Goal: Task Accomplishment & Management: Use online tool/utility

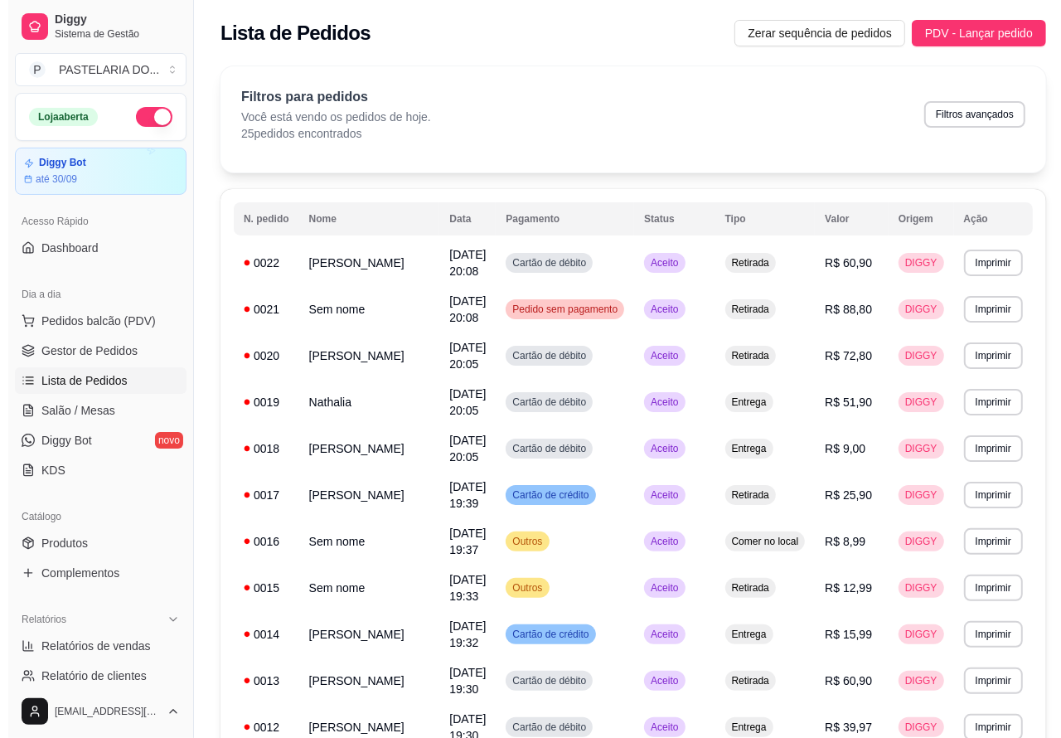
scroll to position [149, 0]
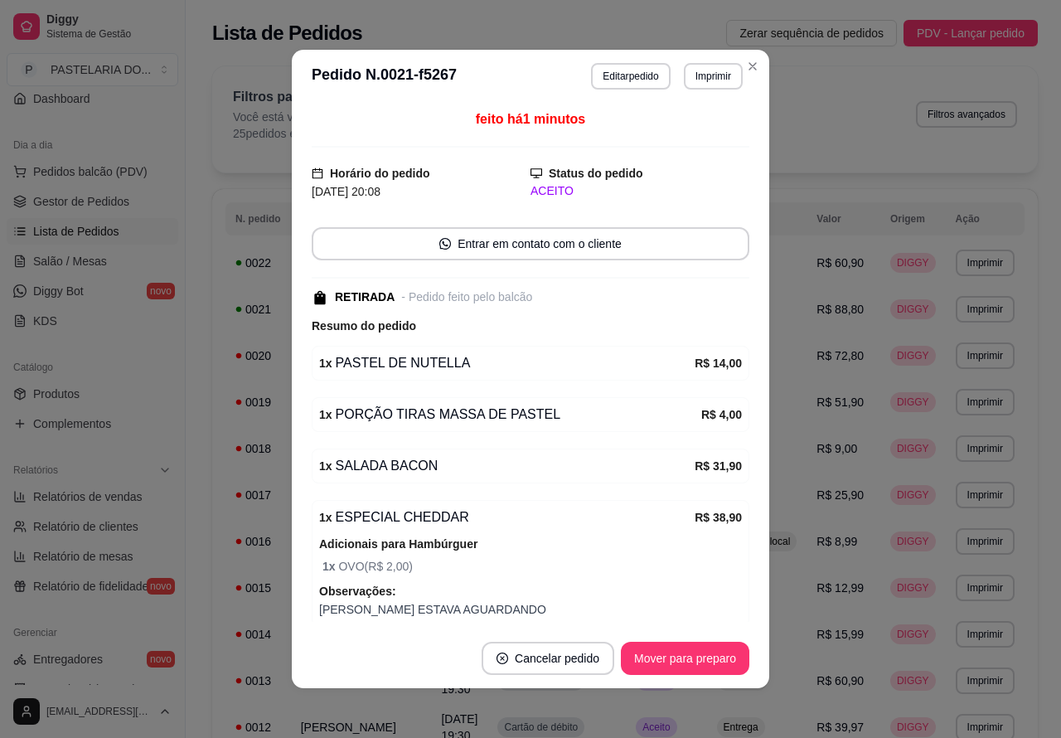
click at [717, 79] on button "Imprimir" at bounding box center [713, 76] width 59 height 27
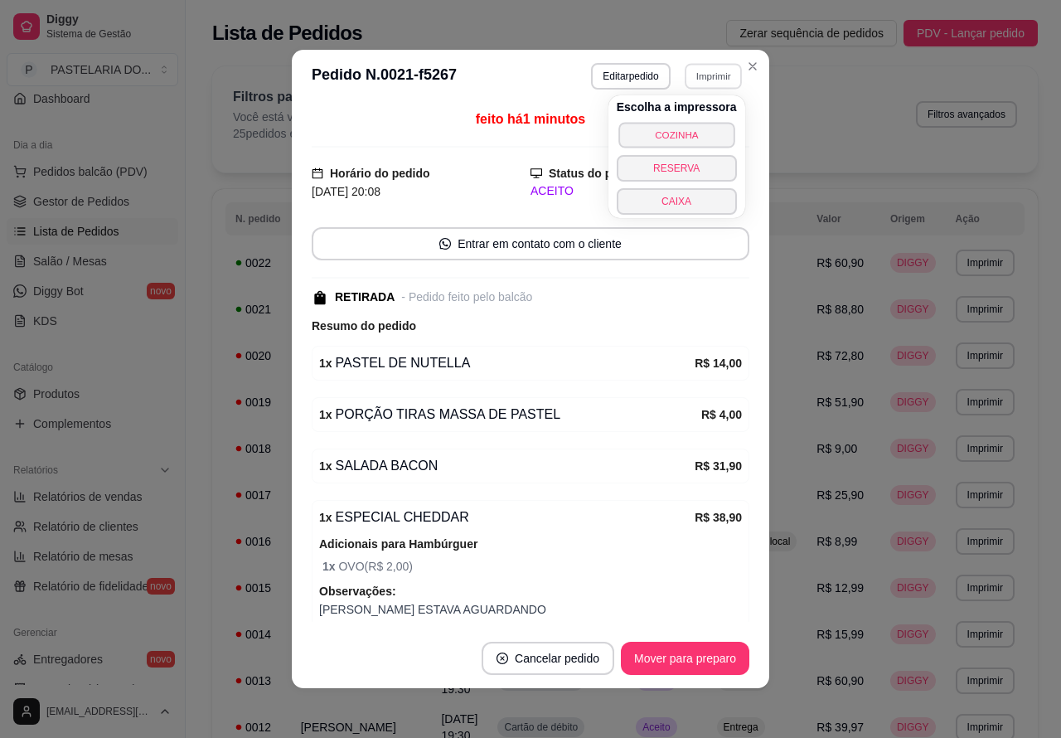
click at [697, 133] on button "COZINHA" at bounding box center [677, 135] width 116 height 26
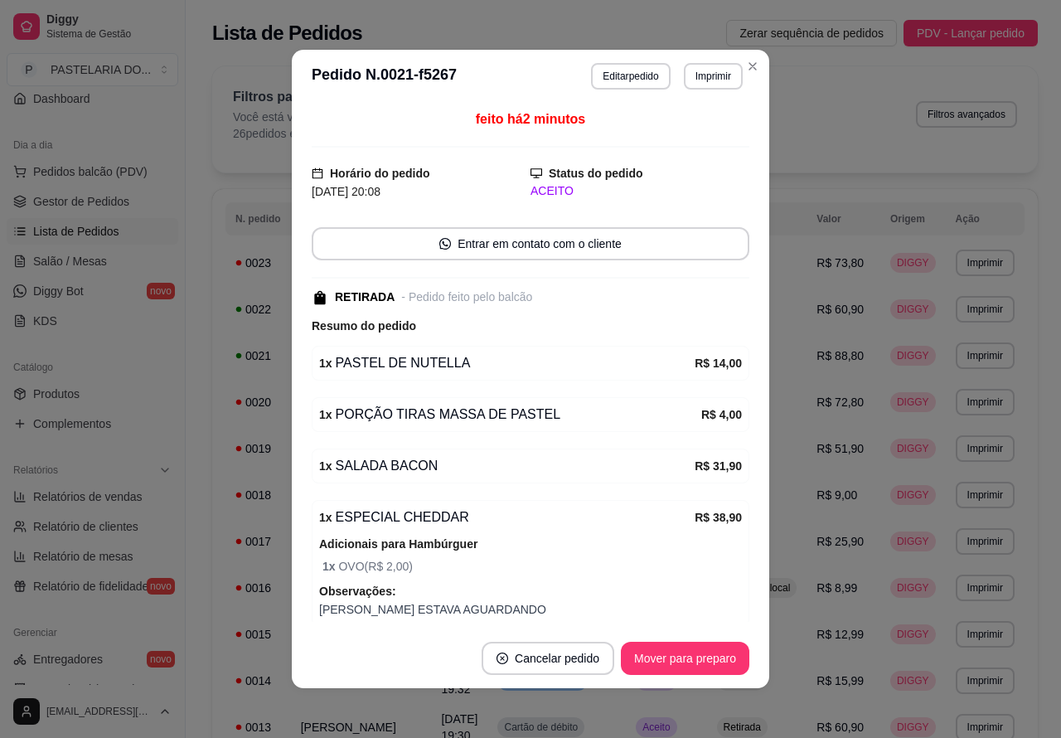
click at [119, 233] on link "Lista de Pedidos" at bounding box center [93, 231] width 172 height 27
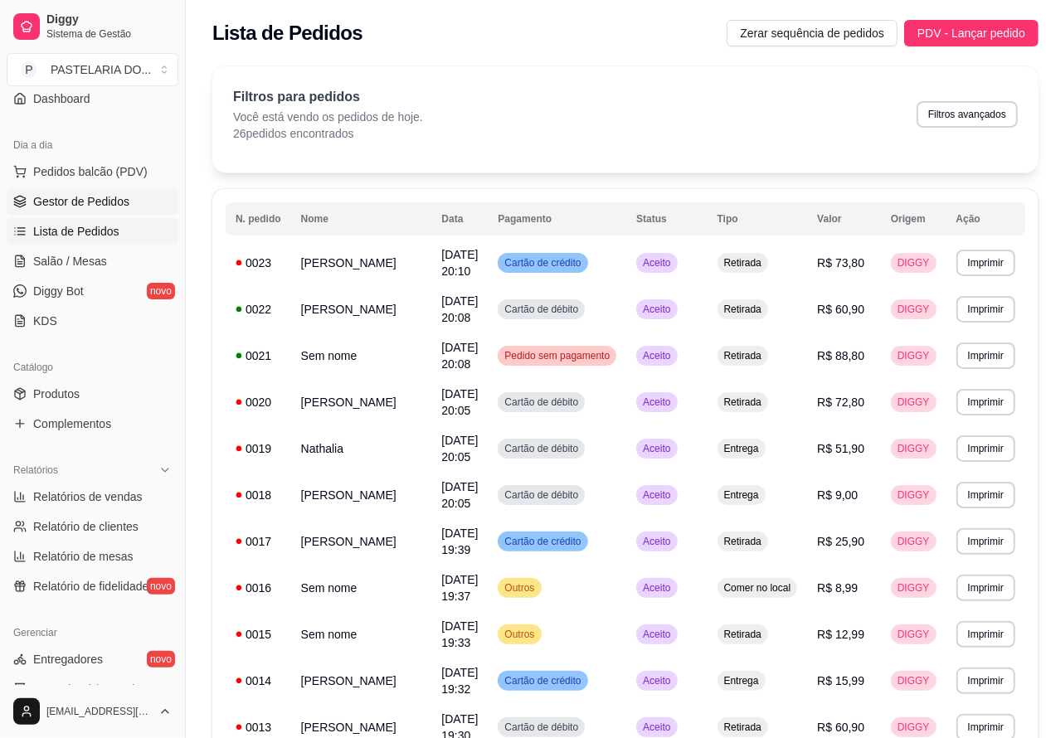
click at [125, 192] on link "Gestor de Pedidos" at bounding box center [93, 201] width 172 height 27
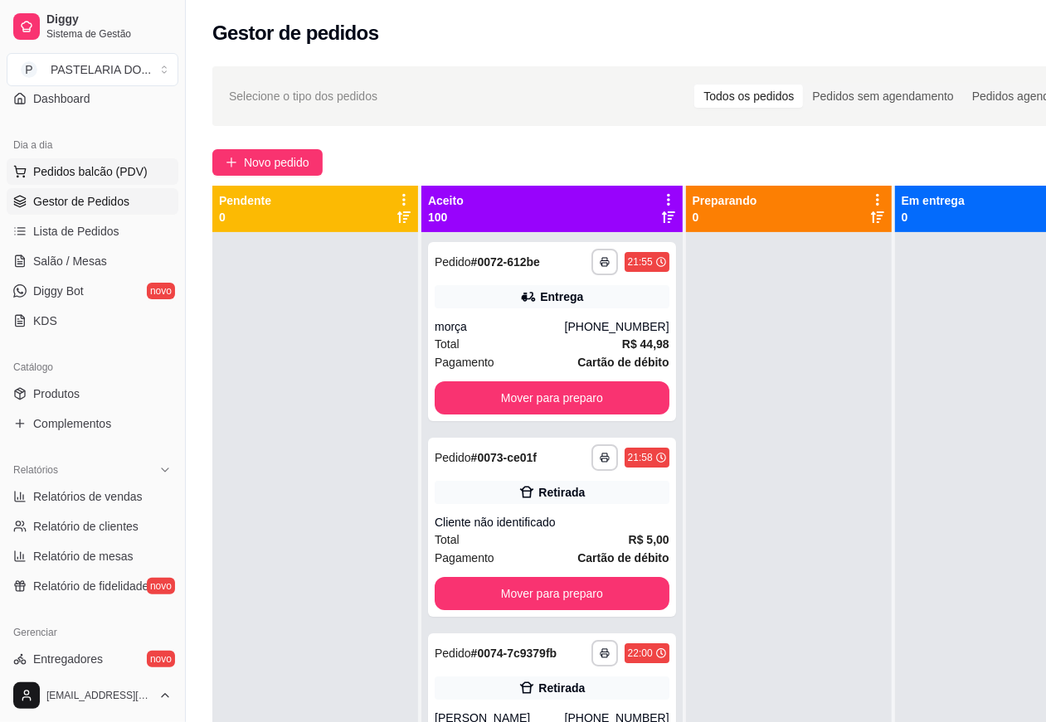
click at [114, 176] on span "Pedidos balcão (PDV)" at bounding box center [90, 171] width 114 height 17
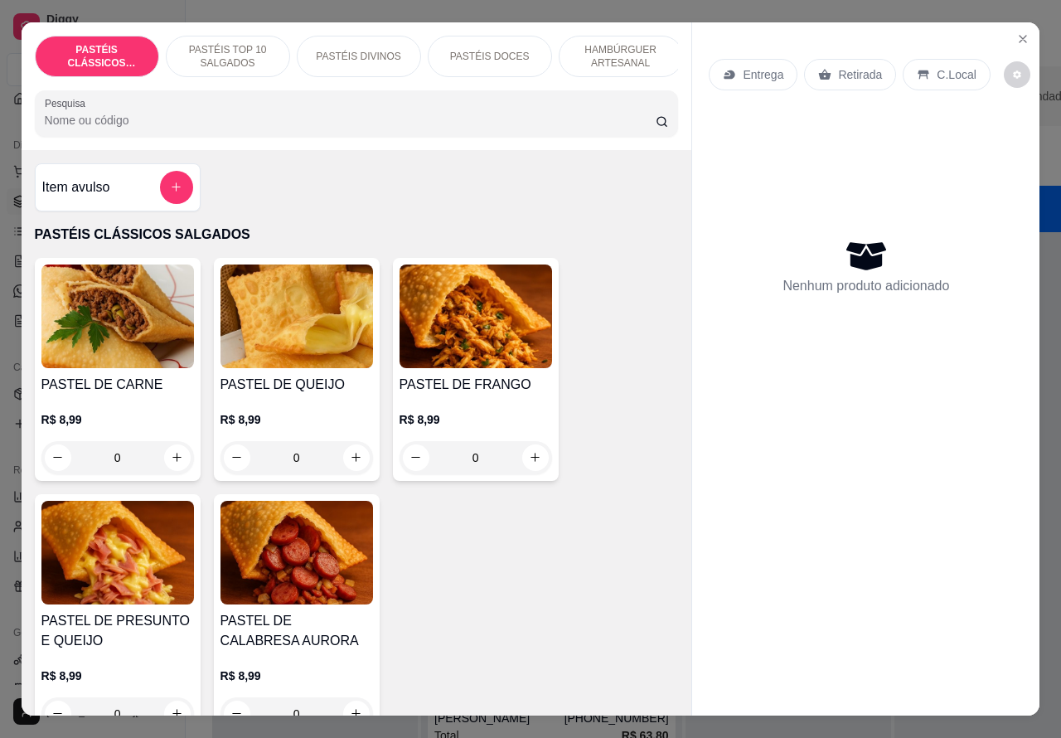
click at [848, 66] on p "Retirada" at bounding box center [860, 74] width 44 height 17
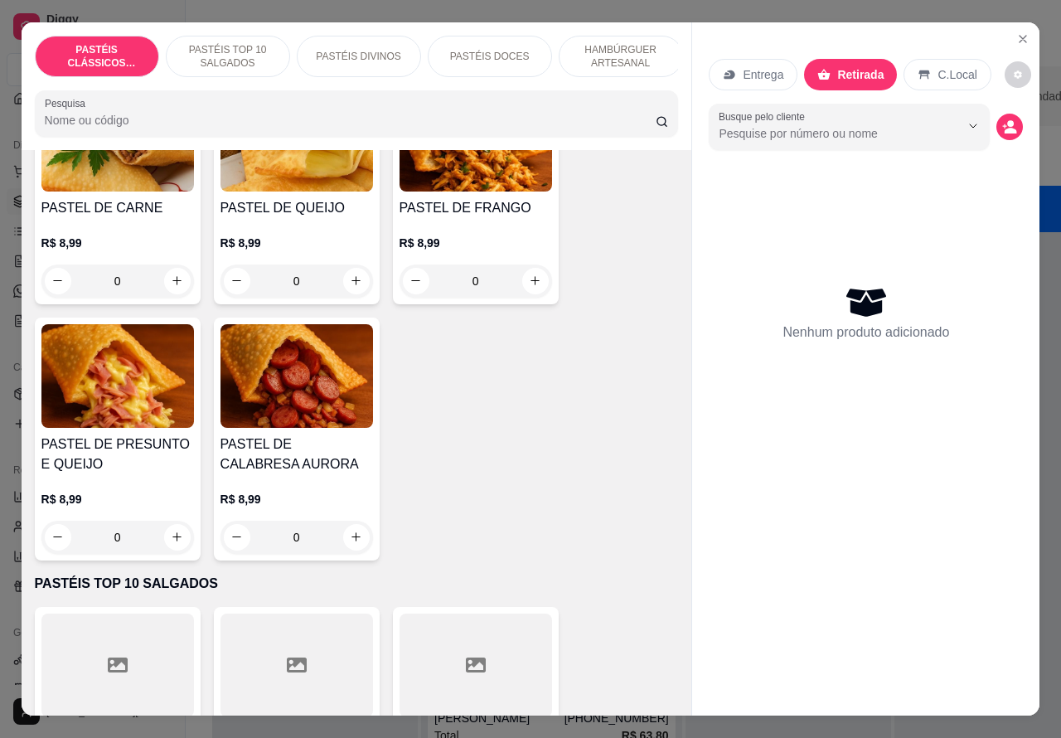
scroll to position [260, 0]
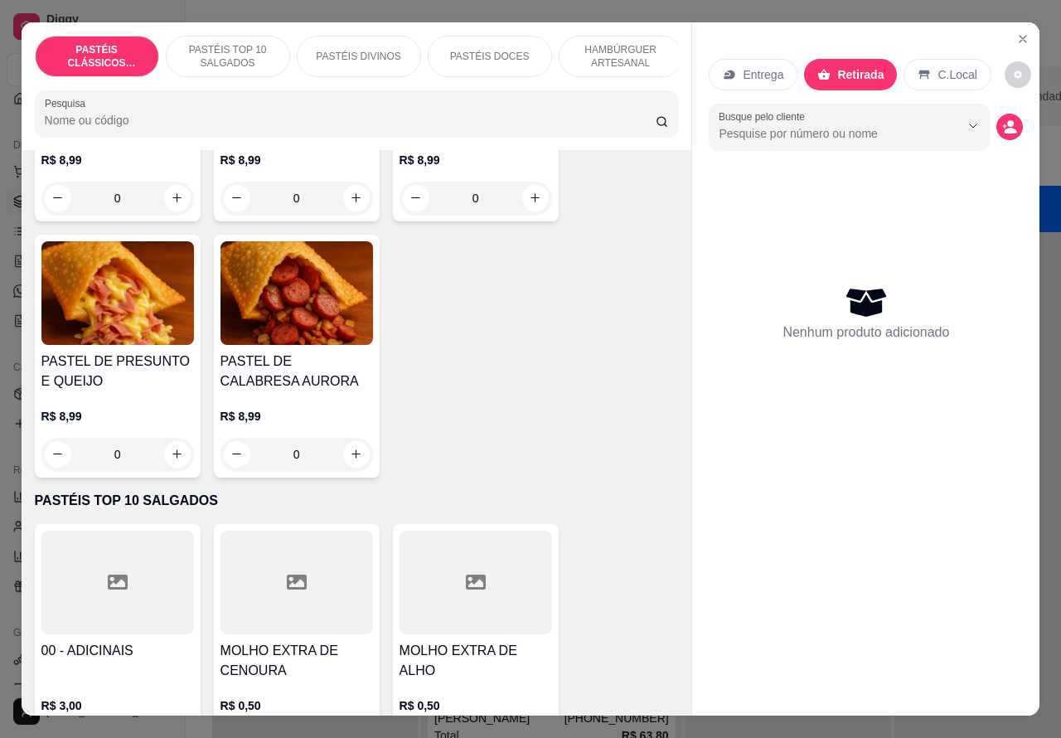
click at [307, 325] on img at bounding box center [297, 293] width 153 height 104
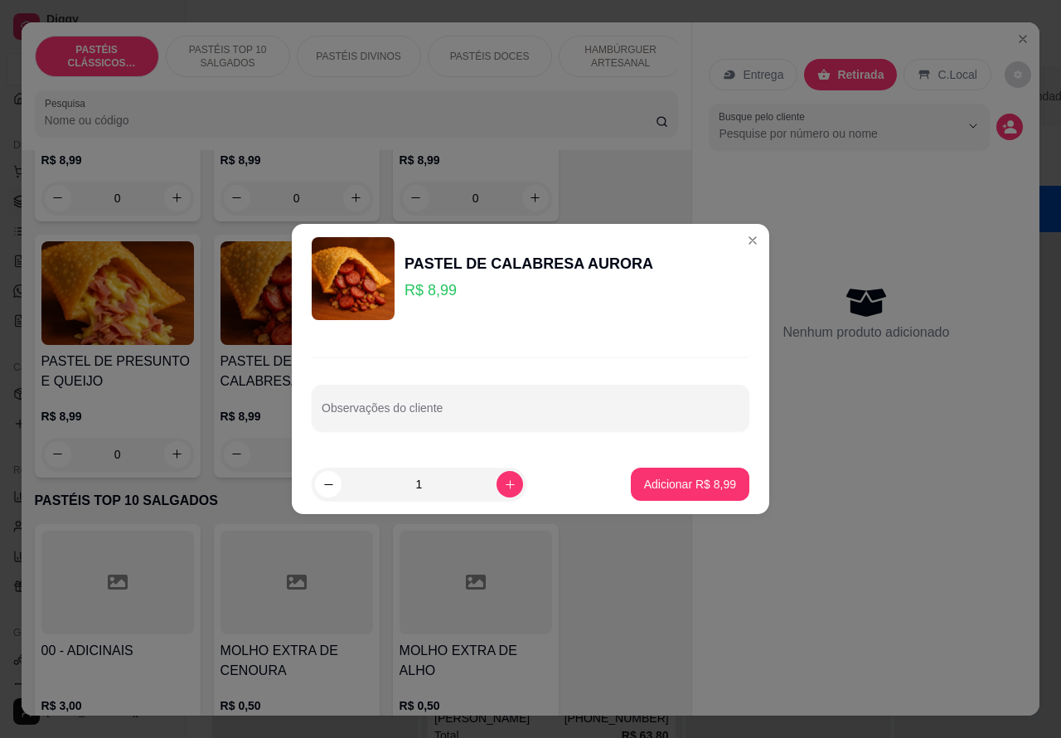
click at [510, 411] on input "Observações do cliente" at bounding box center [531, 414] width 418 height 17
type input "CATUPYRI"
click at [670, 469] on button "Adicionar R$ 8,99" at bounding box center [690, 484] width 119 height 33
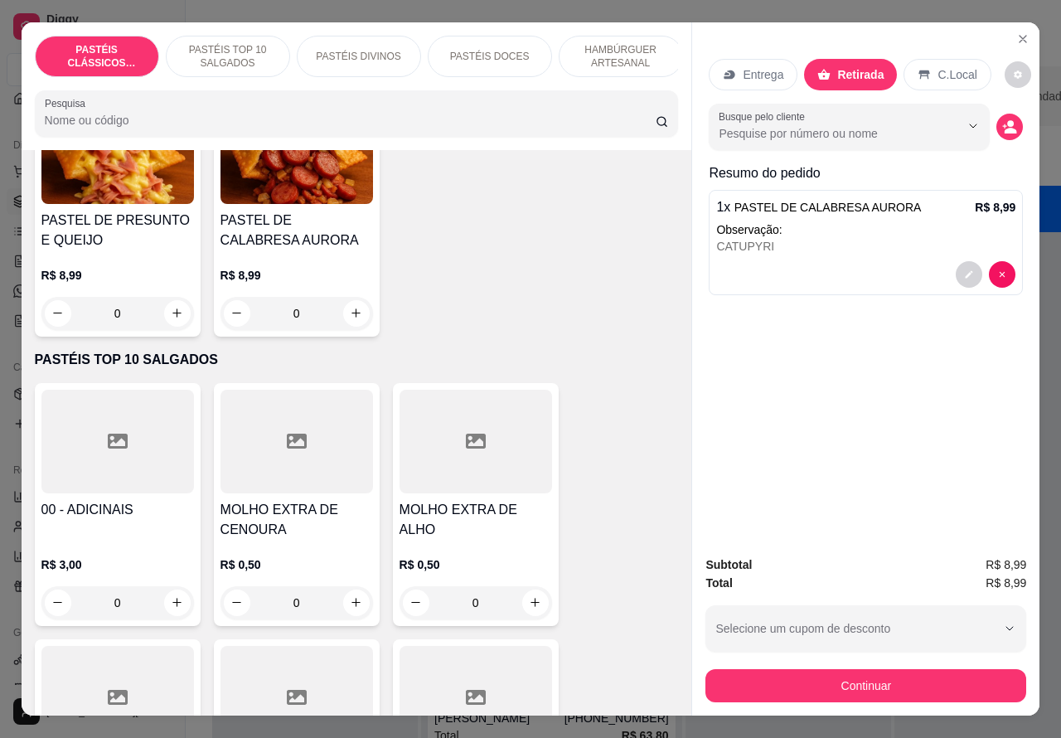
scroll to position [409, 0]
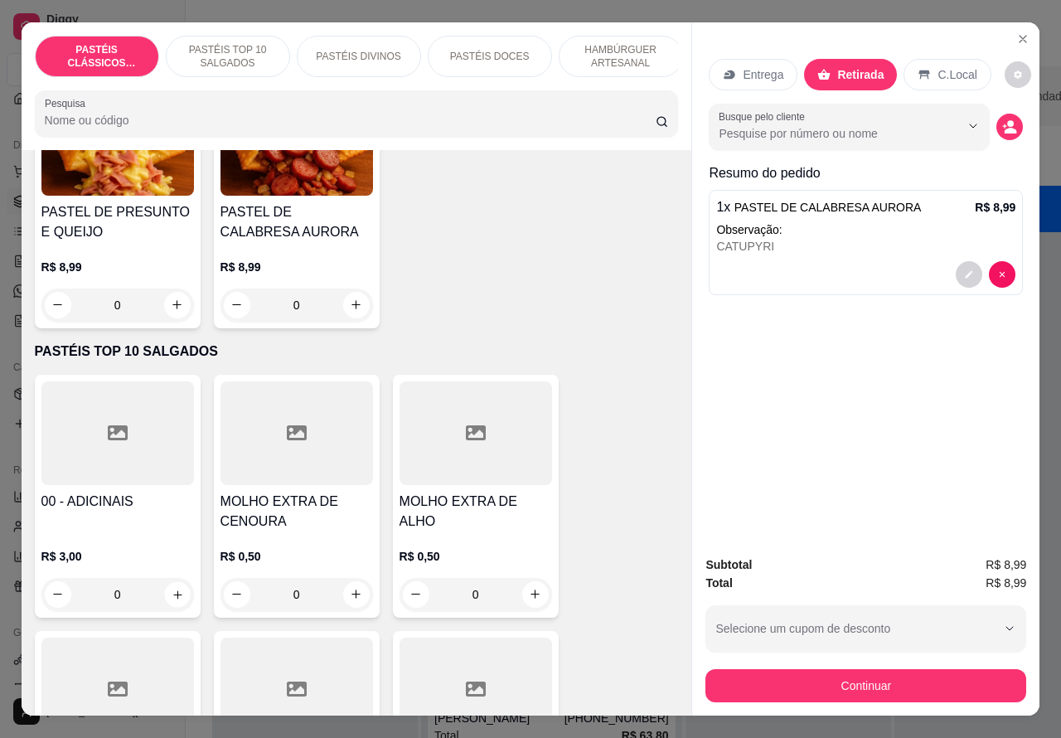
click at [173, 599] on icon "increase-product-quantity" at bounding box center [177, 594] width 8 height 8
type input "1"
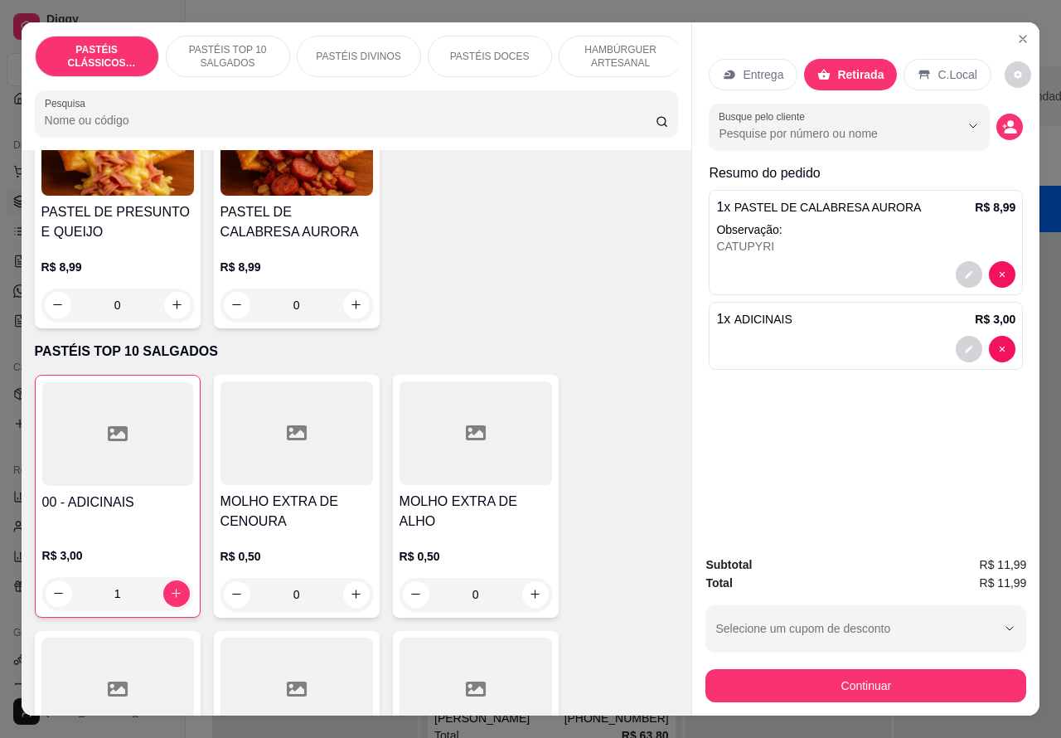
click at [253, 44] on p "PASTÉIS TOP 10 SALGADOS" at bounding box center [228, 56] width 96 height 27
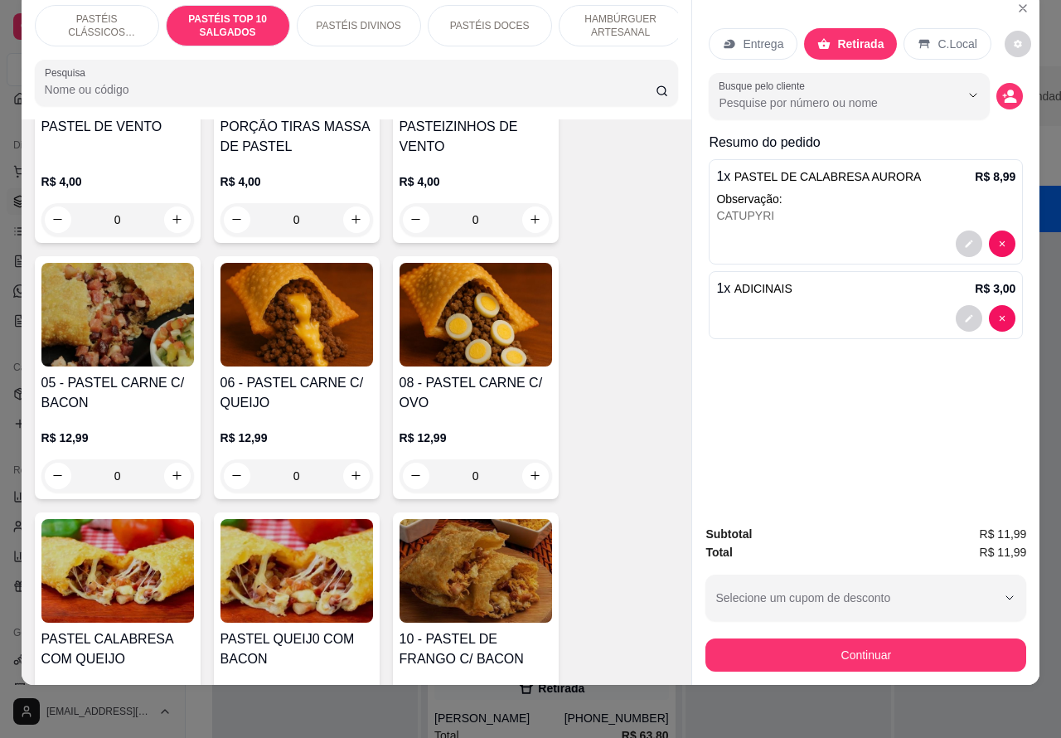
scroll to position [1046, 0]
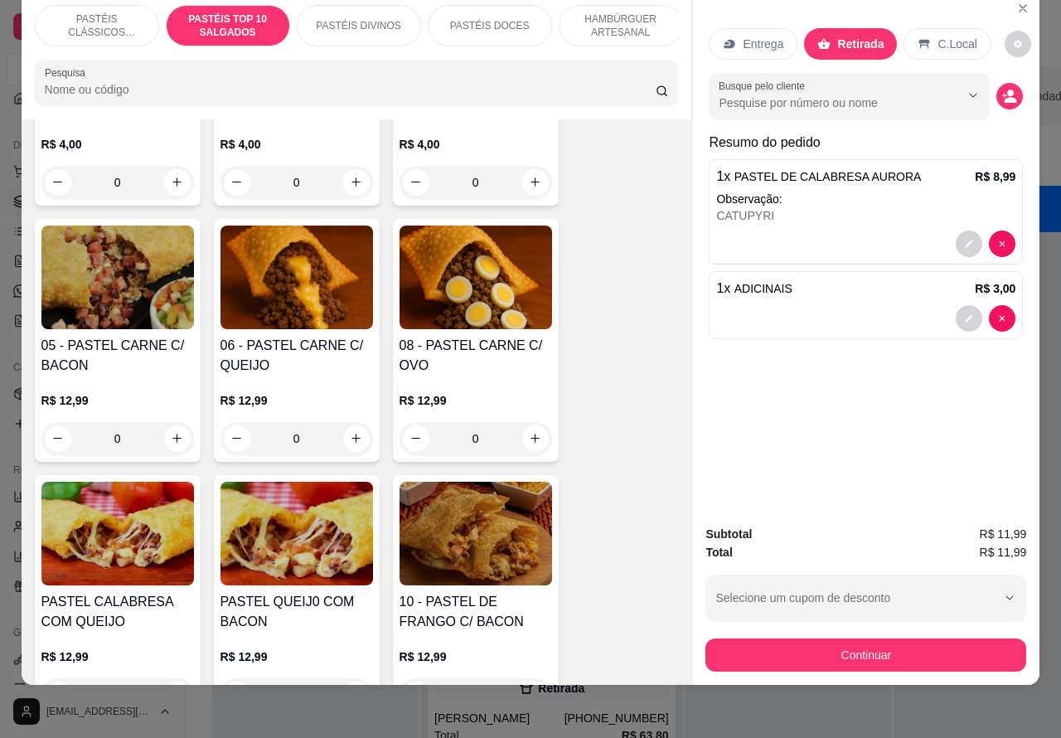
click at [348, 435] on div "0" at bounding box center [297, 438] width 153 height 33
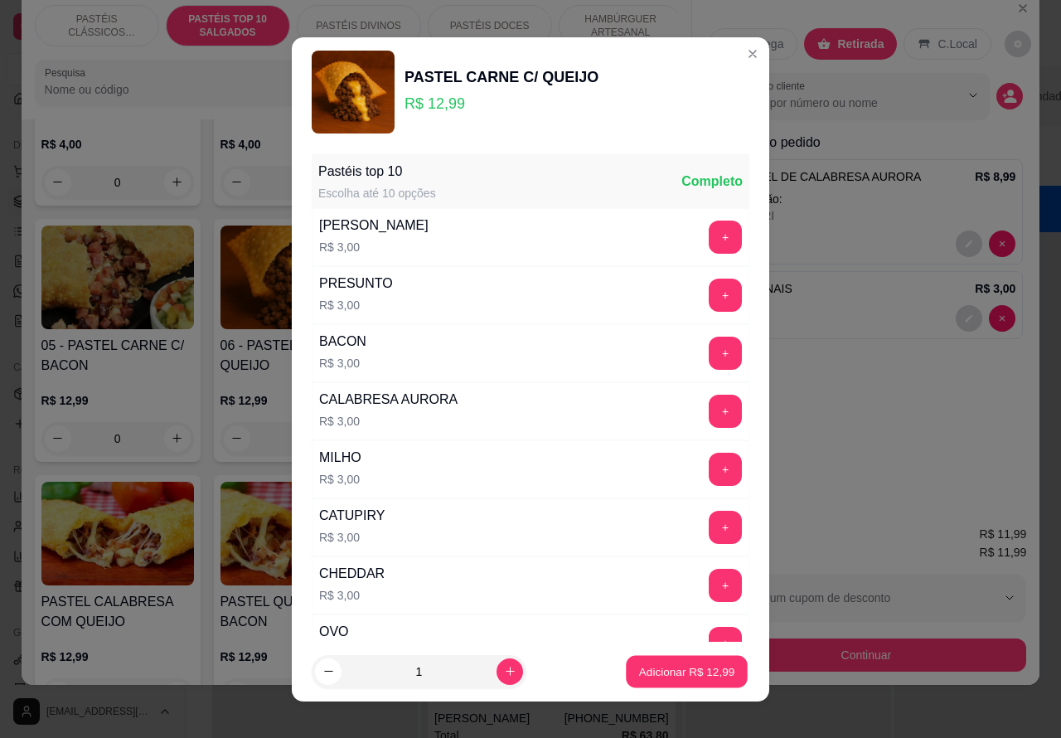
click at [653, 663] on p "Adicionar R$ 12,99" at bounding box center [687, 671] width 96 height 16
type input "1"
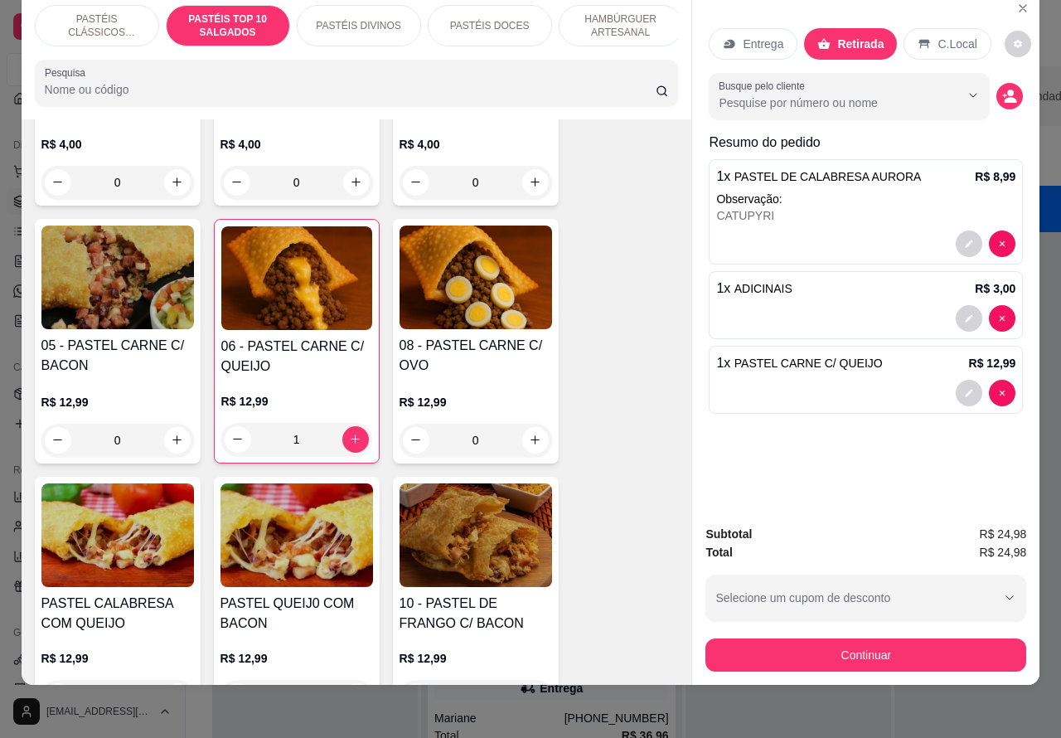
click at [885, 95] on input "Busque pelo cliente" at bounding box center [826, 103] width 215 height 17
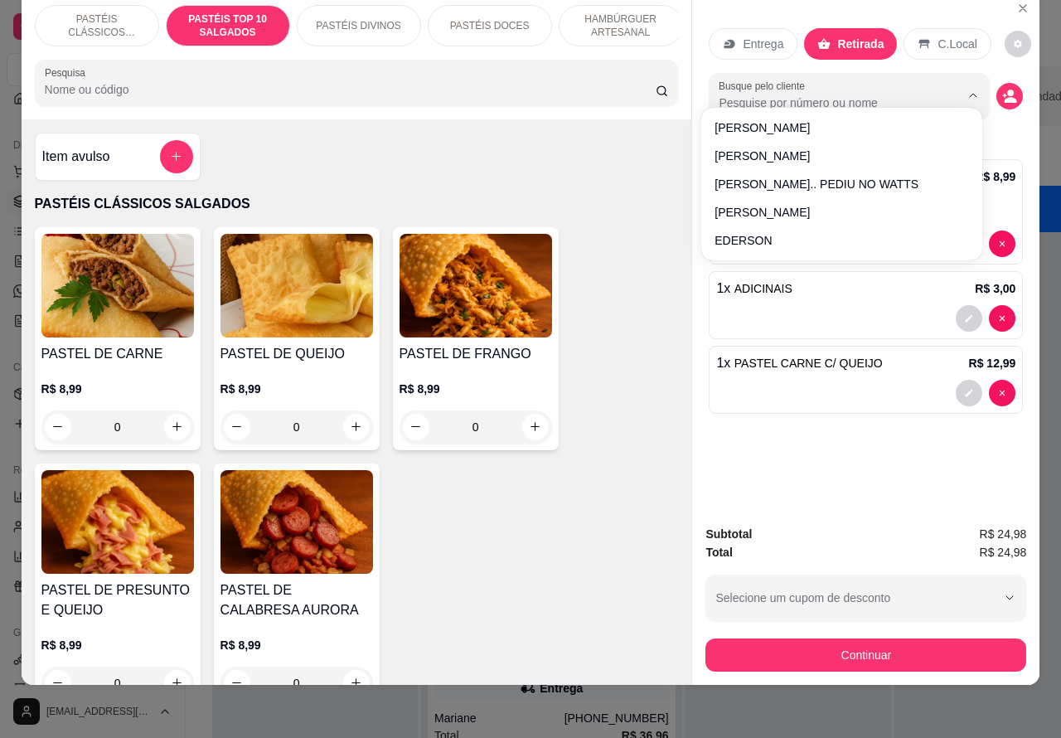
paste input "14 99608-3708"
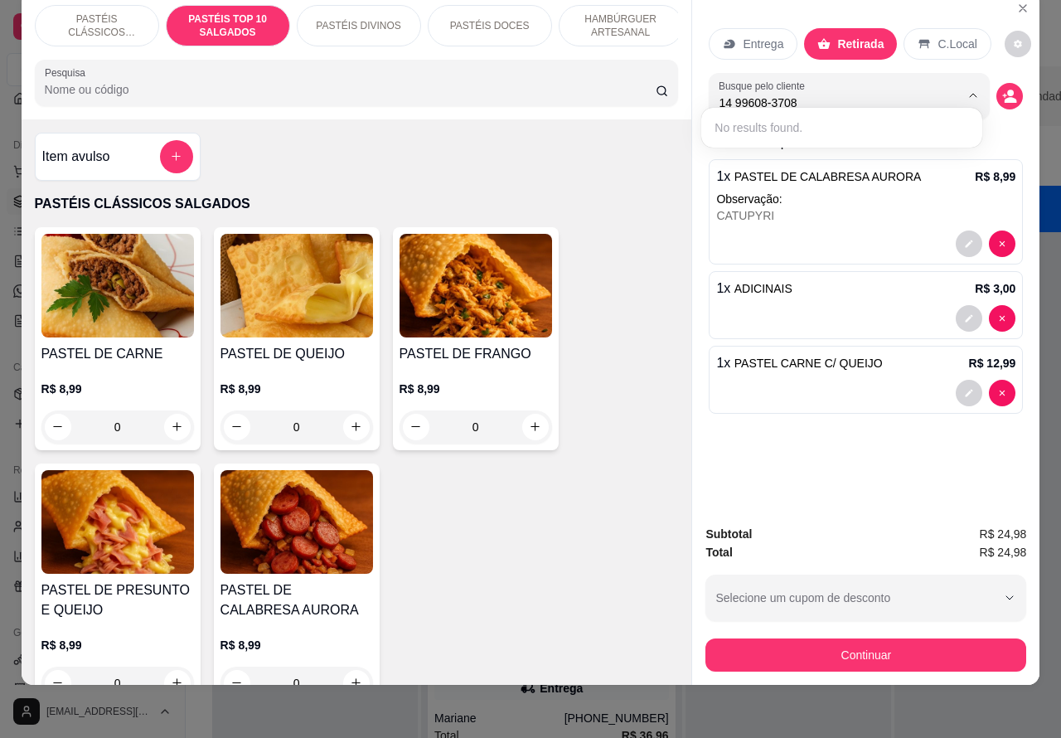
type input "14 99608-3708"
click at [825, 129] on div "No results found." at bounding box center [842, 127] width 268 height 27
click at [771, 131] on div "No results found." at bounding box center [842, 127] width 268 height 27
click at [756, 124] on div "No results found." at bounding box center [842, 127] width 268 height 27
click at [1005, 97] on icon "decrease-product-quantity" at bounding box center [1011, 100] width 12 height 6
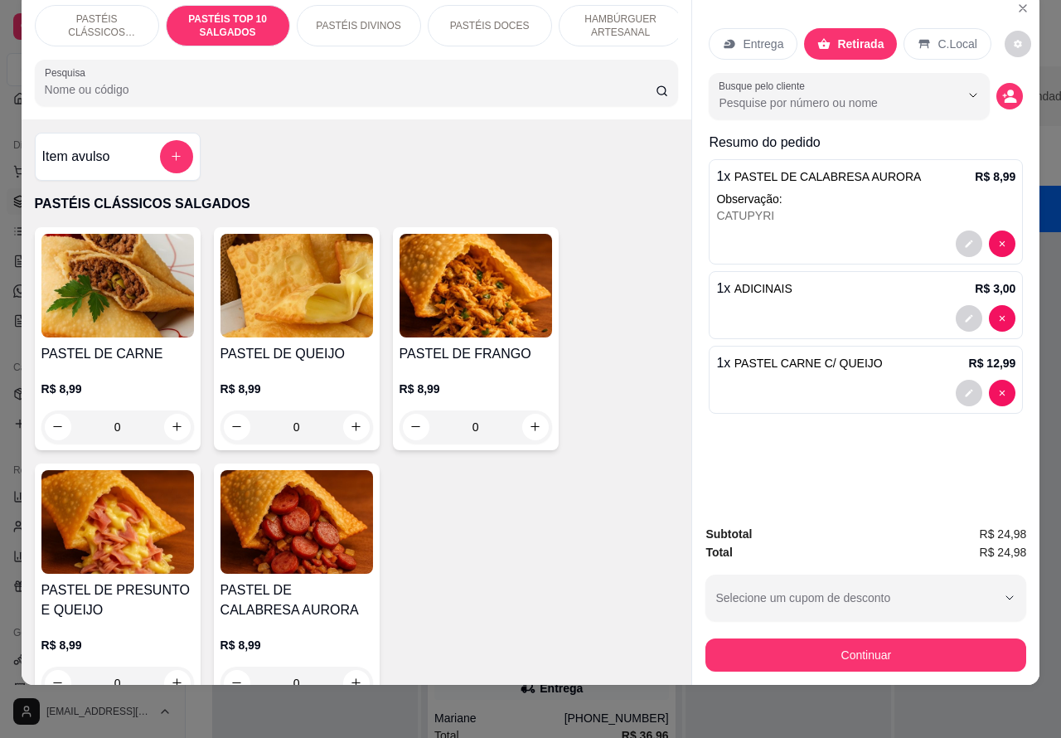
click at [871, 95] on input "Busque pelo cliente" at bounding box center [826, 103] width 215 height 17
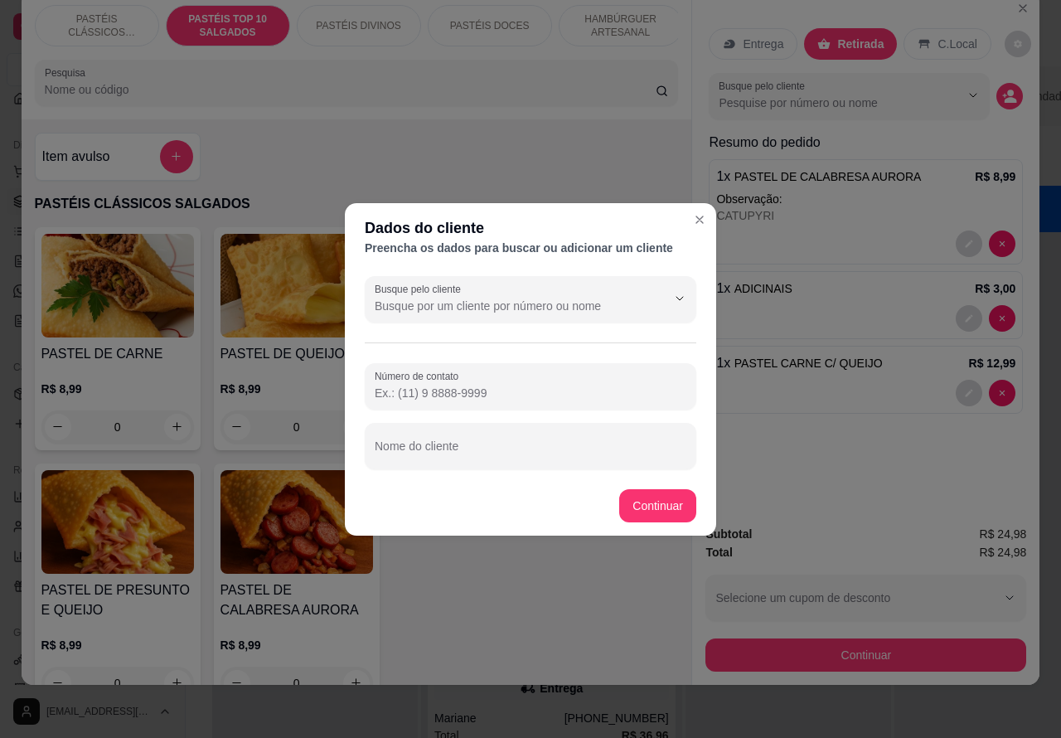
paste input "[PHONE_NUMBER]"
type input "[PHONE_NUMBER]"
click at [433, 309] on input "Busque pelo cliente" at bounding box center [507, 306] width 265 height 17
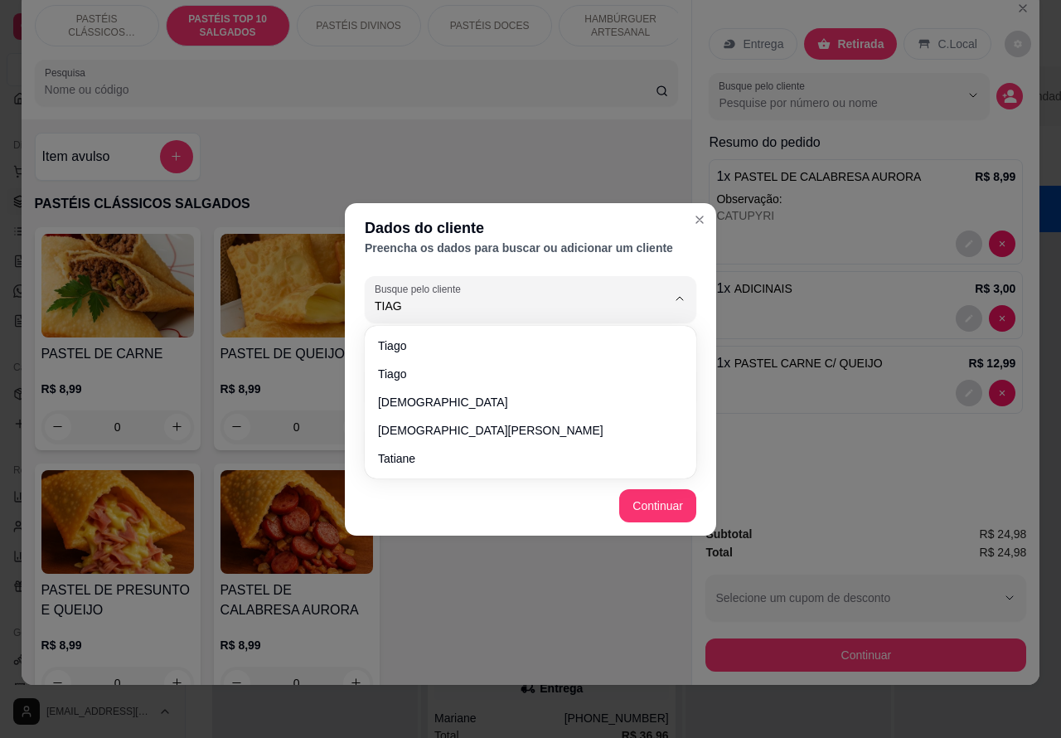
type input "TIAGO"
click at [656, 497] on button "Continuar" at bounding box center [657, 505] width 77 height 33
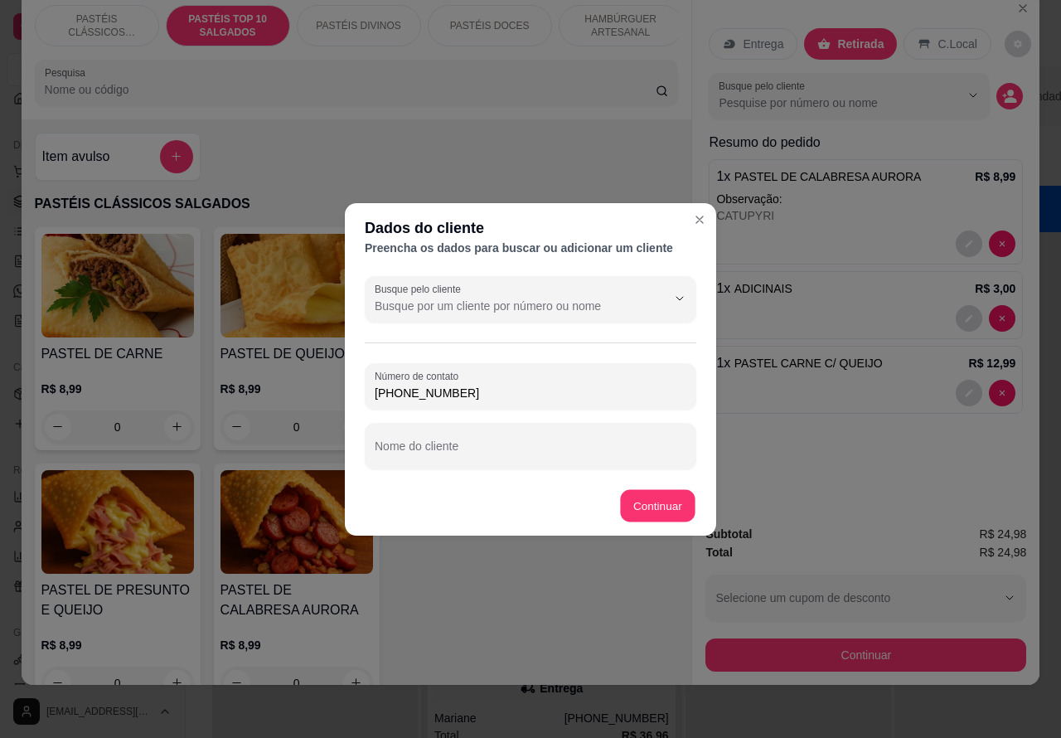
click at [648, 502] on button "Continuar" at bounding box center [658, 505] width 75 height 32
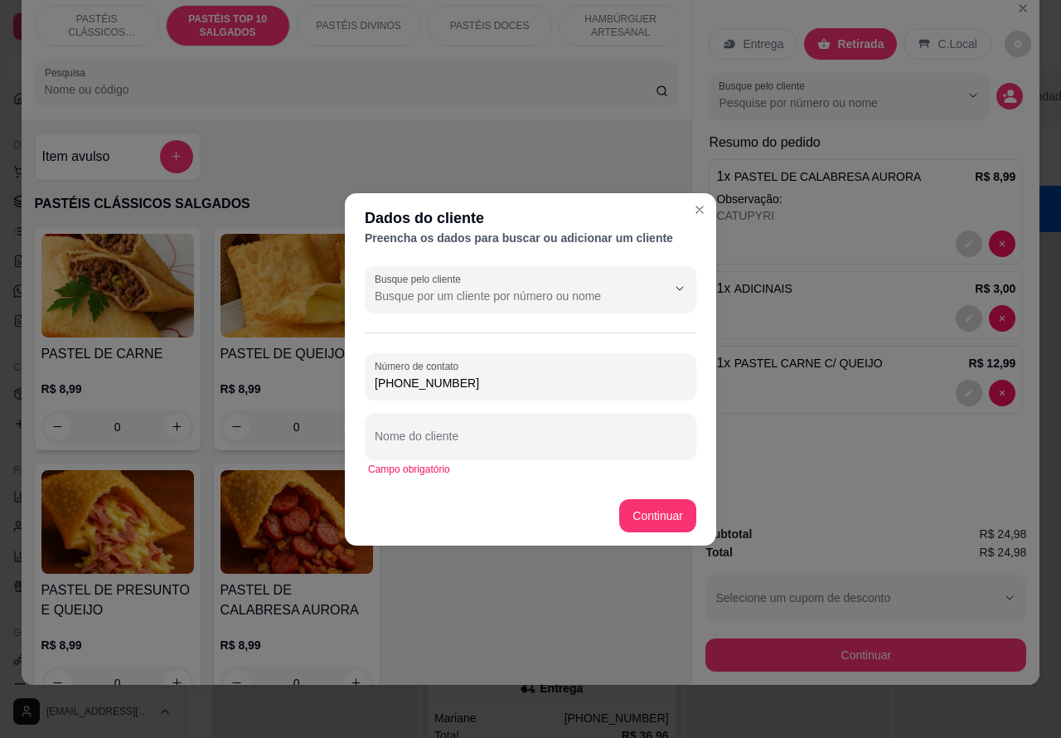
click at [436, 303] on input "Busque pelo cliente" at bounding box center [507, 296] width 265 height 17
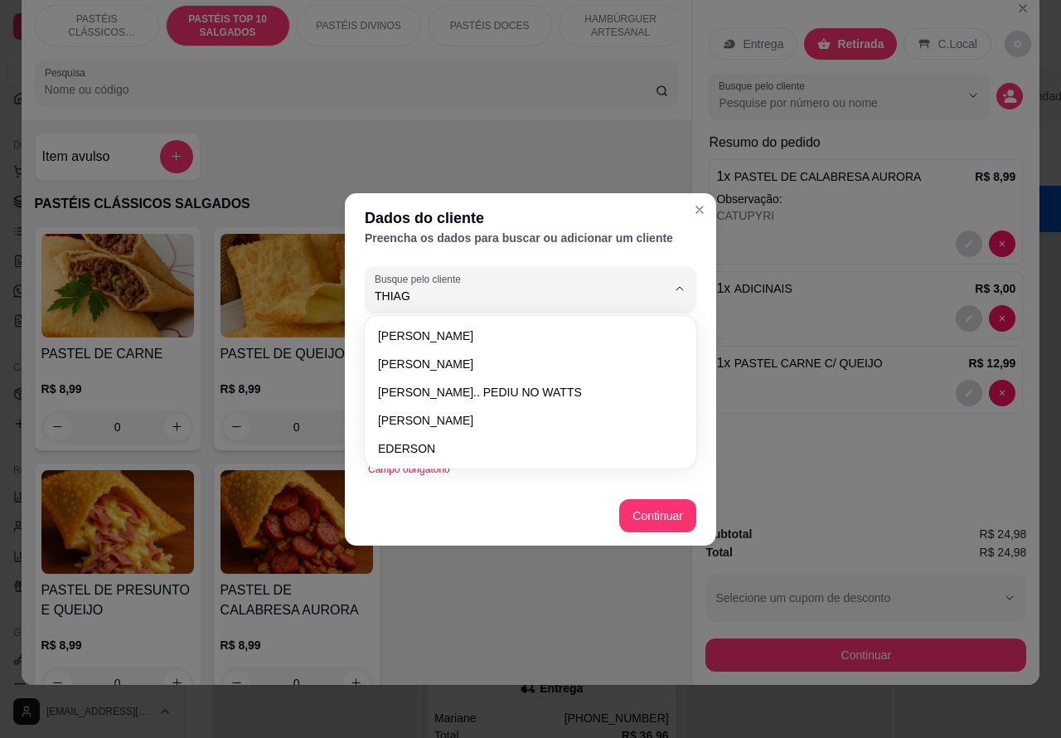
type input "THIAGO"
click at [660, 512] on button "Continuar" at bounding box center [657, 515] width 77 height 33
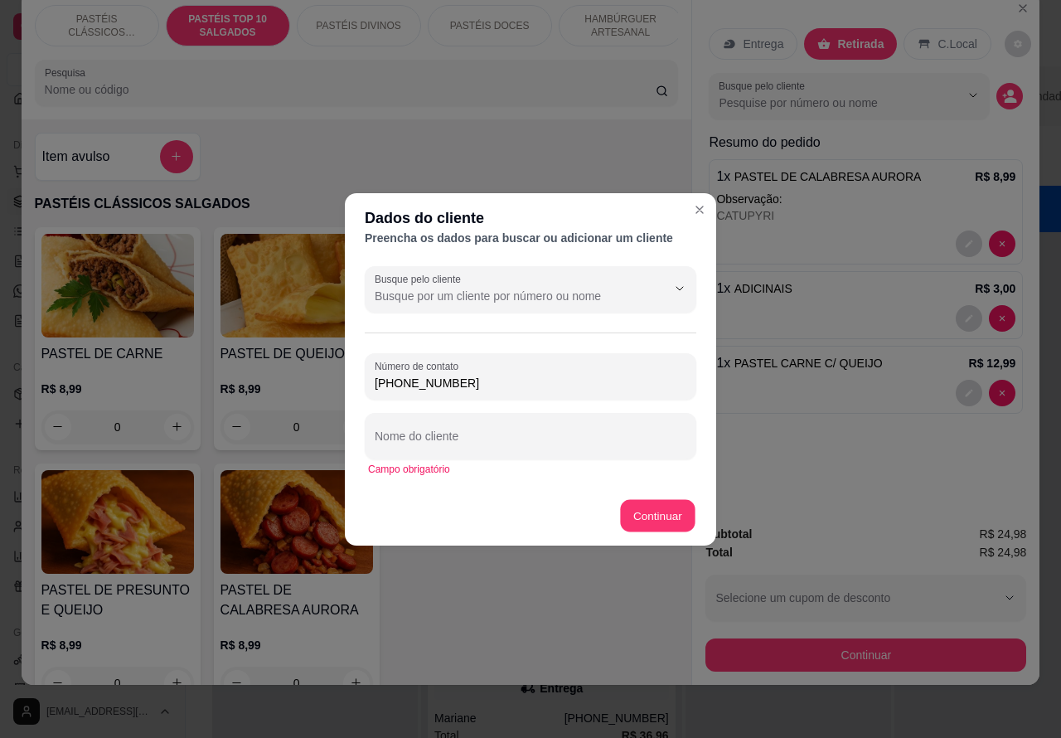
click at [633, 507] on button "Continuar" at bounding box center [658, 515] width 75 height 32
click at [488, 303] on input "Busque pelo cliente" at bounding box center [507, 296] width 265 height 17
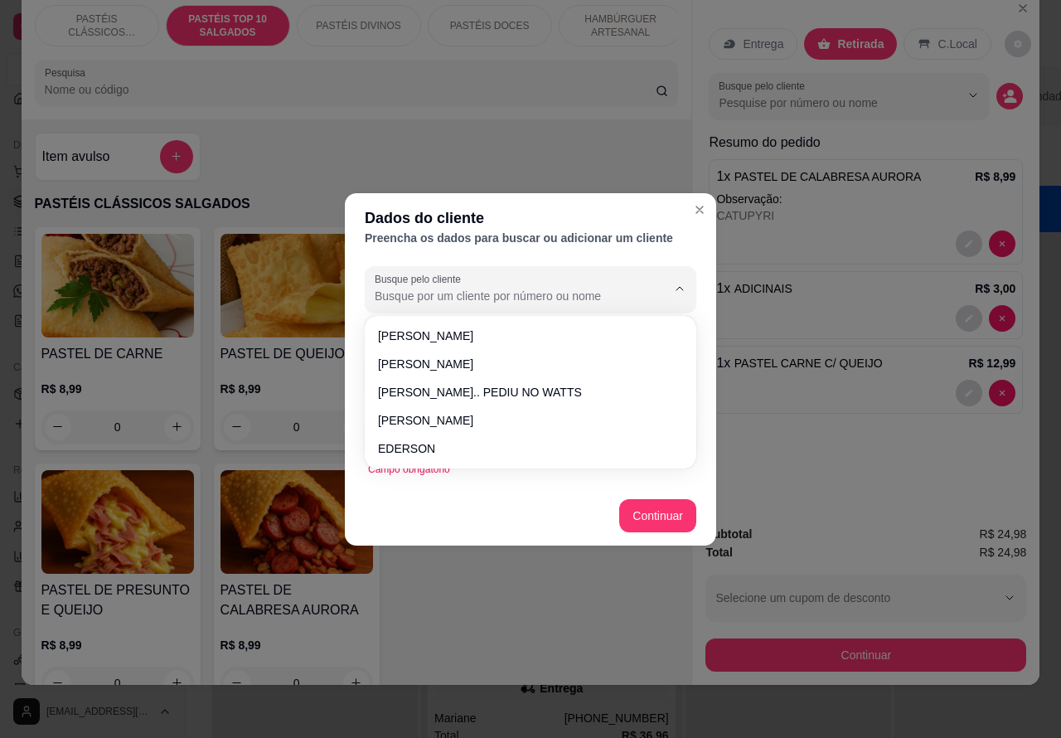
click at [420, 590] on div "Dados do cliente Preencha os dados para buscar ou adicionar um cliente Busque p…" at bounding box center [530, 369] width 1061 height 738
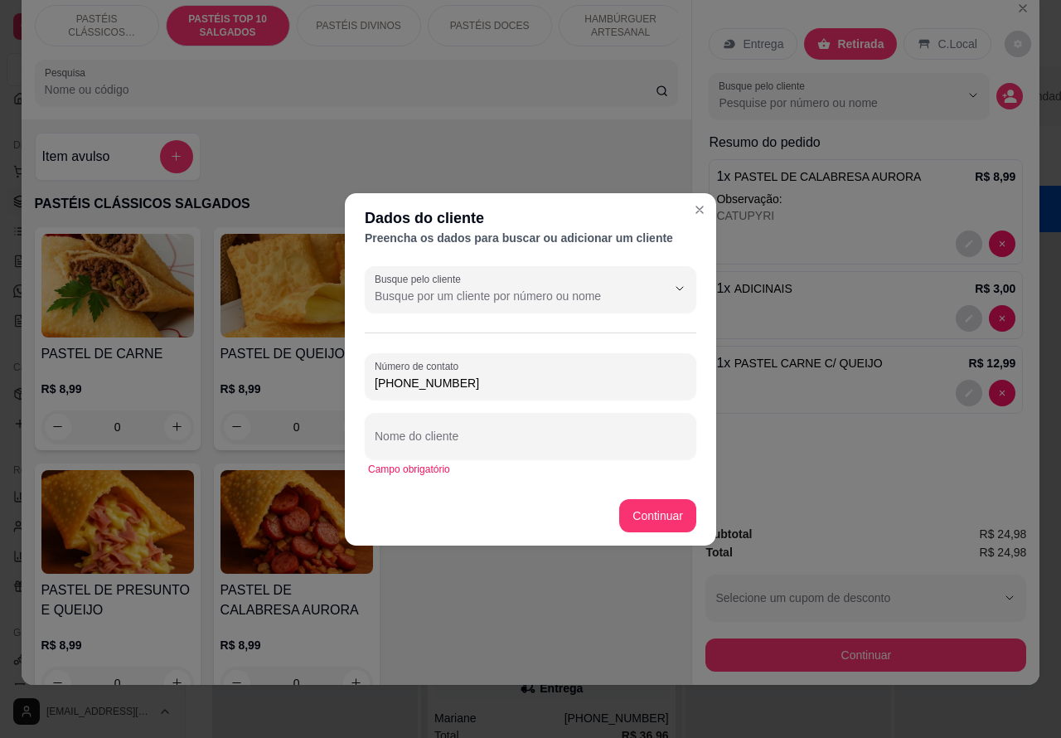
click at [699, 209] on div "Entrega Retirada C.Local Busque pelo cliente Resumo do pedido 1 x PASTEL DE CAL…" at bounding box center [865, 252] width 347 height 521
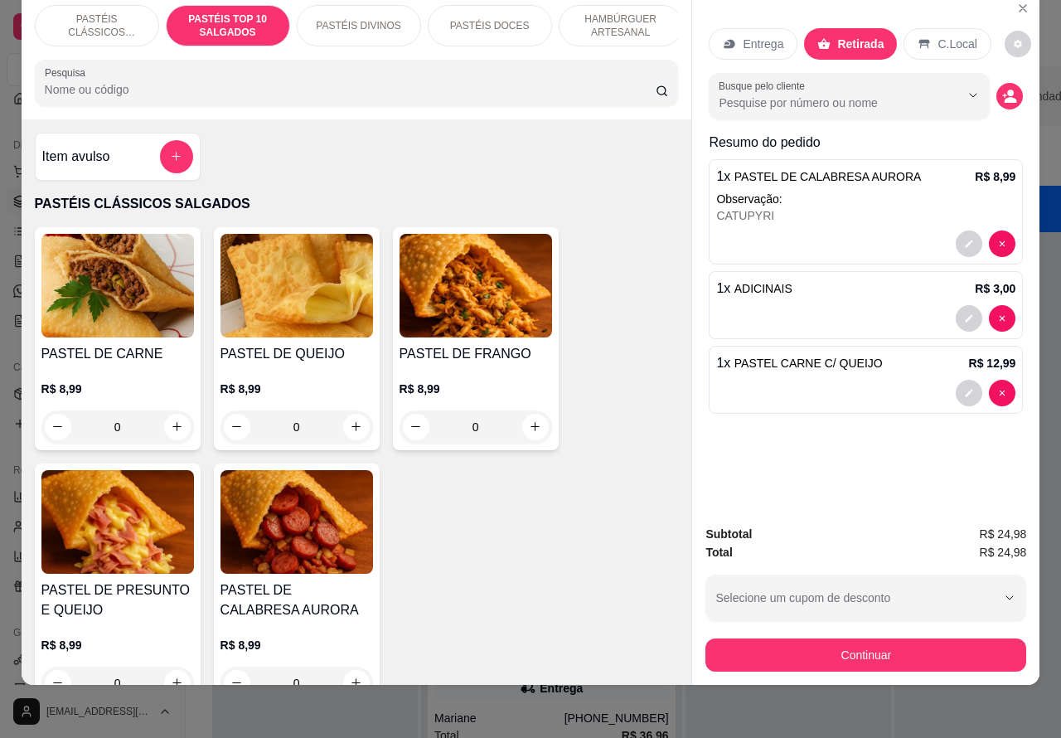
click at [885, 95] on input "Busque pelo cliente" at bounding box center [826, 103] width 215 height 17
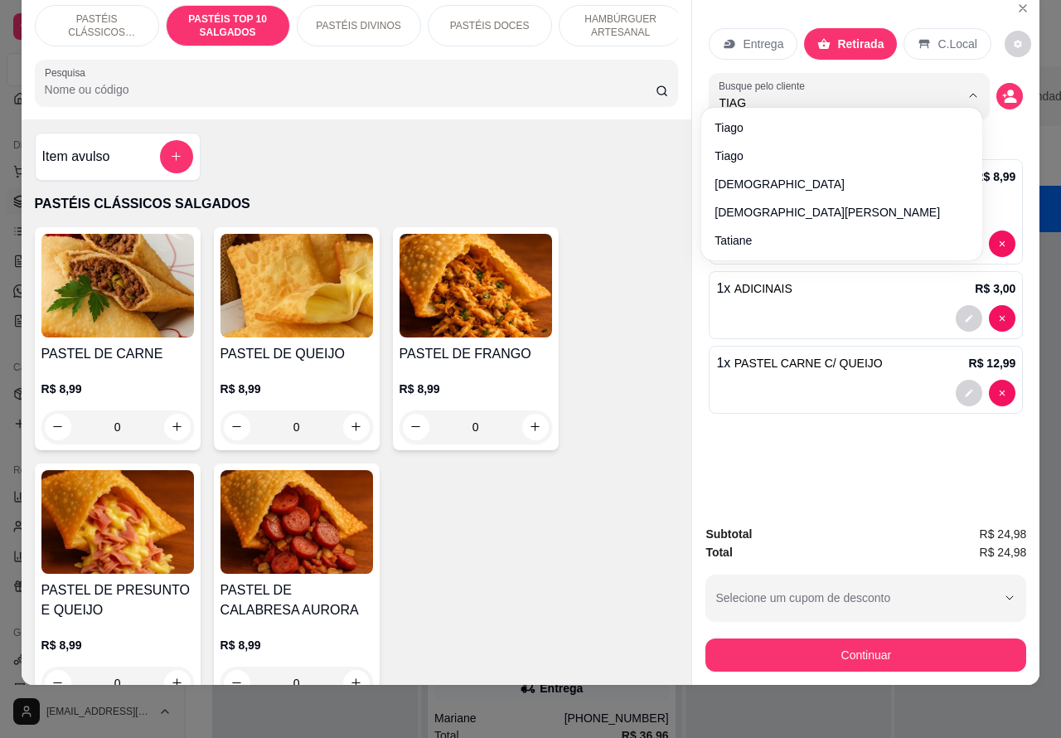
type input "TIAGO"
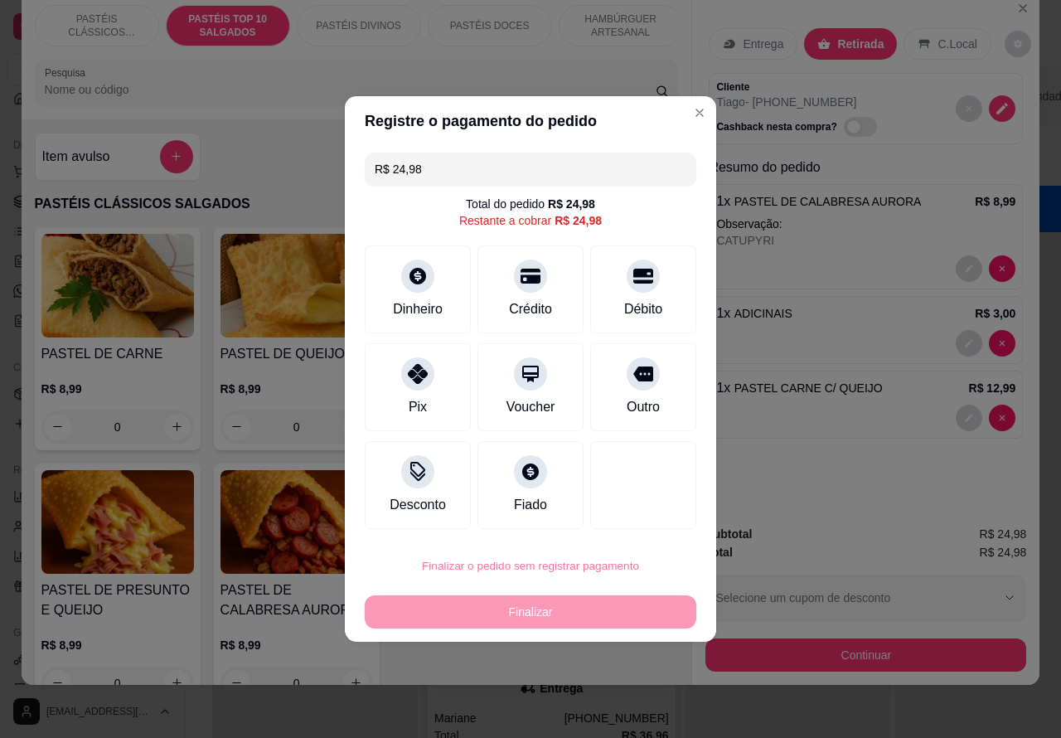
click at [643, 519] on button "Confirmar" at bounding box center [628, 519] width 59 height 25
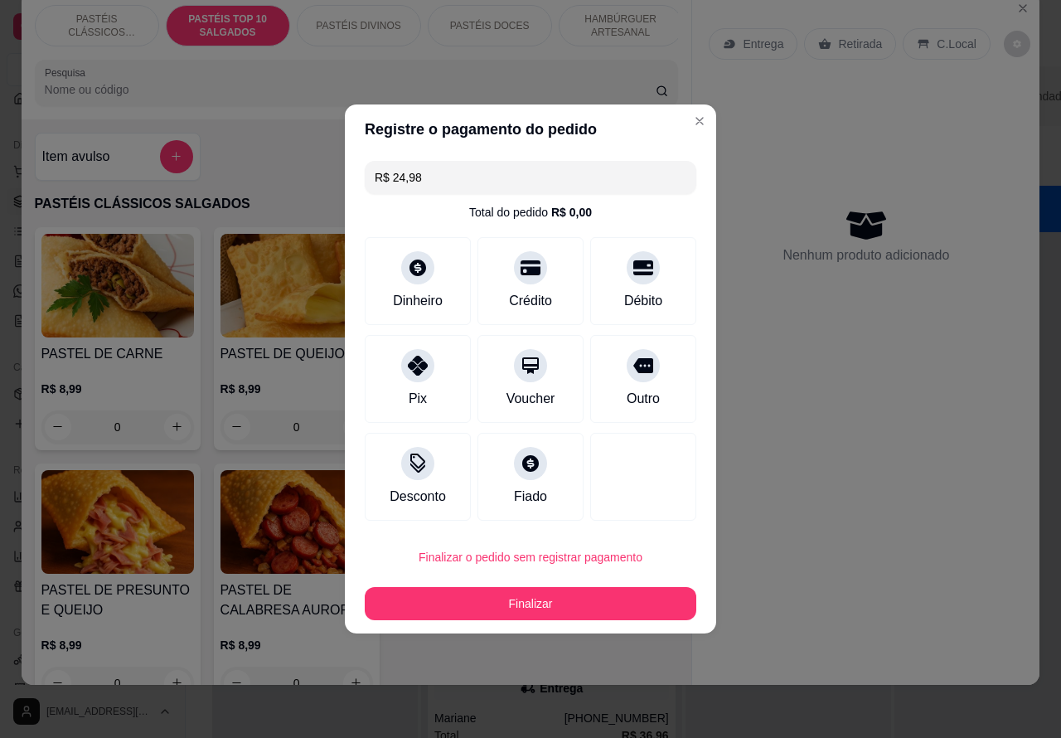
type input "0"
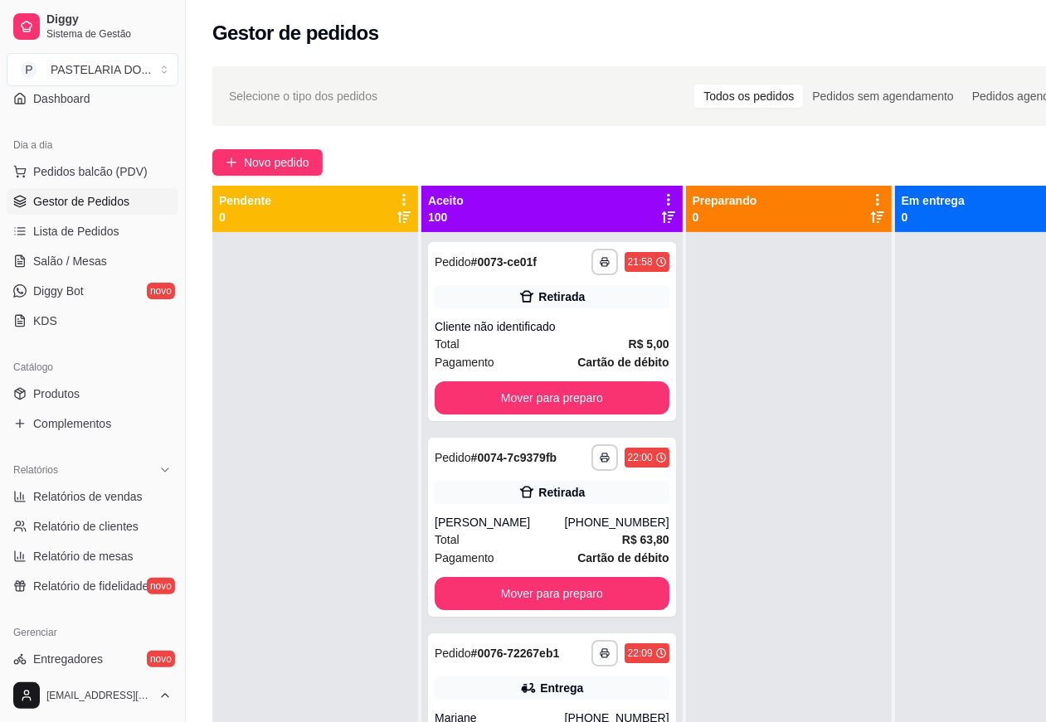
click at [145, 201] on link "Gestor de Pedidos" at bounding box center [93, 201] width 172 height 27
click at [371, 682] on div at bounding box center [315, 593] width 206 height 722
click at [91, 257] on span "Salão / Mesas" at bounding box center [70, 261] width 74 height 17
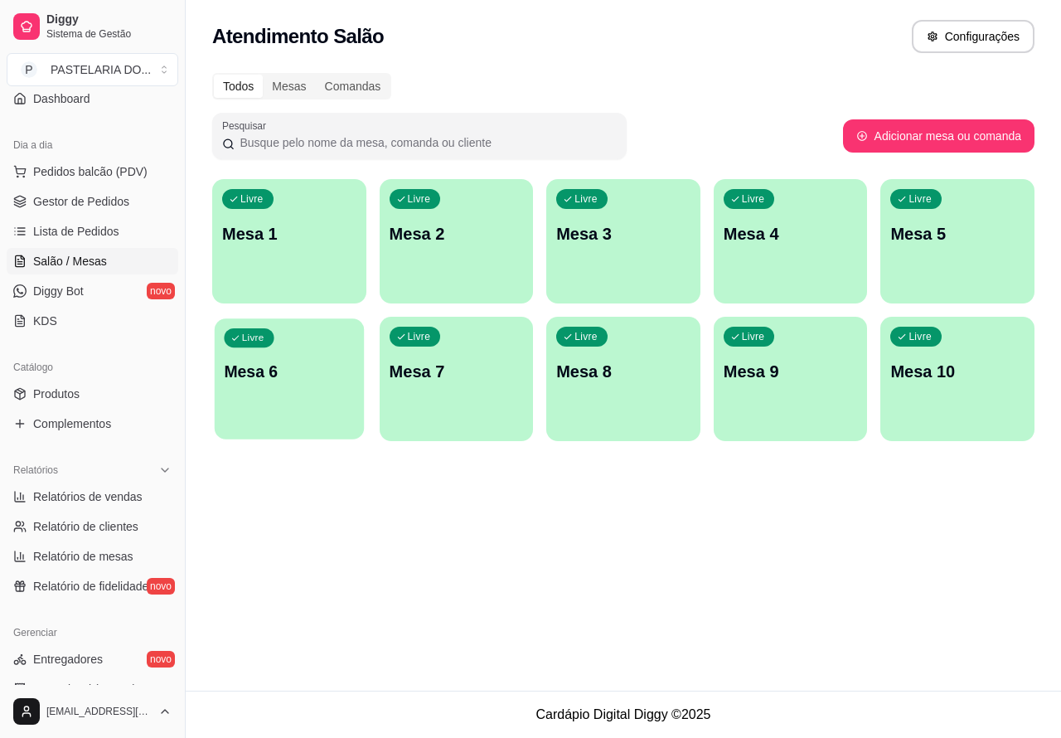
click at [297, 381] on p "Mesa 6" at bounding box center [289, 372] width 130 height 22
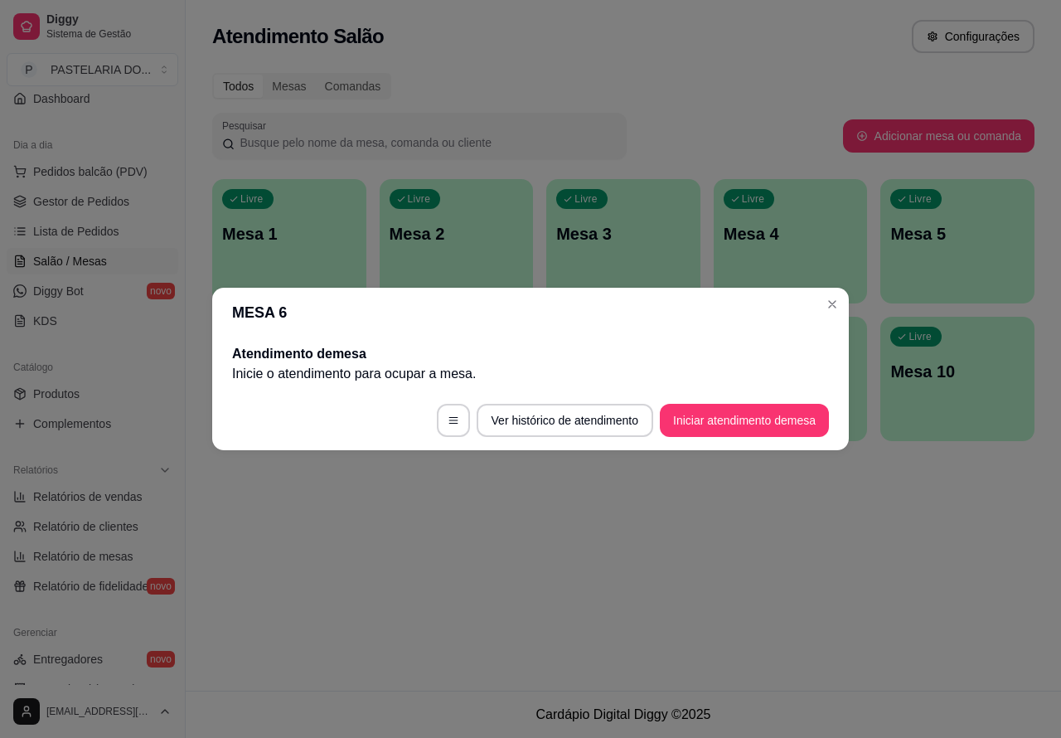
click at [707, 420] on button "Iniciar atendimento de mesa" at bounding box center [744, 420] width 169 height 33
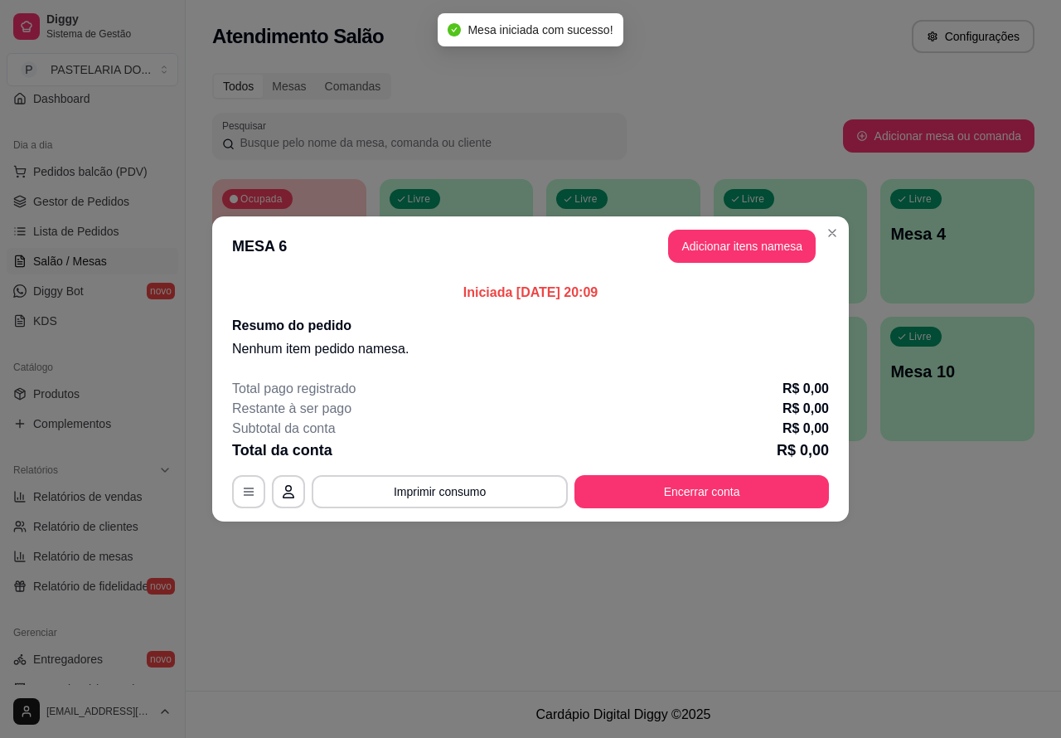
click at [742, 245] on div "Nenhum produto adicionado" at bounding box center [869, 239] width 317 height 327
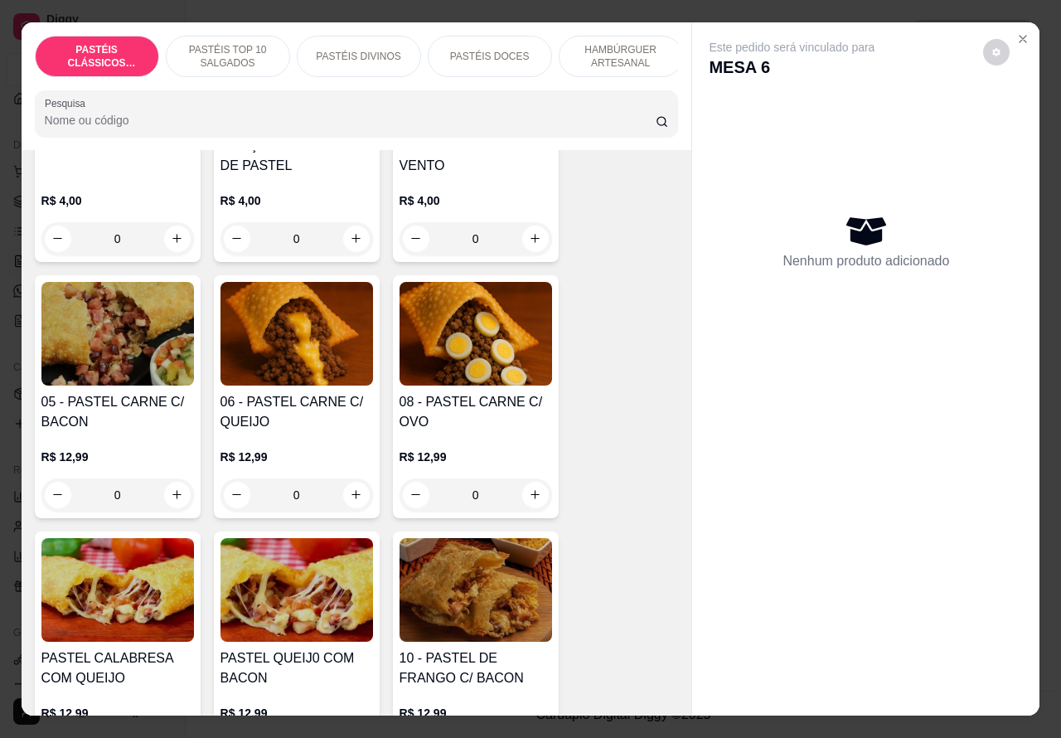
scroll to position [1022, 0]
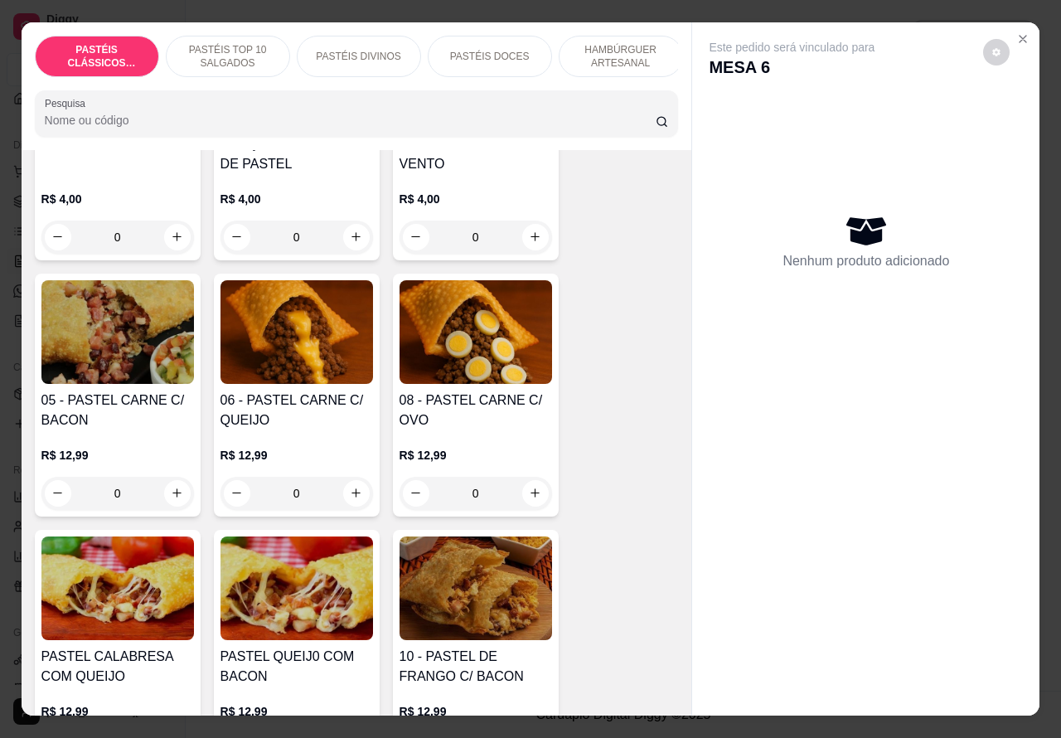
click at [522, 498] on div "0" at bounding box center [476, 493] width 153 height 33
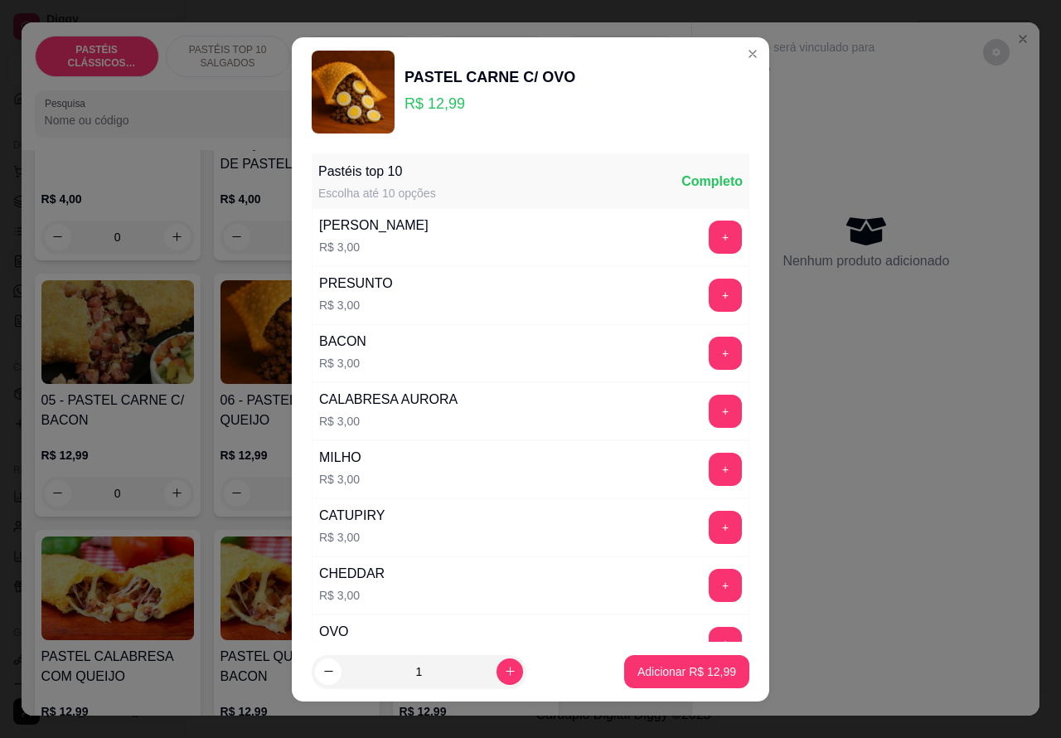
click at [638, 669] on p "Adicionar R$ 12,99" at bounding box center [687, 671] width 99 height 17
type input "1"
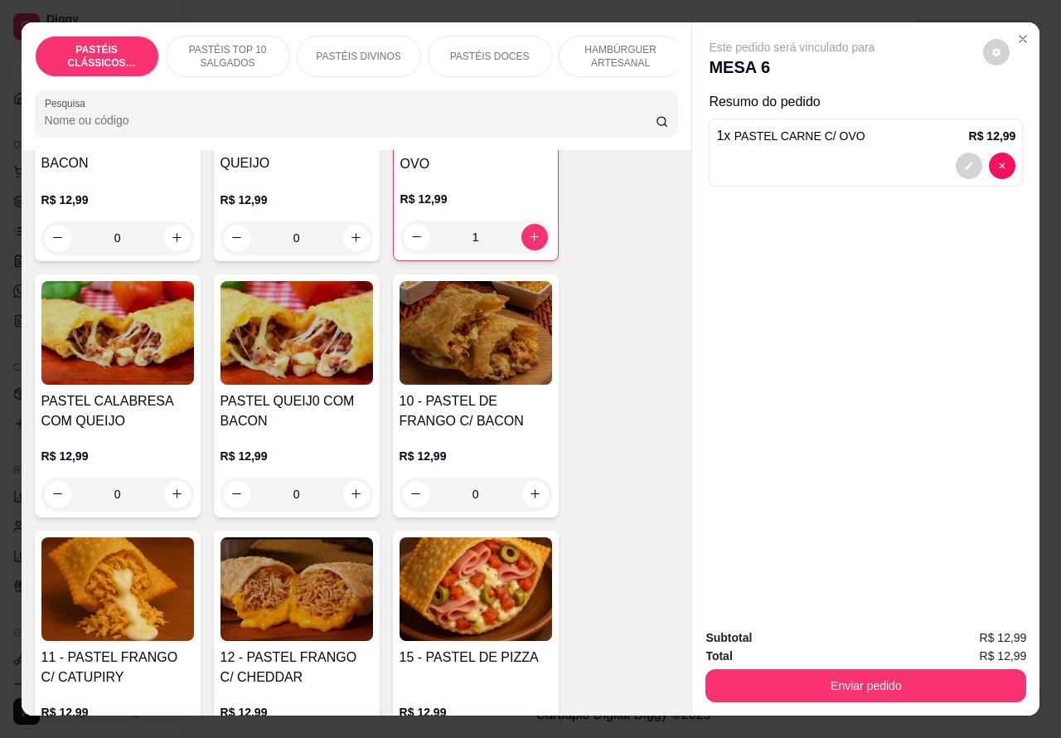
scroll to position [1320, 0]
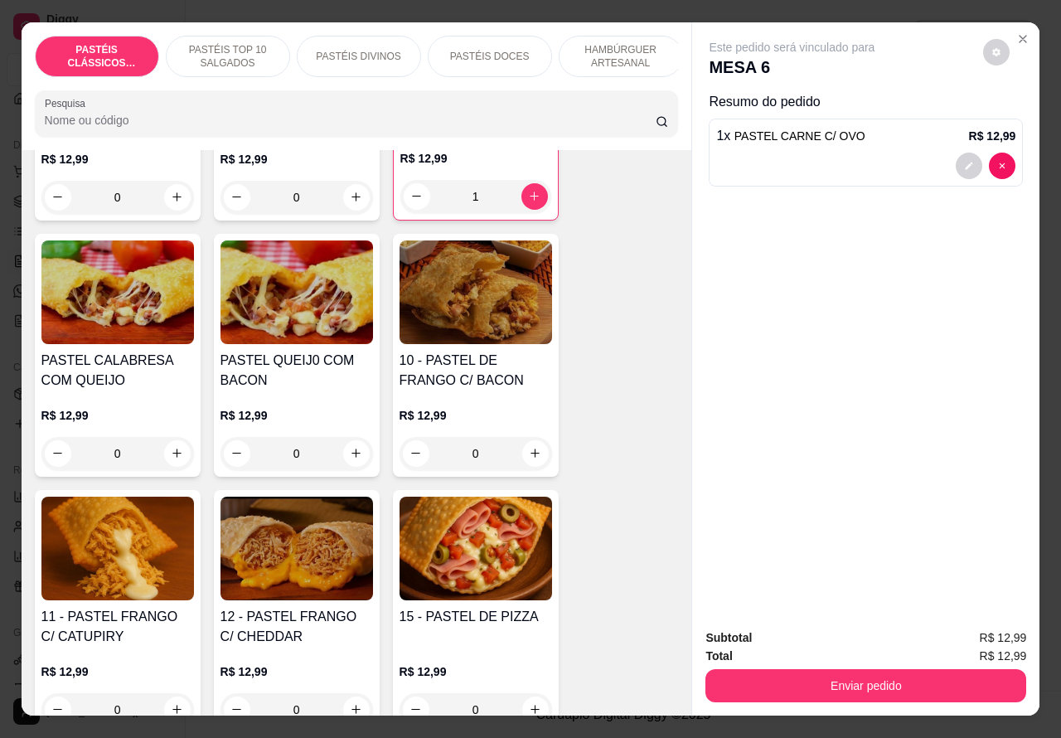
click at [524, 466] on div "0" at bounding box center [476, 453] width 153 height 33
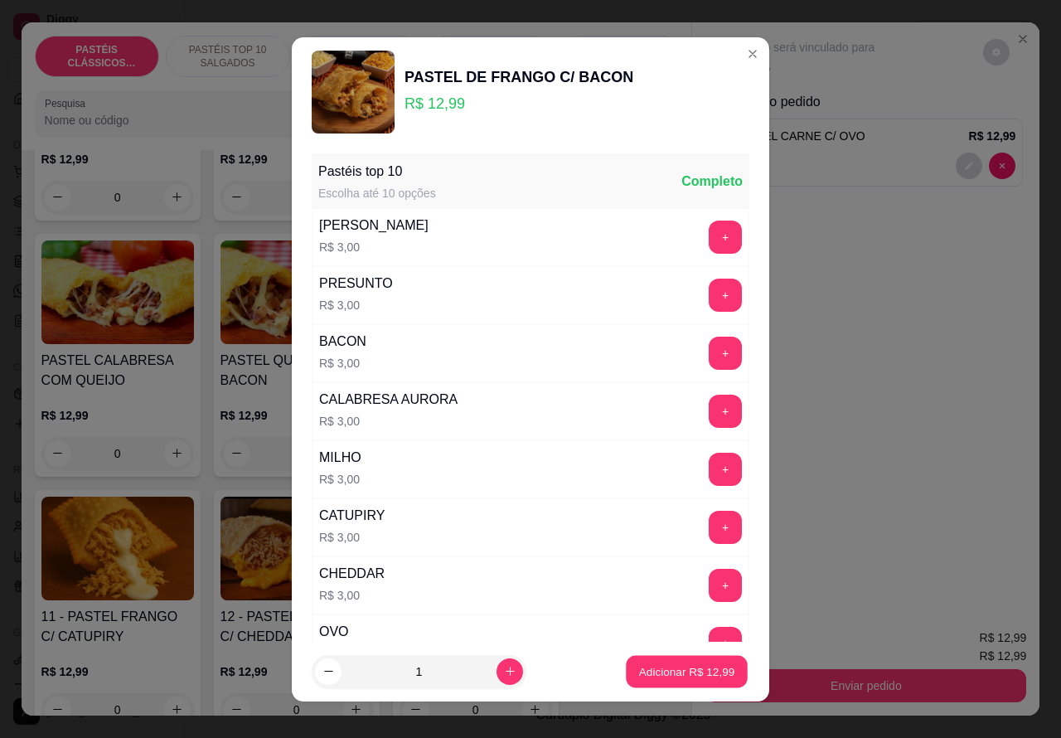
click at [640, 673] on p "Adicionar R$ 12,99" at bounding box center [687, 671] width 96 height 16
type input "1"
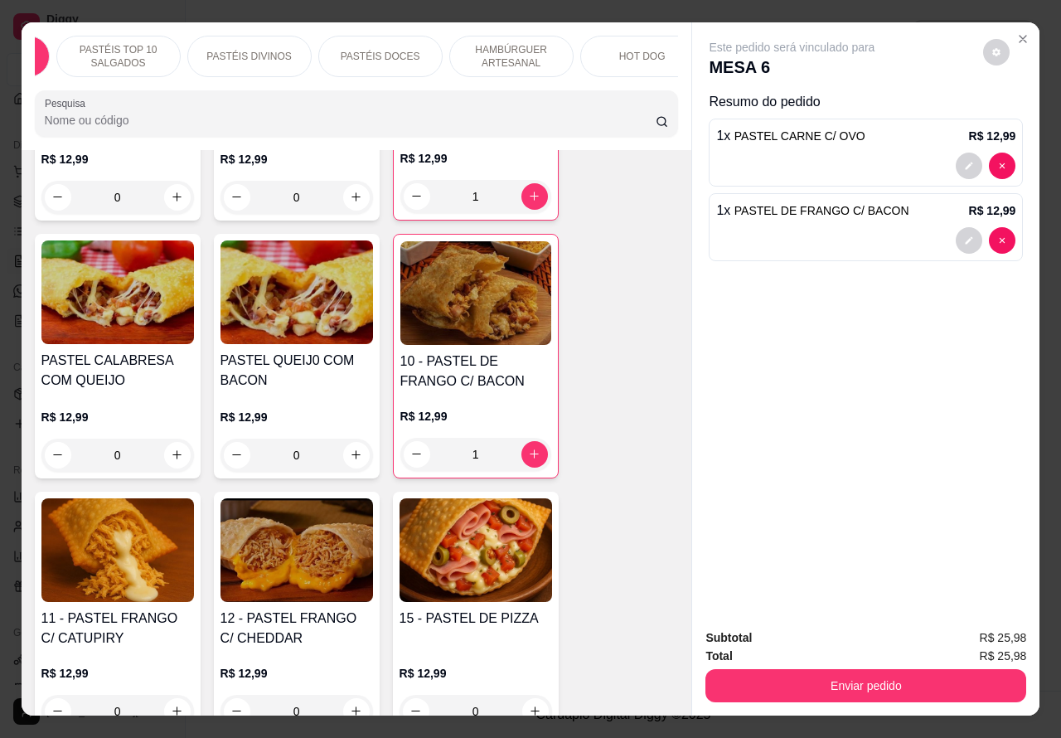
scroll to position [0, 168]
click at [580, 50] on p "HOT DOG" at bounding box center [583, 56] width 46 height 13
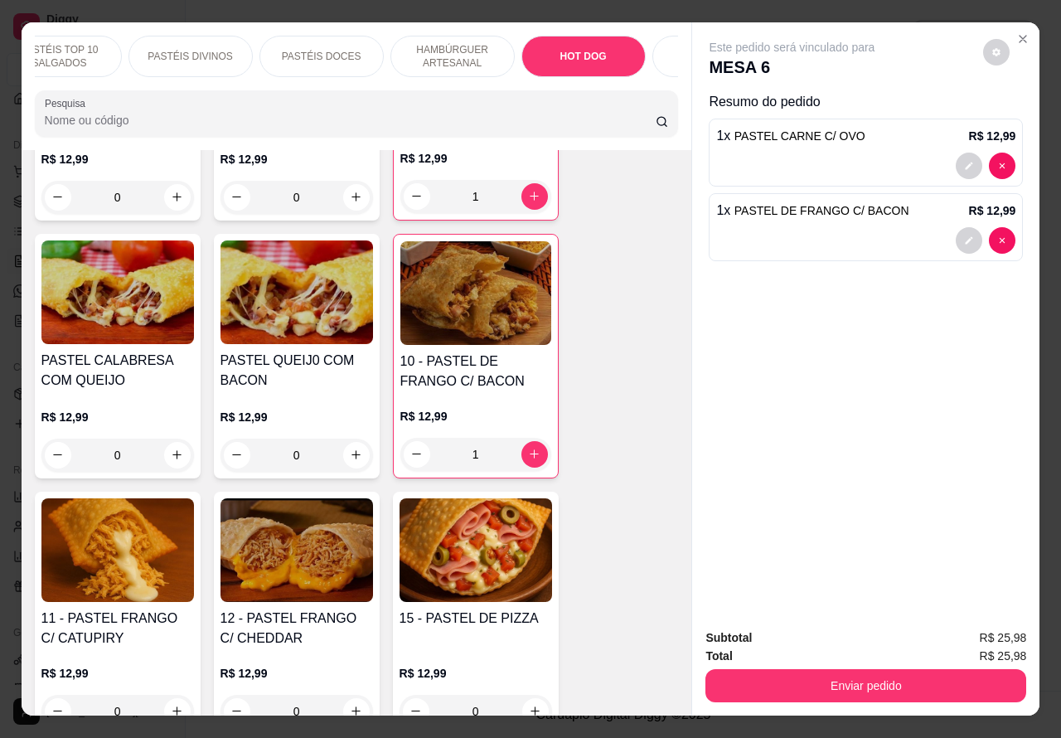
scroll to position [38, 0]
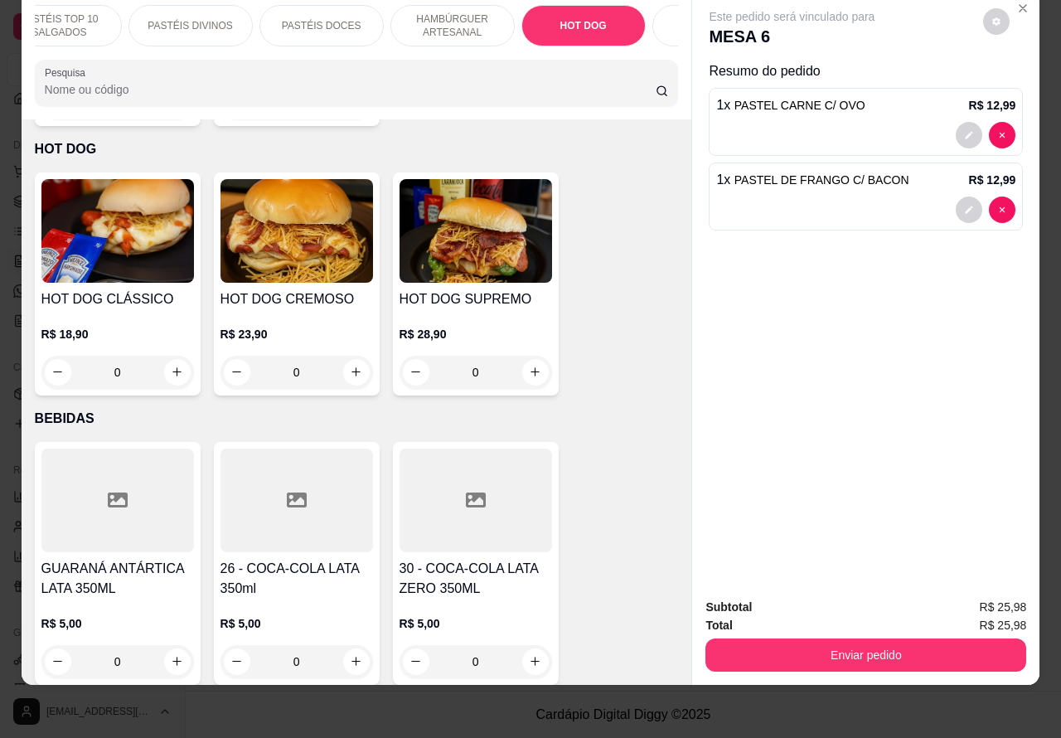
click at [164, 356] on div "0" at bounding box center [117, 372] width 153 height 33
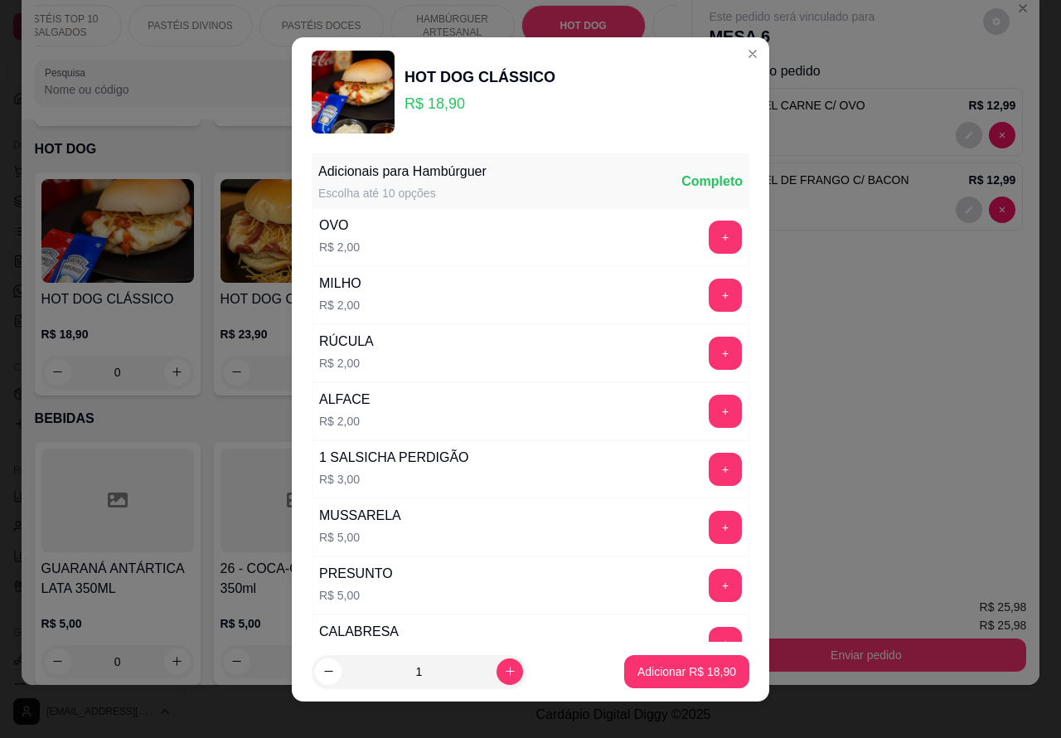
click at [638, 663] on p "Adicionar R$ 18,90" at bounding box center [687, 671] width 99 height 17
type input "1"
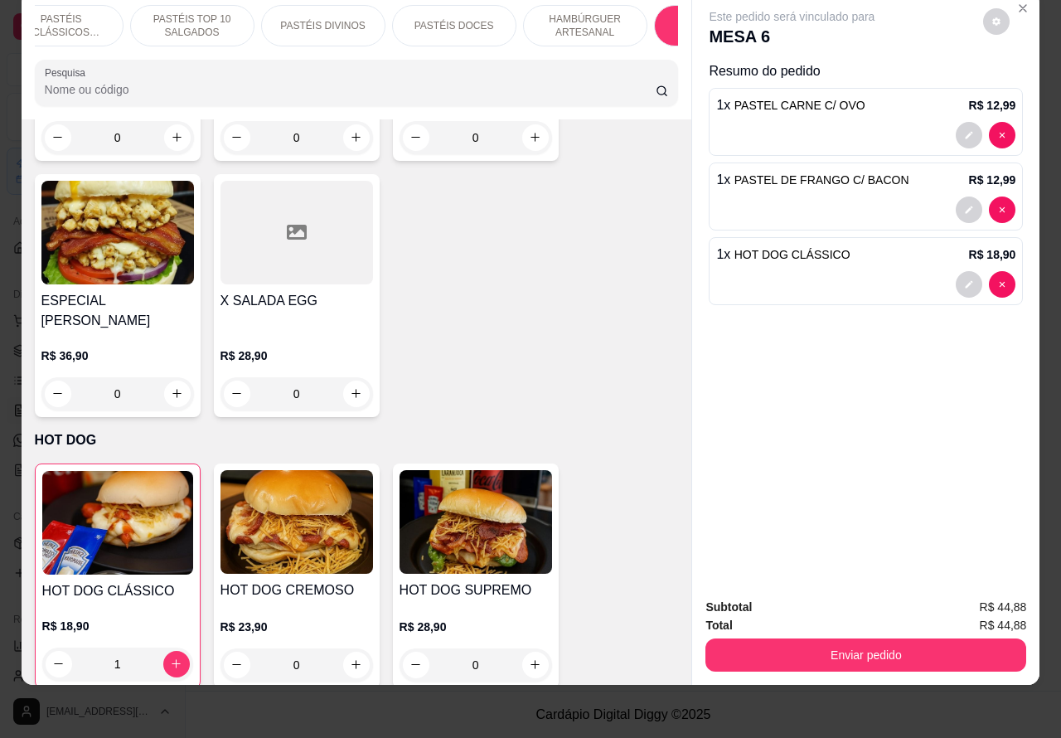
scroll to position [0, 0]
click at [120, 12] on p "PASTÉIS CLÁSSICOS SALGADOS" at bounding box center [97, 25] width 96 height 27
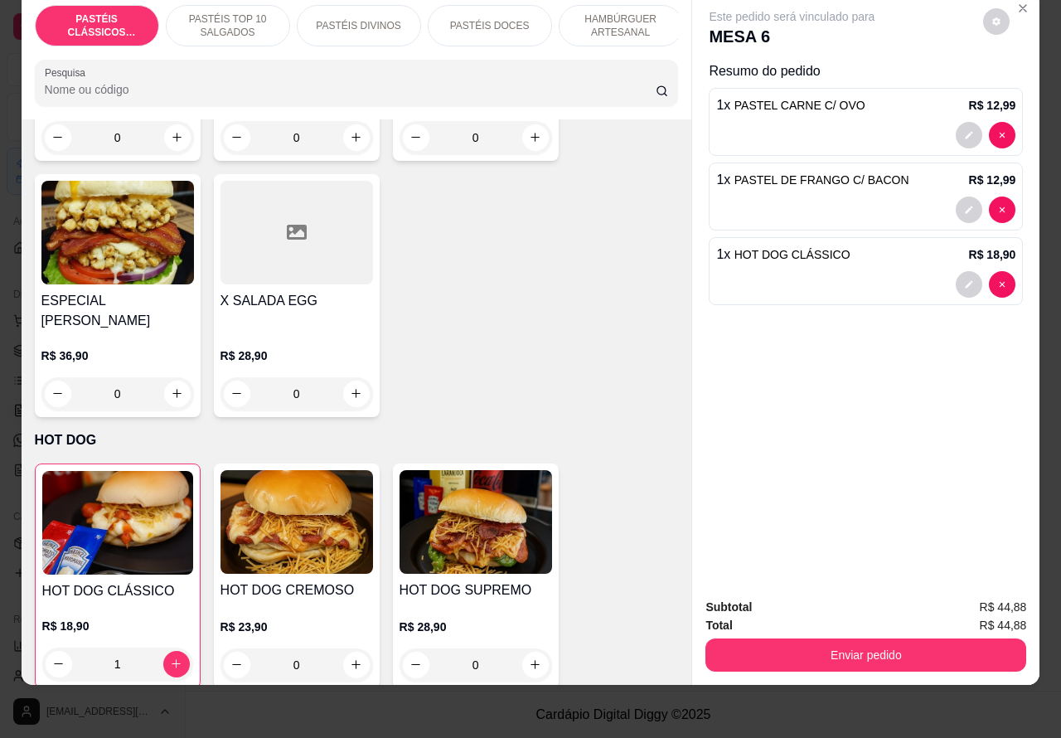
scroll to position [75, 0]
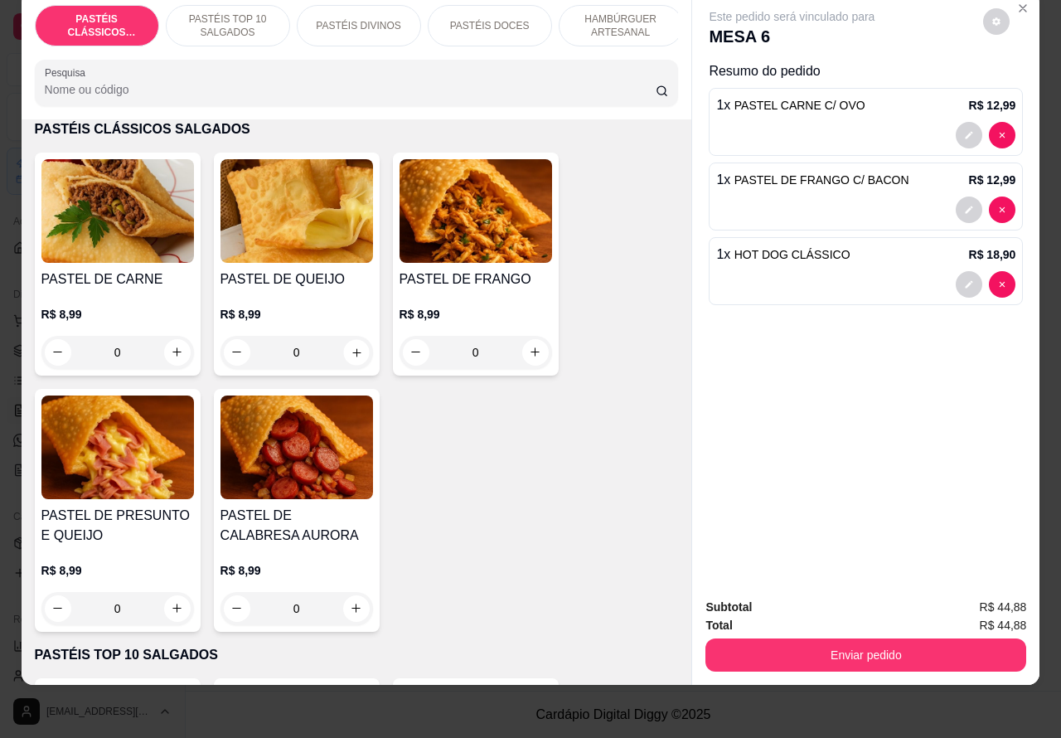
click at [350, 352] on icon "increase-product-quantity" at bounding box center [356, 352] width 12 height 12
type input "1"
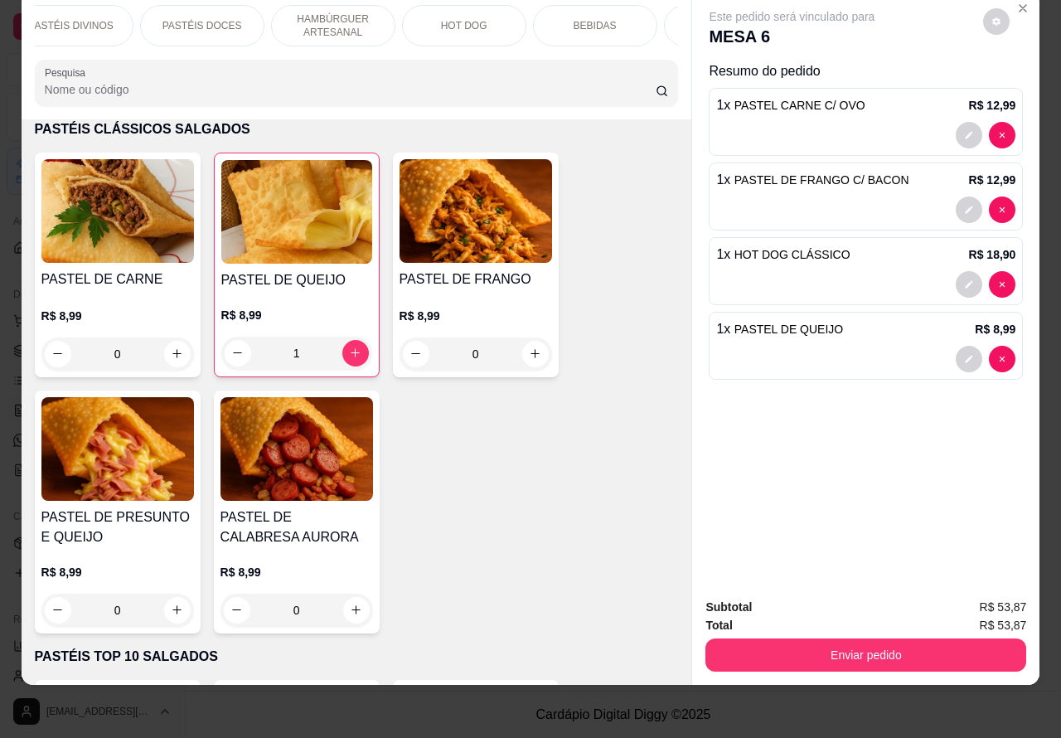
scroll to position [0, 305]
click at [585, 19] on p "BEBIDAS" at bounding box center [577, 25] width 43 height 13
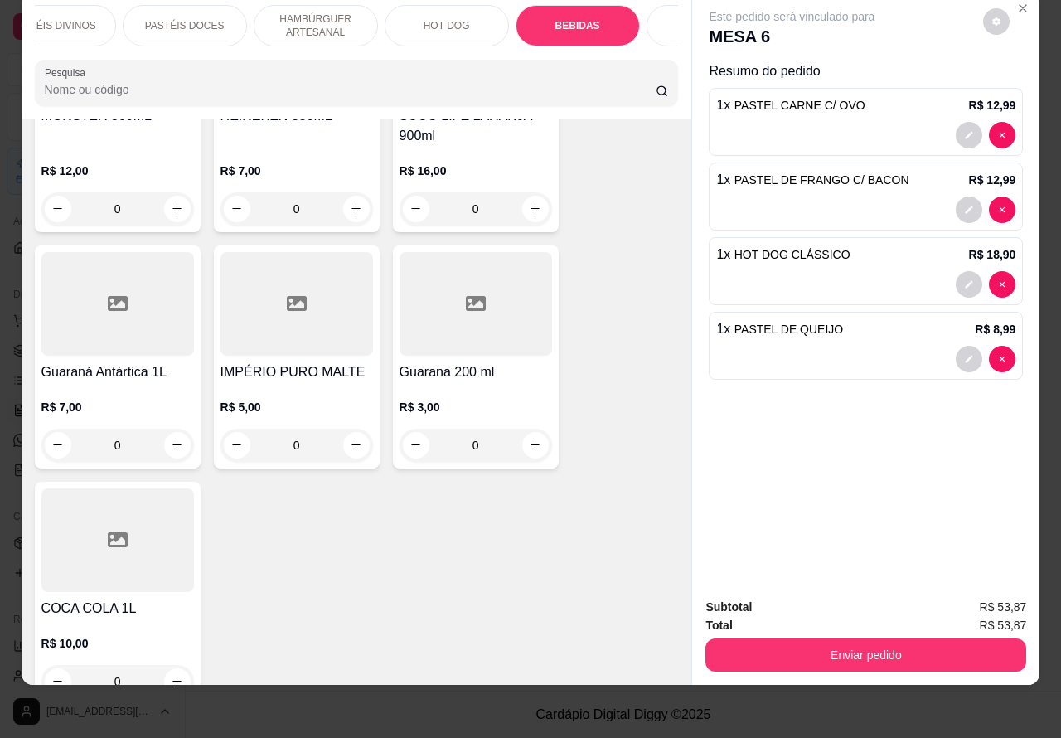
scroll to position [6115, 0]
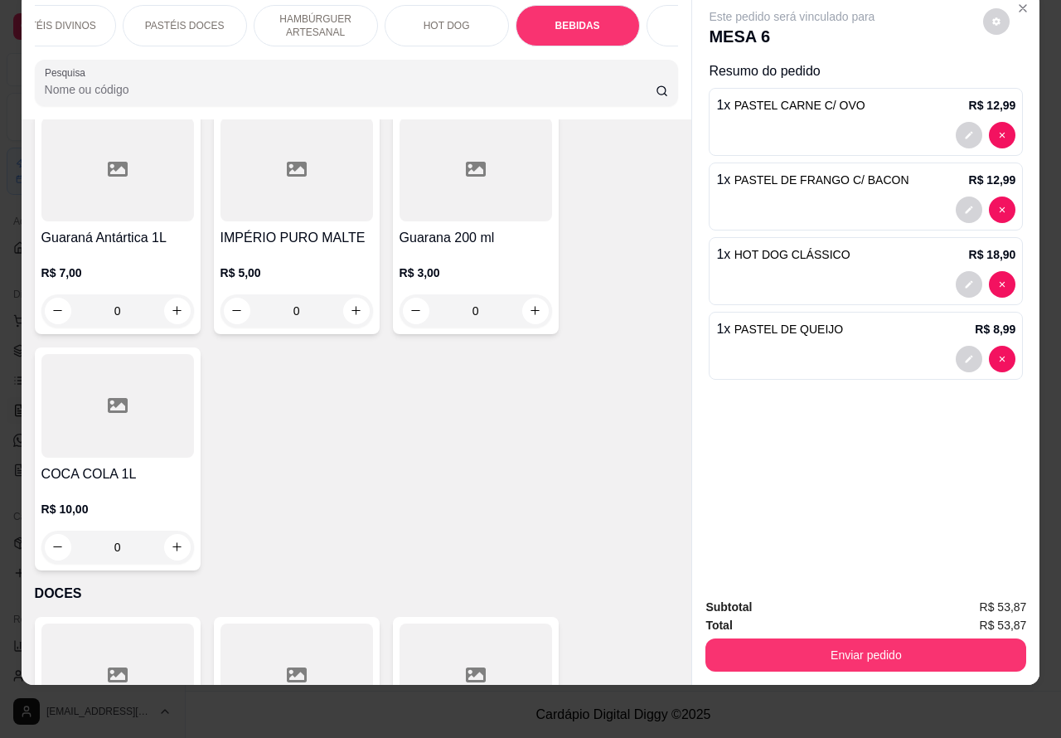
click at [172, 542] on icon "increase-product-quantity" at bounding box center [176, 546] width 9 height 9
type input "1"
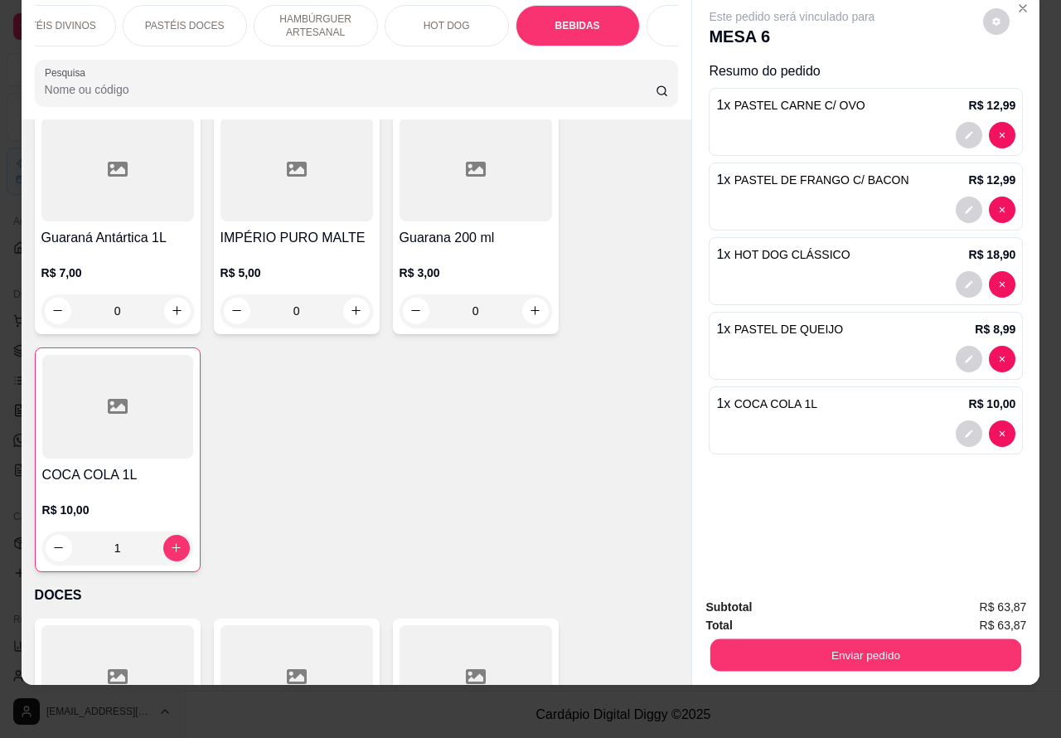
click at [832, 649] on button "Enviar pedido" at bounding box center [866, 655] width 311 height 32
click at [869, 589] on button "Registrar cliente" at bounding box center [871, 600] width 109 height 32
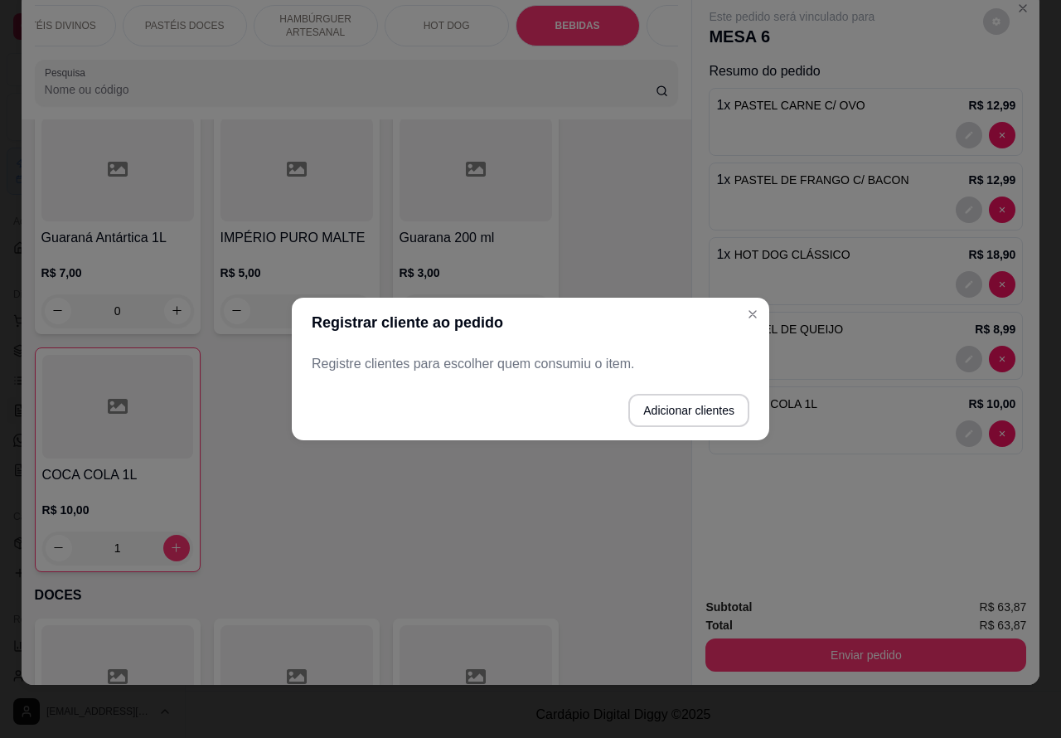
click at [752, 321] on button "Close" at bounding box center [753, 314] width 27 height 27
click at [752, 323] on span "PASTEL DE QUEIJO" at bounding box center [789, 329] width 109 height 13
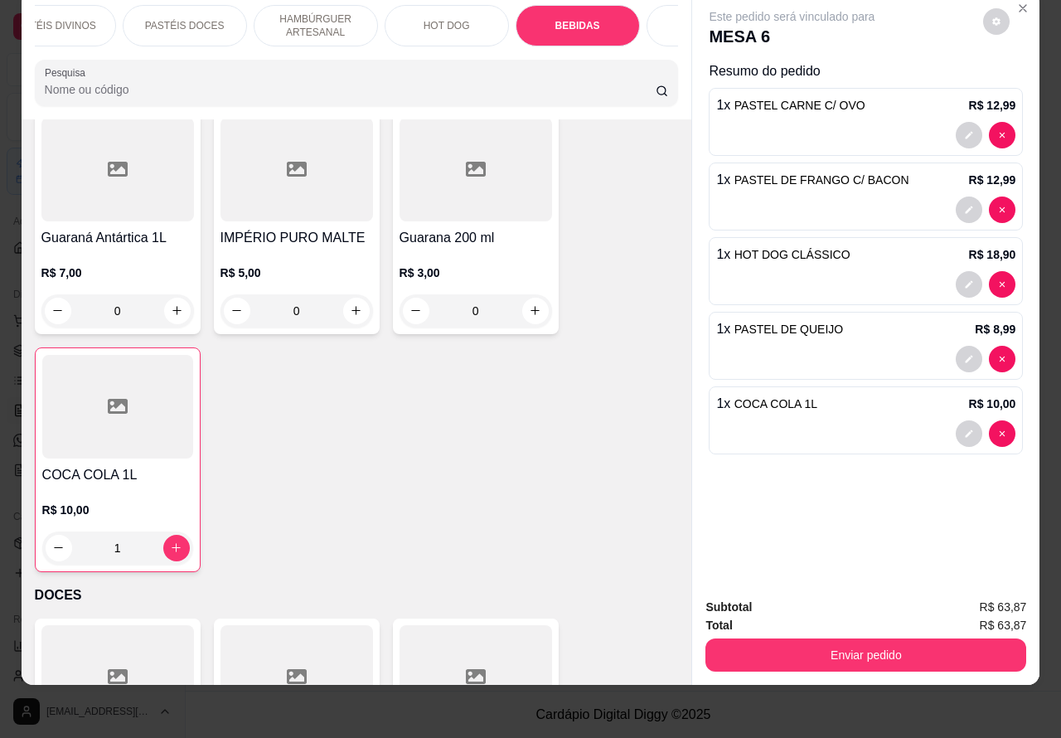
click at [848, 639] on button "Enviar pedido" at bounding box center [866, 654] width 321 height 33
click at [865, 639] on button "Enviar pedido" at bounding box center [866, 655] width 311 height 32
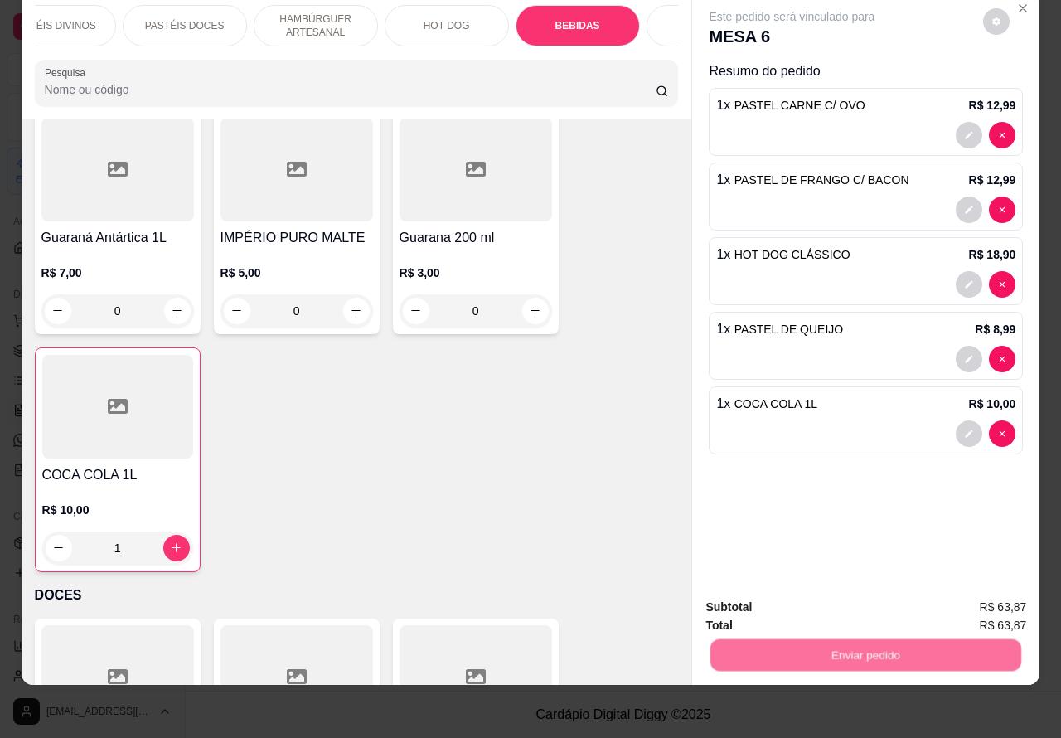
click at [979, 599] on button "Enviar pedido" at bounding box center [982, 600] width 94 height 32
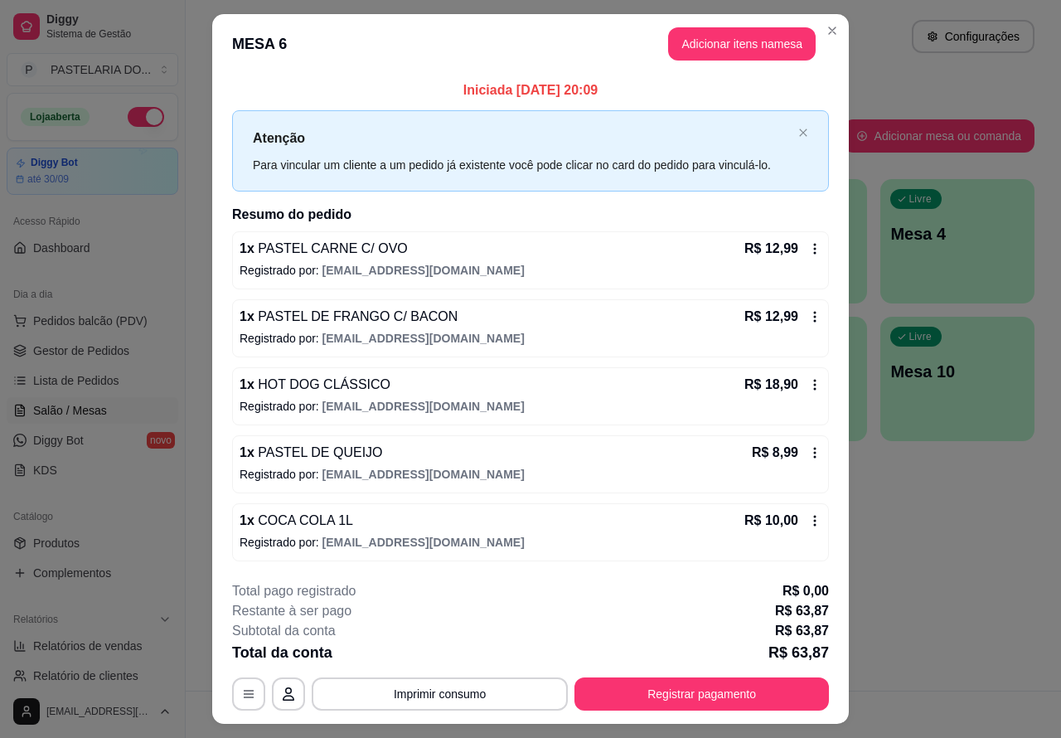
click at [454, 691] on button "Imprimir consumo" at bounding box center [440, 693] width 256 height 33
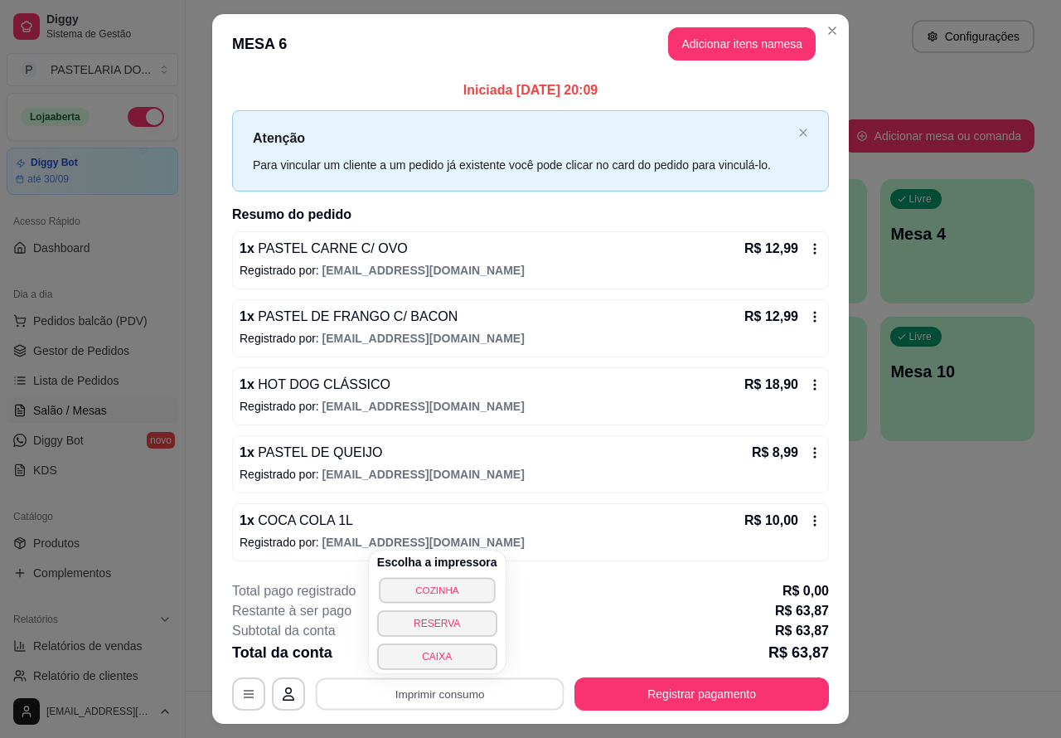
click at [454, 580] on button "COZINHA" at bounding box center [437, 590] width 116 height 26
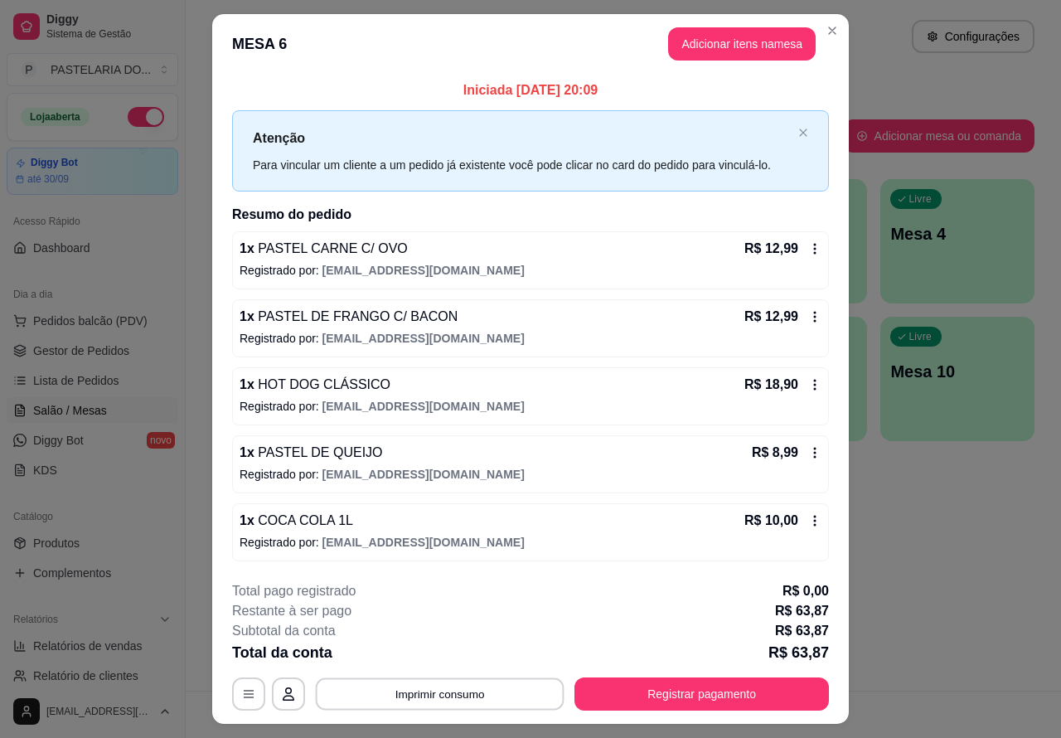
click at [503, 686] on button "Imprimir consumo" at bounding box center [440, 693] width 249 height 32
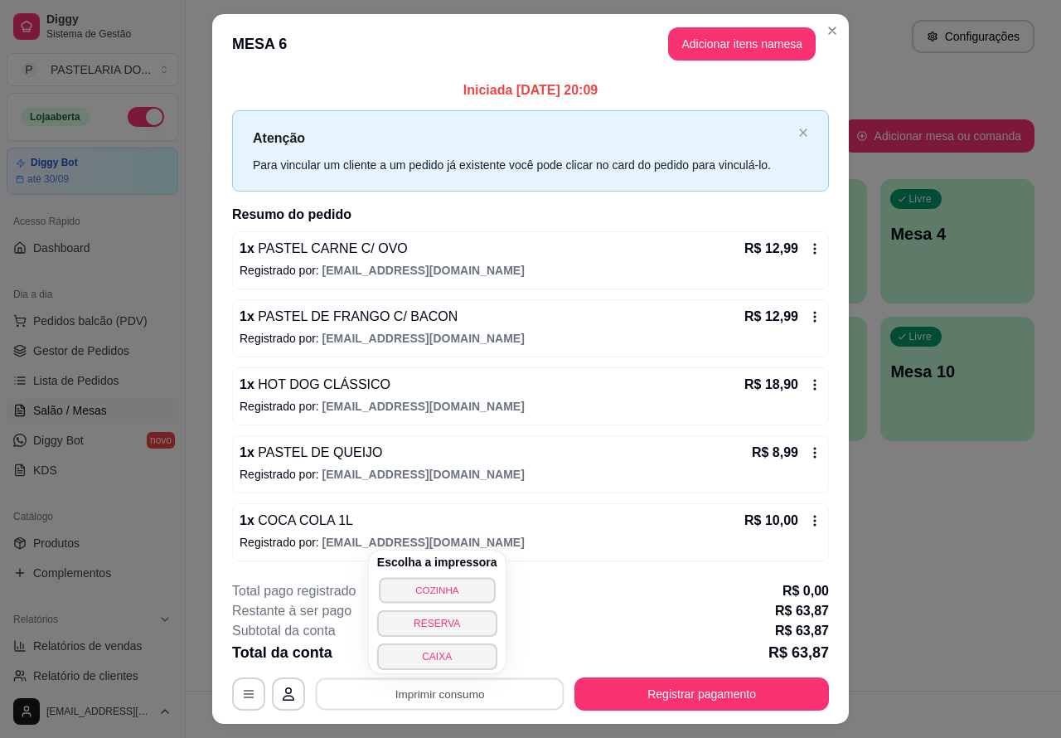
click at [466, 582] on button "COZINHA" at bounding box center [437, 590] width 116 height 26
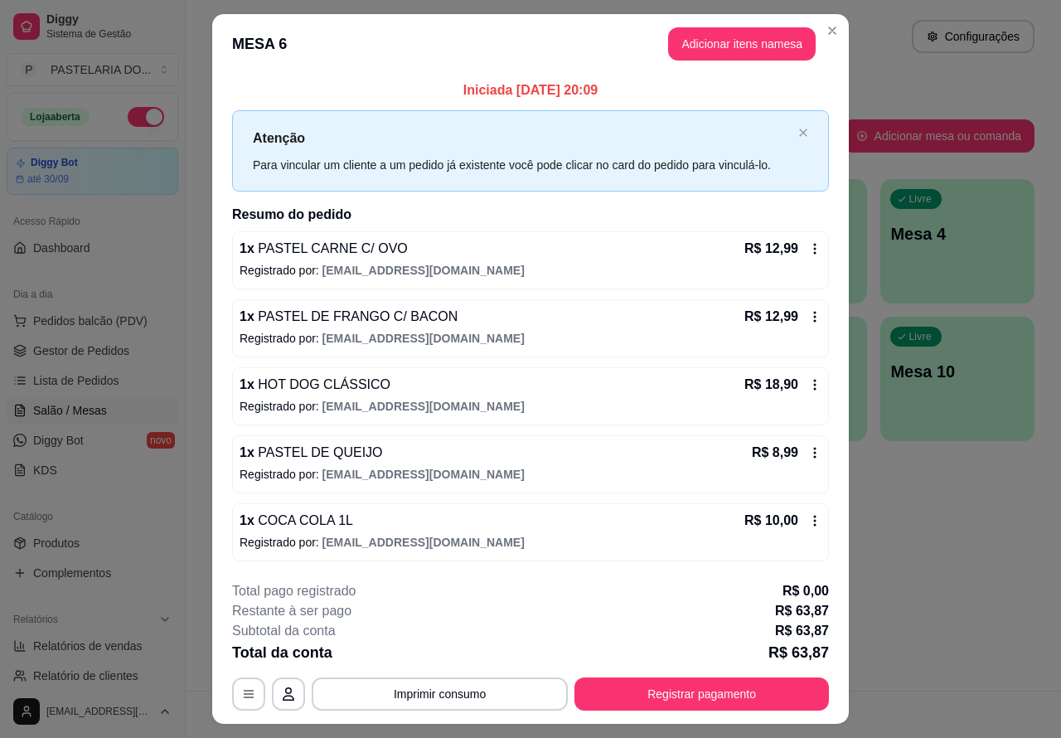
click at [901, 576] on div "Atendimento Salão Configurações Todos Mesas Comandas Pesquisar Adicionar mesa o…" at bounding box center [624, 345] width 876 height 691
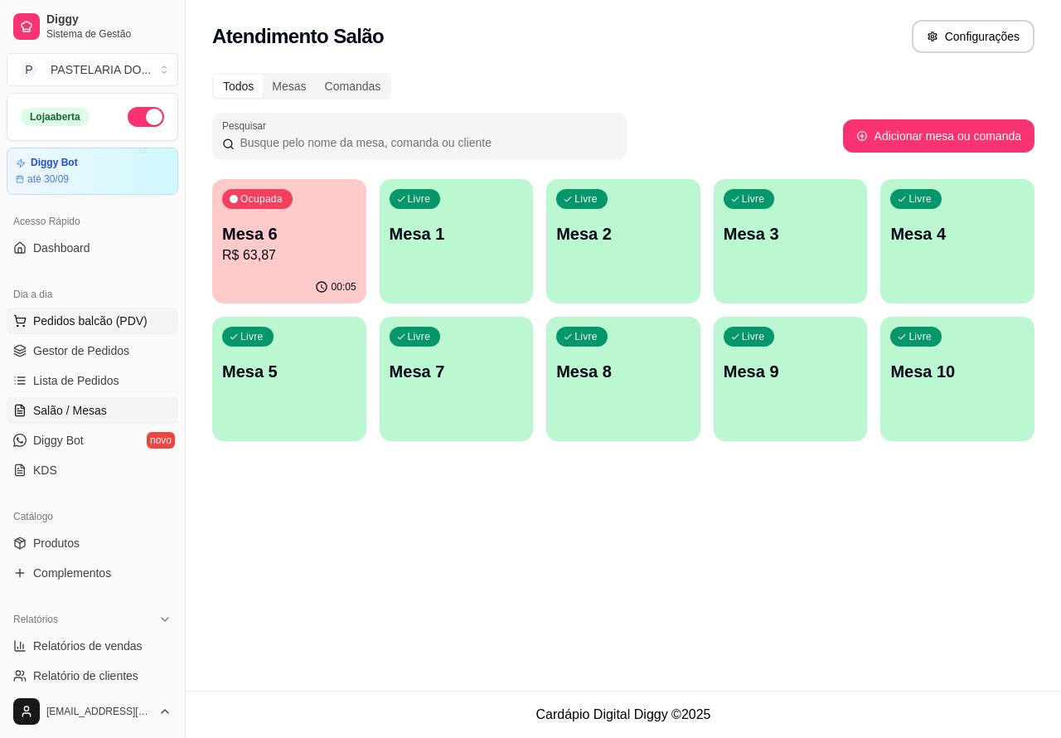
click at [139, 320] on span "Pedidos balcão (PDV)" at bounding box center [90, 321] width 114 height 17
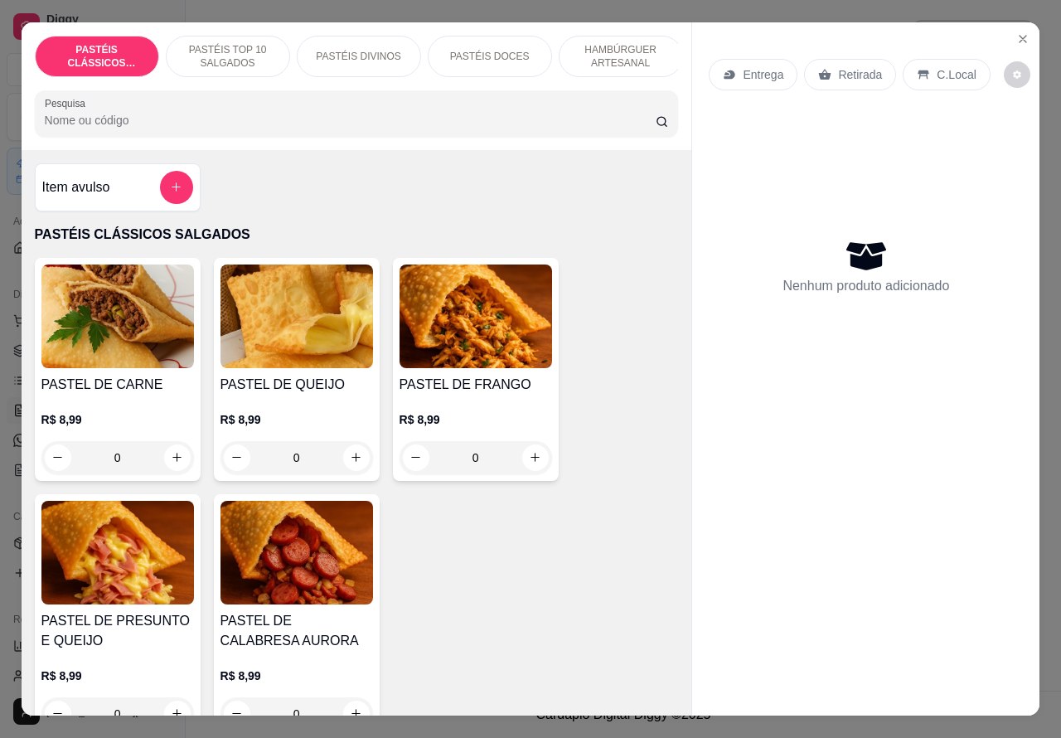
click at [764, 59] on div "Entrega" at bounding box center [753, 75] width 89 height 32
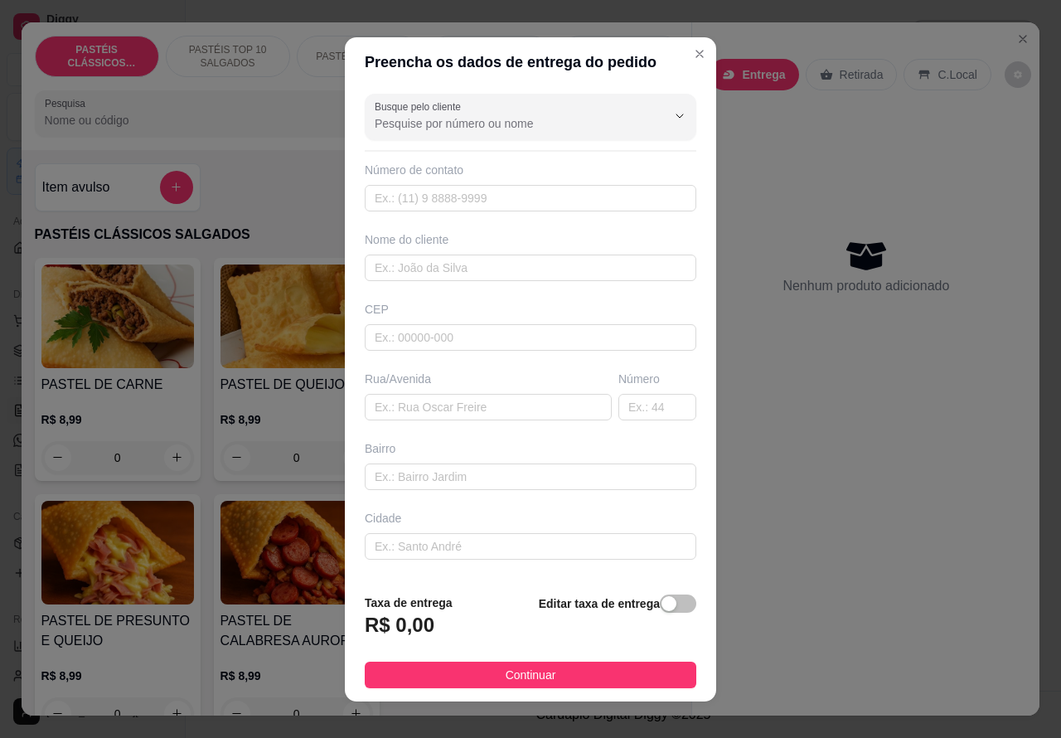
click at [865, 66] on p "Retirada" at bounding box center [862, 74] width 44 height 17
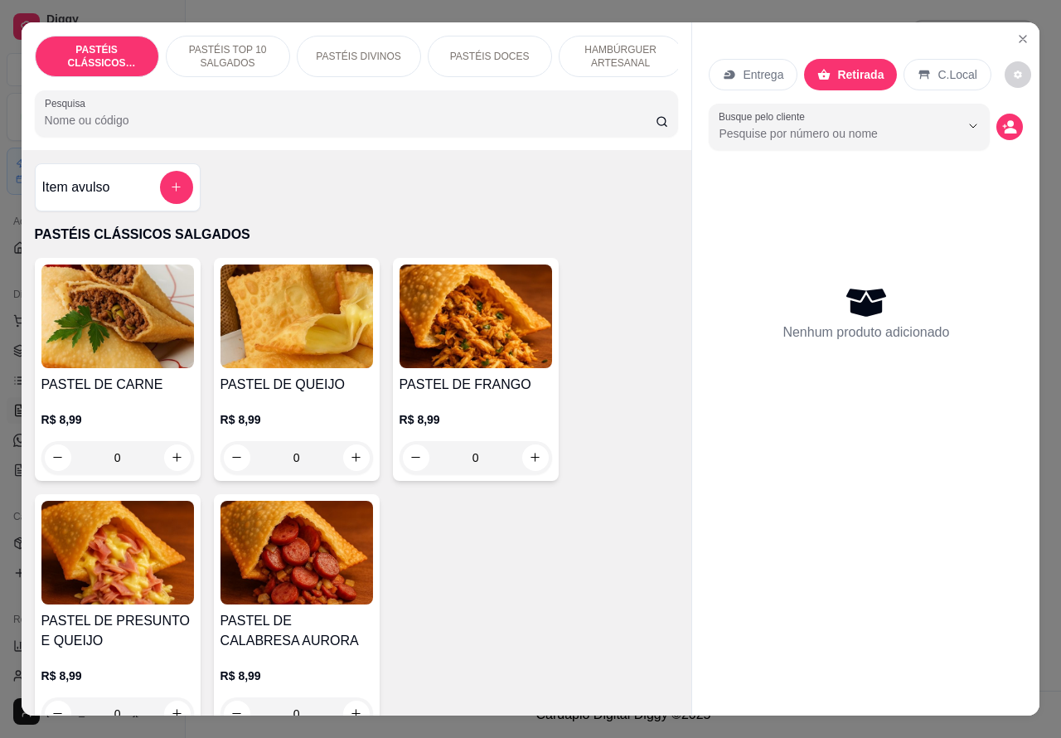
click at [623, 46] on p "HAMBÚRGUER ARTESANAL" at bounding box center [621, 56] width 96 height 27
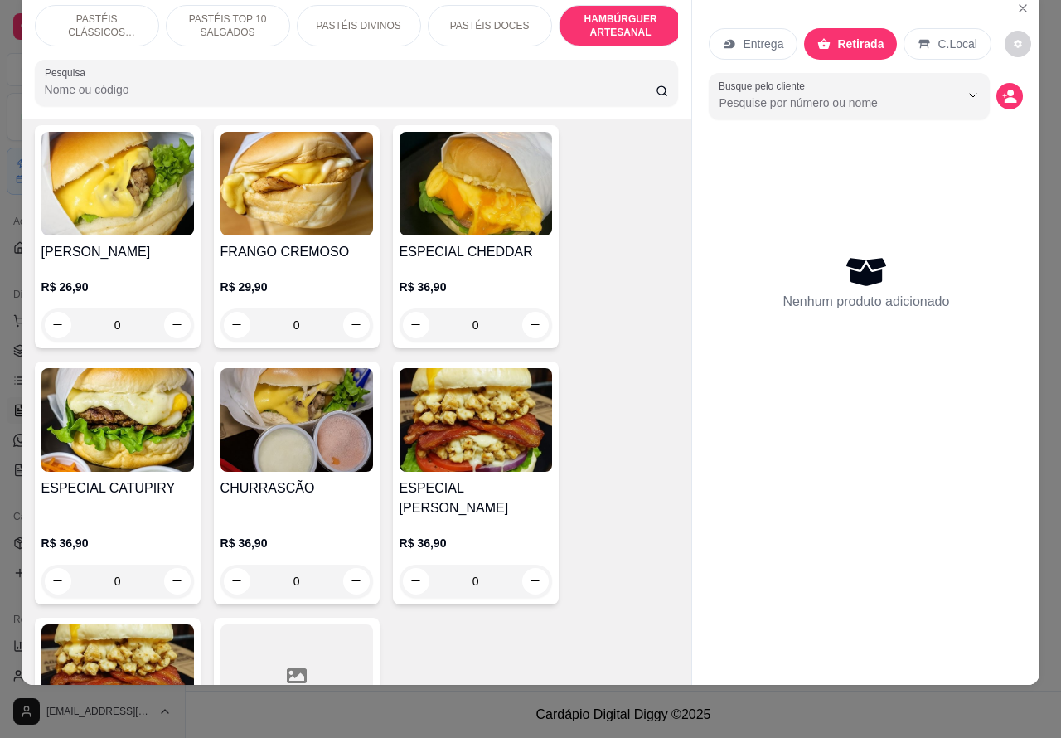
scroll to position [4013, 0]
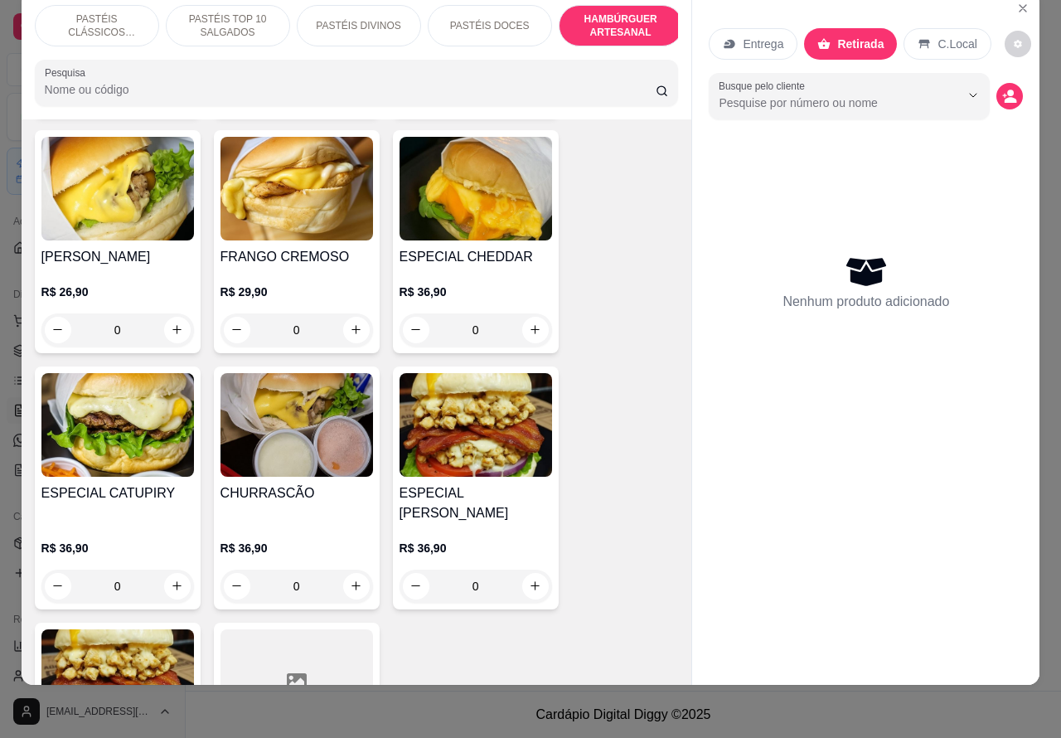
click at [297, 417] on img at bounding box center [297, 425] width 153 height 104
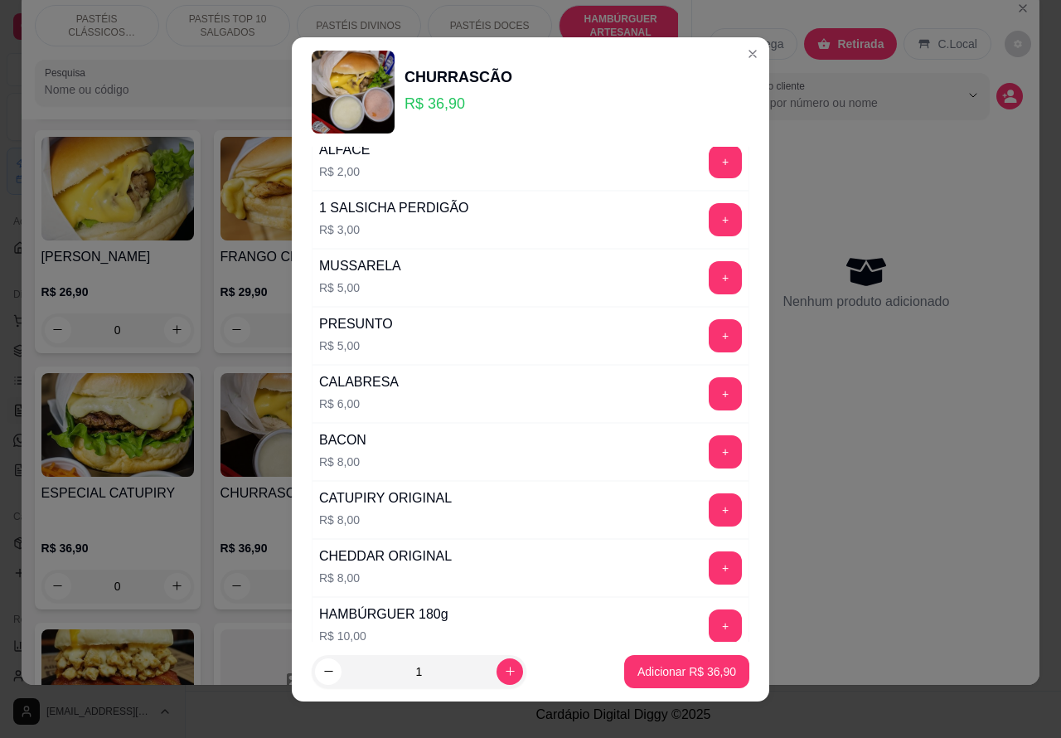
scroll to position [449, 0]
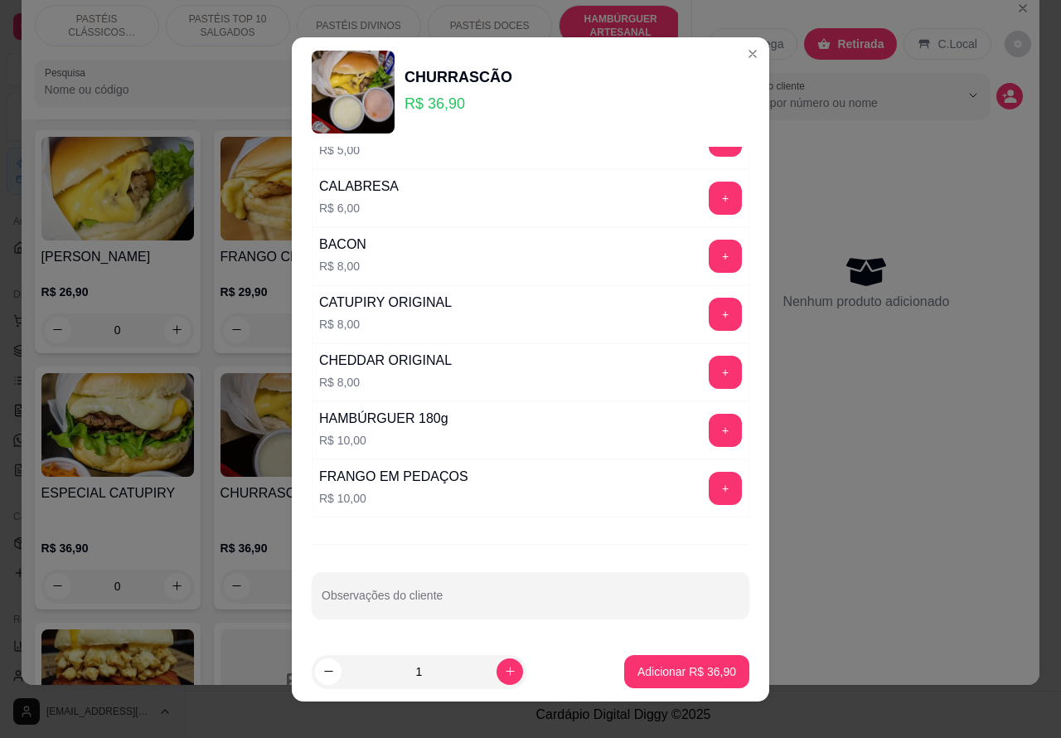
click at [506, 604] on input "Observações do cliente" at bounding box center [531, 602] width 418 height 17
type input """""""""MAL PASSADO"""""""""""""
click at [648, 669] on p "Adicionar R$ 36,90" at bounding box center [687, 671] width 96 height 16
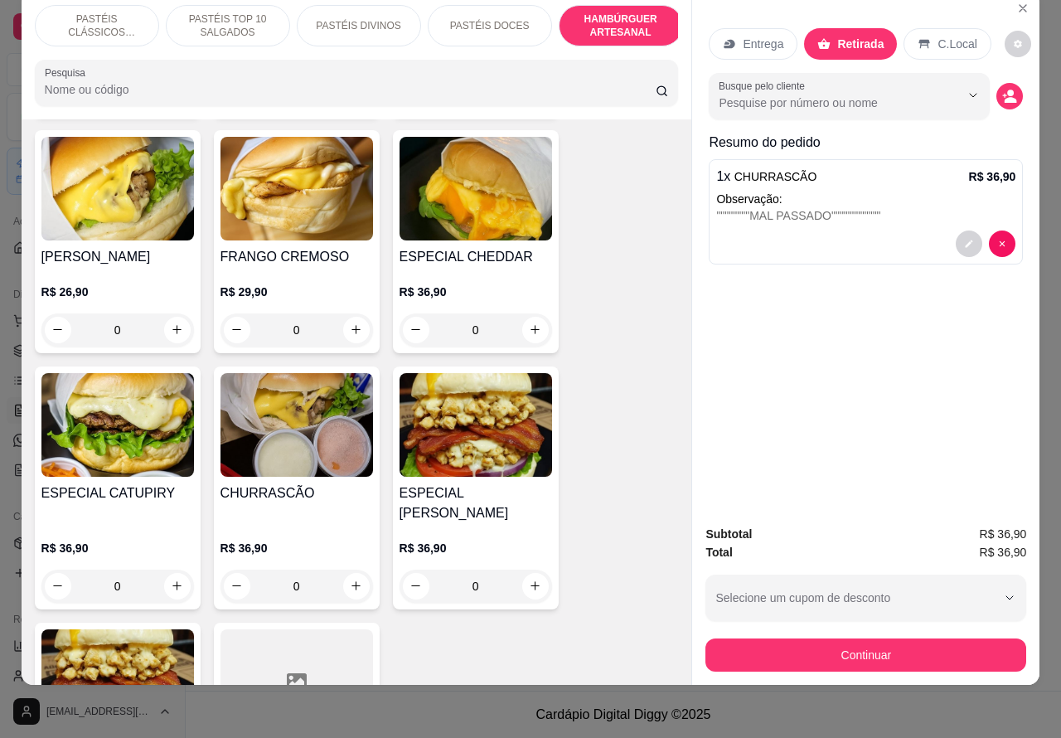
click at [228, 12] on p "PASTÉIS TOP 10 SALGADOS" at bounding box center [228, 25] width 96 height 27
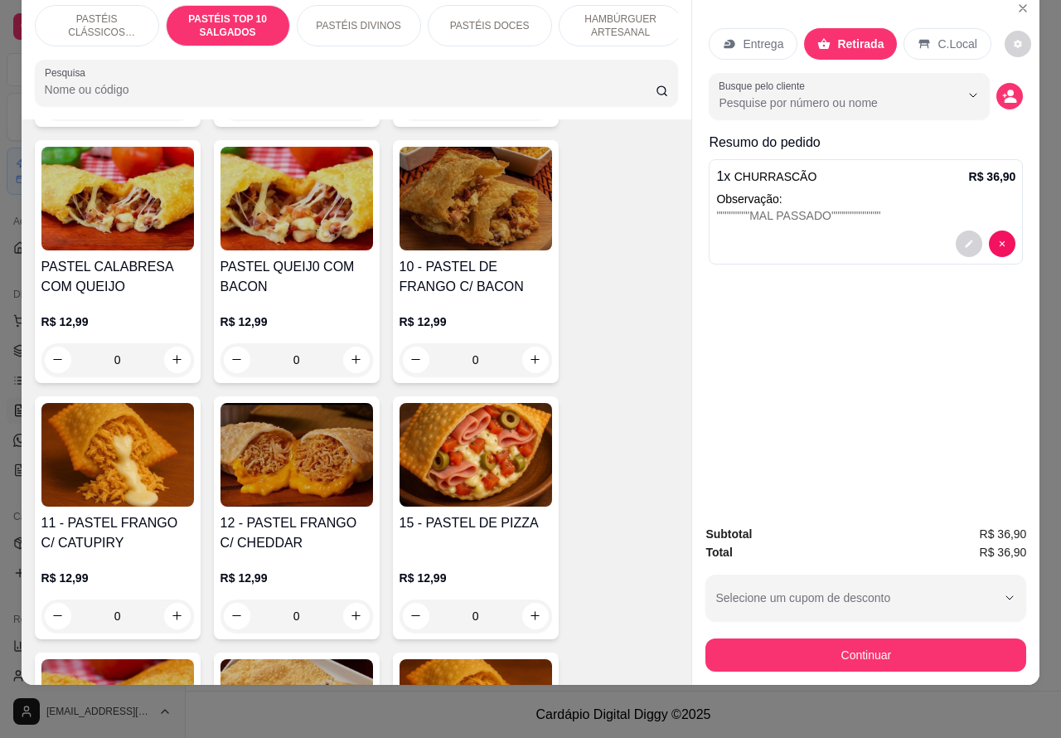
scroll to position [1385, 0]
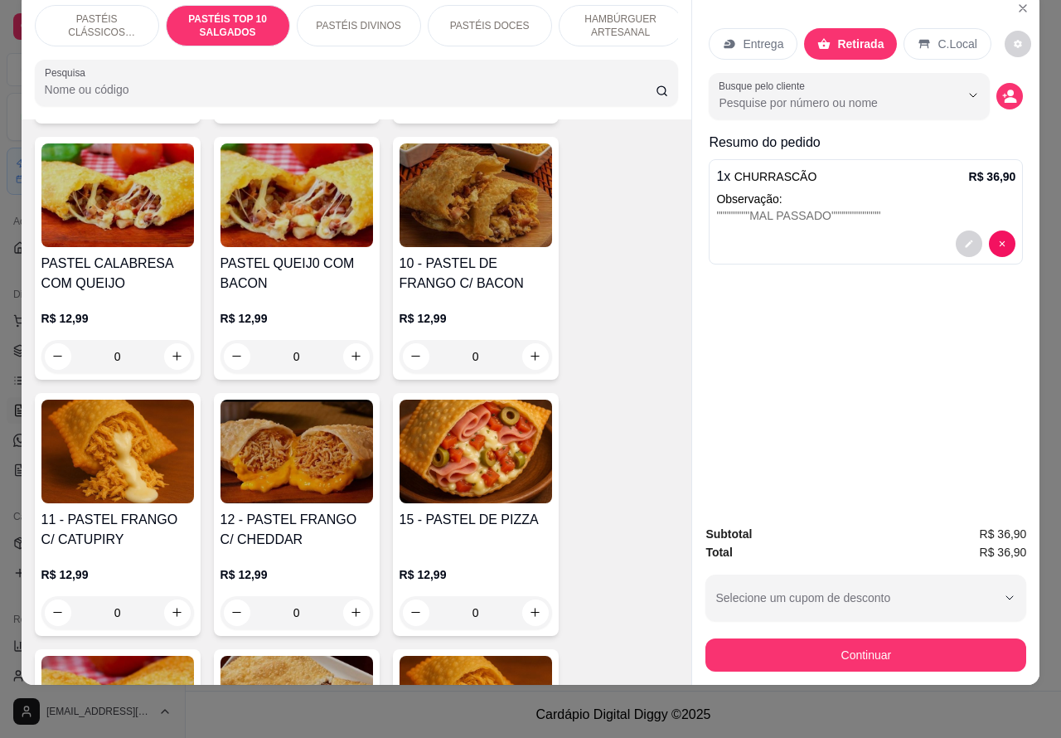
click at [167, 608] on div "0" at bounding box center [117, 612] width 153 height 33
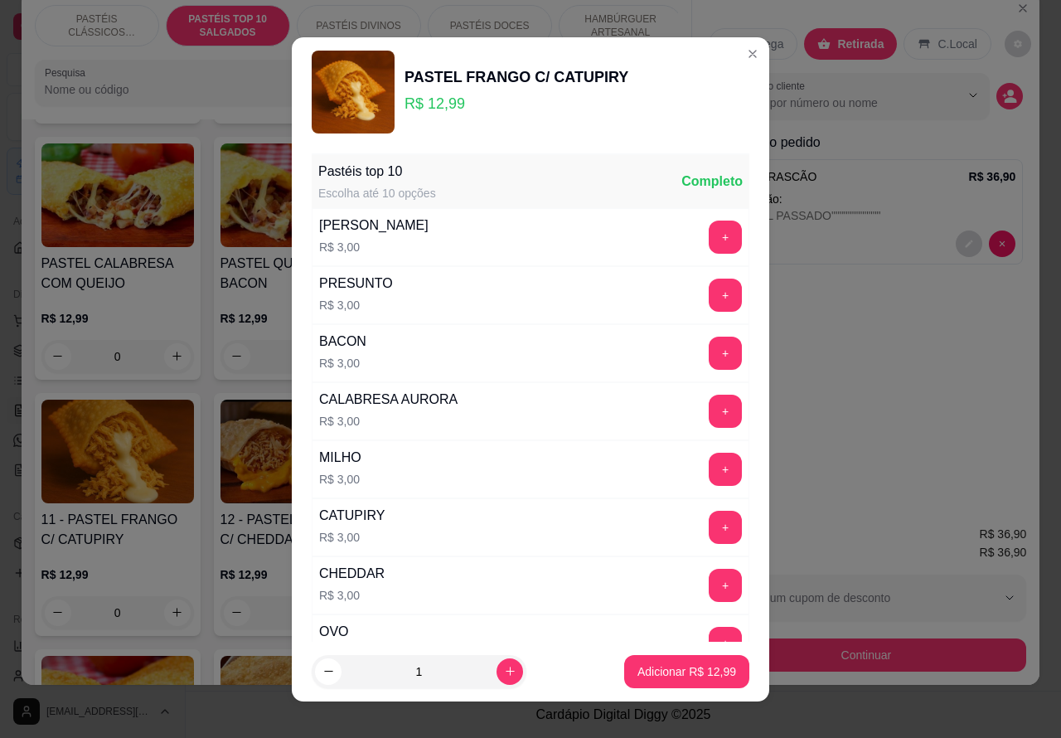
click at [645, 672] on p "Adicionar R$ 12,99" at bounding box center [687, 671] width 99 height 17
type input "1"
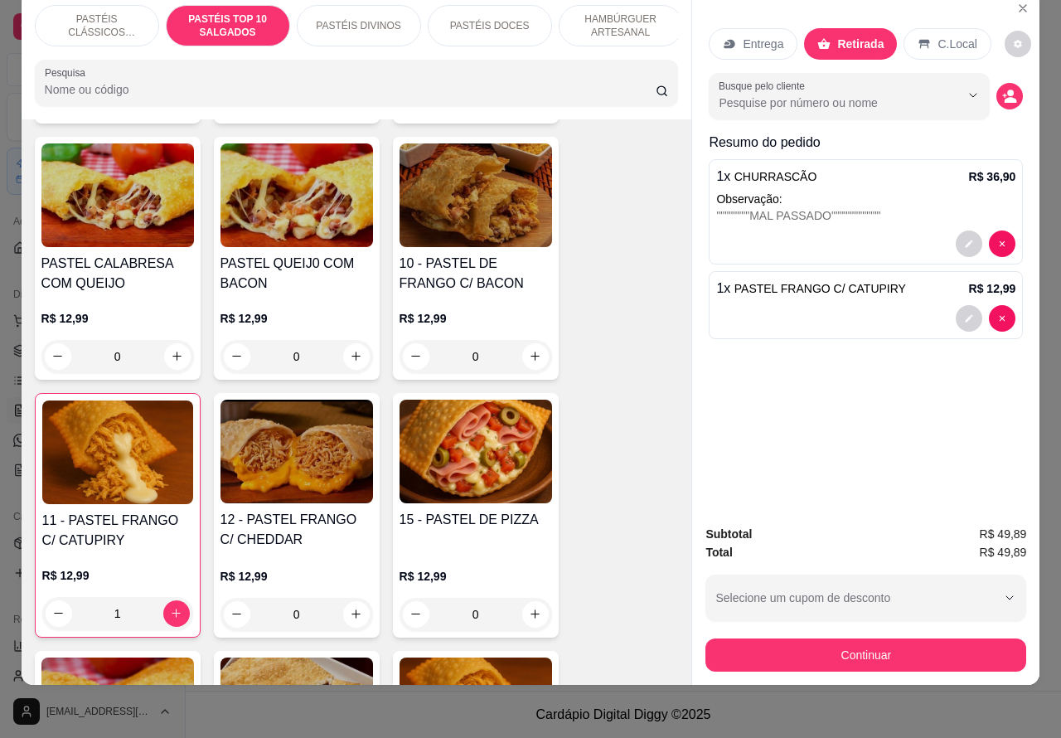
click at [933, 279] on div "1 x PASTEL FRANGO C/ CATUPIRY R$ 12,99" at bounding box center [865, 289] width 299 height 20
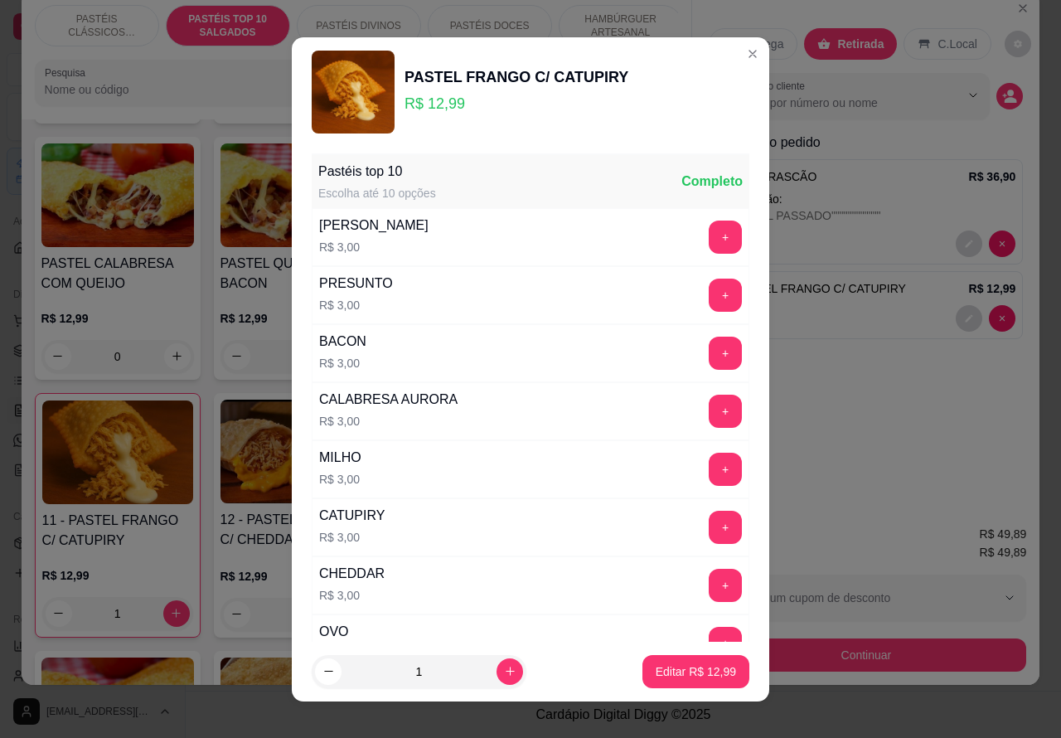
scroll to position [216, 0]
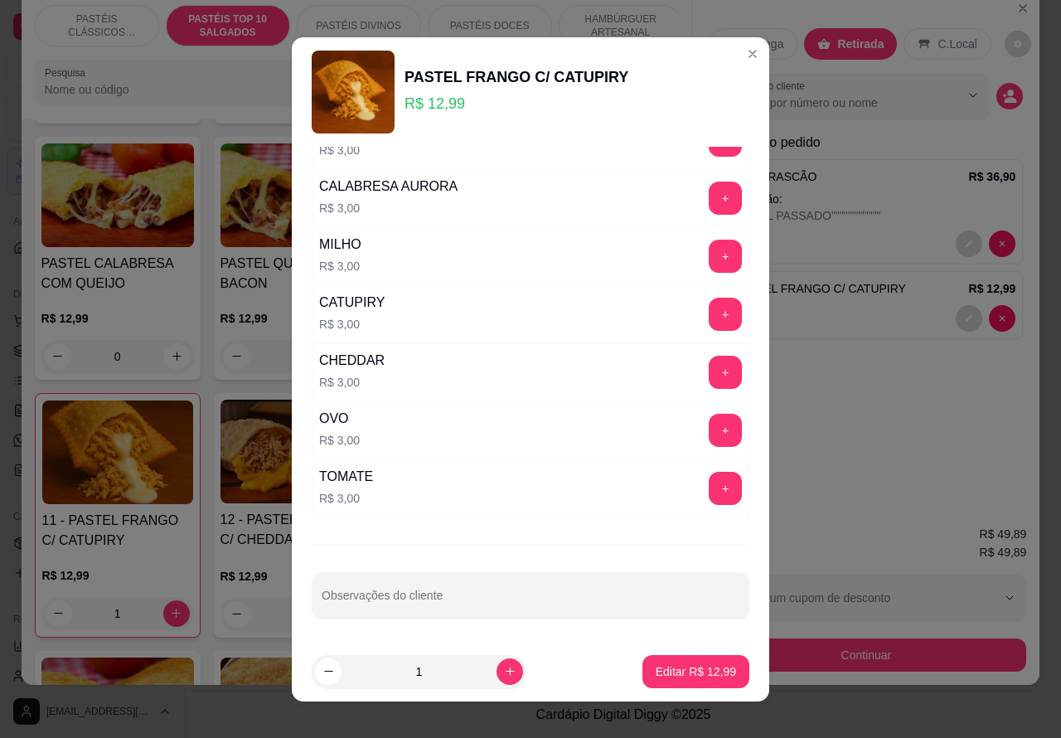
click at [809, 512] on div "Subtotal R$ 49,89 Total R$ 49,89 Selecione um cupom de desconto 10OFF Selecione…" at bounding box center [865, 598] width 347 height 173
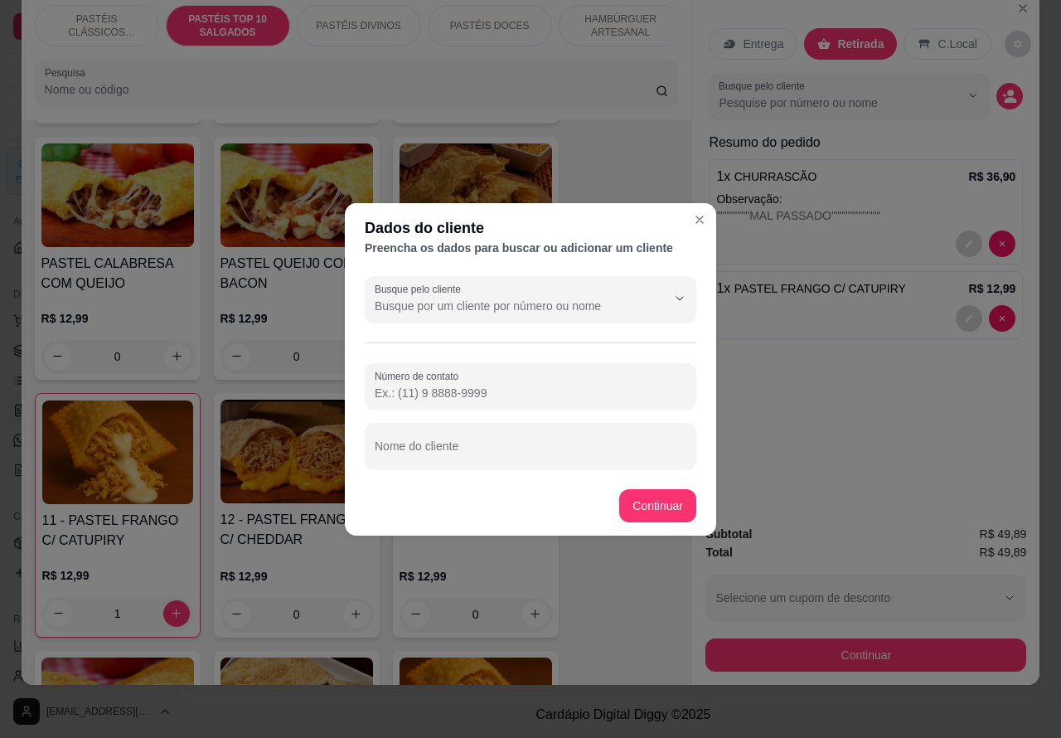
paste input "[PHONE_NUMBER]"
type input "[PHONE_NUMBER]"
click at [493, 449] on input "Nome do cliente" at bounding box center [531, 452] width 312 height 17
type input "[PERSON_NAME]"
click at [655, 503] on div "00 - ADICINAIS R$ 3,00 0 MOLHO EXTRA DE CENOURA R$ 0,50 0 MOLHO EXTRA DE ALHO R…" at bounding box center [357, 131] width 644 height 1526
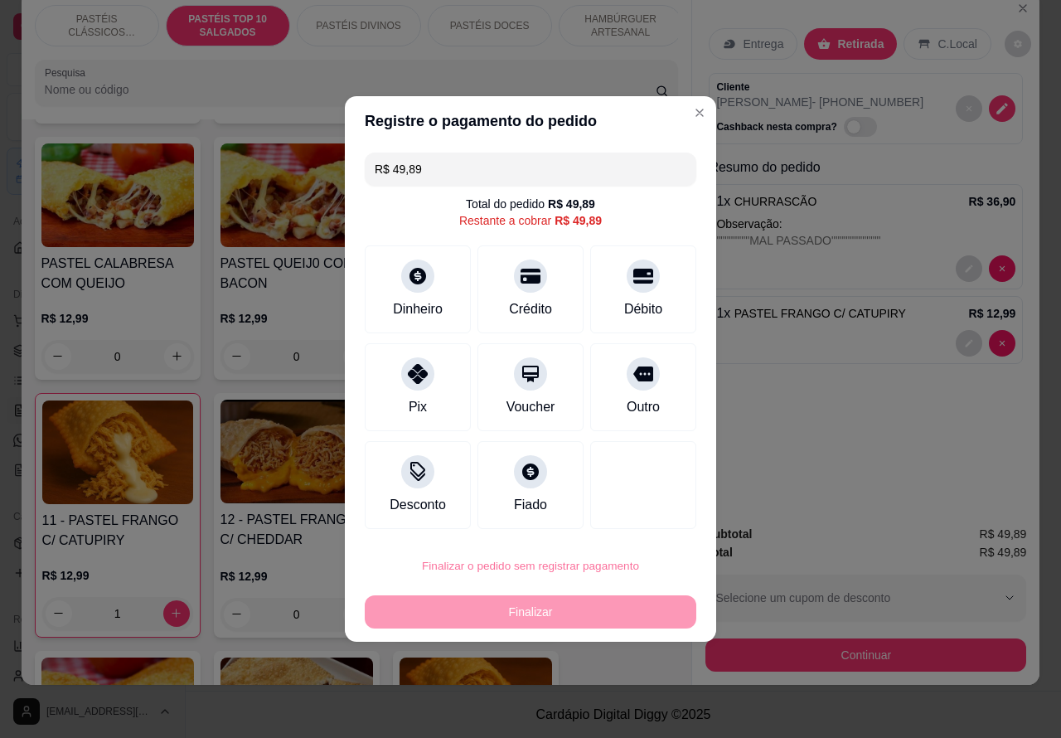
click at [633, 515] on button "Confirmar" at bounding box center [629, 520] width 61 height 26
type input "0"
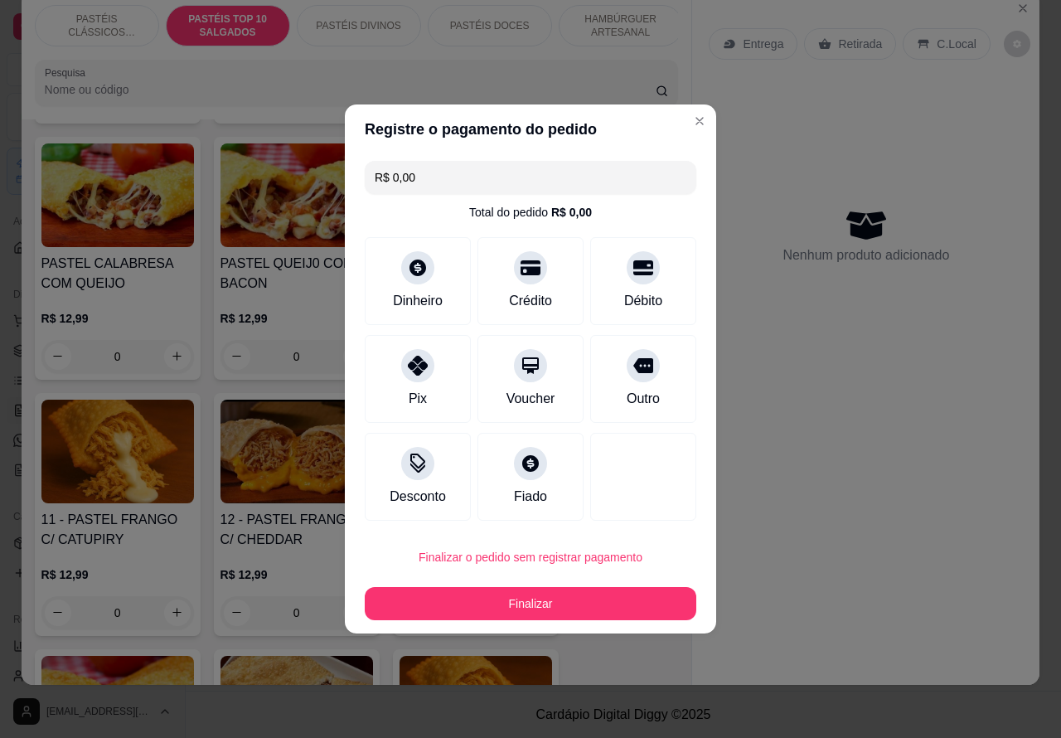
type input "R$ 0,00"
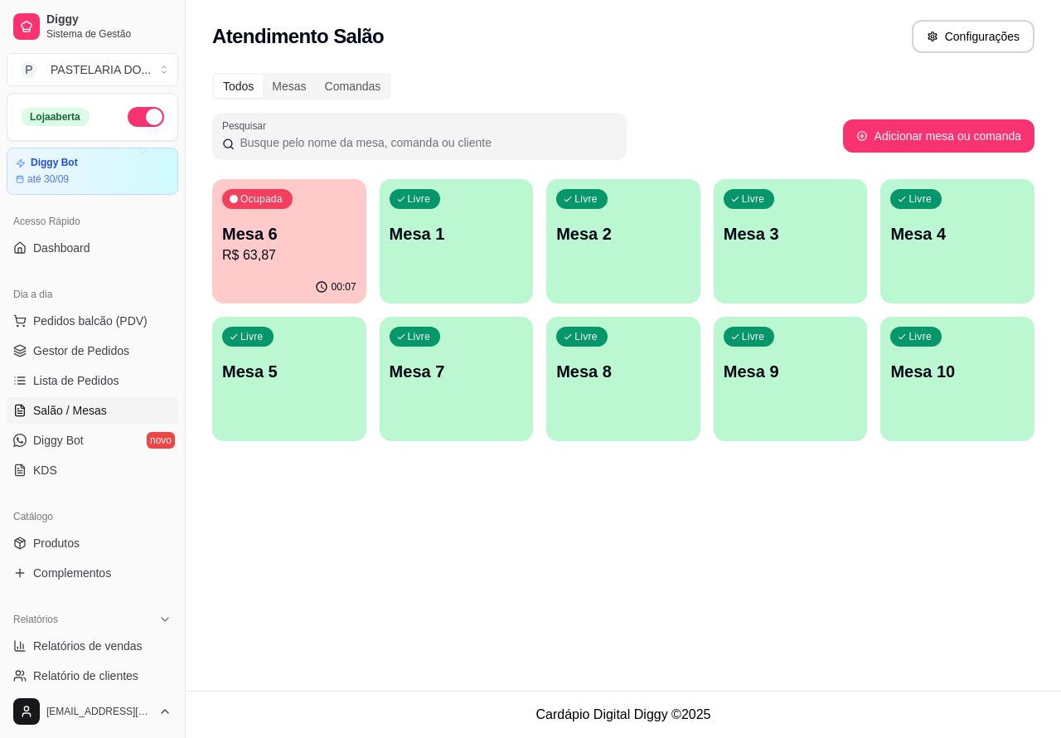
click at [330, 287] on div "00:07" at bounding box center [335, 286] width 41 height 13
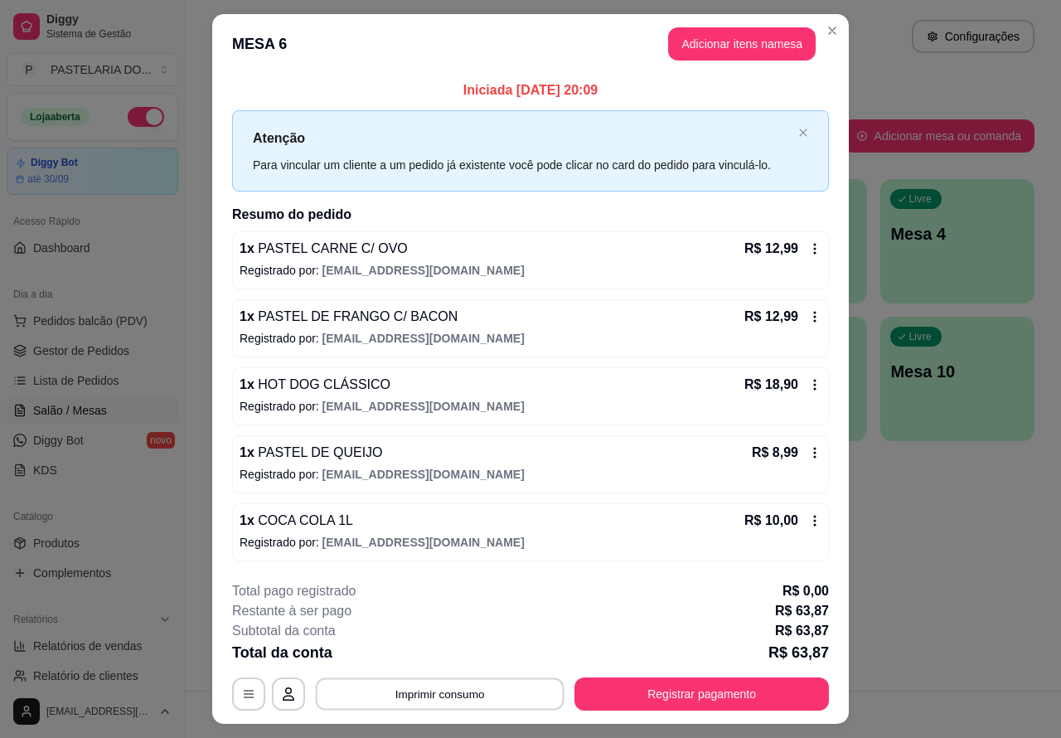
click at [483, 689] on button "Imprimir consumo" at bounding box center [440, 693] width 249 height 32
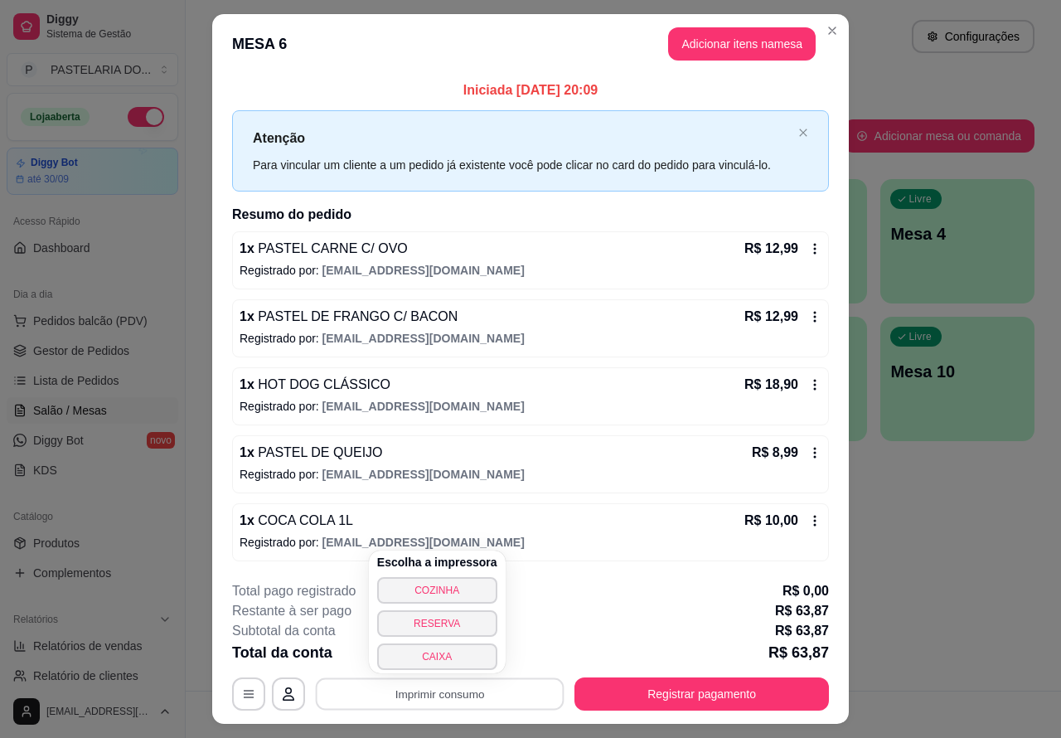
click at [458, 583] on button "COZINHA" at bounding box center [437, 590] width 120 height 27
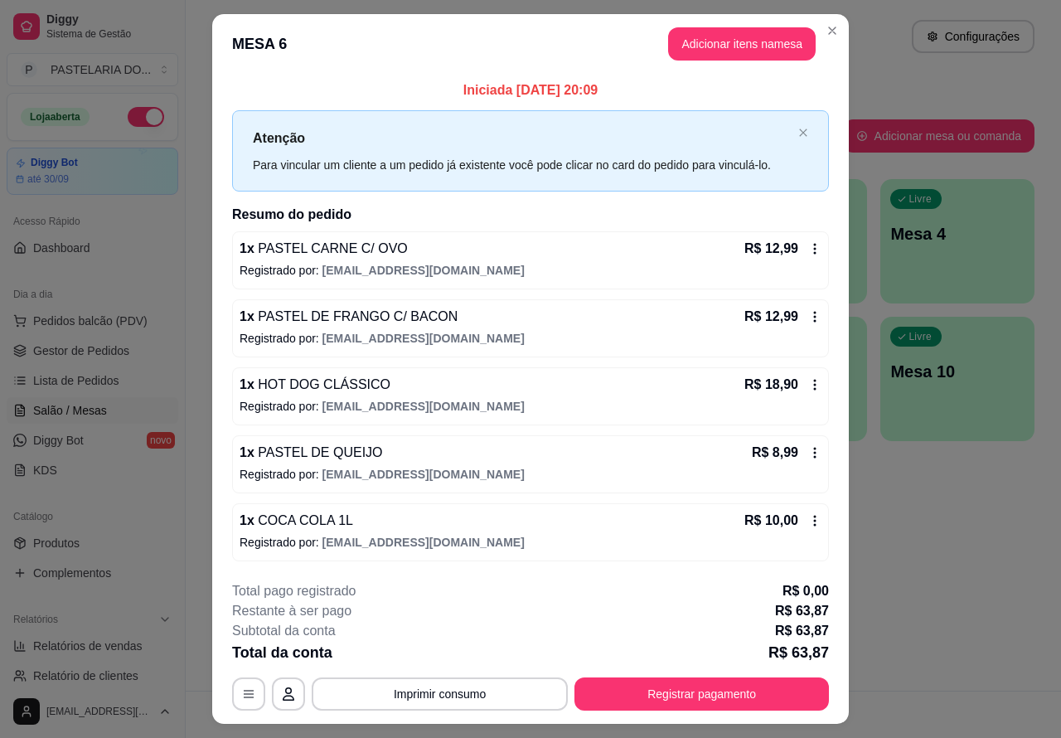
click at [118, 375] on link "Lista de Pedidos" at bounding box center [93, 380] width 172 height 27
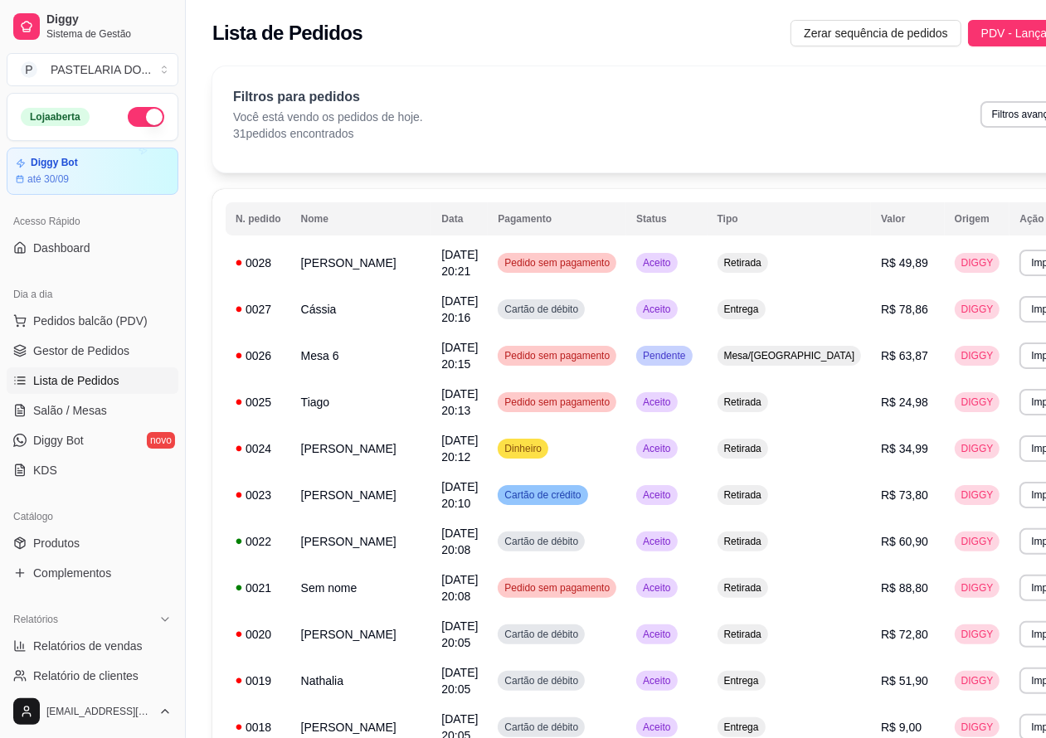
click at [1019, 261] on button "Imprimir" at bounding box center [1048, 263] width 59 height 27
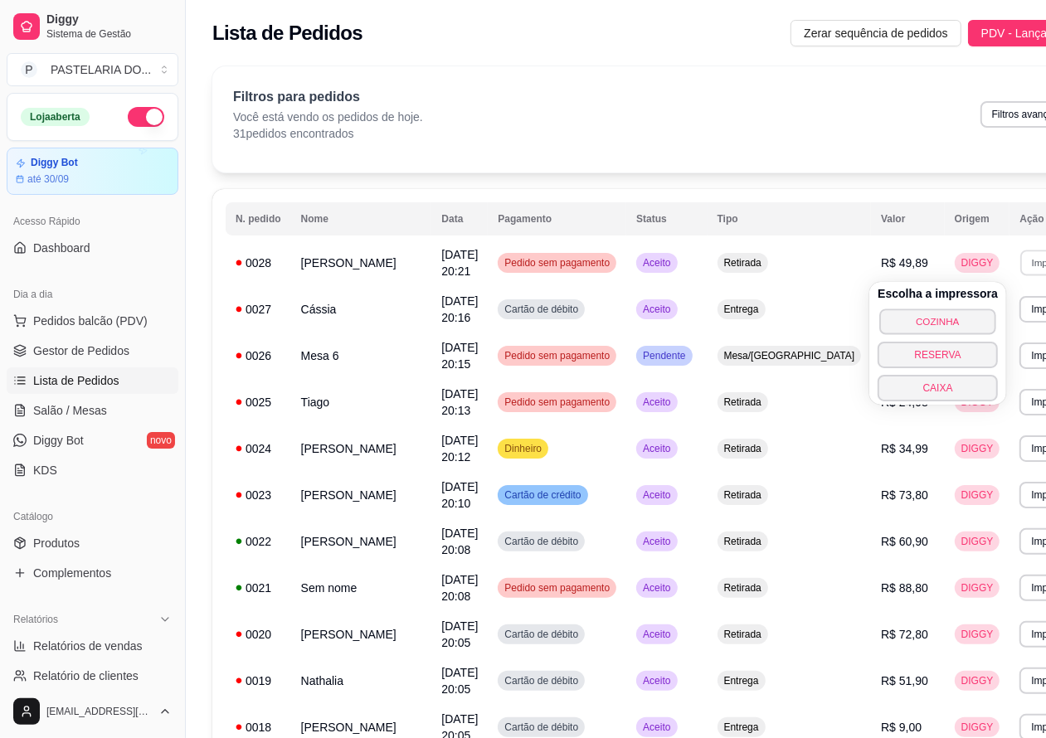
click at [937, 319] on button "COZINHA" at bounding box center [937, 321] width 116 height 26
click at [925, 319] on button "COZINHA" at bounding box center [937, 321] width 120 height 27
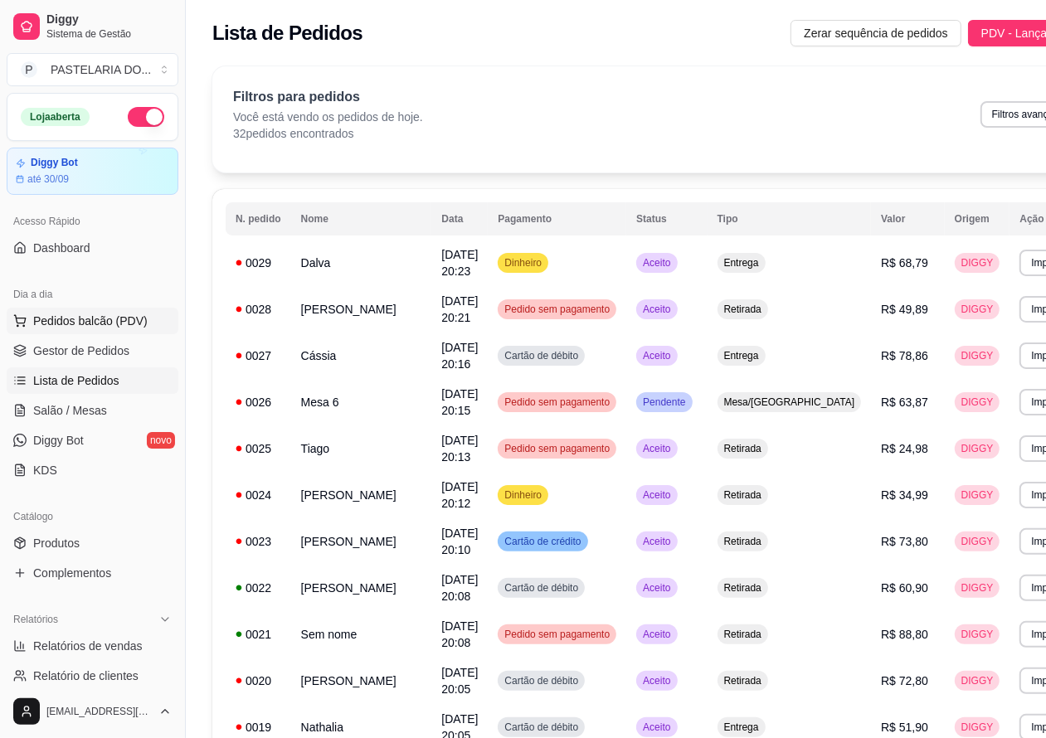
click at [127, 319] on span "Pedidos balcão (PDV)" at bounding box center [90, 321] width 114 height 17
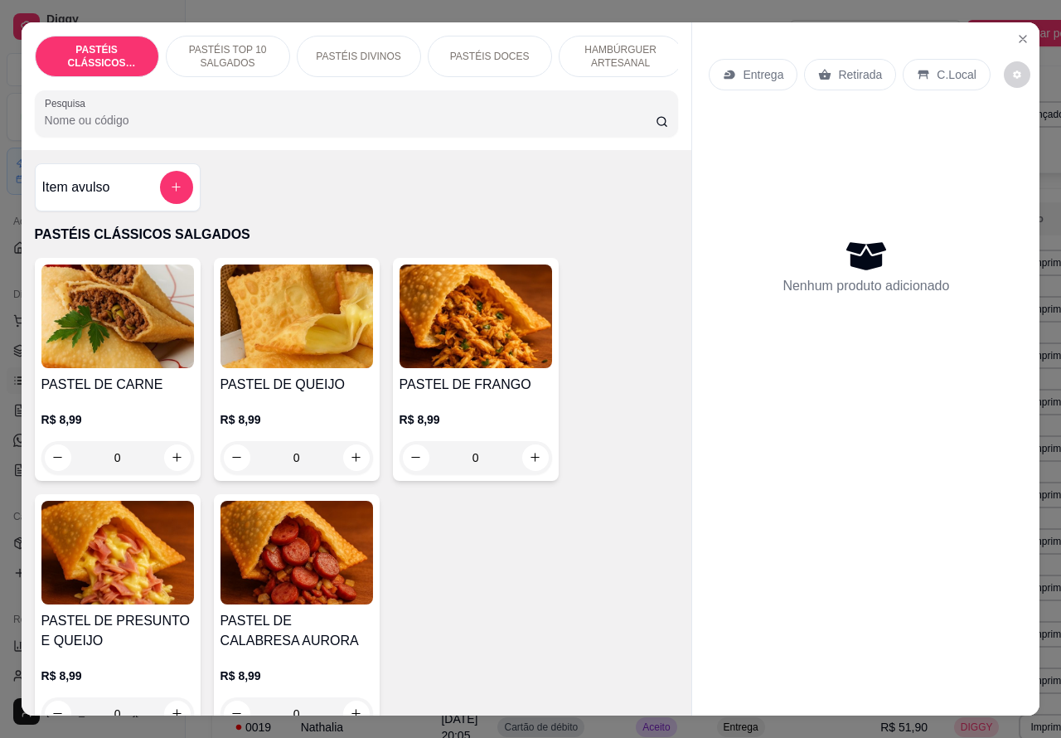
click at [768, 66] on p "Entrega" at bounding box center [763, 74] width 41 height 17
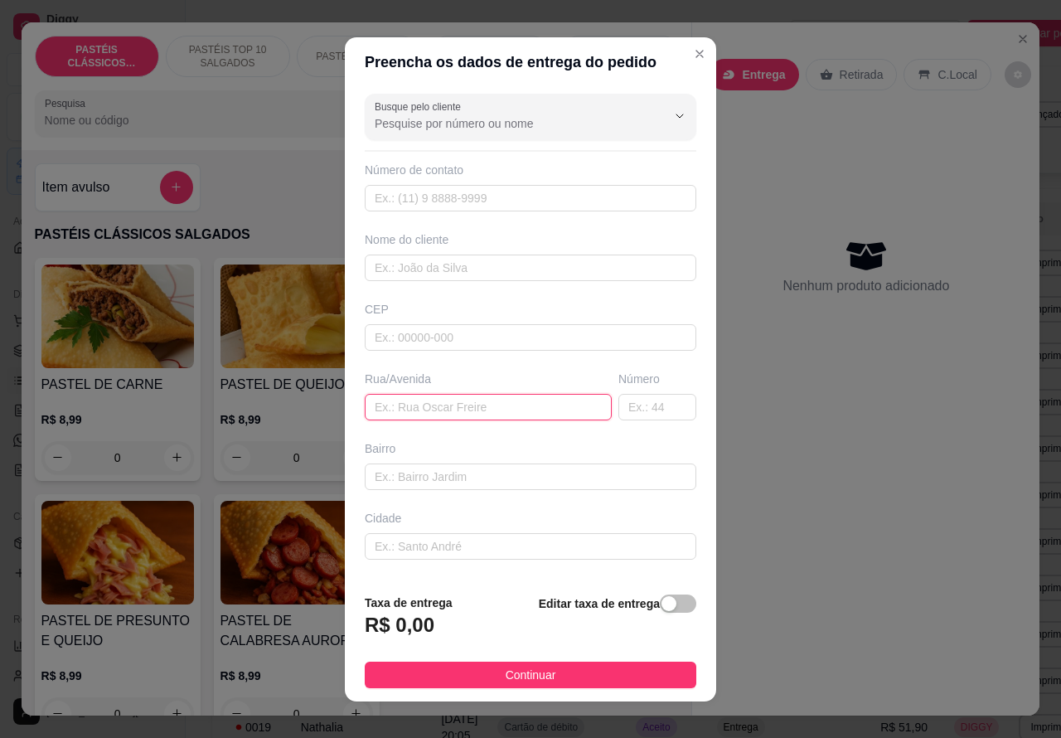
paste input "[PERSON_NAME] junior 208"
type input "[PERSON_NAME] junior 208"
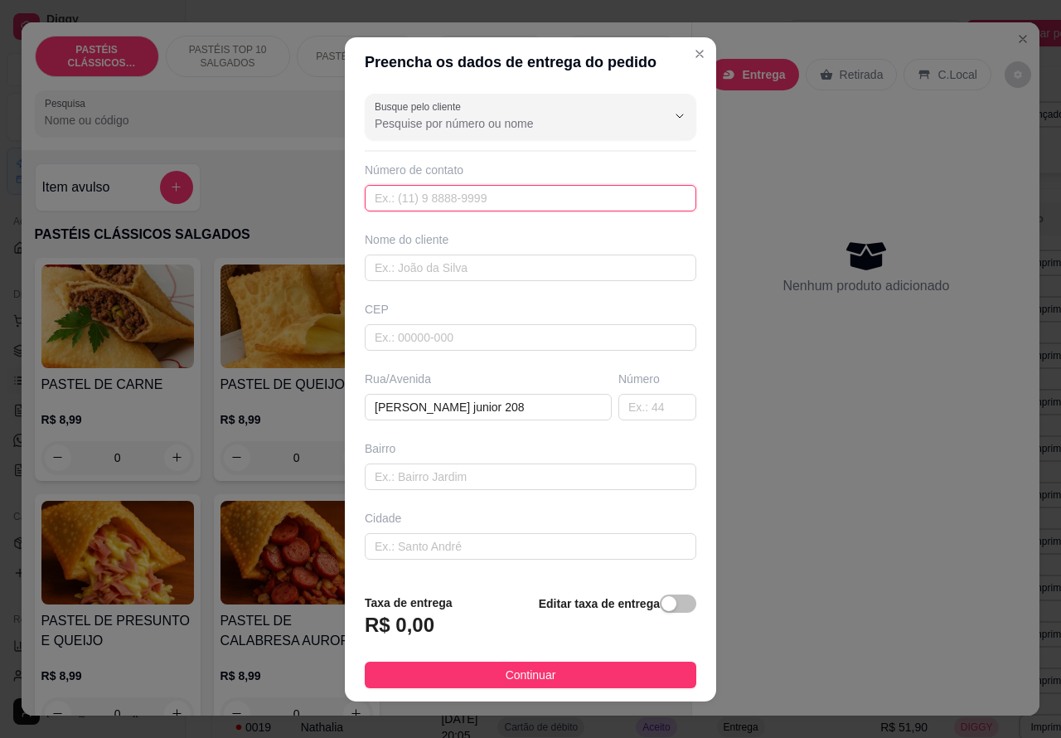
paste input "[PHONE_NUMBER]"
type input "[PHONE_NUMBER]"
click at [662, 599] on div "button" at bounding box center [669, 603] width 15 height 15
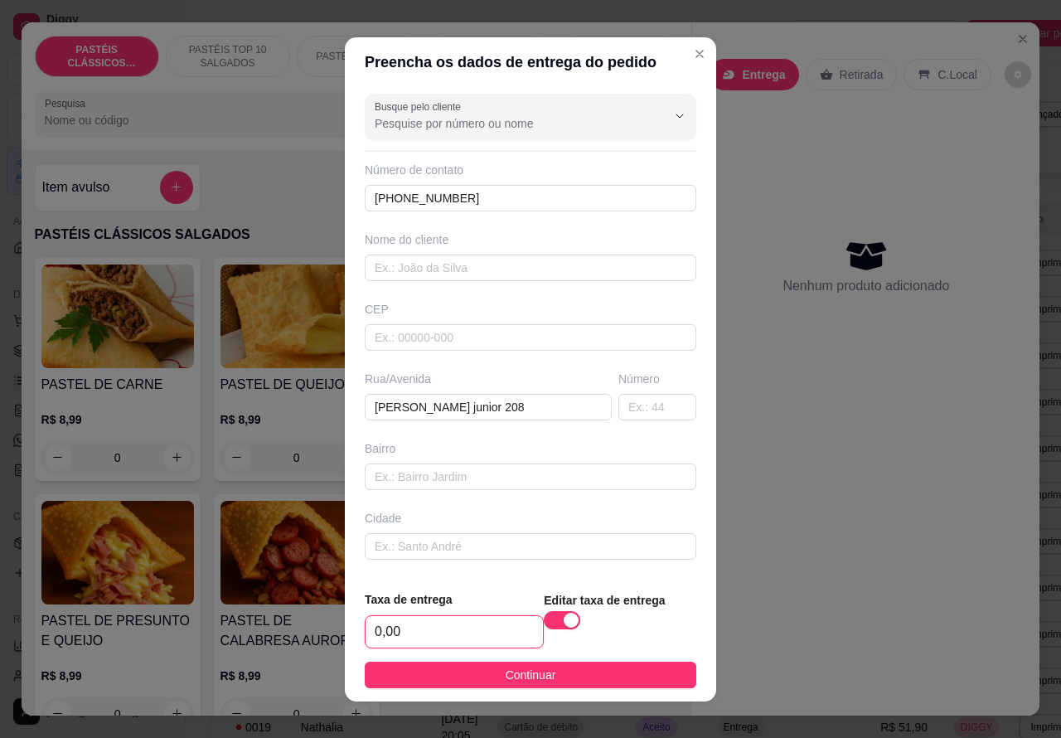
click at [371, 635] on input "0,00" at bounding box center [454, 632] width 177 height 32
type input "1,00"
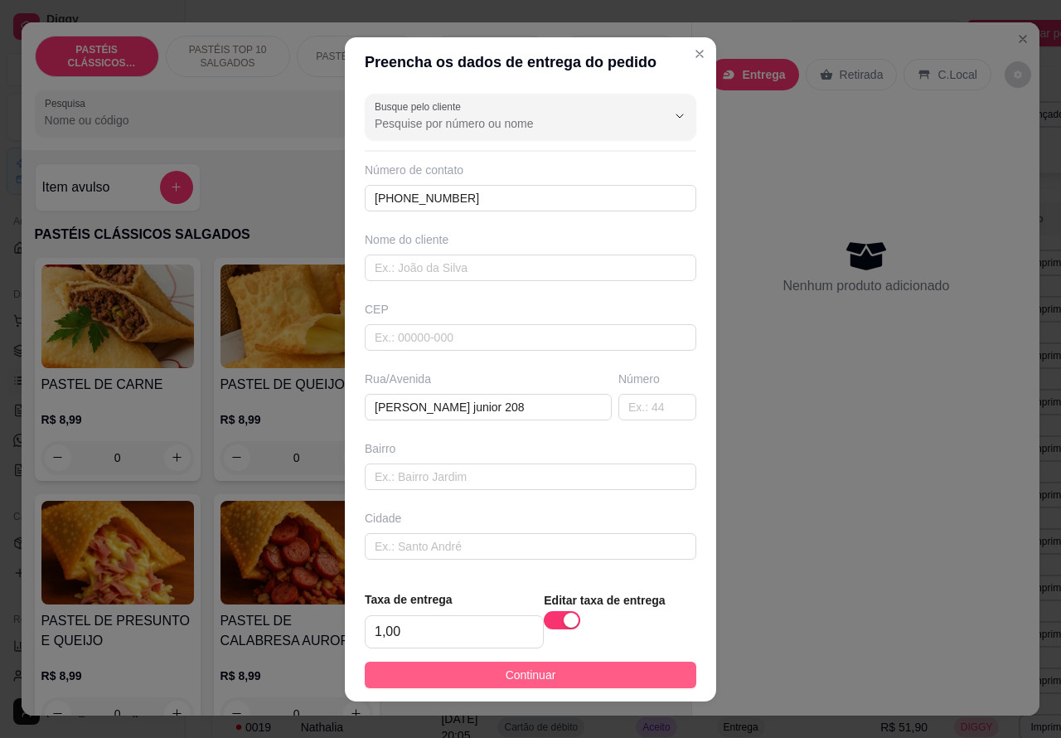
click at [623, 669] on button "Continuar" at bounding box center [531, 675] width 332 height 27
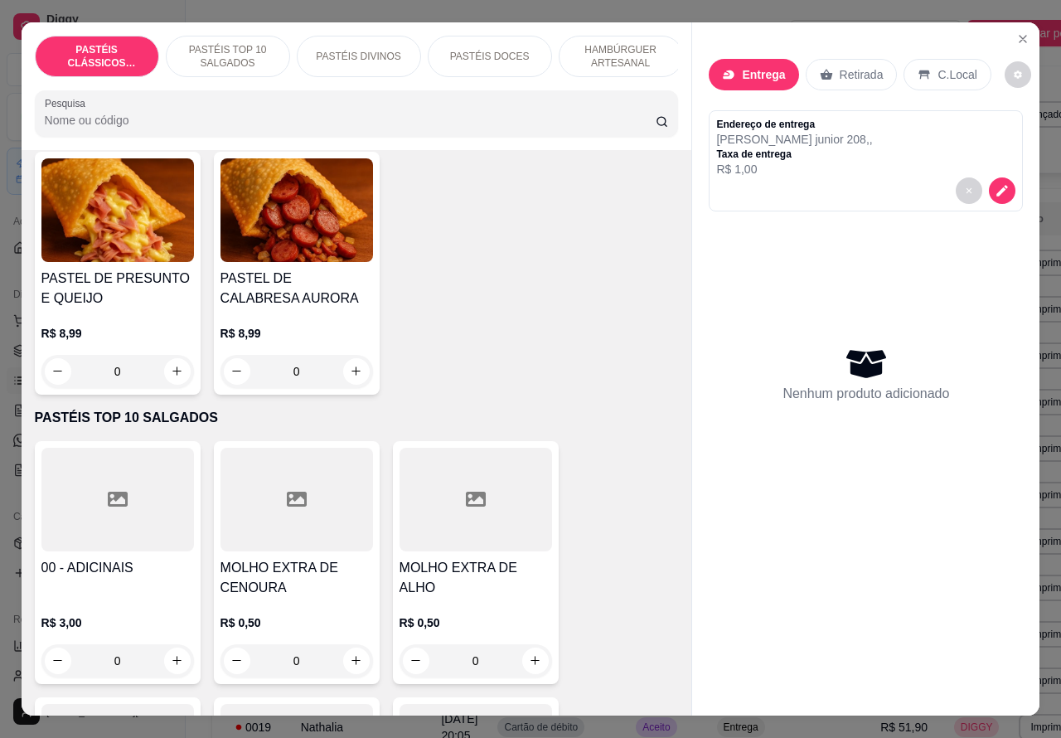
click at [240, 43] on p "PASTÉIS TOP 10 SALGADOS" at bounding box center [228, 56] width 96 height 27
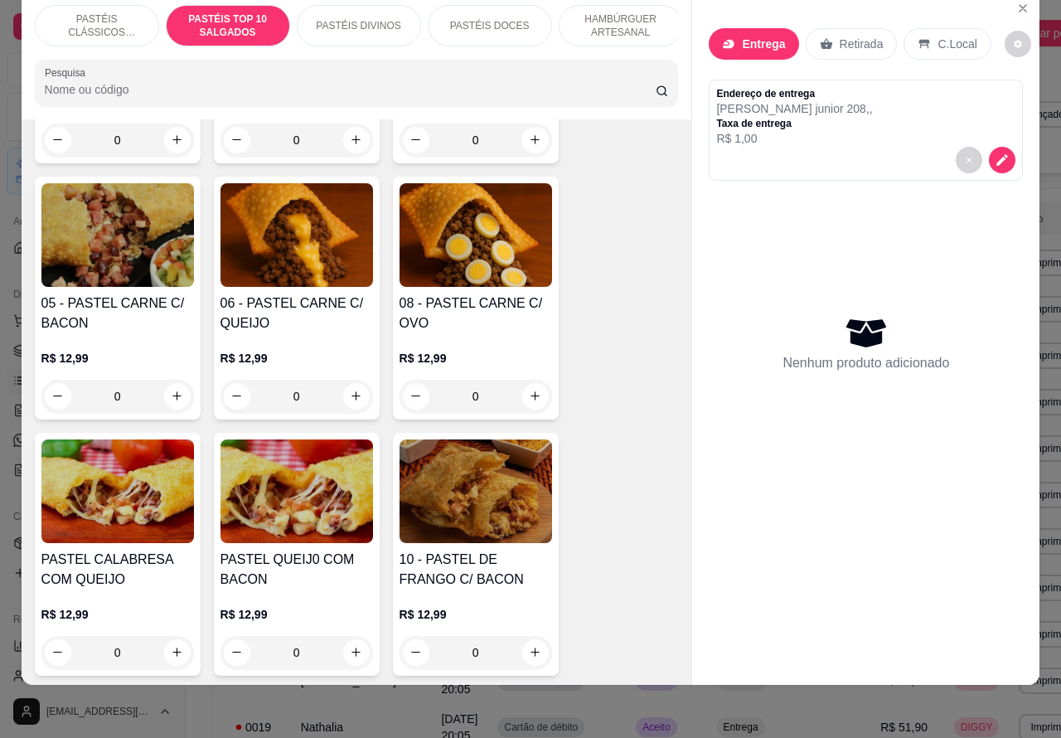
scroll to position [1117, 0]
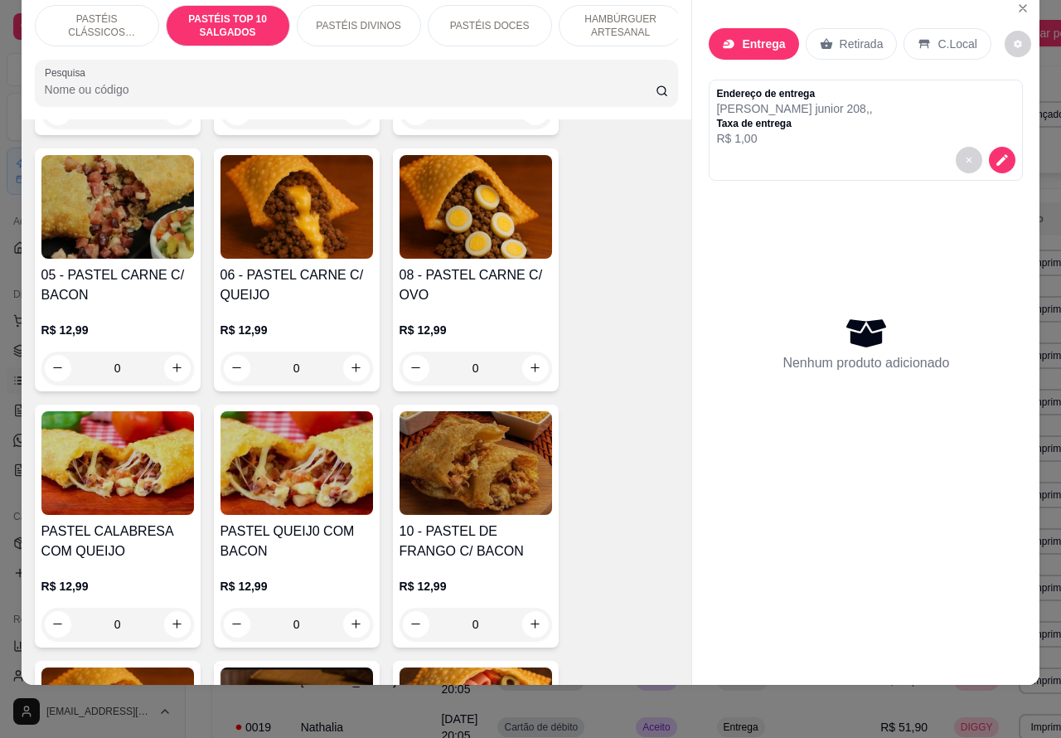
click at [354, 366] on div "0" at bounding box center [297, 368] width 153 height 33
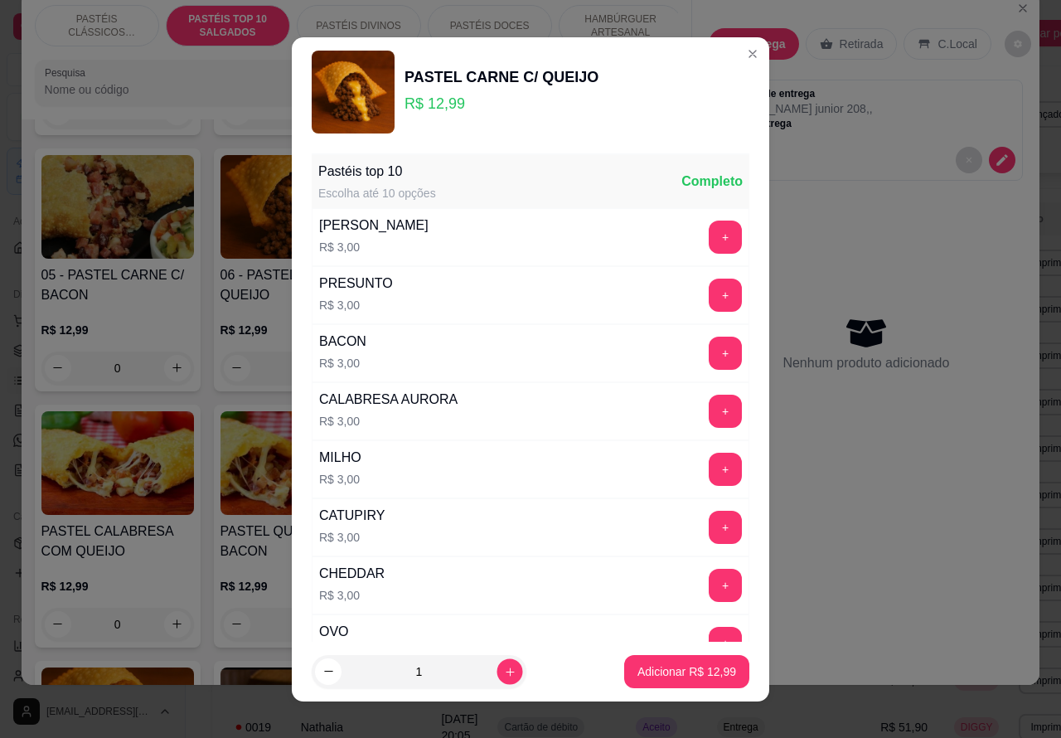
click at [504, 670] on icon "increase-product-quantity" at bounding box center [510, 671] width 12 height 12
type input "2"
click at [653, 673] on p "Adicionar R$ 25,98" at bounding box center [687, 671] width 99 height 17
type input "2"
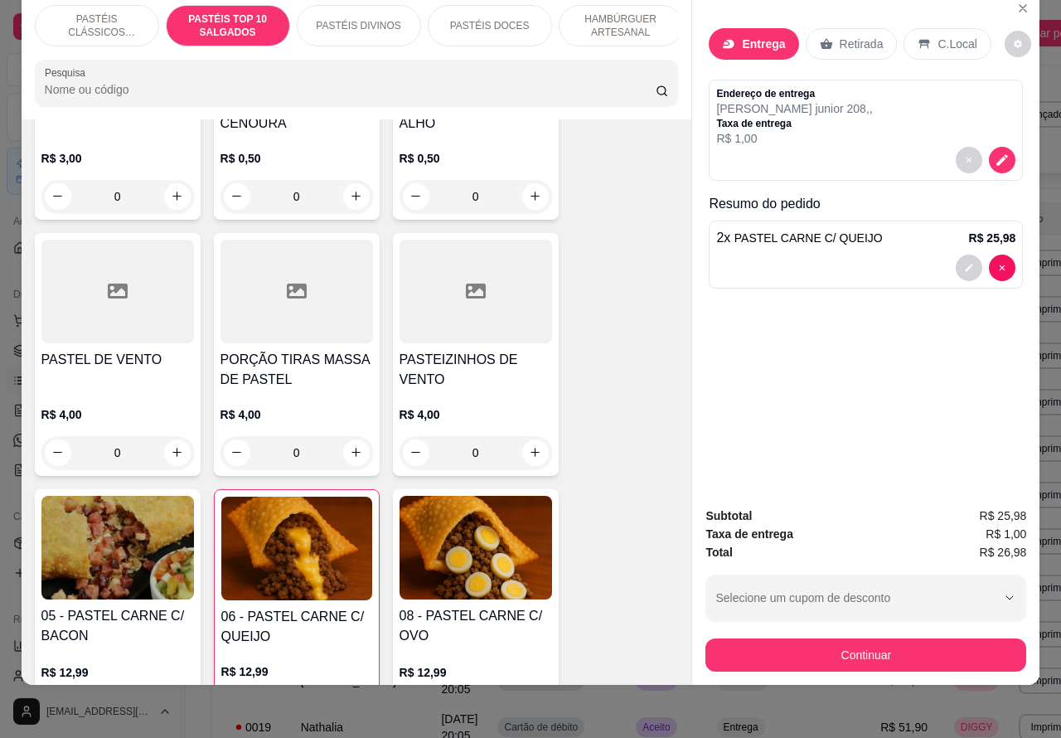
scroll to position [769, 0]
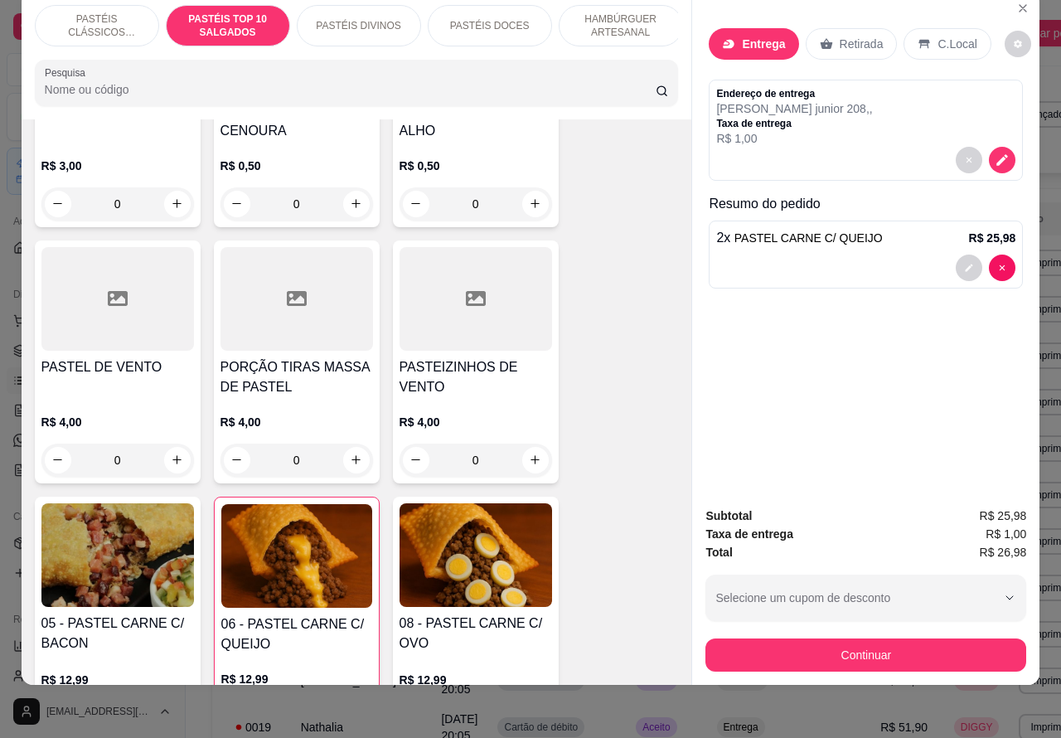
click at [104, 17] on p "PASTÉIS CLÁSSICOS SALGADOS" at bounding box center [97, 25] width 96 height 27
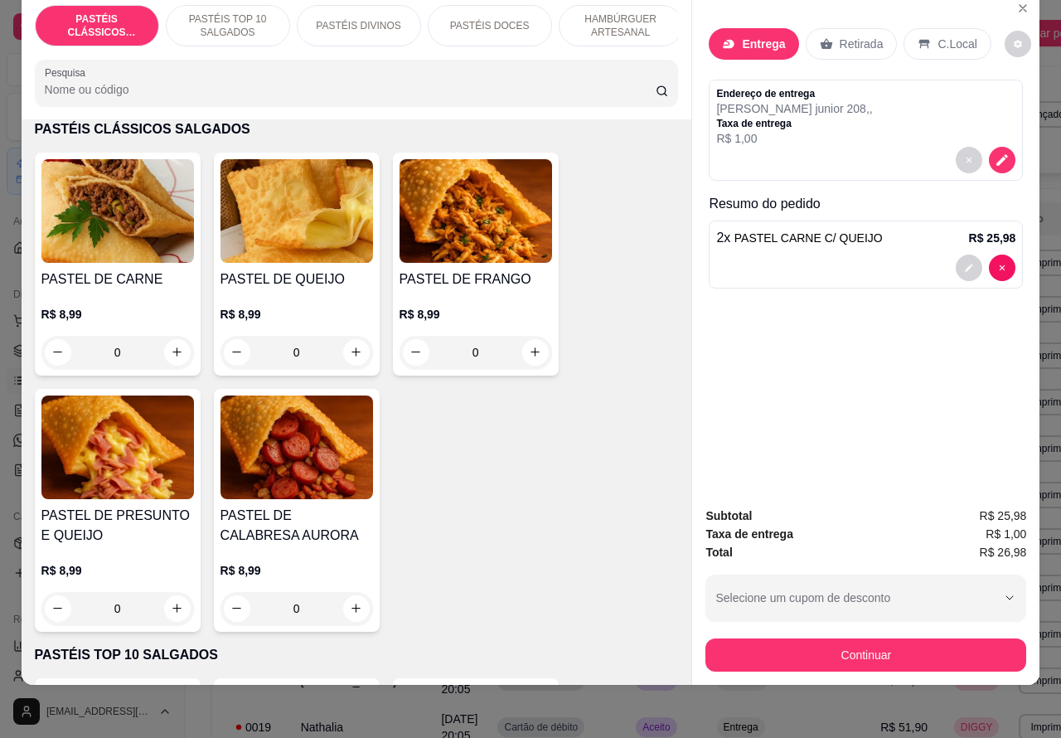
click at [168, 346] on button "increase-product-quantity" at bounding box center [177, 352] width 27 height 27
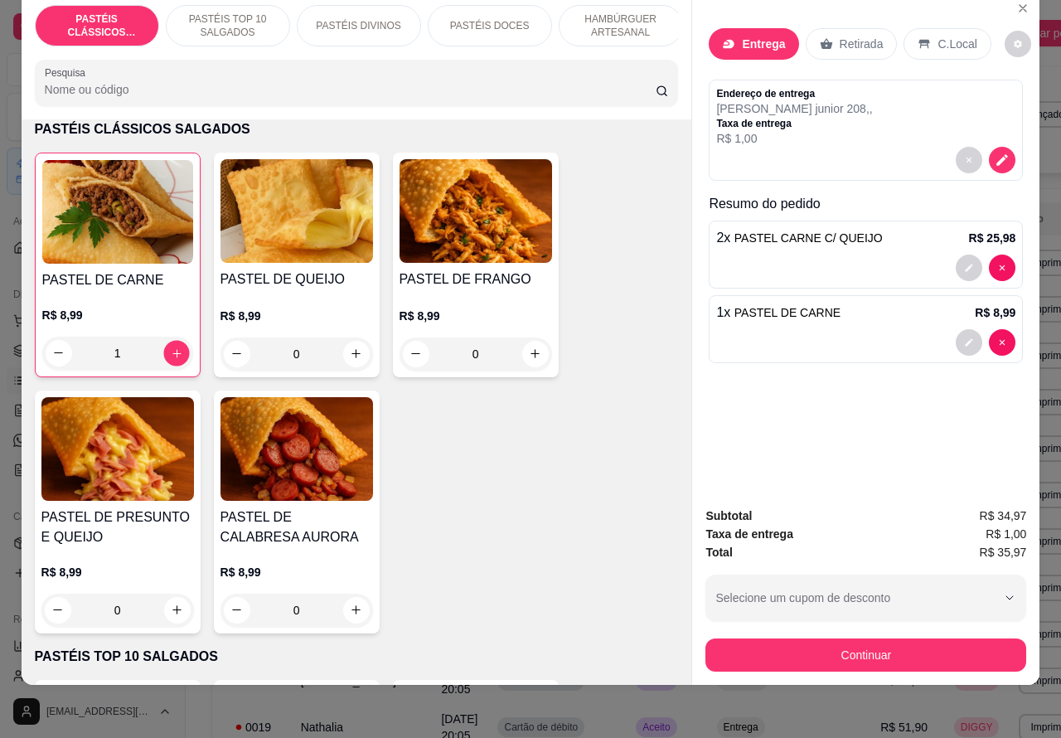
click at [176, 353] on button "increase-product-quantity" at bounding box center [176, 353] width 26 height 26
click at [170, 353] on icon "increase-product-quantity" at bounding box center [176, 353] width 12 height 12
type input "2"
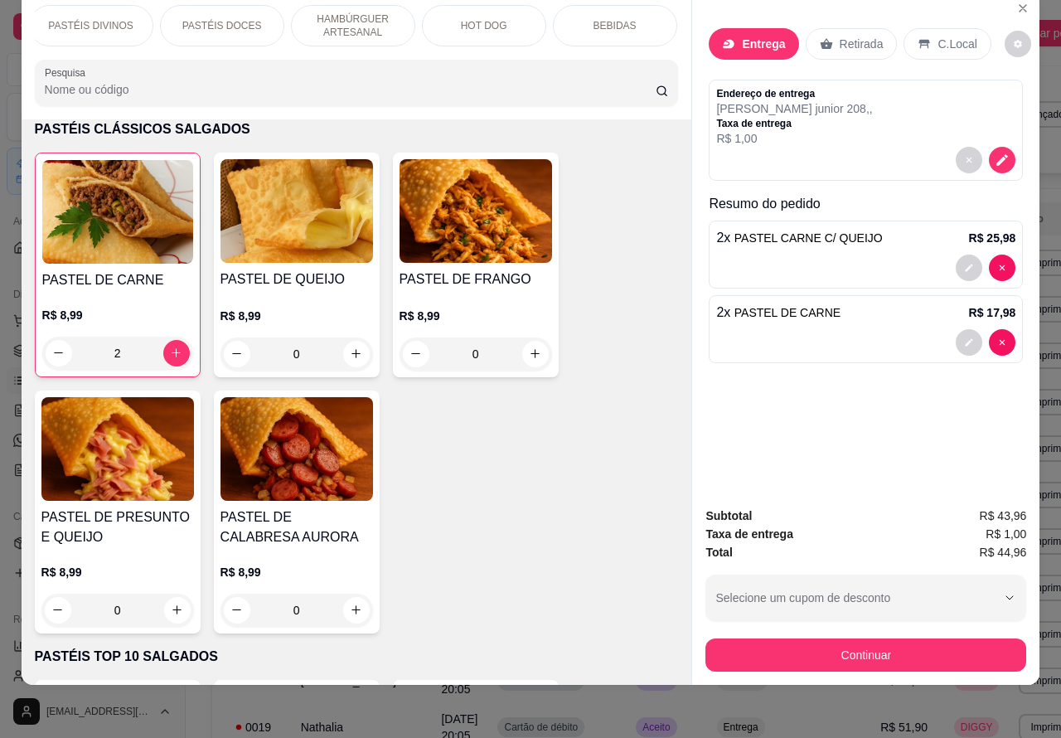
scroll to position [0, 271]
click at [620, 19] on p "BEBIDAS" at bounding box center [611, 25] width 43 height 13
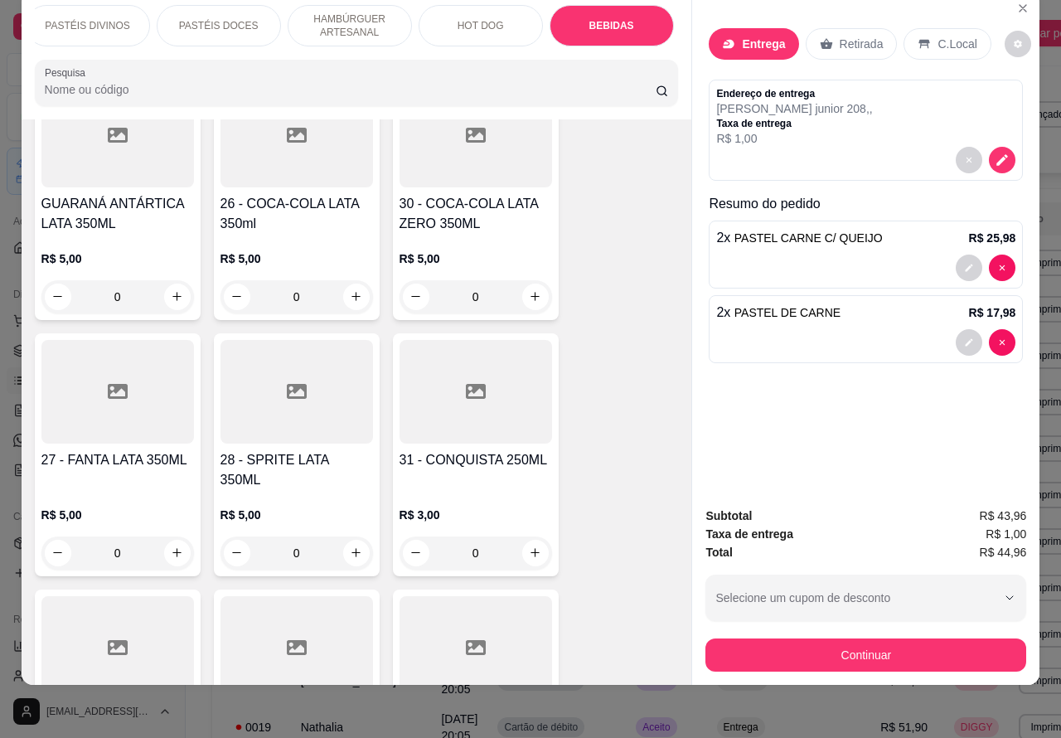
scroll to position [5122, 0]
click at [532, 289] on icon "increase-product-quantity" at bounding box center [535, 295] width 12 height 12
click at [529, 289] on icon "increase-product-quantity" at bounding box center [535, 295] width 12 height 12
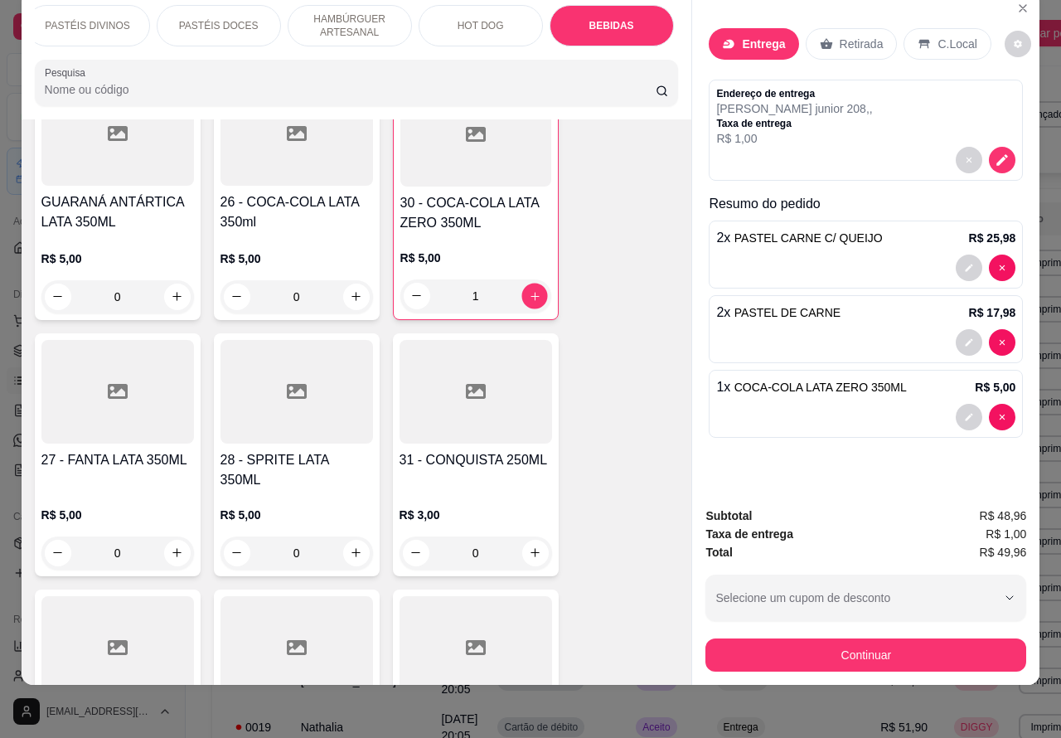
click at [529, 289] on icon "increase-product-quantity" at bounding box center [534, 295] width 12 height 12
type input "2"
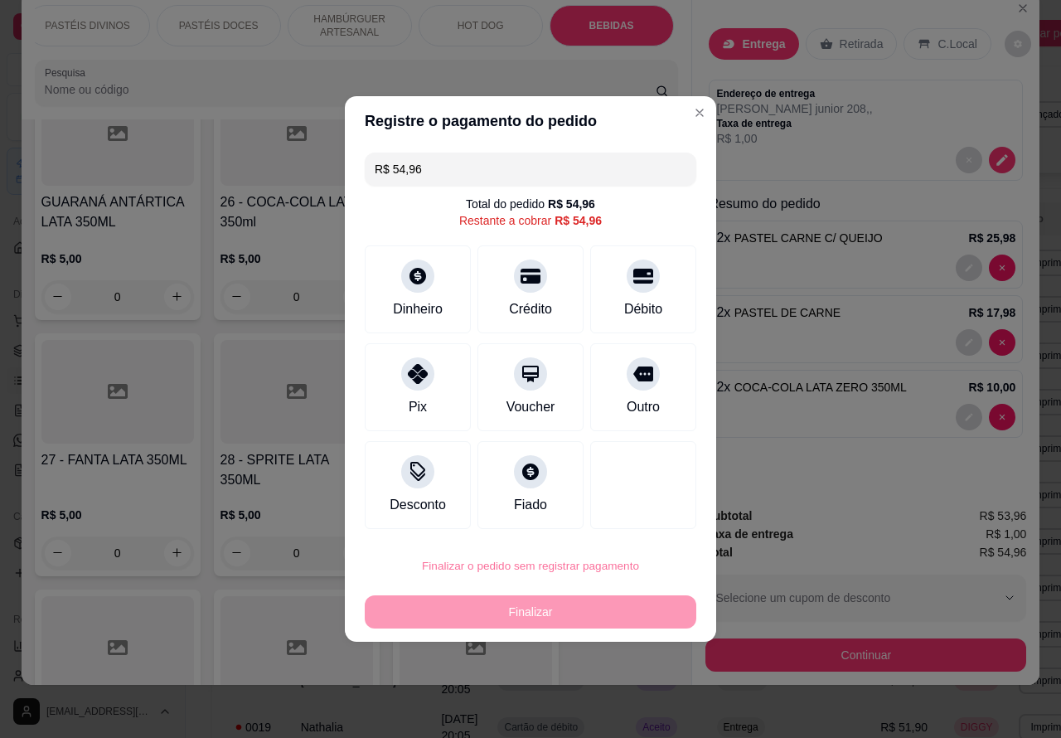
click at [632, 515] on button "Confirmar" at bounding box center [629, 520] width 61 height 26
type input "0"
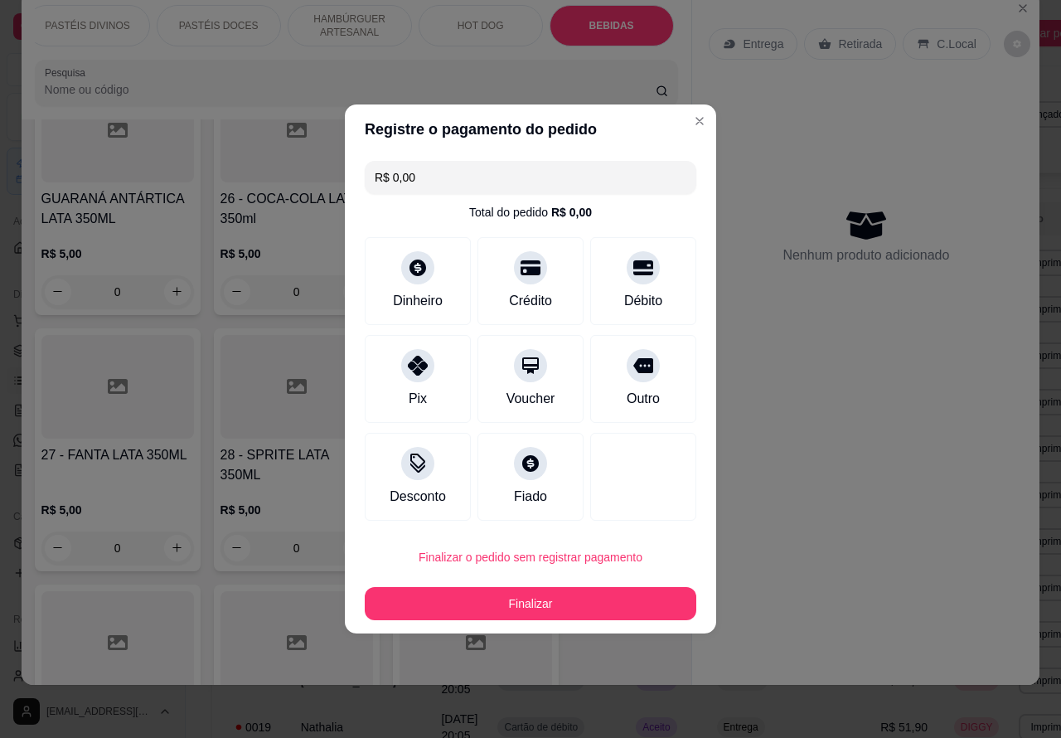
type input "R$ 0,00"
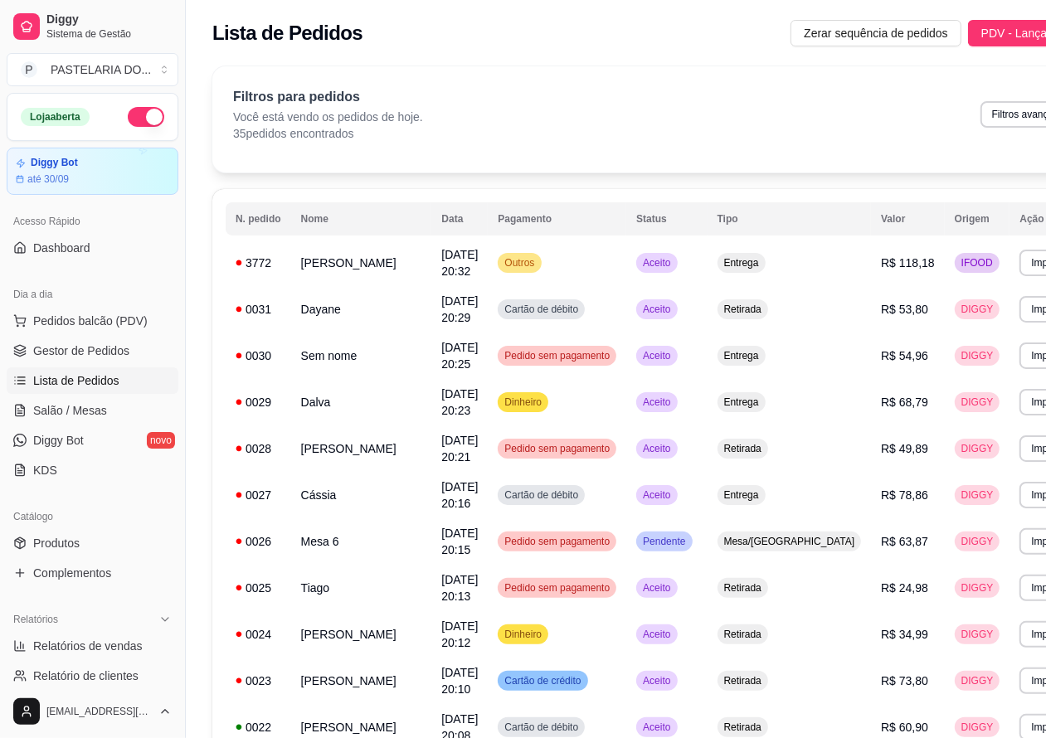
click at [92, 386] on span "Lista de Pedidos" at bounding box center [76, 380] width 86 height 17
click at [100, 405] on span "Salão / Mesas" at bounding box center [70, 410] width 74 height 17
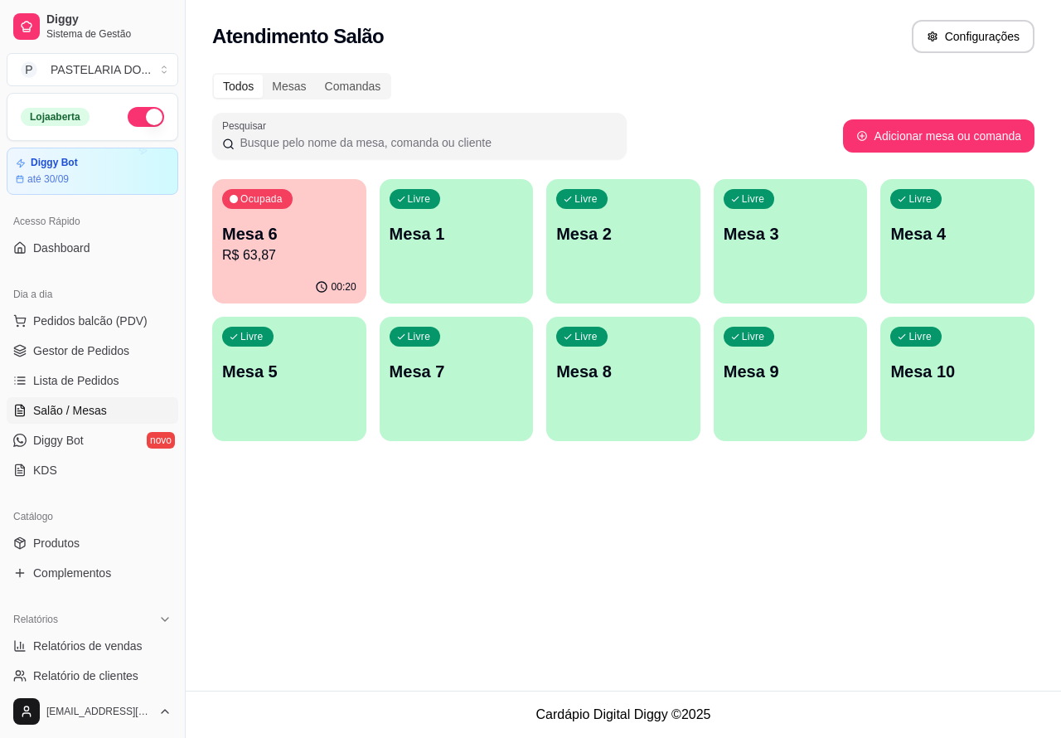
click at [778, 245] on p "Mesa 3" at bounding box center [791, 233] width 134 height 23
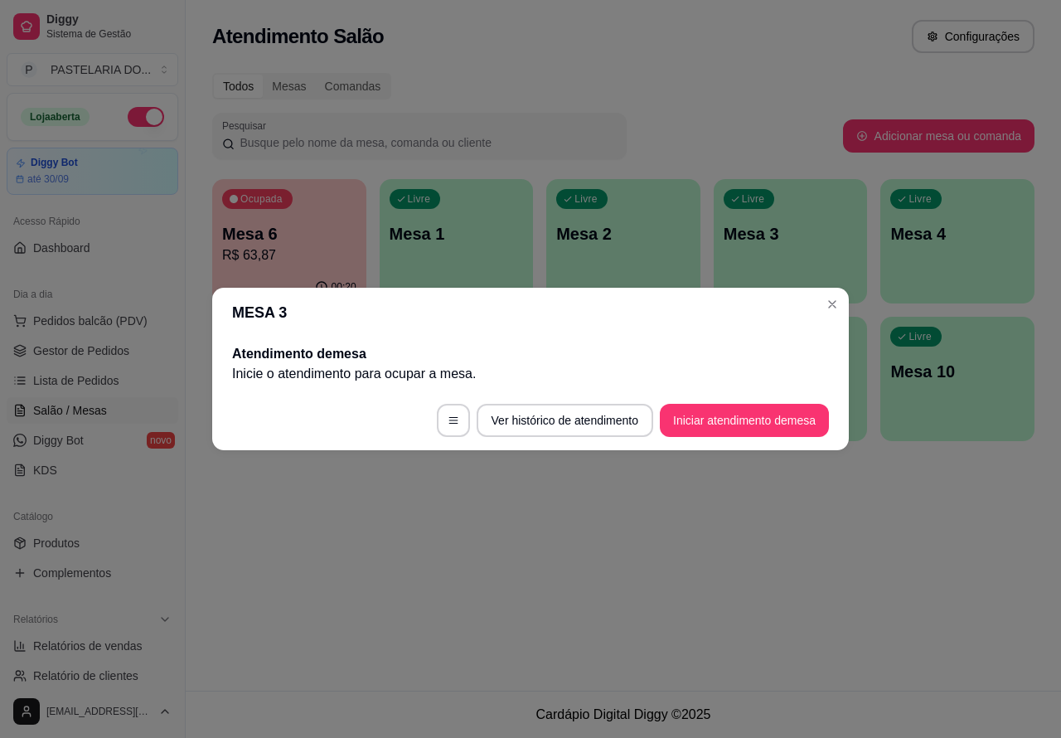
click at [725, 425] on button "Iniciar atendimento de mesa" at bounding box center [744, 420] width 169 height 33
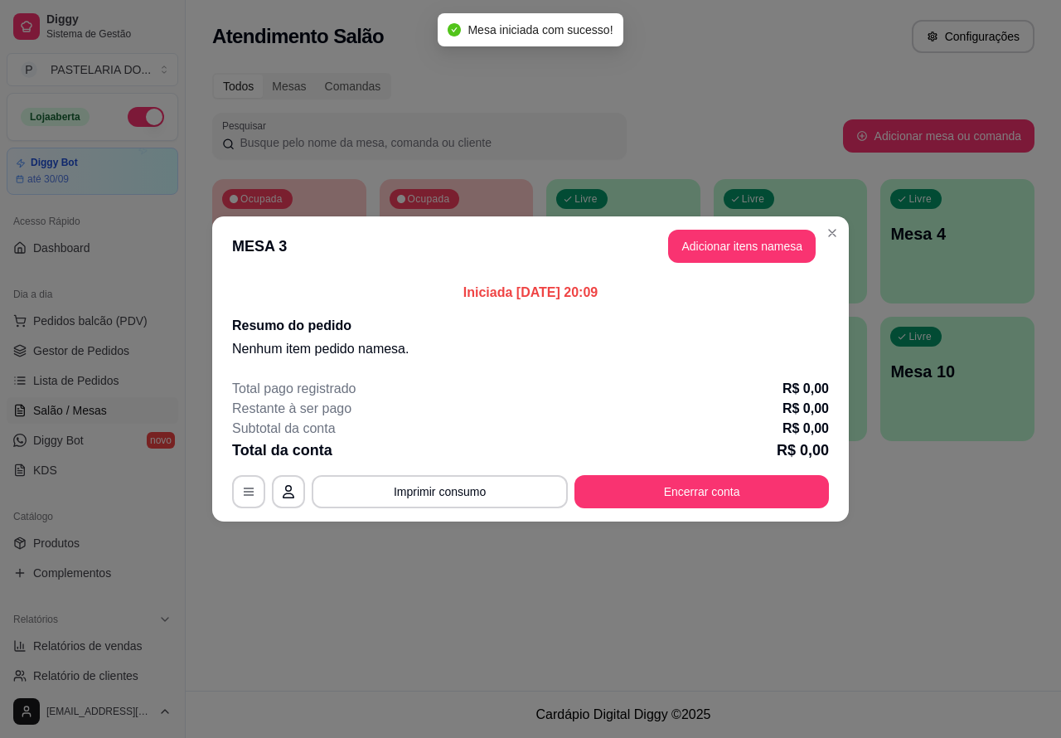
click at [735, 247] on div "Nenhum produto adicionado" at bounding box center [867, 240] width 314 height 325
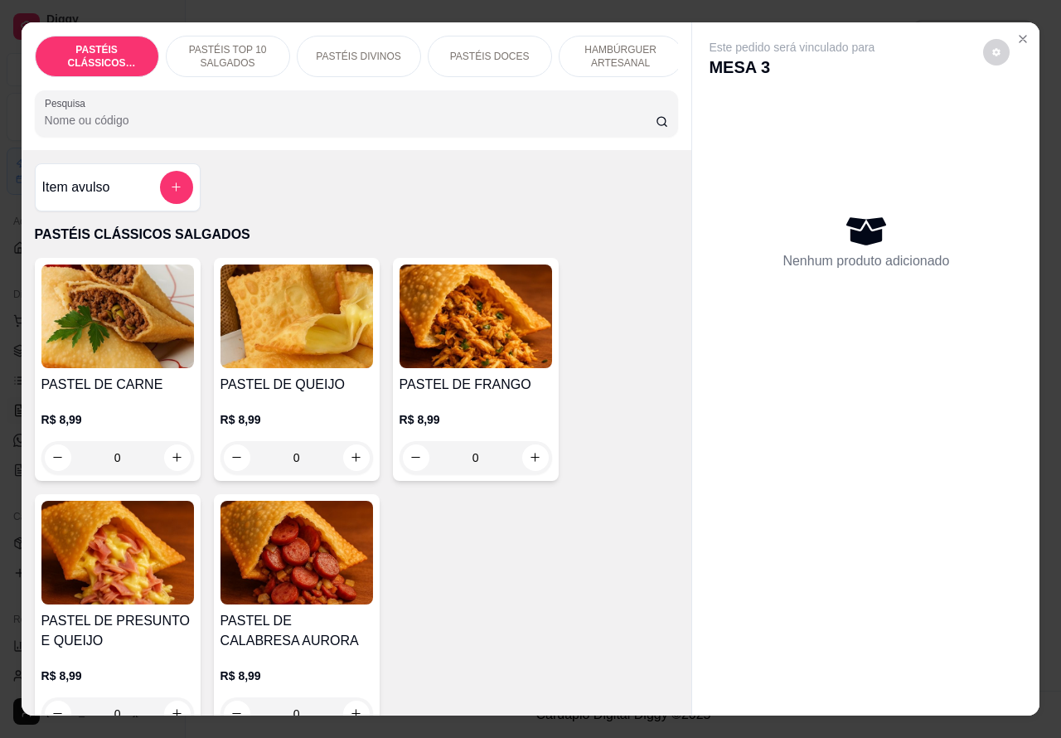
click at [619, 47] on p "HAMBÚRGUER ARTESANAL" at bounding box center [621, 56] width 96 height 27
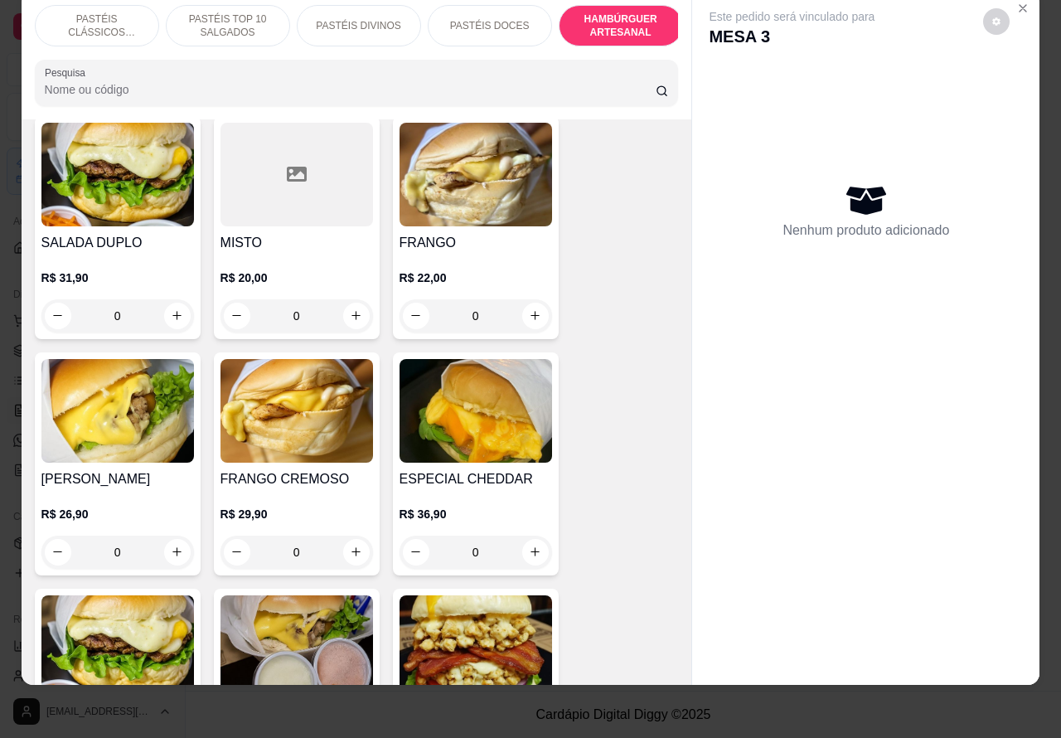
scroll to position [3821, 0]
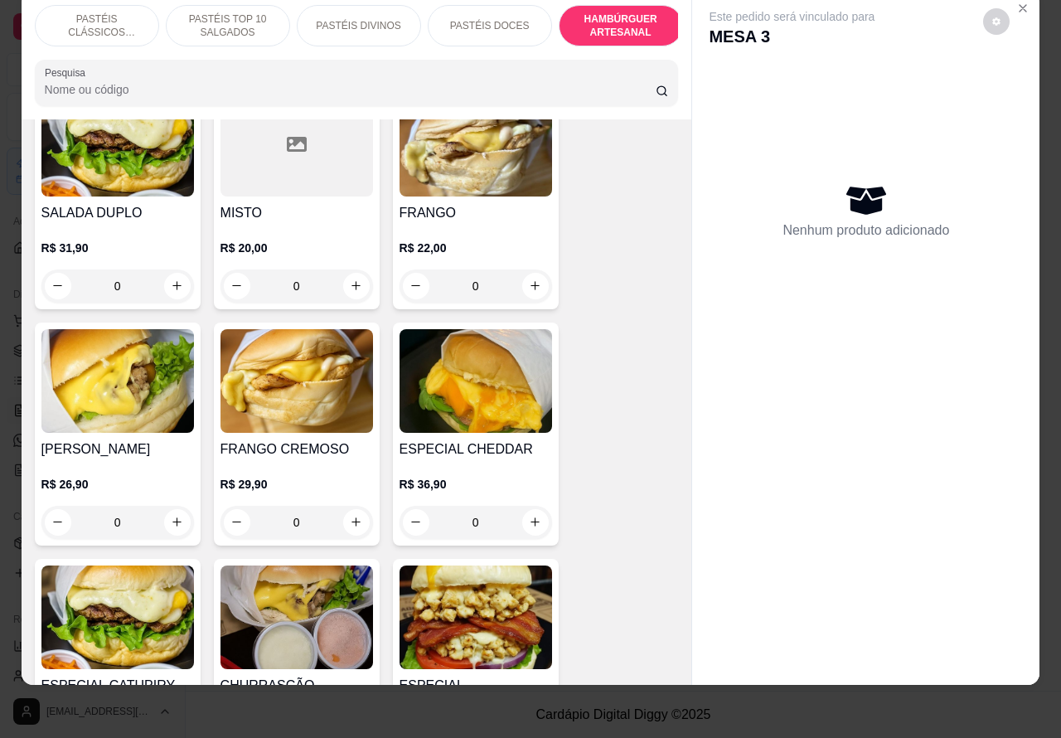
click at [166, 269] on div "0" at bounding box center [117, 285] width 153 height 33
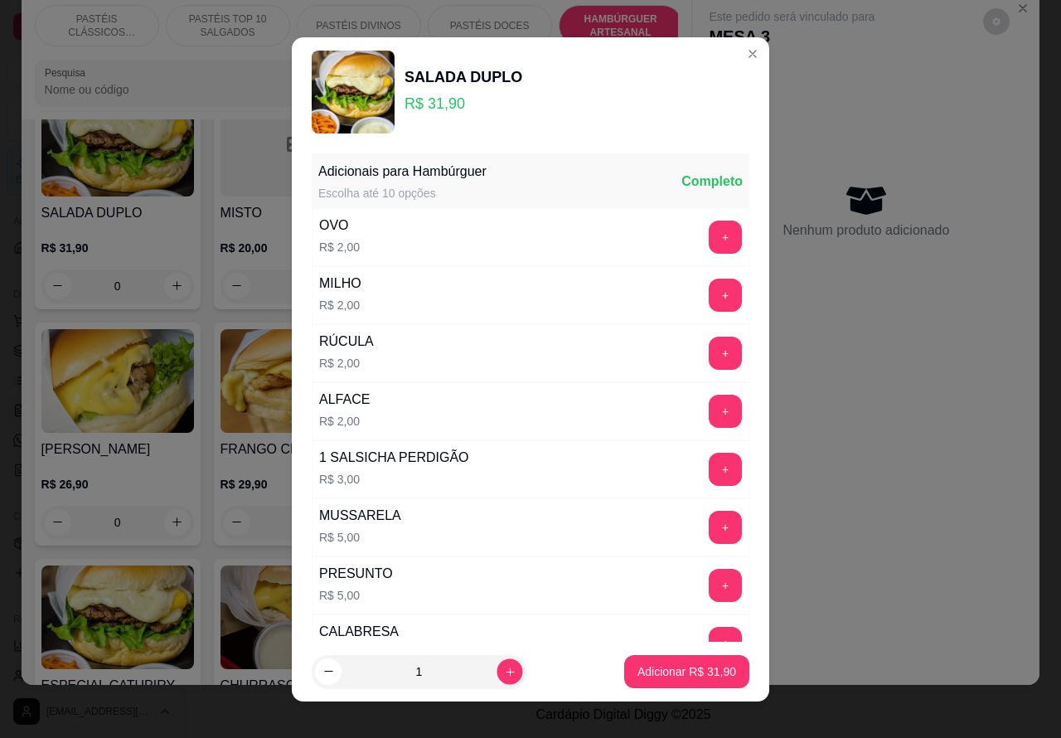
click at [506, 672] on icon "increase-product-quantity" at bounding box center [510, 671] width 8 height 8
type input "2"
click at [652, 678] on p "Adicionar R$ 63,80" at bounding box center [687, 671] width 99 height 17
type input "2"
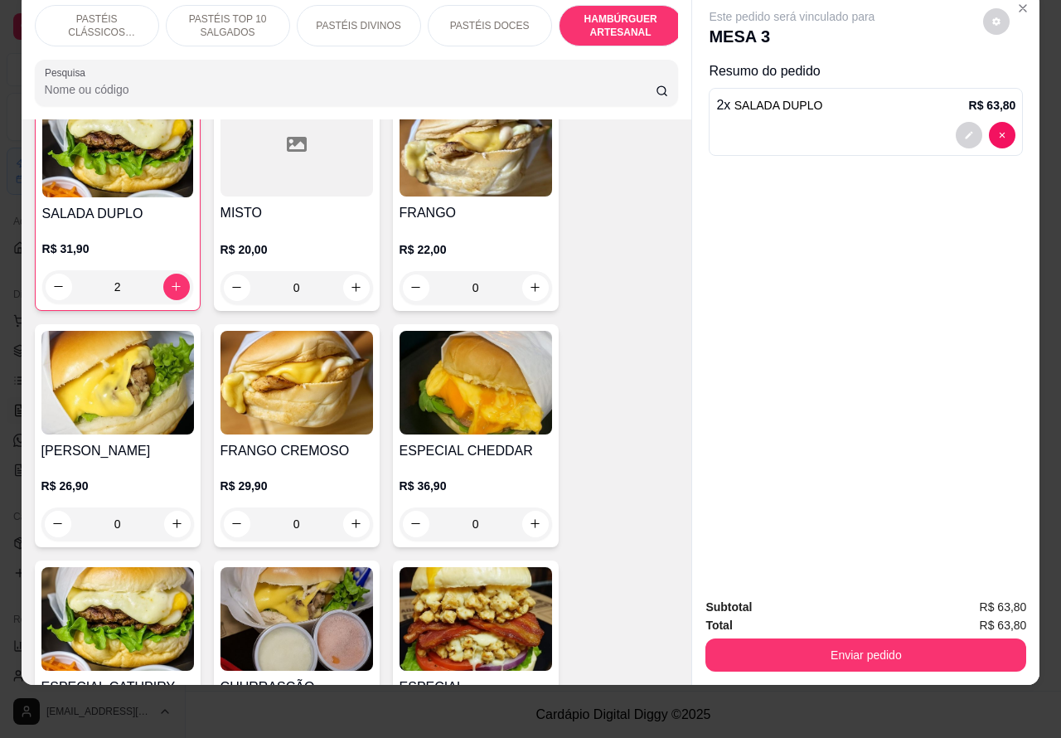
scroll to position [3822, 0]
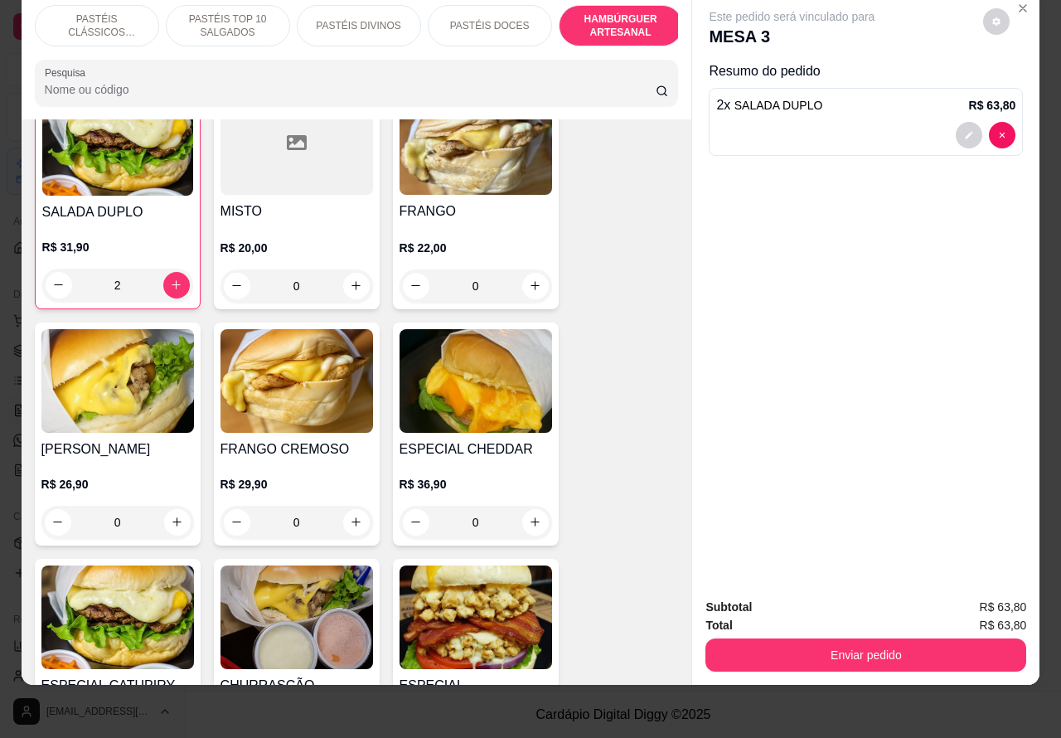
click at [116, 13] on p "PASTÉIS CLÁSSICOS SALGADOS" at bounding box center [97, 25] width 96 height 27
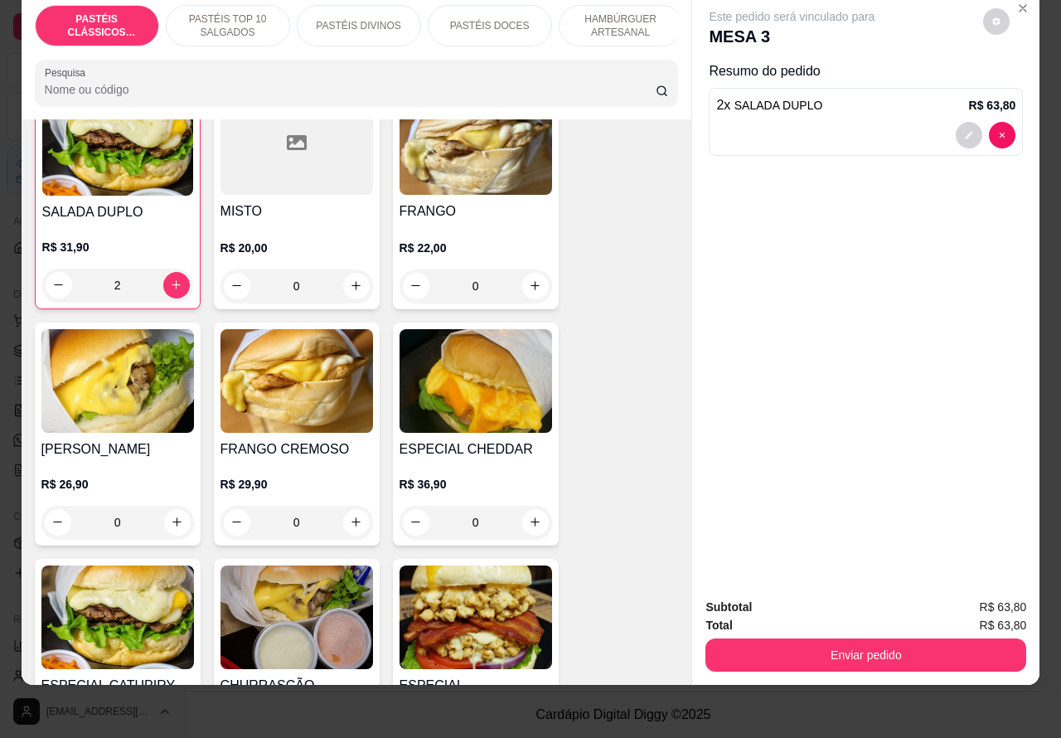
scroll to position [75, 0]
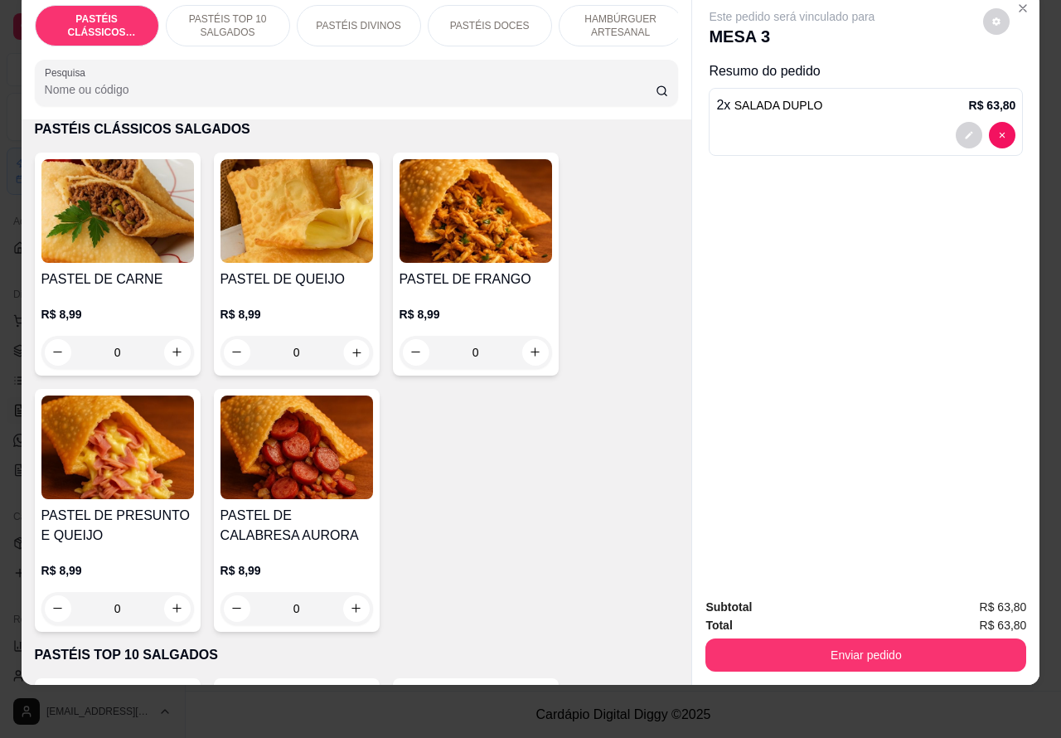
click at [350, 352] on icon "increase-product-quantity" at bounding box center [356, 352] width 12 height 12
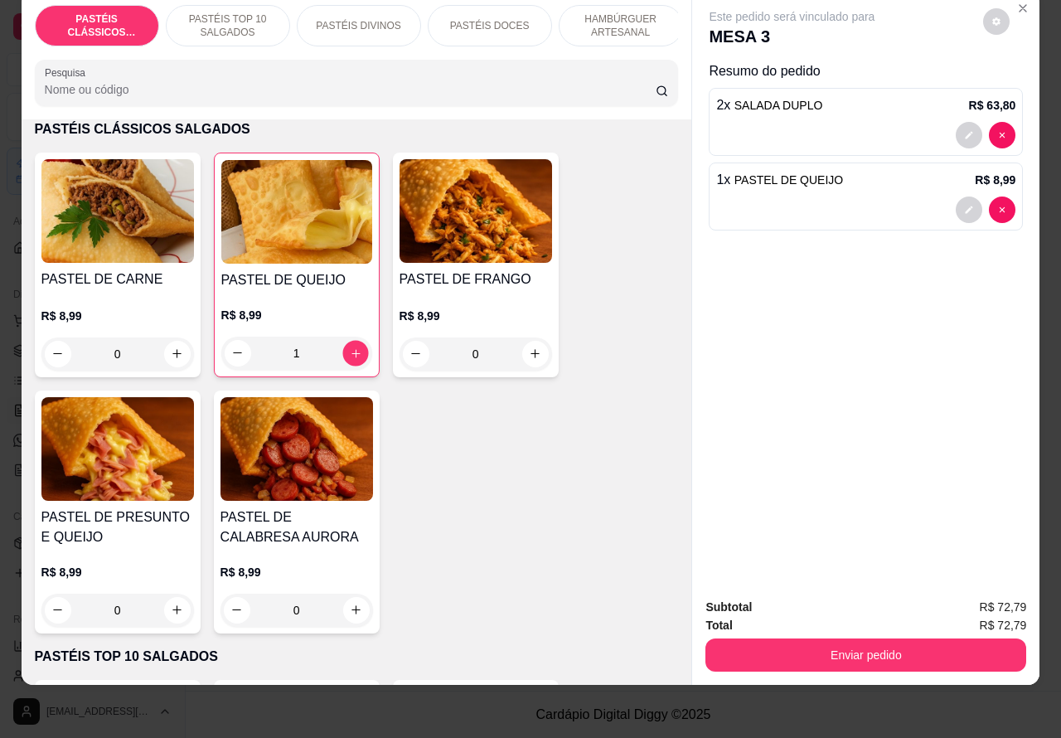
click at [352, 355] on icon "increase-product-quantity" at bounding box center [356, 353] width 8 height 8
type input "2"
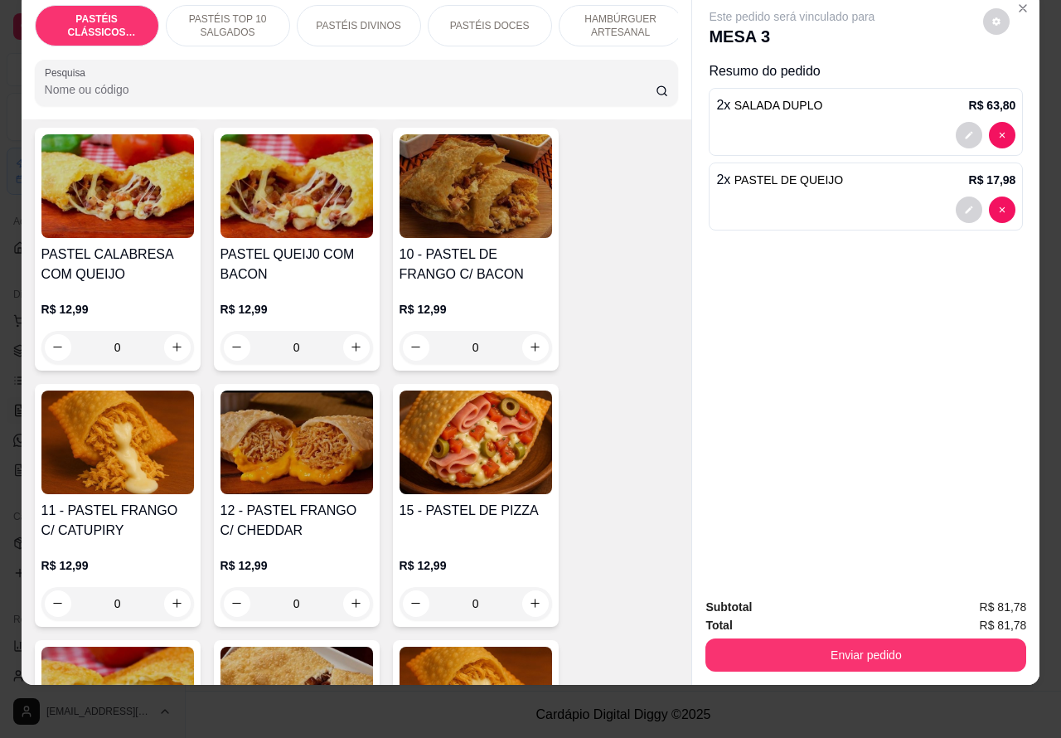
scroll to position [1455, 0]
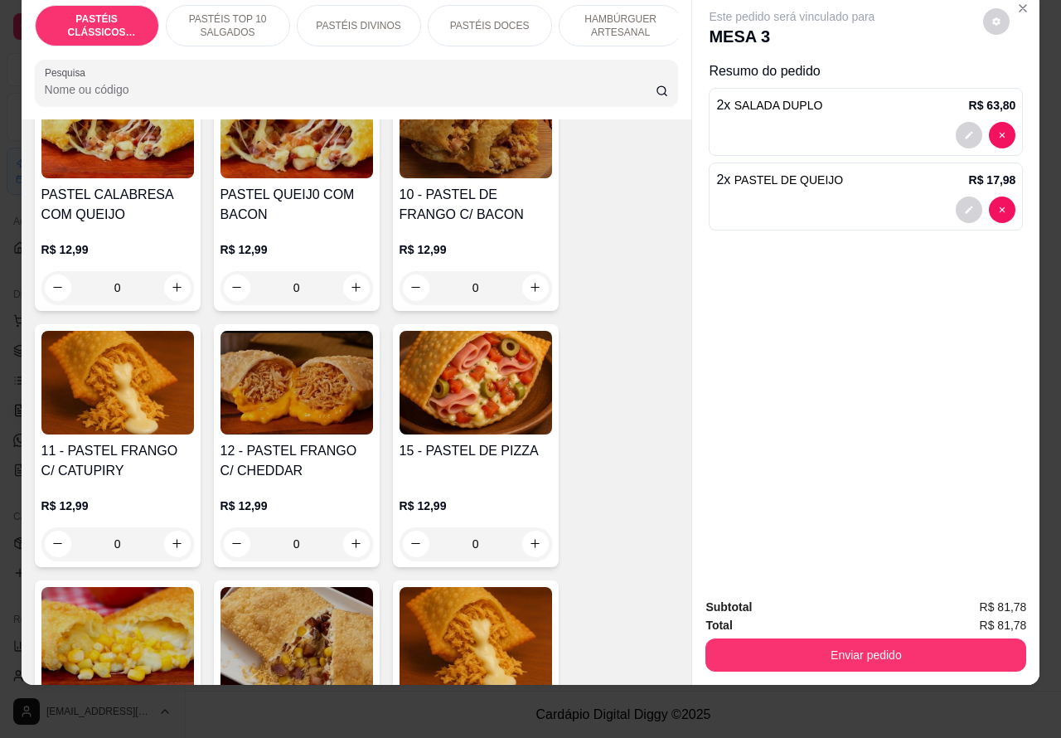
click at [527, 553] on div "0" at bounding box center [476, 543] width 153 height 33
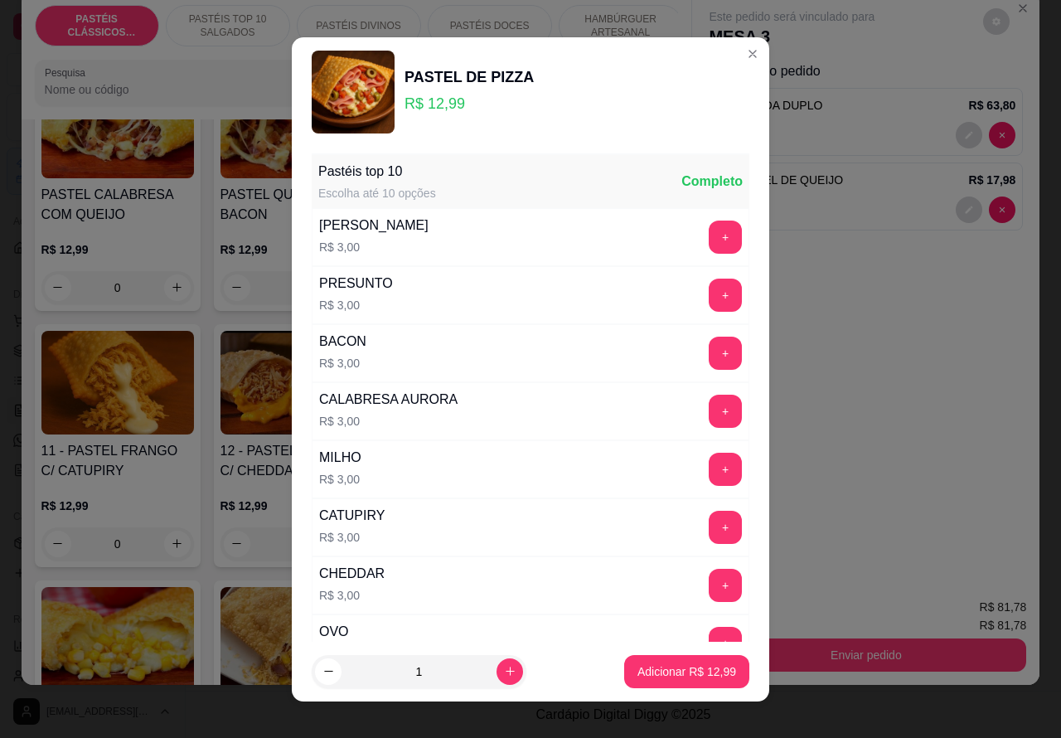
click at [641, 676] on p "Adicionar R$ 12,99" at bounding box center [687, 671] width 99 height 17
type input "1"
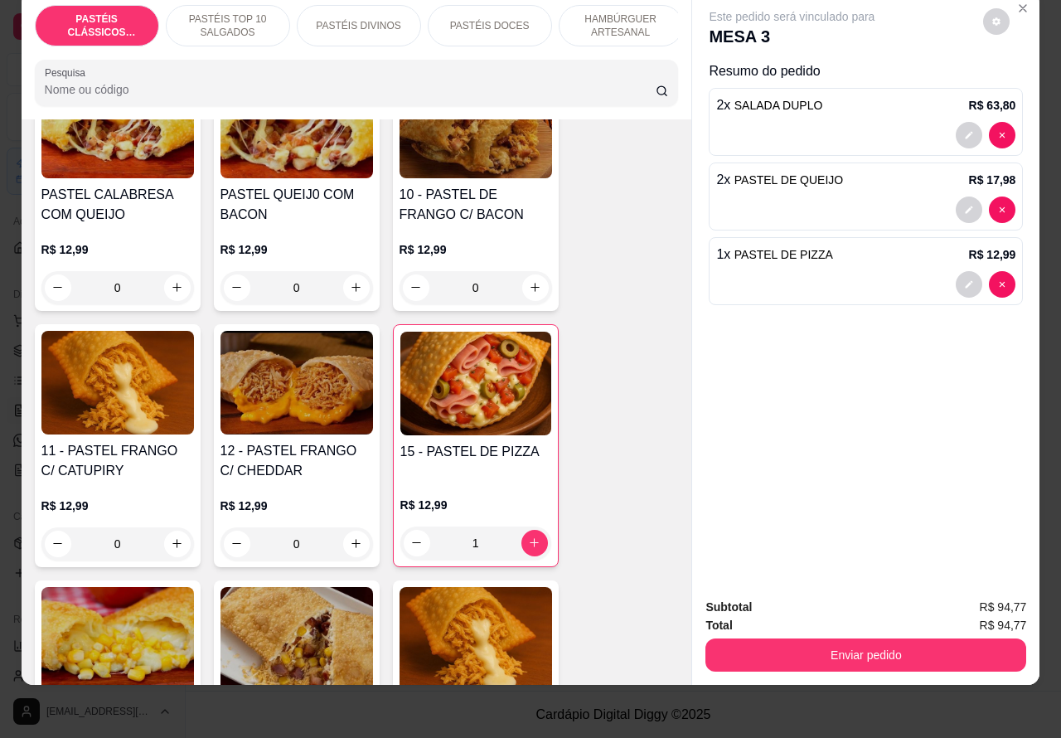
click at [622, 12] on p "HAMBÚRGUER ARTESANAL" at bounding box center [621, 25] width 96 height 27
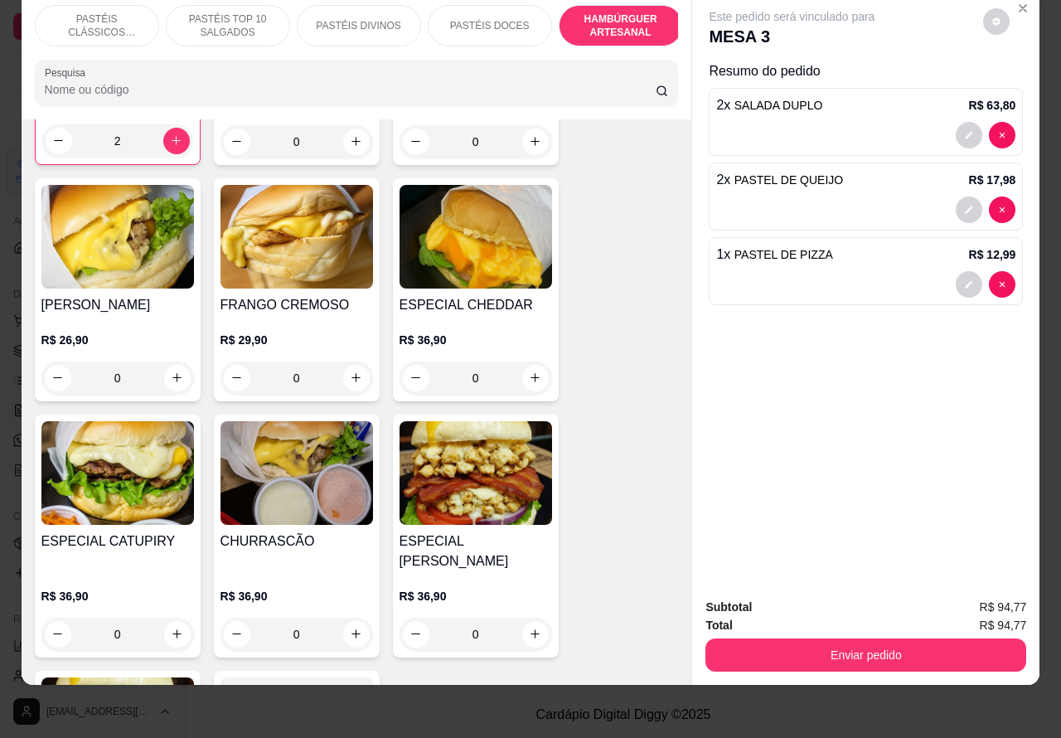
scroll to position [4117, 0]
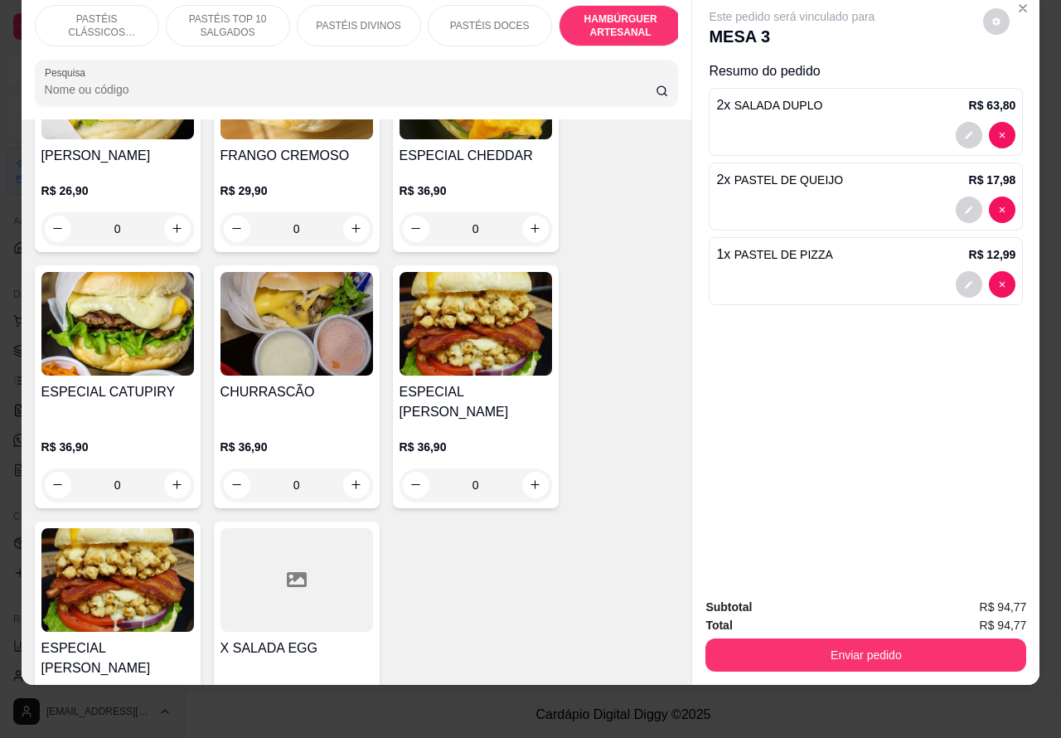
click at [345, 468] on div "0" at bounding box center [297, 484] width 153 height 33
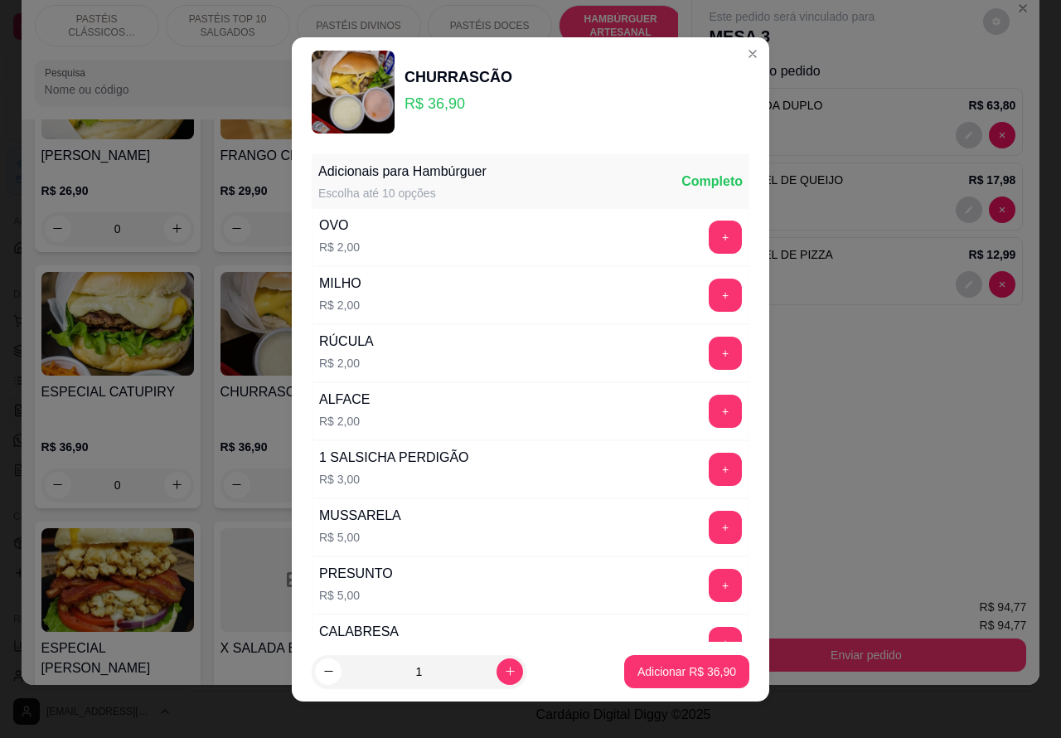
click at [638, 664] on p "Adicionar R$ 36,90" at bounding box center [687, 671] width 99 height 17
type input "1"
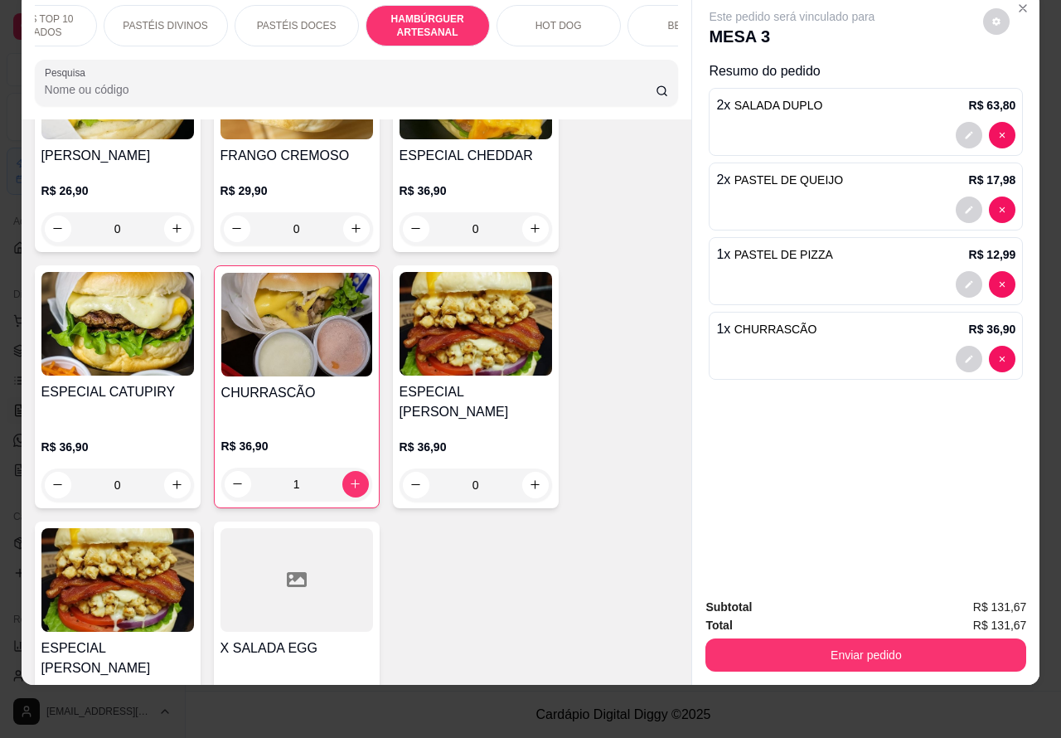
scroll to position [0, 201]
click at [659, 17] on div "BEBIDAS" at bounding box center [682, 25] width 124 height 41
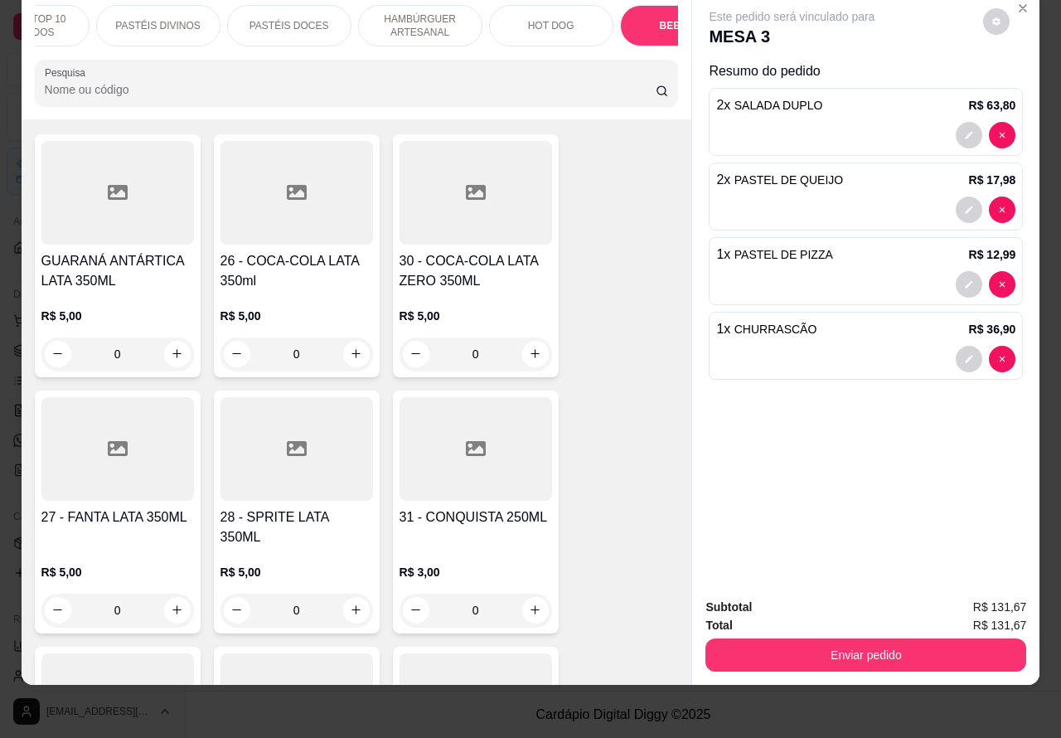
scroll to position [5068, 0]
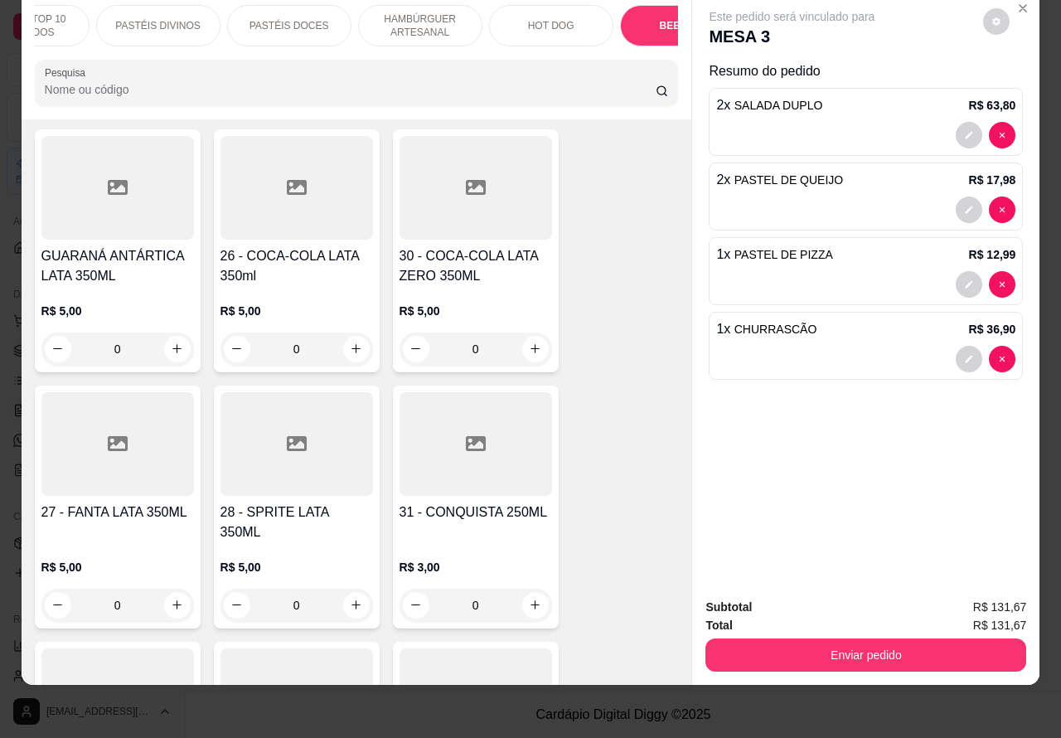
click at [350, 342] on icon "increase-product-quantity" at bounding box center [356, 348] width 12 height 12
type input "1"
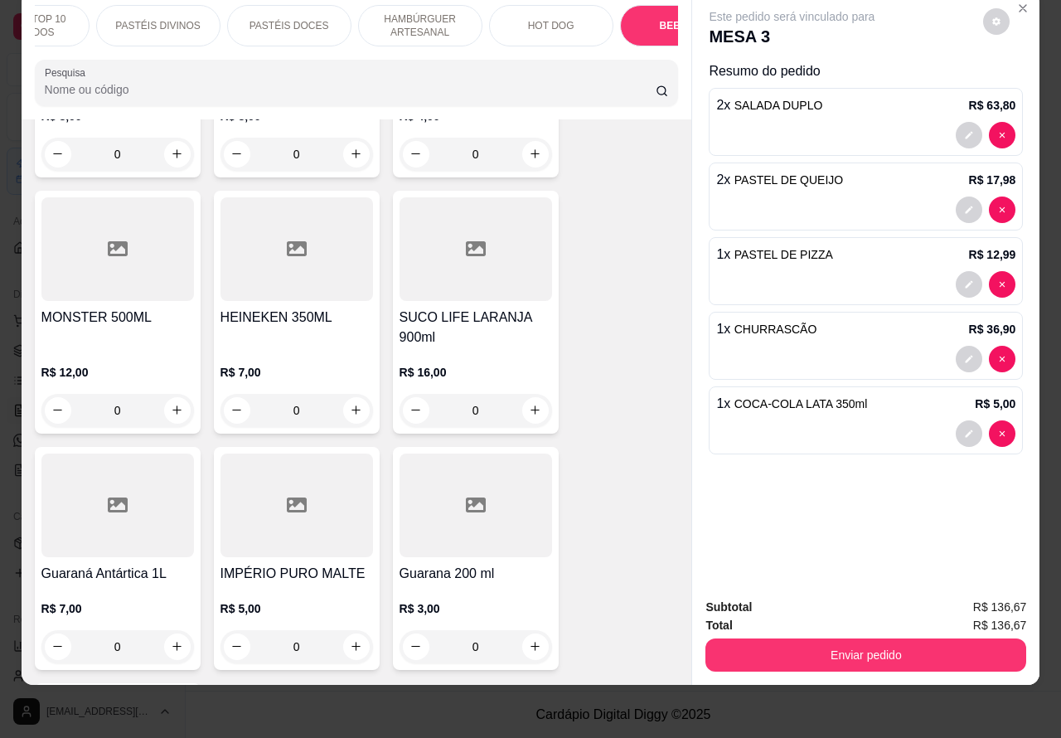
scroll to position [5891, 0]
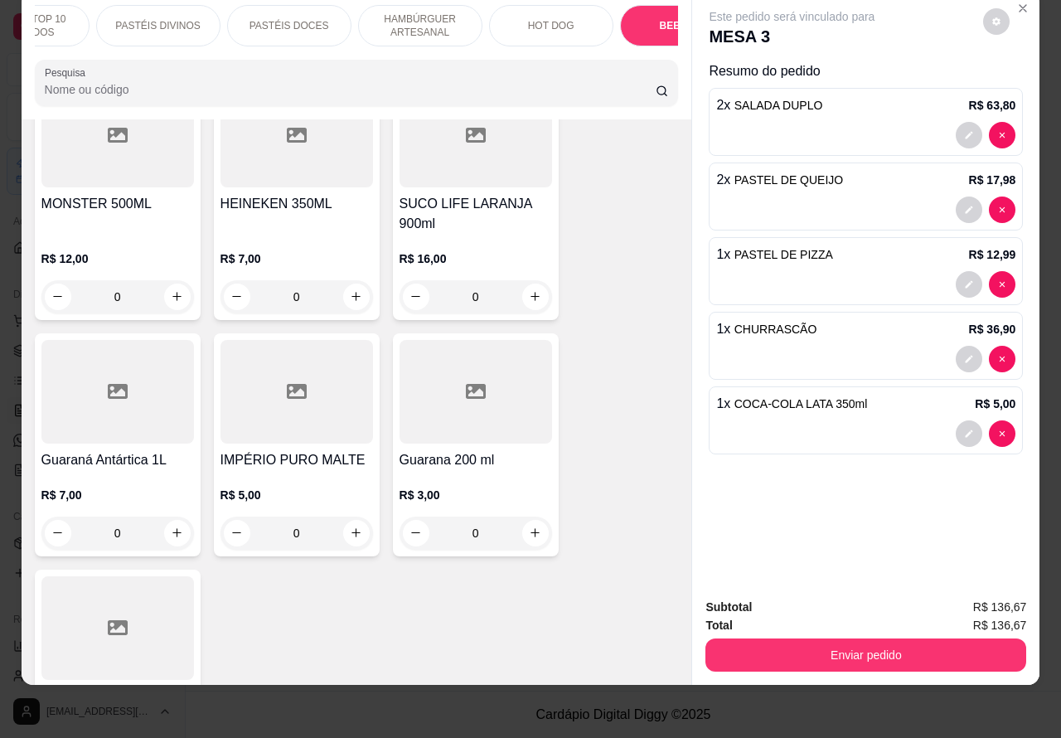
click at [529, 290] on icon "increase-product-quantity" at bounding box center [535, 296] width 12 height 12
type input "1"
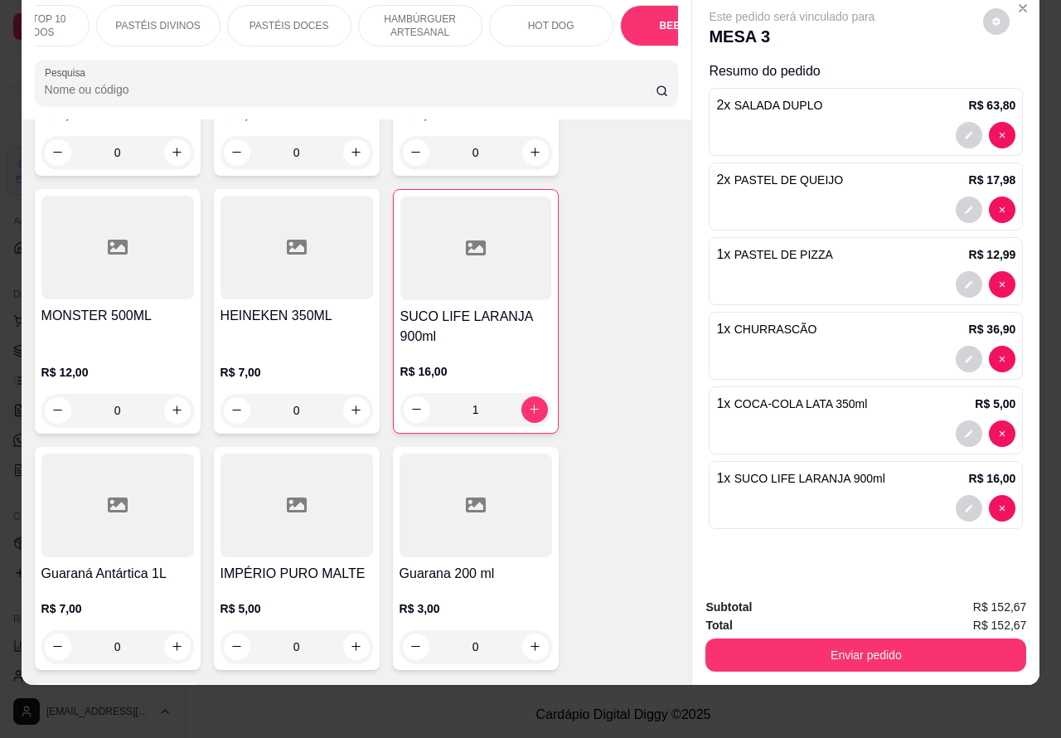
scroll to position [5775, 0]
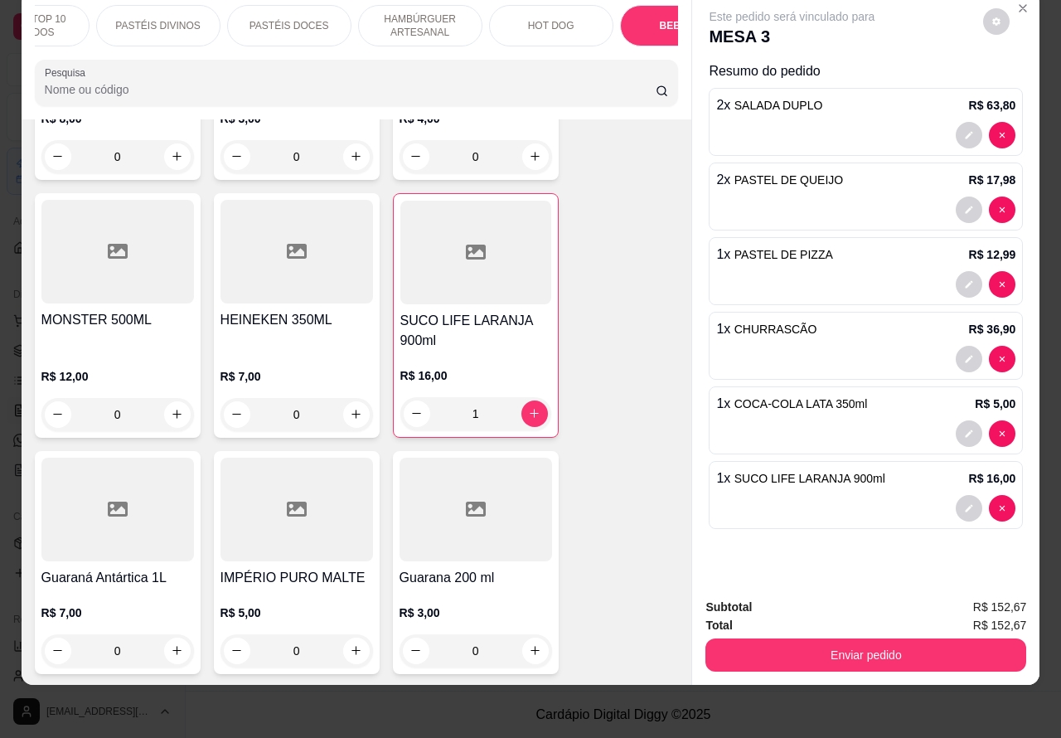
click at [348, 638] on button "increase-product-quantity" at bounding box center [356, 651] width 27 height 27
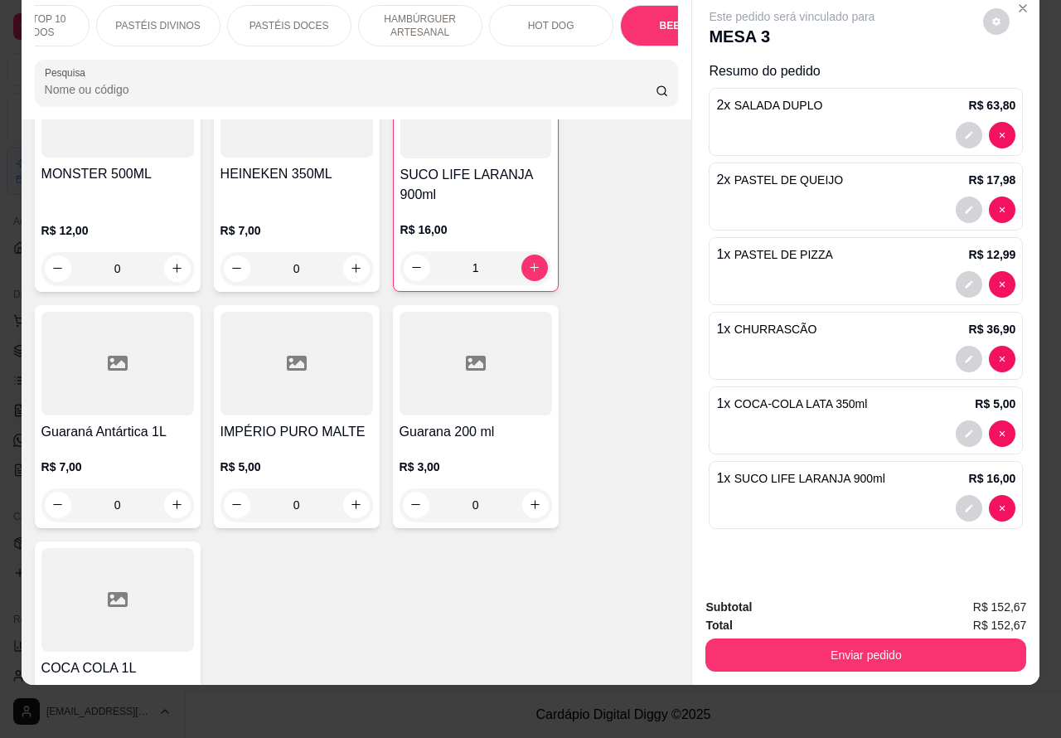
scroll to position [5974, 0]
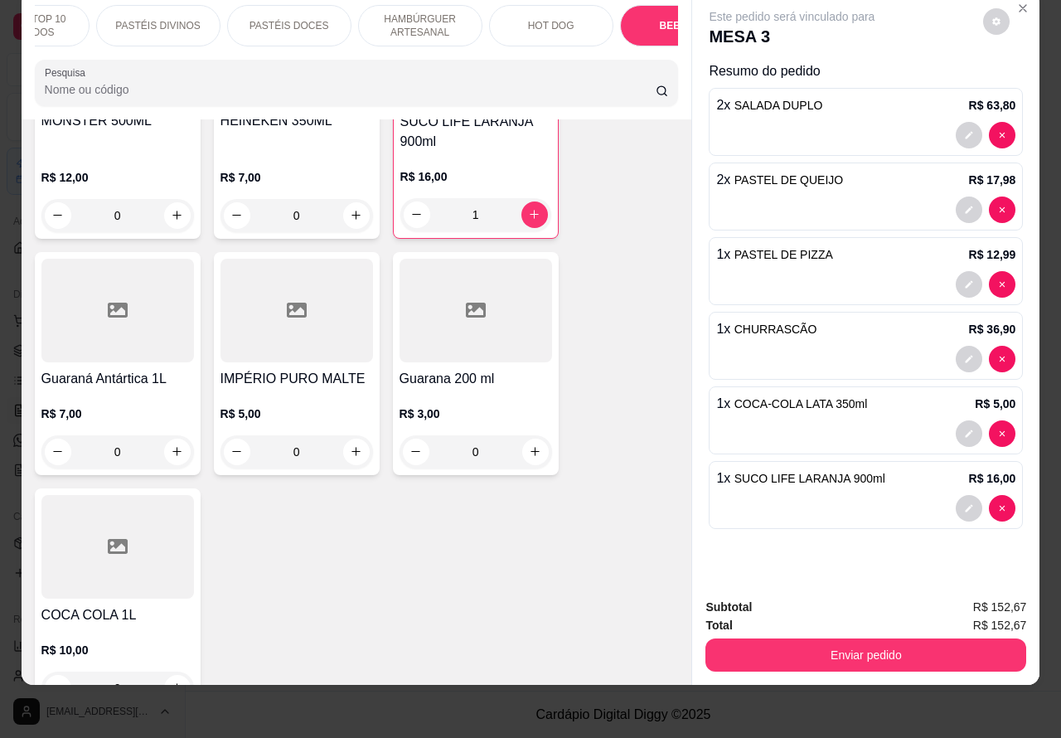
click at [350, 445] on icon "increase-product-quantity" at bounding box center [356, 451] width 12 height 12
type input "1"
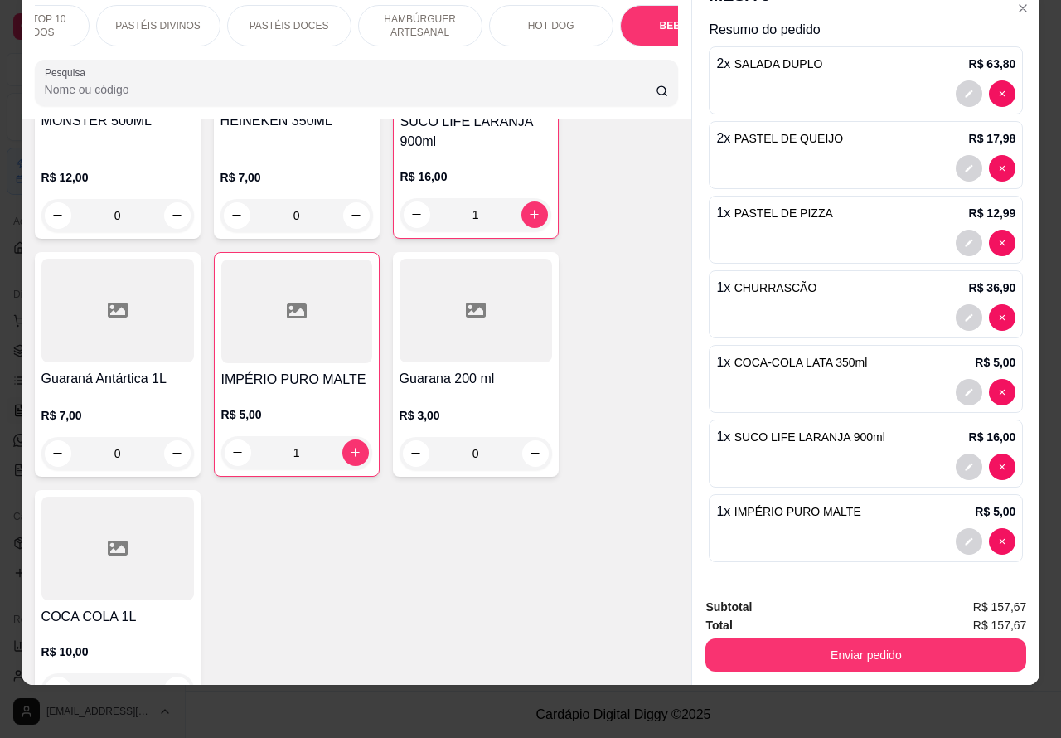
scroll to position [0, 0]
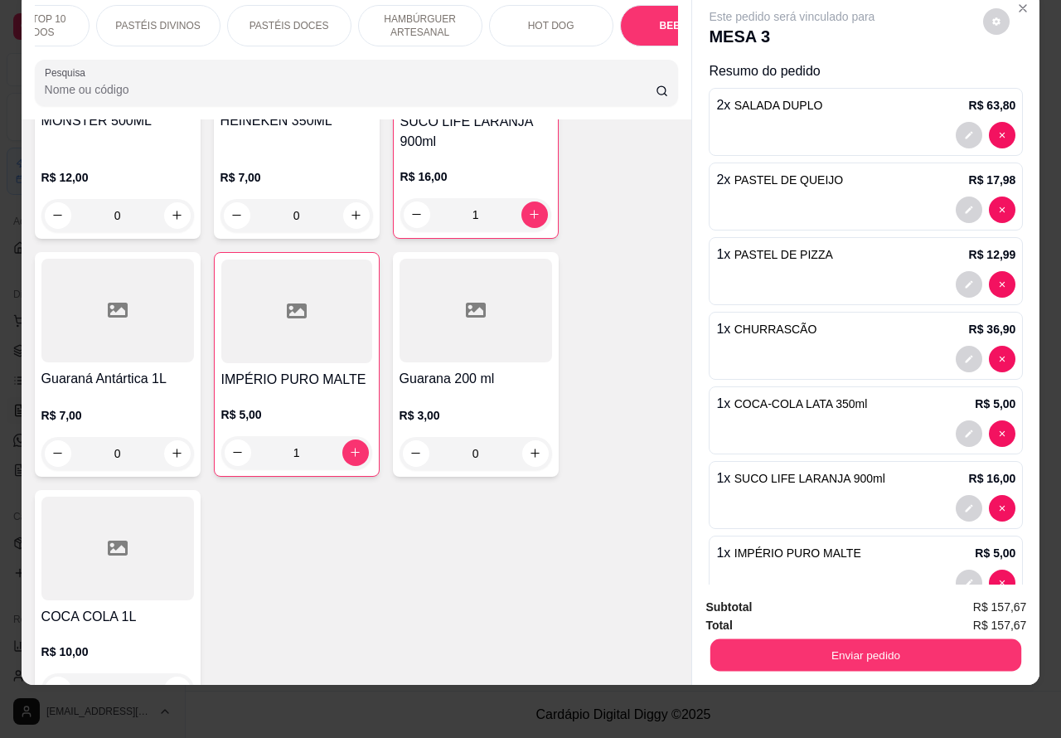
click at [879, 639] on button "Enviar pedido" at bounding box center [866, 655] width 311 height 32
click at [850, 589] on button "Registrar cliente" at bounding box center [871, 600] width 109 height 32
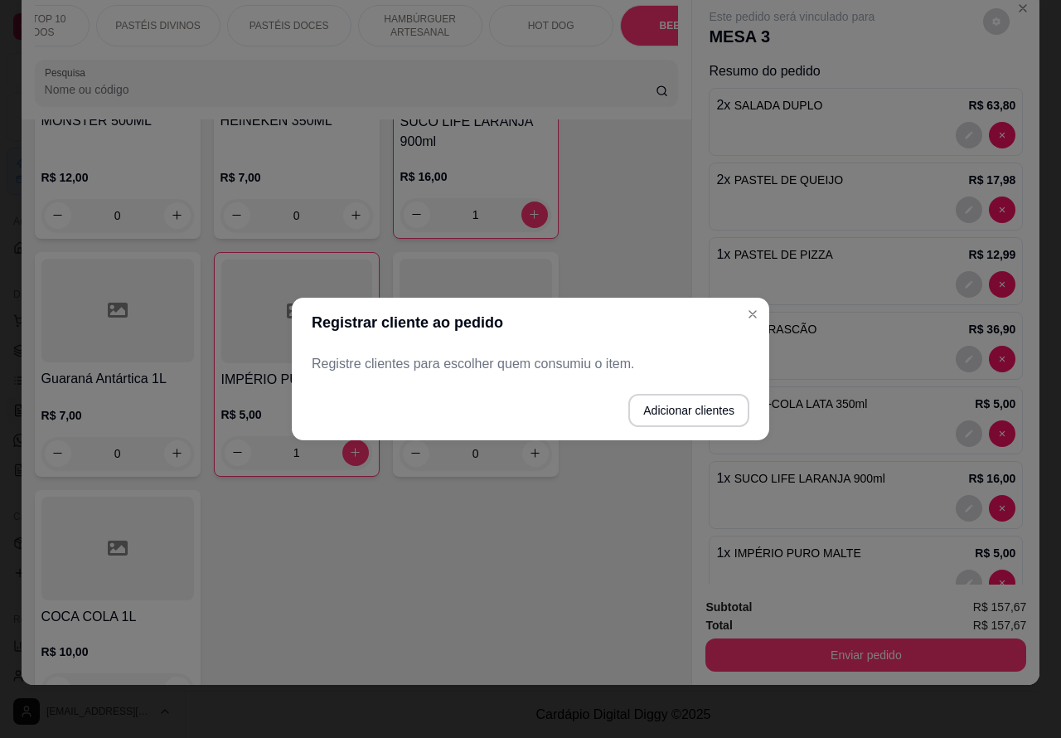
click at [752, 323] on span "CHURRASCÃO" at bounding box center [776, 329] width 83 height 13
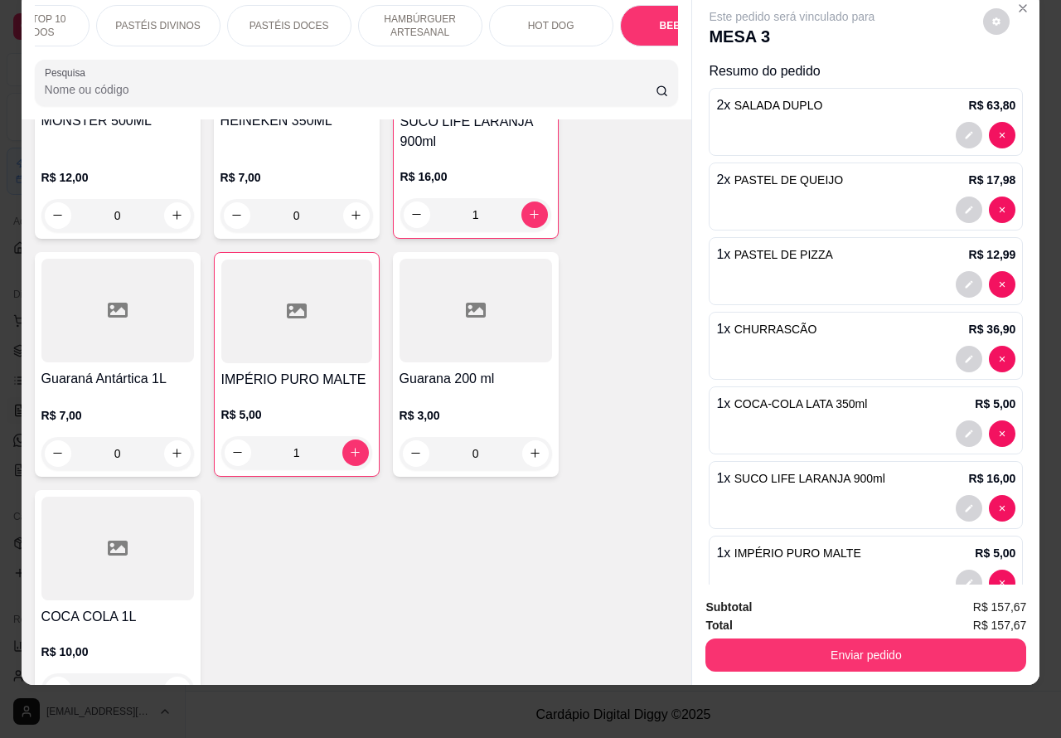
click at [883, 645] on button "Enviar pedido" at bounding box center [866, 654] width 321 height 33
click at [830, 638] on button "Enviar pedido" at bounding box center [866, 654] width 321 height 33
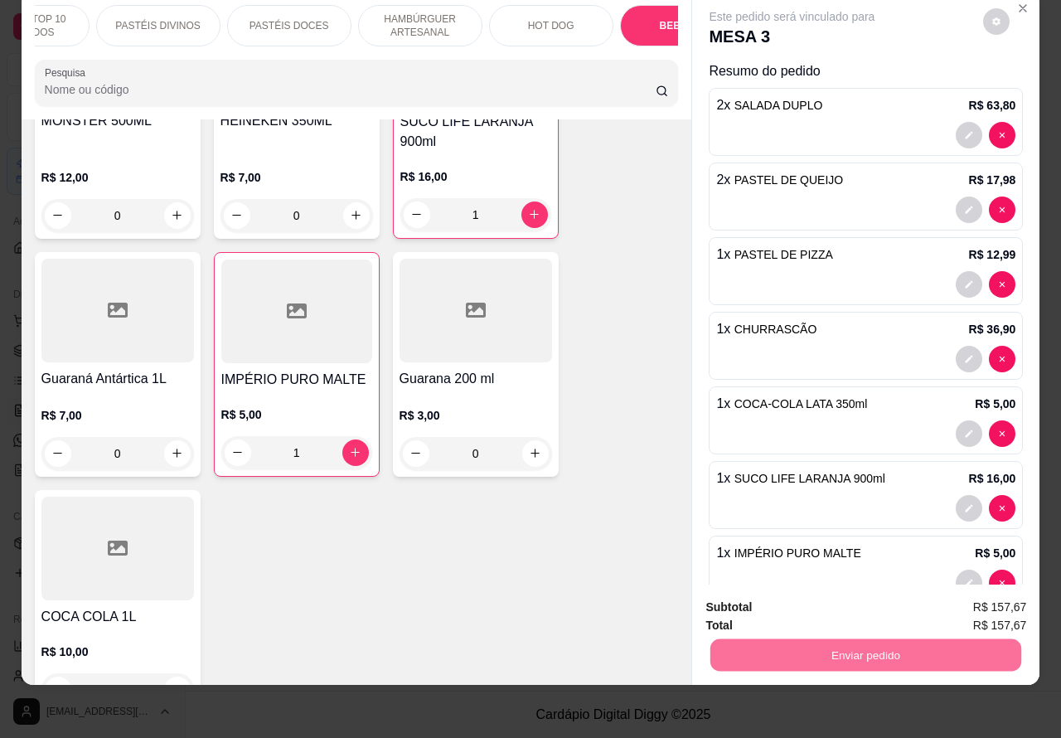
click at [976, 590] on button "Enviar pedido" at bounding box center [982, 600] width 94 height 32
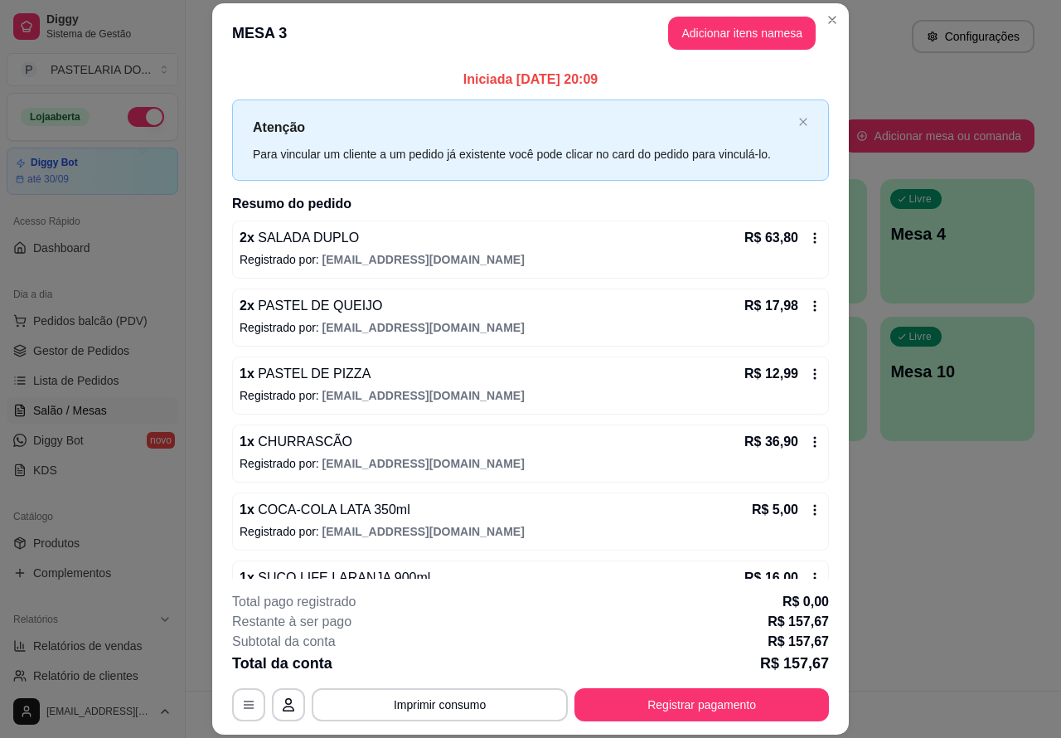
click at [462, 695] on button "Imprimir consumo" at bounding box center [440, 704] width 256 height 33
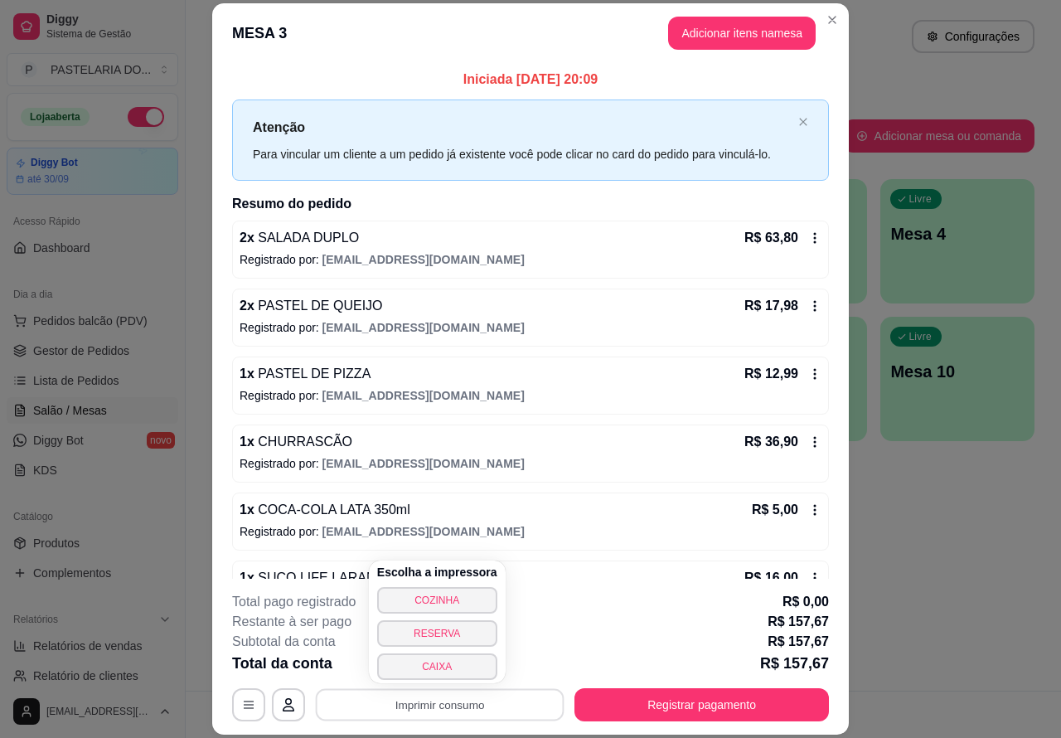
click at [454, 591] on button "COZINHA" at bounding box center [437, 600] width 120 height 27
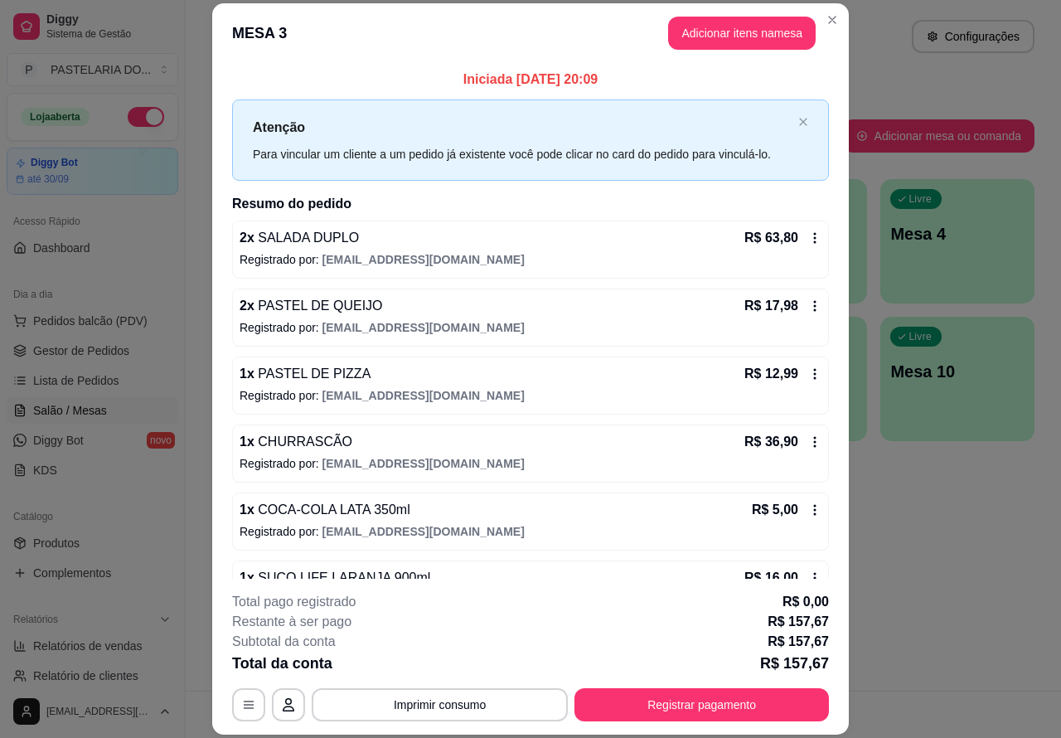
click at [105, 372] on span "Lista de Pedidos" at bounding box center [76, 380] width 86 height 17
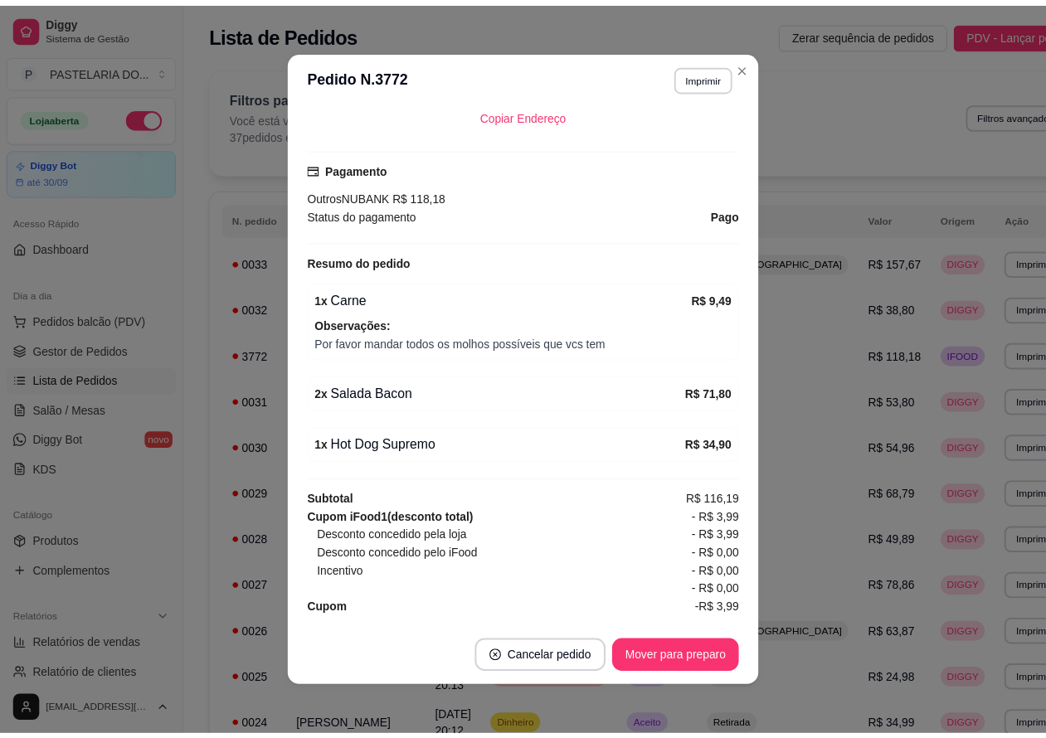
scroll to position [457, 0]
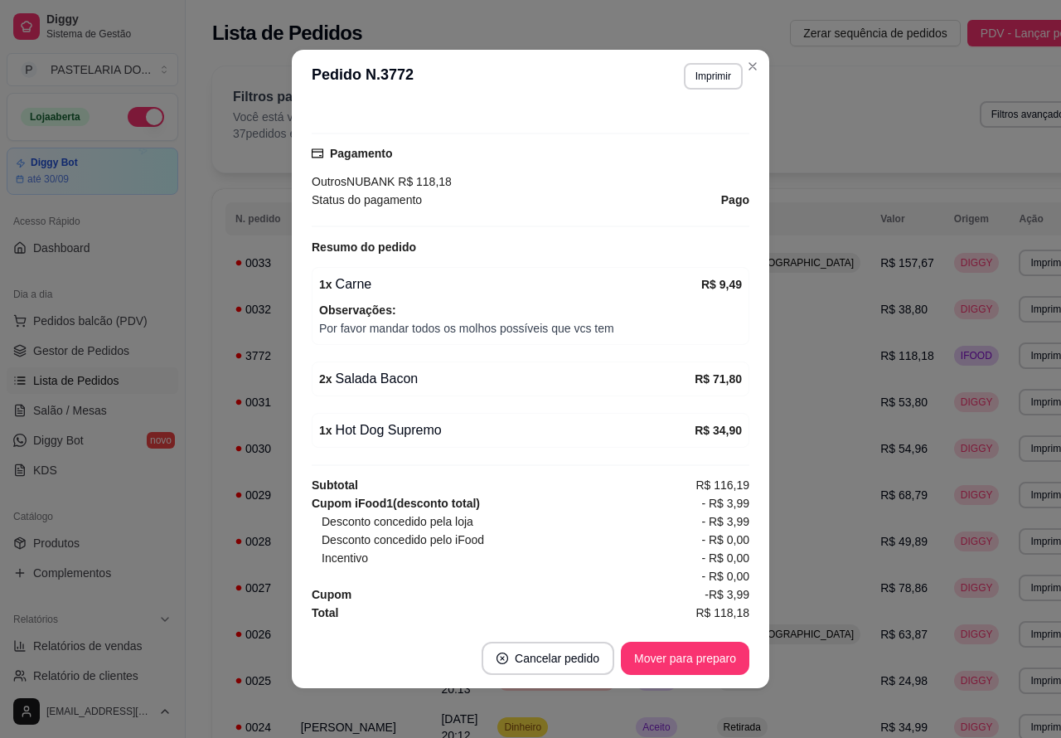
click at [706, 75] on button "Imprimir" at bounding box center [713, 76] width 59 height 27
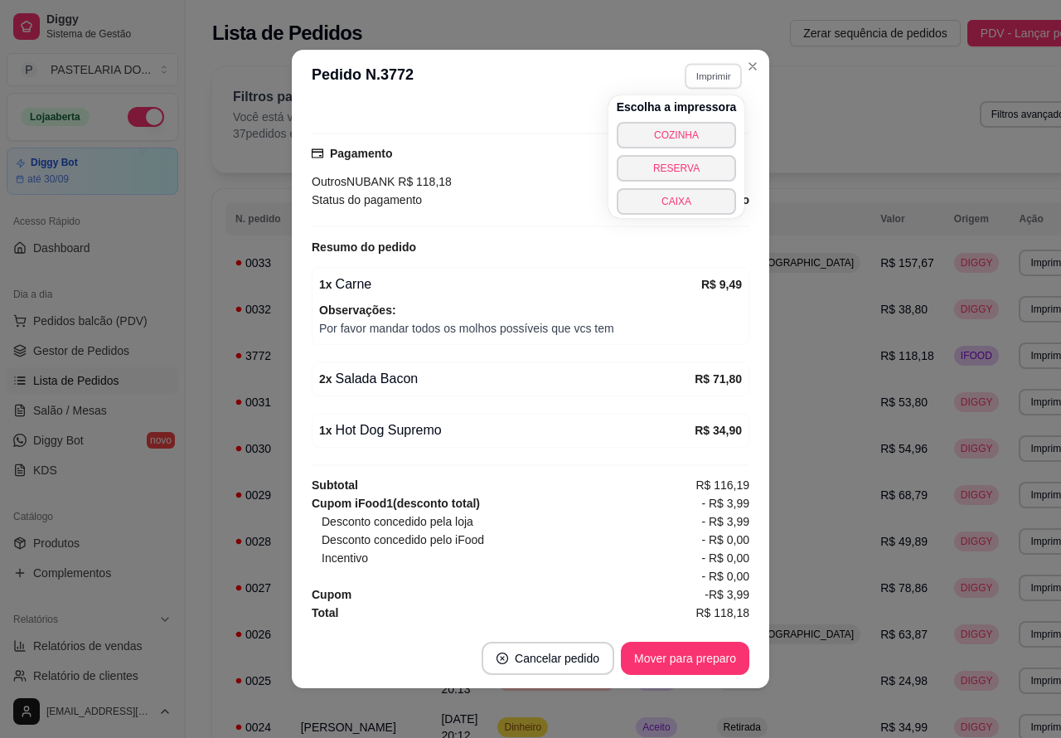
click at [706, 126] on button "COZINHA" at bounding box center [677, 135] width 120 height 27
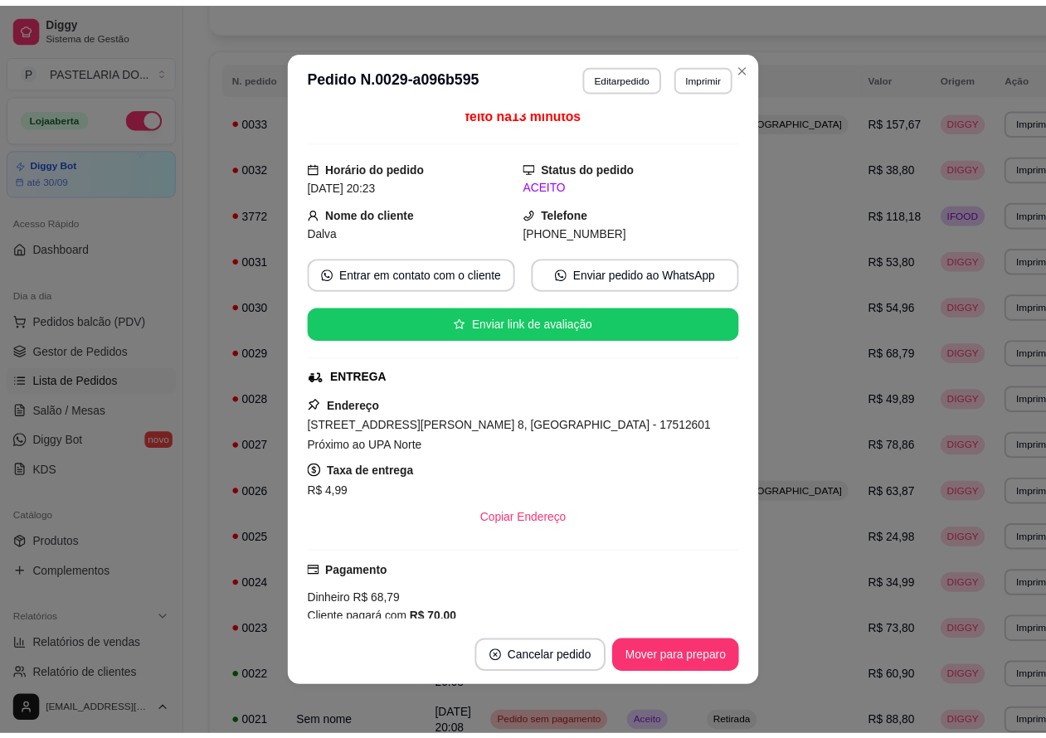
scroll to position [0, 0]
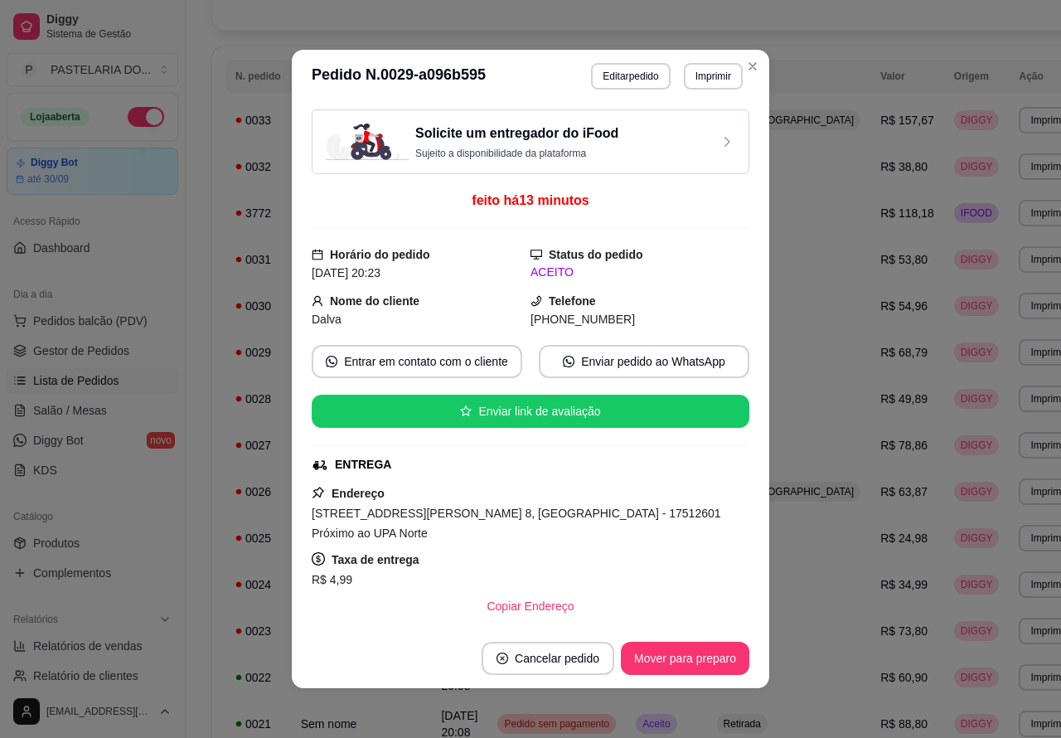
click at [745, 66] on th "Tipo" at bounding box center [789, 76] width 164 height 33
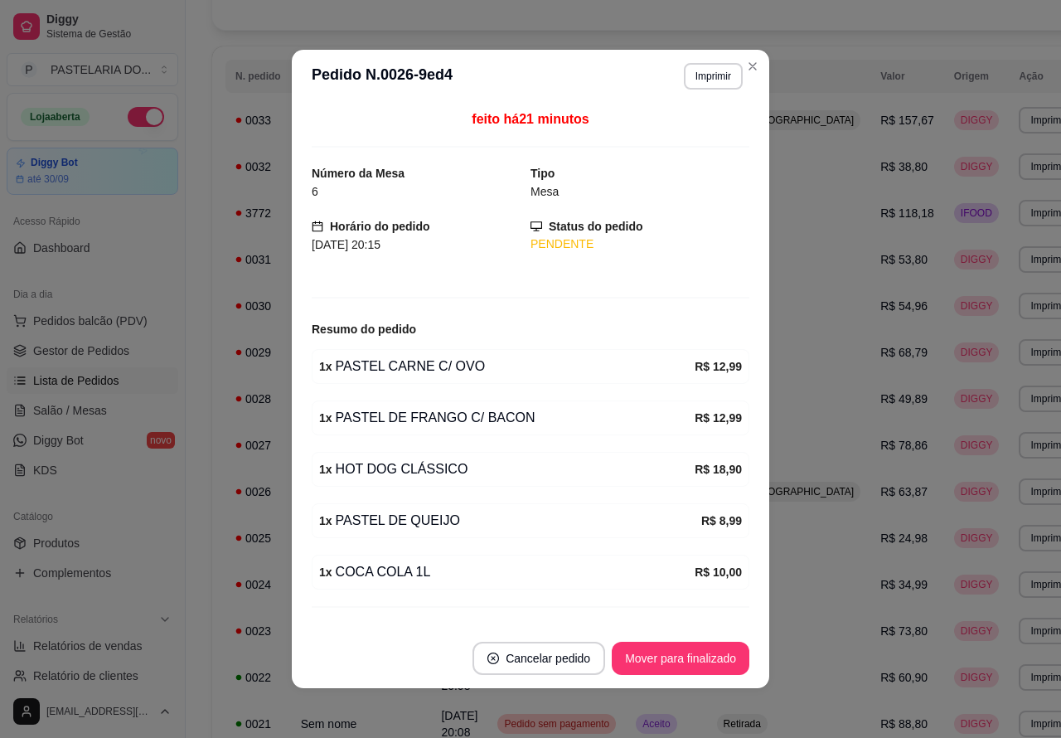
click at [745, 66] on th "Tipo" at bounding box center [789, 76] width 164 height 33
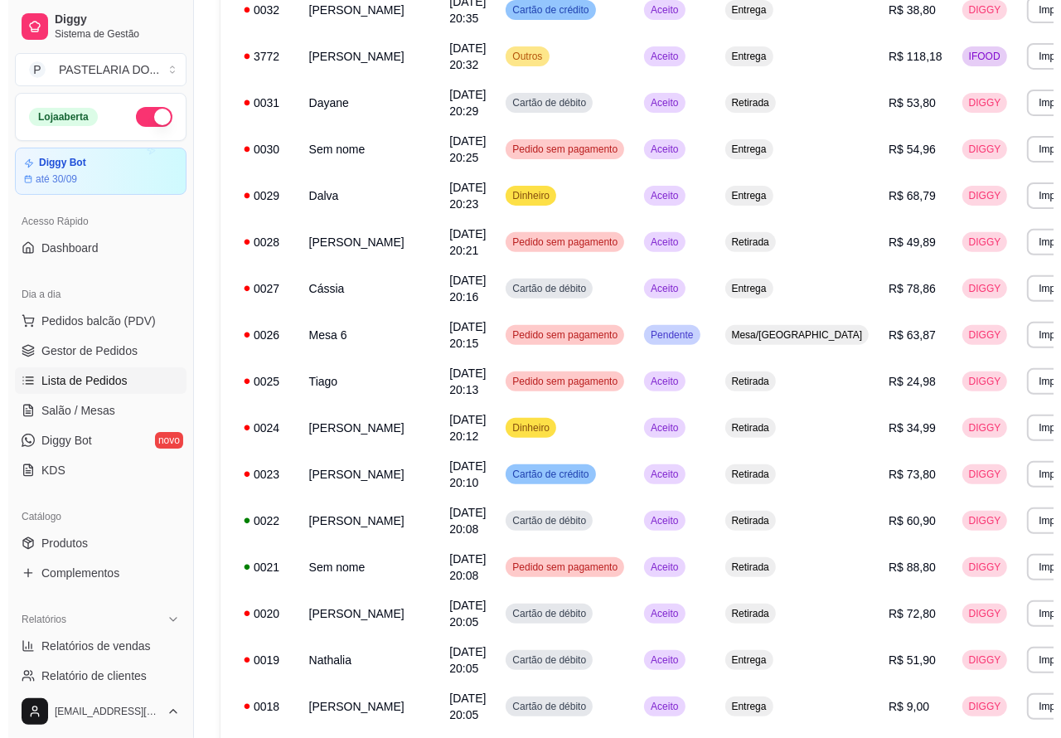
scroll to position [303, 0]
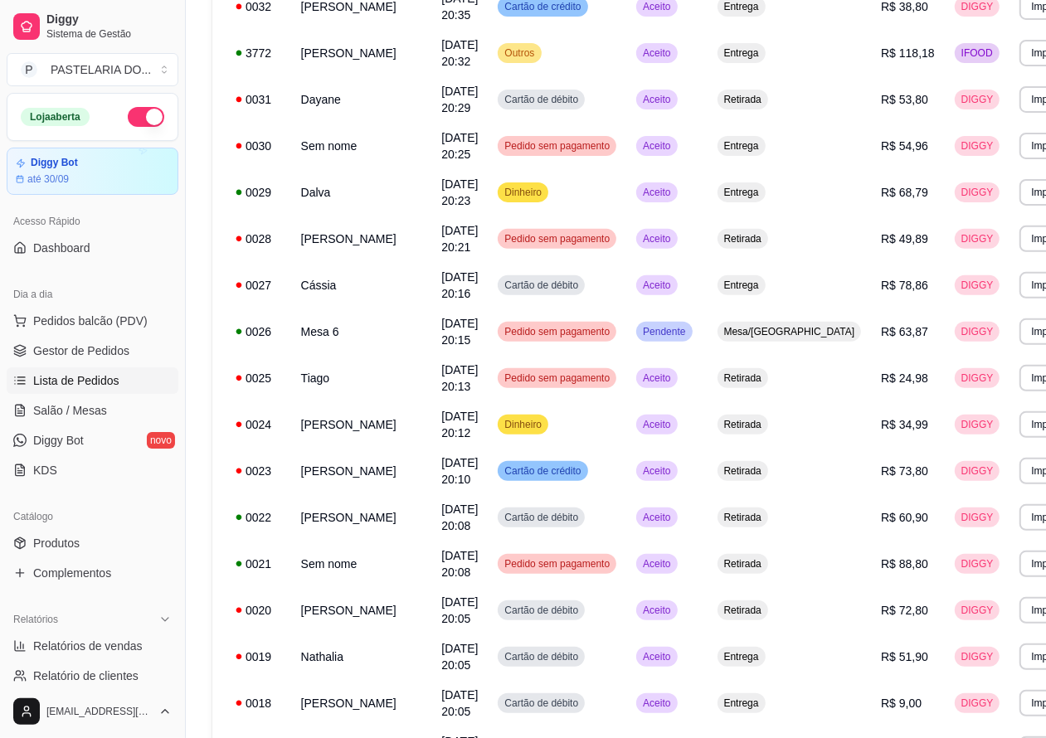
click at [1019, 291] on button "Imprimir" at bounding box center [1048, 285] width 59 height 27
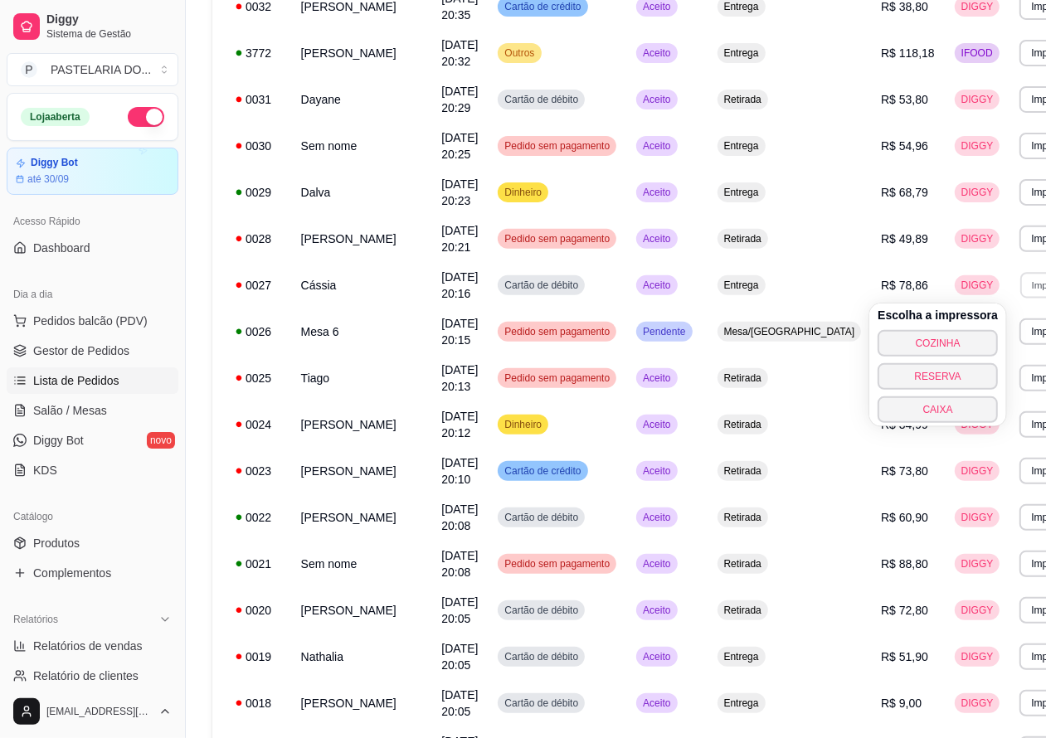
click at [939, 337] on button "COZINHA" at bounding box center [937, 343] width 120 height 27
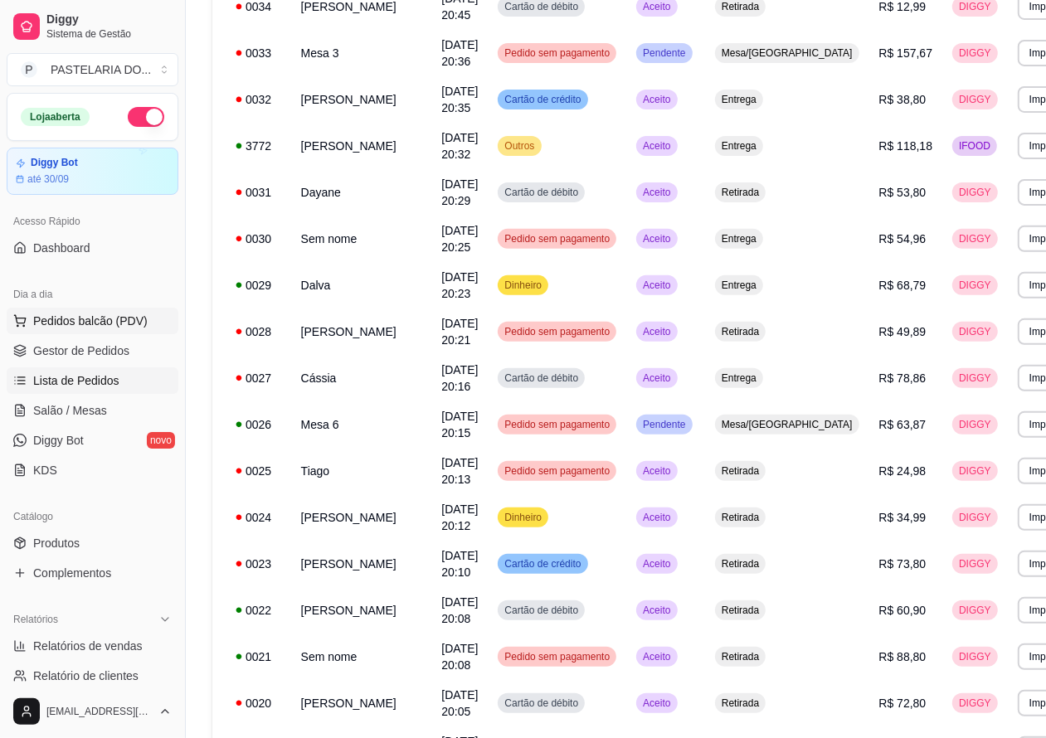
click at [135, 325] on span "Pedidos balcão (PDV)" at bounding box center [90, 321] width 114 height 17
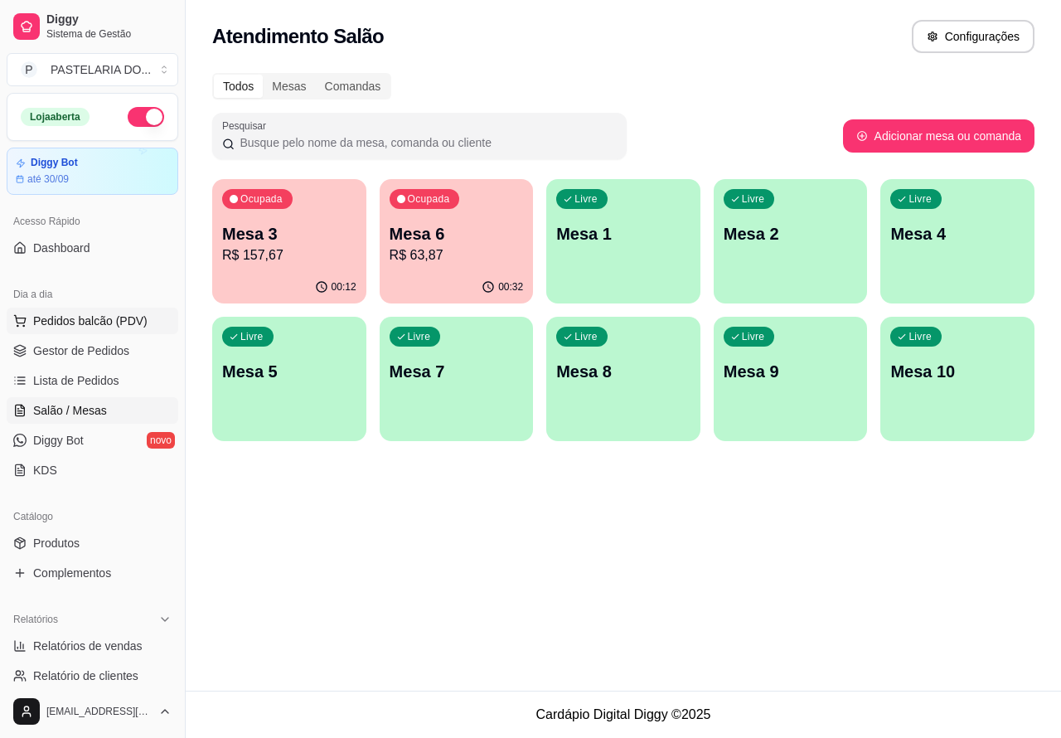
click at [466, 249] on p "R$ 63,87" at bounding box center [457, 255] width 134 height 20
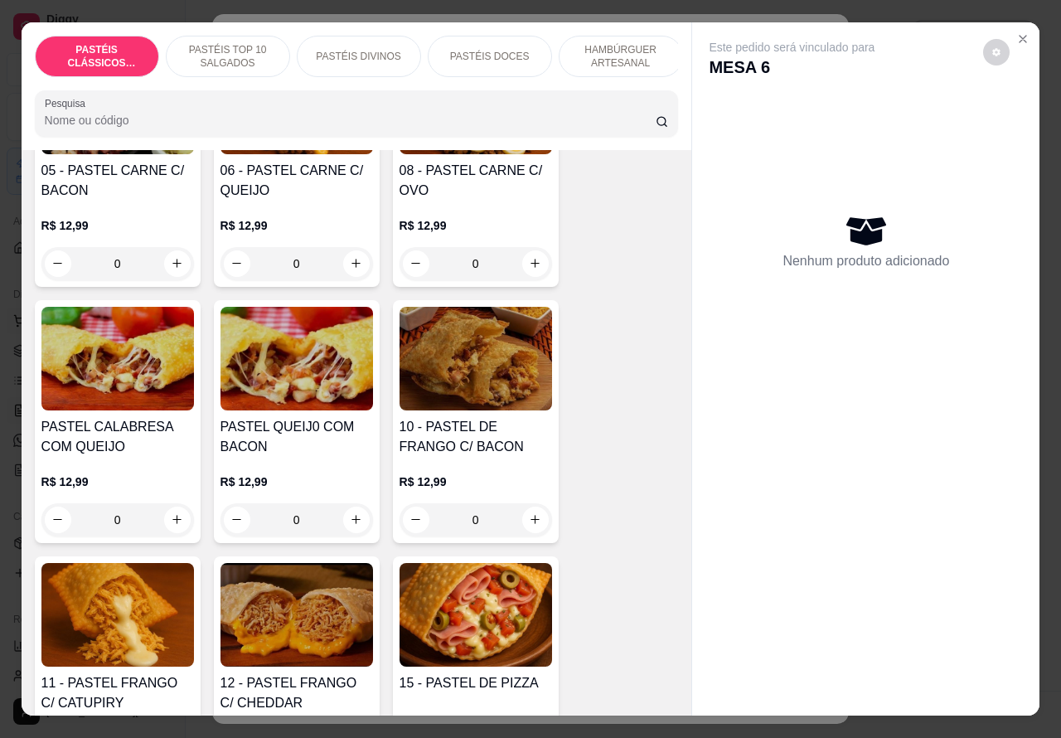
scroll to position [1265, 0]
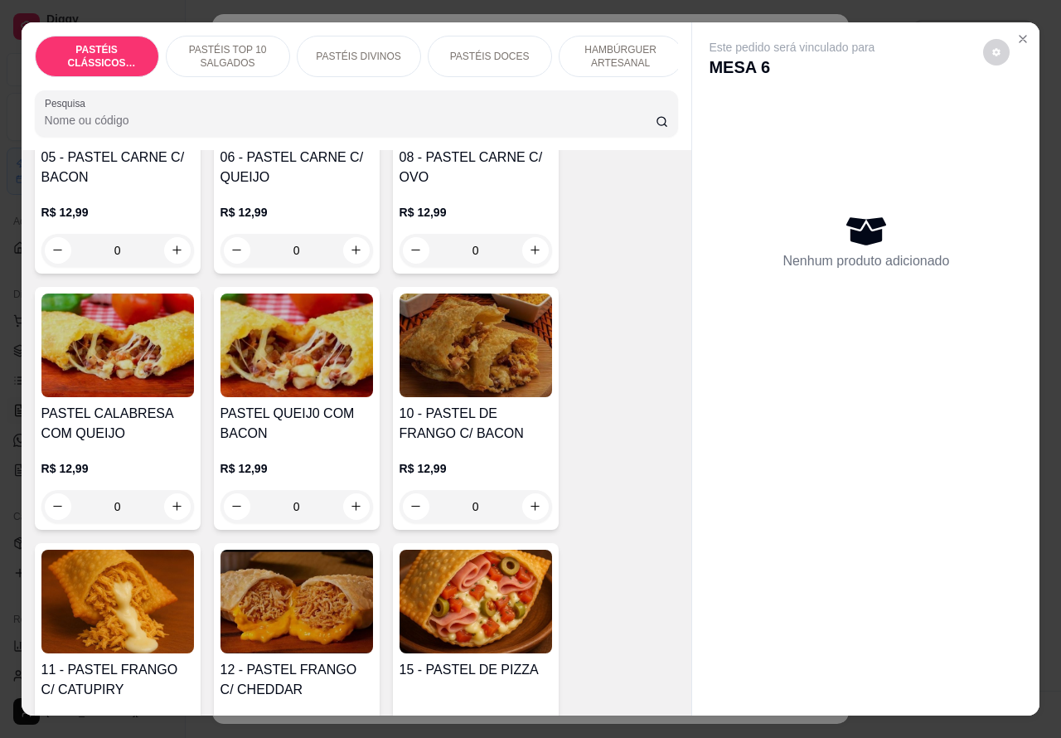
click at [527, 512] on div "0" at bounding box center [476, 506] width 153 height 33
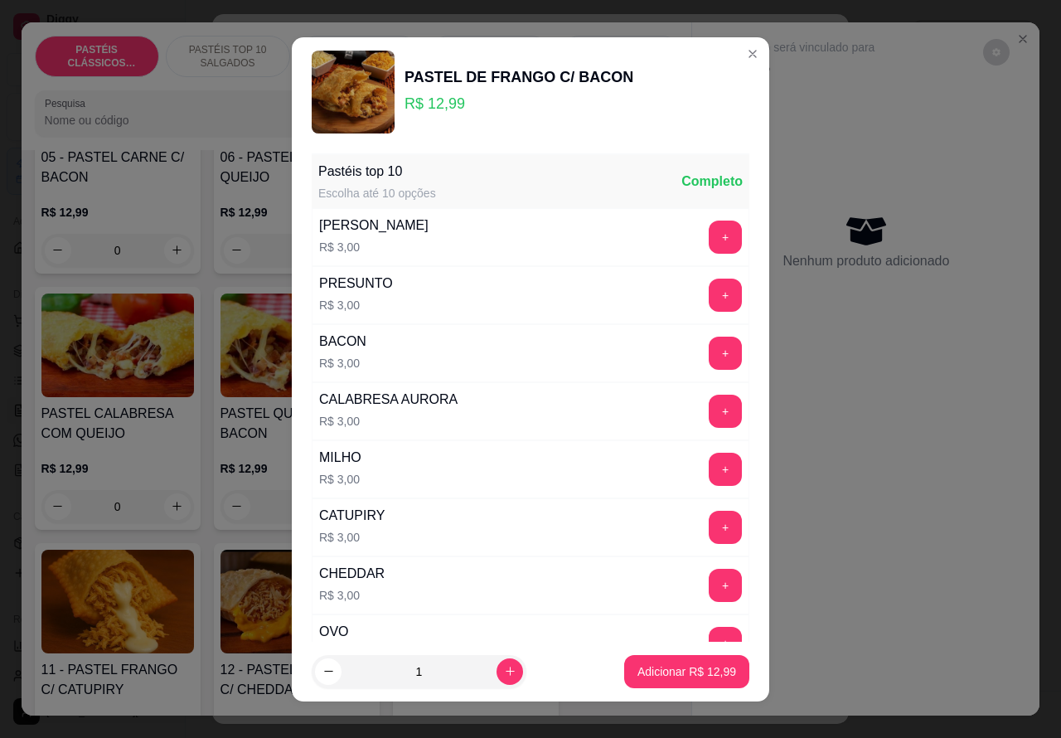
click at [657, 672] on p "Adicionar R$ 12,99" at bounding box center [687, 671] width 99 height 17
type input "1"
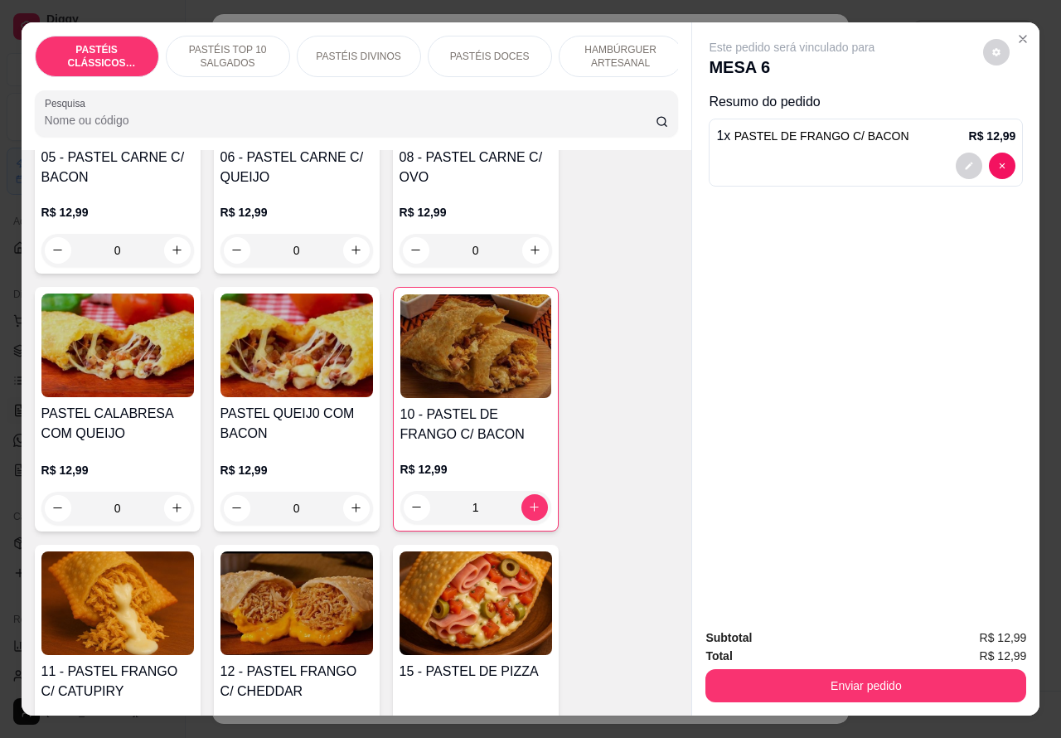
click at [836, 677] on button "Enviar pedido" at bounding box center [866, 685] width 321 height 33
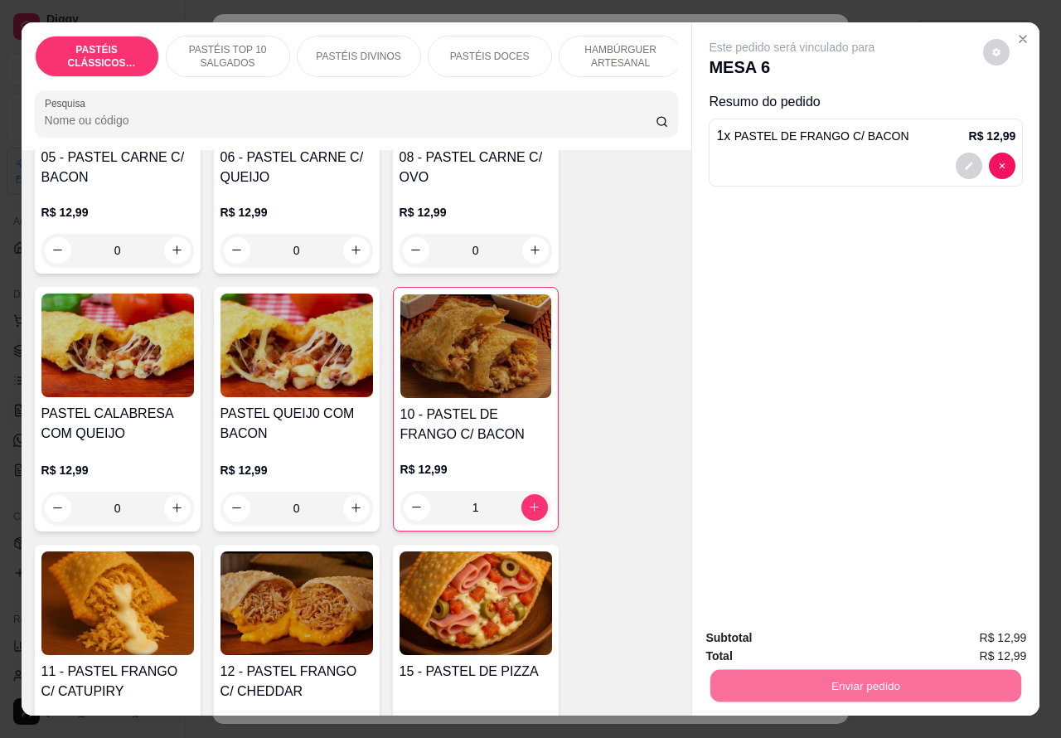
click at [975, 635] on button "Enviar pedido" at bounding box center [982, 638] width 94 height 32
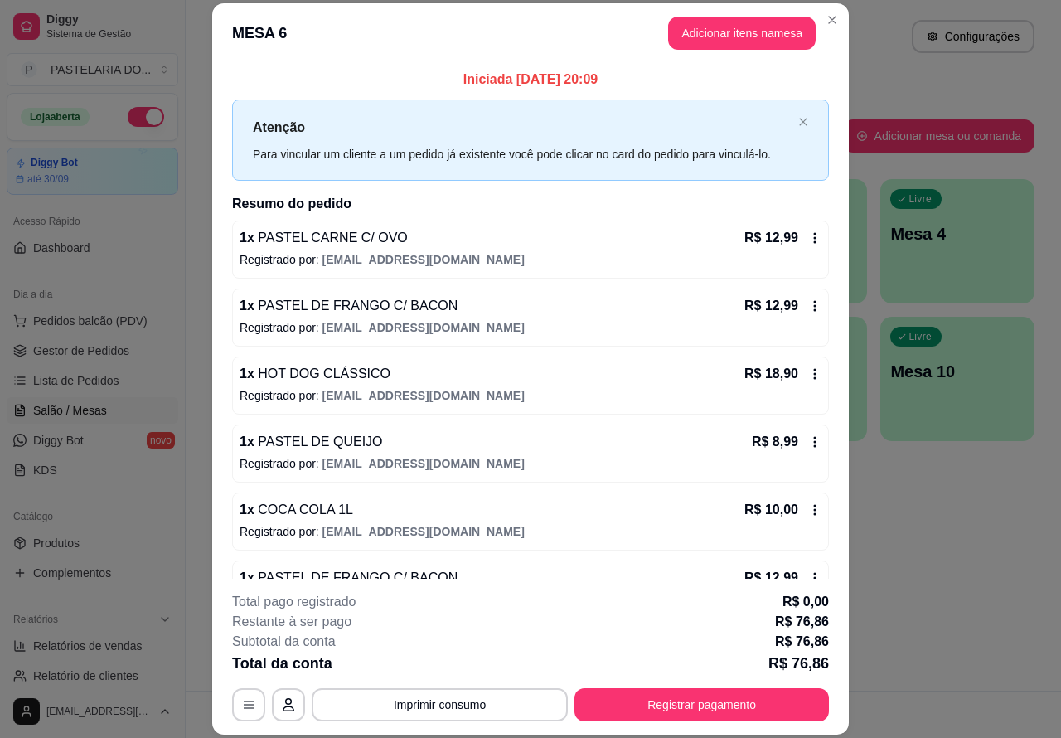
scroll to position [48, 0]
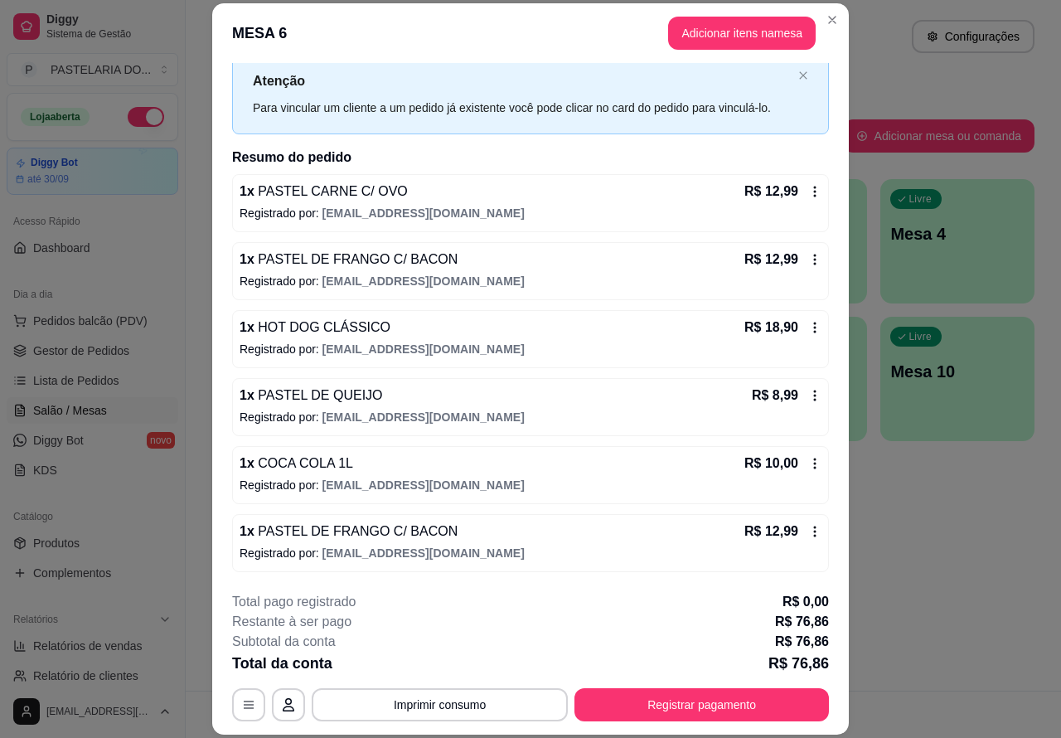
click at [85, 408] on span "Salão / Mesas" at bounding box center [70, 410] width 74 height 17
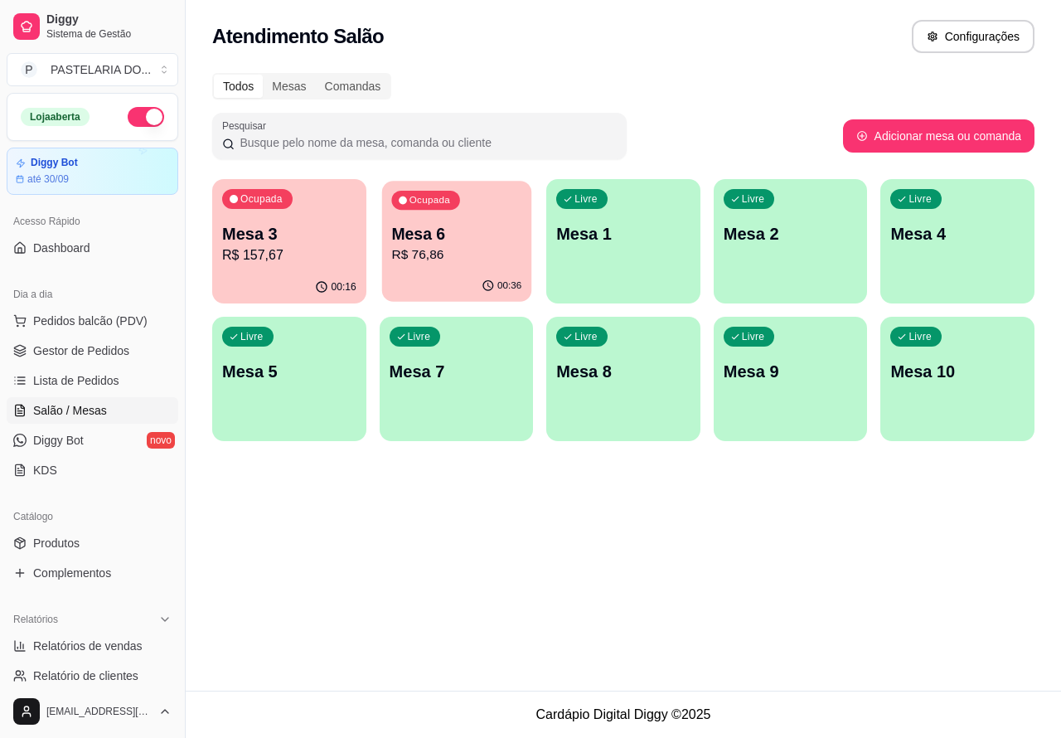
click at [479, 260] on p "R$ 76,86" at bounding box center [456, 254] width 130 height 19
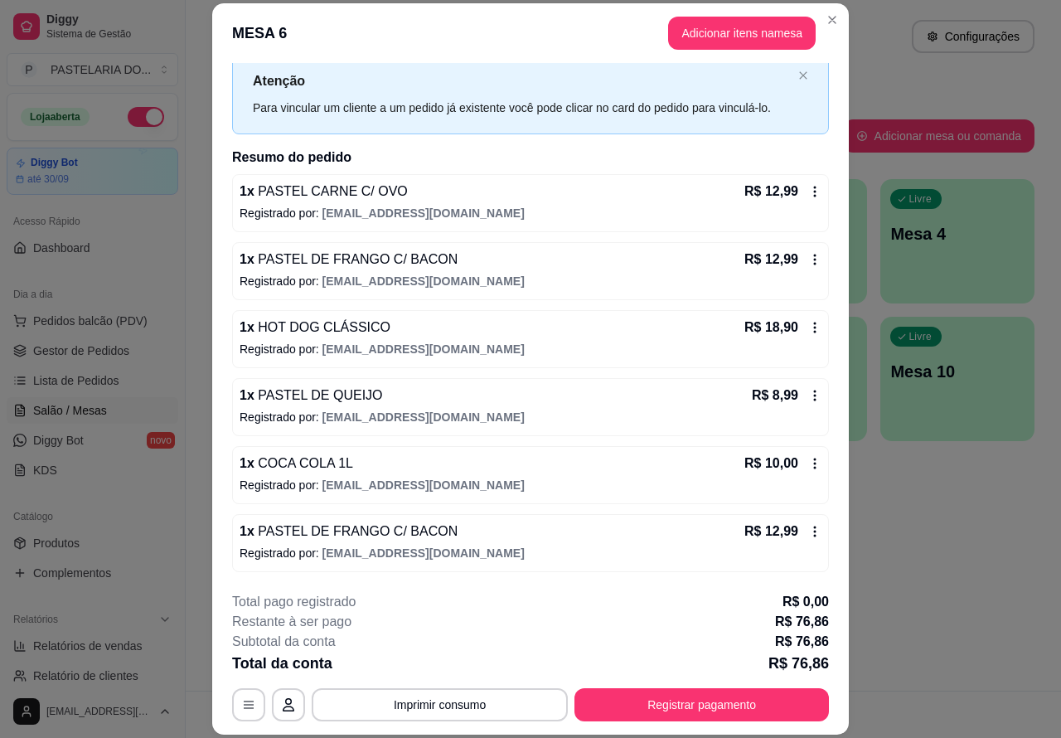
click at [740, 39] on p "Este pedido será vinculado para" at bounding box center [794, 44] width 167 height 17
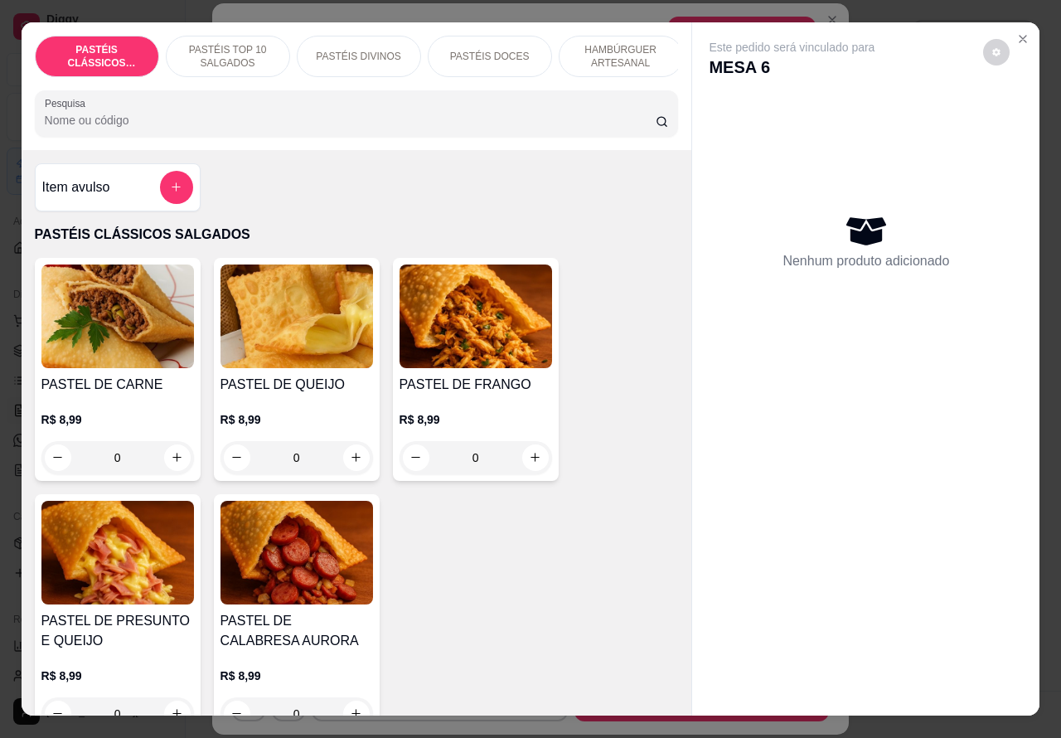
click at [517, 47] on div "PASTÉIS DOCES" at bounding box center [490, 56] width 124 height 41
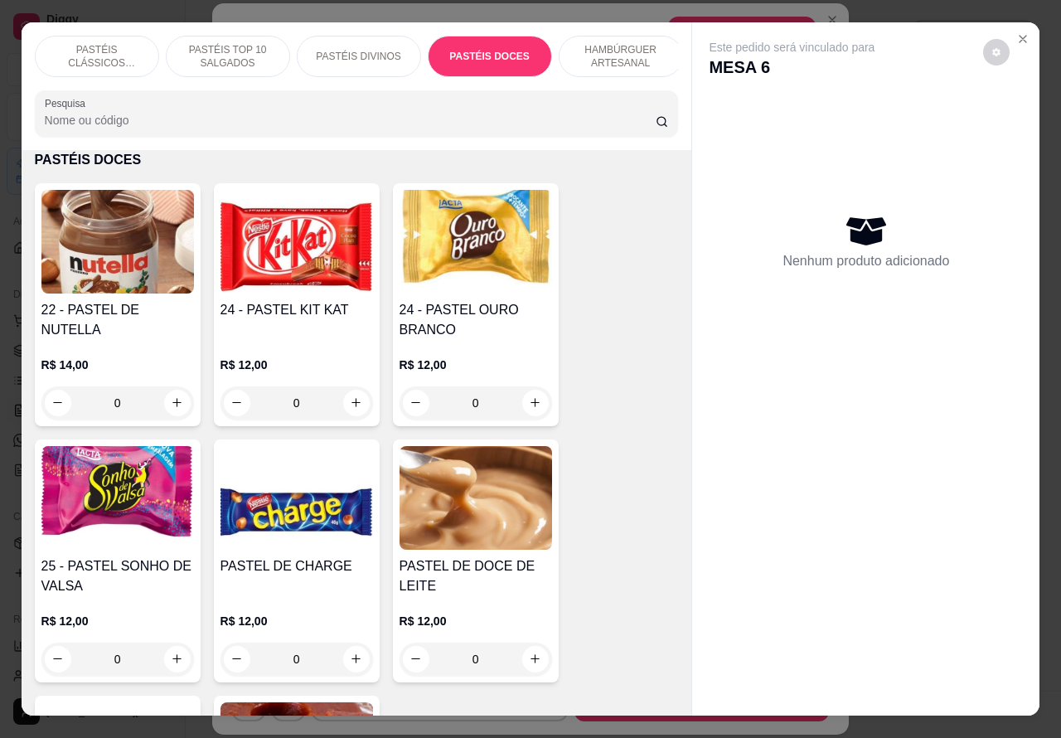
scroll to position [38, 0]
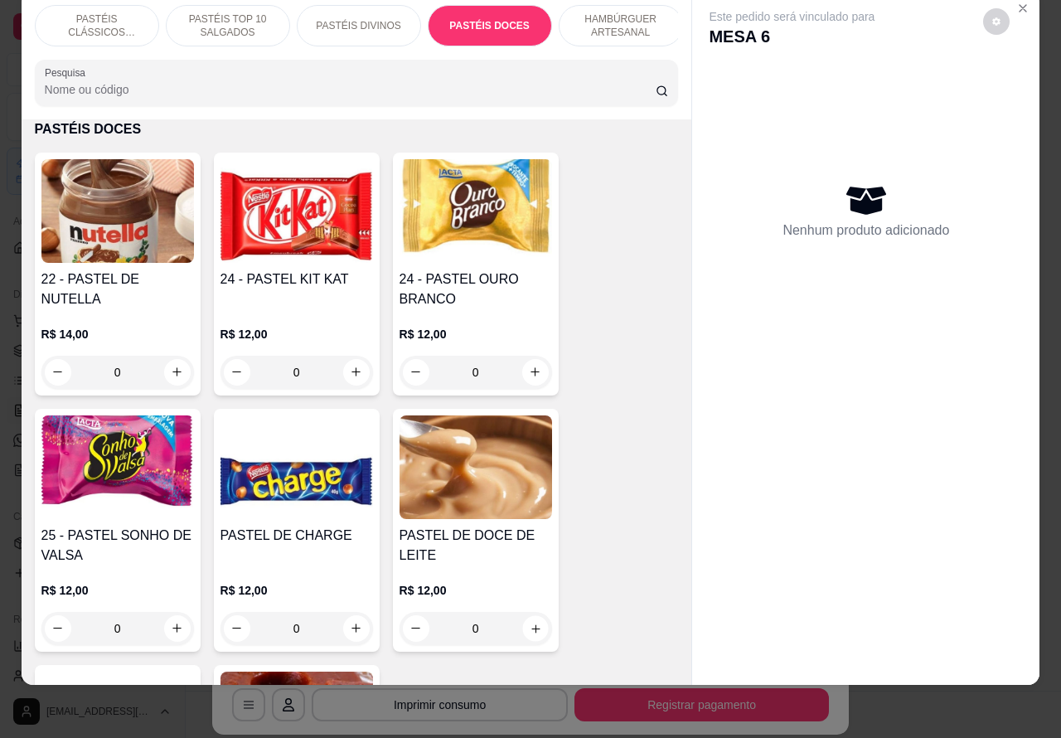
click at [529, 628] on icon "increase-product-quantity" at bounding box center [535, 628] width 12 height 12
type input "1"
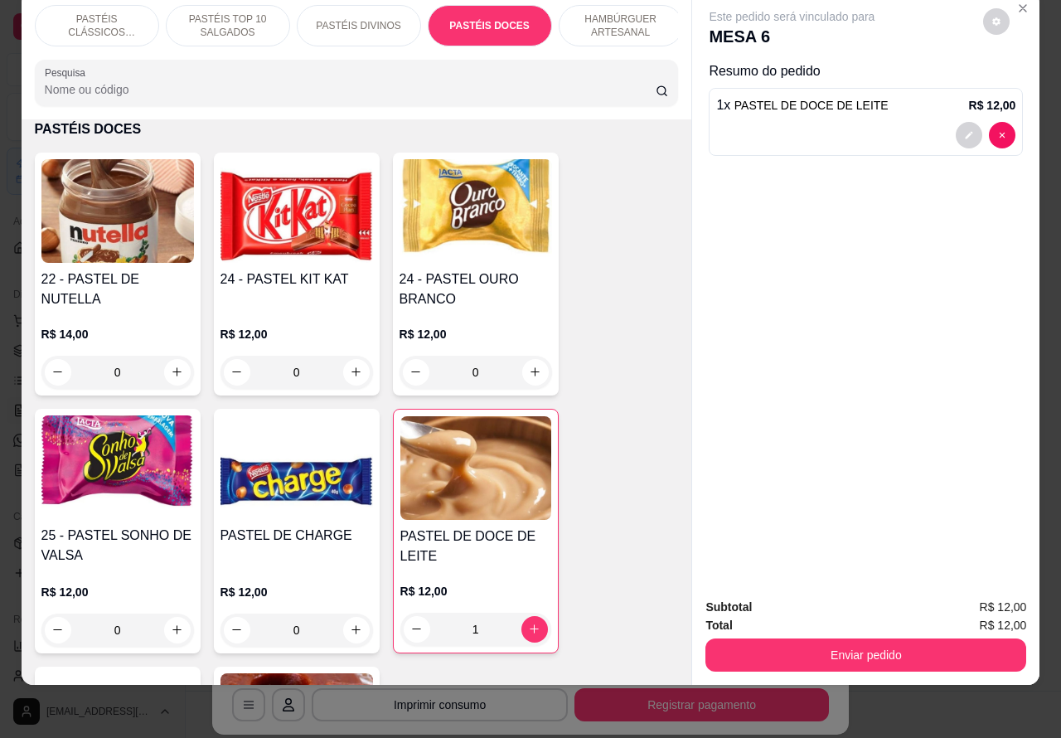
click at [797, 644] on button "Enviar pedido" at bounding box center [866, 654] width 321 height 33
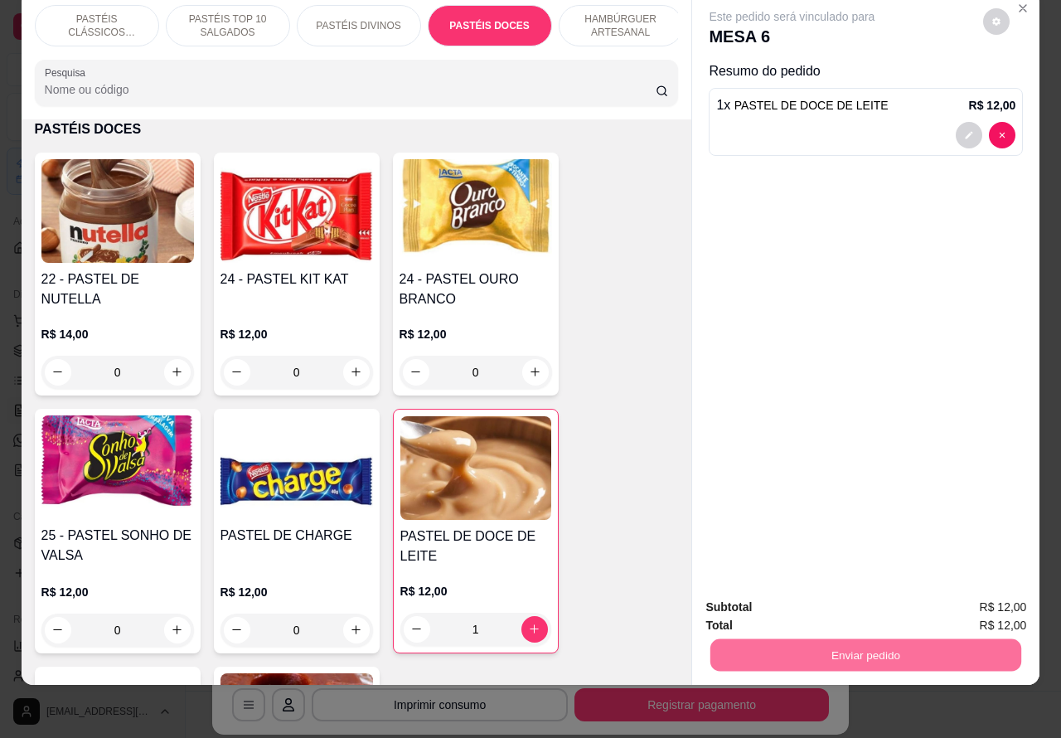
click at [869, 594] on button "Registrar cliente" at bounding box center [871, 599] width 106 height 31
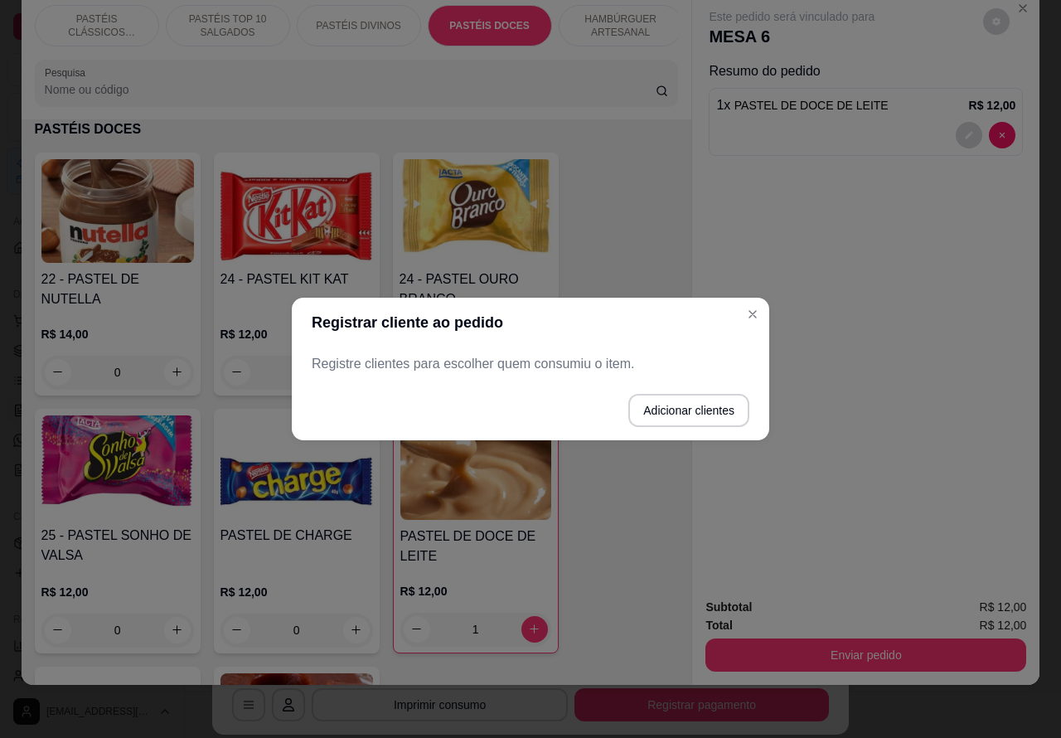
click at [752, 313] on div "Este pedido será vinculado para MESA 6 Resumo do pedido 1 x PASTEL DE DOCE DE L…" at bounding box center [865, 289] width 347 height 594
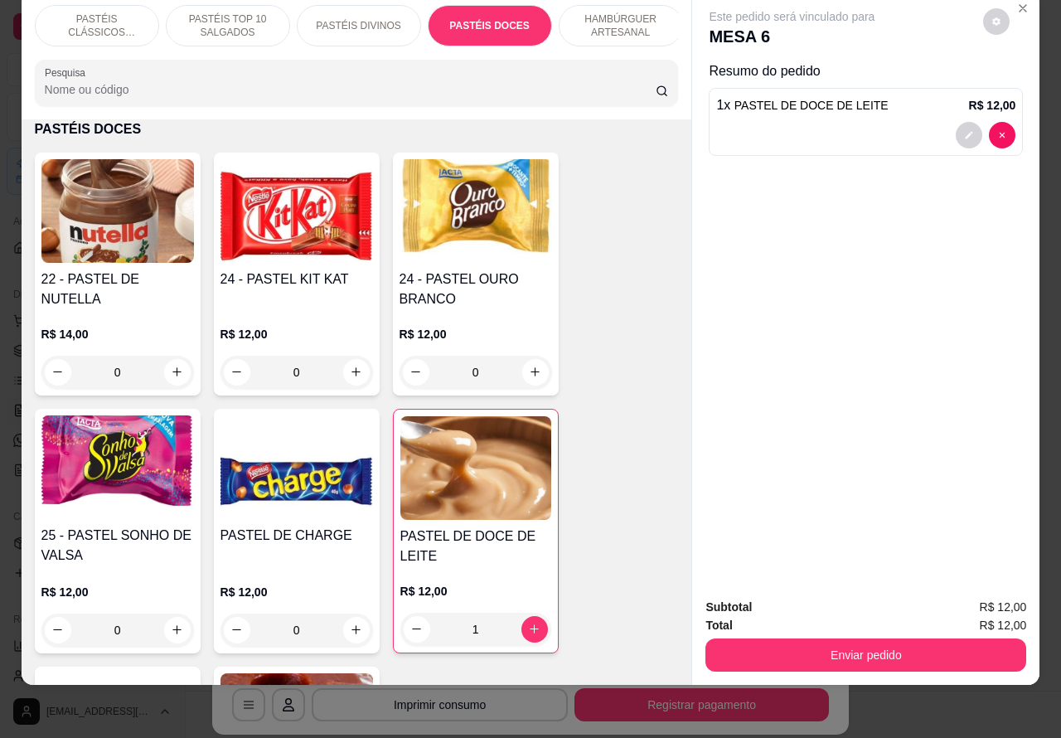
click at [864, 640] on button "Enviar pedido" at bounding box center [866, 654] width 321 height 33
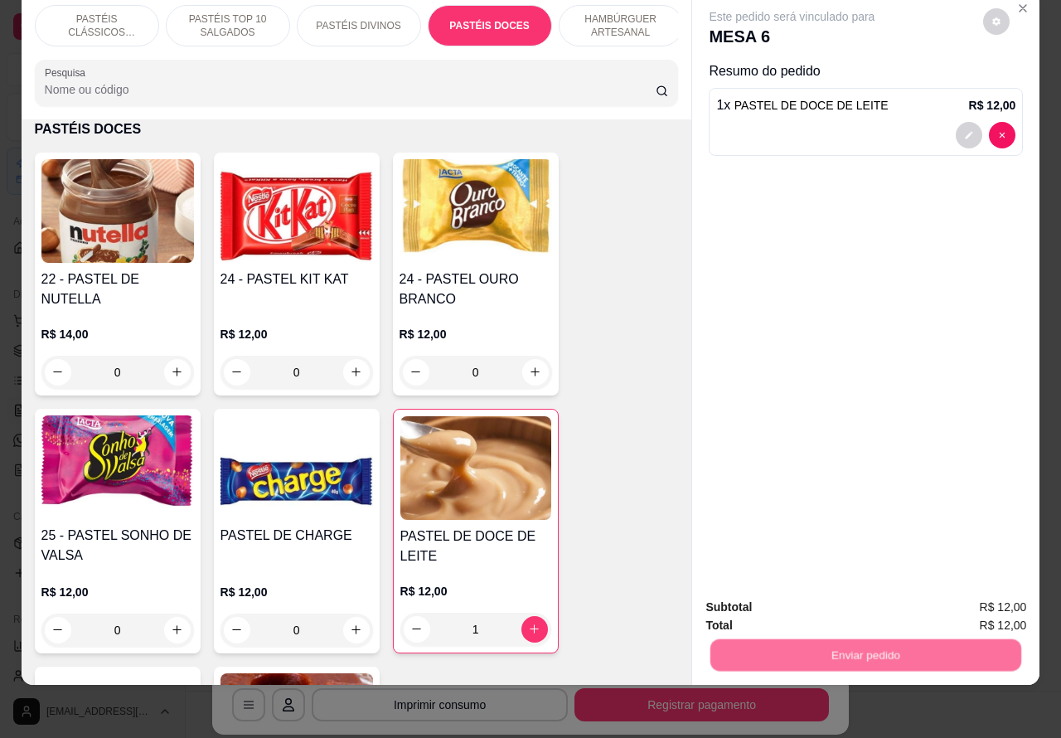
click at [968, 597] on button "Enviar pedido" at bounding box center [982, 599] width 91 height 31
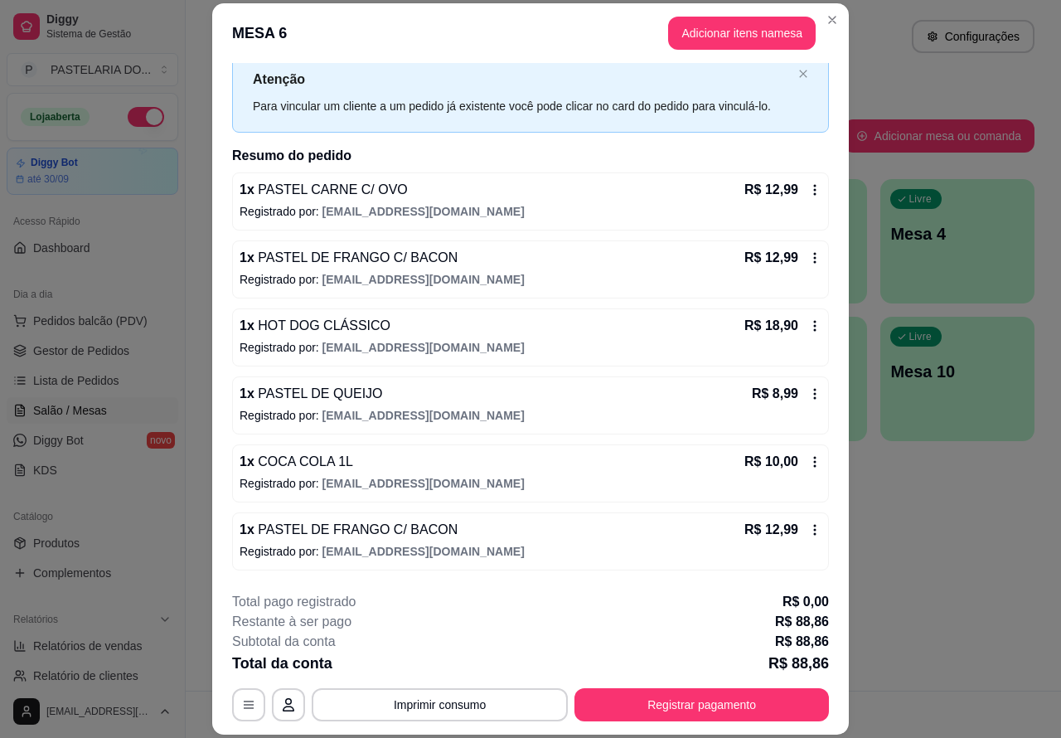
click at [963, 573] on div "Atendimento Salão Configurações Todos Mesas Comandas Pesquisar Adicionar mesa o…" at bounding box center [624, 345] width 876 height 691
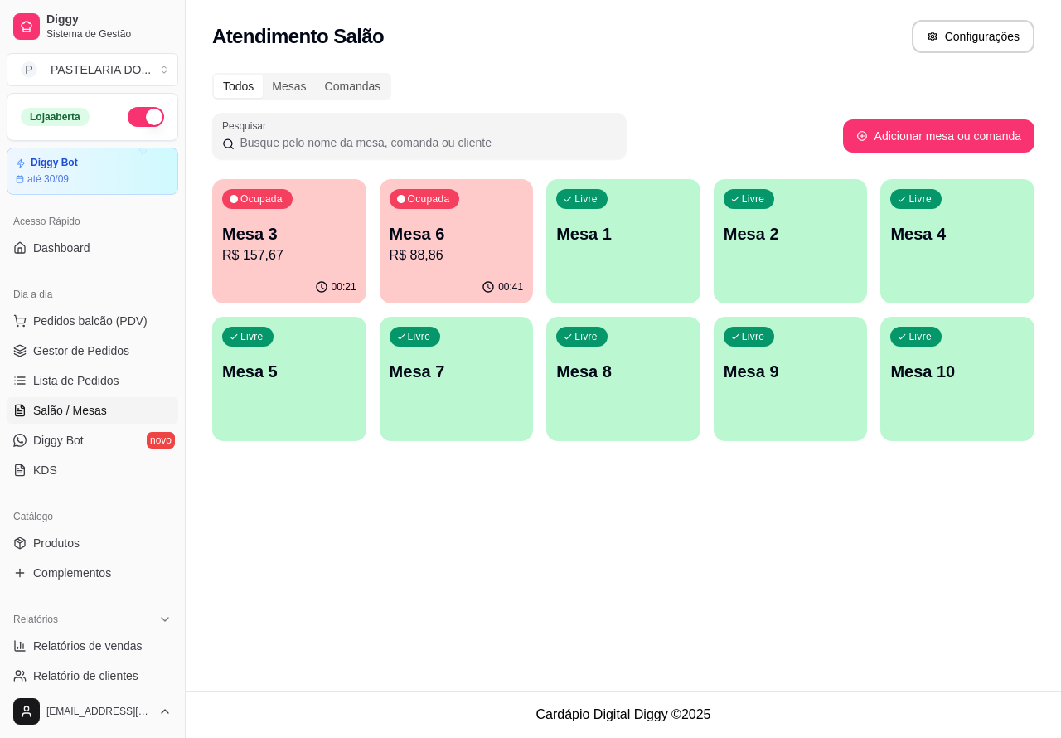
click at [463, 255] on p "R$ 88,86" at bounding box center [457, 255] width 134 height 20
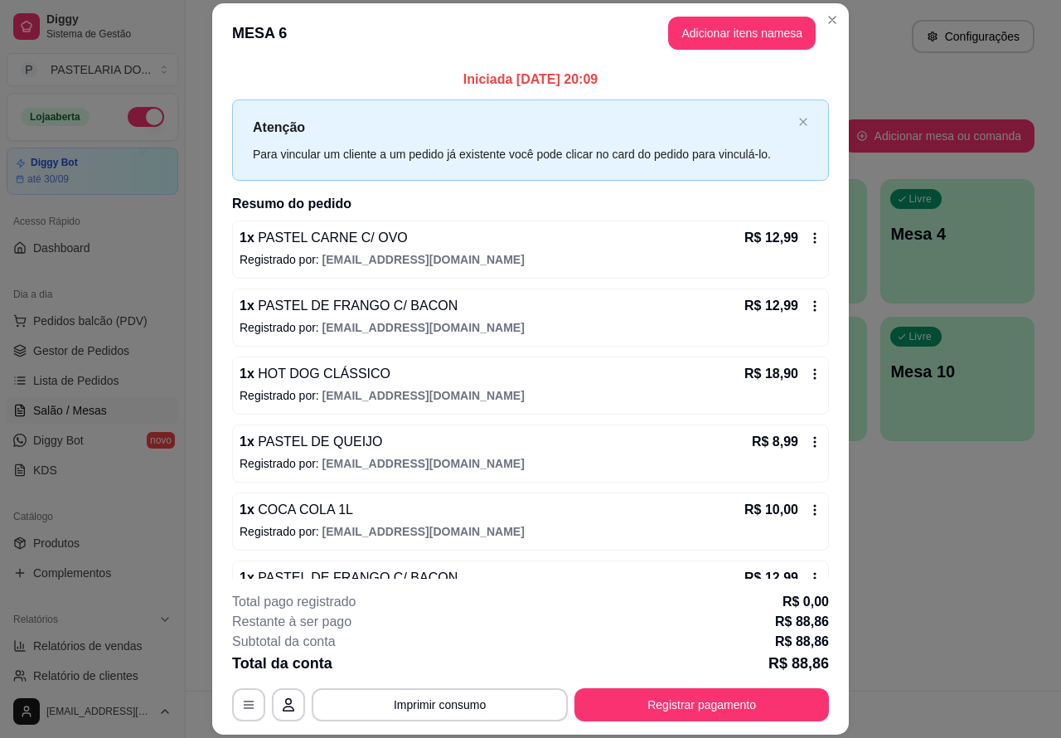
scroll to position [117, 0]
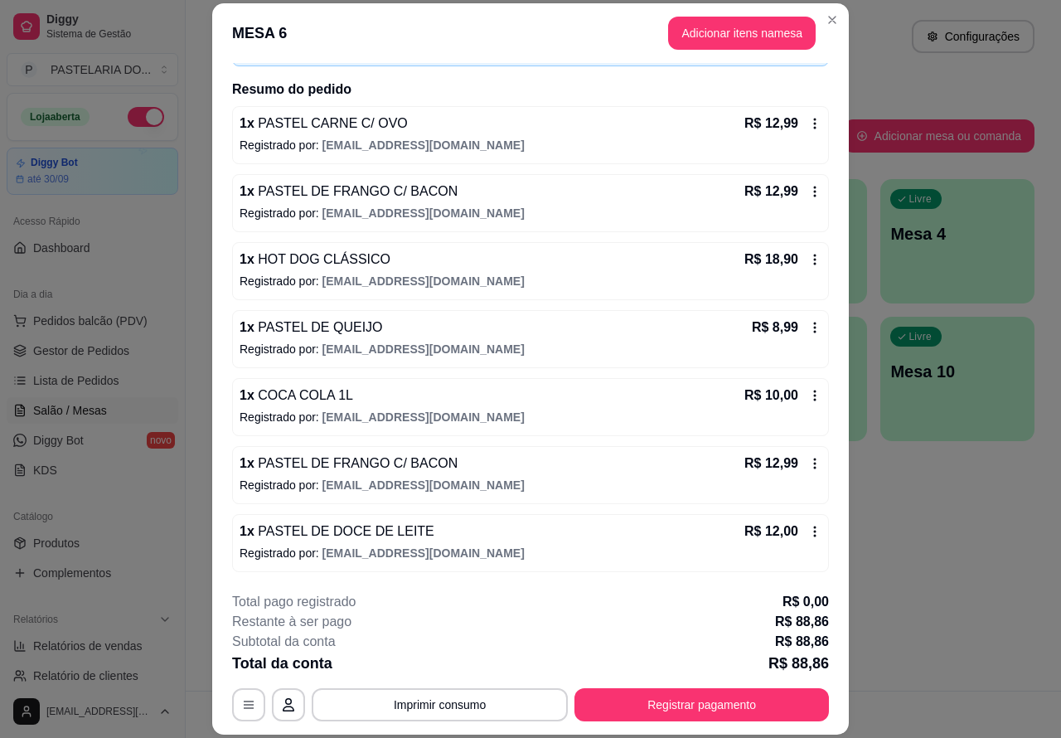
click at [905, 553] on div "Atendimento Salão Configurações Todos Mesas Comandas Pesquisar Adicionar mesa o…" at bounding box center [624, 345] width 876 height 691
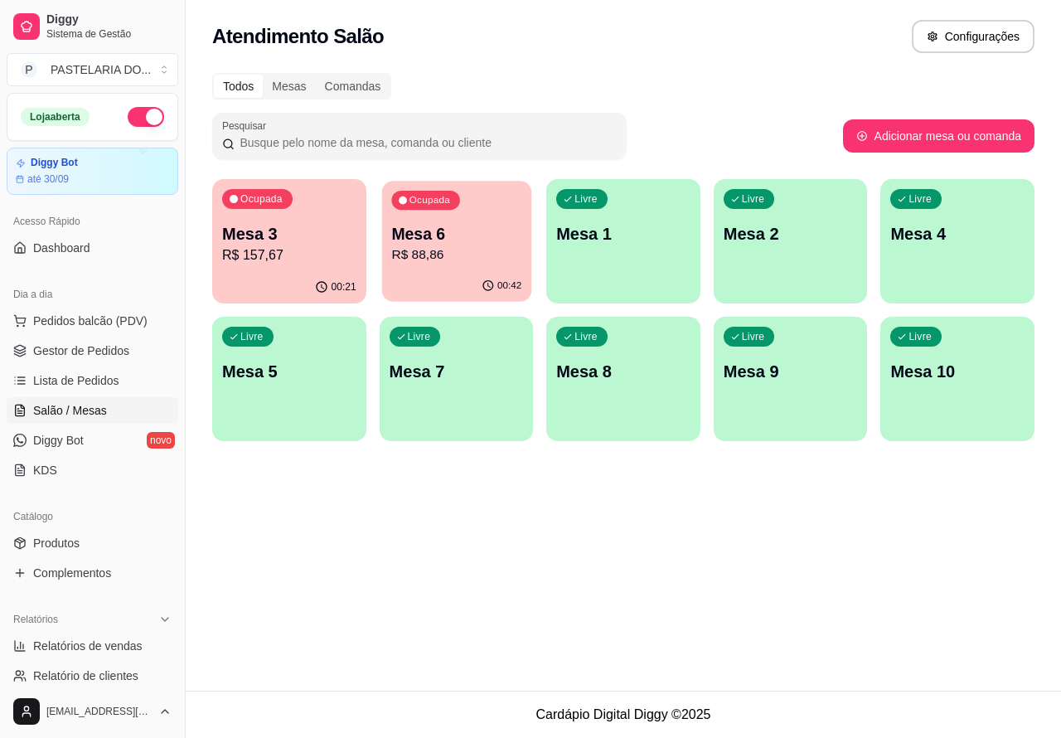
click at [474, 254] on p "R$ 88,86" at bounding box center [456, 254] width 130 height 19
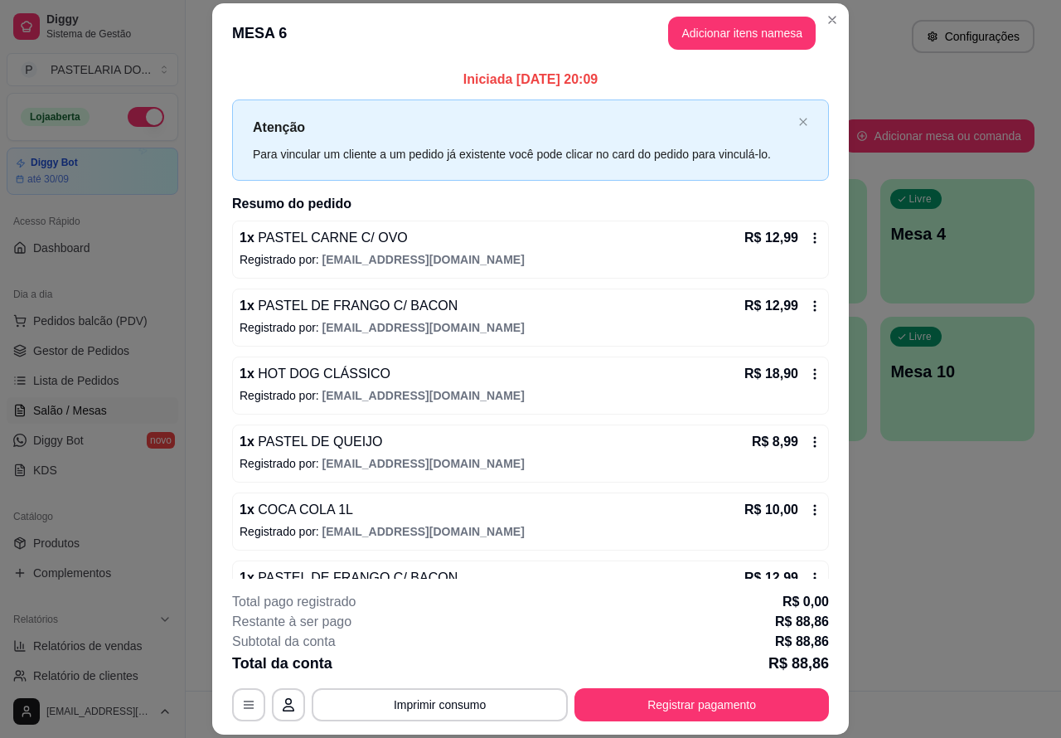
click at [941, 517] on div "Atendimento Salão Configurações Todos Mesas Comandas Pesquisar Adicionar mesa o…" at bounding box center [624, 345] width 876 height 691
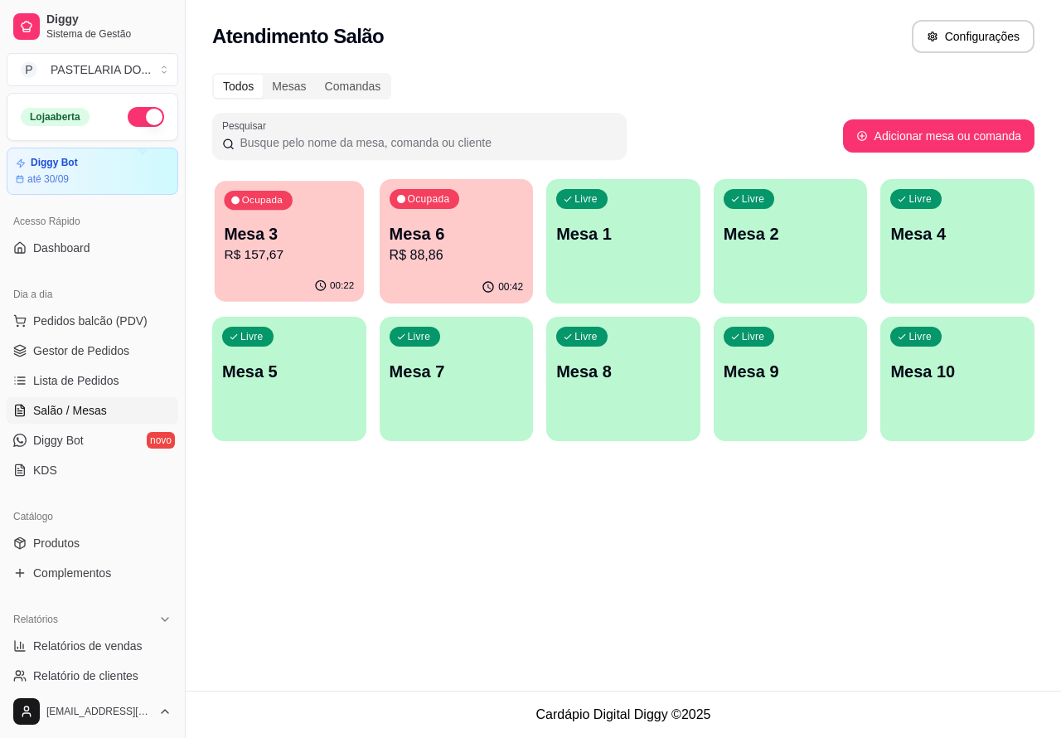
click at [307, 257] on p "R$ 157,67" at bounding box center [289, 254] width 130 height 19
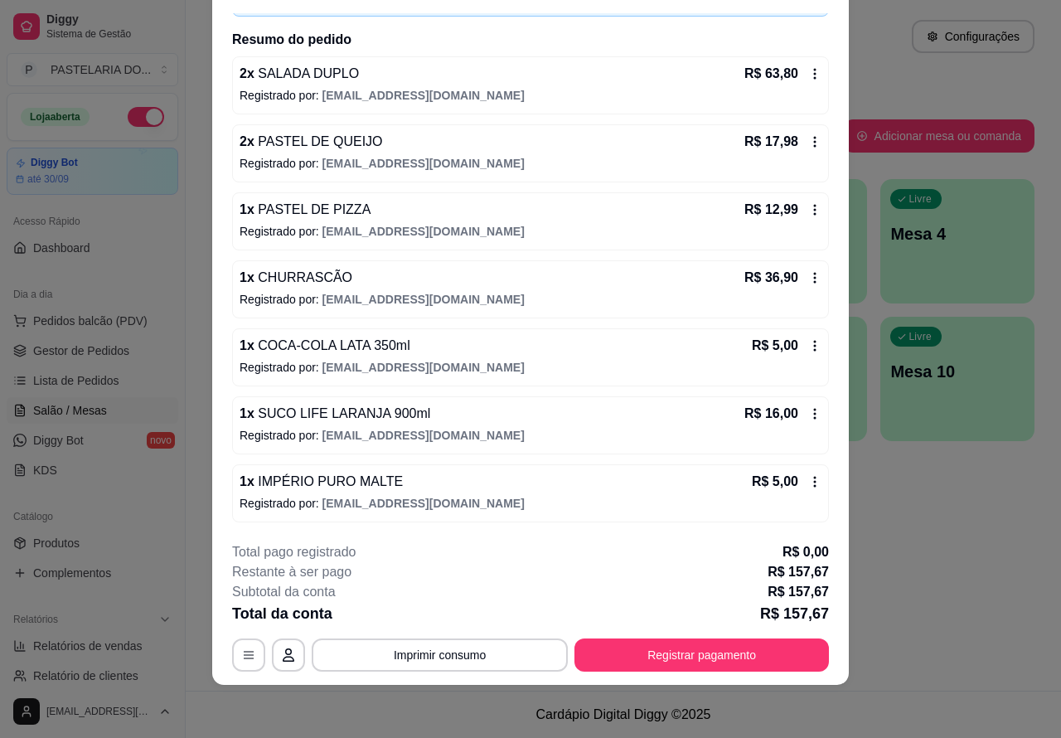
click at [871, 496] on div "Atendimento Salão Configurações Todos Mesas Comandas Pesquisar Adicionar mesa o…" at bounding box center [624, 345] width 876 height 691
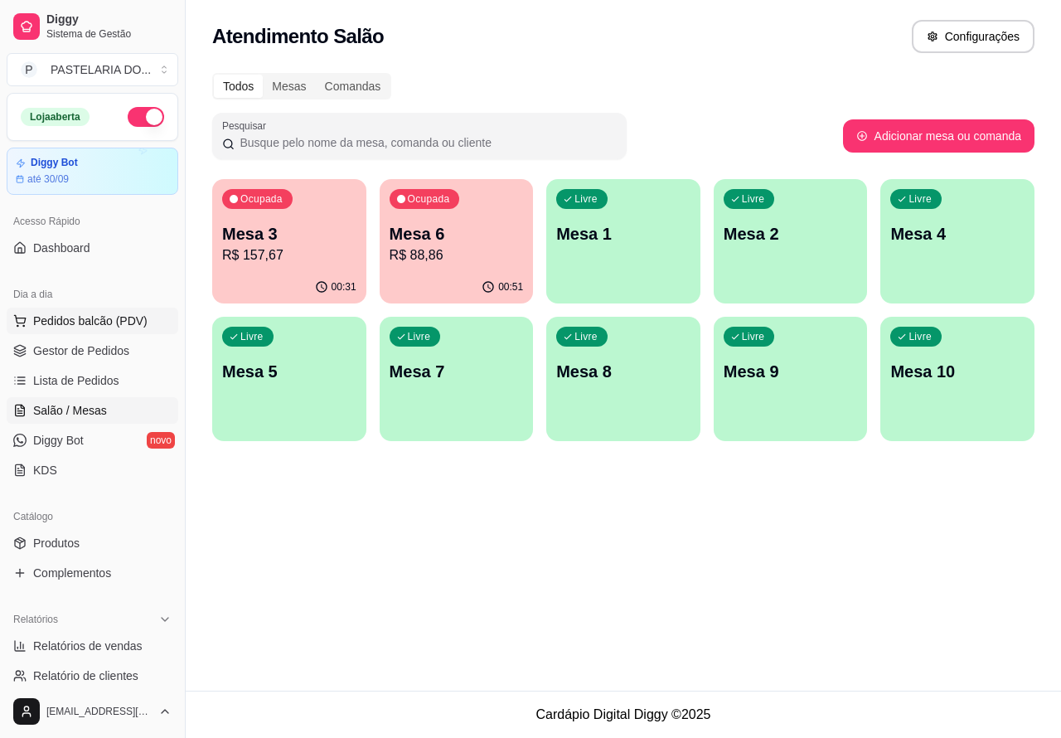
click at [120, 320] on span "Pedidos balcão (PDV)" at bounding box center [90, 321] width 114 height 17
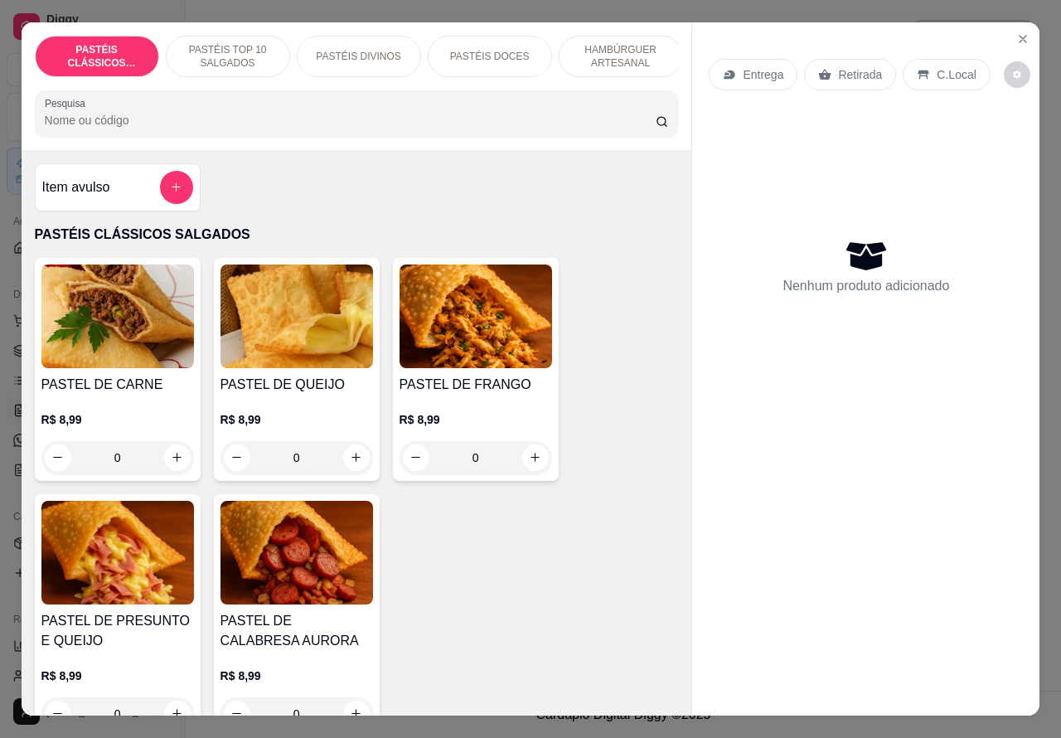
click at [871, 66] on p "Retirada" at bounding box center [860, 74] width 44 height 17
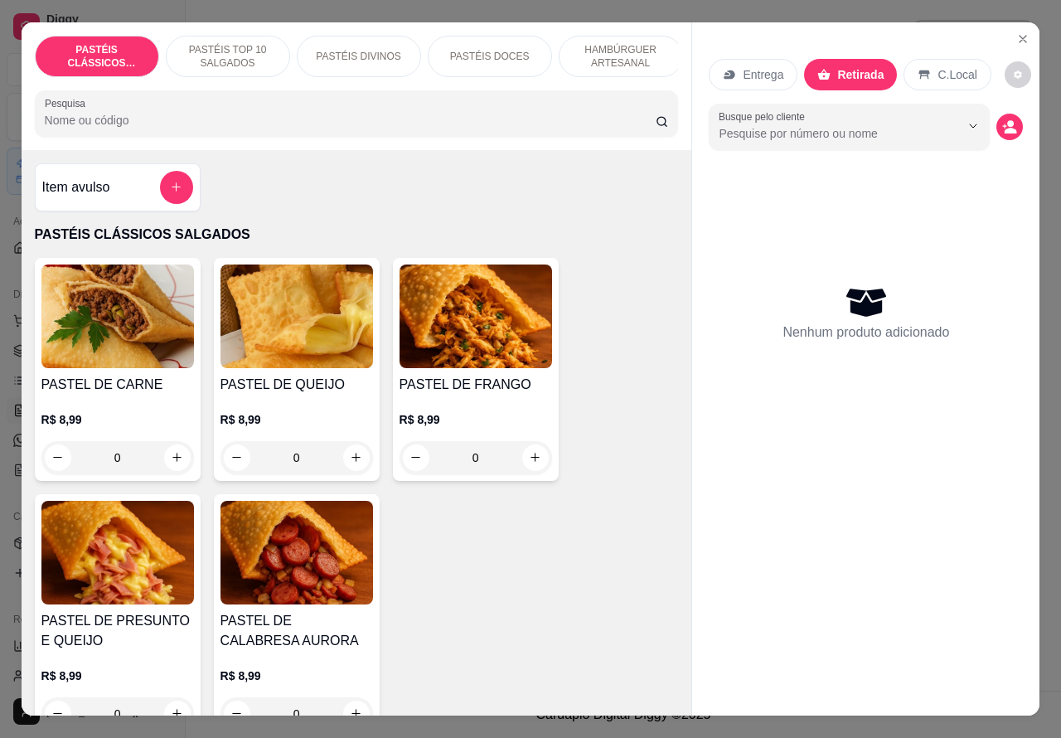
click at [615, 54] on p "HAMBÚRGUER ARTESANAL" at bounding box center [621, 56] width 96 height 27
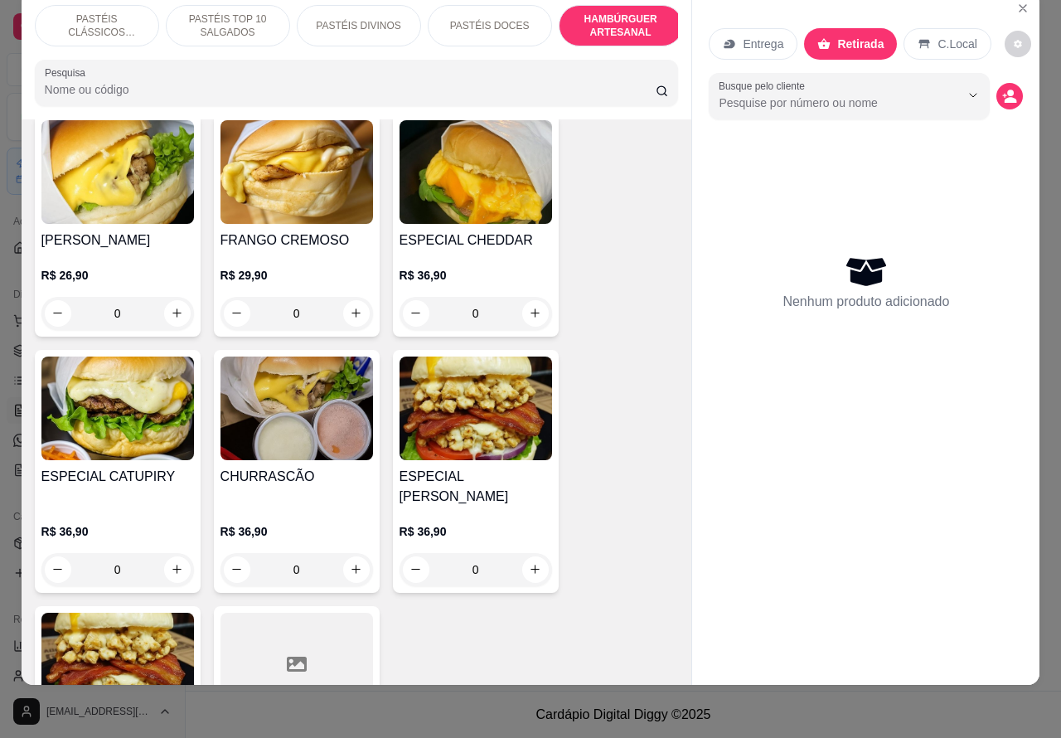
scroll to position [4011, 0]
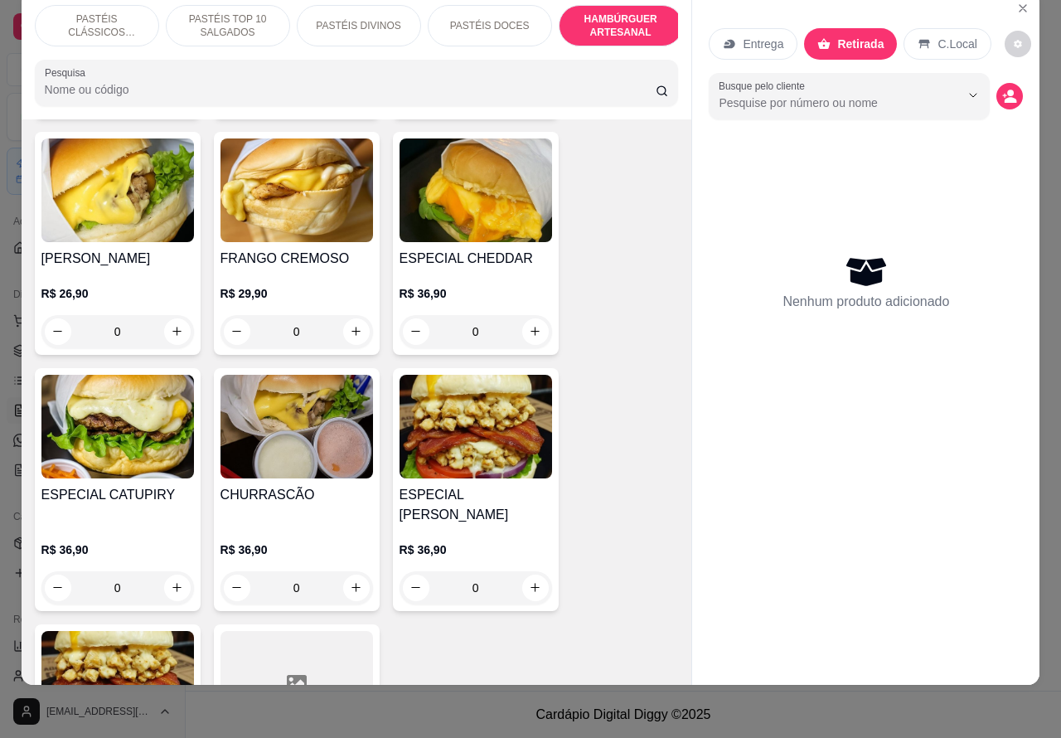
click at [522, 315] on div "0" at bounding box center [476, 331] width 153 height 33
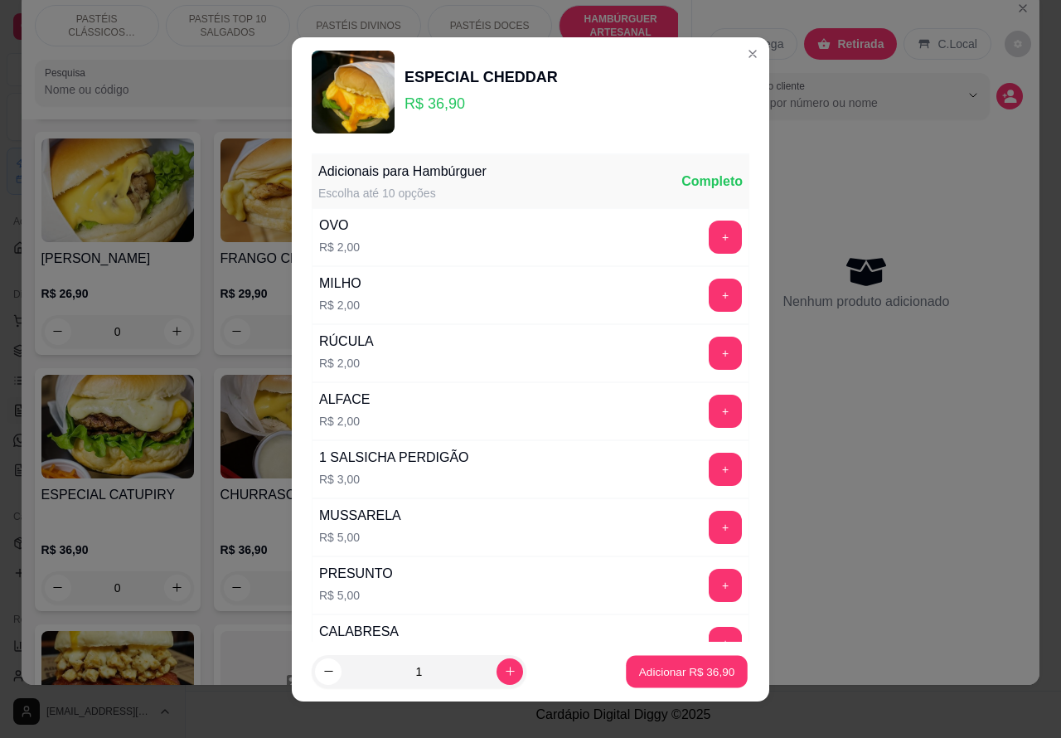
click at [677, 663] on p "Adicionar R$ 36,90" at bounding box center [687, 671] width 96 height 16
type input "1"
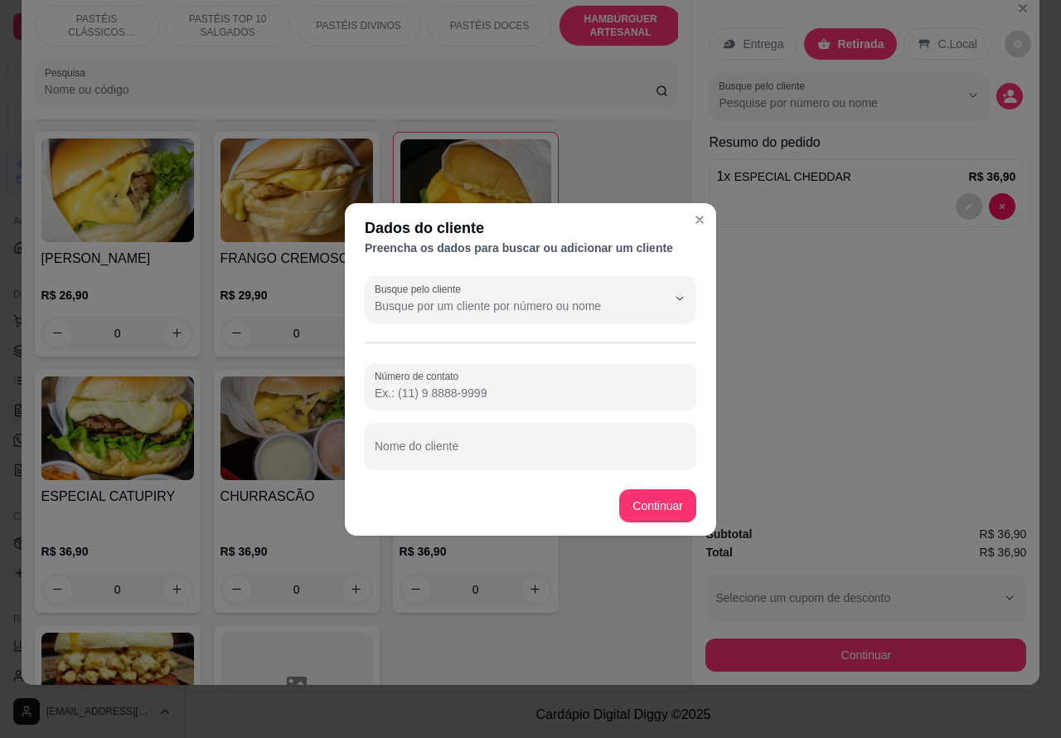
click at [537, 444] on input "Nome do cliente" at bounding box center [531, 452] width 312 height 17
type input "[PERSON_NAME] whats"
click at [660, 499] on div "Item avulso PASTÉIS CLÁSSICOS SALGADOS PASTEL DE CARNE R$ 8,99 0 PASTEL DE QUEI…" at bounding box center [357, 402] width 671 height 566
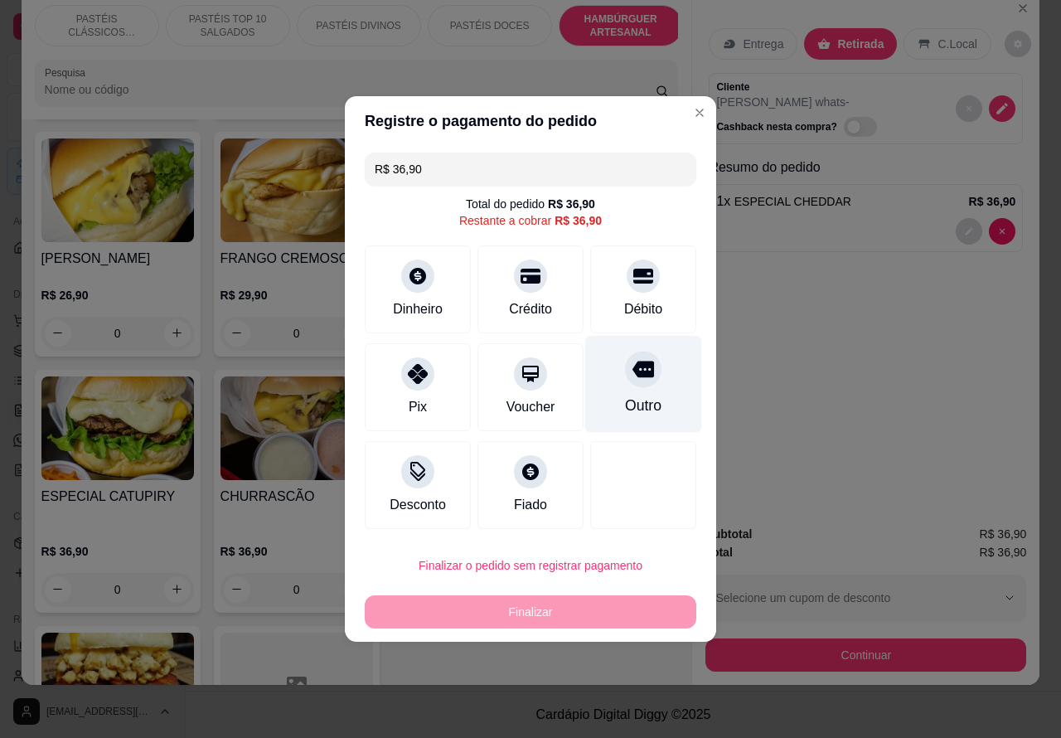
click at [647, 377] on div at bounding box center [643, 369] width 36 height 36
type input "R$ 0,00"
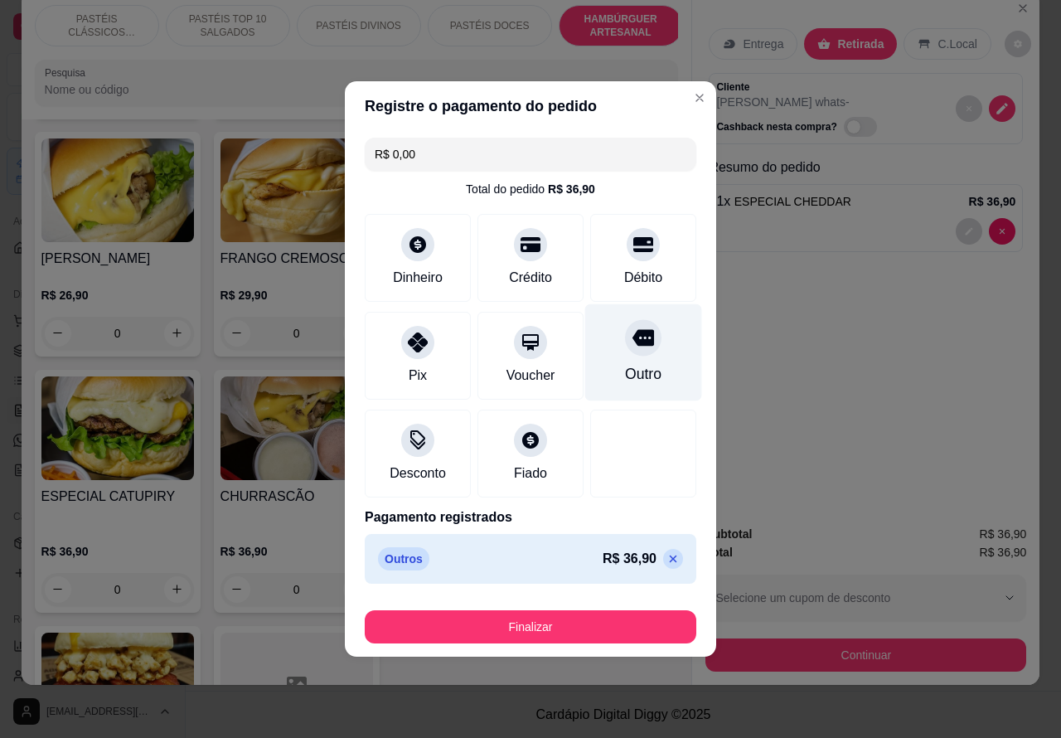
click at [641, 627] on button "Finalizar" at bounding box center [531, 626] width 332 height 33
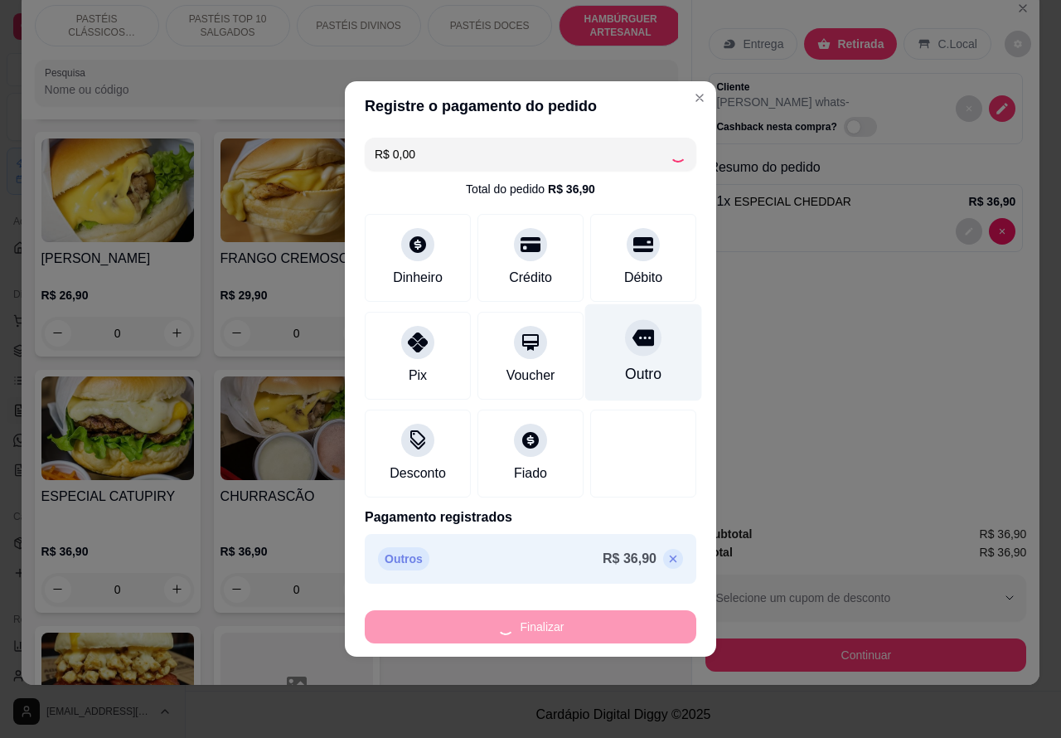
type input "0"
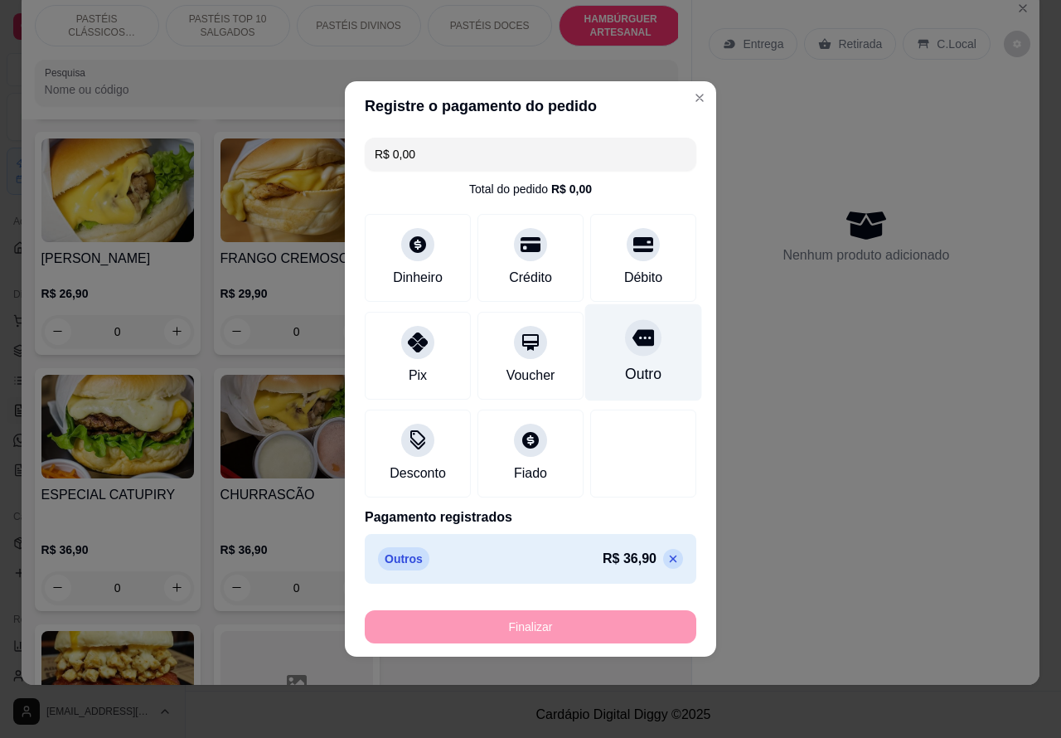
type input "-R$ 36,90"
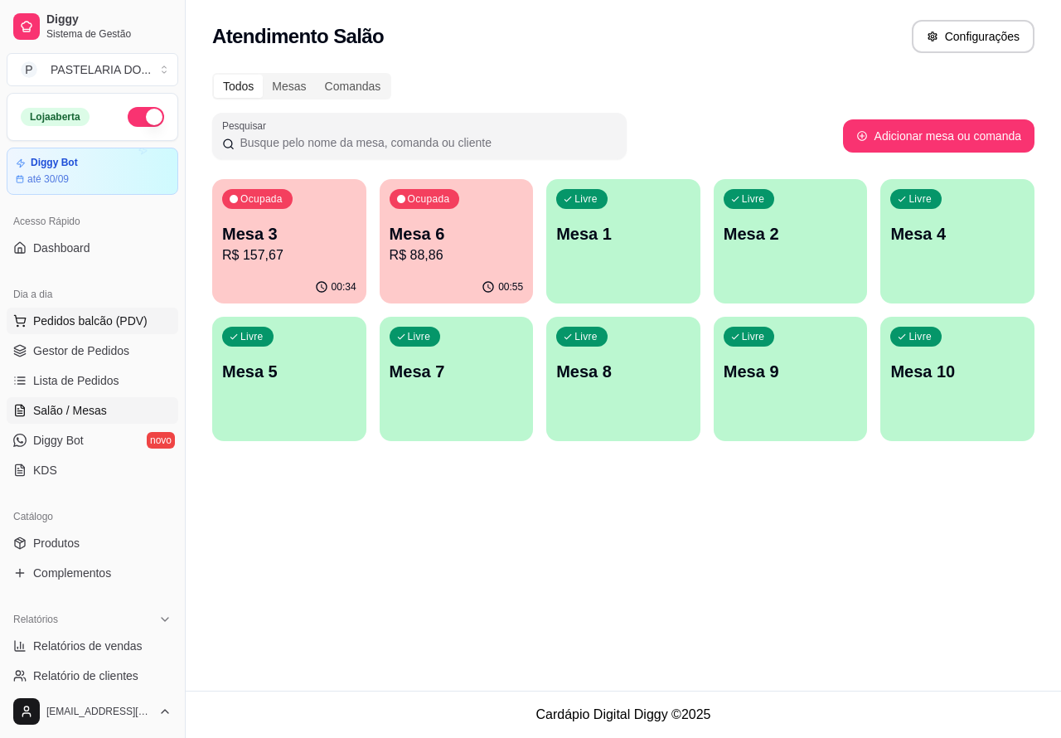
click at [123, 326] on span "Pedidos balcão (PDV)" at bounding box center [90, 321] width 114 height 17
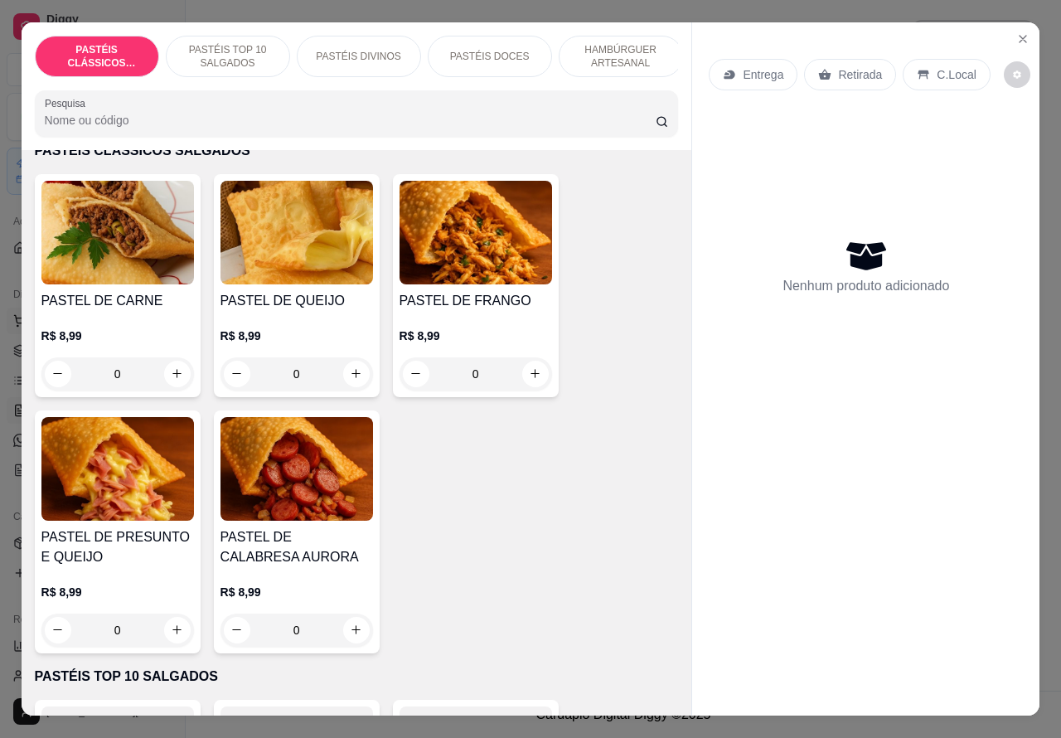
scroll to position [85, 0]
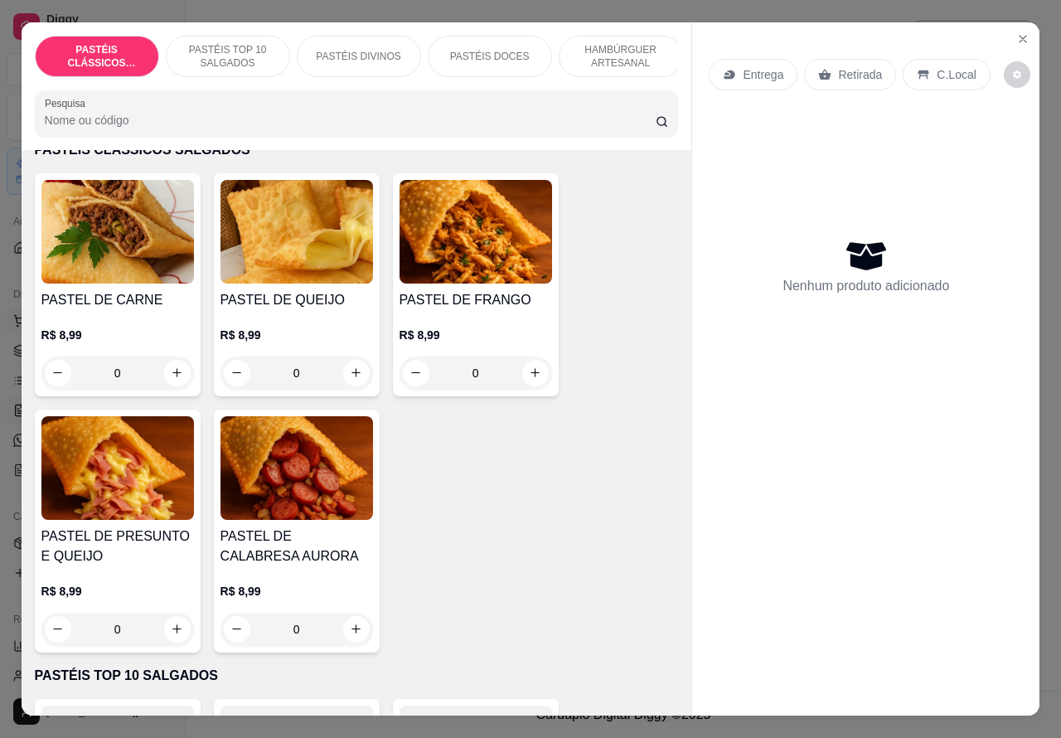
click at [172, 633] on icon "increase-product-quantity" at bounding box center [176, 628] width 9 height 9
click at [173, 633] on icon "increase-product-quantity" at bounding box center [177, 629] width 8 height 8
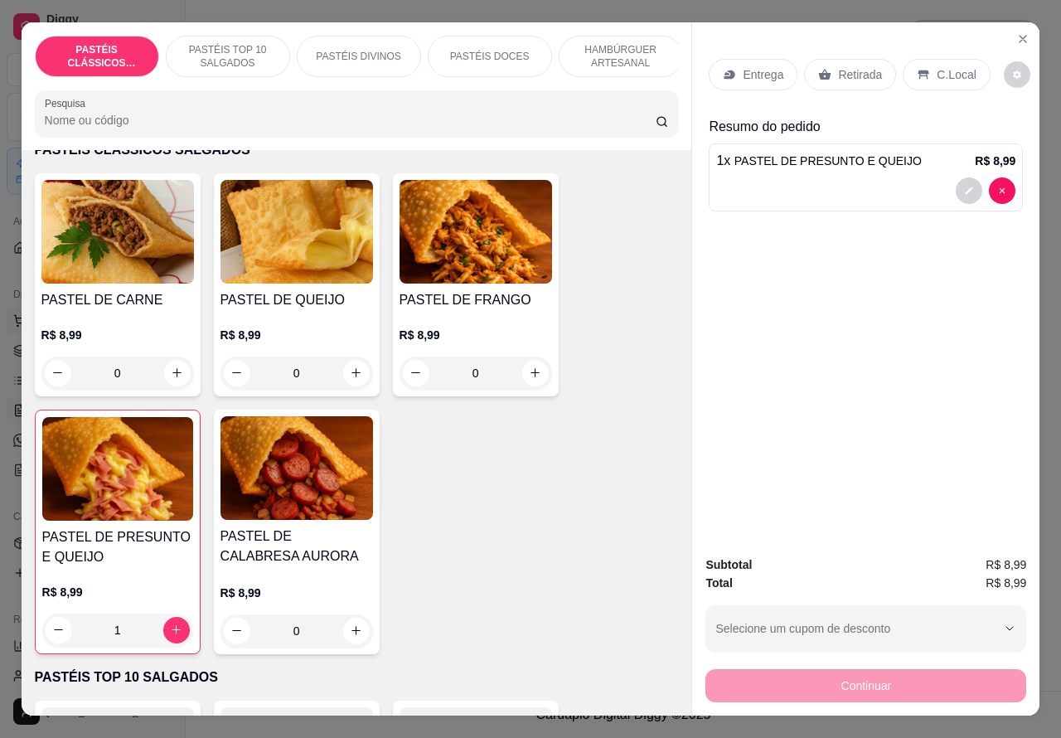
click at [170, 636] on icon "increase-product-quantity" at bounding box center [176, 629] width 12 height 12
type input "2"
click at [615, 51] on p "HAMBÚRGUER ARTESANAL" at bounding box center [621, 56] width 96 height 27
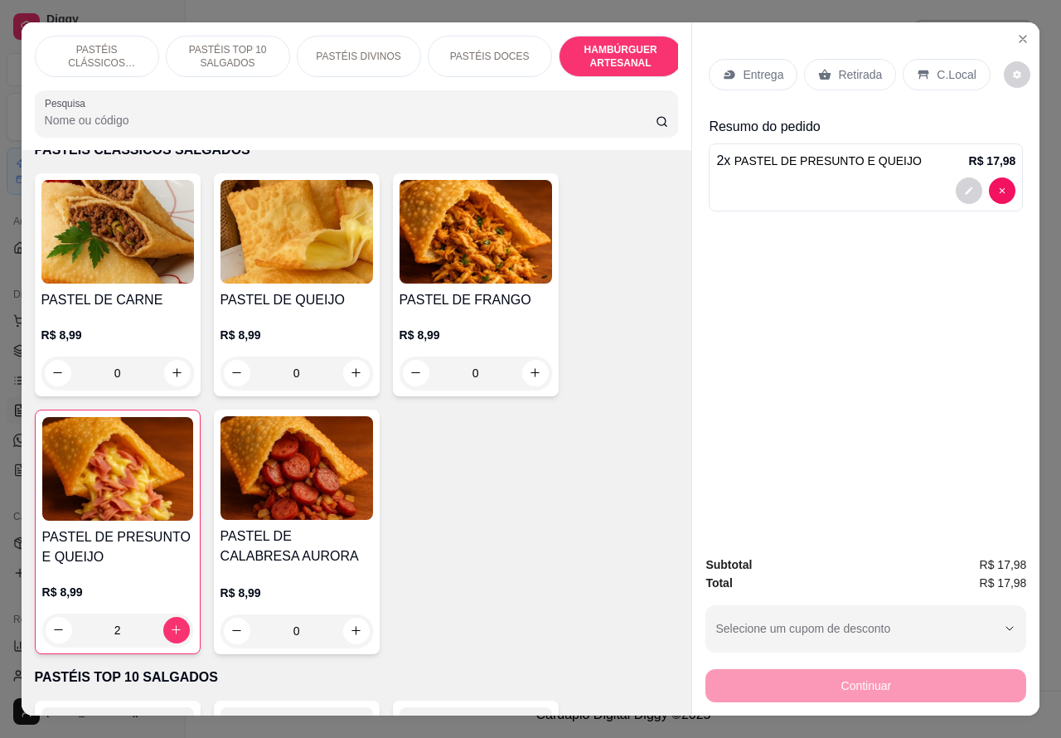
scroll to position [38, 0]
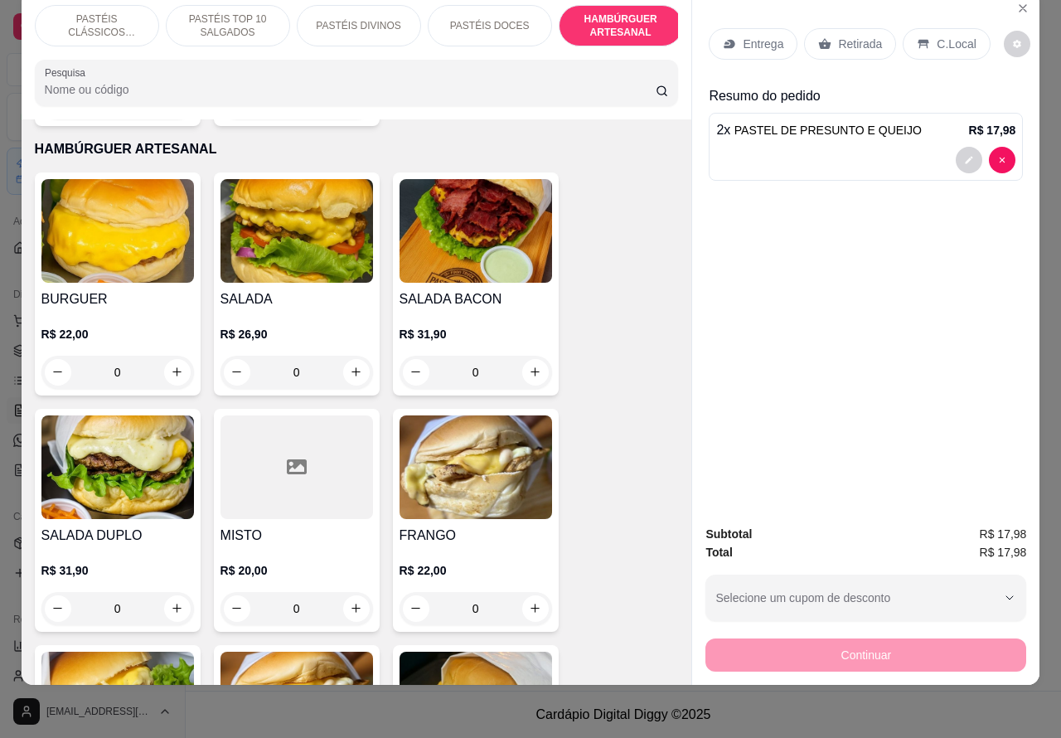
click at [365, 19] on p "PASTÉIS DIVINOS" at bounding box center [358, 25] width 85 height 13
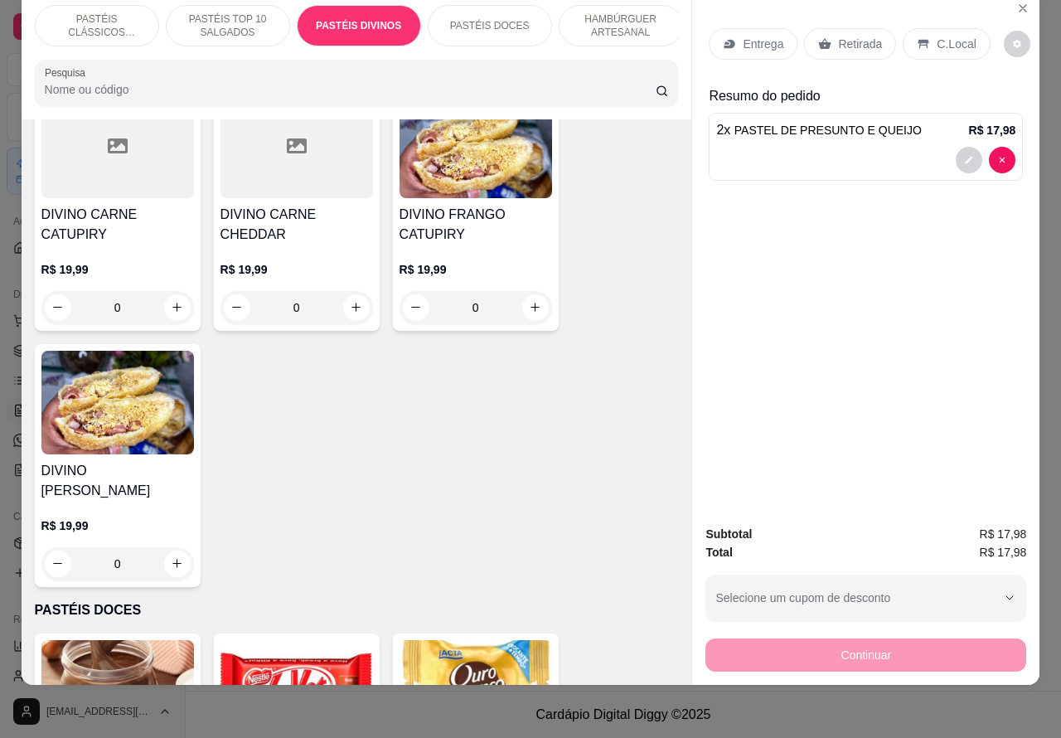
scroll to position [2198, 0]
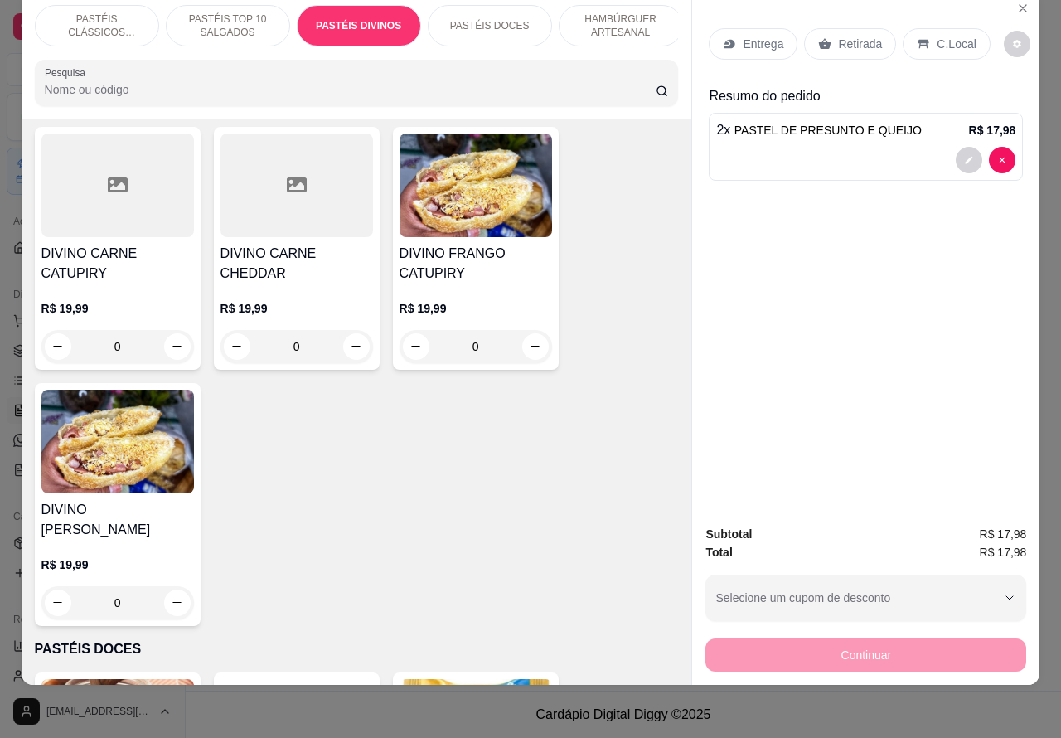
click at [521, 340] on div "0" at bounding box center [476, 346] width 153 height 33
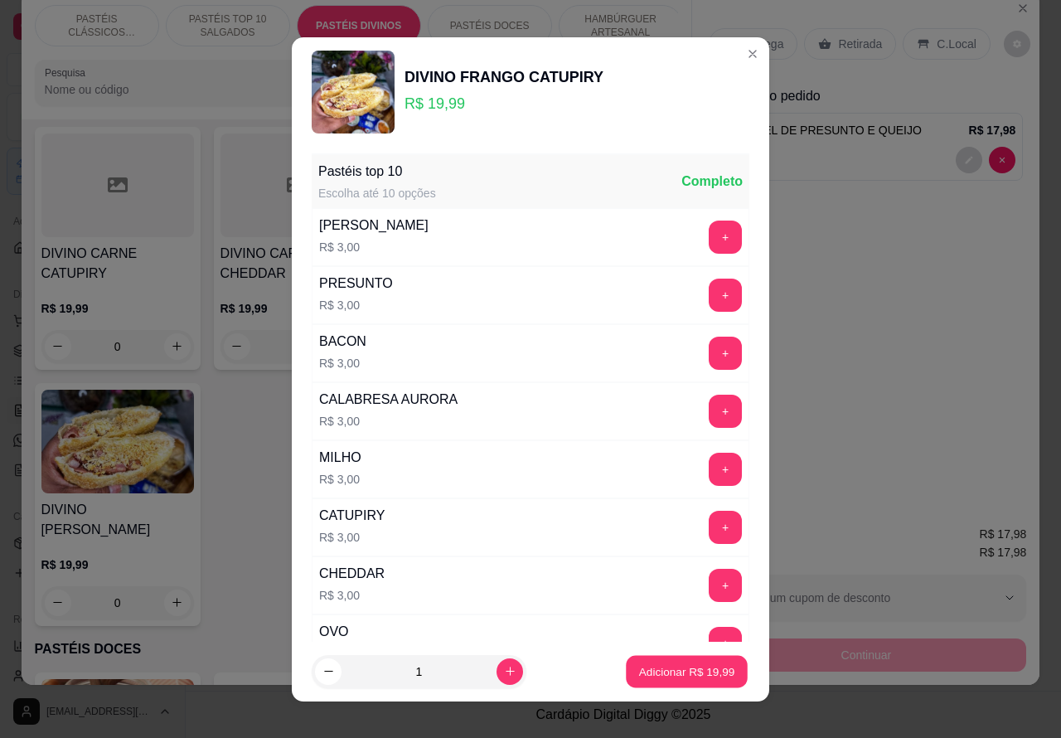
click at [689, 662] on button "Adicionar R$ 19,99" at bounding box center [687, 671] width 122 height 32
type input "1"
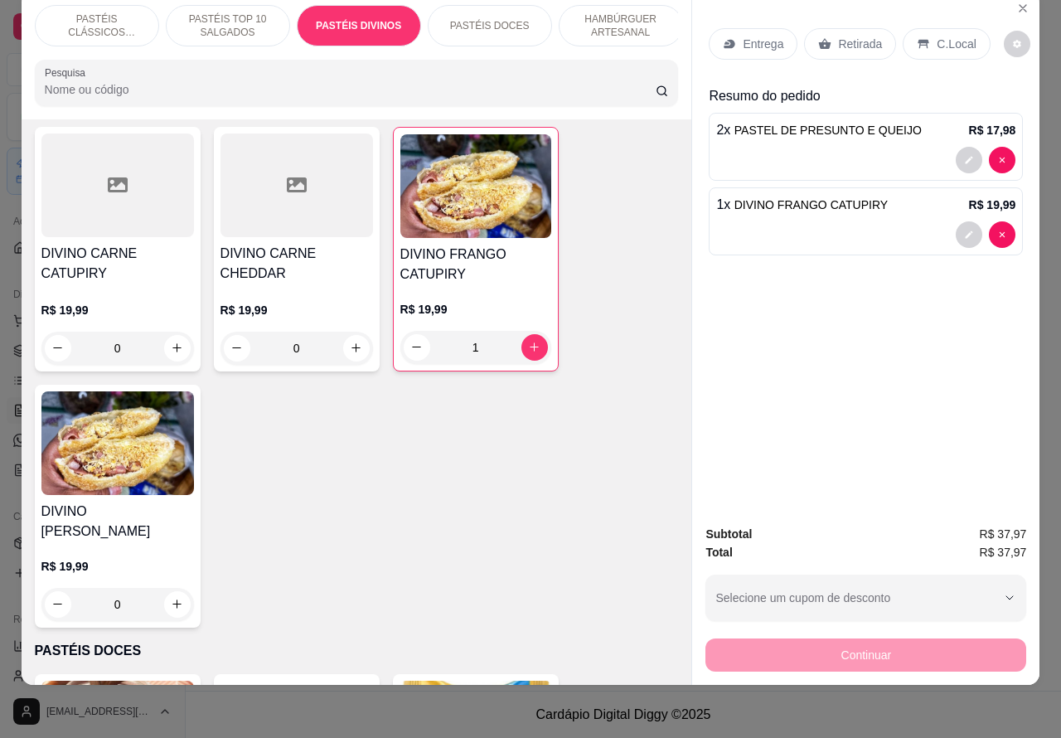
click at [863, 36] on p "Retirada" at bounding box center [860, 44] width 44 height 17
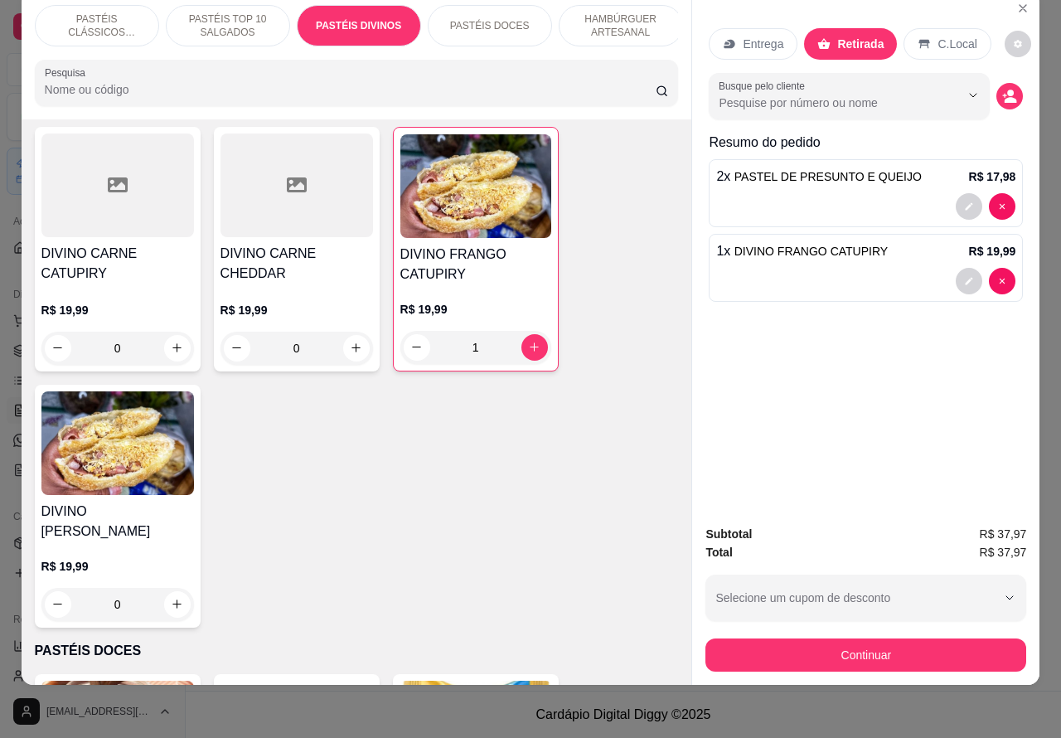
click at [938, 36] on p "C.Local" at bounding box center [957, 44] width 39 height 17
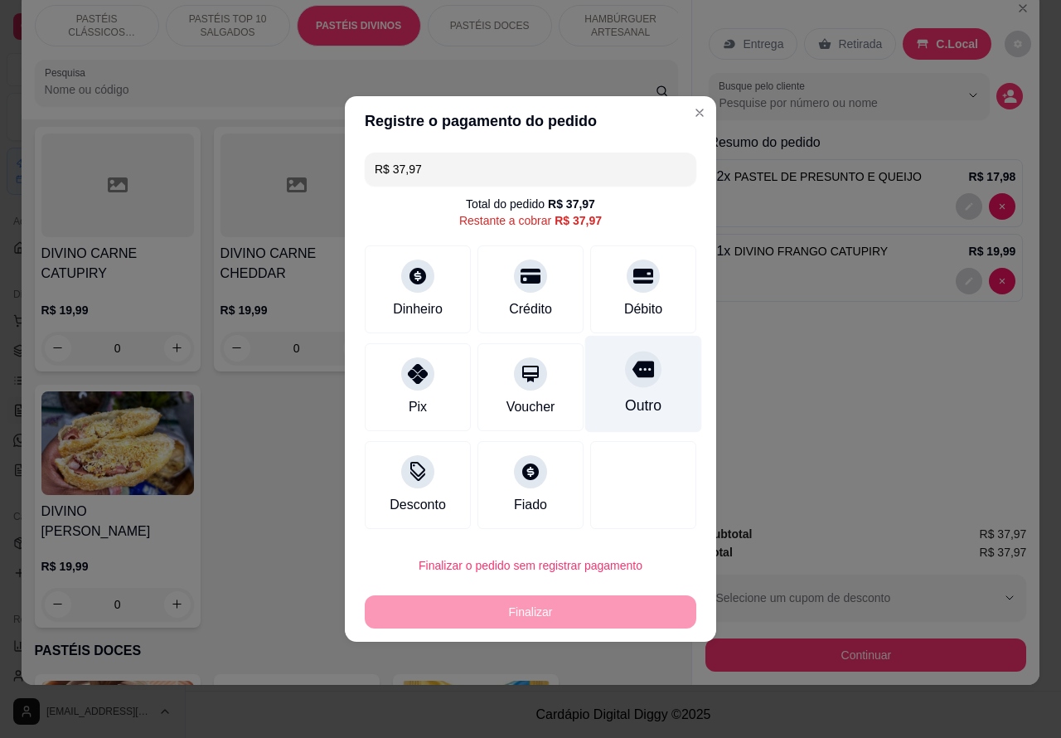
click at [655, 378] on div "Outro" at bounding box center [643, 384] width 117 height 97
type input "R$ 0,00"
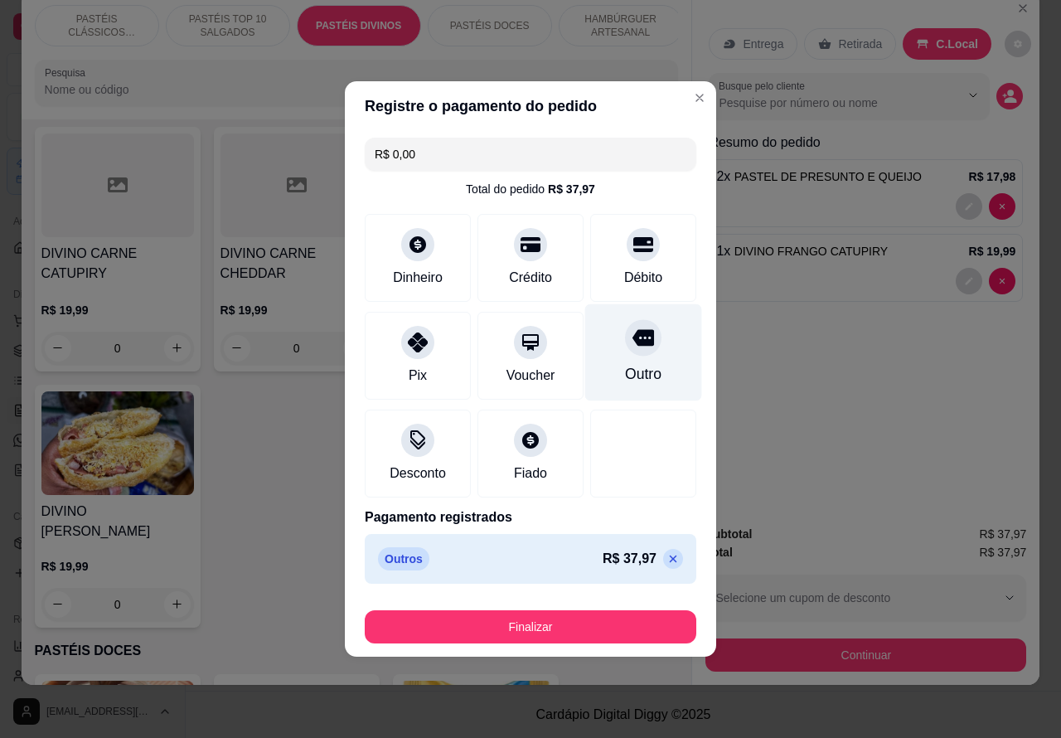
click at [643, 614] on button "Finalizar" at bounding box center [531, 626] width 332 height 33
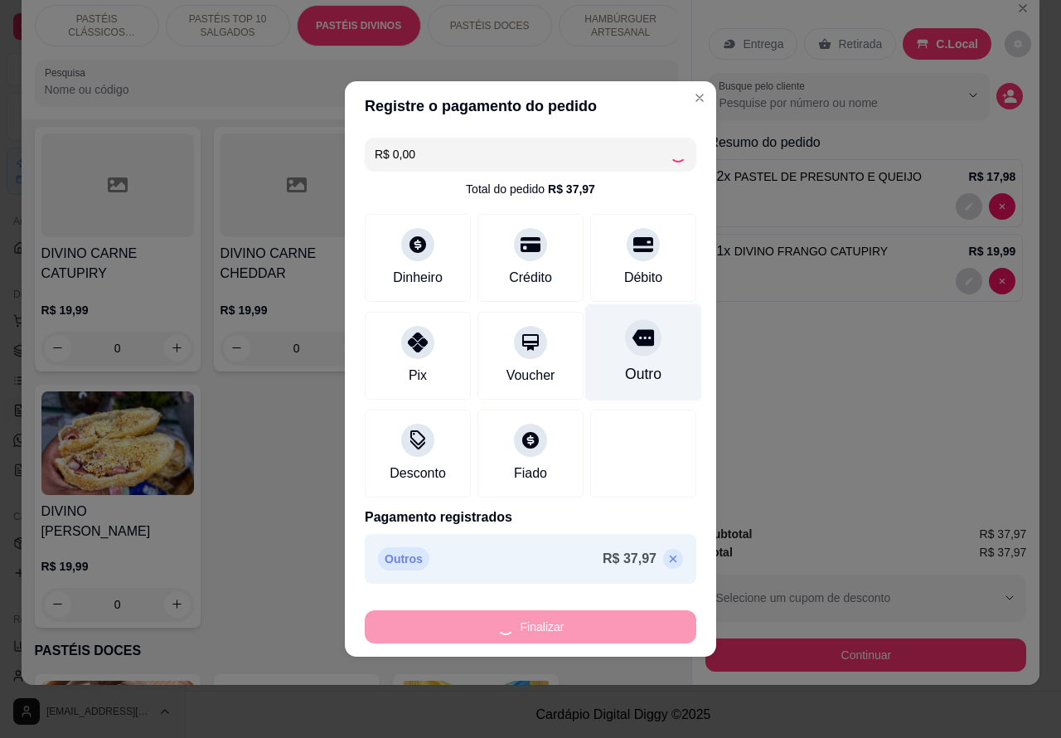
type input "0"
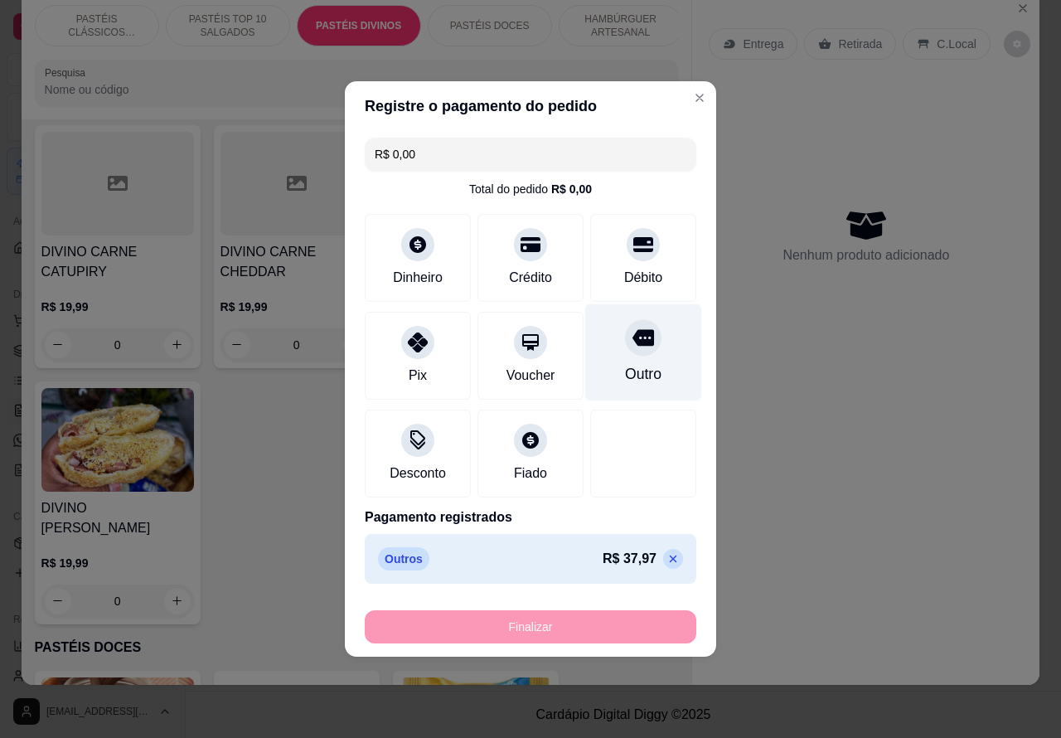
type input "-R$ 37,97"
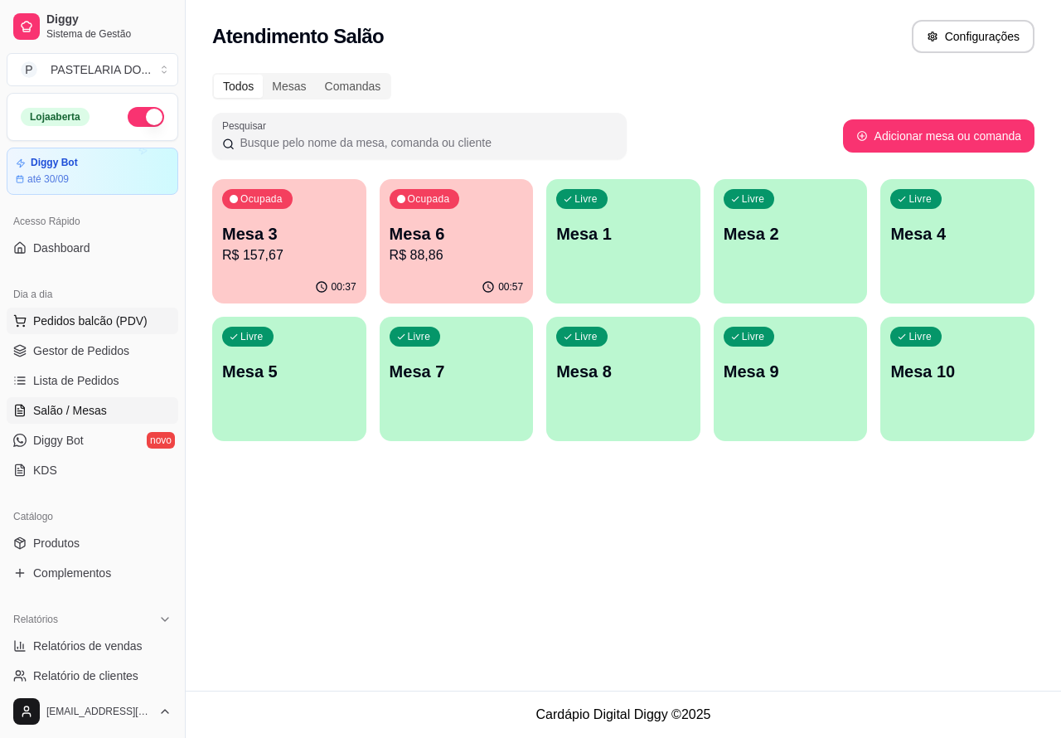
click at [119, 320] on span "Pedidos balcão (PDV)" at bounding box center [90, 321] width 114 height 17
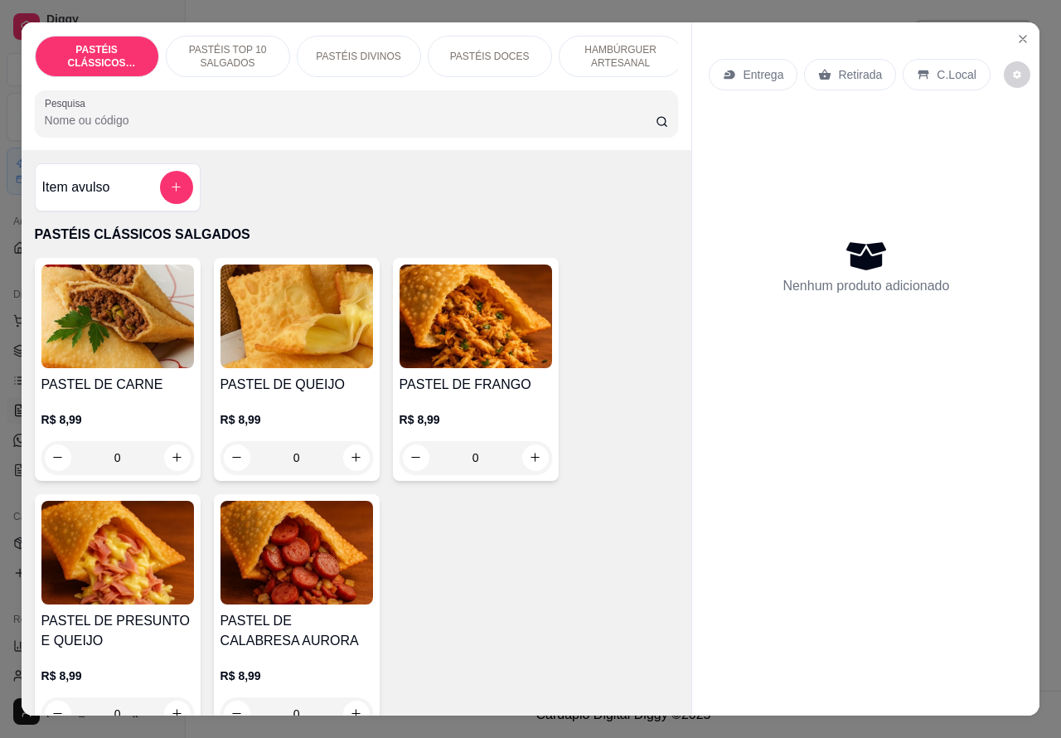
click at [243, 43] on p "PASTÉIS TOP 10 SALGADOS" at bounding box center [228, 56] width 96 height 27
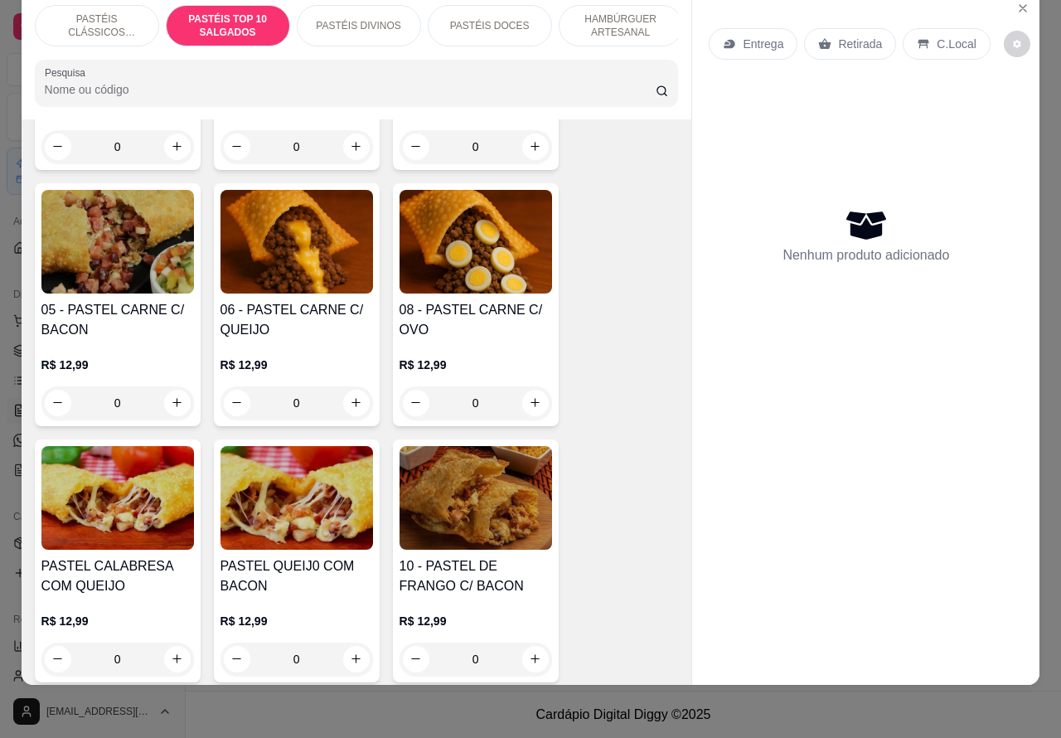
scroll to position [1087, 0]
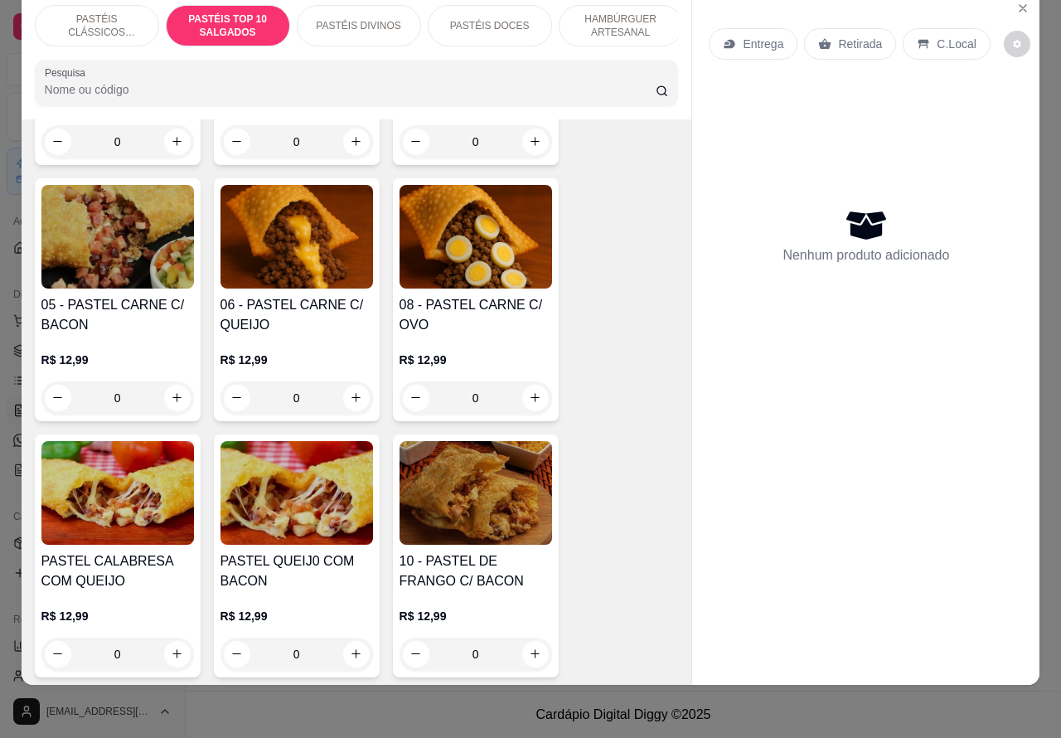
click at [537, 399] on div "0" at bounding box center [476, 397] width 153 height 33
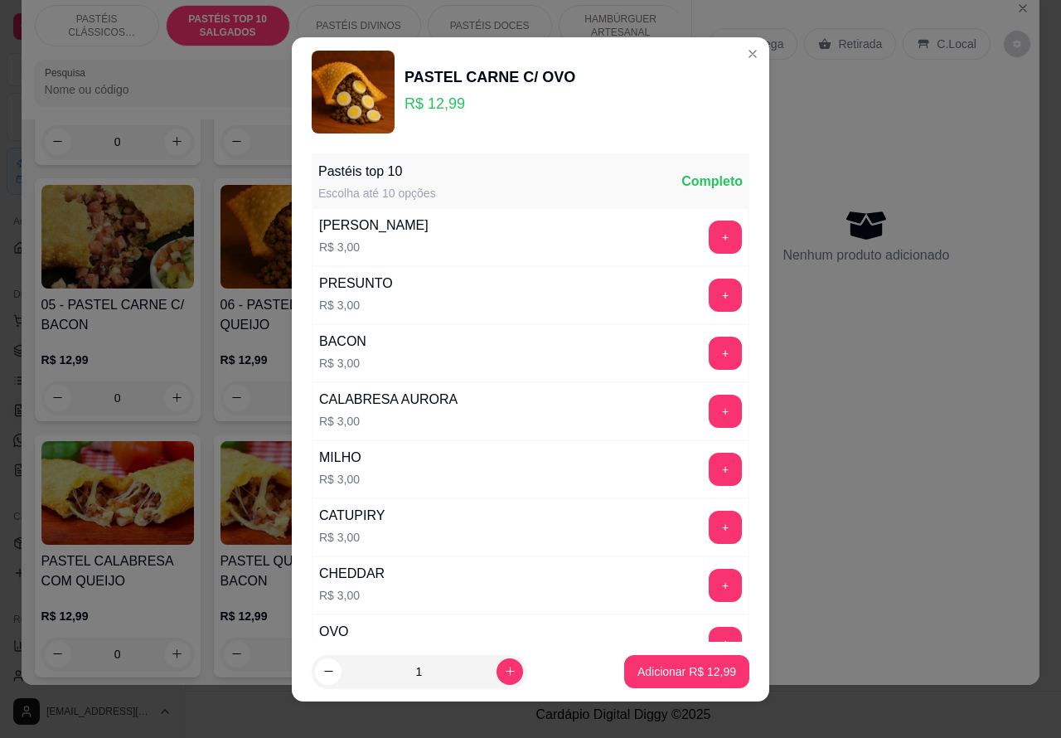
click at [504, 670] on icon "increase-product-quantity" at bounding box center [510, 671] width 12 height 12
type input "2"
click at [693, 667] on p "Adicionar R$ 25,98" at bounding box center [687, 671] width 99 height 17
type input "2"
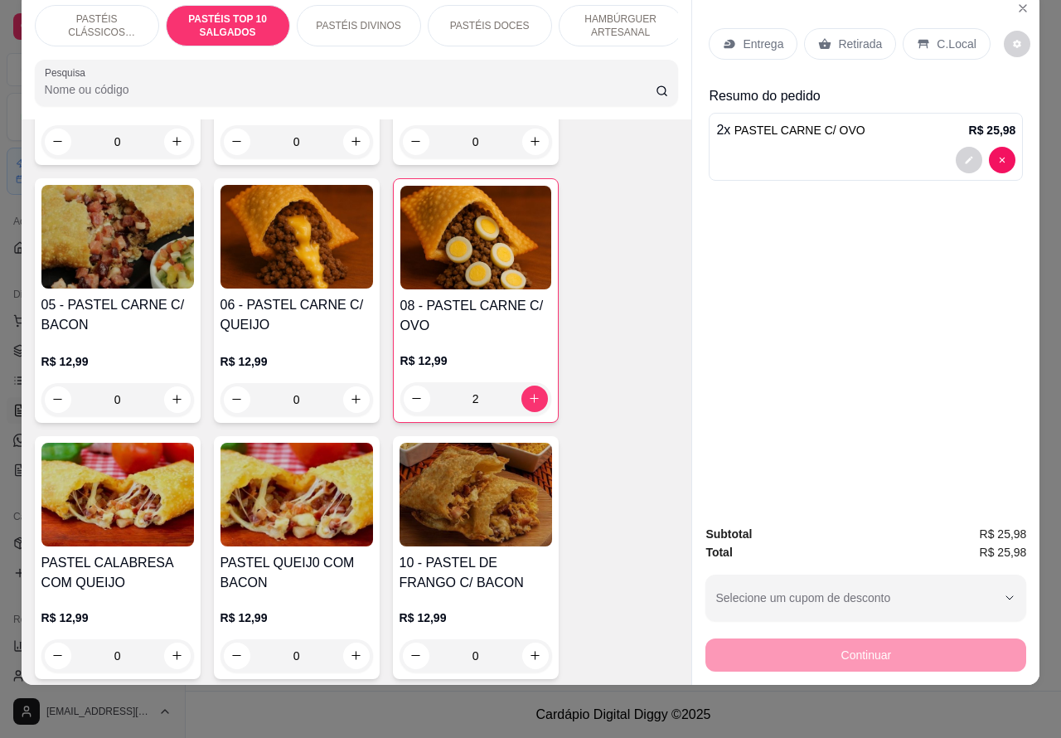
click at [855, 36] on p "Retirada" at bounding box center [860, 44] width 44 height 17
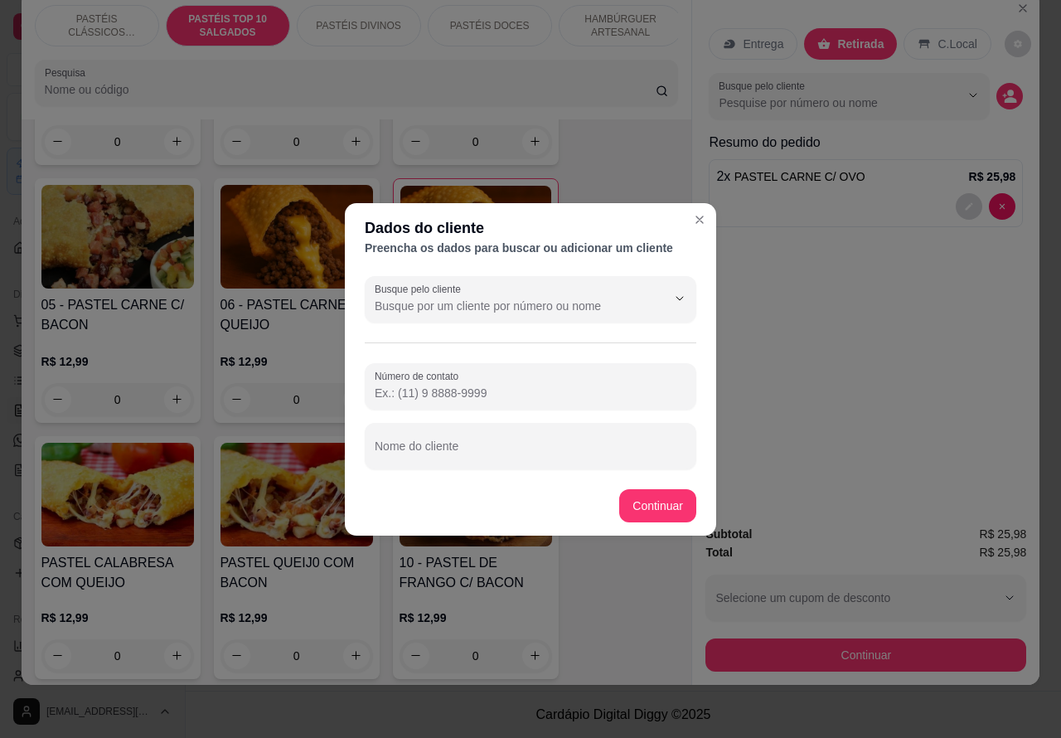
click at [546, 450] on input "Nome do cliente" at bounding box center [531, 452] width 312 height 17
type input "[PERSON_NAME]"
click at [500, 386] on input "Número de contato" at bounding box center [531, 393] width 312 height 17
paste input "[PHONE_NUMBER]"
type input "[PHONE_NUMBER]"
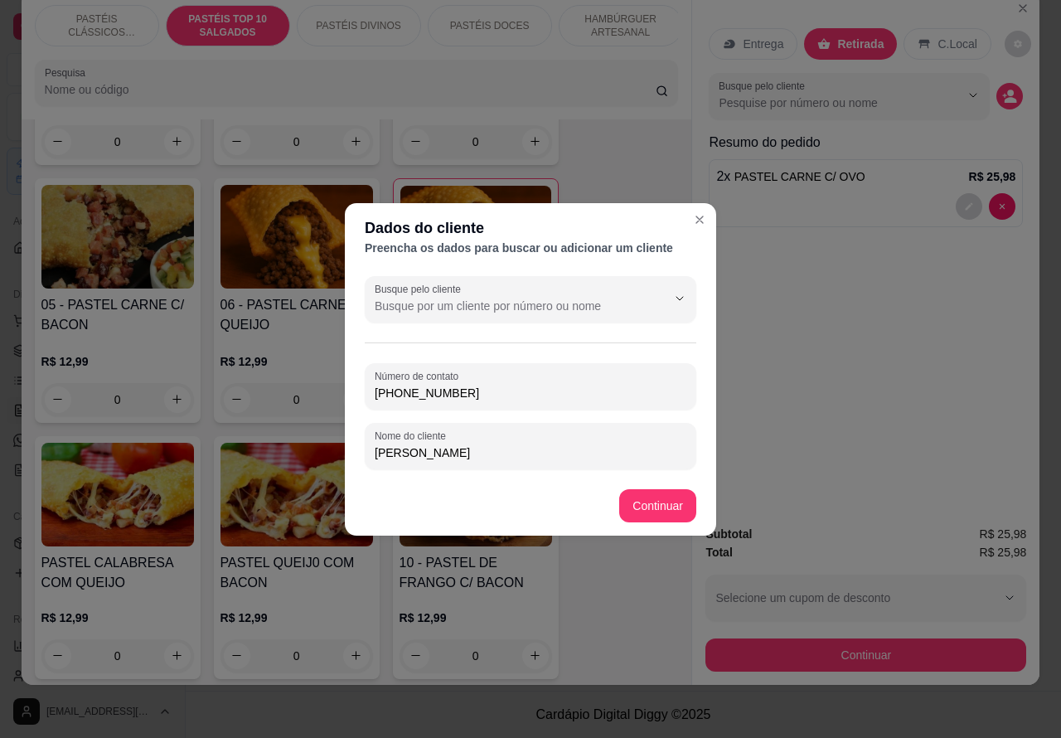
click at [665, 497] on div "Item avulso PASTÉIS CLÁSSICOS SALGADOS PASTEL DE CARNE R$ 8,99 0 PASTEL DE QUEI…" at bounding box center [357, 402] width 671 height 566
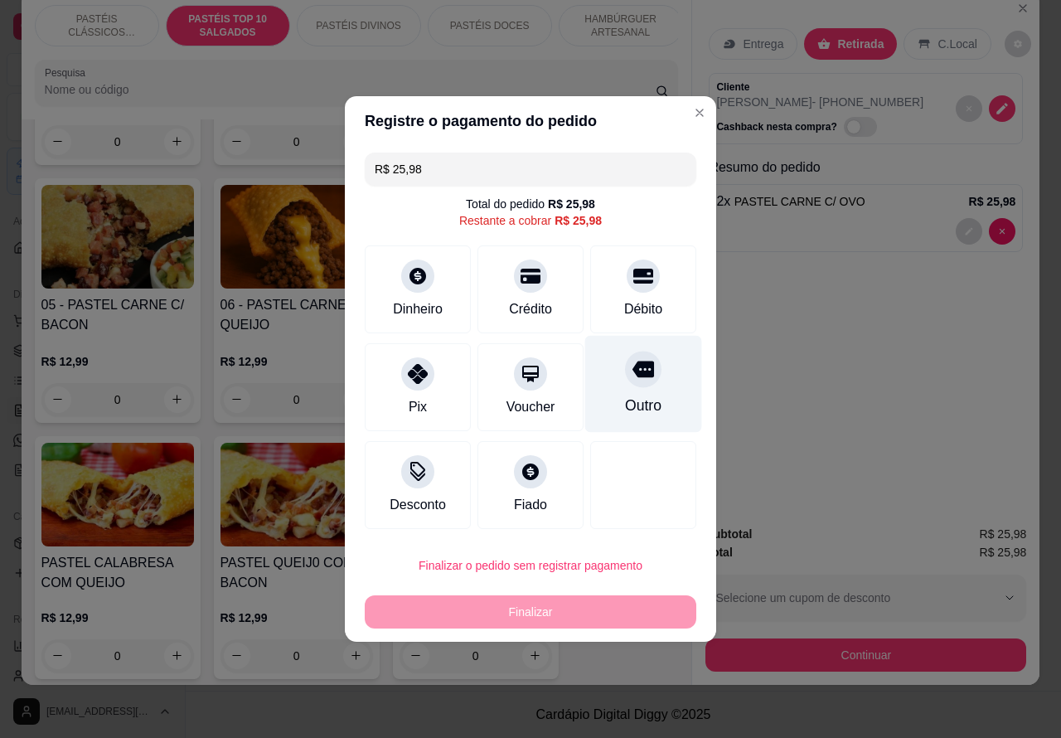
click at [643, 377] on div at bounding box center [643, 369] width 36 height 36
type input "R$ 0,00"
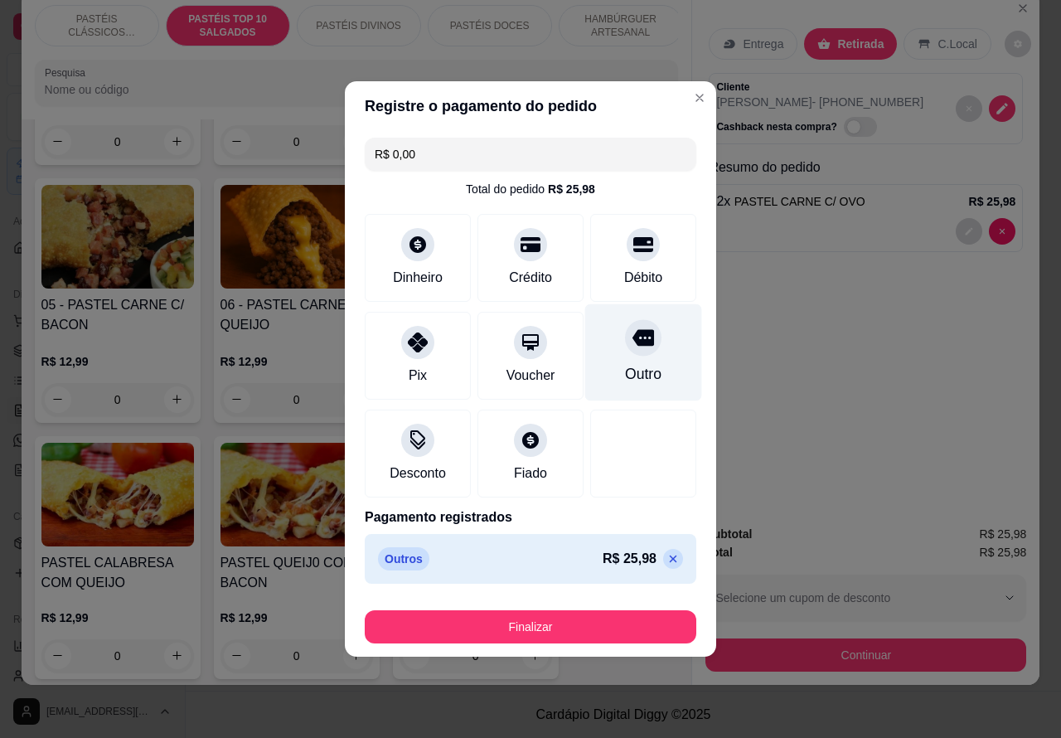
click at [623, 612] on button "Finalizar" at bounding box center [531, 626] width 332 height 33
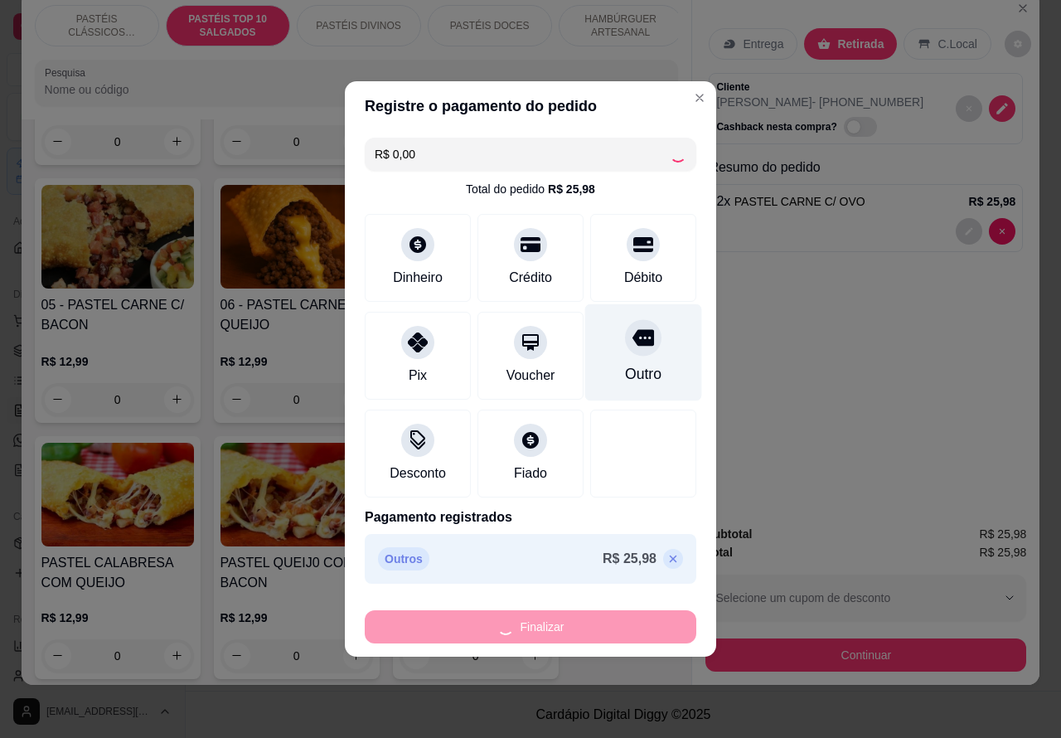
type input "0"
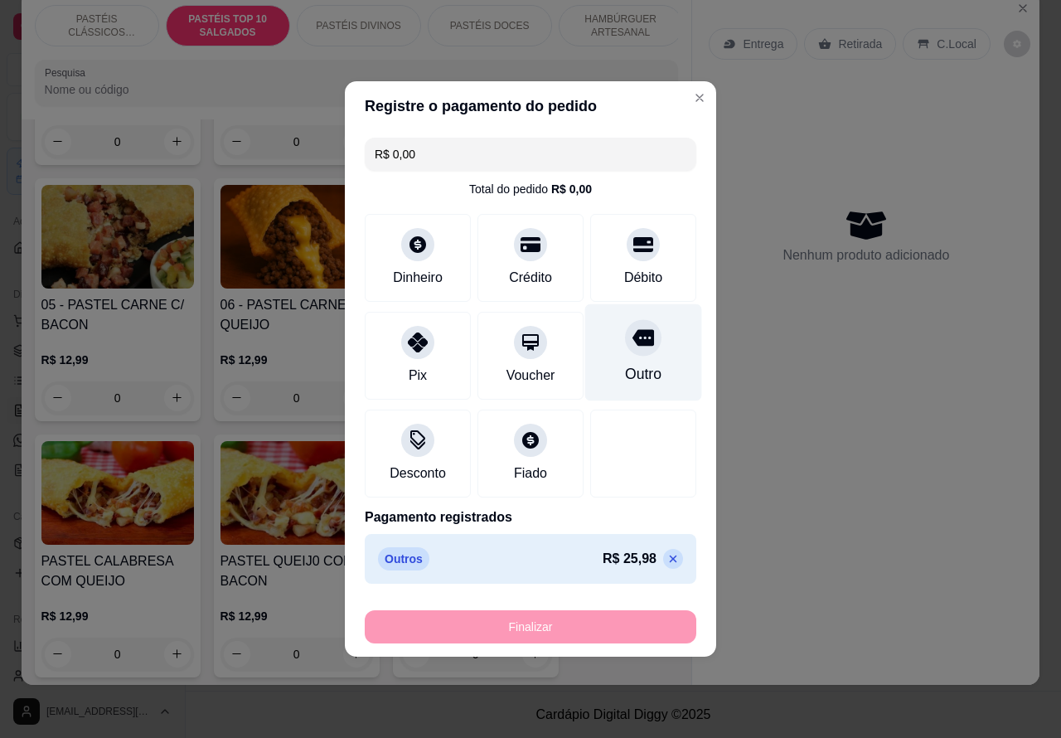
type input "-R$ 25,98"
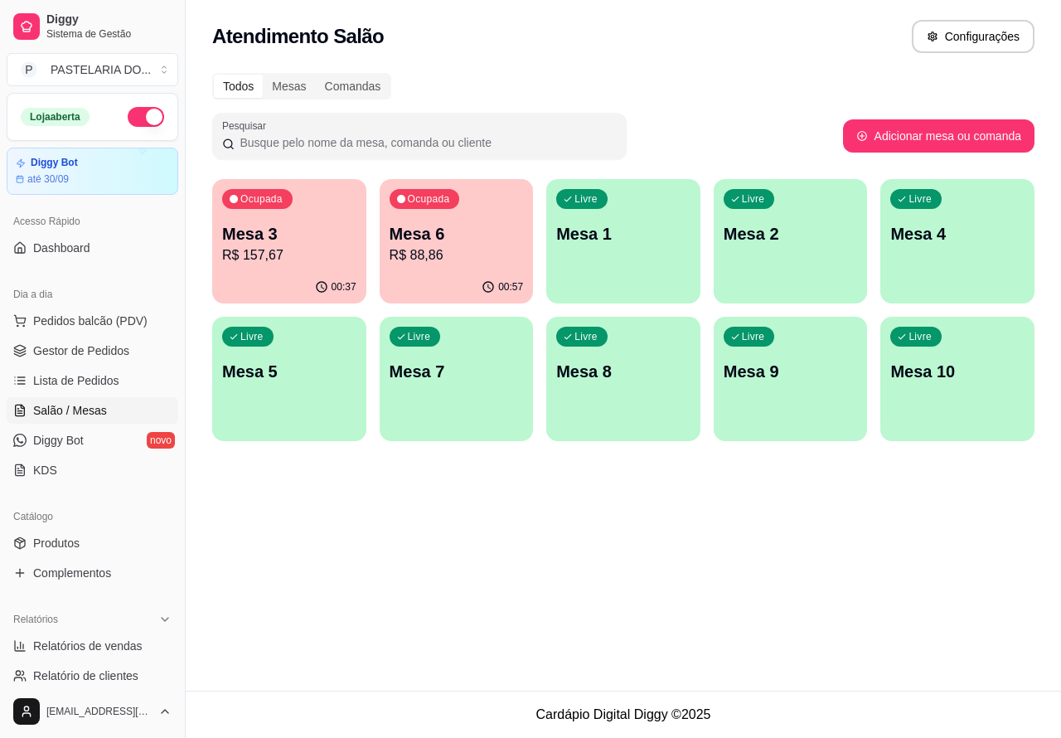
click at [487, 253] on p "R$ 88,86" at bounding box center [457, 255] width 134 height 20
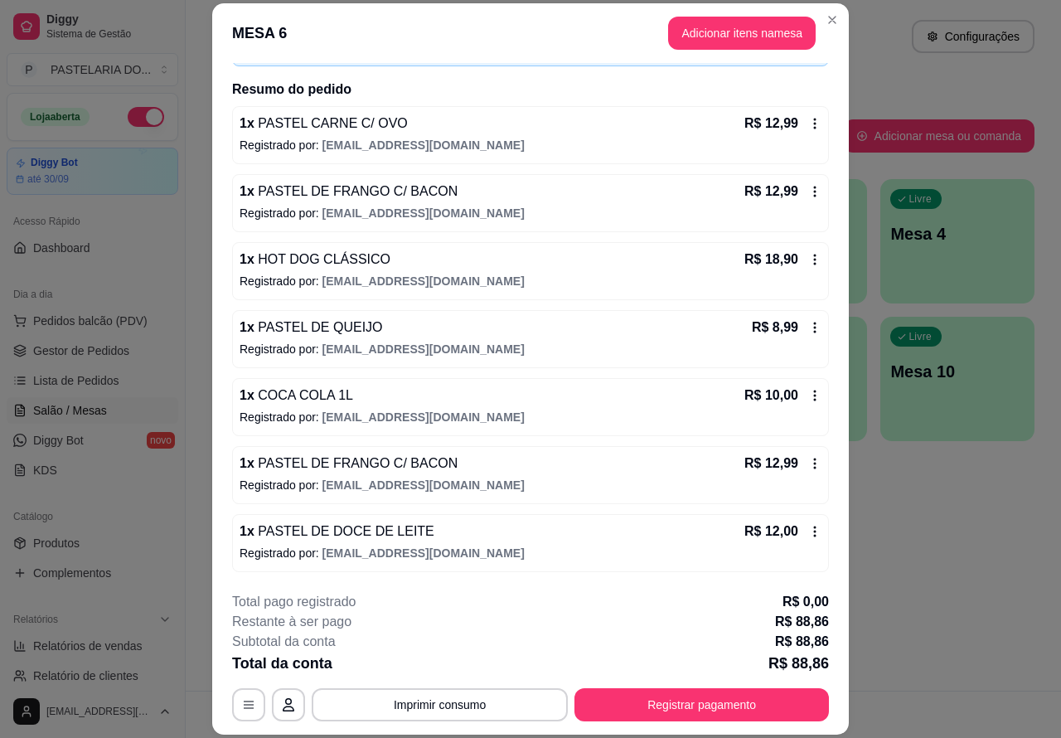
scroll to position [50, 0]
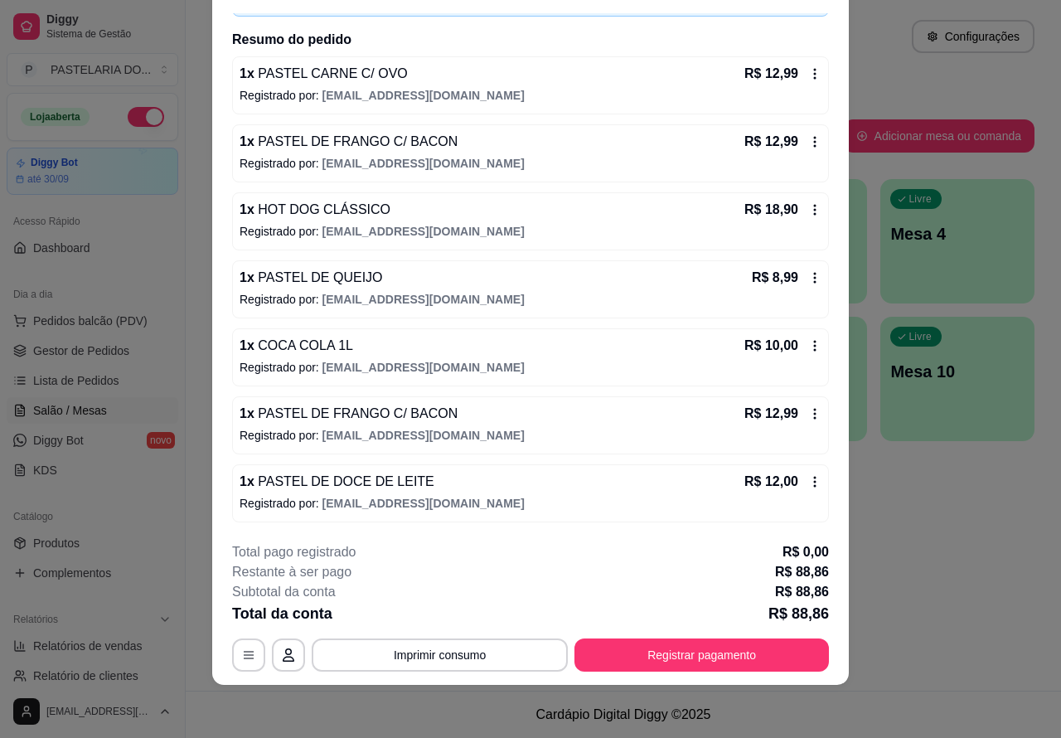
click at [483, 651] on button "Imprimir consumo" at bounding box center [440, 654] width 256 height 33
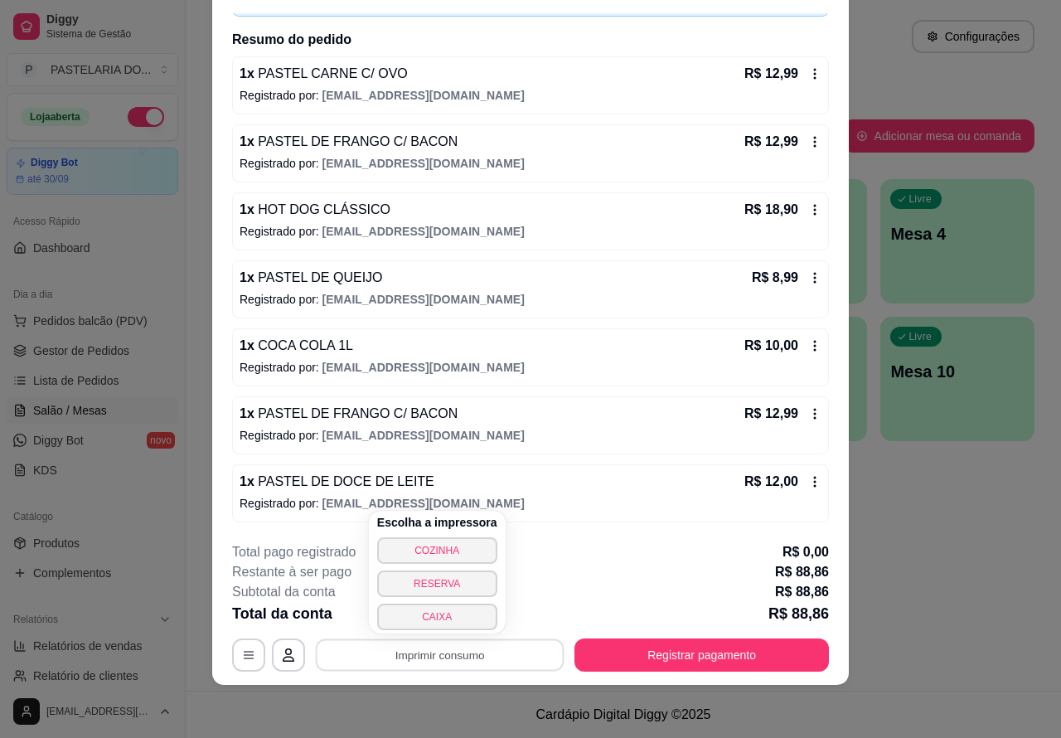
click at [444, 610] on button "CAIXA" at bounding box center [437, 617] width 120 height 27
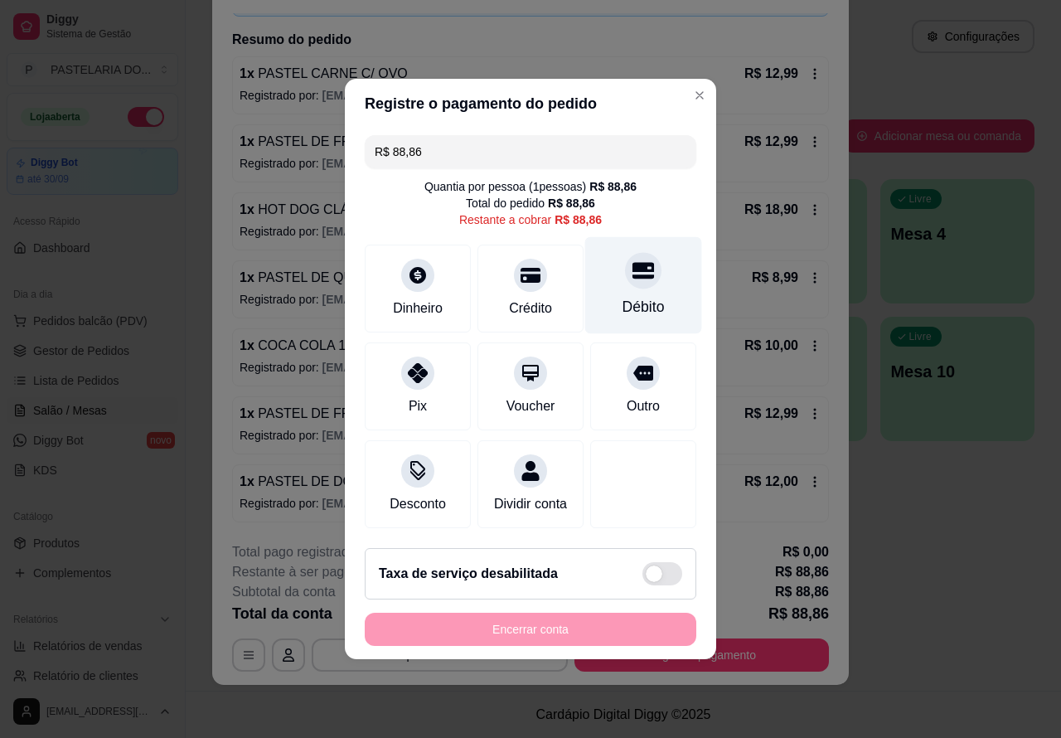
click at [643, 282] on div "Débito" at bounding box center [643, 285] width 117 height 97
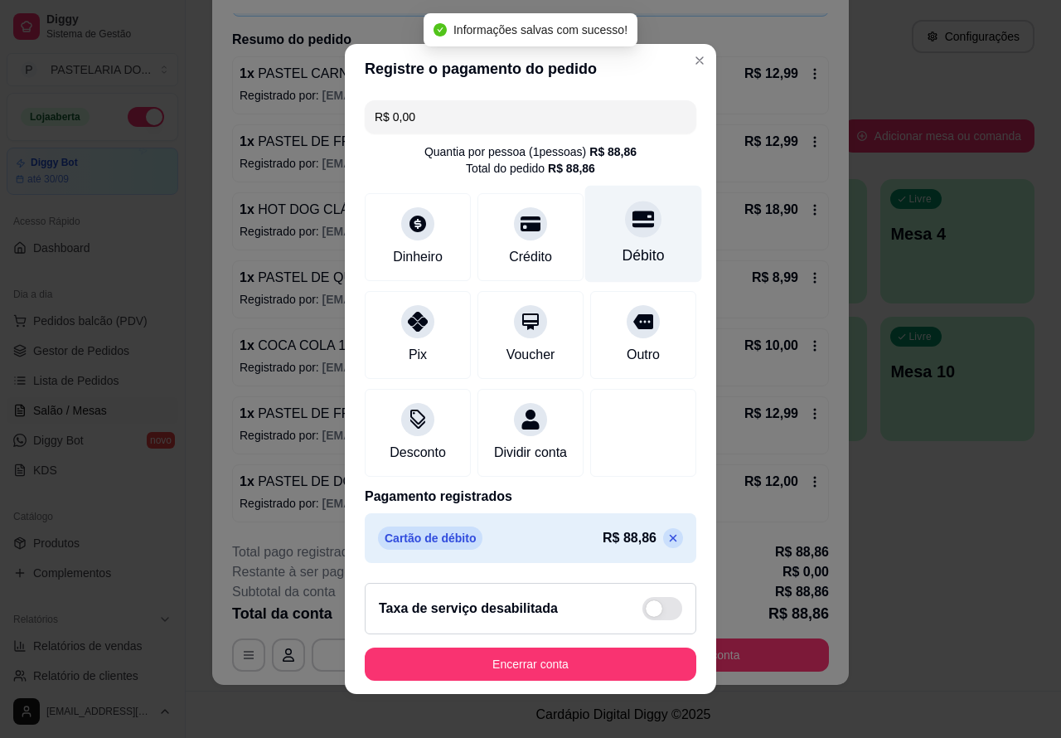
type input "R$ 0,00"
click at [620, 672] on button "Encerrar conta" at bounding box center [531, 664] width 332 height 33
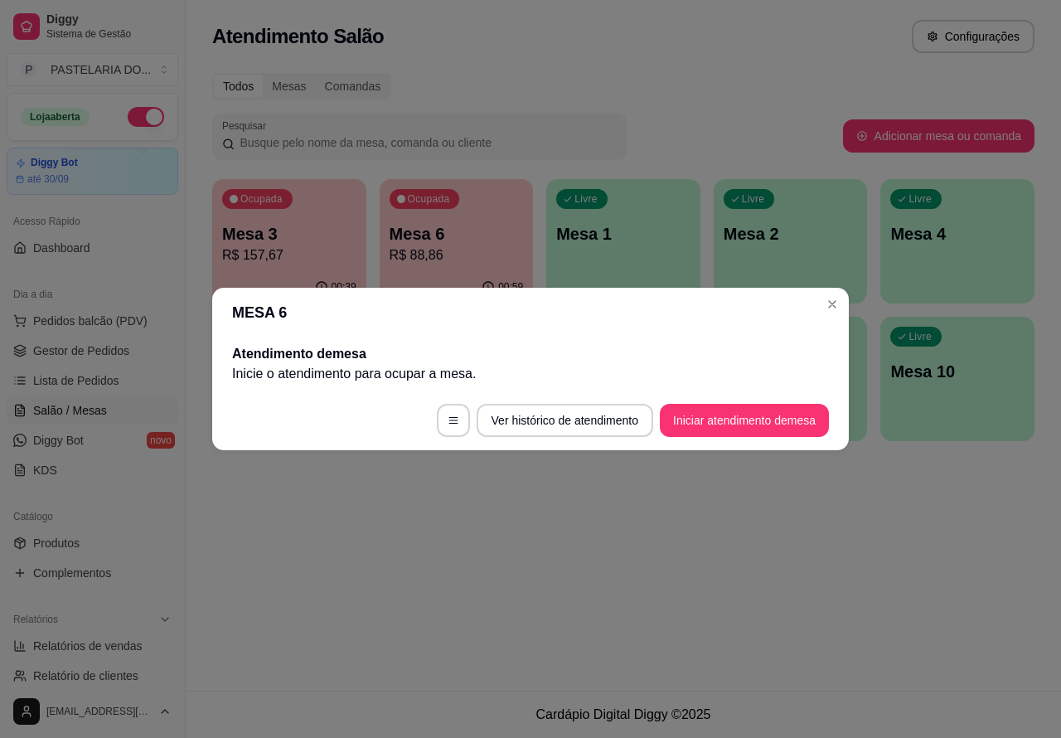
scroll to position [0, 0]
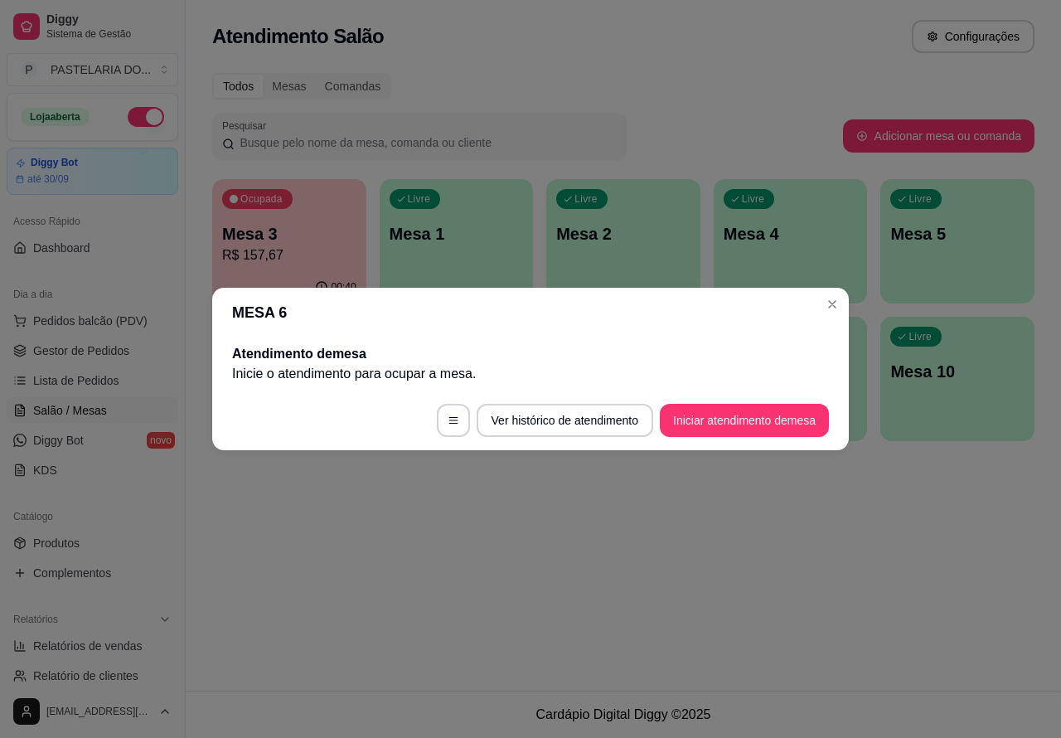
click at [724, 569] on div "Atendimento Salão Configurações Todos Mesas Comandas Pesquisar Adicionar mesa o…" at bounding box center [624, 345] width 876 height 691
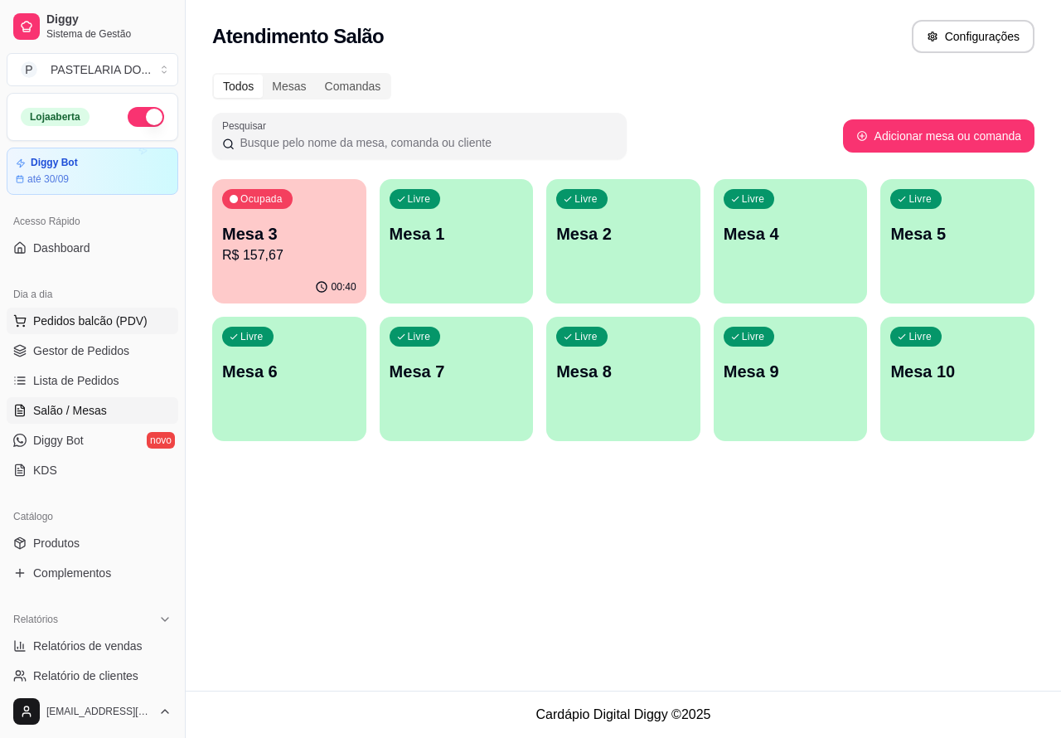
click at [121, 324] on span "Pedidos balcão (PDV)" at bounding box center [90, 321] width 114 height 17
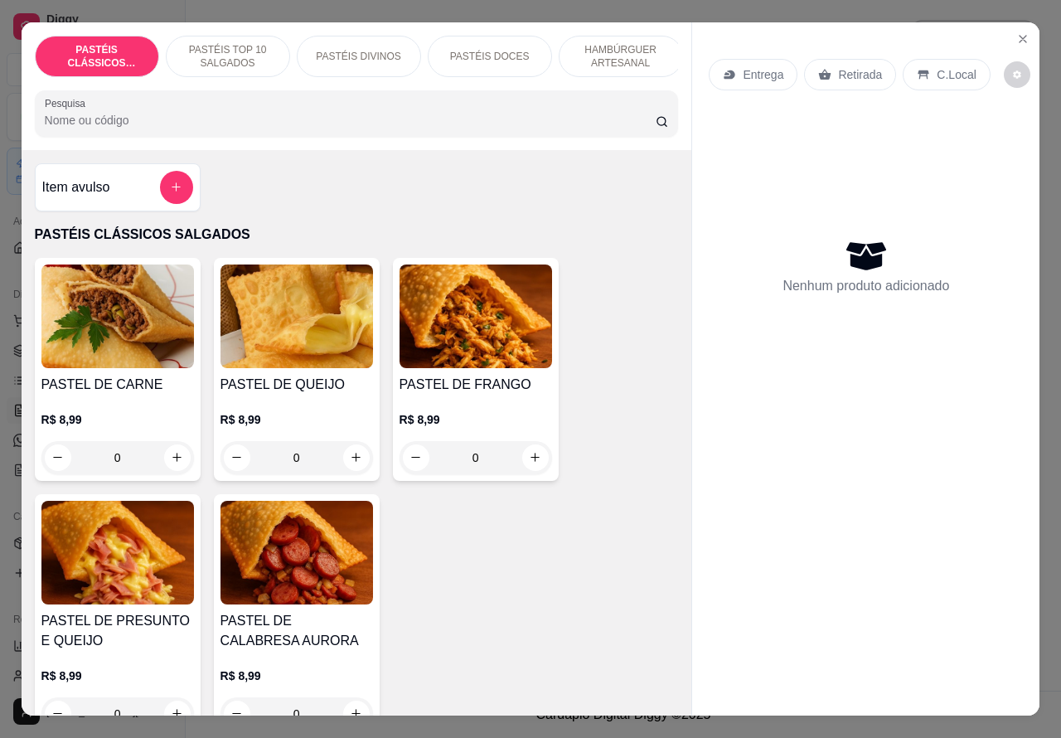
click at [864, 66] on p "Retirada" at bounding box center [860, 74] width 44 height 17
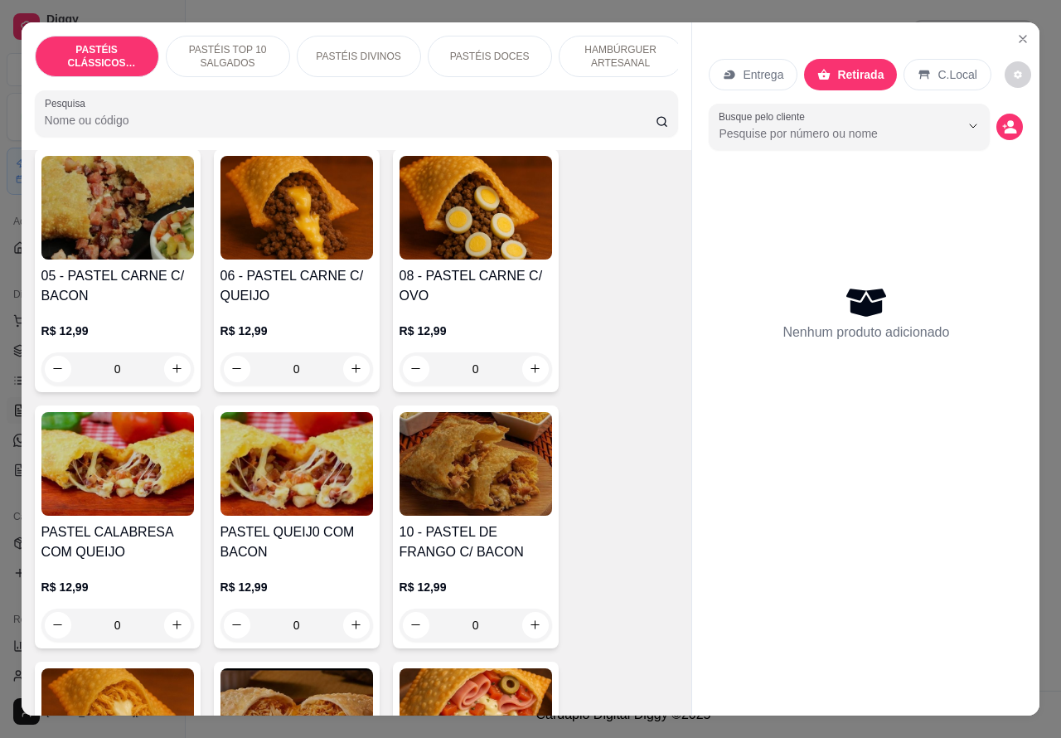
scroll to position [1203, 0]
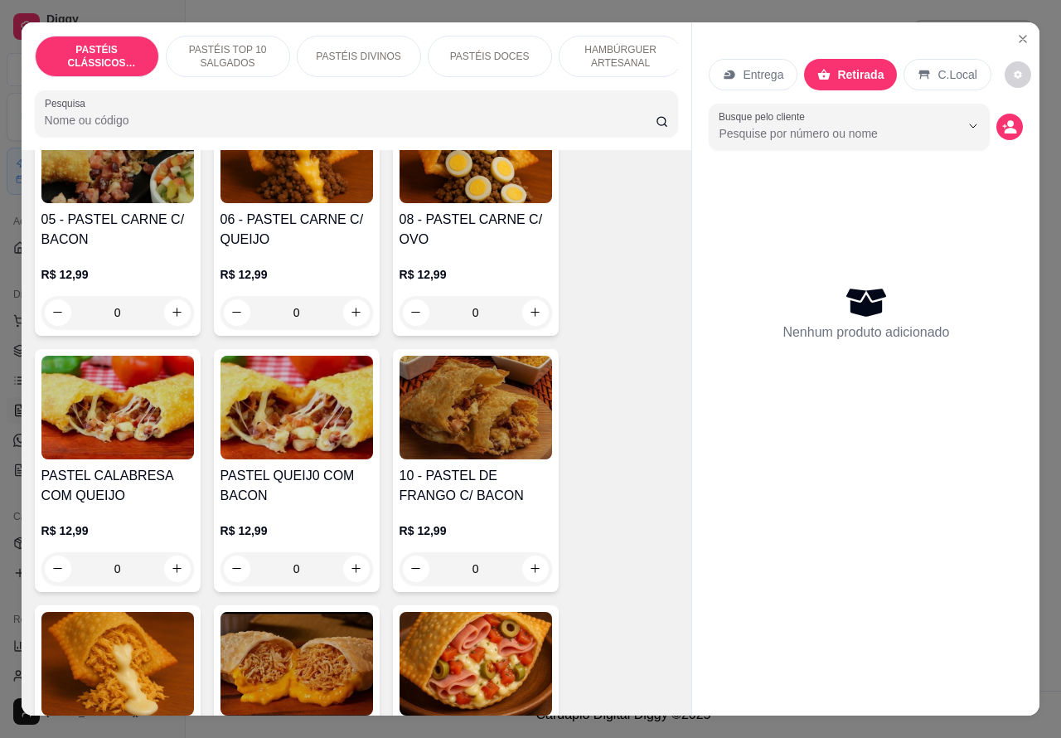
click at [612, 52] on p "HAMBÚRGUER ARTESANAL" at bounding box center [621, 56] width 96 height 27
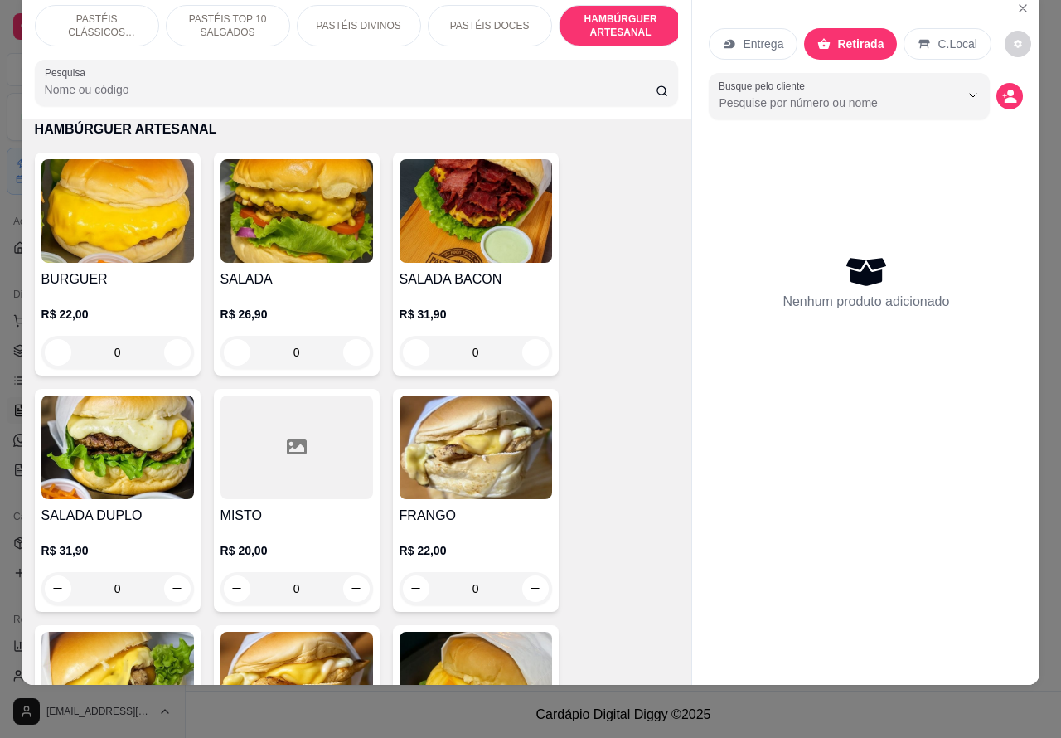
scroll to position [3520, 0]
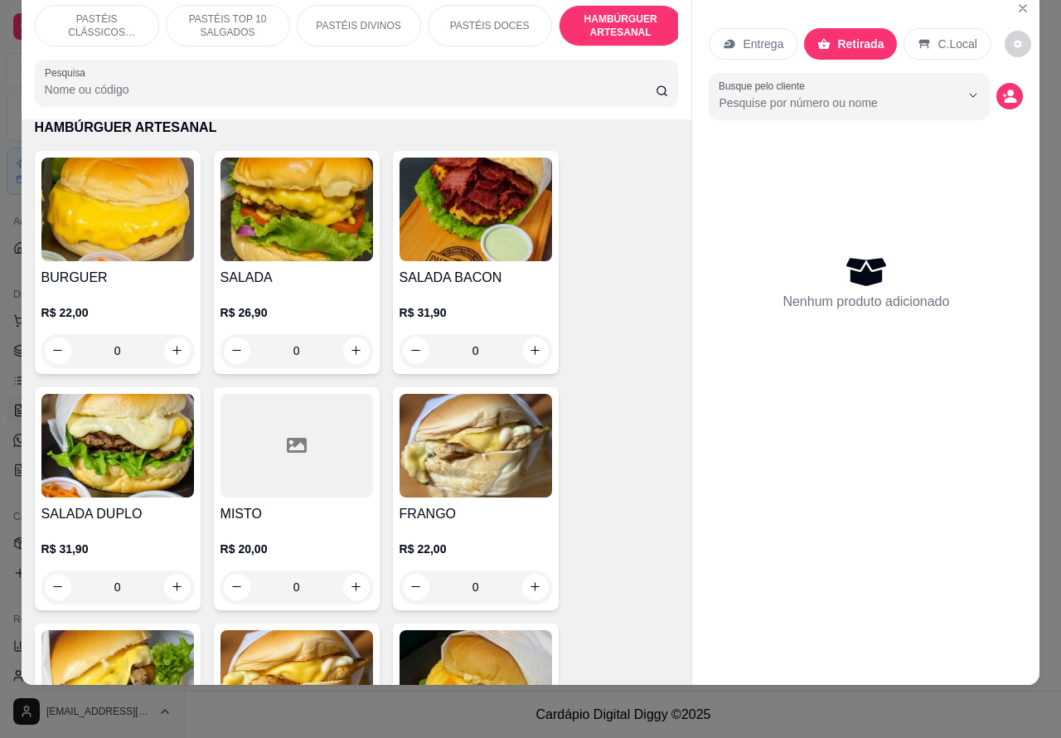
click at [527, 341] on div "0" at bounding box center [476, 350] width 153 height 33
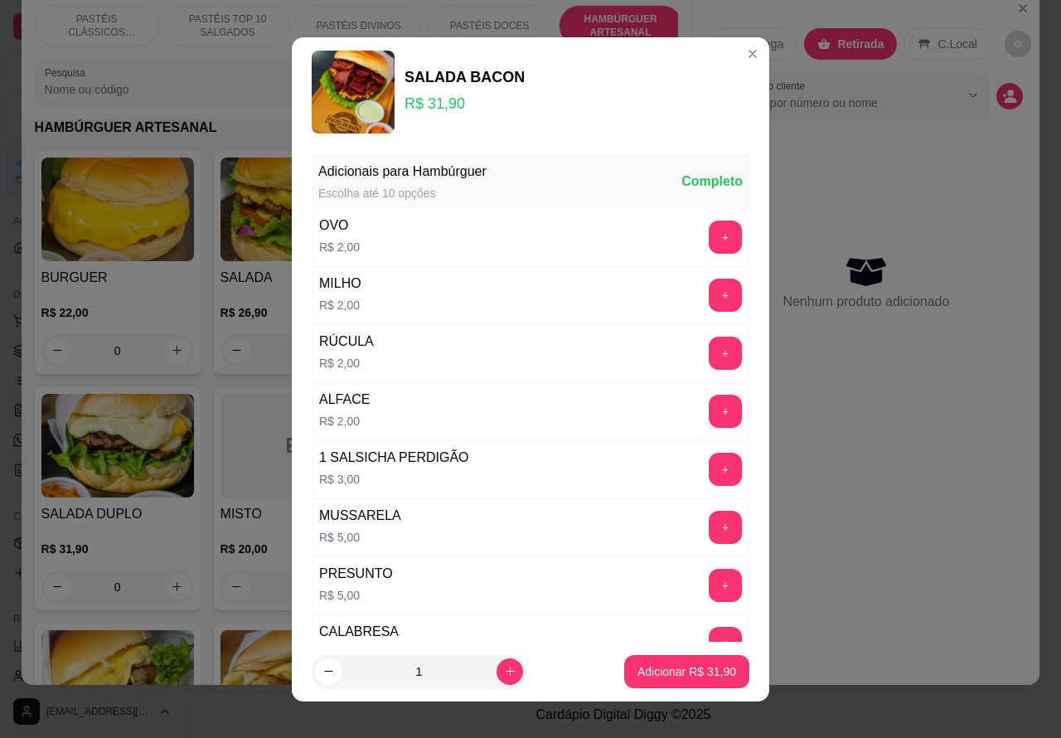
click at [656, 686] on button "Adicionar R$ 31,90" at bounding box center [686, 671] width 125 height 33
type input "1"
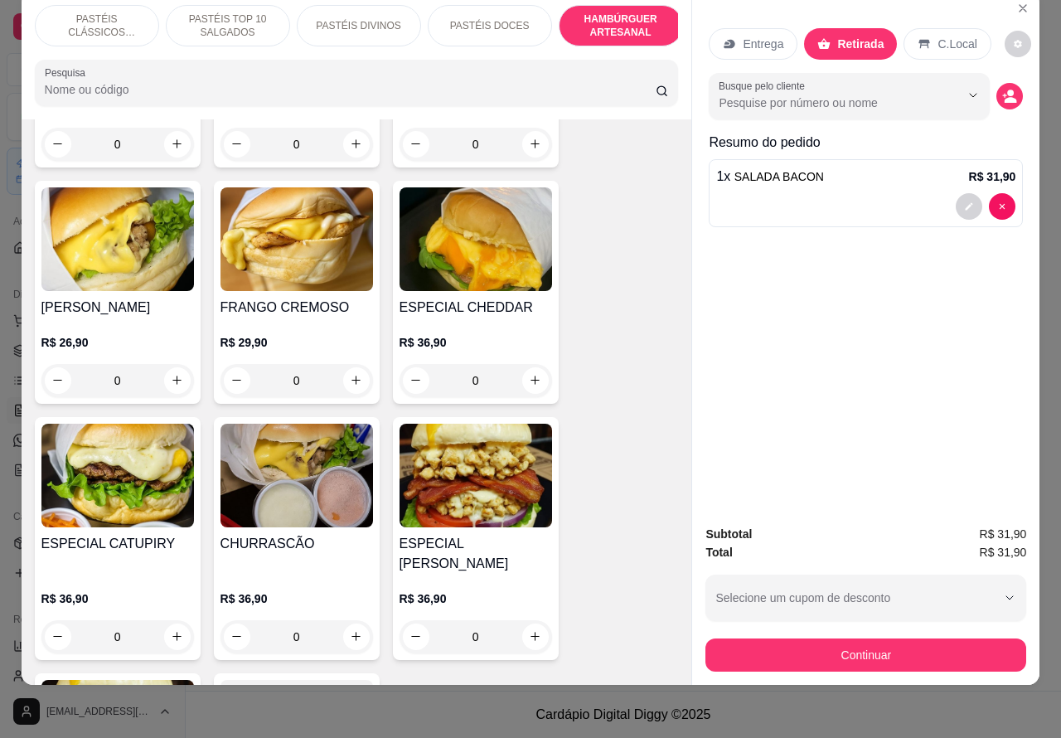
scroll to position [3966, 0]
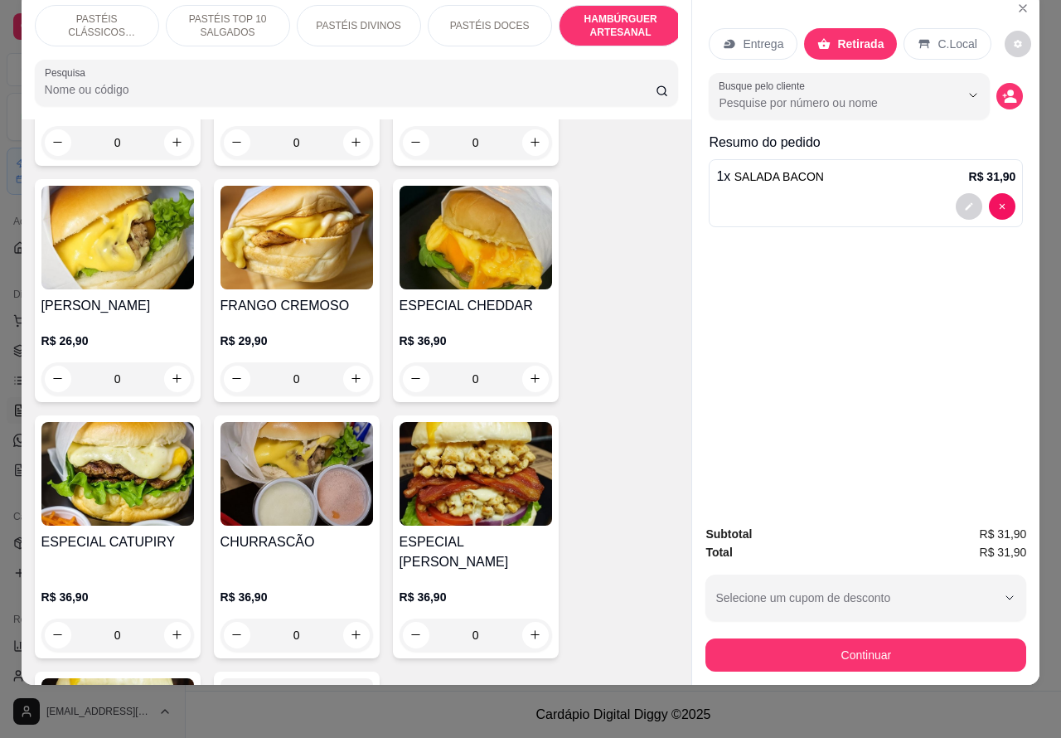
click at [171, 366] on div "0" at bounding box center [117, 378] width 153 height 33
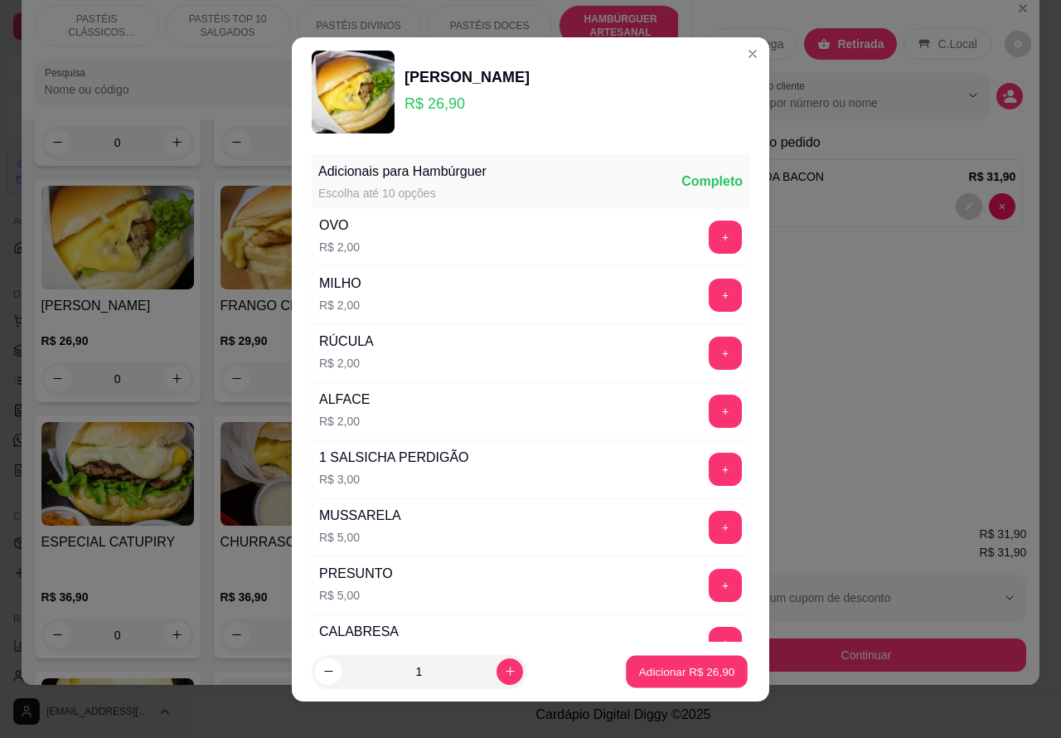
click at [649, 673] on p "Adicionar R$ 26,90" at bounding box center [687, 671] width 96 height 16
type input "1"
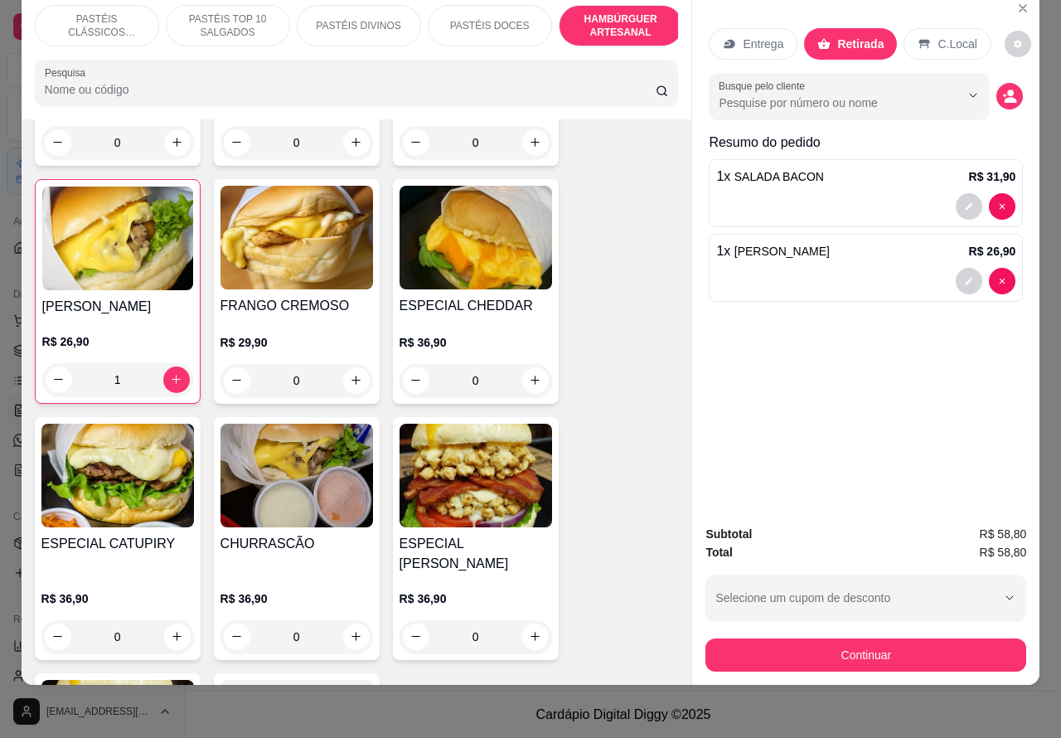
click at [885, 268] on div at bounding box center [865, 281] width 299 height 27
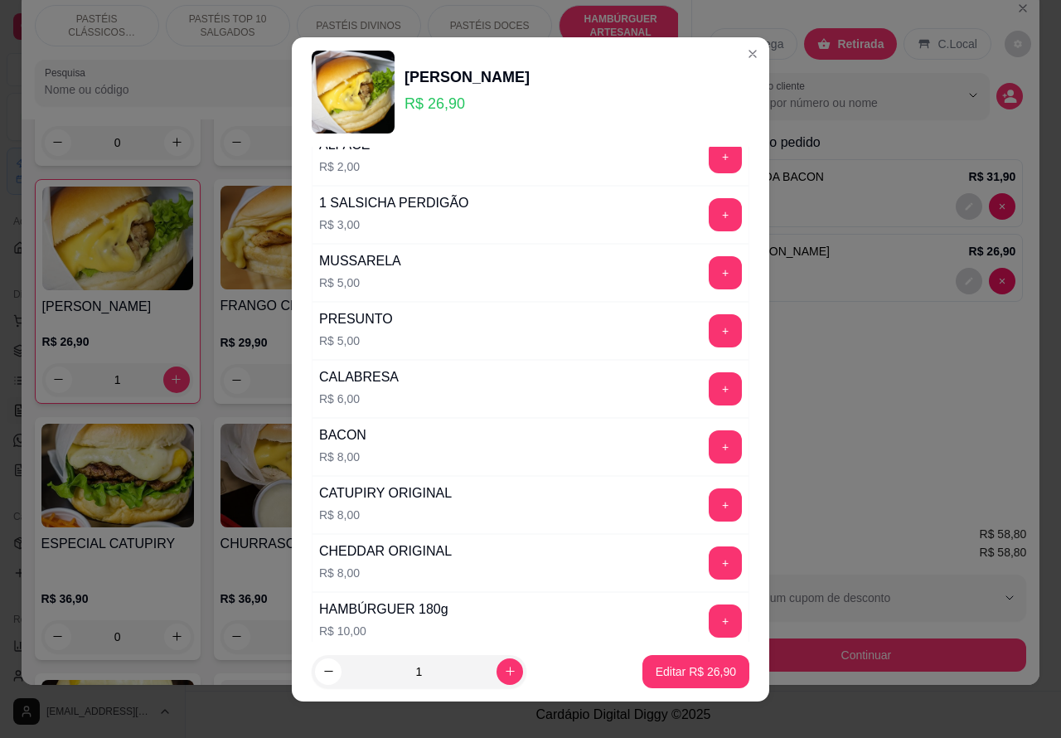
scroll to position [449, 0]
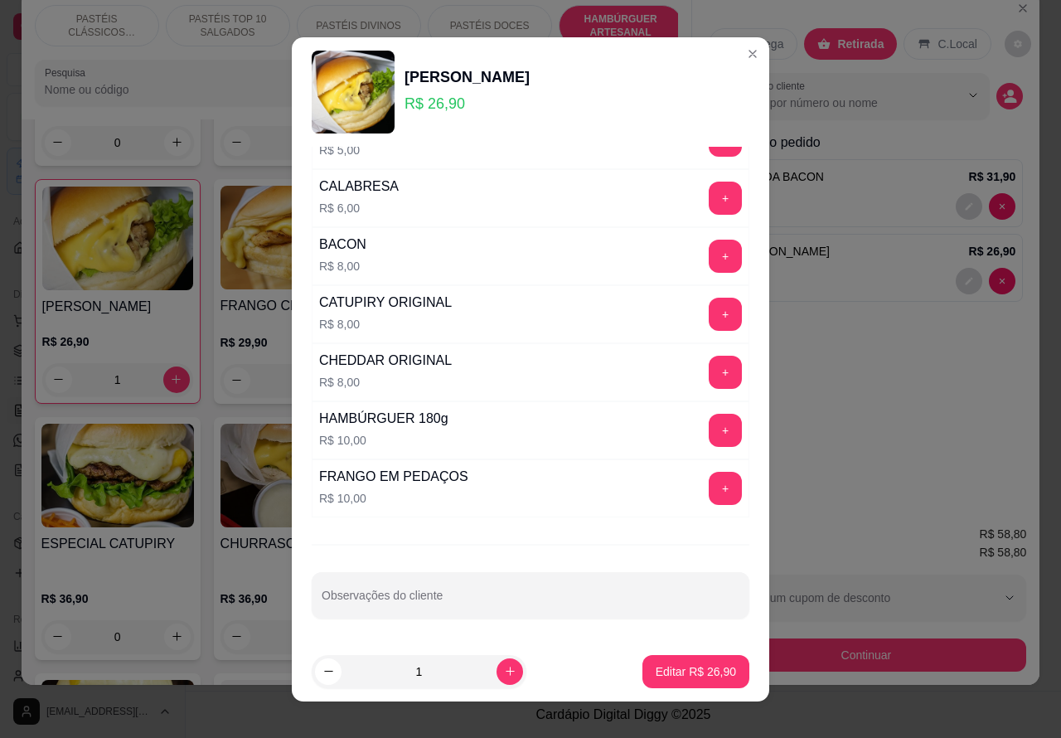
click at [499, 605] on input "Observações do cliente" at bounding box center [531, 602] width 418 height 17
type input "MARCIAAA"
click at [676, 672] on p "Editar R$ 26,90" at bounding box center [696, 671] width 78 height 16
type input "0"
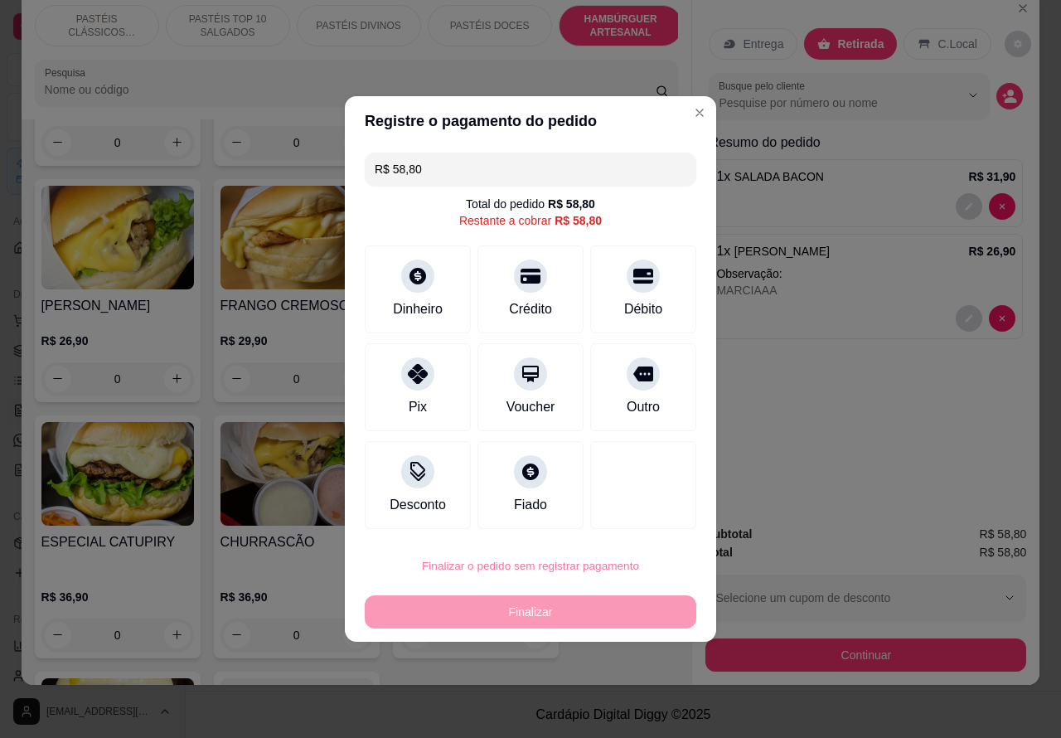
click at [656, 524] on button "Confirmar" at bounding box center [629, 520] width 61 height 26
type input "0"
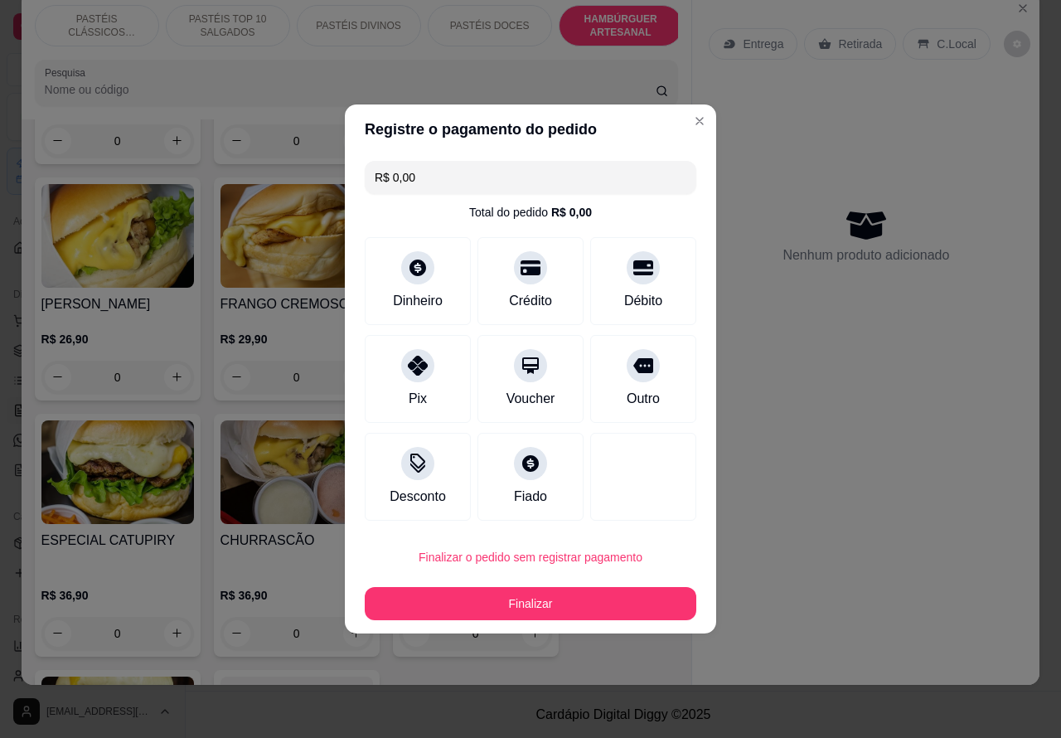
type input "R$ 0,00"
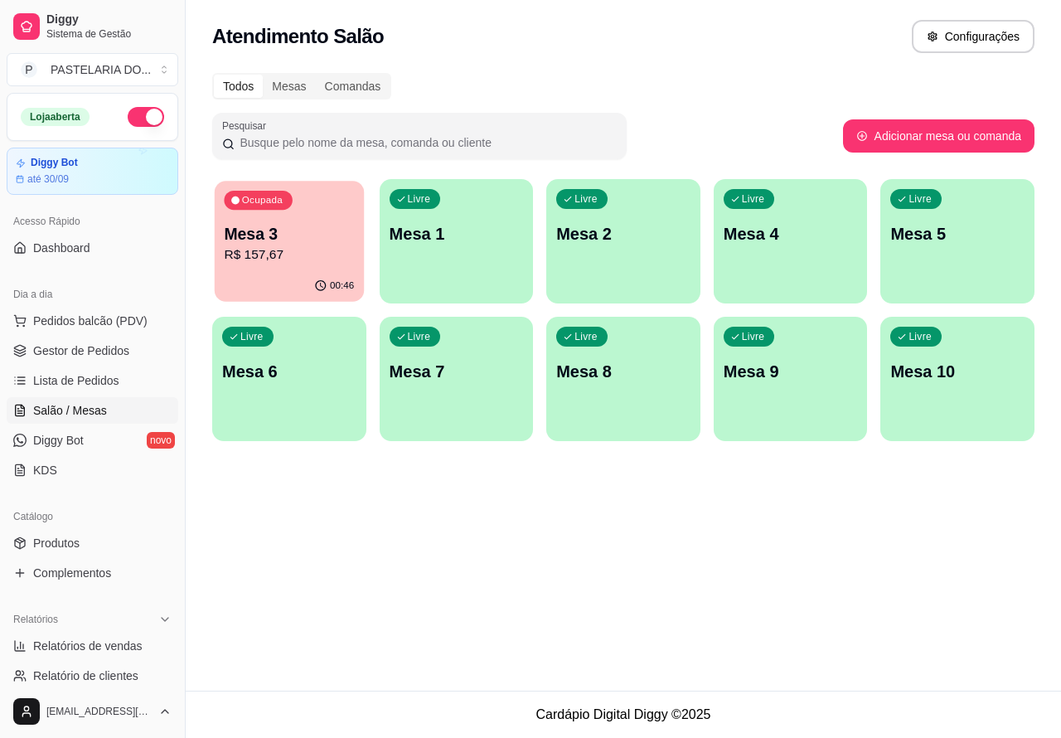
click at [334, 239] on p "Mesa 3" at bounding box center [289, 234] width 130 height 22
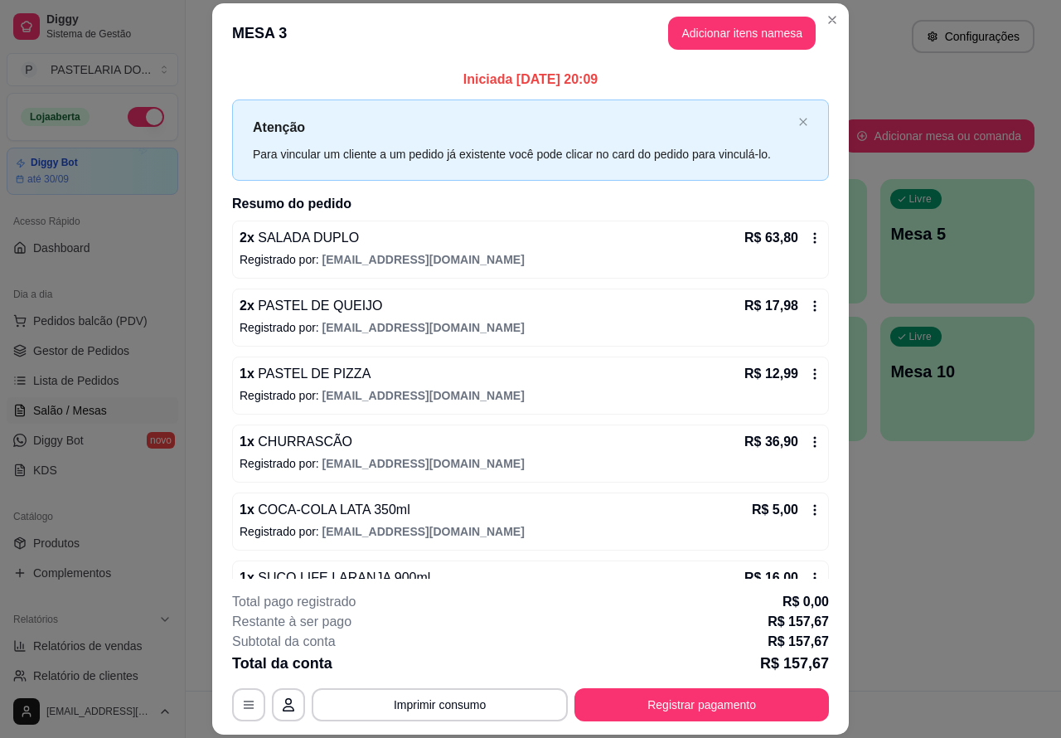
scroll to position [117, 0]
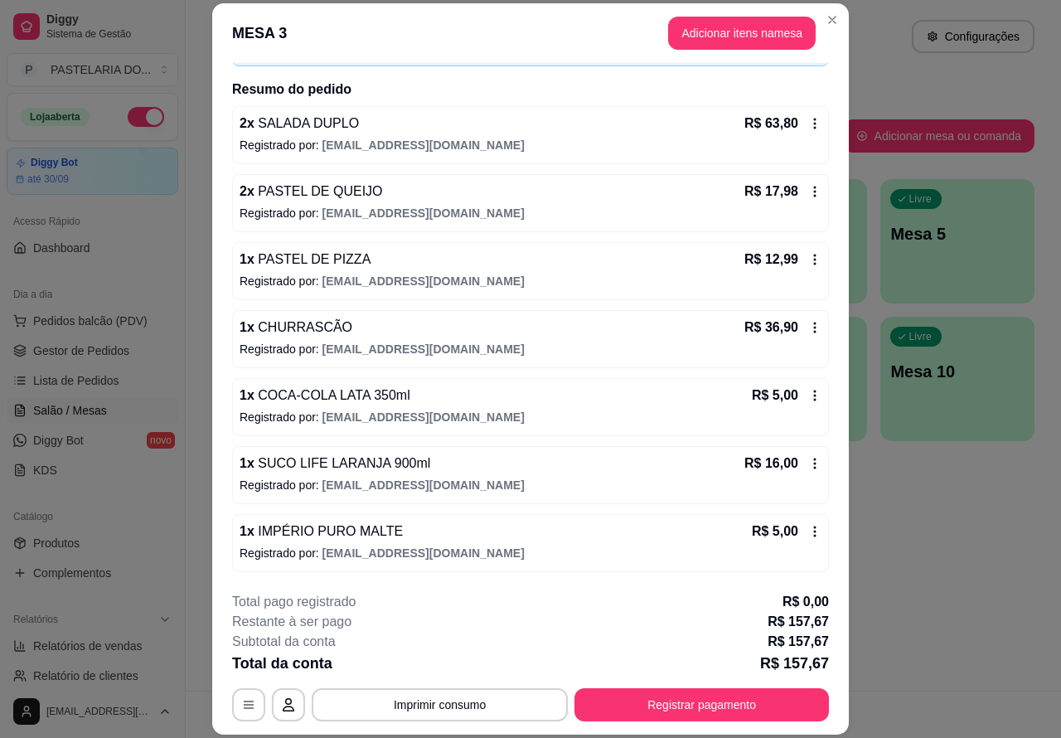
click at [122, 305] on div "Dia a dia" at bounding box center [93, 294] width 172 height 27
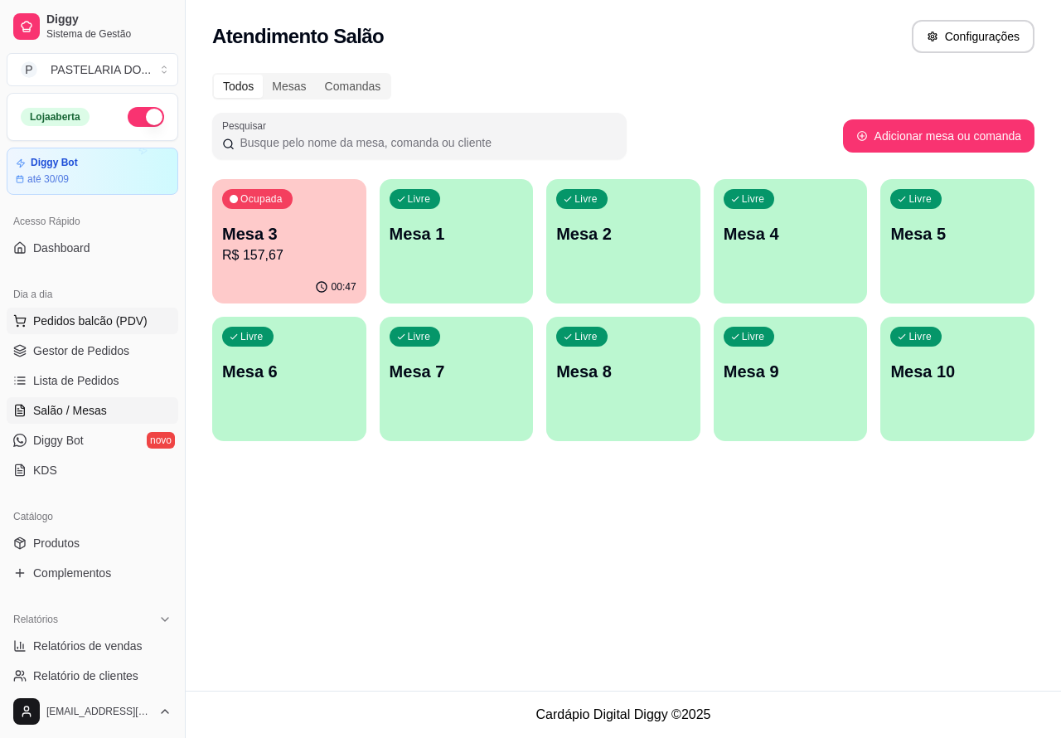
click at [120, 319] on span "Pedidos balcão (PDV)" at bounding box center [90, 321] width 114 height 17
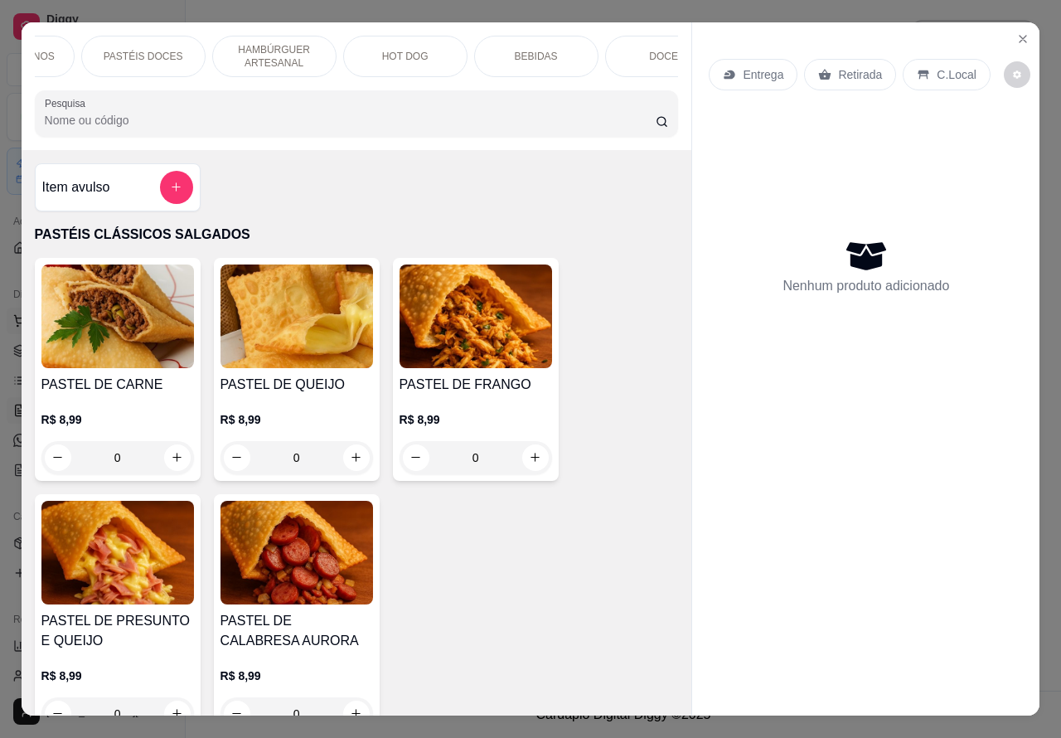
scroll to position [0, 398]
click at [482, 50] on p "BEBIDAS" at bounding box center [485, 56] width 43 height 13
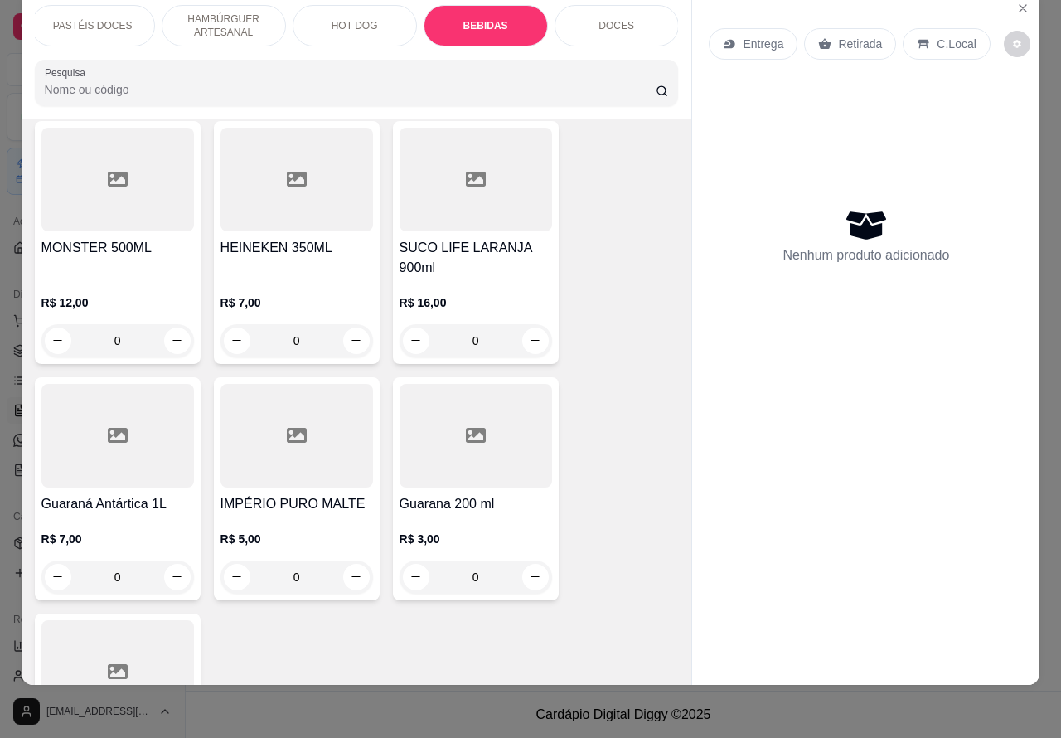
scroll to position [5848, 0]
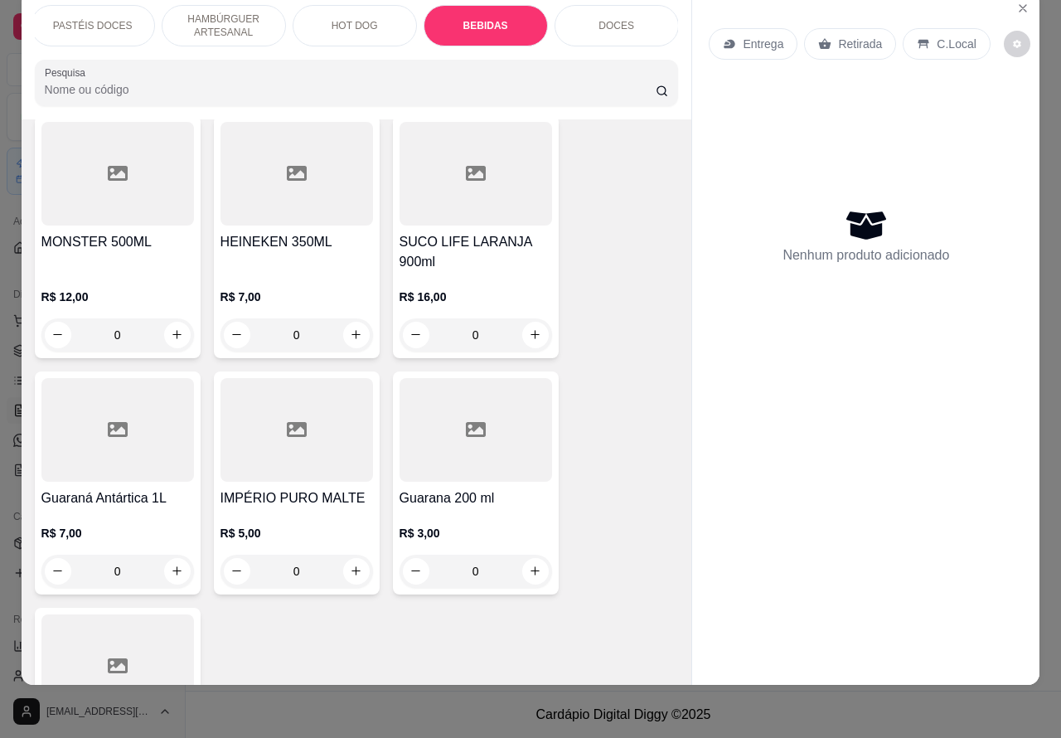
click at [350, 565] on icon "increase-product-quantity" at bounding box center [356, 571] width 12 height 12
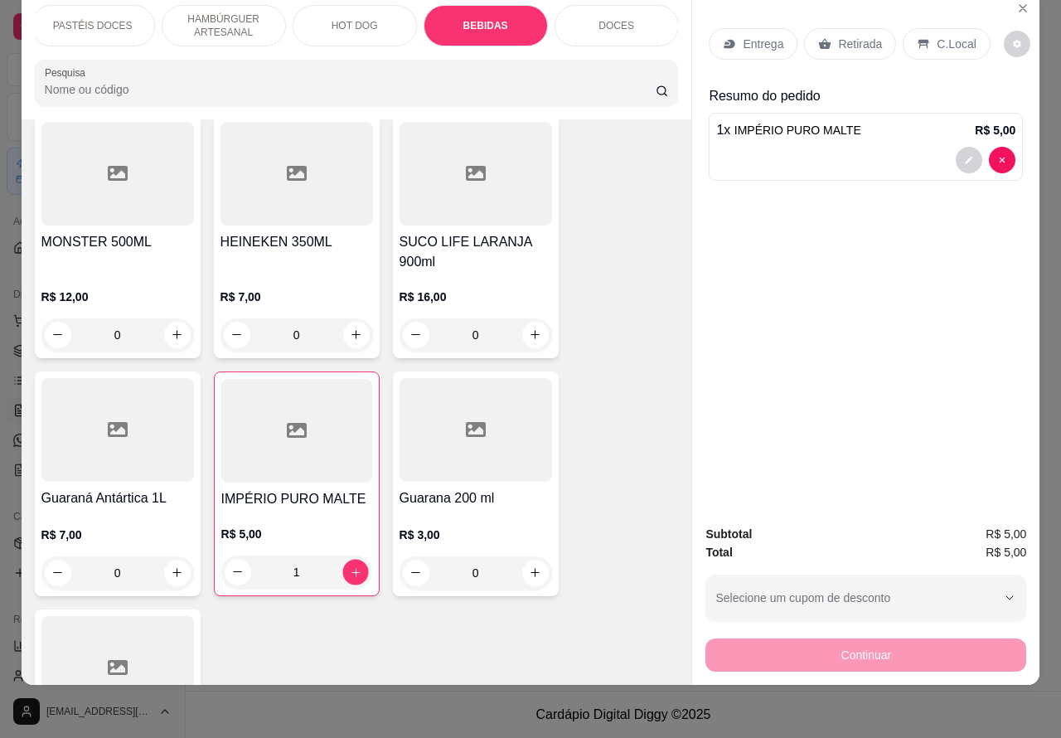
click at [352, 568] on icon "increase-product-quantity" at bounding box center [356, 572] width 8 height 8
type input "0"
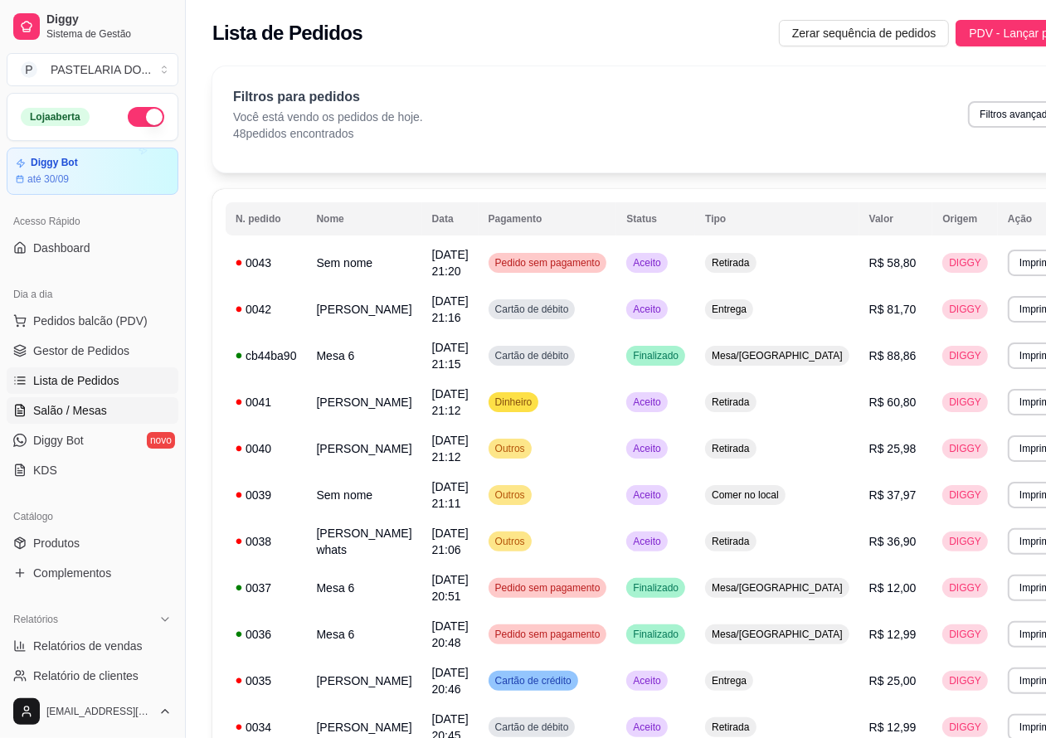
click at [91, 412] on span "Salão / Mesas" at bounding box center [70, 410] width 74 height 17
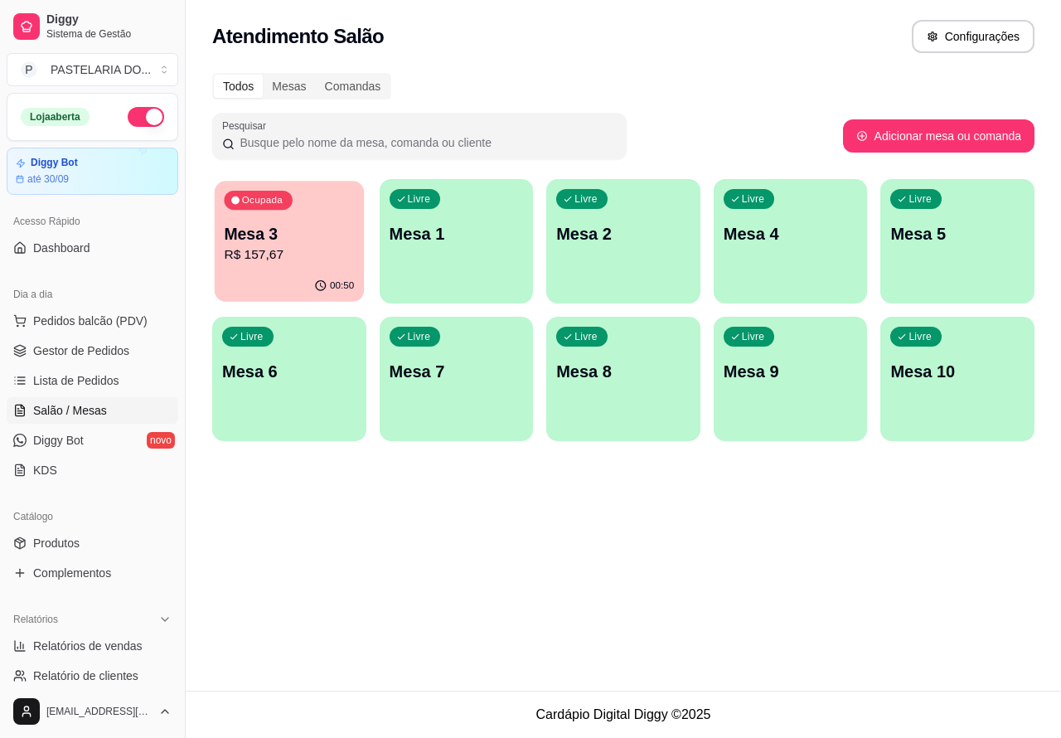
click at [332, 255] on p "R$ 157,67" at bounding box center [289, 254] width 130 height 19
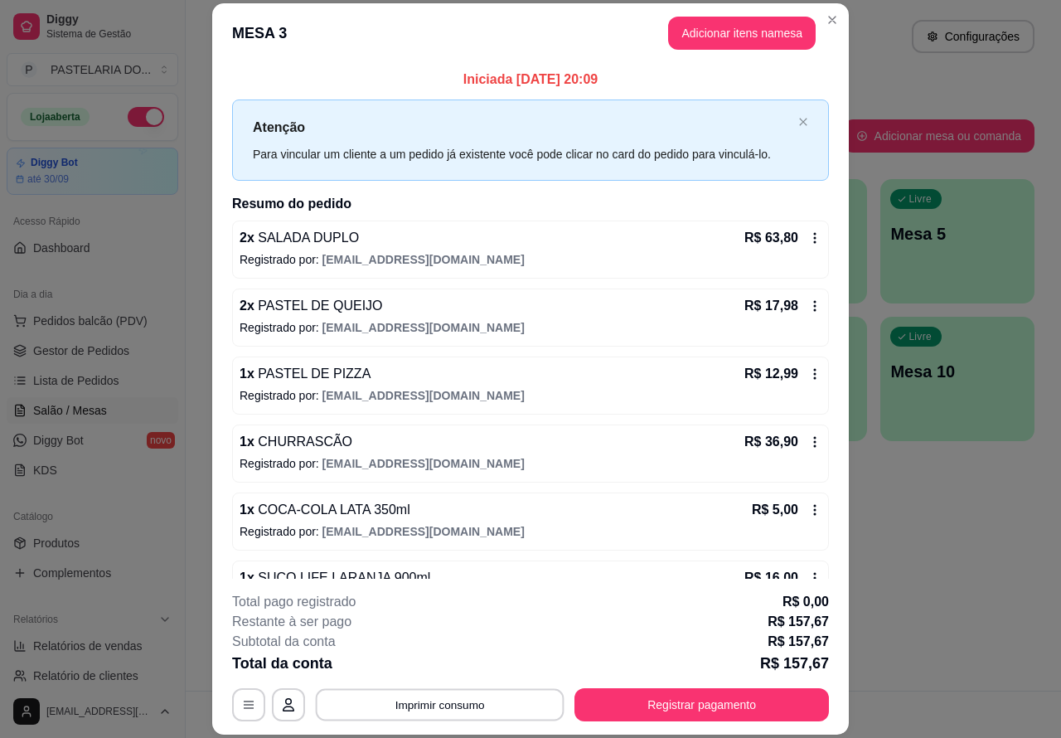
click at [478, 698] on button "Imprimir consumo" at bounding box center [440, 704] width 249 height 32
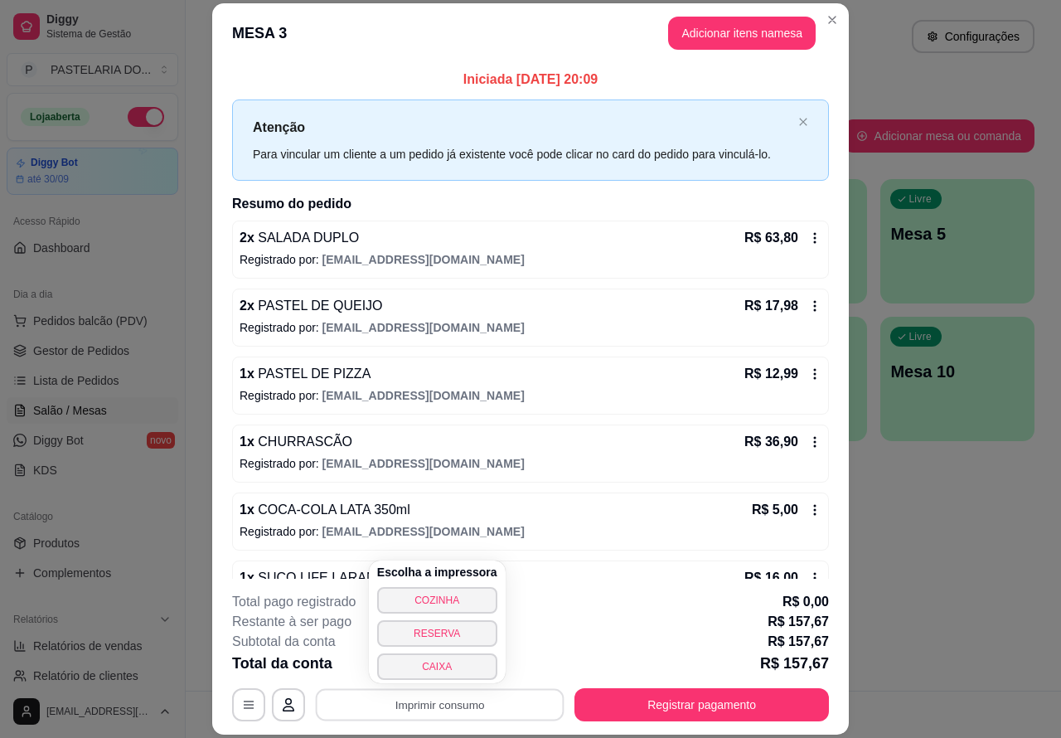
click at [438, 670] on button "CAIXA" at bounding box center [437, 666] width 120 height 27
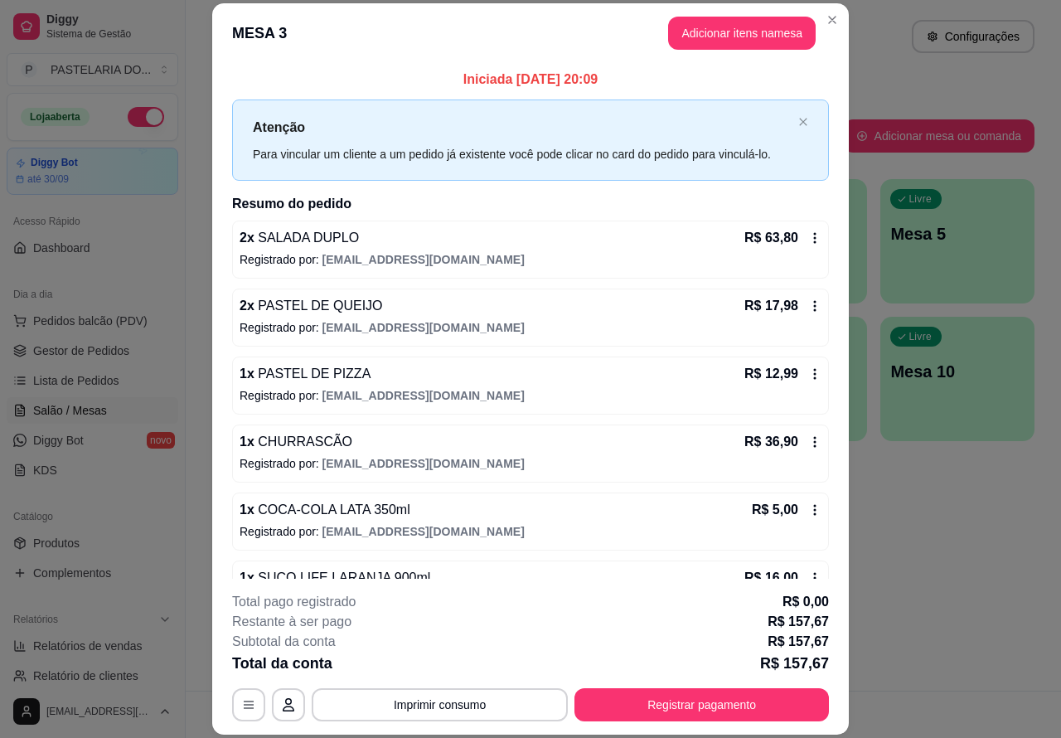
click at [121, 316] on span "Pedidos balcão (PDV)" at bounding box center [90, 321] width 114 height 17
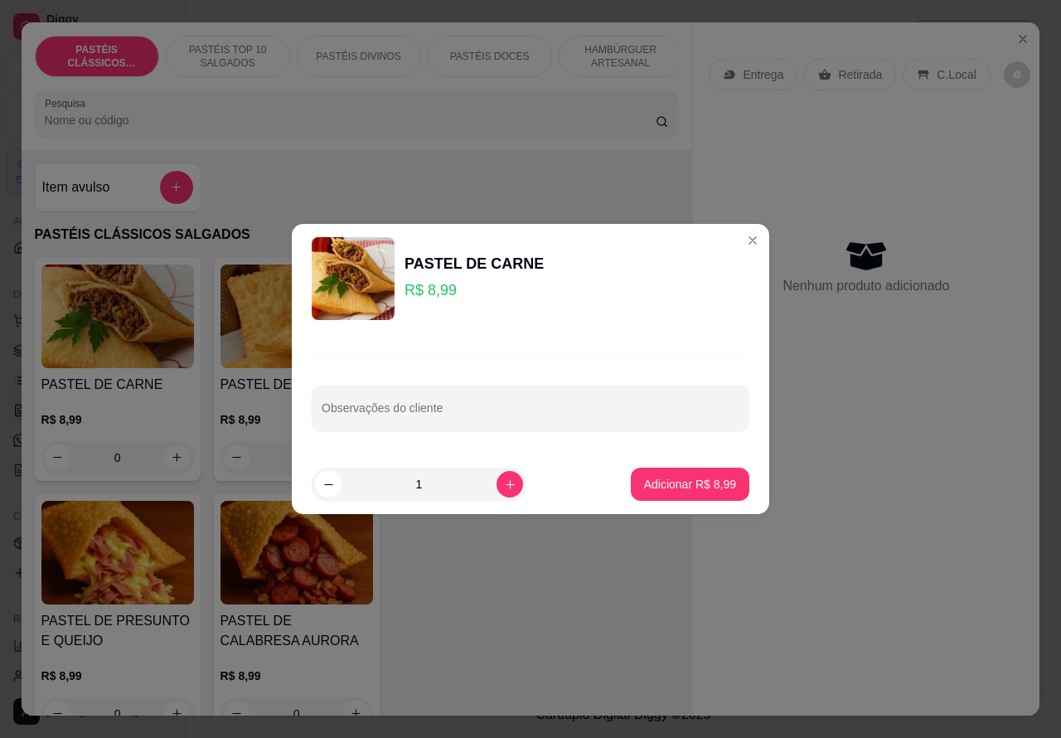
click at [589, 43] on p "HAMBÚRGUER ARTESANAL" at bounding box center [621, 56] width 96 height 27
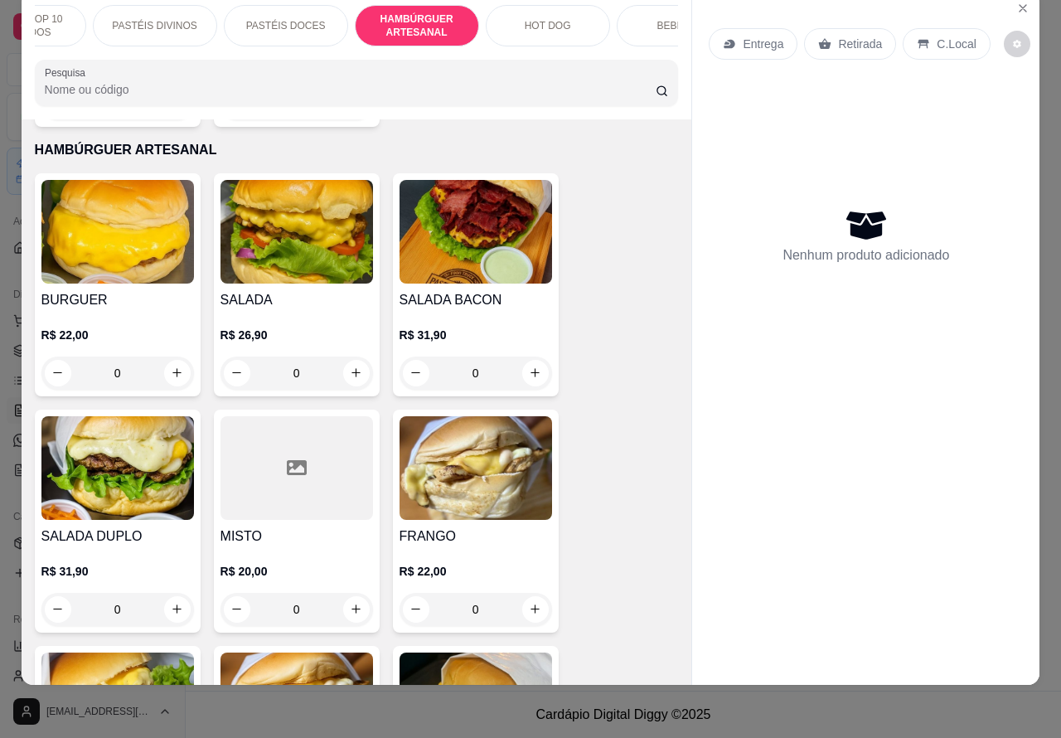
scroll to position [0, 208]
click at [657, 19] on p "BEBIDAS" at bounding box center [674, 25] width 43 height 13
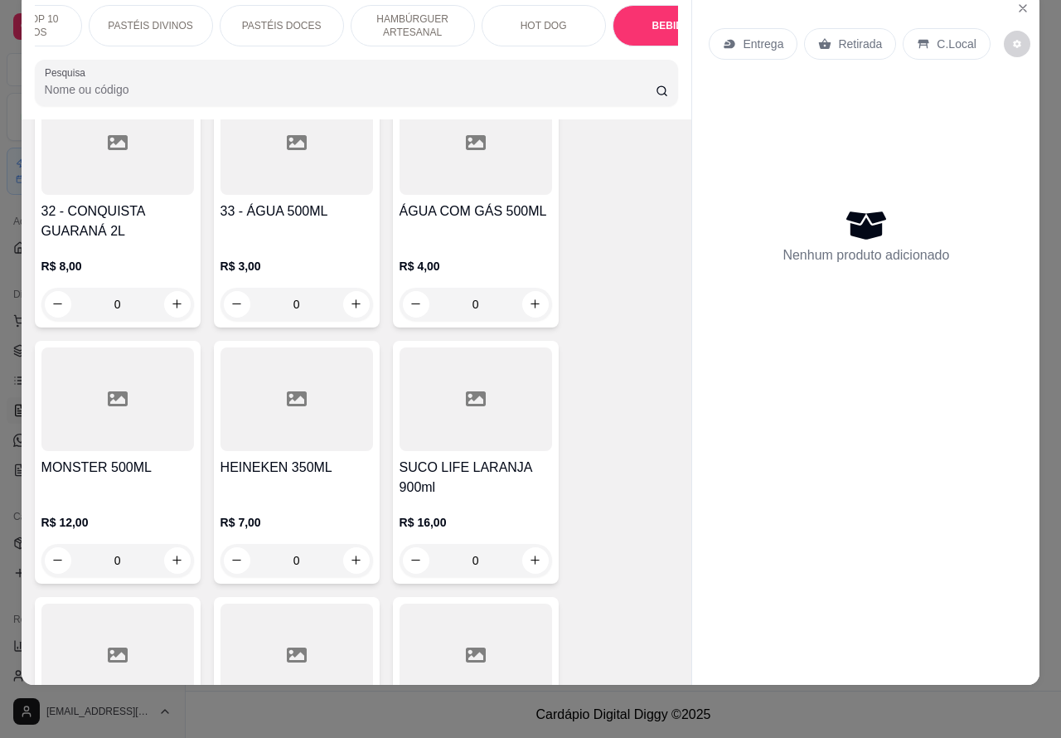
scroll to position [5580, 0]
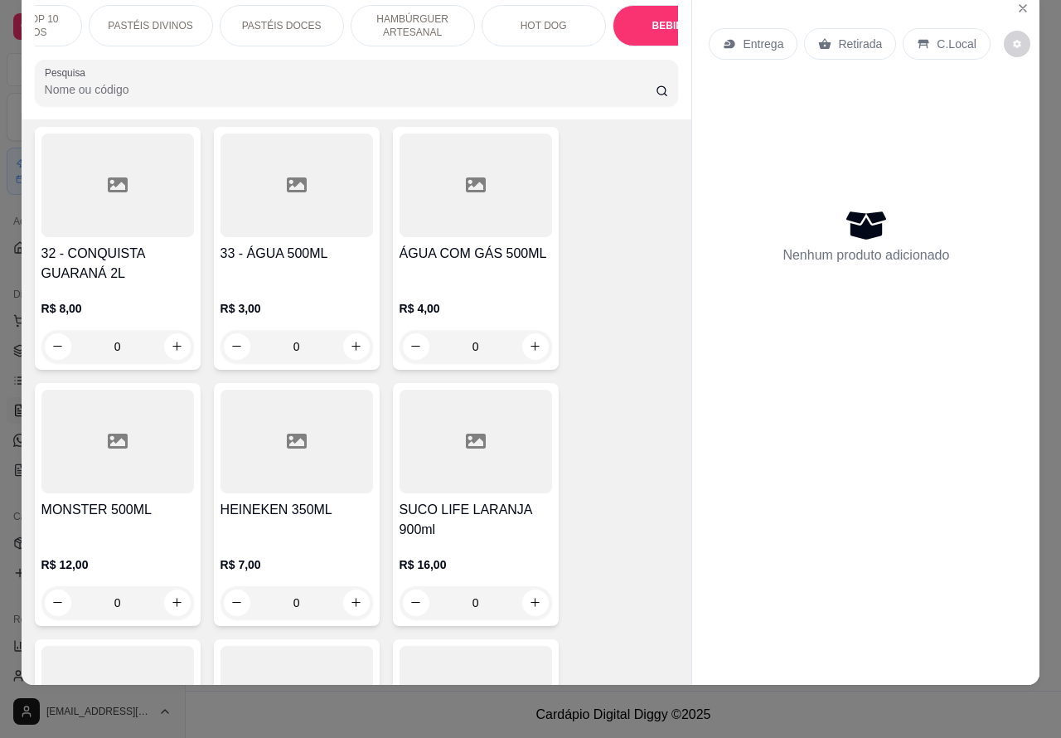
click at [171, 340] on icon "increase-product-quantity" at bounding box center [177, 346] width 12 height 12
type input "1"
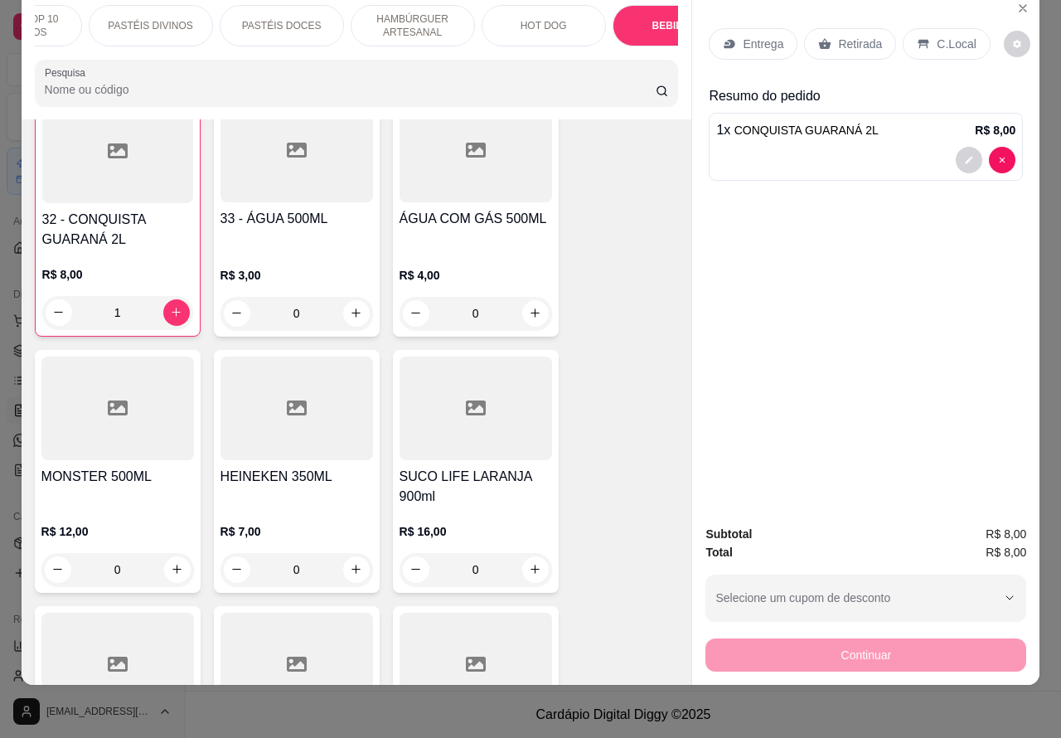
scroll to position [5756, 0]
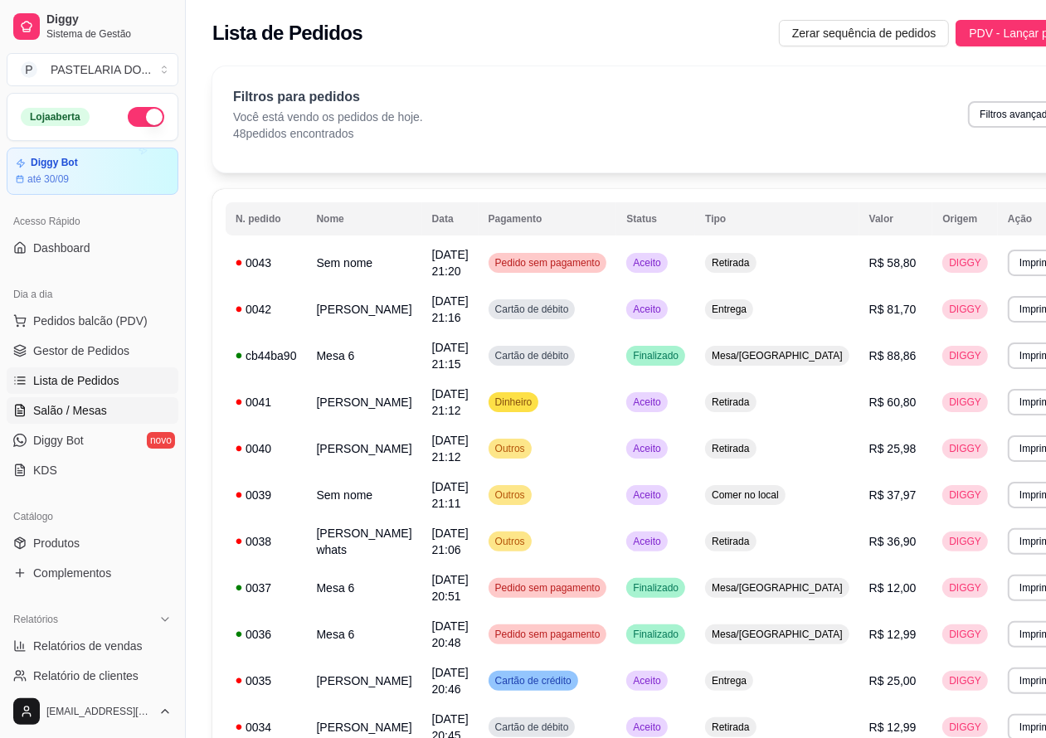
click at [96, 406] on span "Salão / Mesas" at bounding box center [70, 410] width 74 height 17
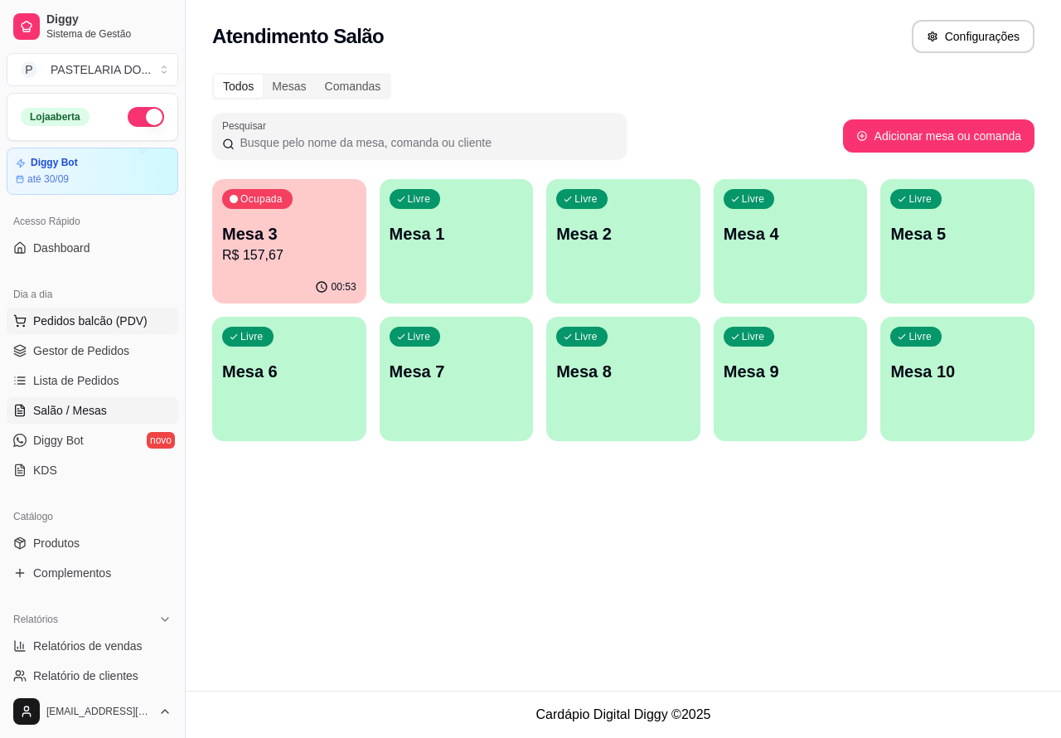
click at [125, 322] on span "Pedidos balcão (PDV)" at bounding box center [90, 321] width 114 height 17
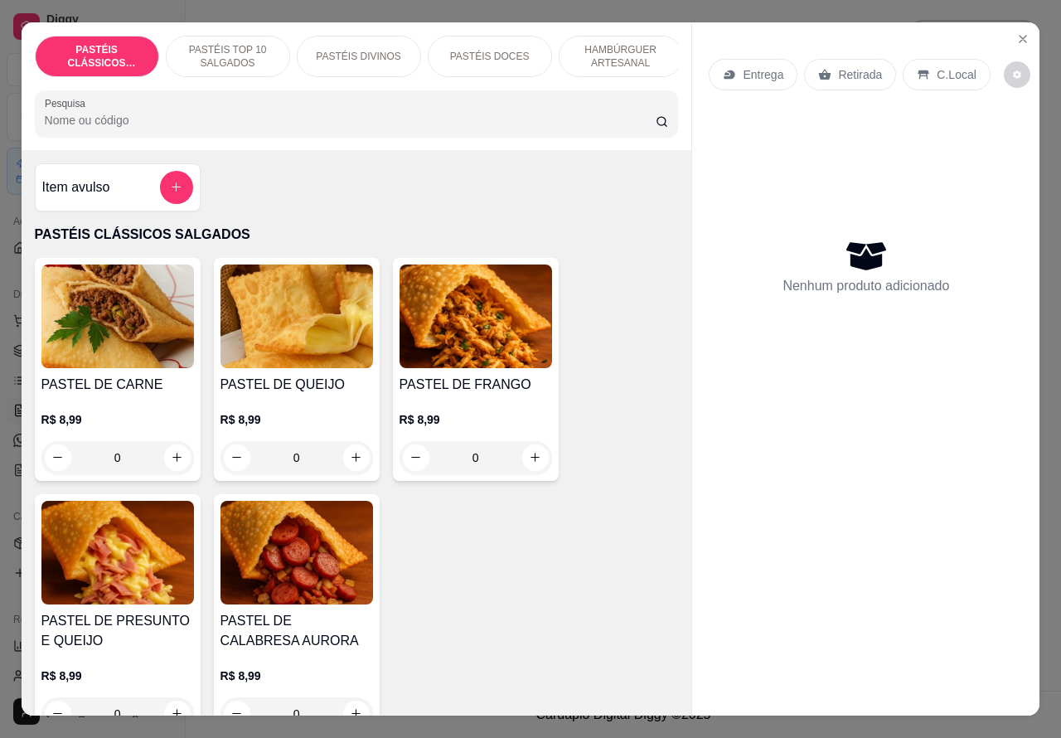
click at [373, 50] on p "PASTÉIS DIVINOS" at bounding box center [358, 56] width 85 height 13
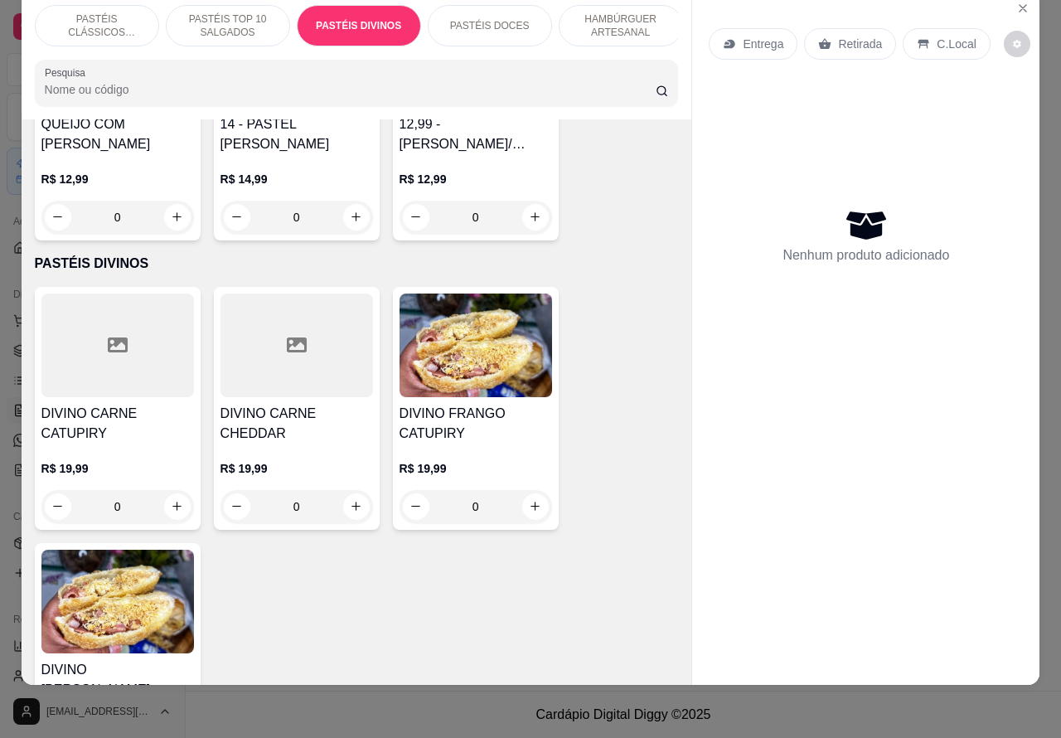
scroll to position [2057, 0]
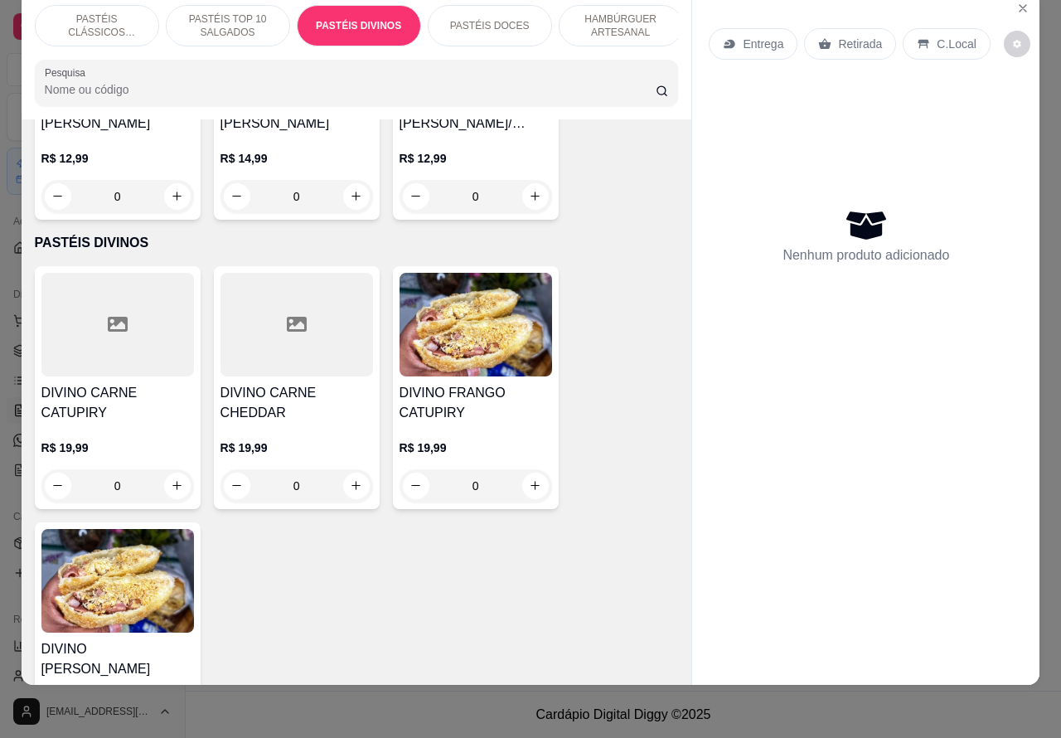
click at [167, 485] on div "0" at bounding box center [117, 485] width 153 height 33
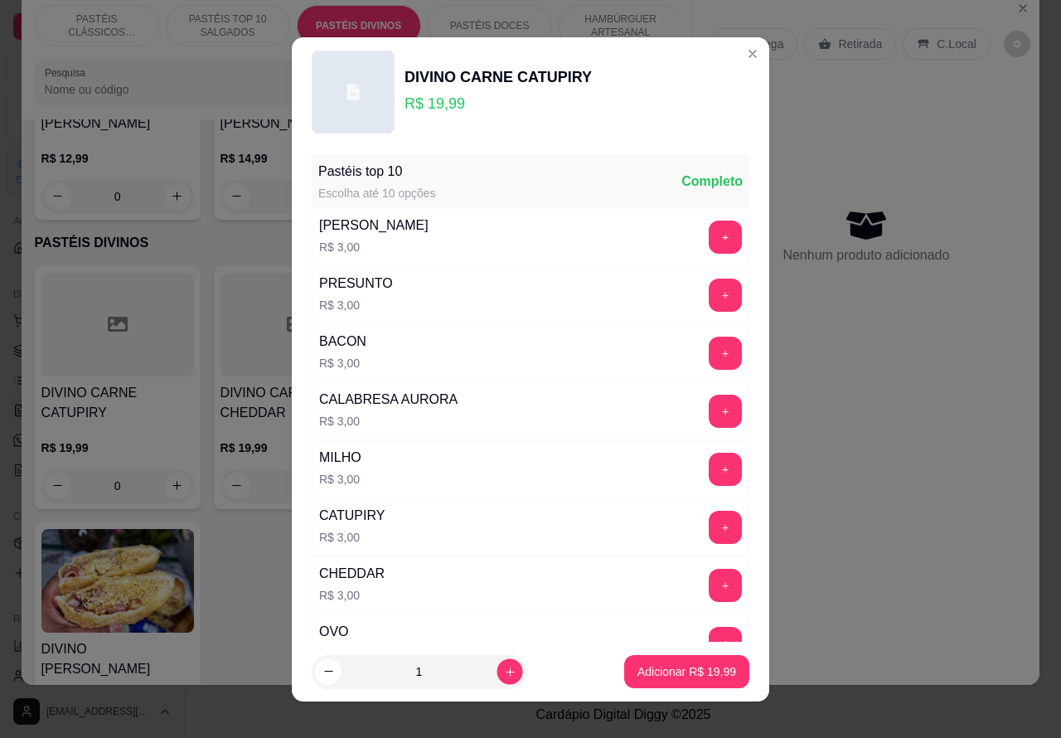
click at [504, 670] on icon "increase-product-quantity" at bounding box center [510, 671] width 12 height 12
type input "2"
click at [639, 674] on p "Adicionar R$ 39,98" at bounding box center [687, 671] width 96 height 16
type input "2"
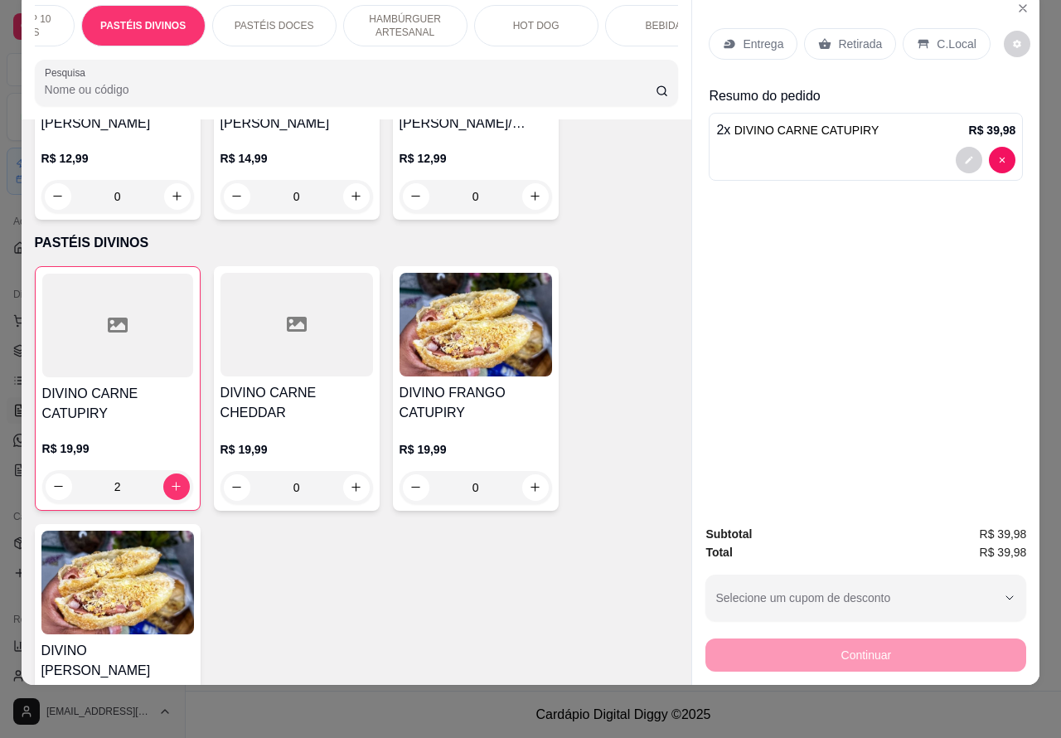
scroll to position [0, 257]
click at [628, 17] on div "BEBIDAS" at bounding box center [626, 25] width 124 height 41
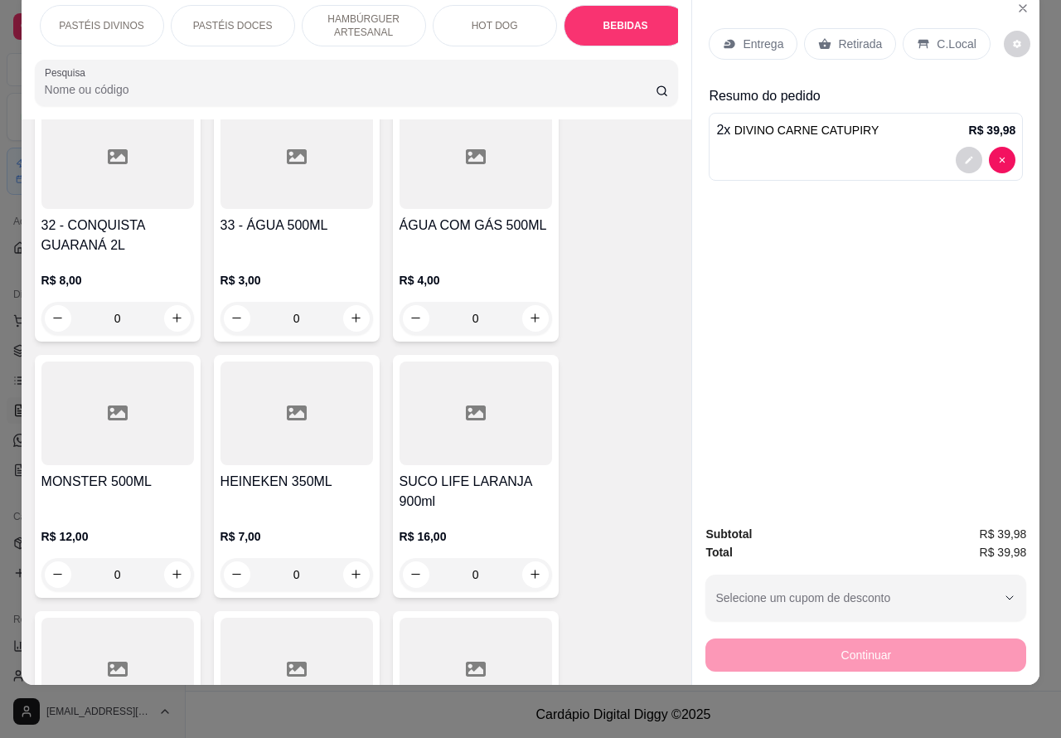
scroll to position [5631, 0]
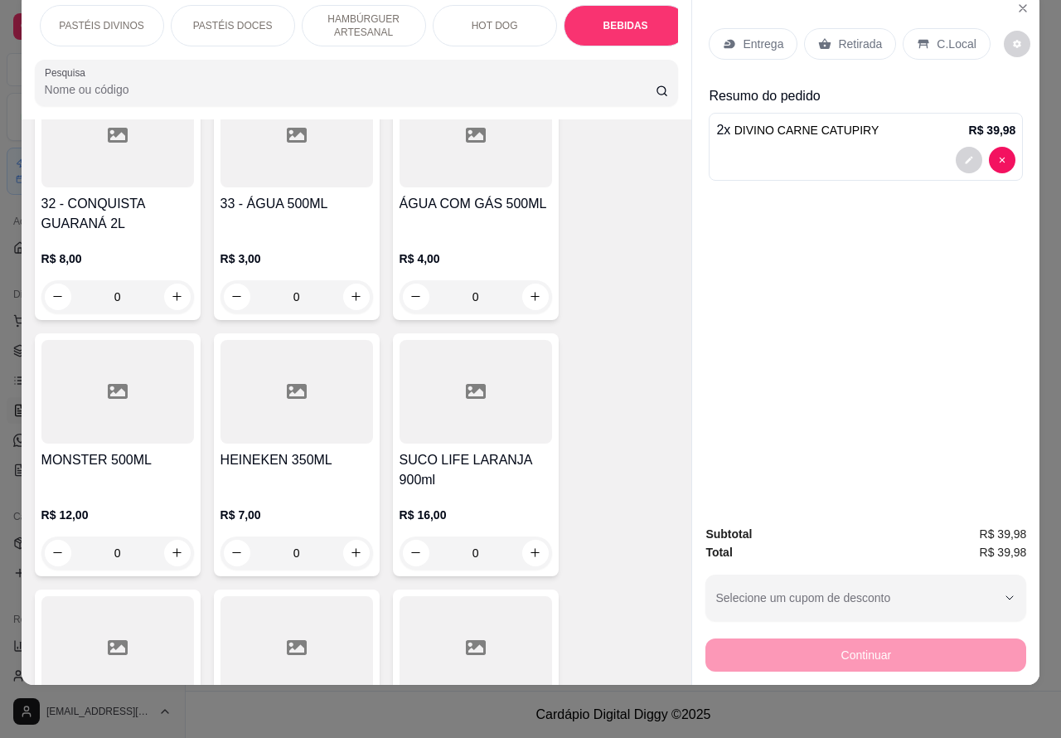
click at [851, 36] on p "Retirada" at bounding box center [860, 44] width 44 height 17
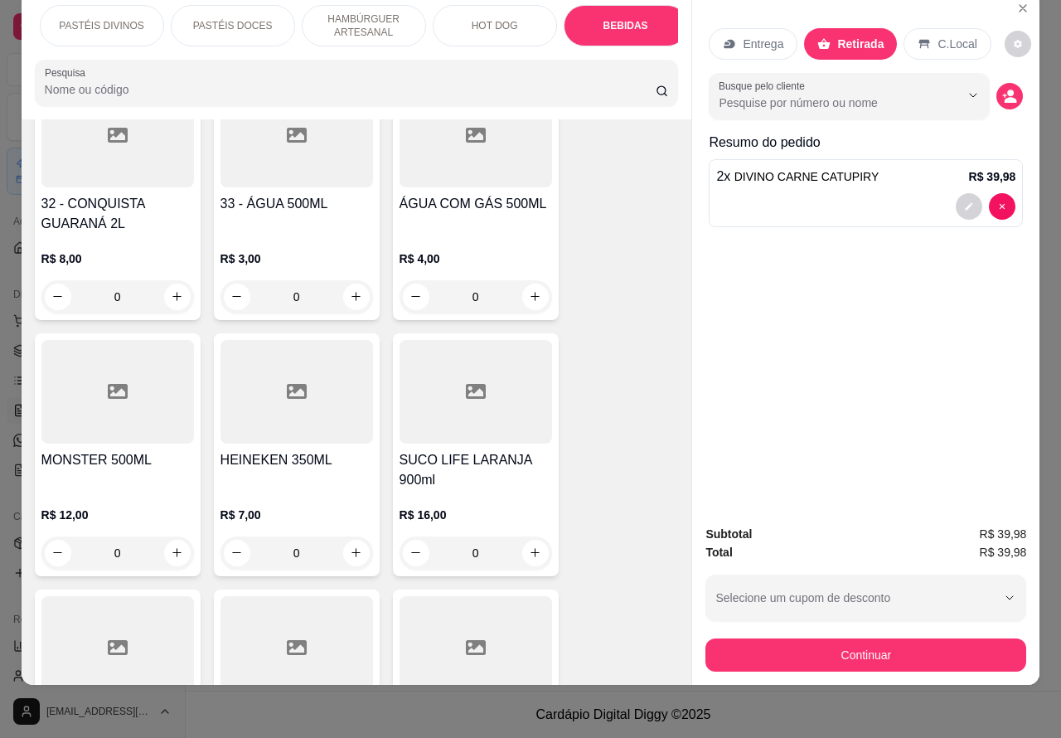
click at [831, 193] on div at bounding box center [865, 206] width 299 height 27
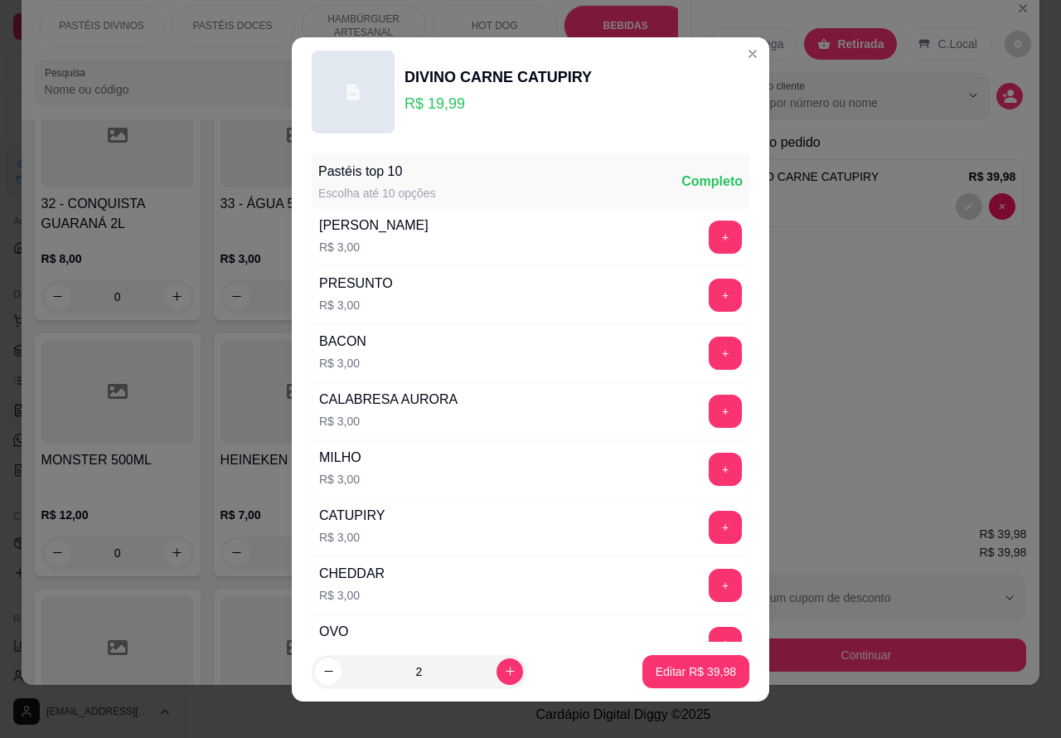
scroll to position [216, 0]
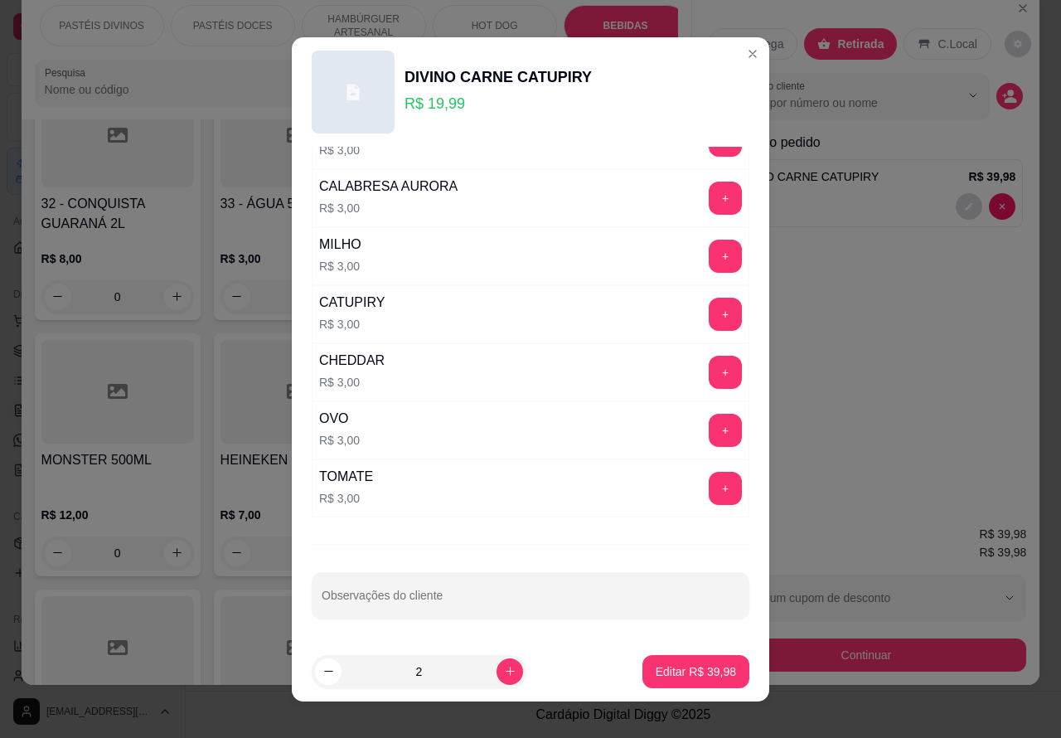
click at [483, 609] on input "Observações do cliente" at bounding box center [531, 602] width 418 height 17
type input "H"
type input "[PERSON_NAME] ESTA AGUARDANDO"
click at [667, 662] on button "Editar R$ 39,98" at bounding box center [696, 671] width 104 height 32
type input "0"
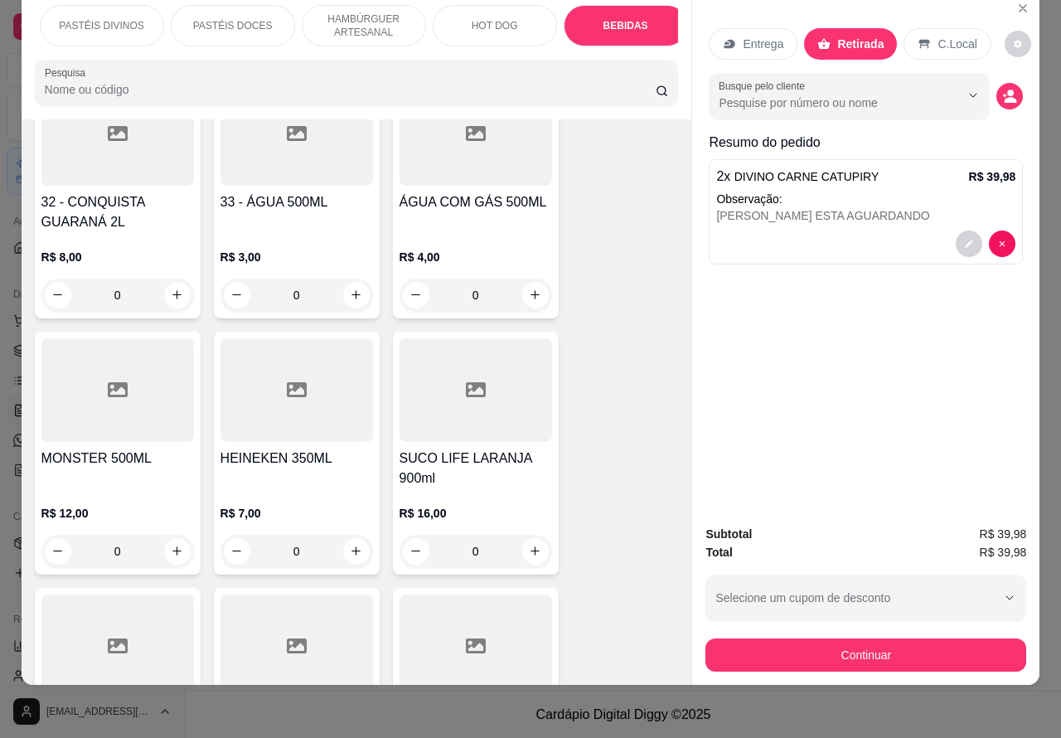
scroll to position [5630, 0]
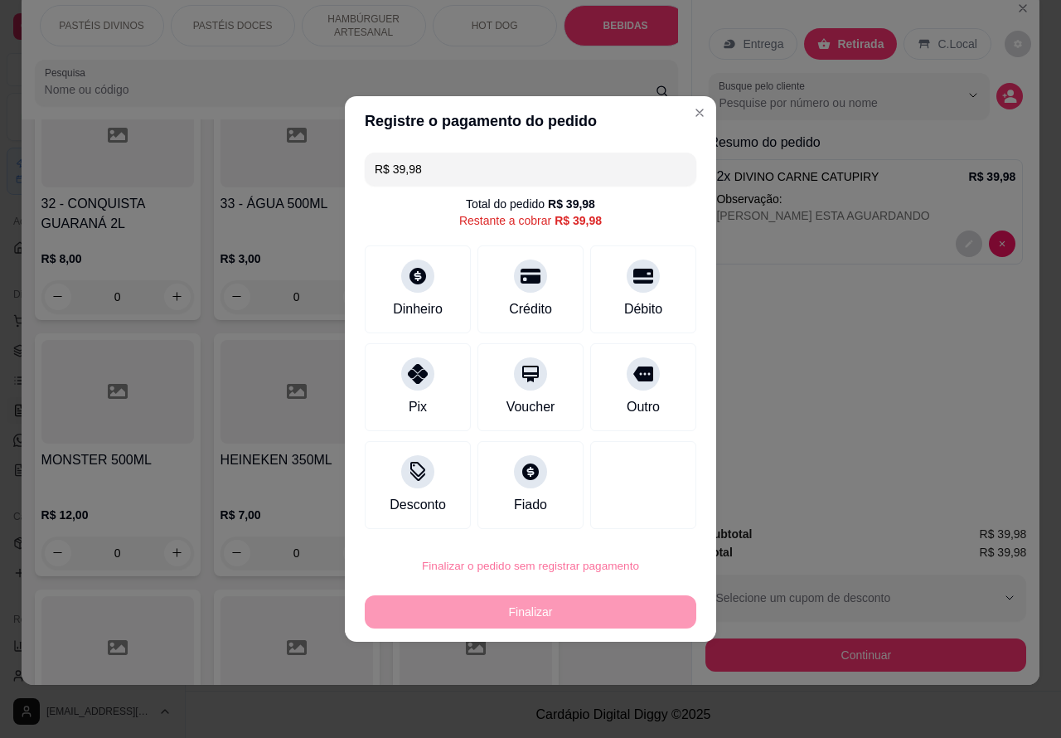
click at [643, 531] on button "Confirmar" at bounding box center [628, 520] width 61 height 26
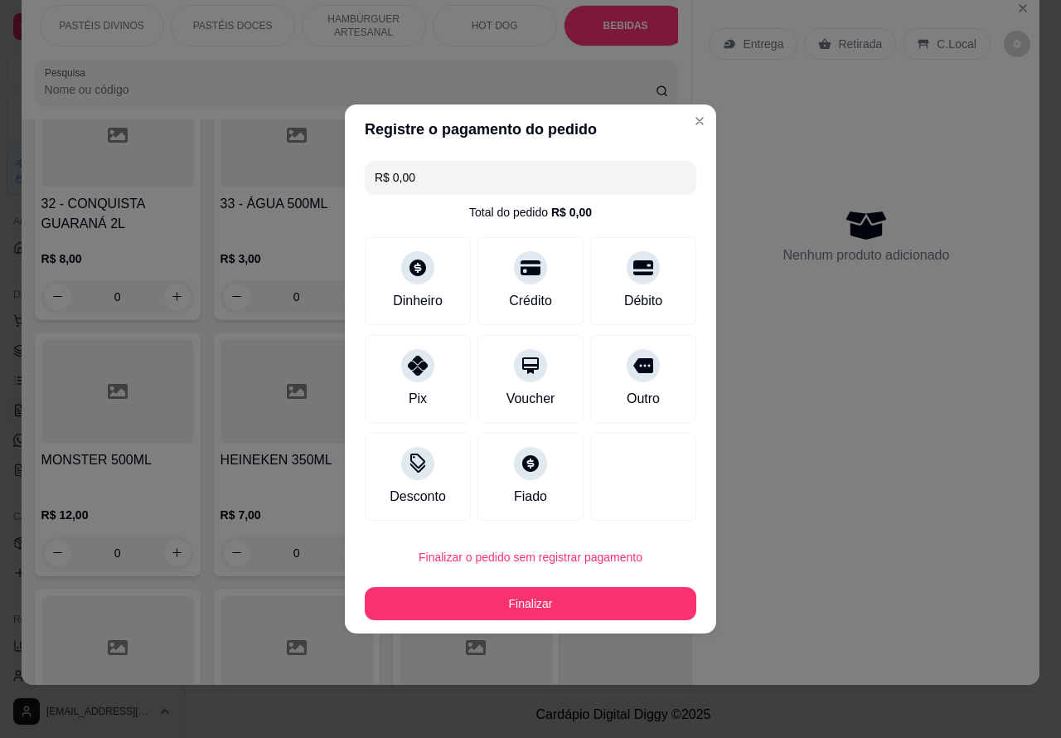
type input "R$ 0,00"
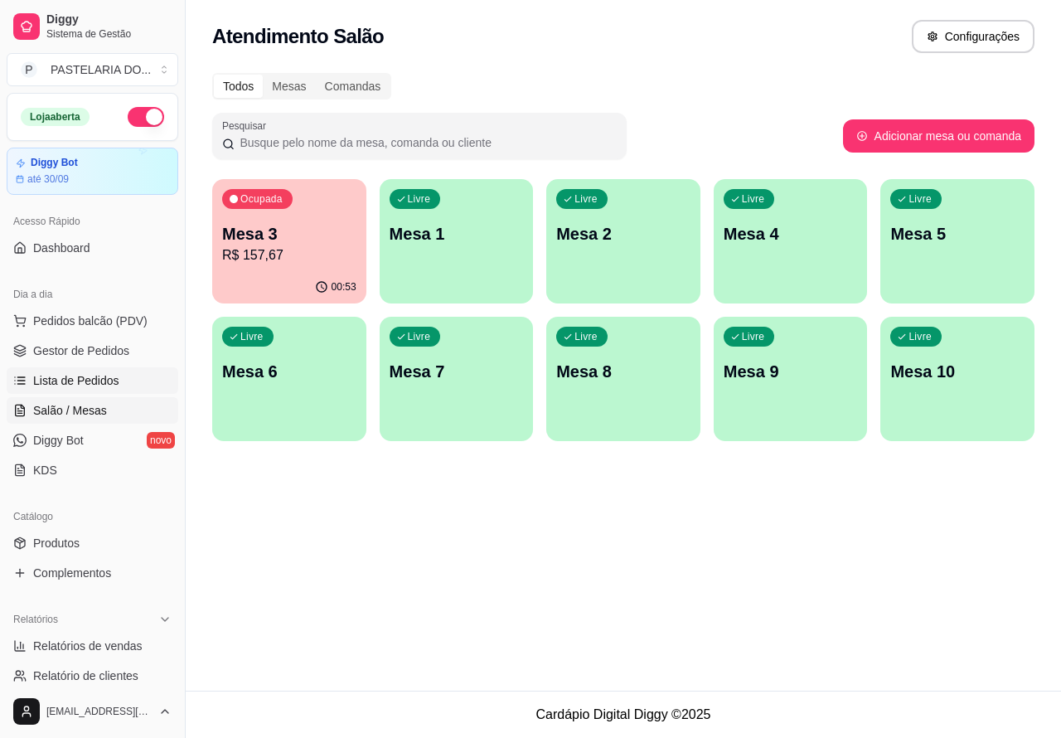
click at [112, 382] on span "Lista de Pedidos" at bounding box center [76, 380] width 86 height 17
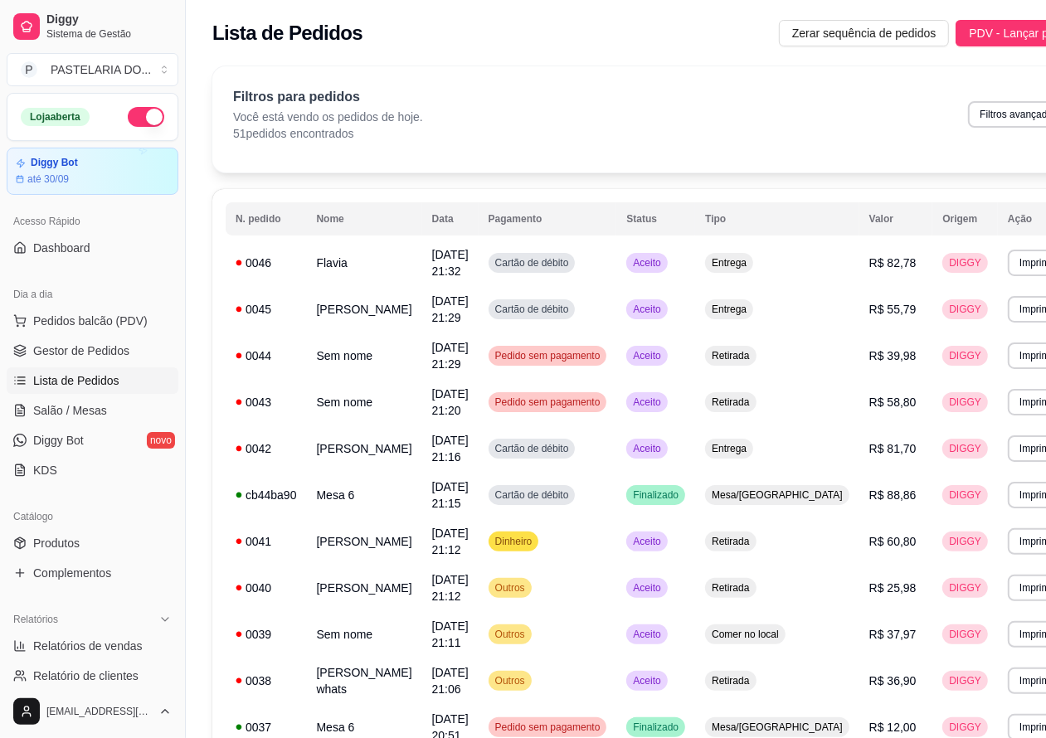
click at [1007, 264] on button "Imprimir" at bounding box center [1036, 263] width 59 height 27
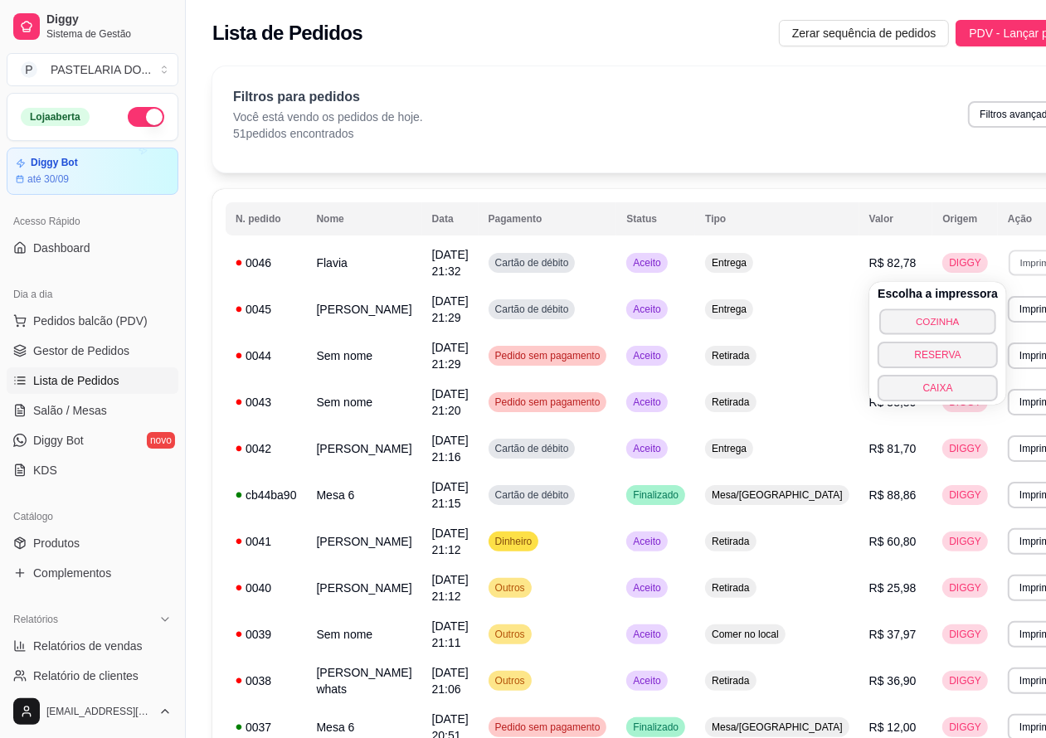
click at [934, 320] on button "COZINHA" at bounding box center [937, 321] width 116 height 26
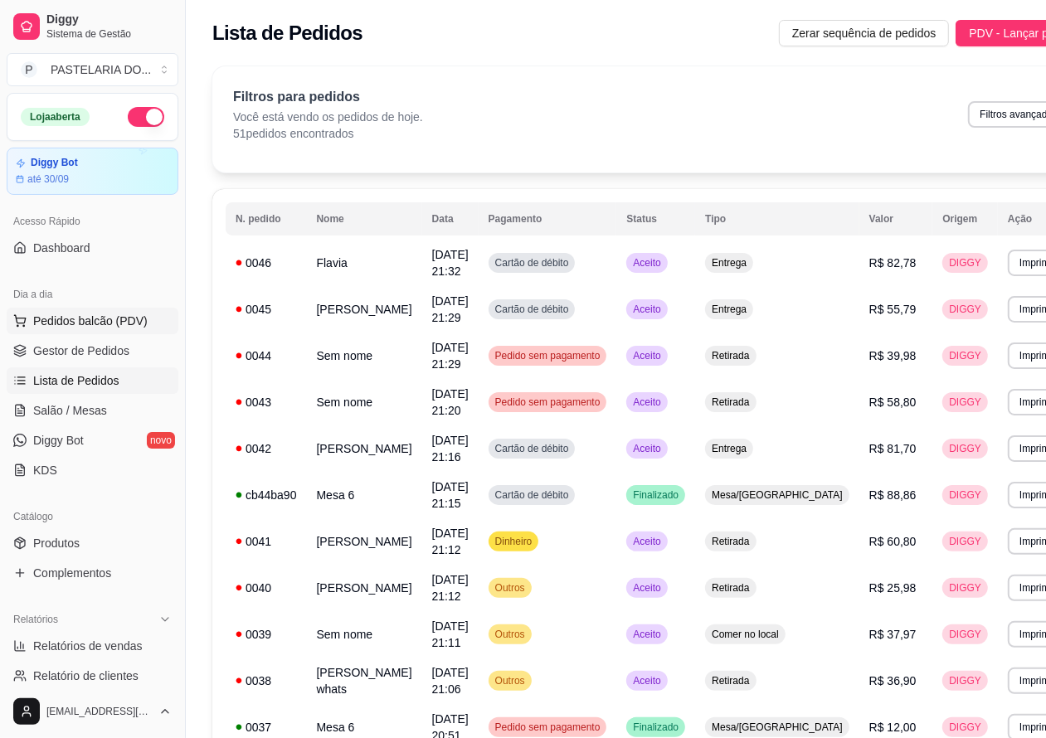
click at [131, 319] on span "Pedidos balcão (PDV)" at bounding box center [90, 321] width 114 height 17
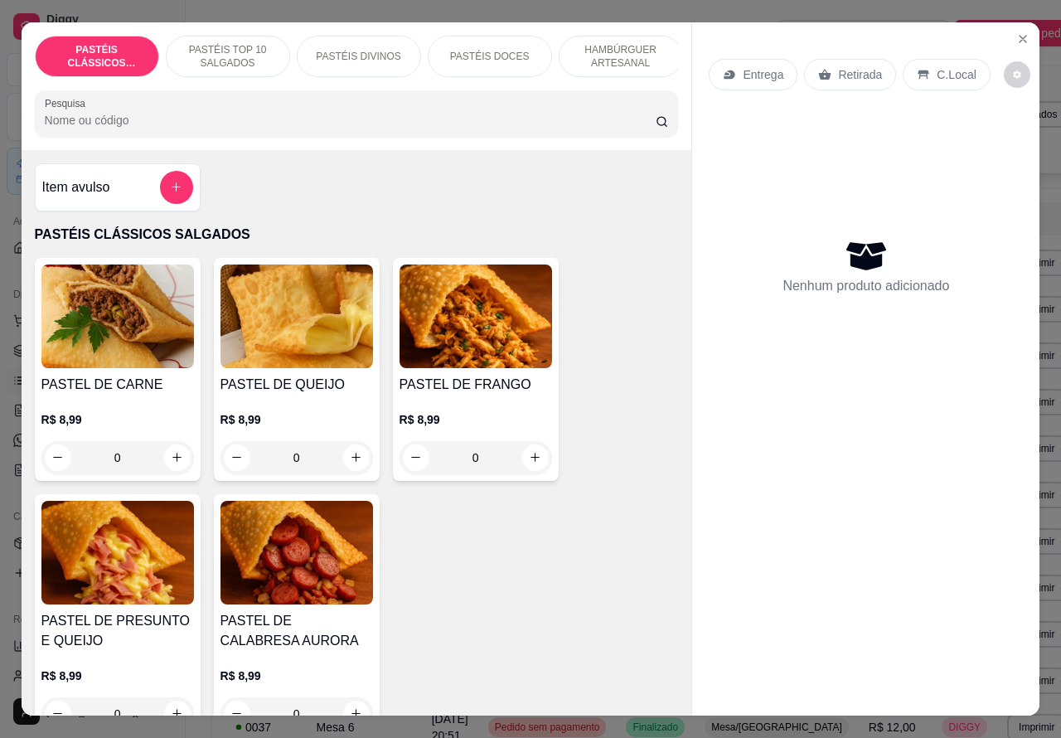
click at [628, 43] on p "HAMBÚRGUER ARTESANAL" at bounding box center [621, 56] width 96 height 27
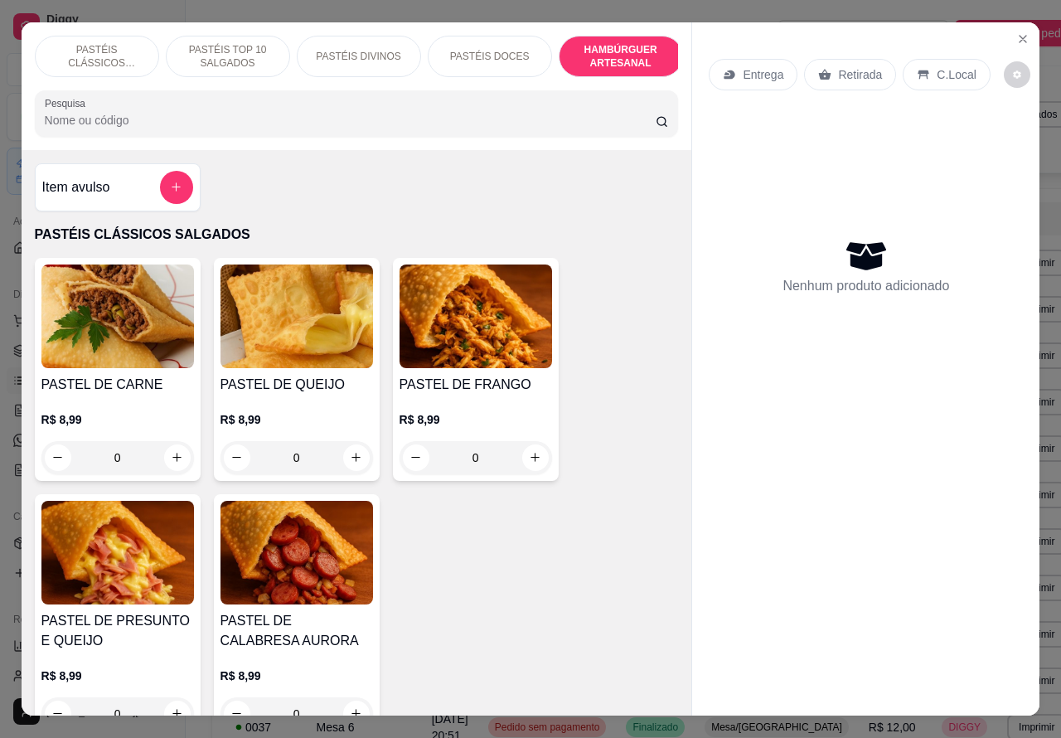
scroll to position [38, 0]
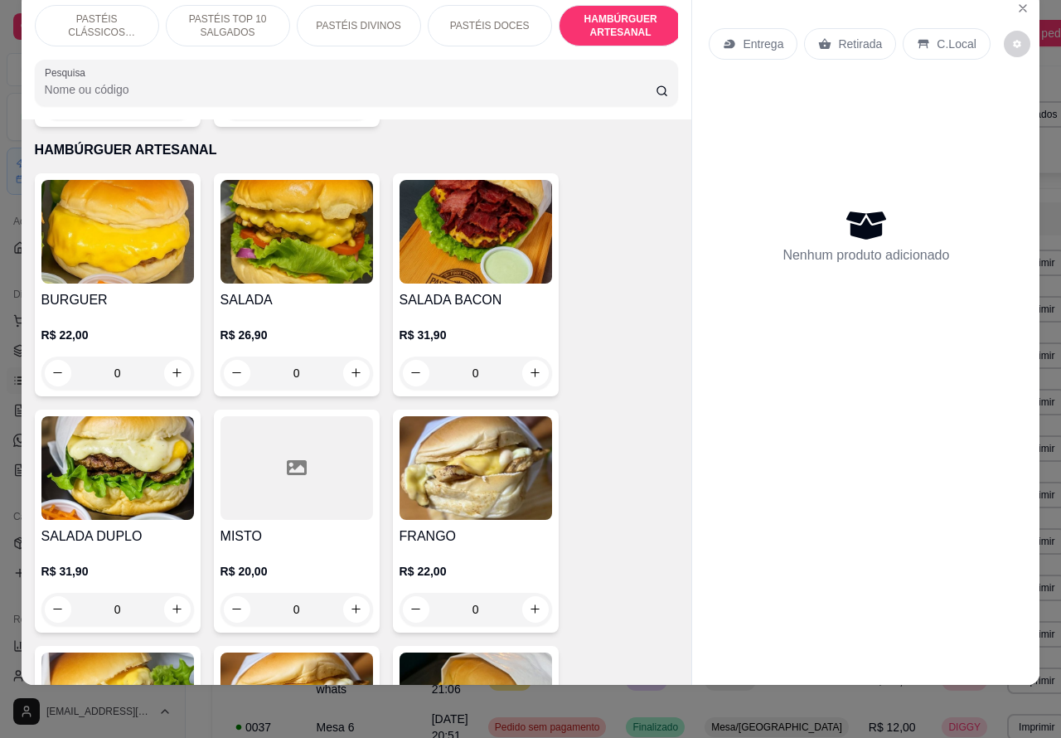
click at [358, 363] on div "0" at bounding box center [297, 373] width 153 height 33
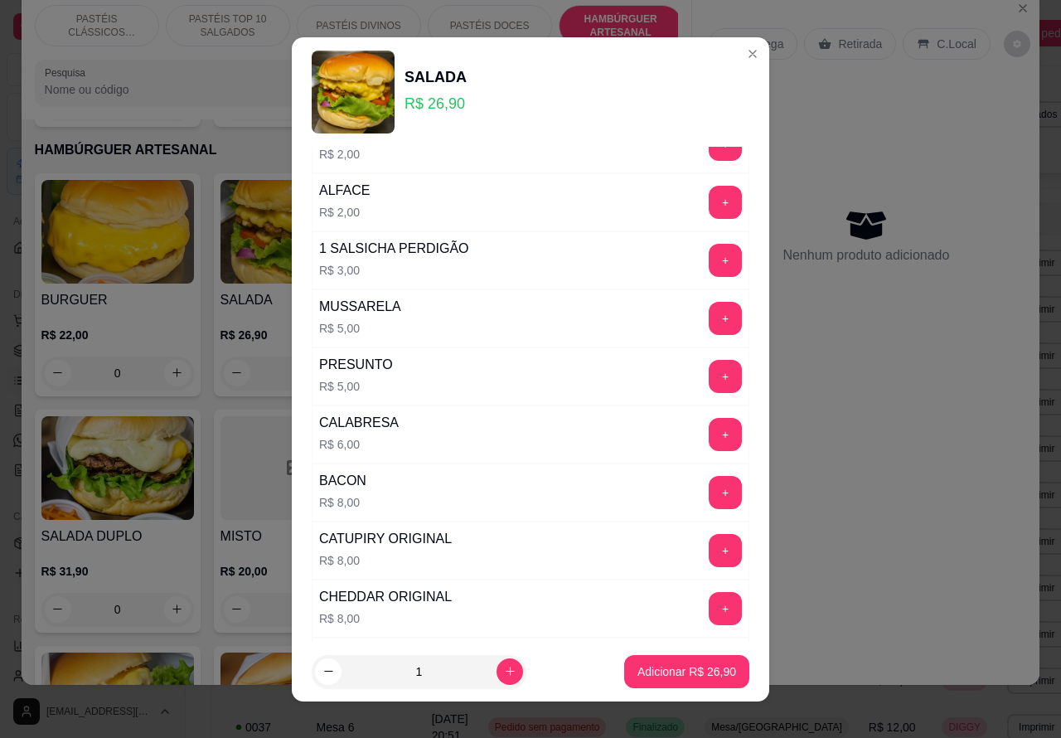
scroll to position [449, 0]
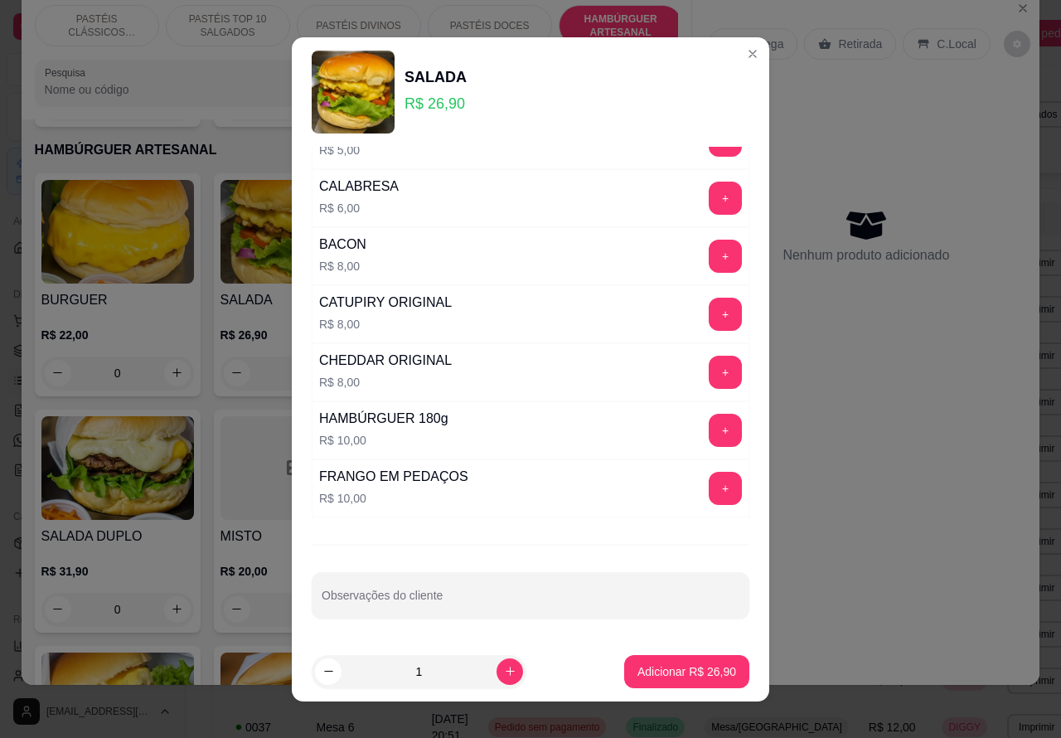
click at [473, 603] on input "Observações do cliente" at bounding box center [531, 602] width 418 height 17
type input "REBECAA"
click at [652, 672] on p "Adicionar R$ 26,90" at bounding box center [687, 671] width 96 height 16
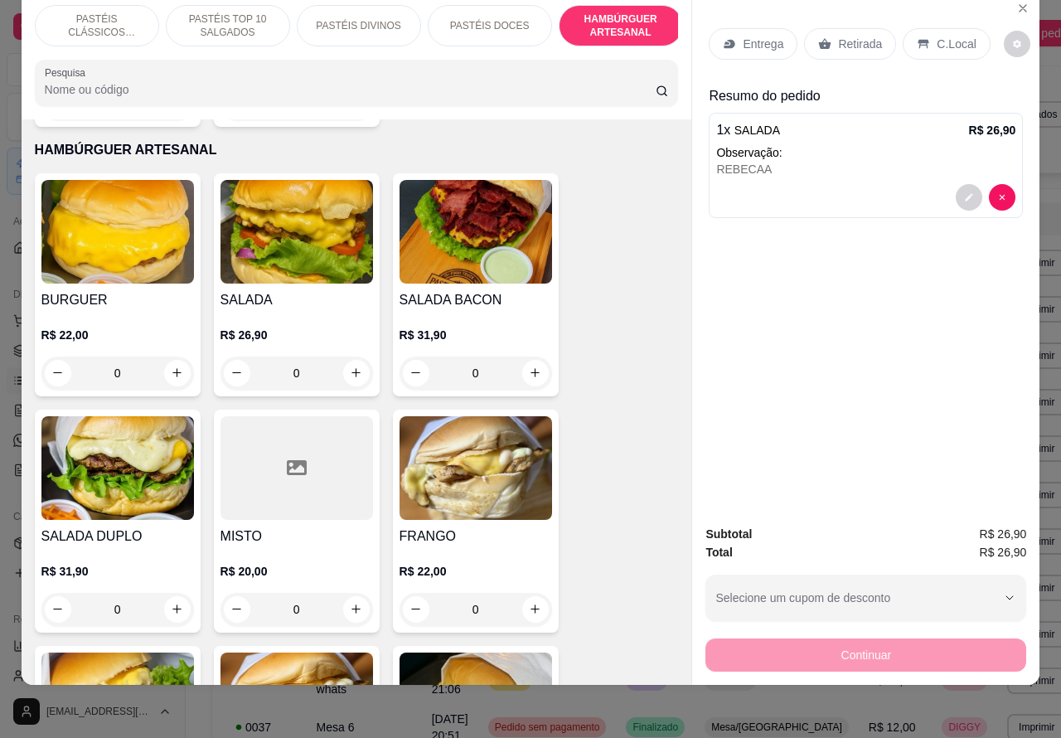
click at [859, 36] on p "Retirada" at bounding box center [860, 44] width 44 height 17
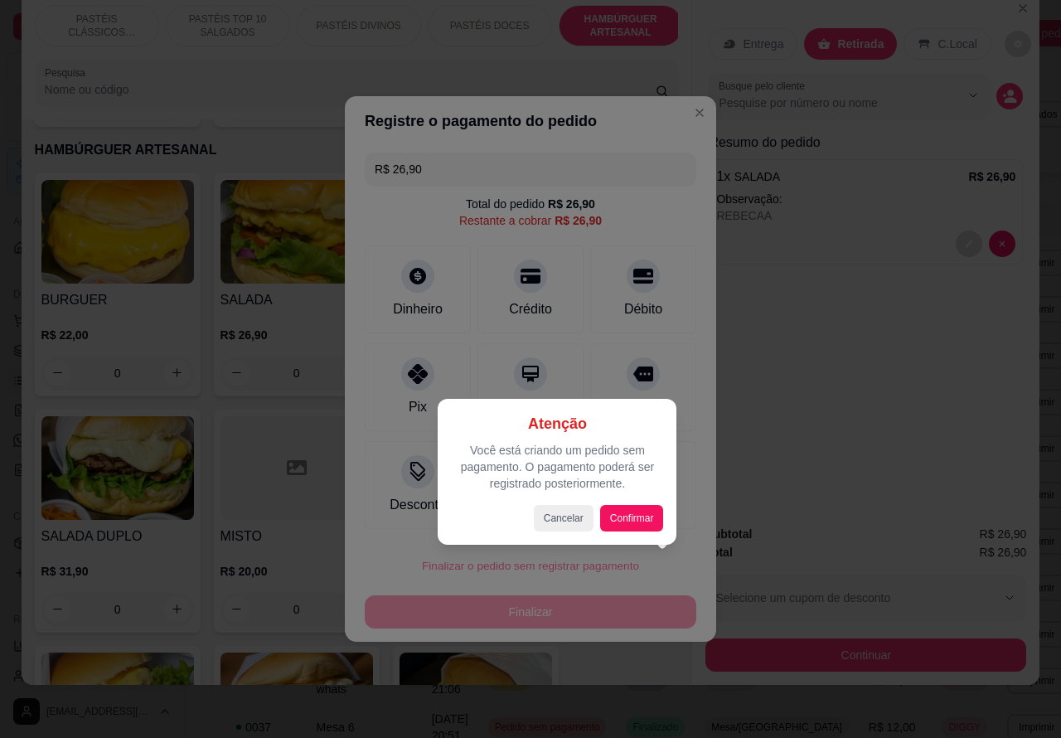
click at [649, 531] on div "Atenção Você está criando um pedido sem pagamento. O pagamento poderá ser regis…" at bounding box center [557, 472] width 239 height 146
click at [623, 506] on button "Confirmar" at bounding box center [631, 518] width 61 height 26
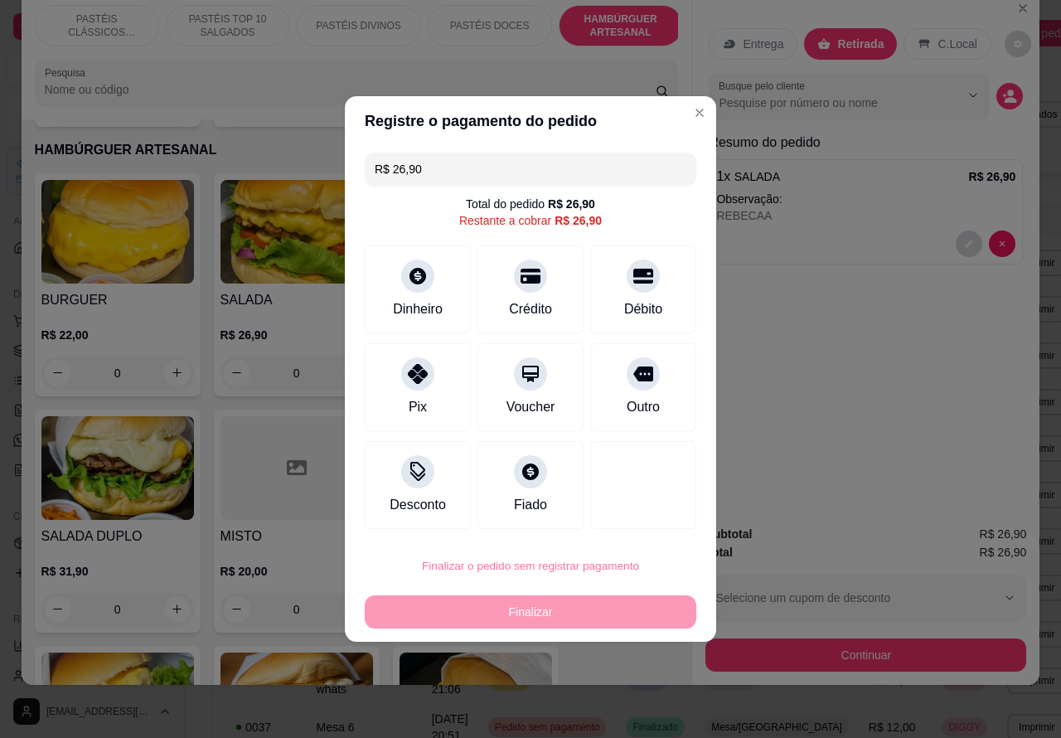
click at [626, 517] on button "Confirmar" at bounding box center [629, 520] width 61 height 26
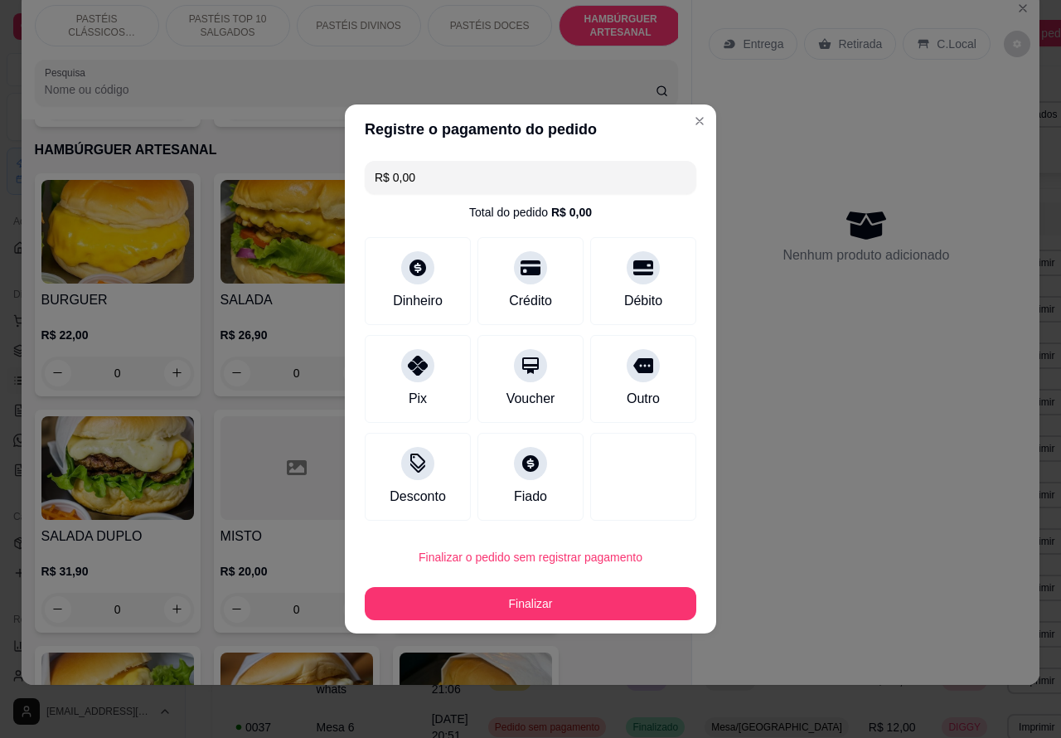
type input "R$ 0,00"
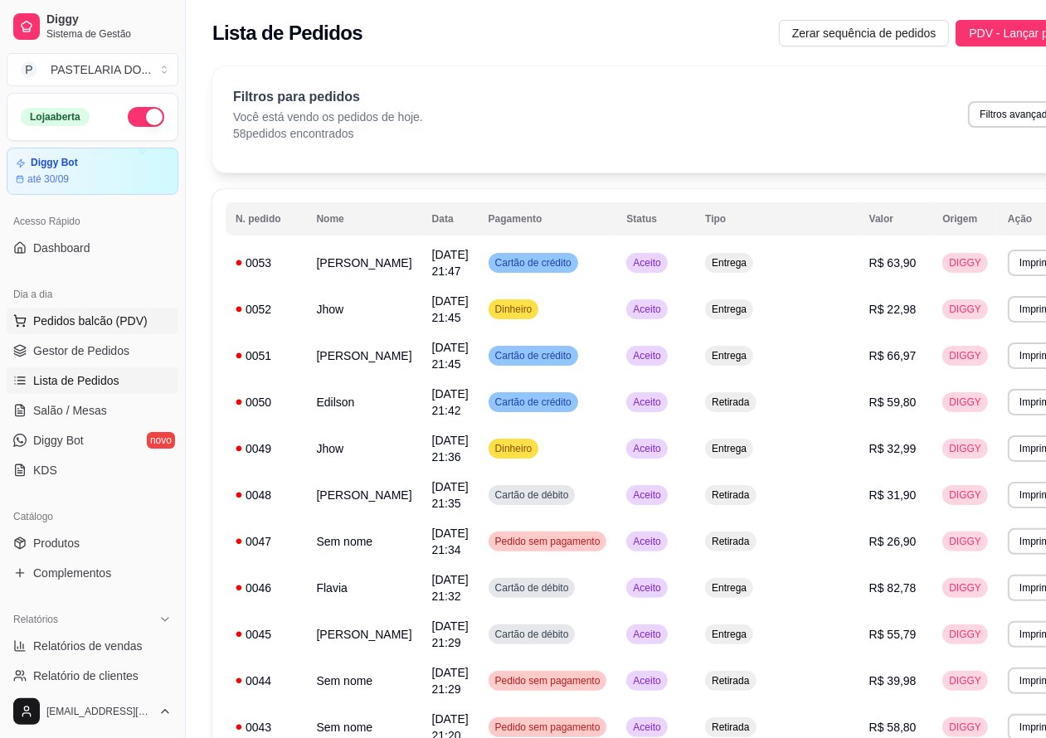
click at [122, 321] on span "Pedidos balcão (PDV)" at bounding box center [90, 321] width 114 height 17
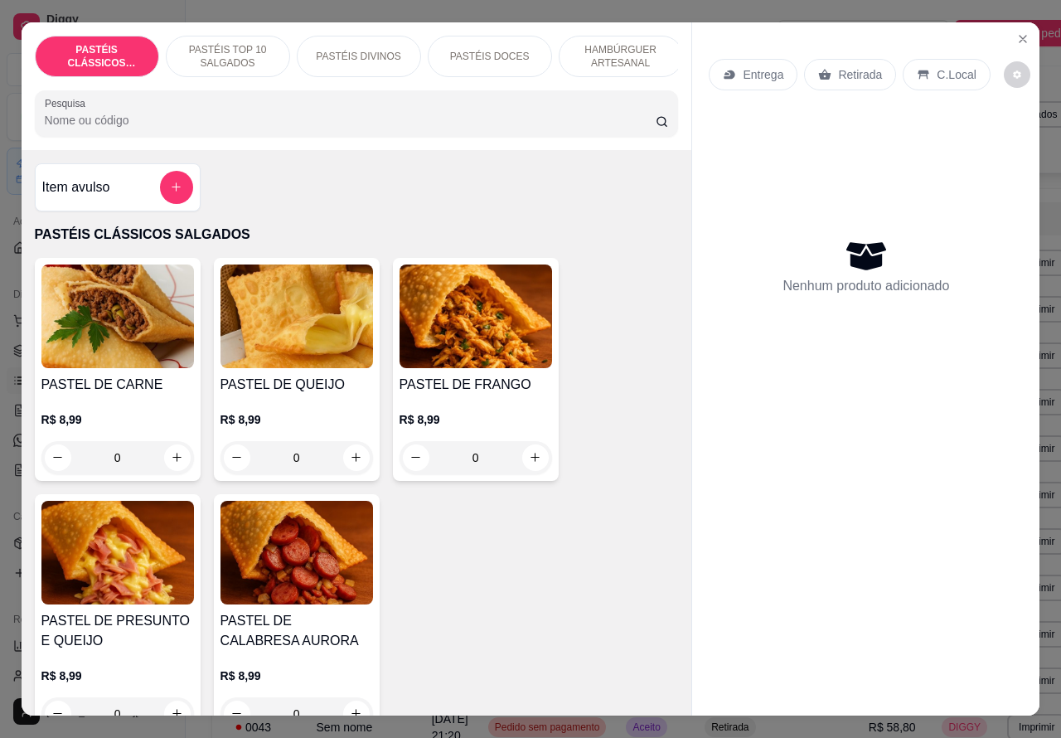
click at [485, 50] on p "PASTÉIS DOCES" at bounding box center [490, 56] width 80 height 13
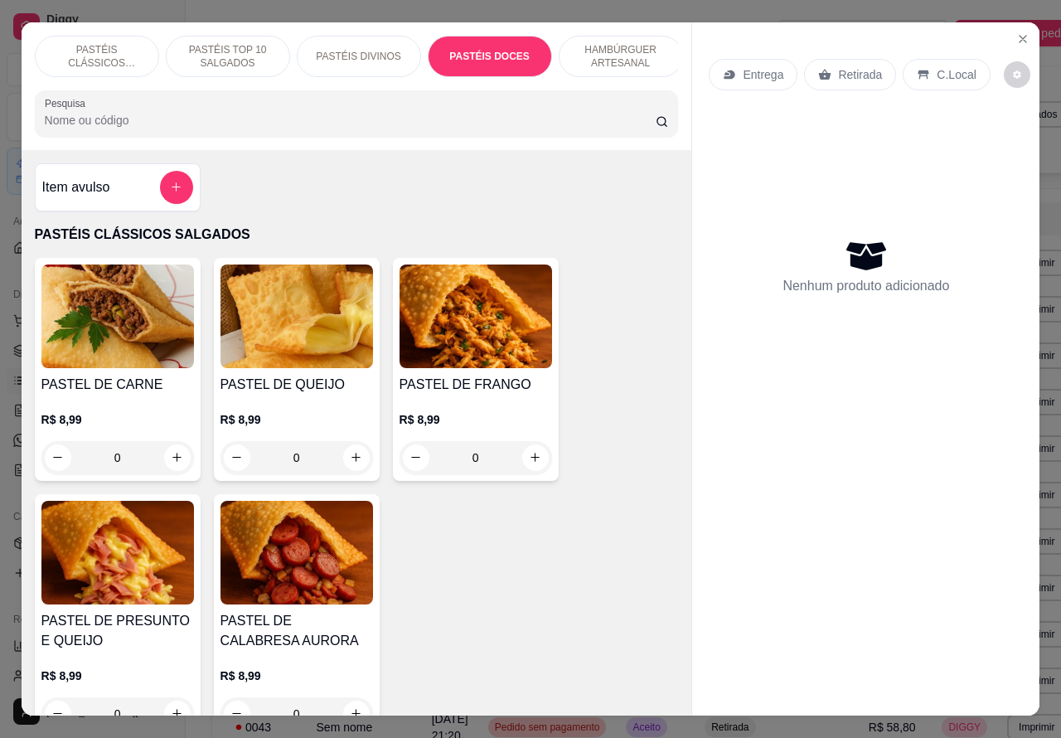
scroll to position [38, 0]
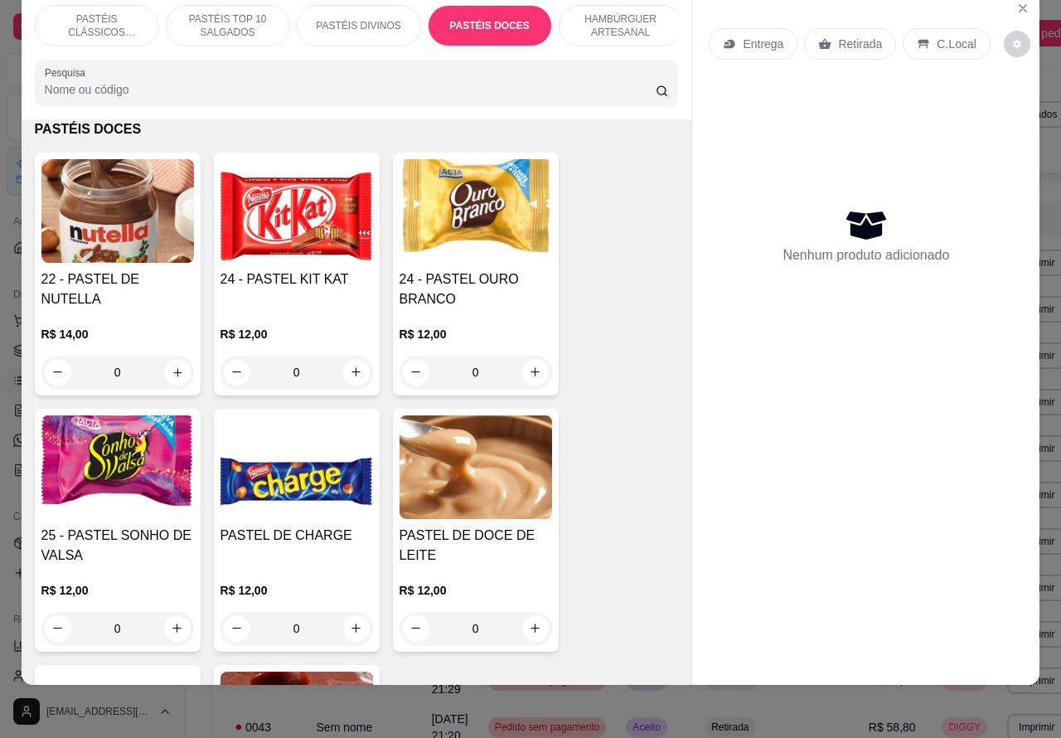
click at [173, 371] on icon "increase-product-quantity" at bounding box center [177, 372] width 8 height 8
type input "1"
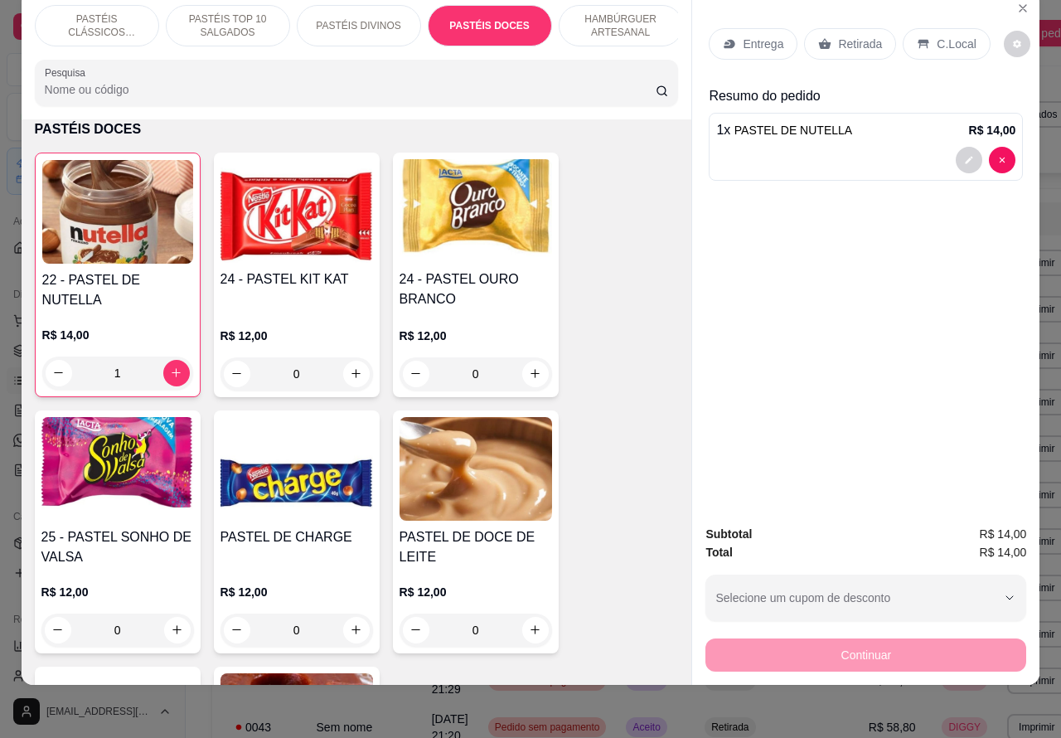
click at [863, 147] on div at bounding box center [865, 160] width 299 height 27
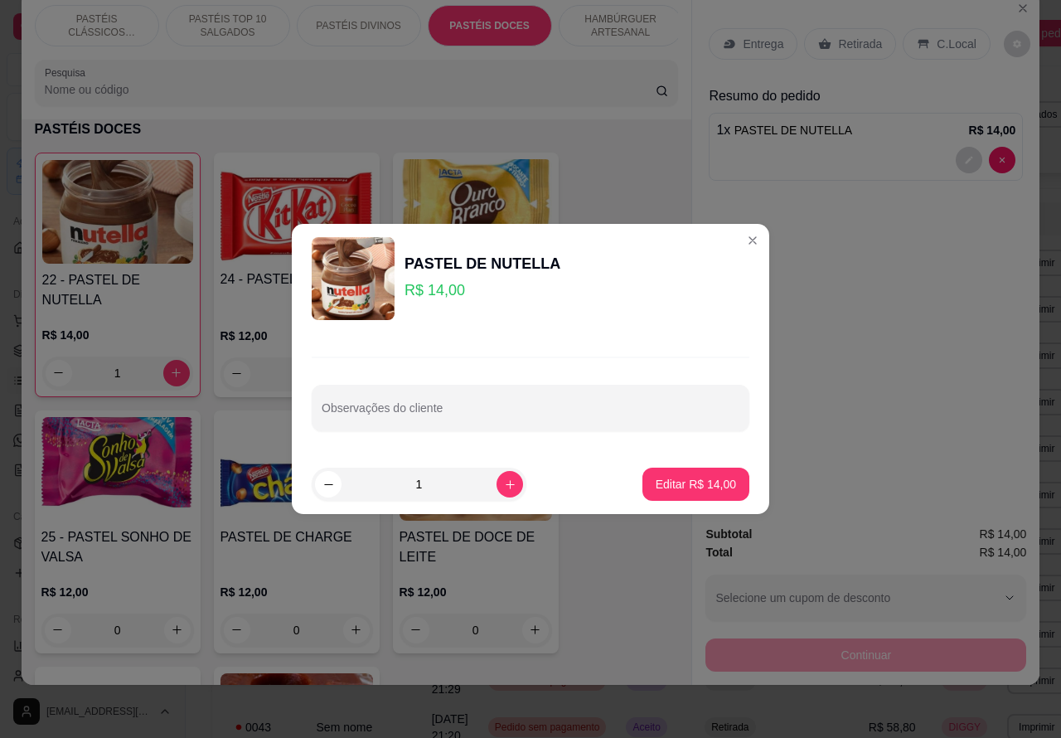
click at [483, 410] on input "Observações do cliente" at bounding box center [531, 414] width 418 height 17
type input "[PERSON_NAME].."
click at [689, 500] on div "Editar R$ 14,00" at bounding box center [696, 484] width 107 height 33
click at [684, 483] on p "Editar R$ 14,00" at bounding box center [696, 484] width 80 height 17
type input "0"
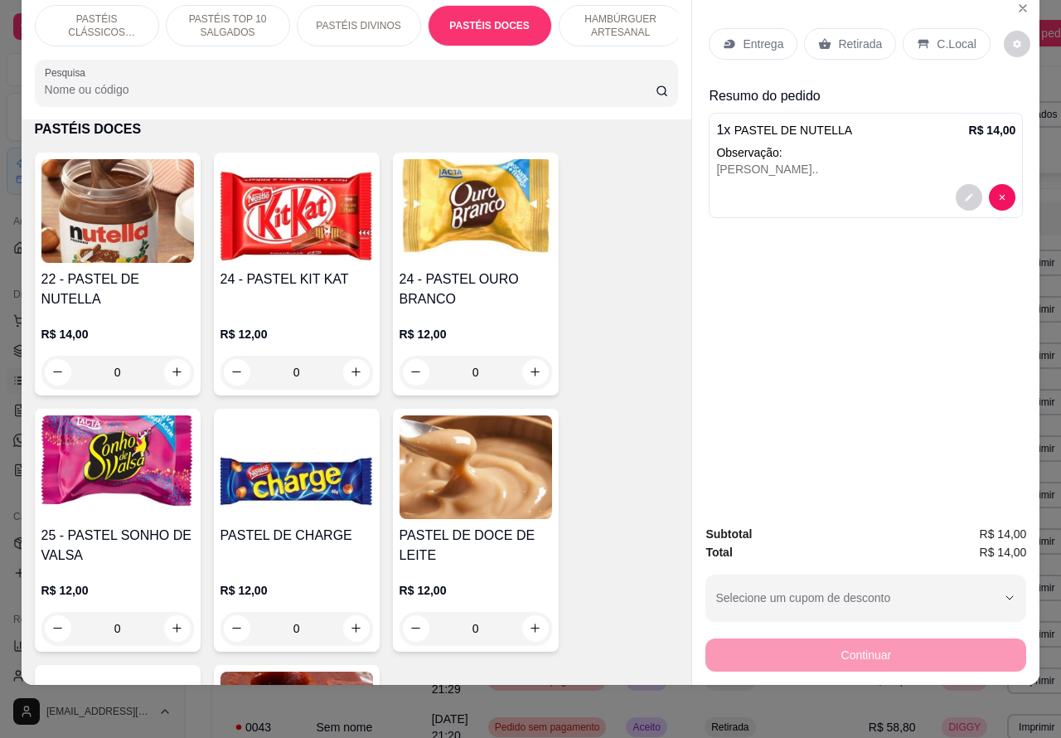
click at [848, 36] on p "Retirada" at bounding box center [860, 44] width 44 height 17
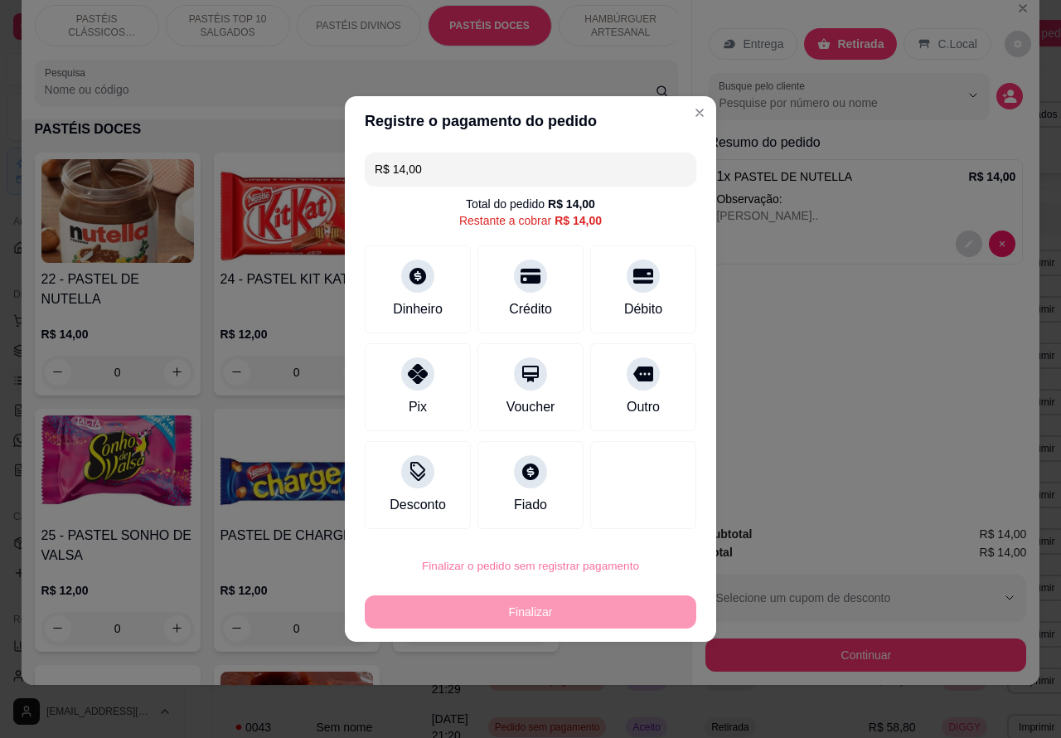
click at [648, 522] on button "Confirmar" at bounding box center [629, 520] width 61 height 26
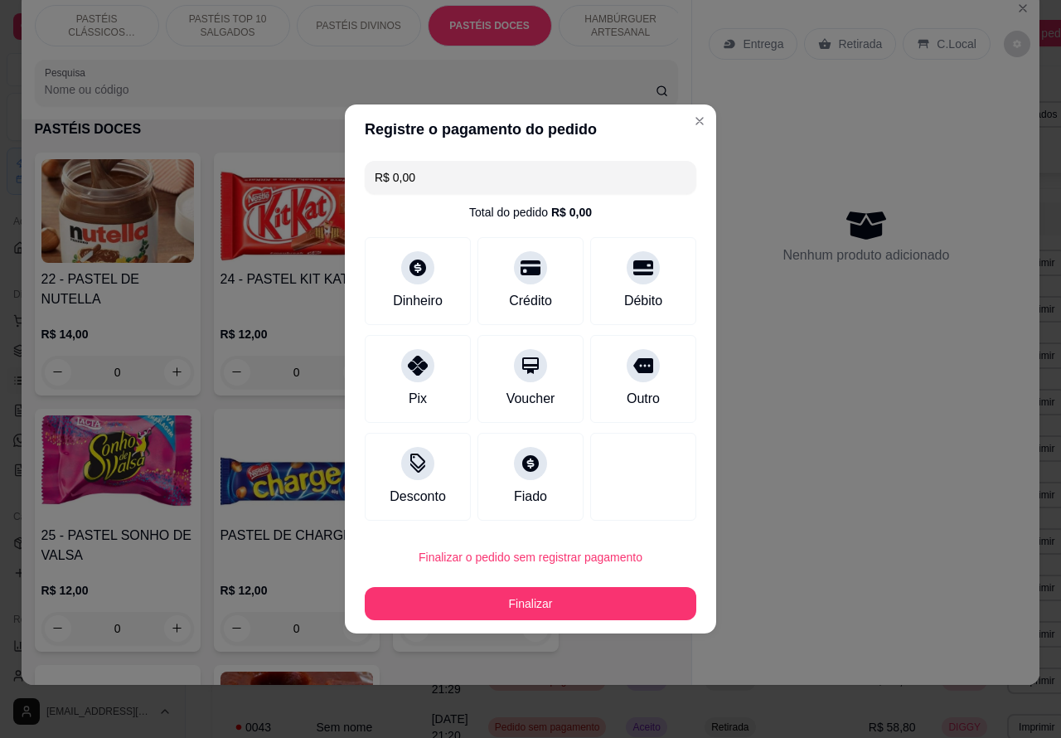
type input "R$ 0,00"
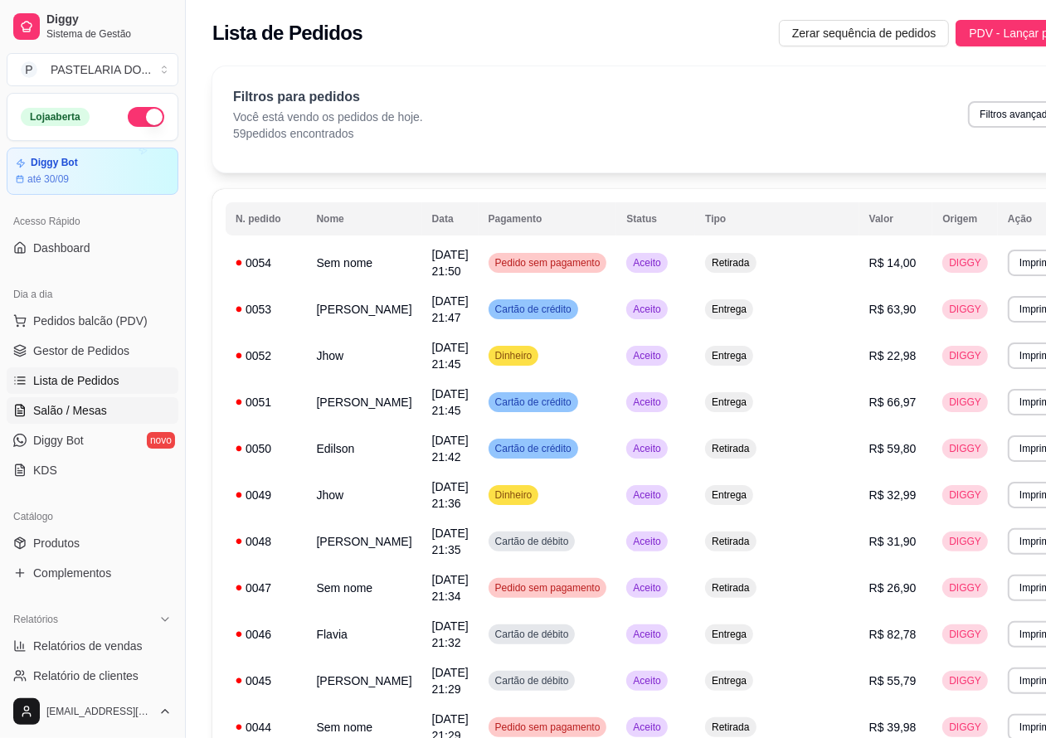
click at [89, 413] on span "Salão / Mesas" at bounding box center [70, 410] width 74 height 17
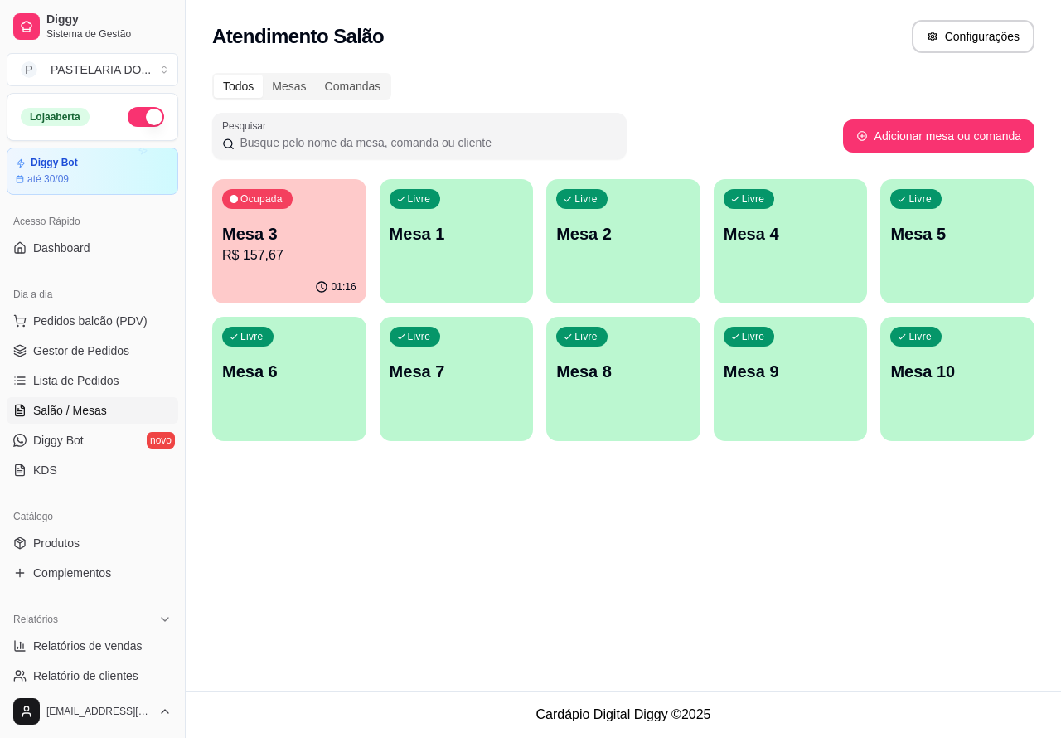
click at [332, 249] on p "R$ 157,67" at bounding box center [289, 255] width 134 height 20
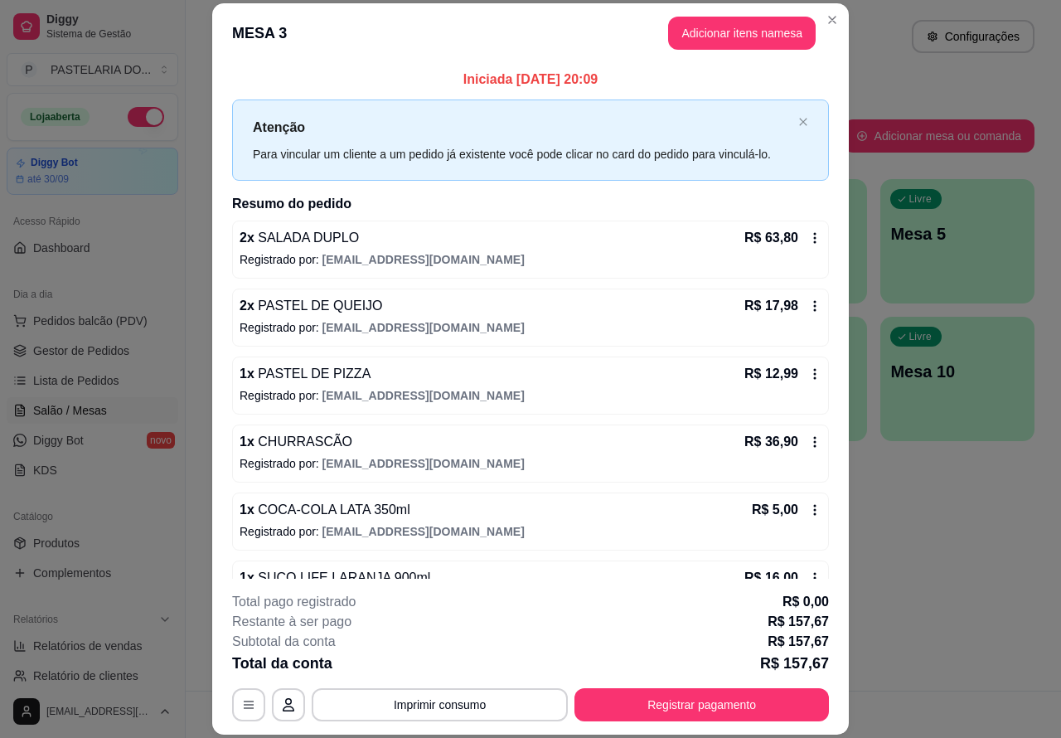
click at [906, 560] on div "Atendimento Salão Configurações Todos Mesas Comandas Pesquisar Adicionar mesa o…" at bounding box center [624, 345] width 876 height 691
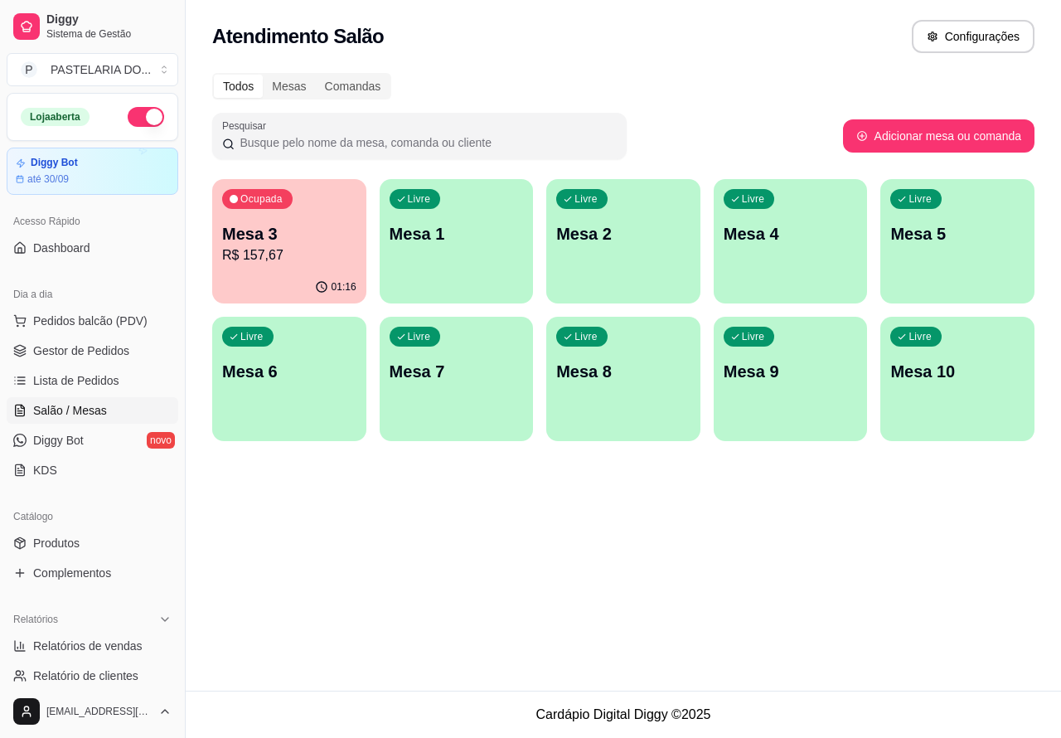
click at [320, 224] on p "Mesa 3" at bounding box center [289, 233] width 134 height 23
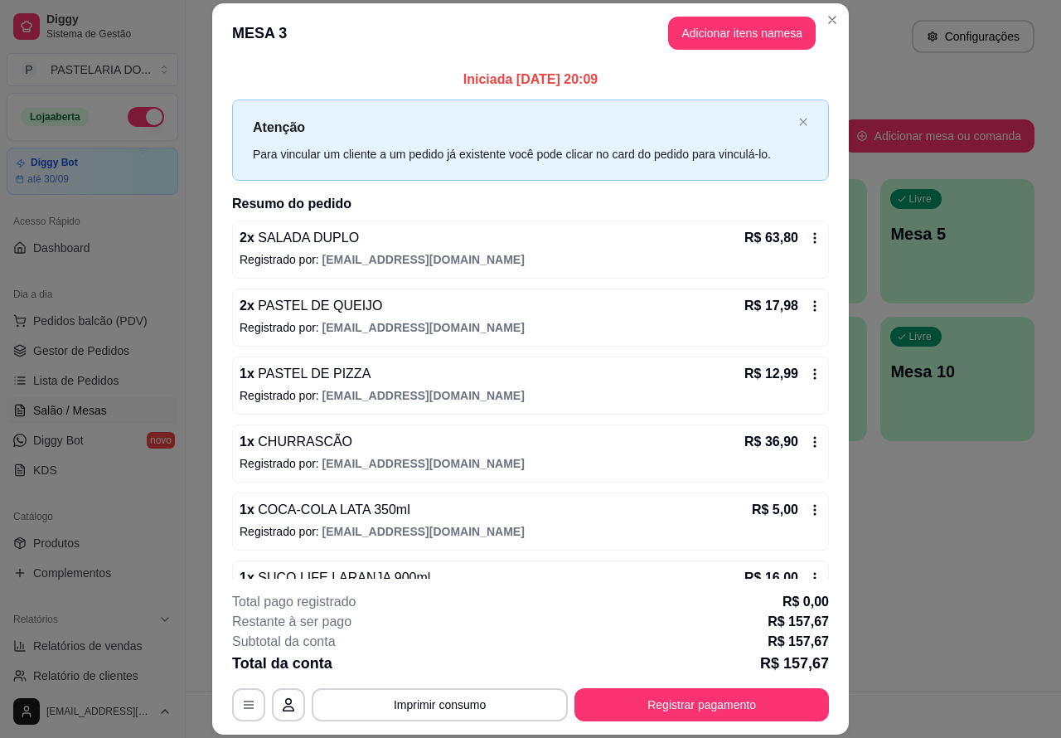
click at [905, 610] on div "Atendimento Salão Configurações Todos Mesas Comandas Pesquisar Adicionar mesa o…" at bounding box center [624, 345] width 876 height 691
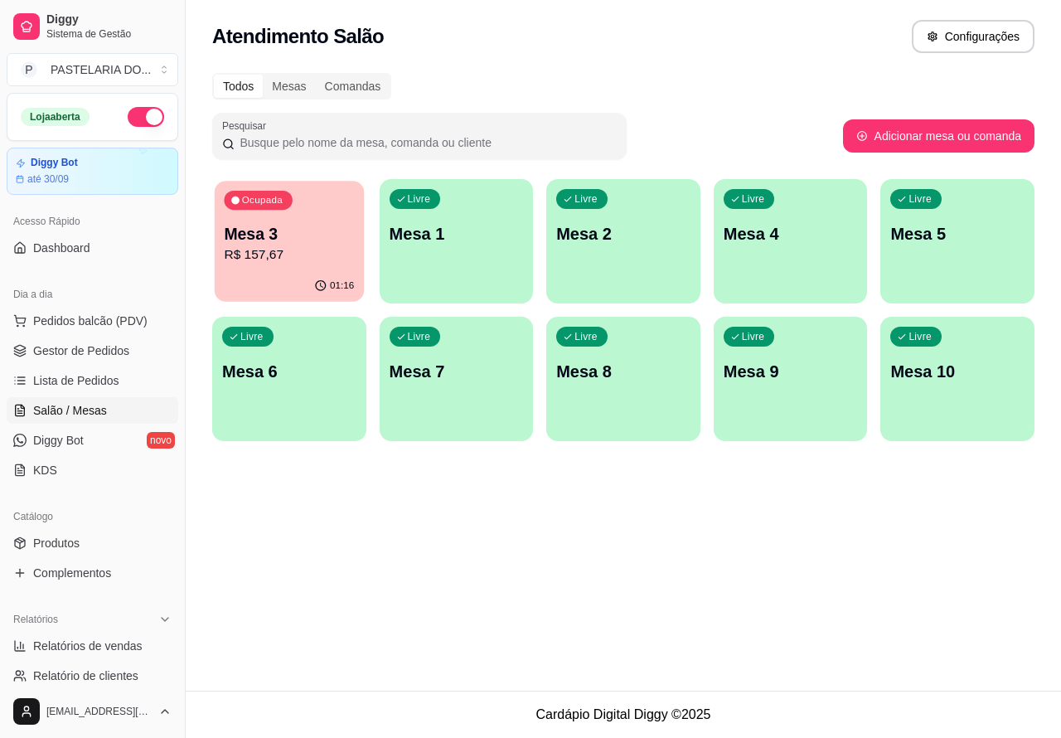
click at [296, 226] on p "Mesa 3" at bounding box center [289, 234] width 130 height 22
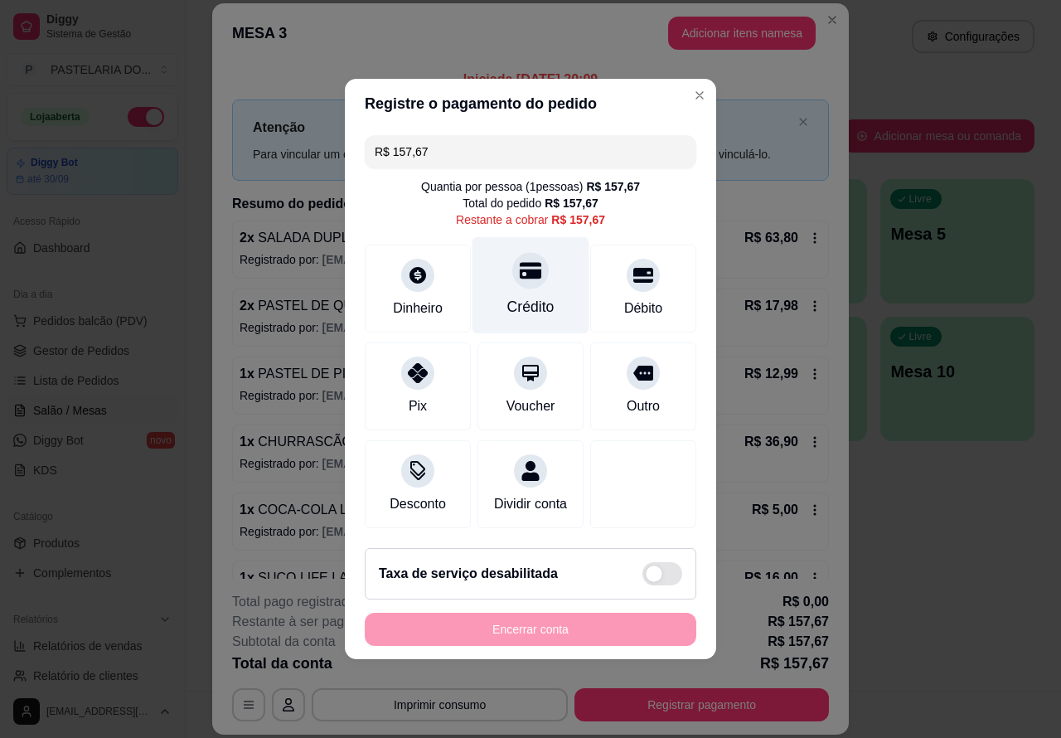
click at [520, 269] on icon at bounding box center [531, 271] width 22 height 22
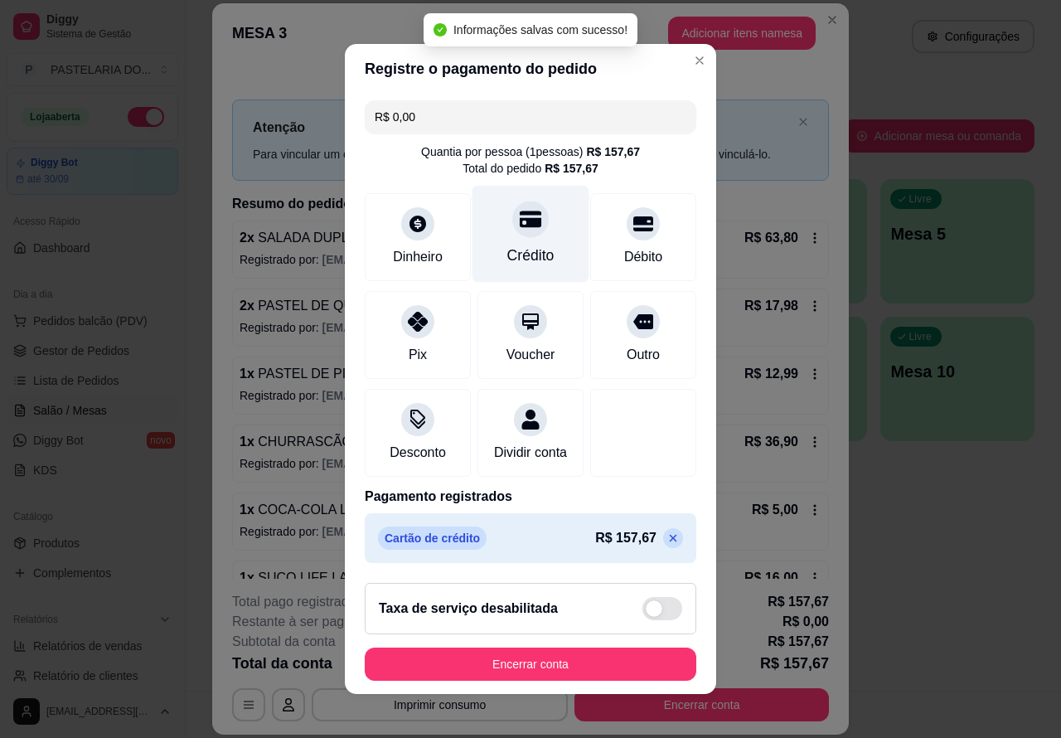
type input "R$ 0,00"
click at [502, 670] on button "Encerrar conta" at bounding box center [531, 664] width 322 height 32
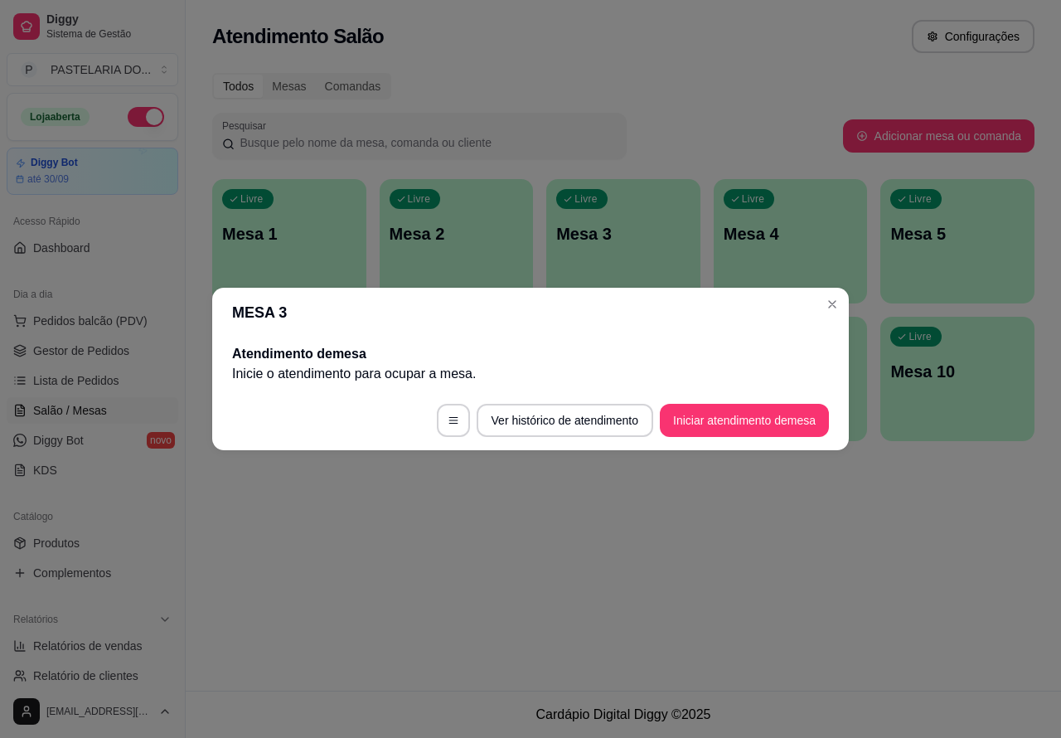
click at [109, 319] on span "Pedidos balcão (PDV)" at bounding box center [90, 321] width 114 height 17
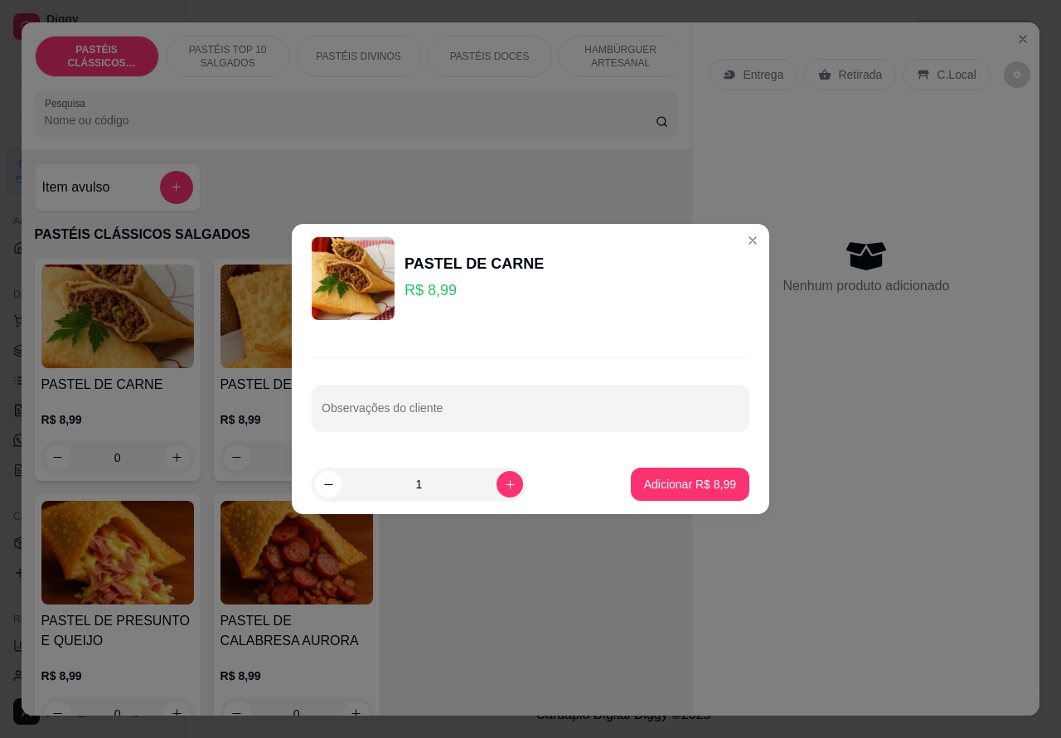
click at [736, 240] on div "Nenhum produto adicionado" at bounding box center [866, 266] width 314 height 325
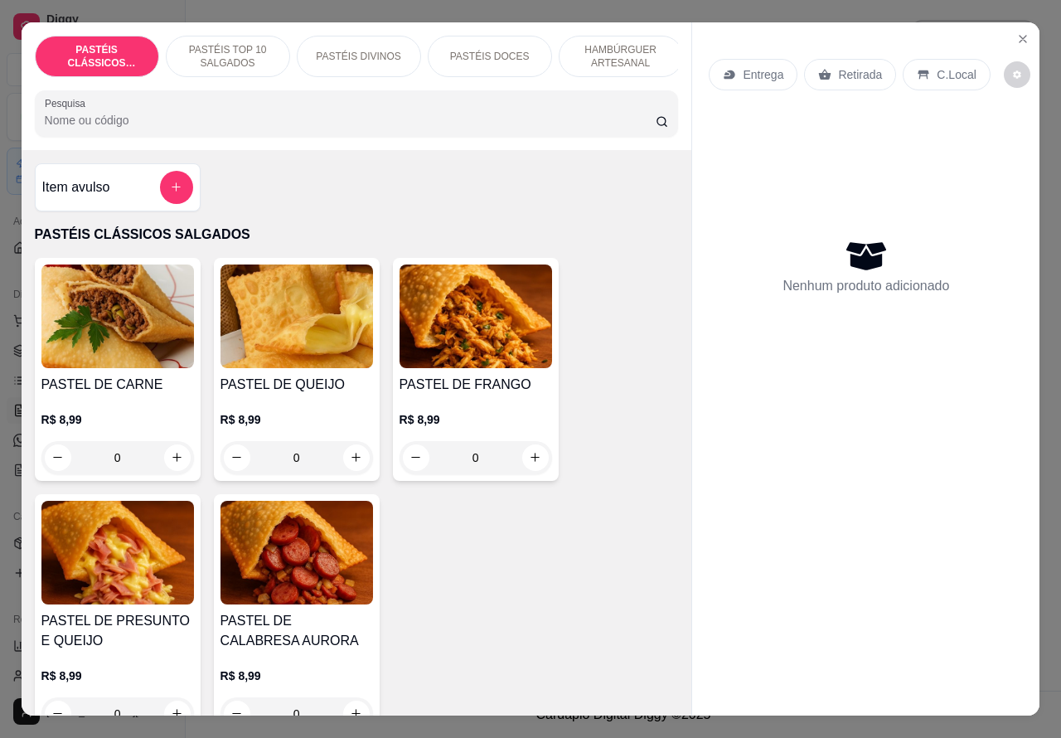
click at [630, 51] on p "HAMBÚRGUER ARTESANAL" at bounding box center [621, 56] width 96 height 27
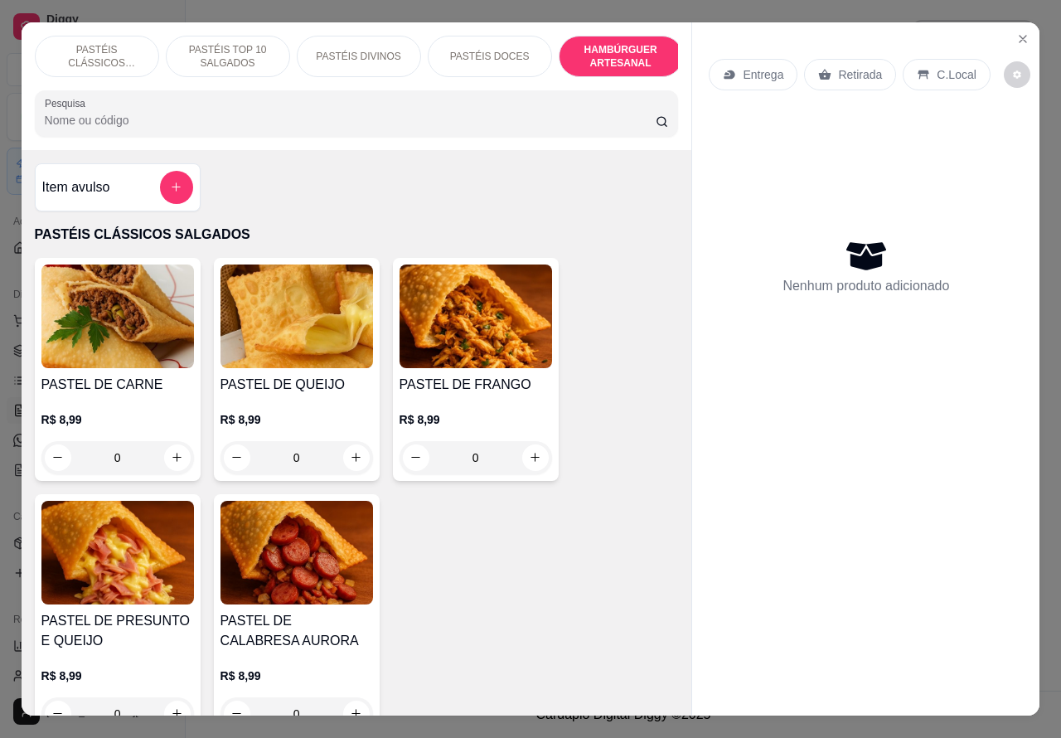
scroll to position [38, 0]
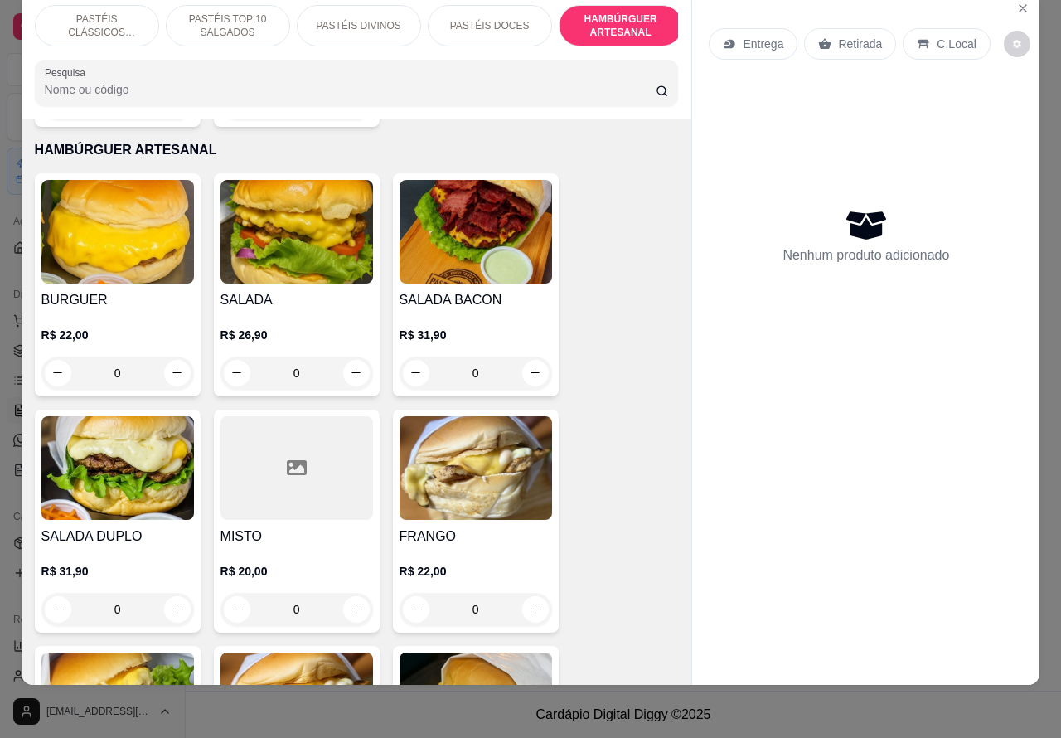
click at [492, 230] on img at bounding box center [476, 232] width 153 height 104
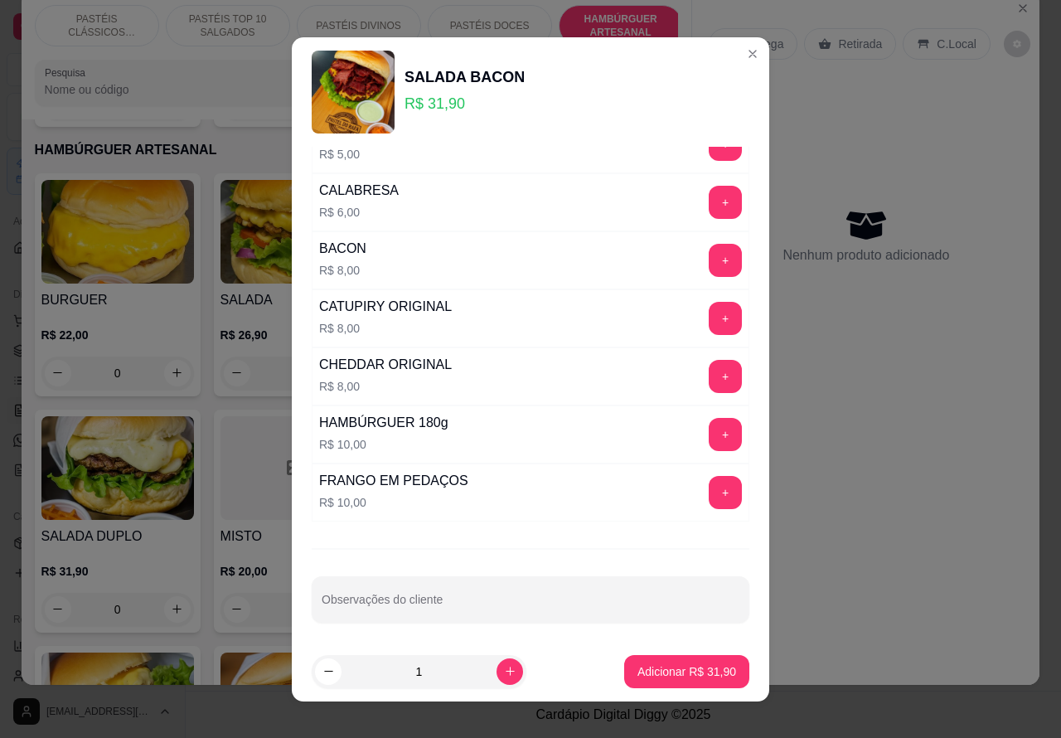
scroll to position [449, 0]
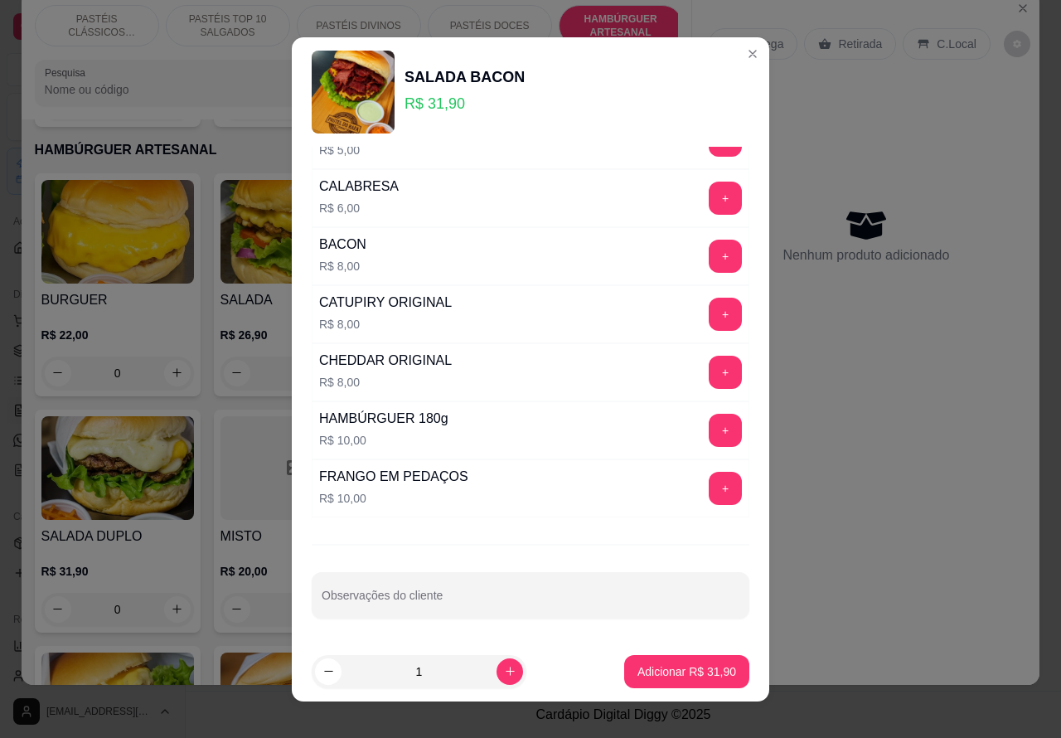
click at [477, 599] on input "Observações do cliente" at bounding box center [531, 602] width 418 height 17
type input "P"
type input """
type input "'"
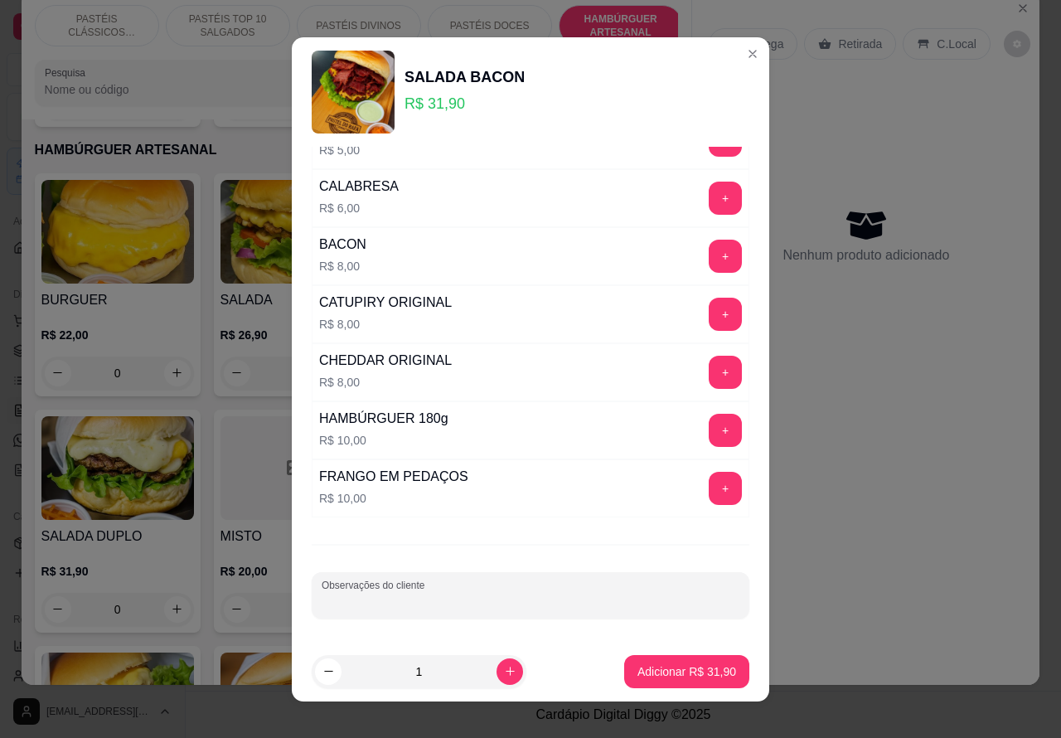
click at [709, 308] on button "+" at bounding box center [725, 314] width 33 height 33
click at [656, 677] on p "Adicionar R$ 39,90" at bounding box center [687, 671] width 99 height 17
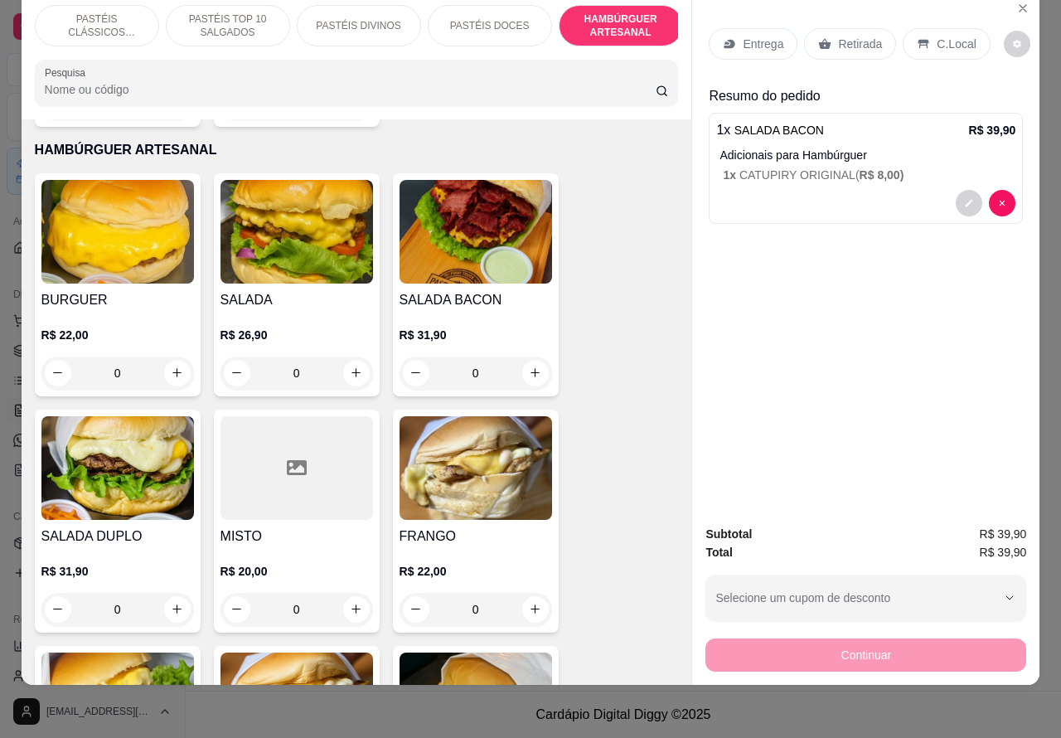
click at [851, 36] on p "Retirada" at bounding box center [860, 44] width 44 height 17
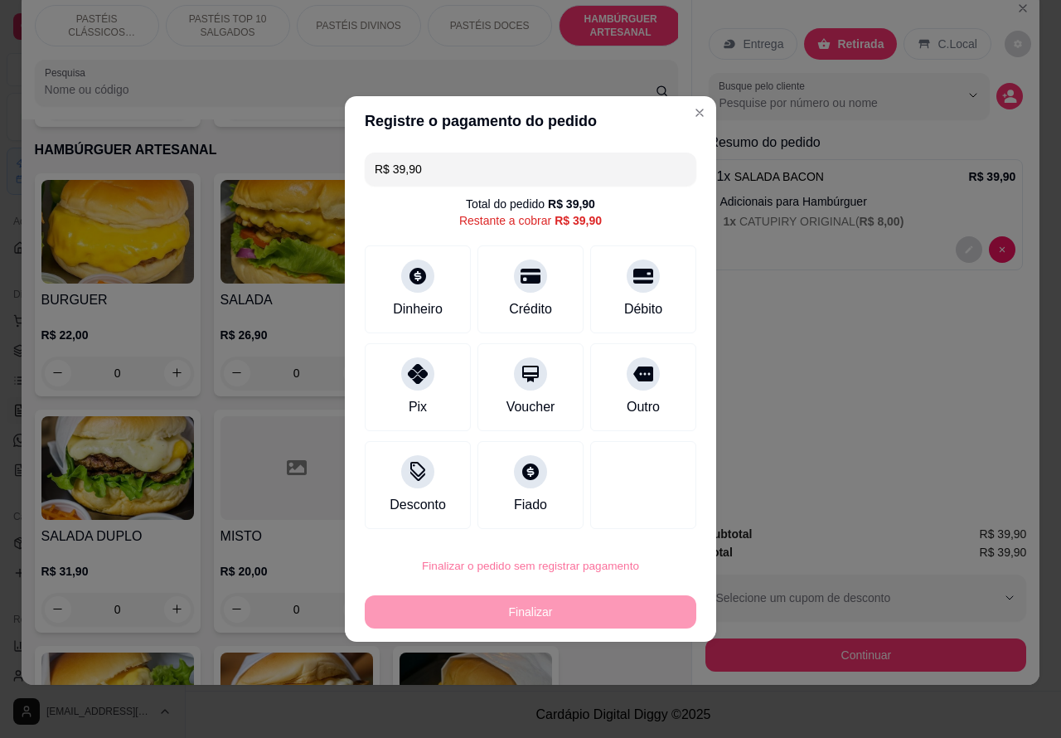
click at [648, 523] on button "Confirmar" at bounding box center [629, 519] width 59 height 25
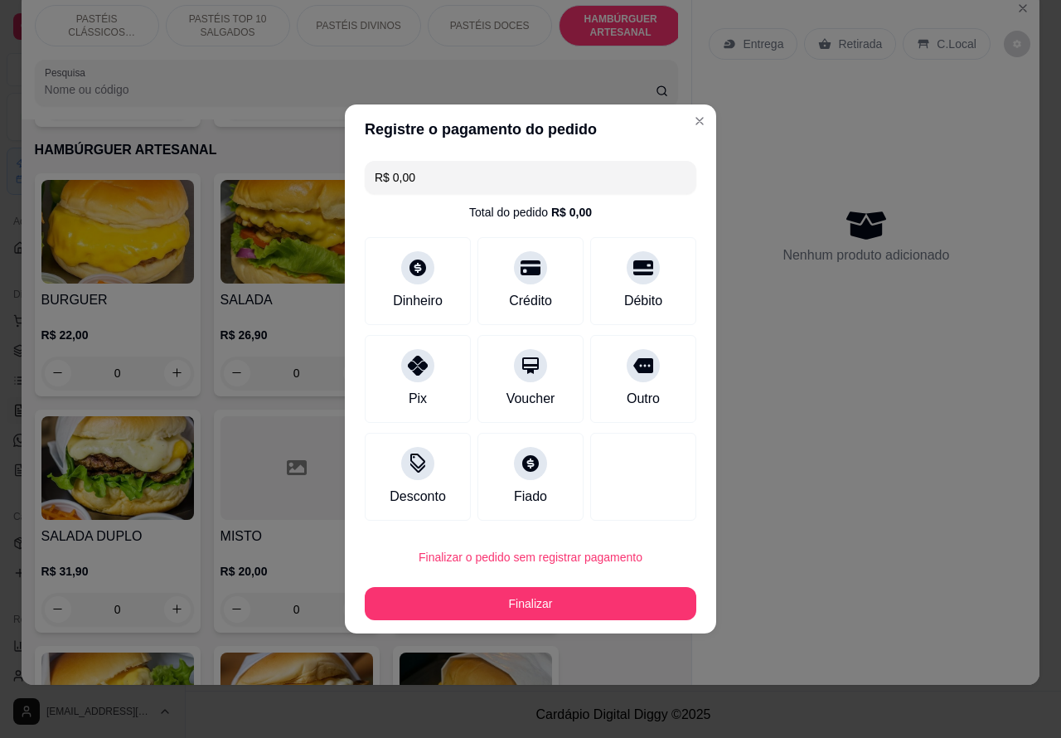
type input "R$ 0,00"
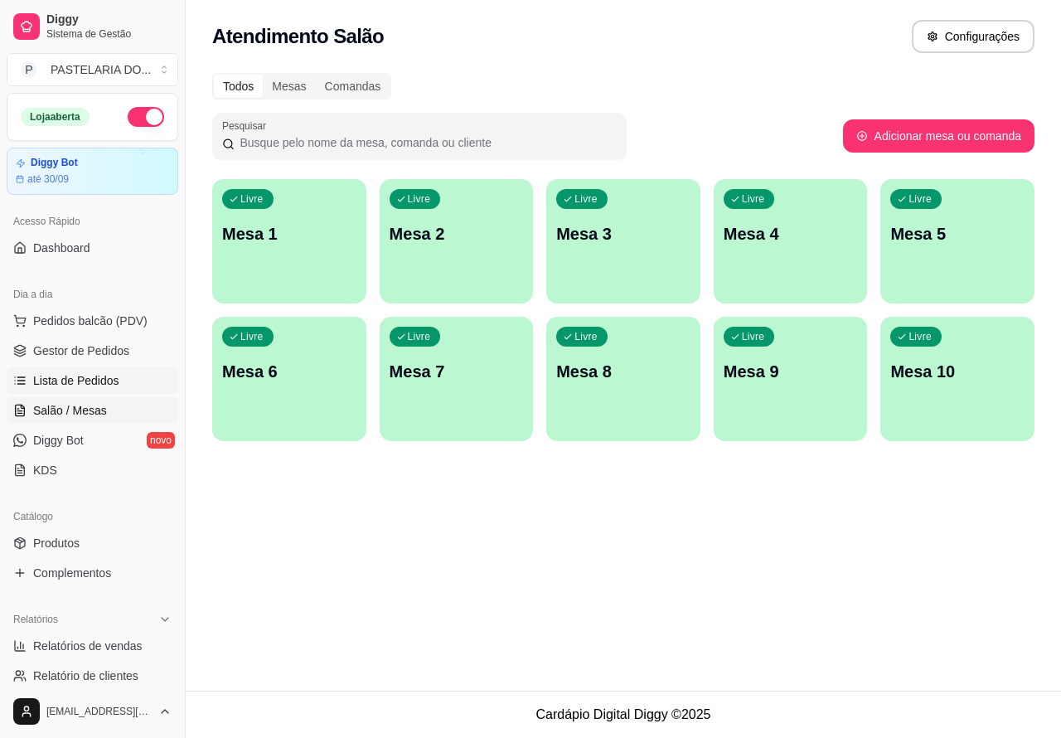
click at [116, 386] on link "Lista de Pedidos" at bounding box center [93, 380] width 172 height 27
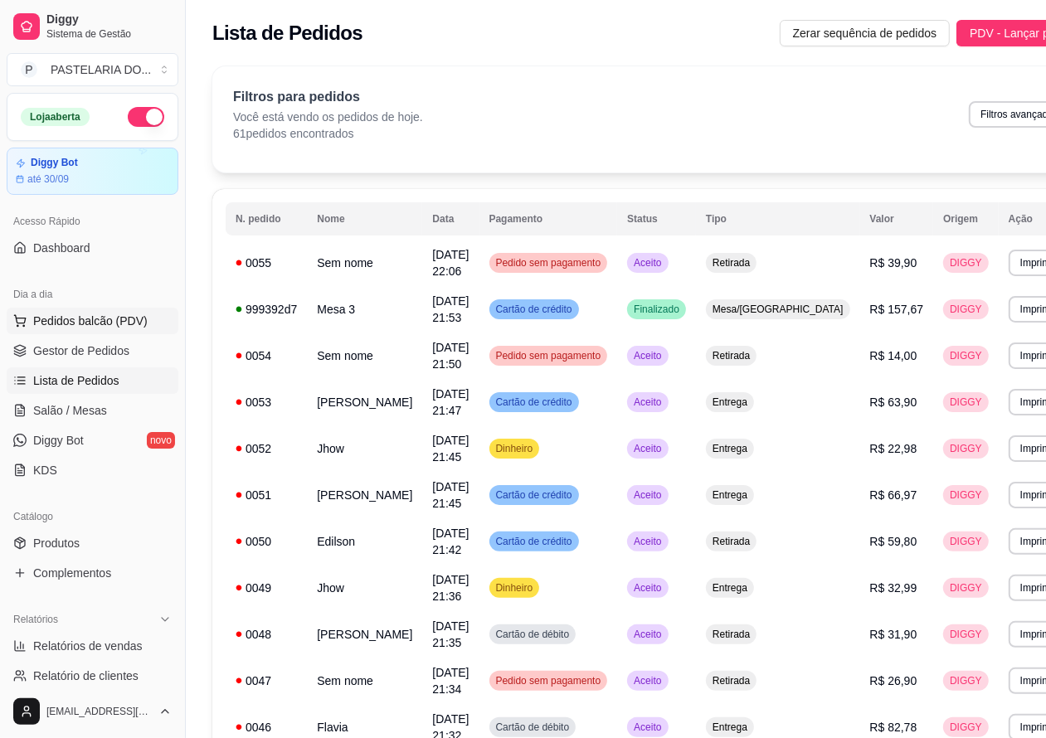
click at [131, 323] on span "Pedidos balcão (PDV)" at bounding box center [90, 321] width 114 height 17
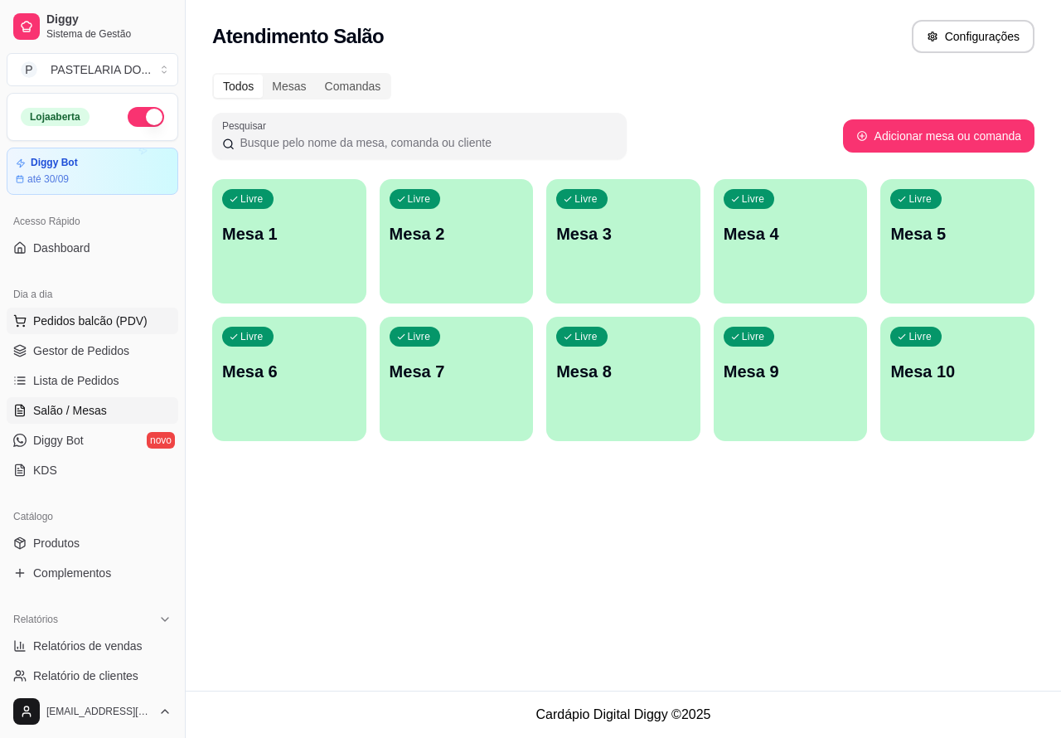
click at [312, 373] on p "Mesa 6" at bounding box center [289, 371] width 134 height 23
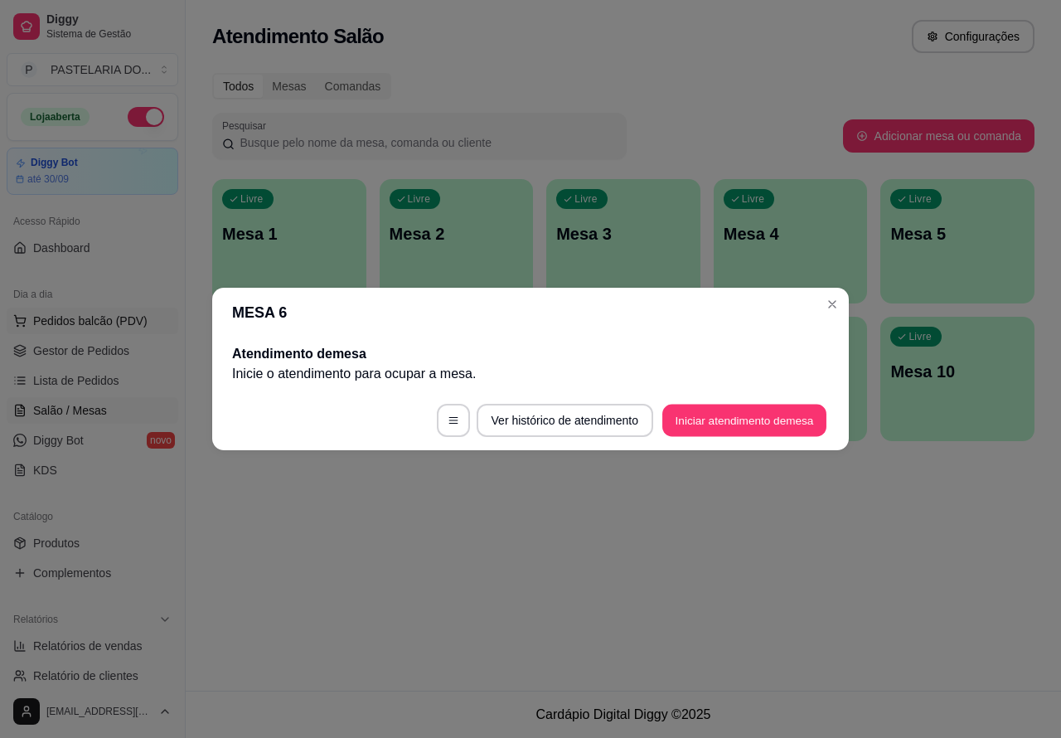
click at [727, 425] on button "Iniciar atendimento de mesa" at bounding box center [744, 421] width 164 height 32
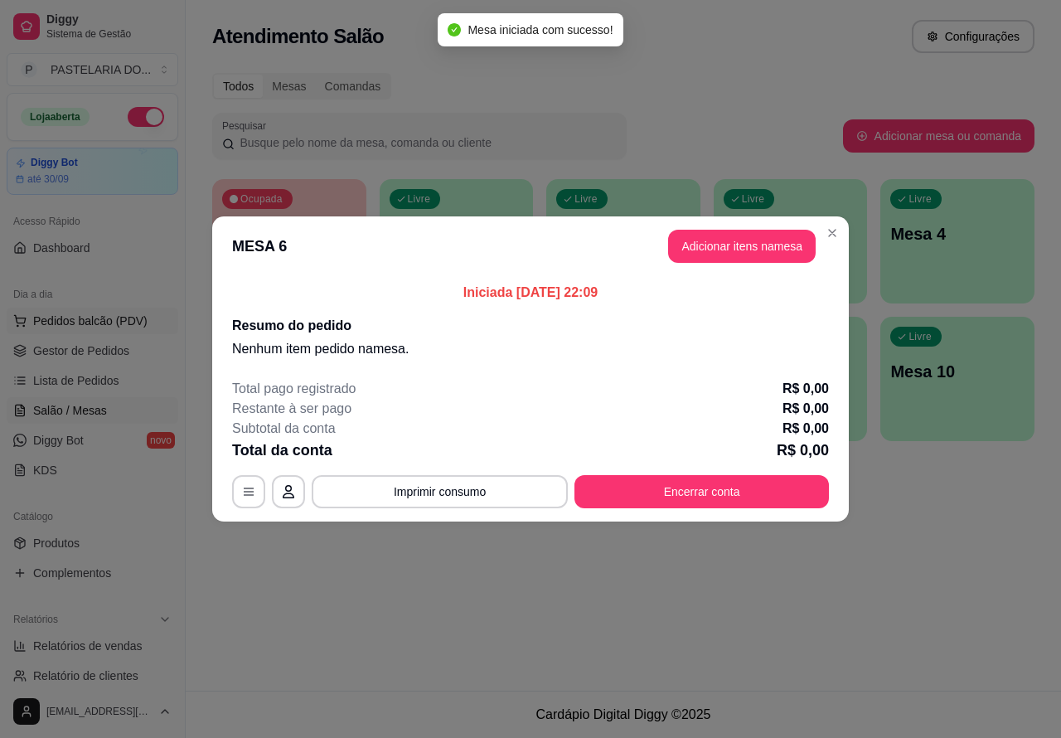
click at [728, 245] on div "Nenhum produto adicionado" at bounding box center [868, 240] width 316 height 327
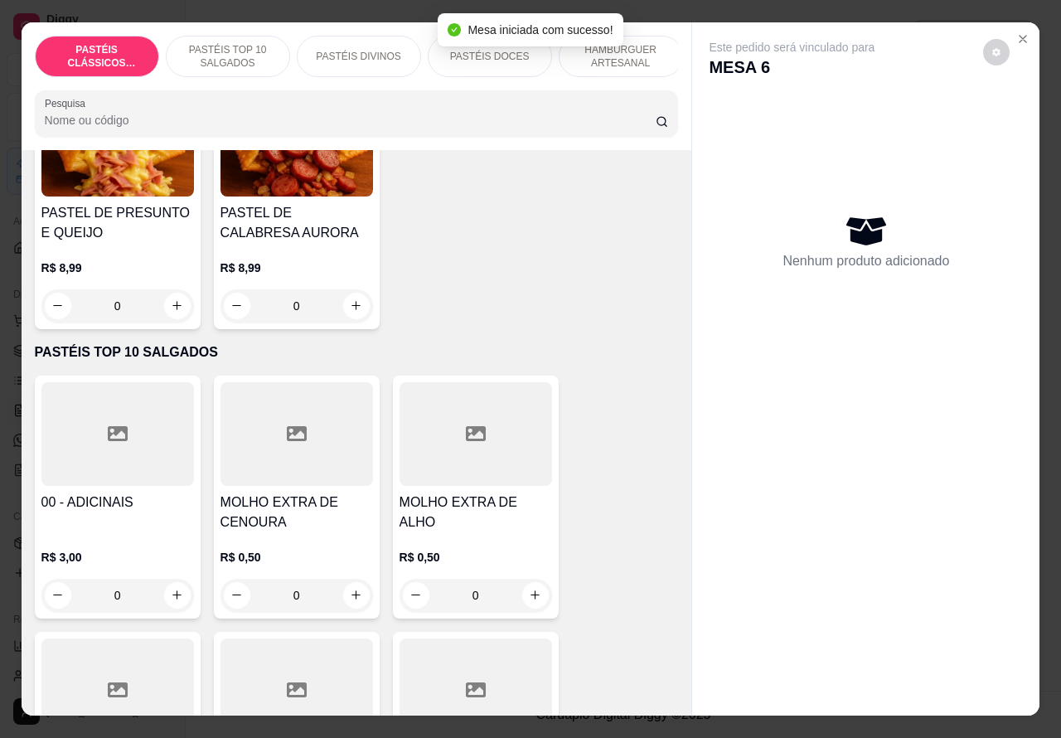
click at [255, 51] on p "PASTÉIS TOP 10 SALGADOS" at bounding box center [228, 56] width 96 height 27
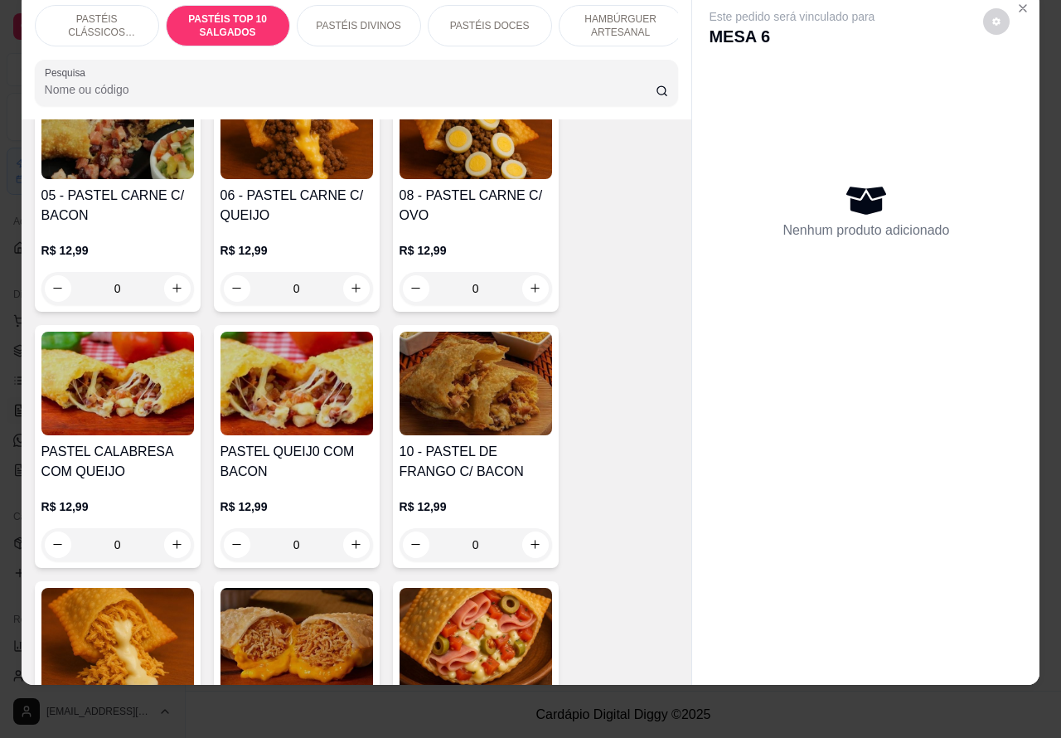
scroll to position [1198, 0]
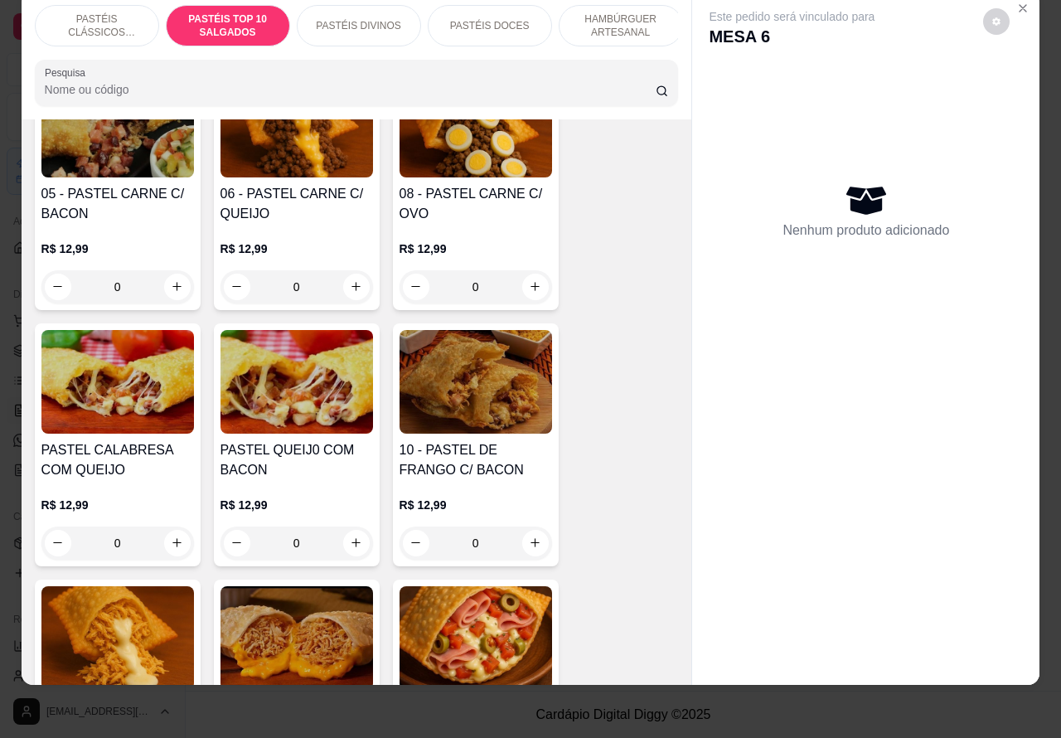
click at [357, 284] on div "0" at bounding box center [297, 286] width 153 height 33
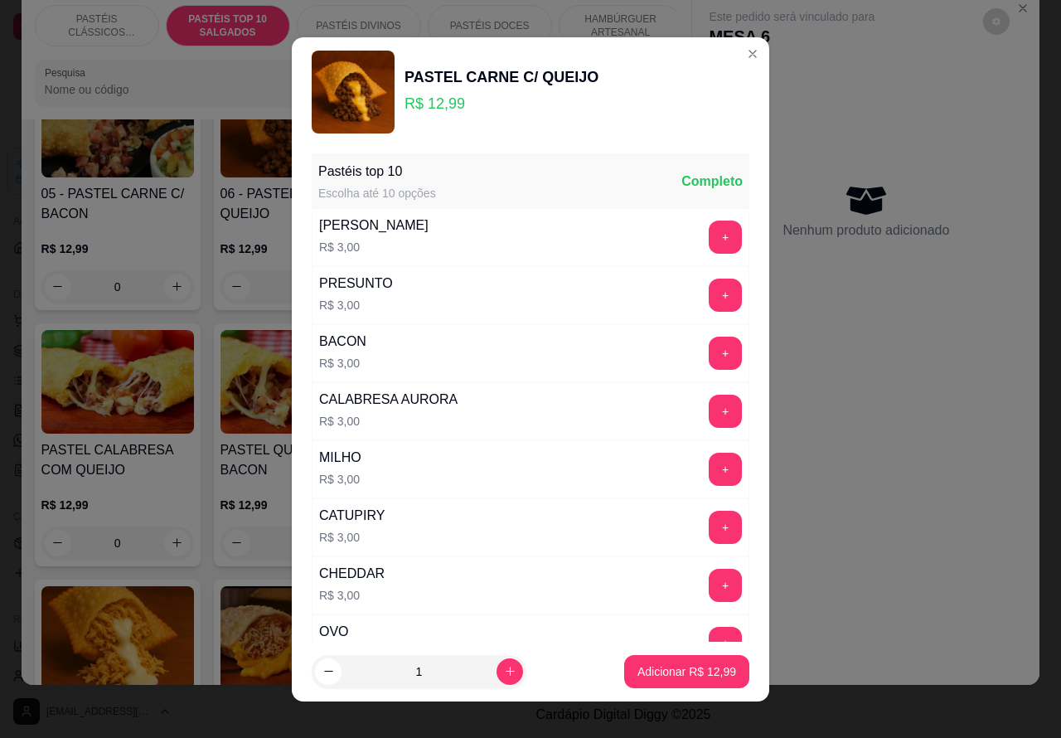
click at [638, 664] on p "Adicionar R$ 12,99" at bounding box center [687, 671] width 99 height 17
type input "1"
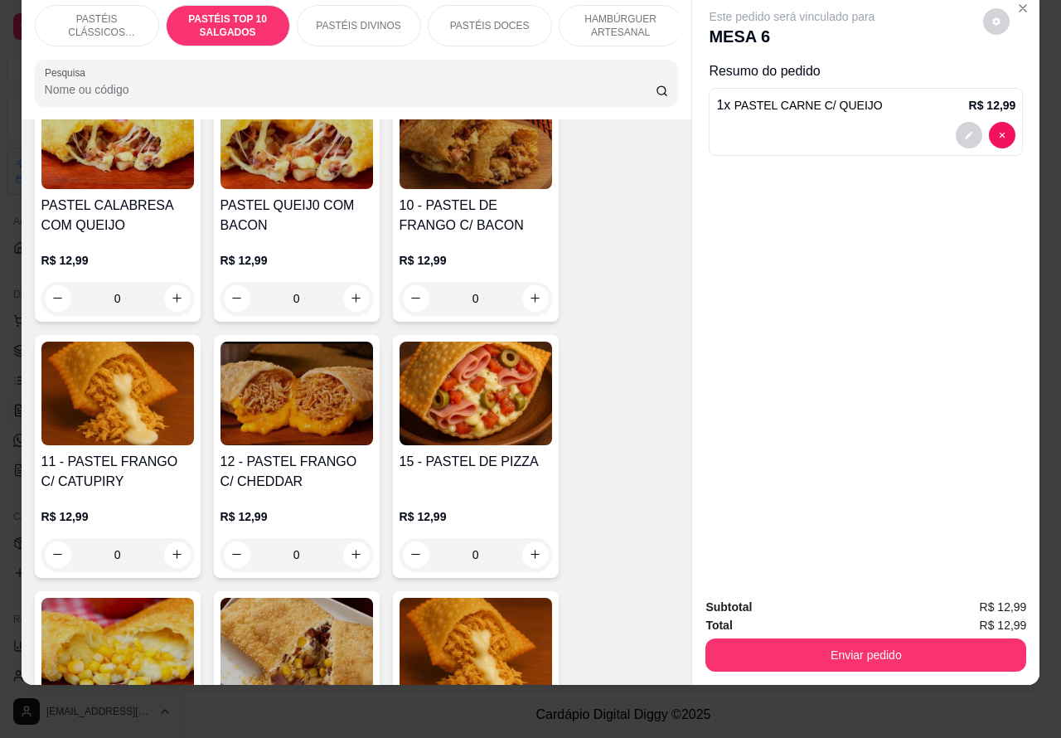
scroll to position [1473, 0]
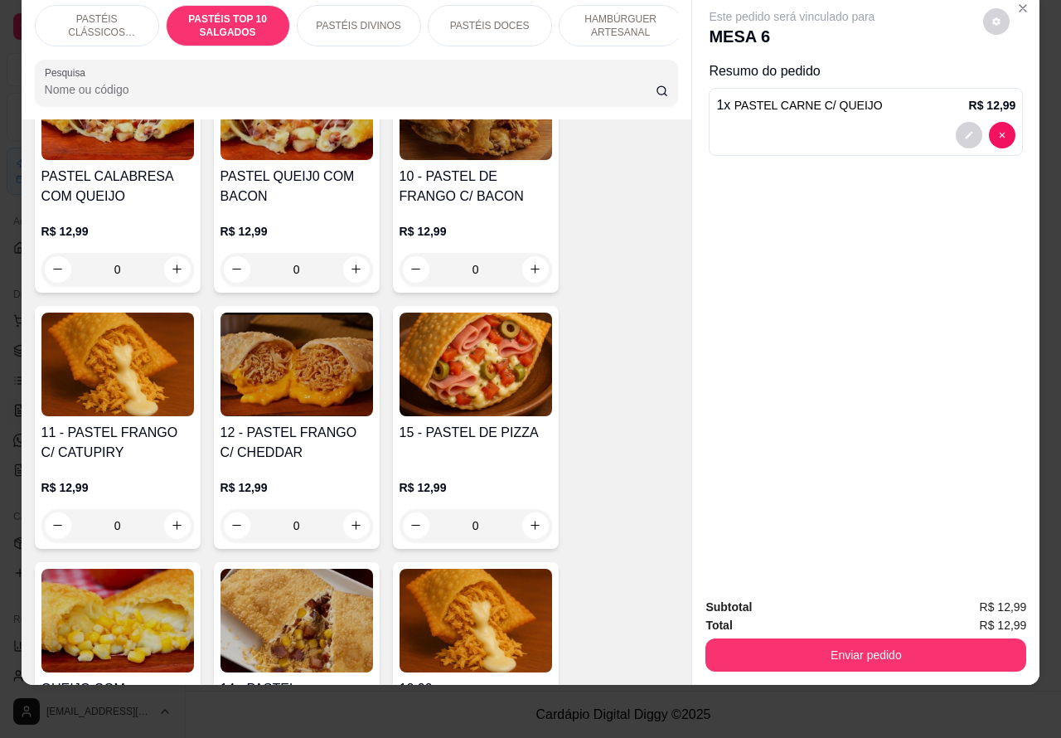
click at [162, 518] on div "0" at bounding box center [117, 525] width 153 height 33
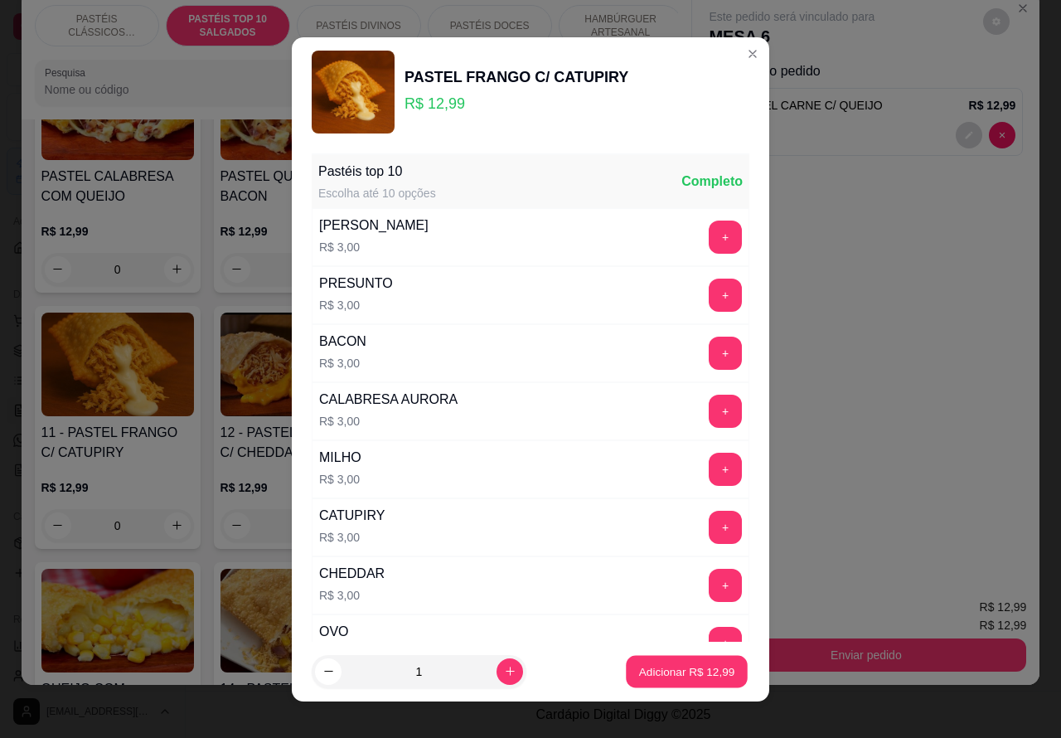
click at [639, 672] on p "Adicionar R$ 12,99" at bounding box center [687, 671] width 96 height 16
type input "1"
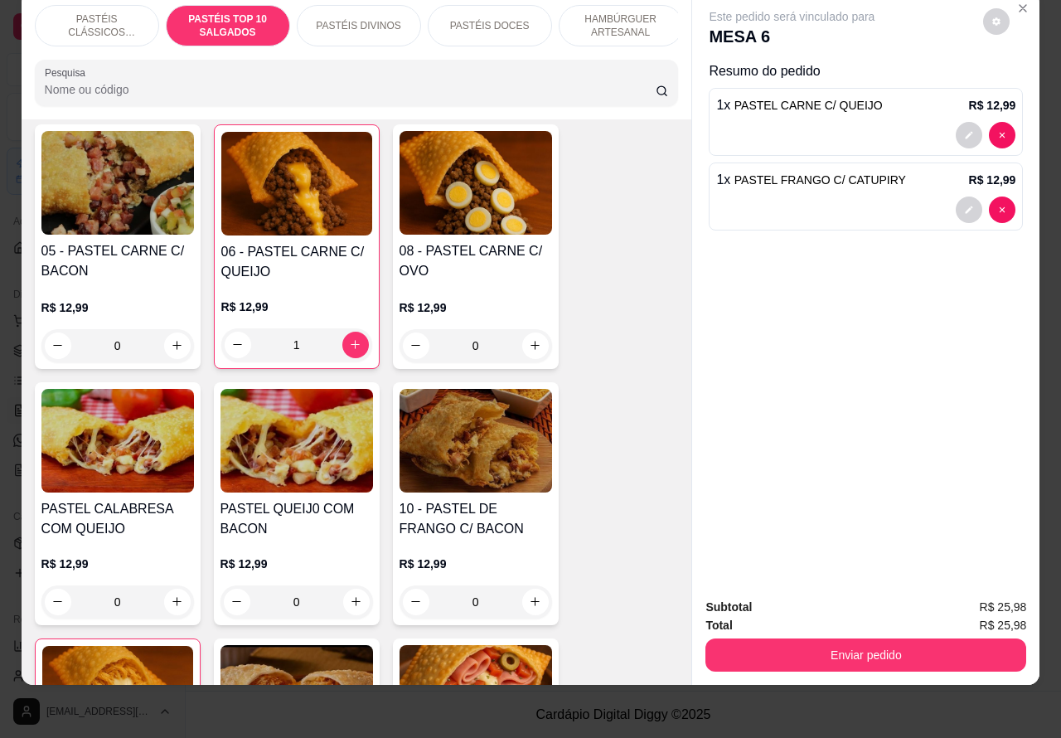
scroll to position [1116, 0]
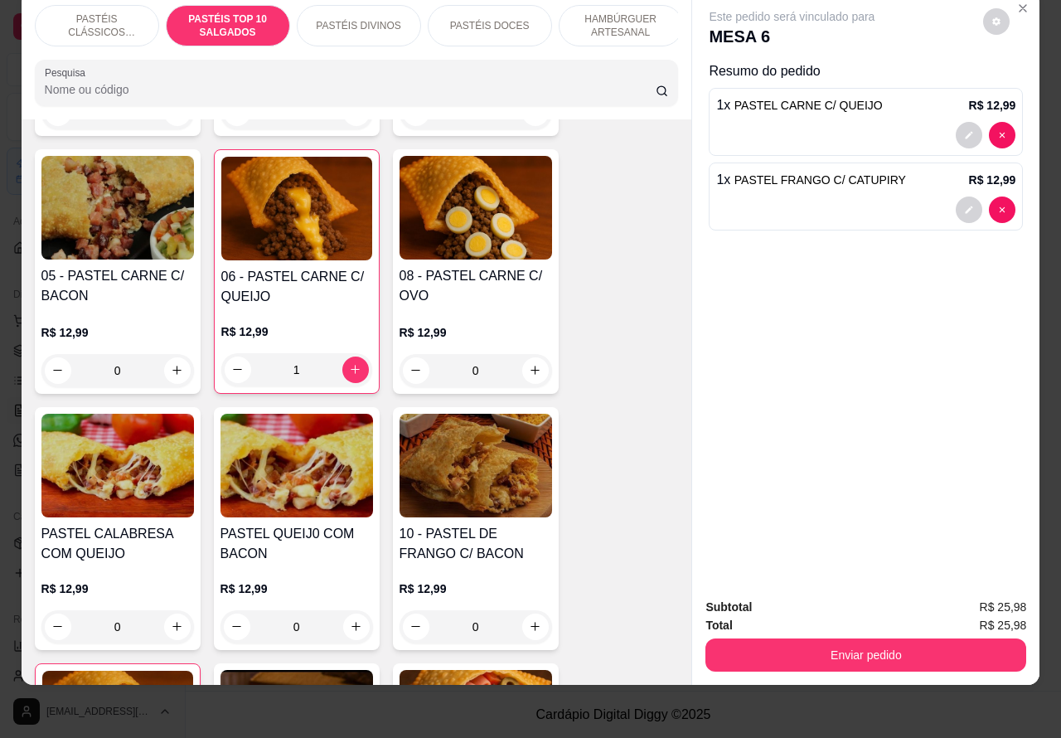
click at [346, 370] on div "1" at bounding box center [296, 369] width 151 height 33
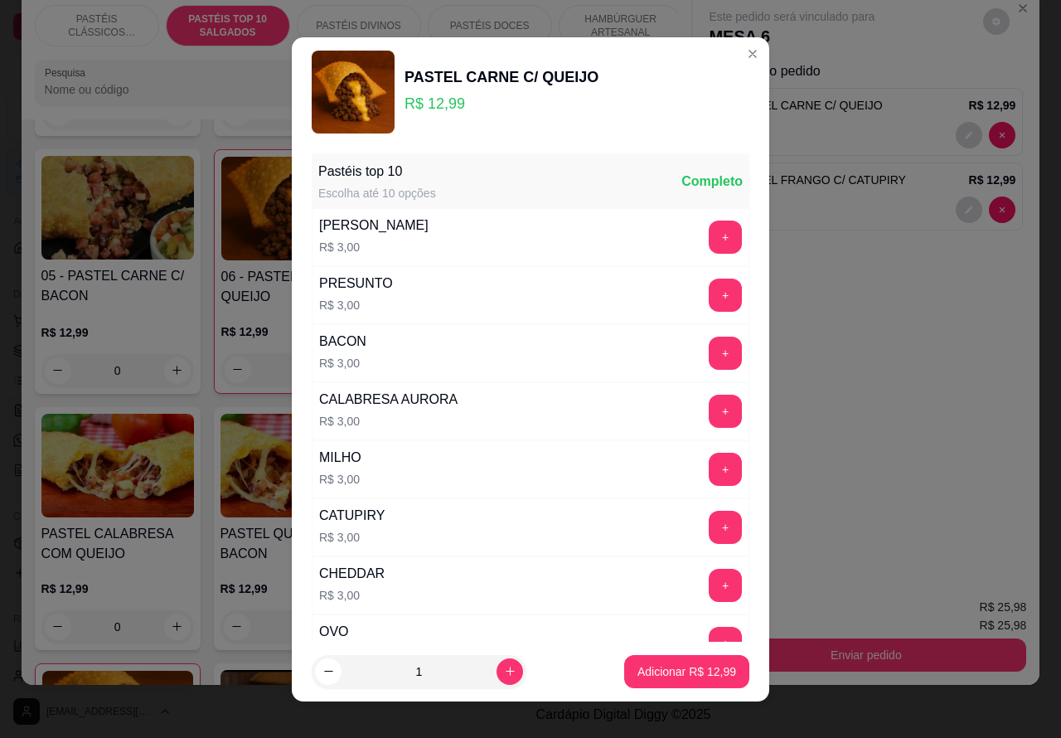
click at [504, 670] on icon "increase-product-quantity" at bounding box center [510, 671] width 12 height 12
type input "2"
click at [655, 664] on p "Adicionar R$ 25,98" at bounding box center [687, 671] width 99 height 17
type input "3"
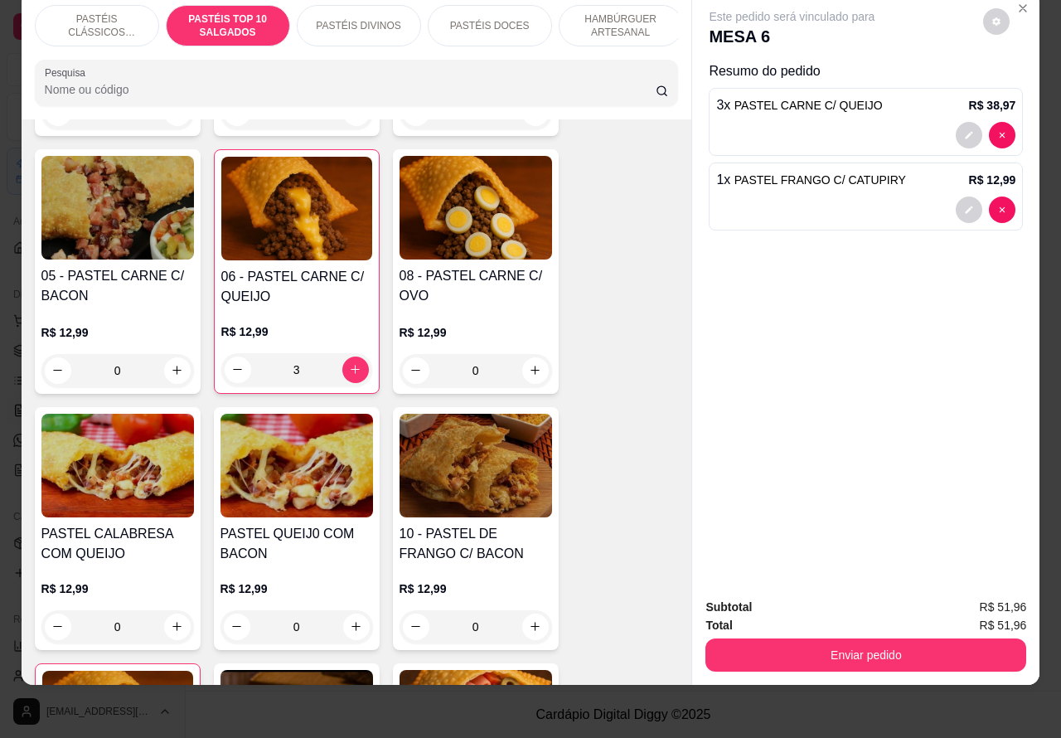
click at [897, 104] on div "3 x PASTEL CARNE C/ QUEIJO R$ 38,97" at bounding box center [866, 122] width 314 height 68
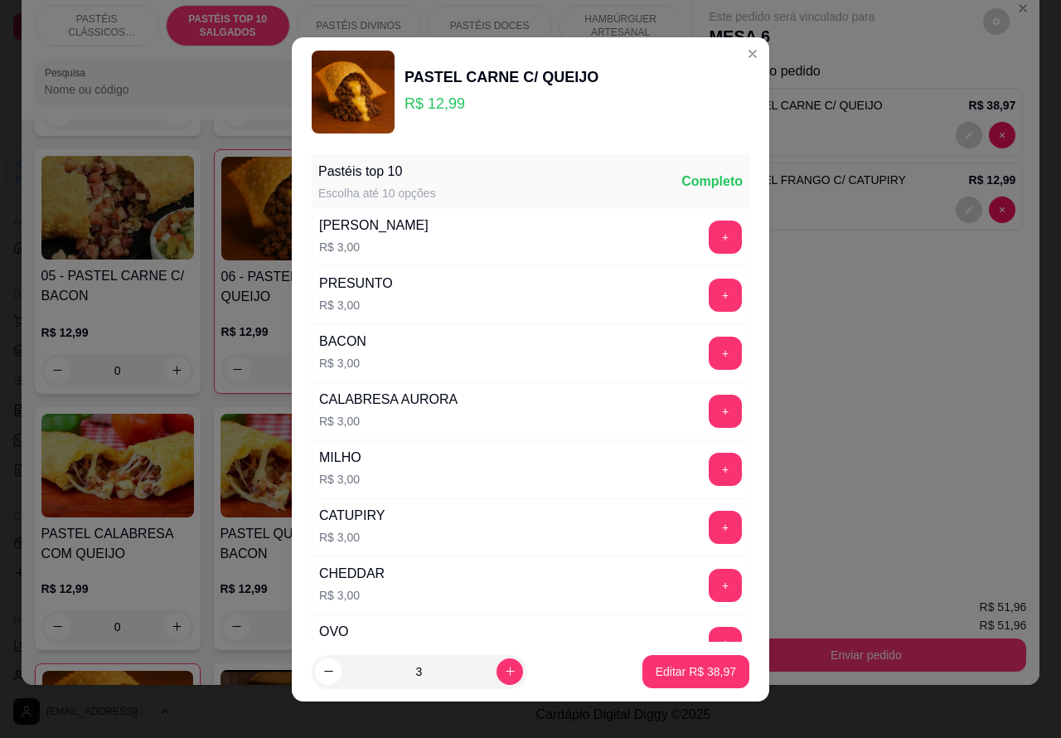
click at [324, 674] on icon "decrease-product-quantity" at bounding box center [329, 671] width 12 height 12
type input "2"
click at [656, 674] on p "Editar R$ 25,98" at bounding box center [696, 671] width 80 height 17
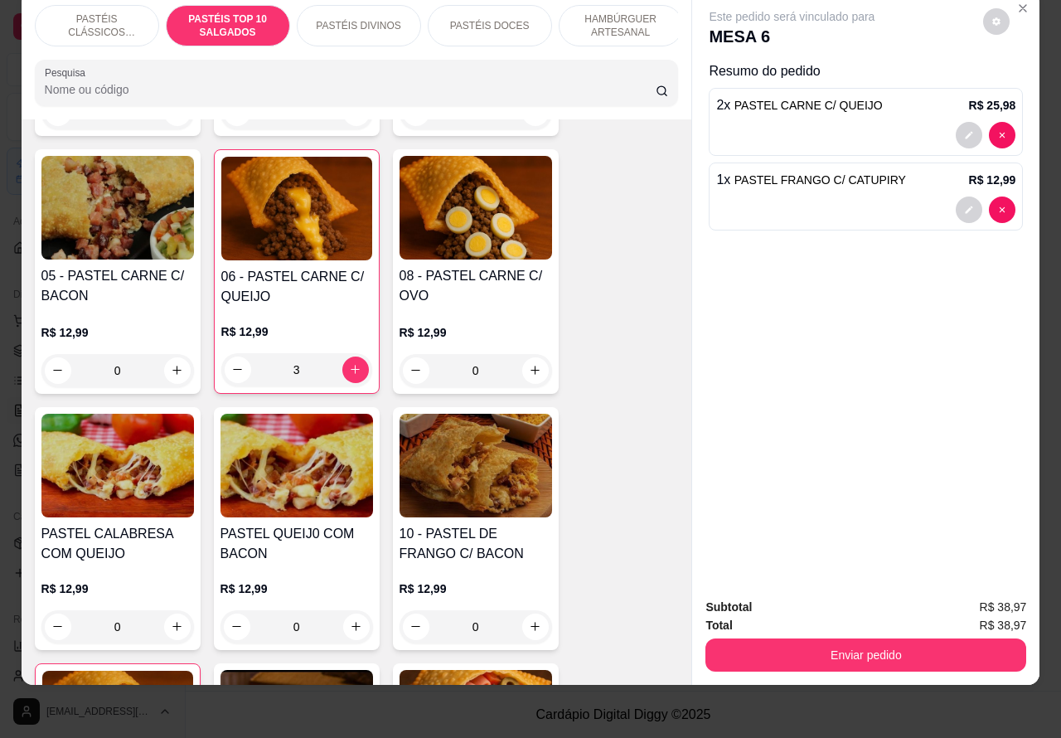
type input "2"
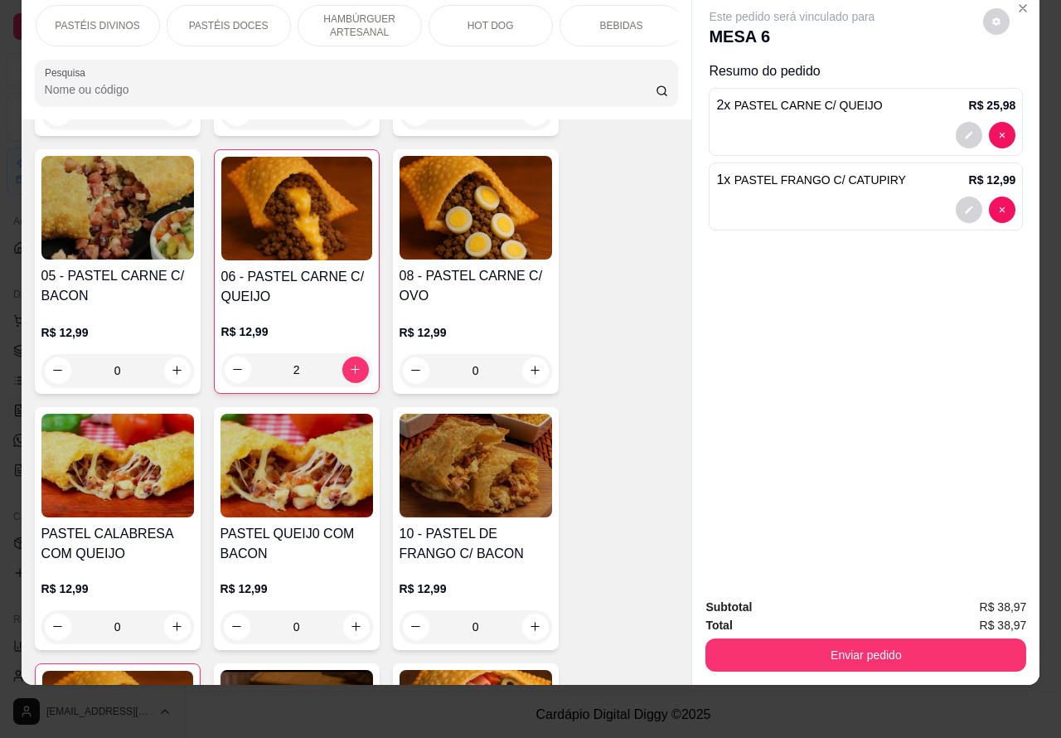
scroll to position [0, 301]
click at [572, 19] on p "BEBIDAS" at bounding box center [581, 25] width 43 height 13
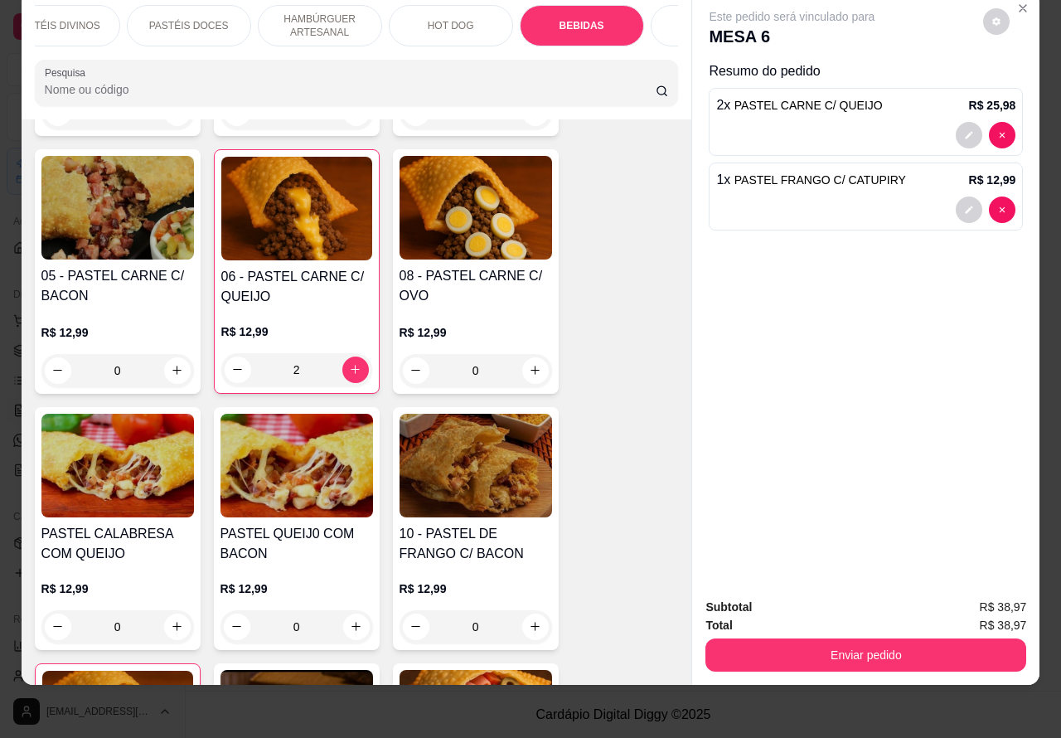
scroll to position [5025, 0]
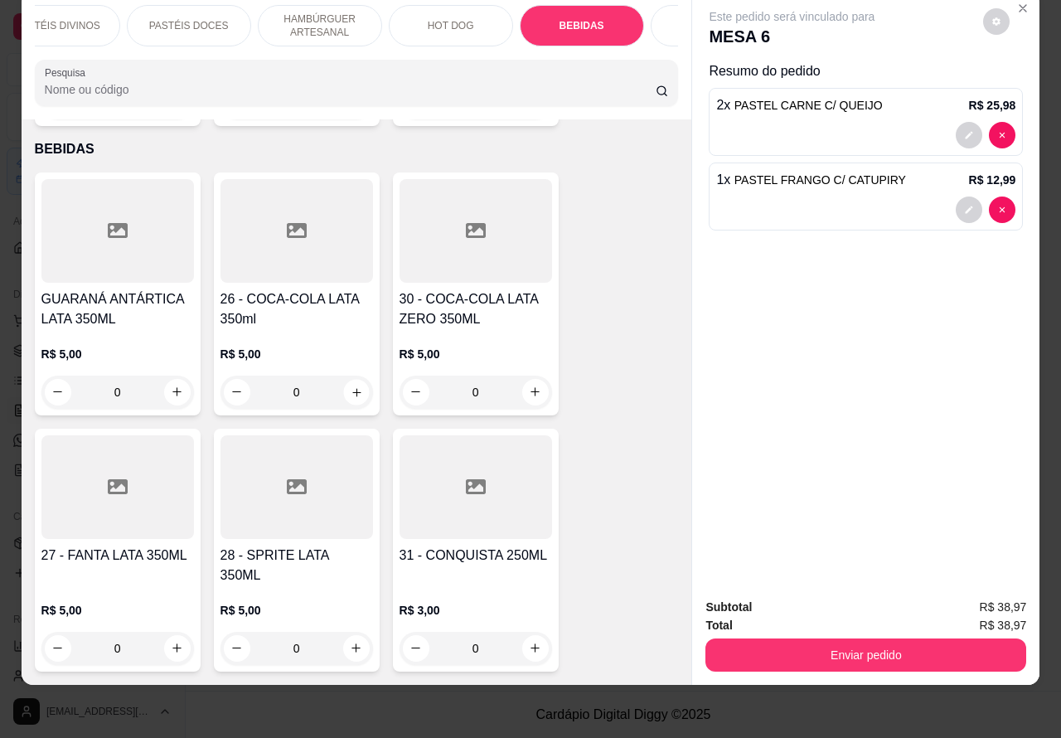
click at [352, 388] on icon "increase-product-quantity" at bounding box center [356, 392] width 8 height 8
type input "1"
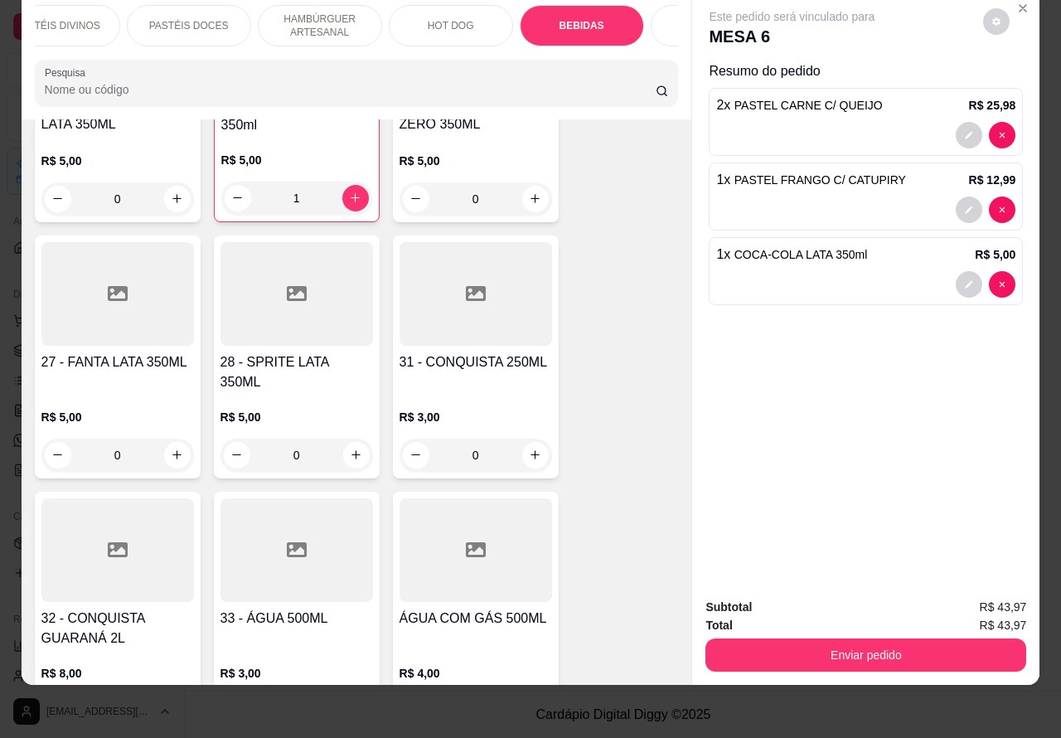
scroll to position [5320, 0]
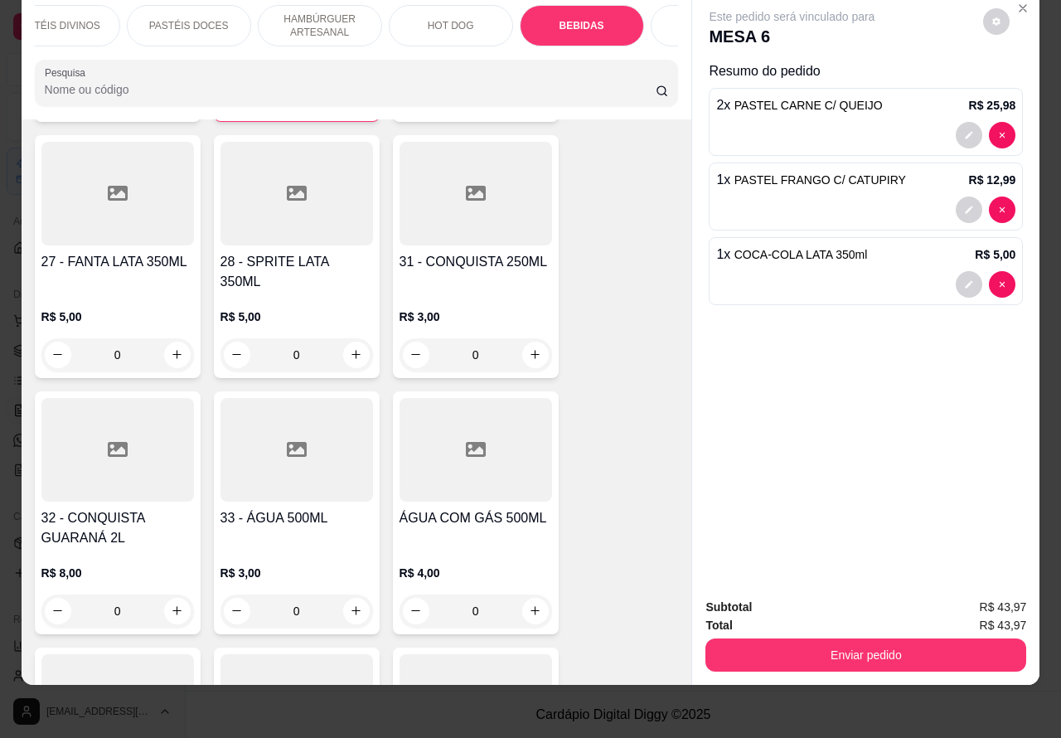
click at [350, 348] on icon "increase-product-quantity" at bounding box center [356, 354] width 12 height 12
type input "1"
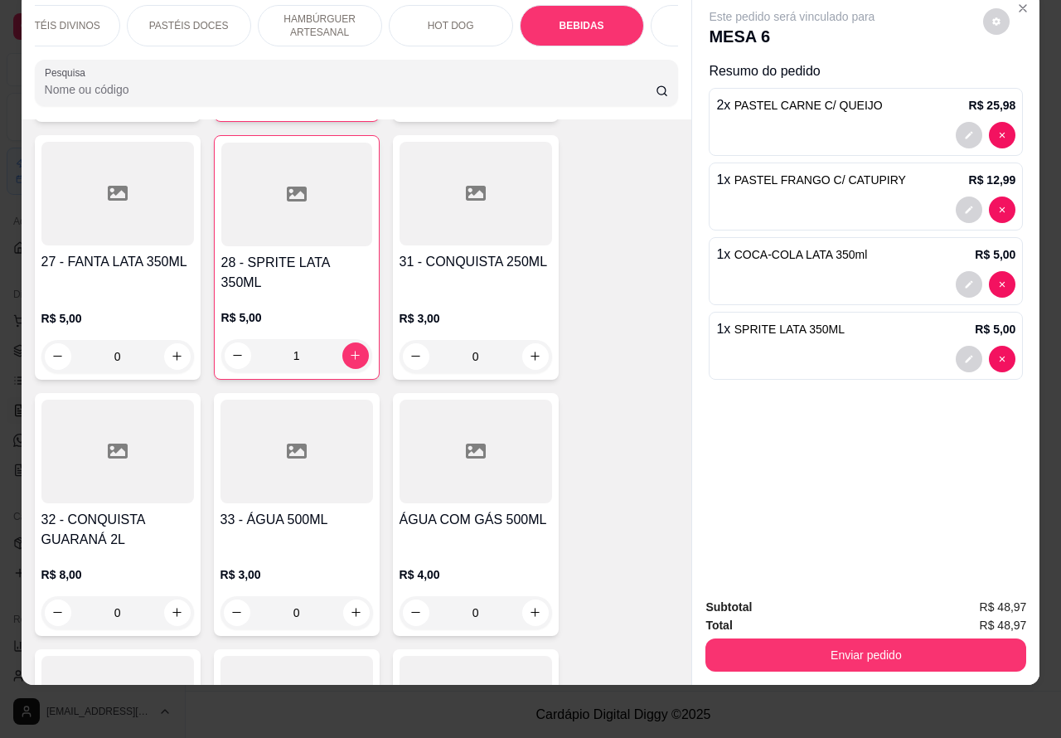
click at [825, 638] on button "Enviar pedido" at bounding box center [866, 654] width 321 height 33
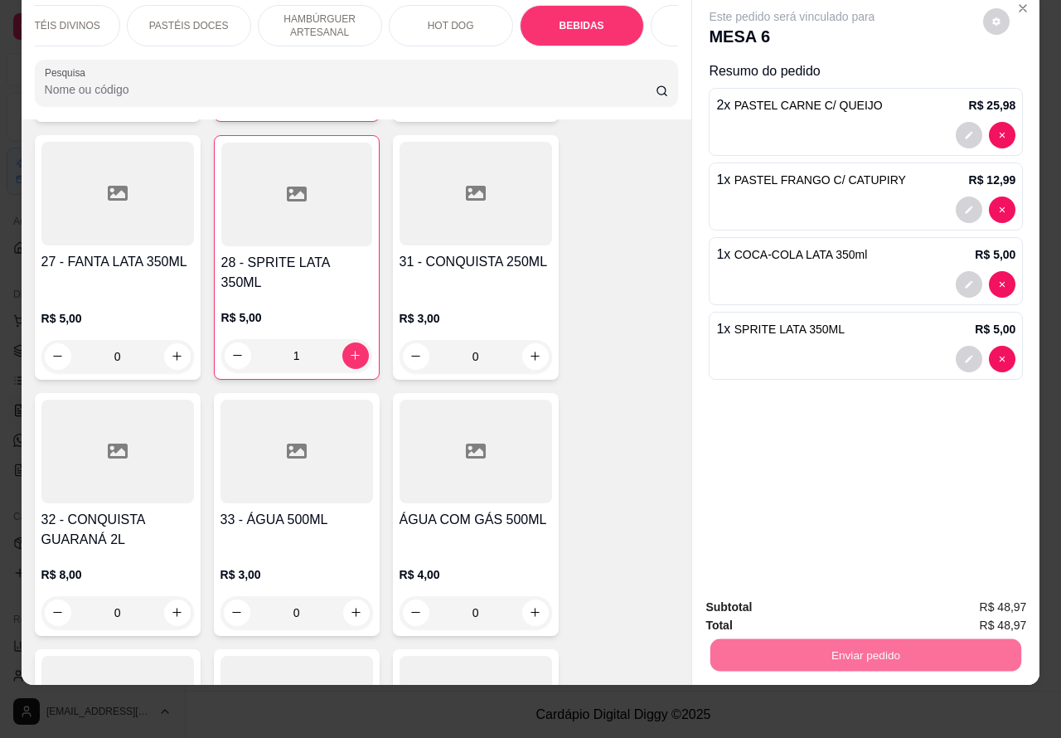
click at [980, 599] on button "Enviar pedido" at bounding box center [982, 600] width 94 height 32
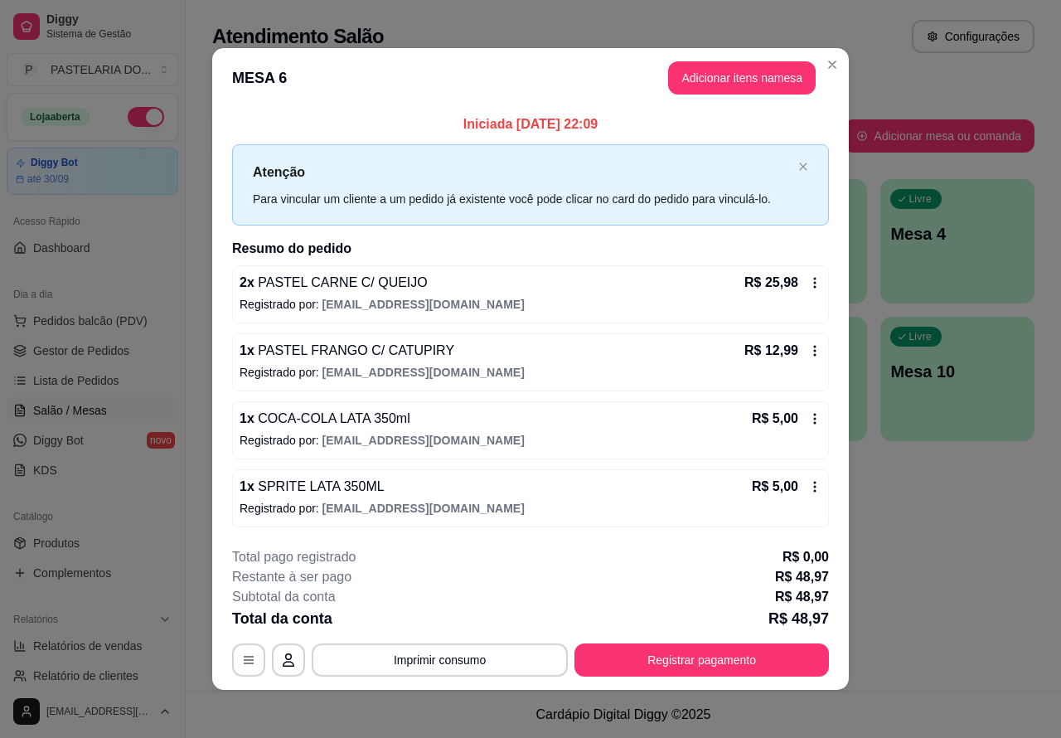
click at [917, 587] on div "Atendimento Salão Configurações Todos Mesas Comandas Pesquisar Adicionar mesa o…" at bounding box center [624, 345] width 876 height 691
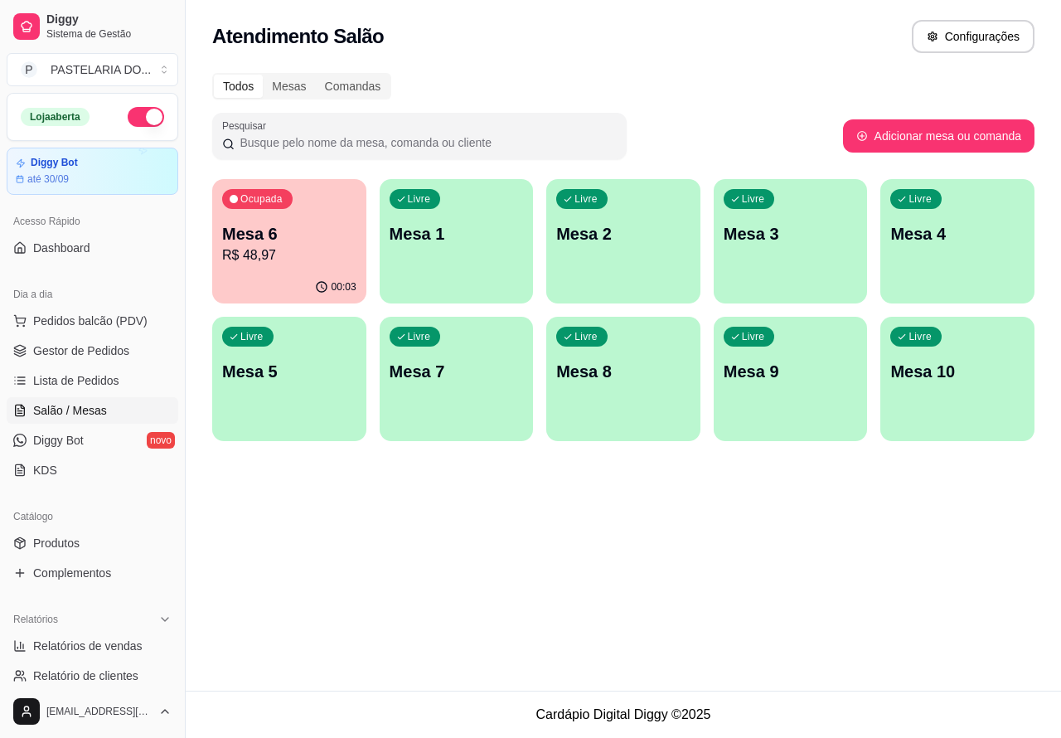
click at [357, 255] on div "Ocupada Mesa 6 R$ 48,97" at bounding box center [289, 225] width 154 height 92
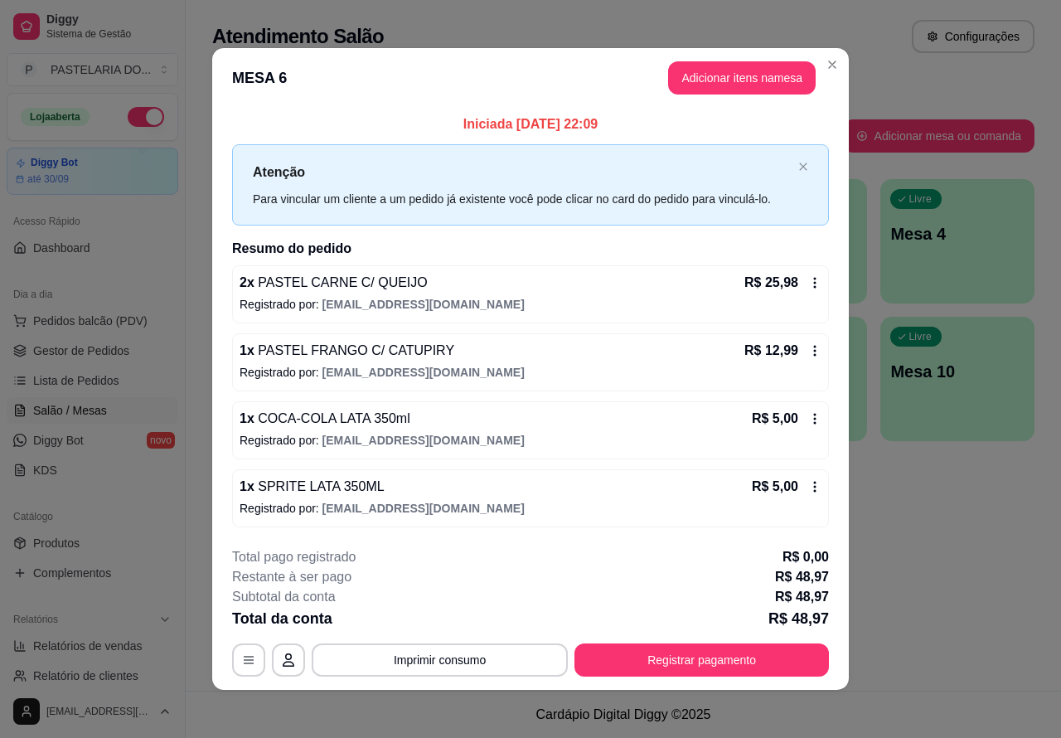
click at [905, 577] on div "Atendimento Salão Configurações Todos Mesas Comandas Pesquisar Adicionar mesa o…" at bounding box center [624, 345] width 876 height 691
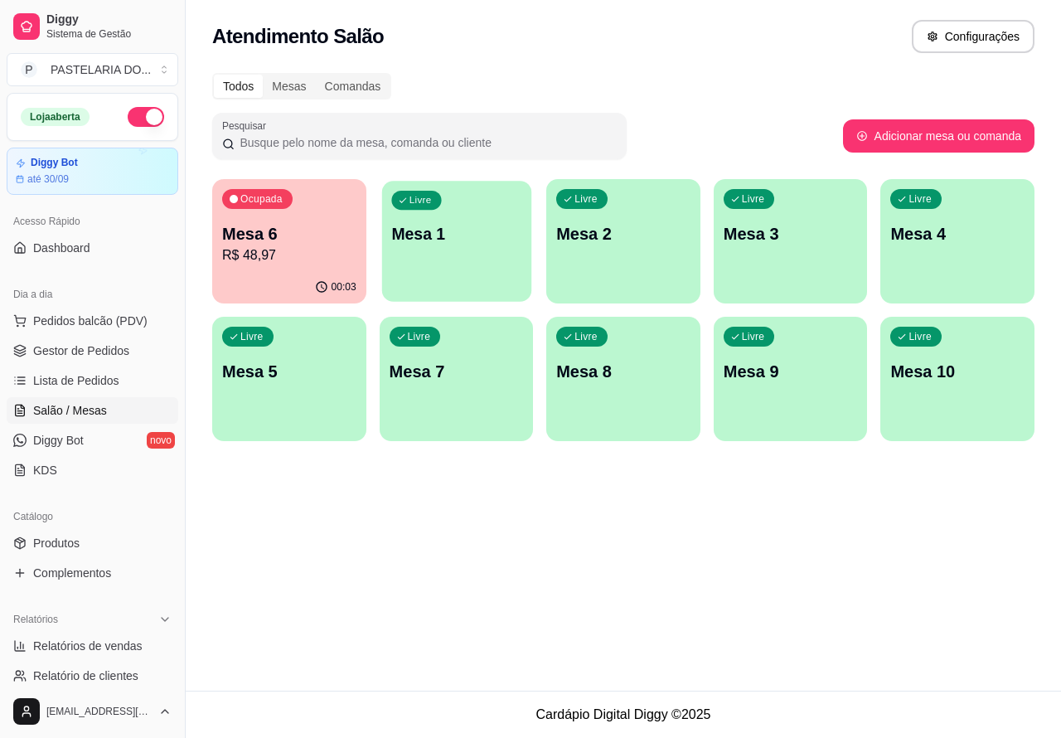
click at [474, 240] on p "Mesa 1" at bounding box center [456, 234] width 130 height 22
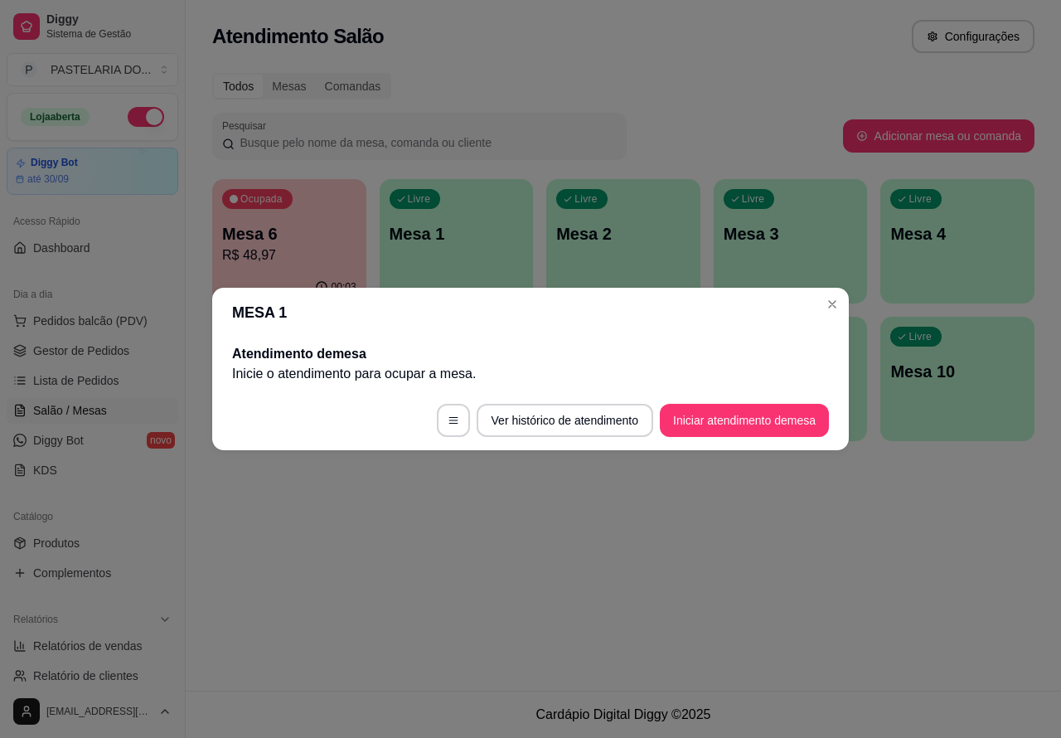
click at [623, 237] on p "Mesa 2" at bounding box center [623, 233] width 134 height 23
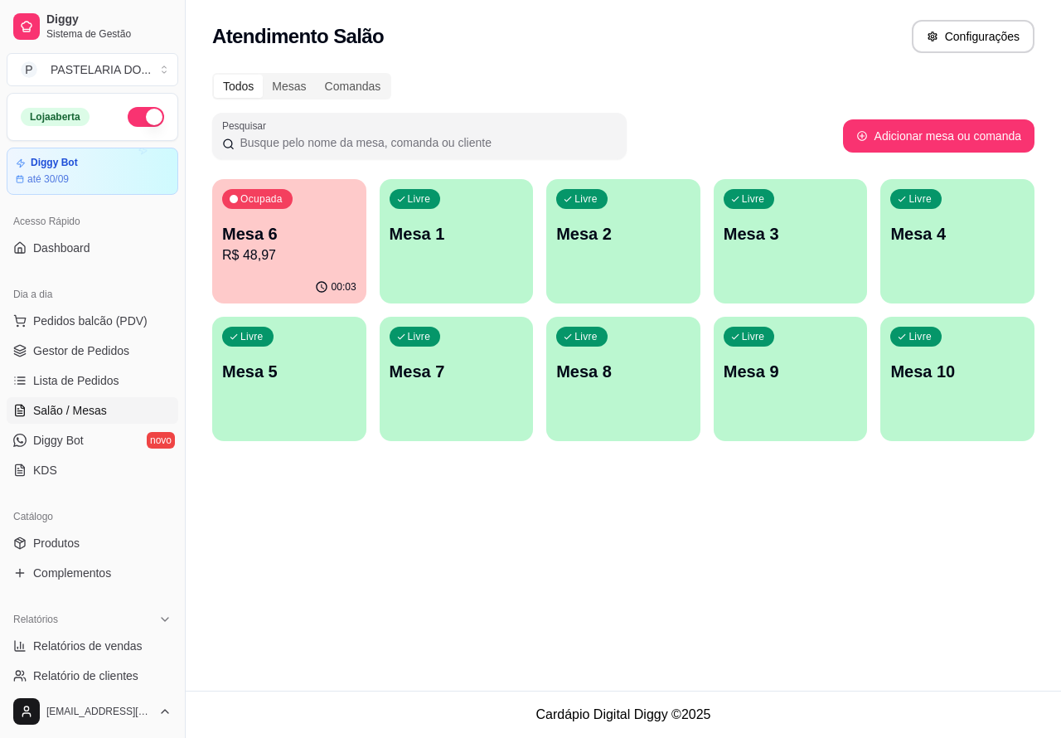
click at [615, 239] on p "Mesa 2" at bounding box center [623, 233] width 134 height 23
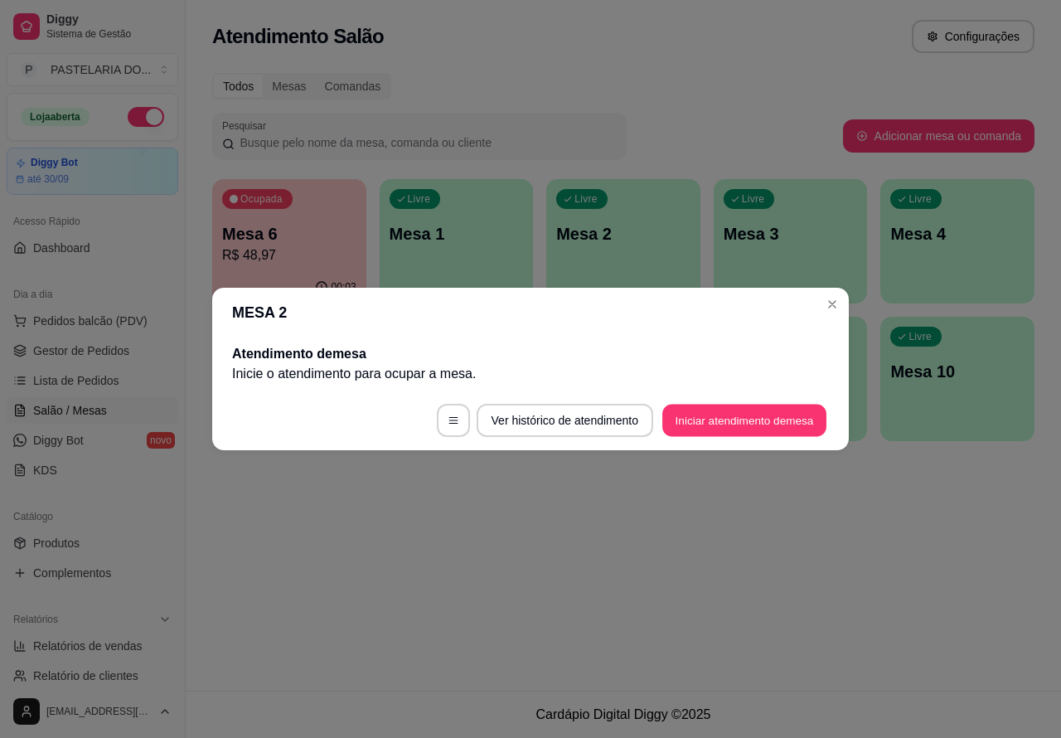
click at [723, 420] on button "Iniciar atendimento de mesa" at bounding box center [744, 421] width 164 height 32
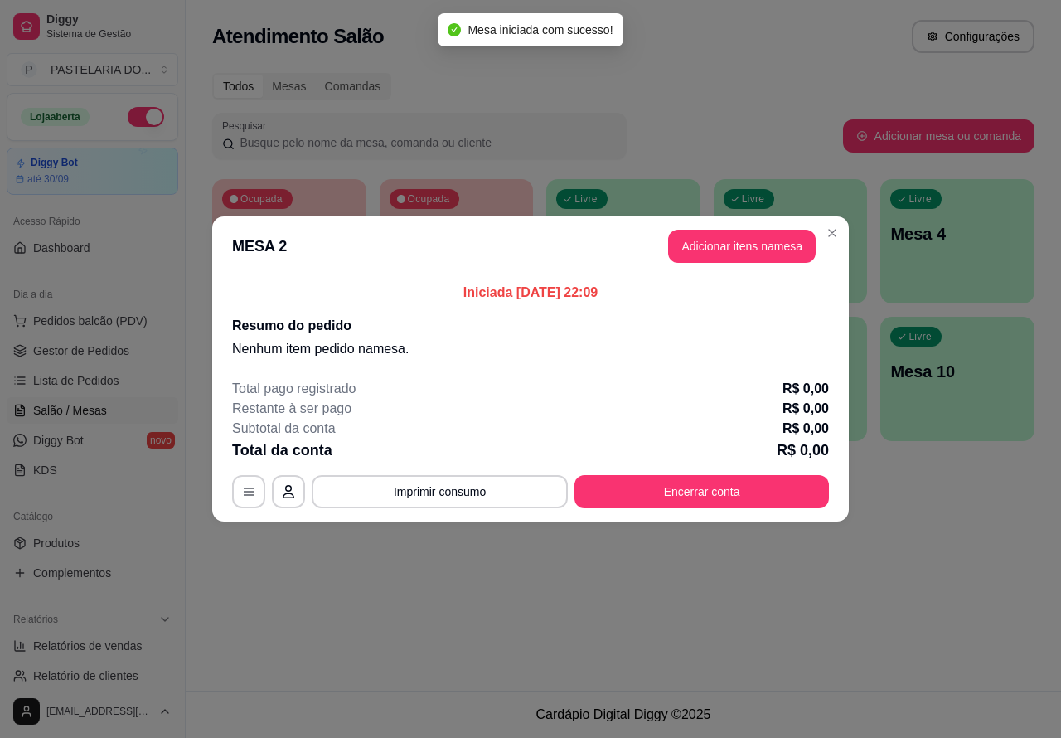
click at [732, 249] on div "Nenhum produto adicionado" at bounding box center [867, 240] width 314 height 325
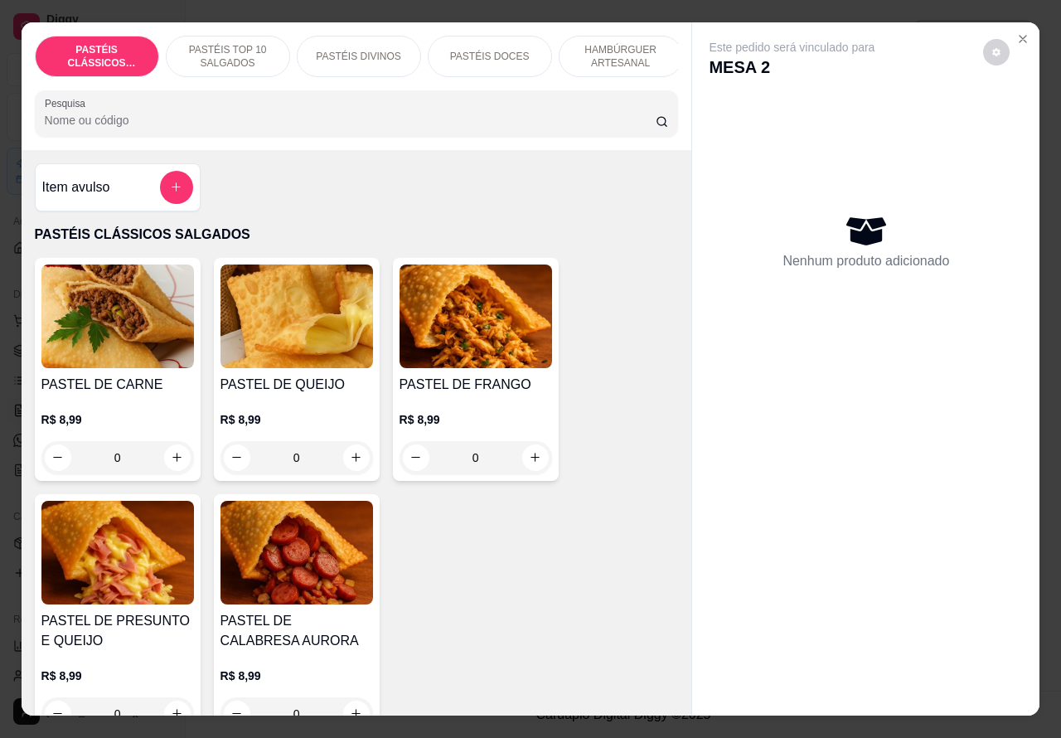
click at [366, 50] on p "PASTÉIS DIVINOS" at bounding box center [358, 56] width 85 height 13
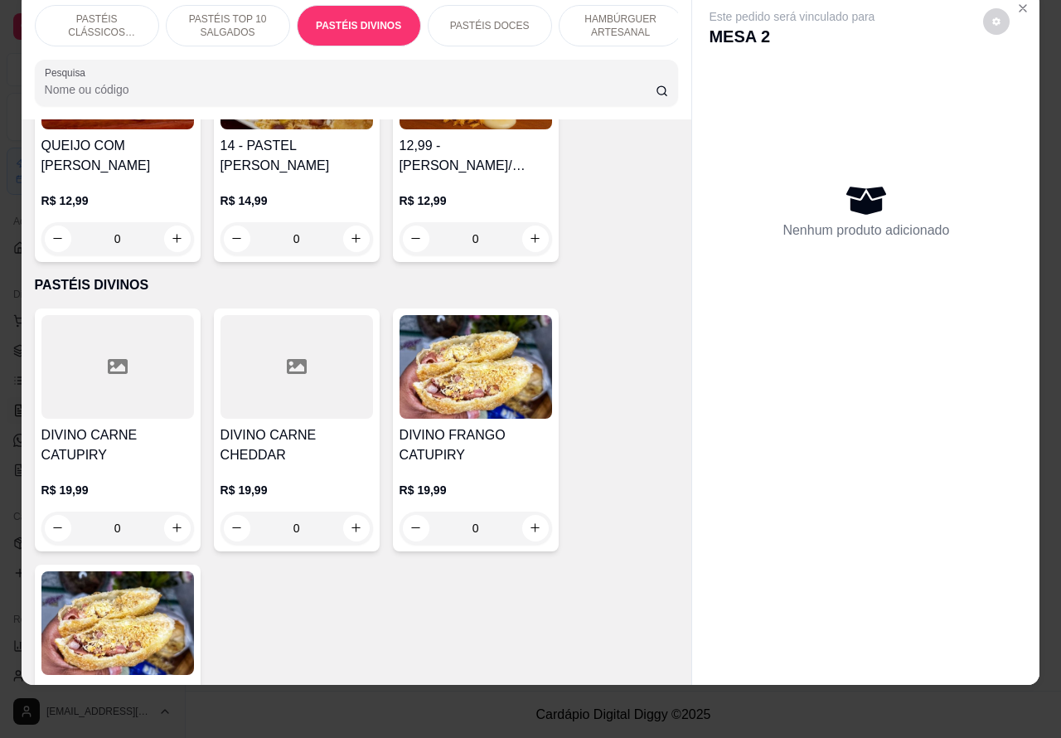
scroll to position [2012, 0]
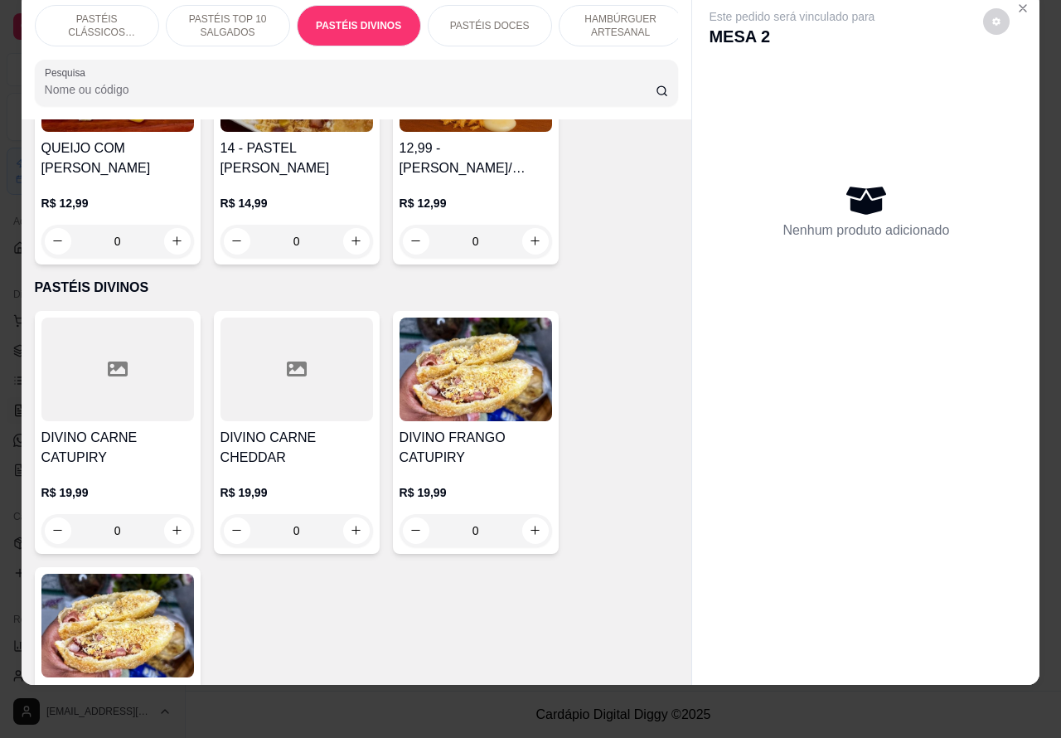
click at [158, 523] on div "0" at bounding box center [117, 530] width 153 height 33
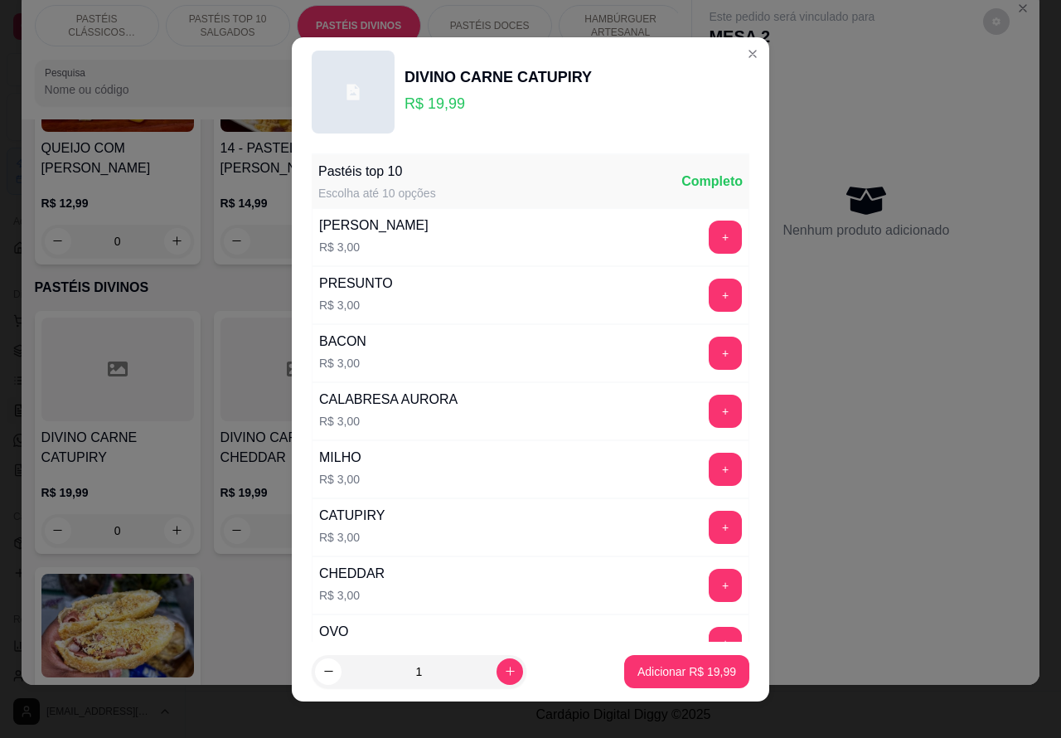
click at [504, 670] on icon "increase-product-quantity" at bounding box center [510, 671] width 12 height 12
type input "2"
click at [644, 663] on p "Adicionar R$ 39,98" at bounding box center [687, 671] width 99 height 17
type input "2"
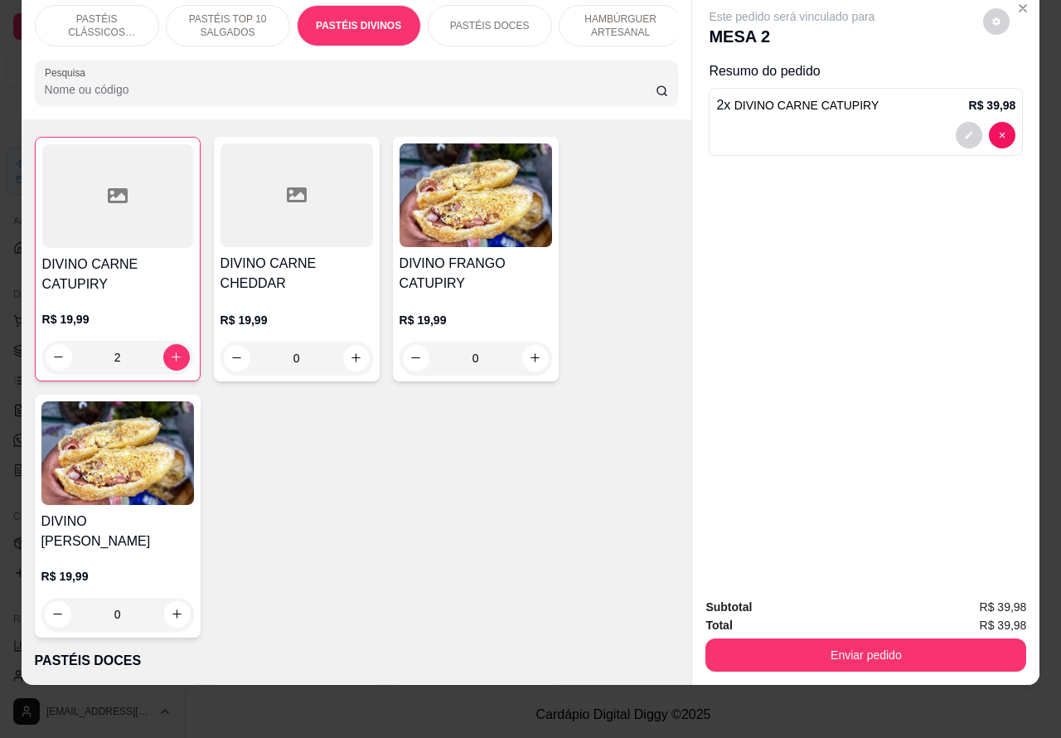
scroll to position [2297, 0]
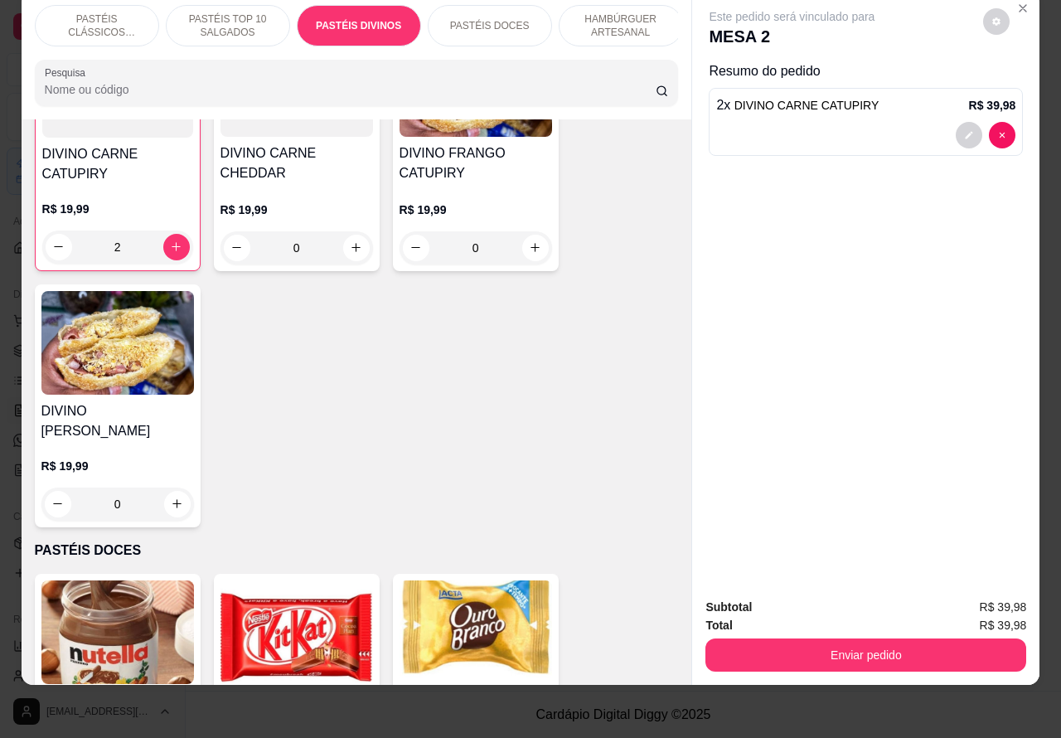
click at [840, 99] on span "DIVINO CARNE CATUPIRY" at bounding box center [807, 105] width 145 height 13
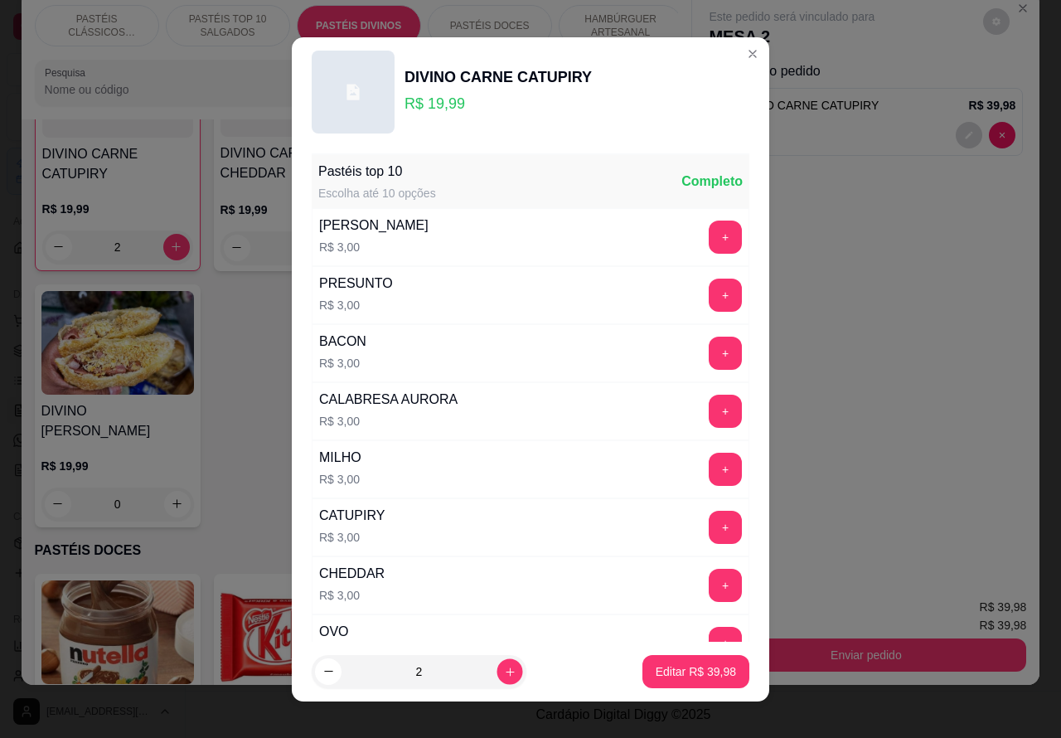
click at [504, 670] on icon "increase-product-quantity" at bounding box center [510, 671] width 12 height 12
type input "3"
click at [657, 670] on p "Editar R$ 59,97" at bounding box center [696, 671] width 78 height 16
type input "3"
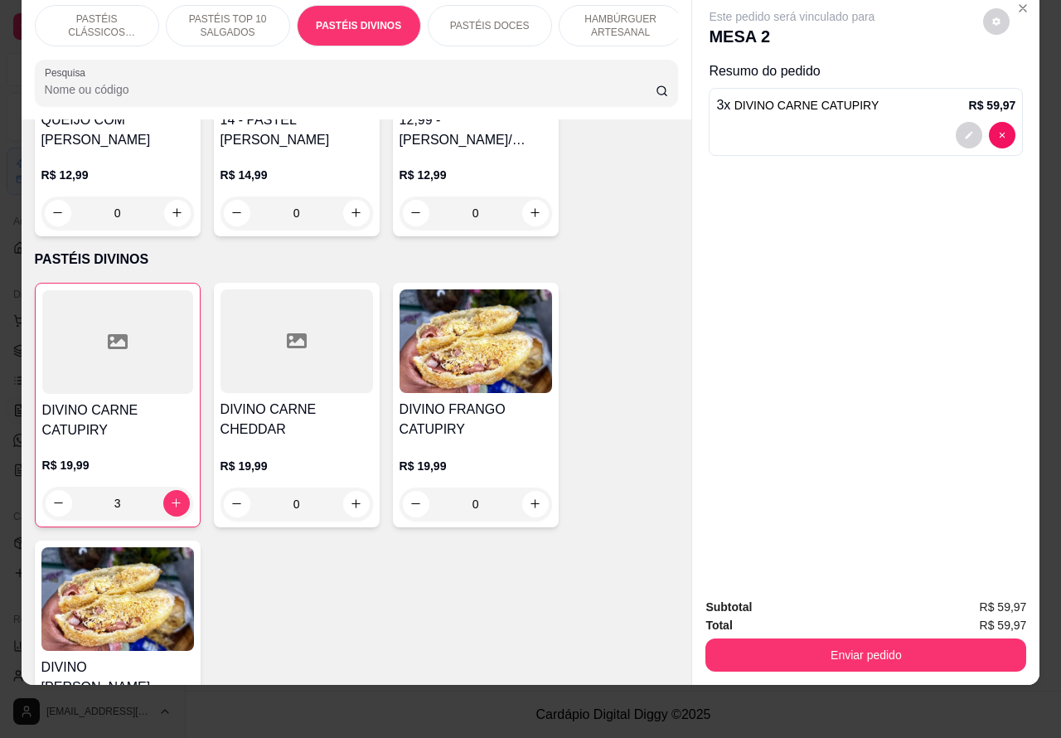
click at [230, 12] on p "PASTÉIS TOP 10 SALGADOS" at bounding box center [228, 25] width 96 height 27
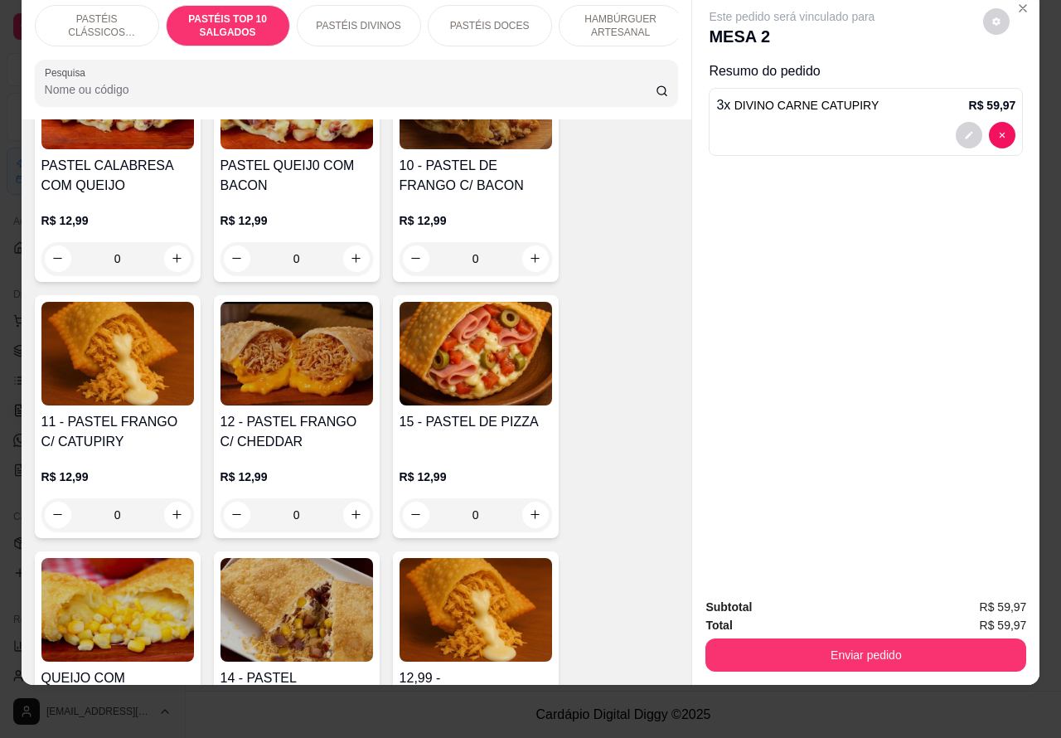
scroll to position [1487, 0]
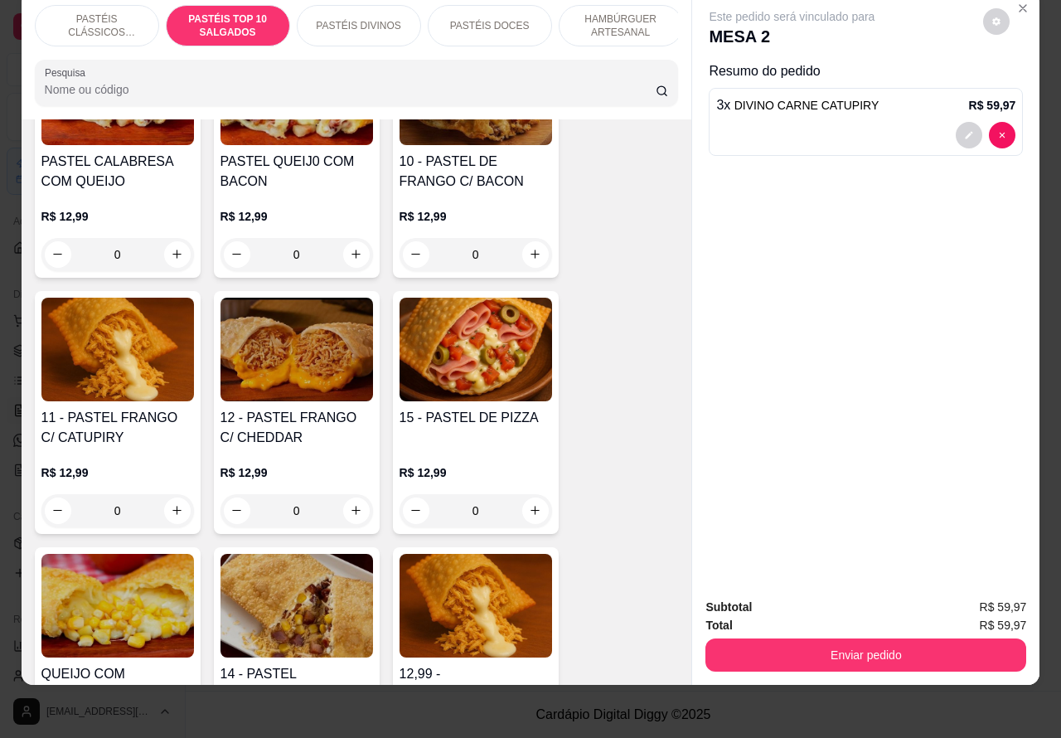
click at [337, 507] on div "0" at bounding box center [297, 510] width 153 height 33
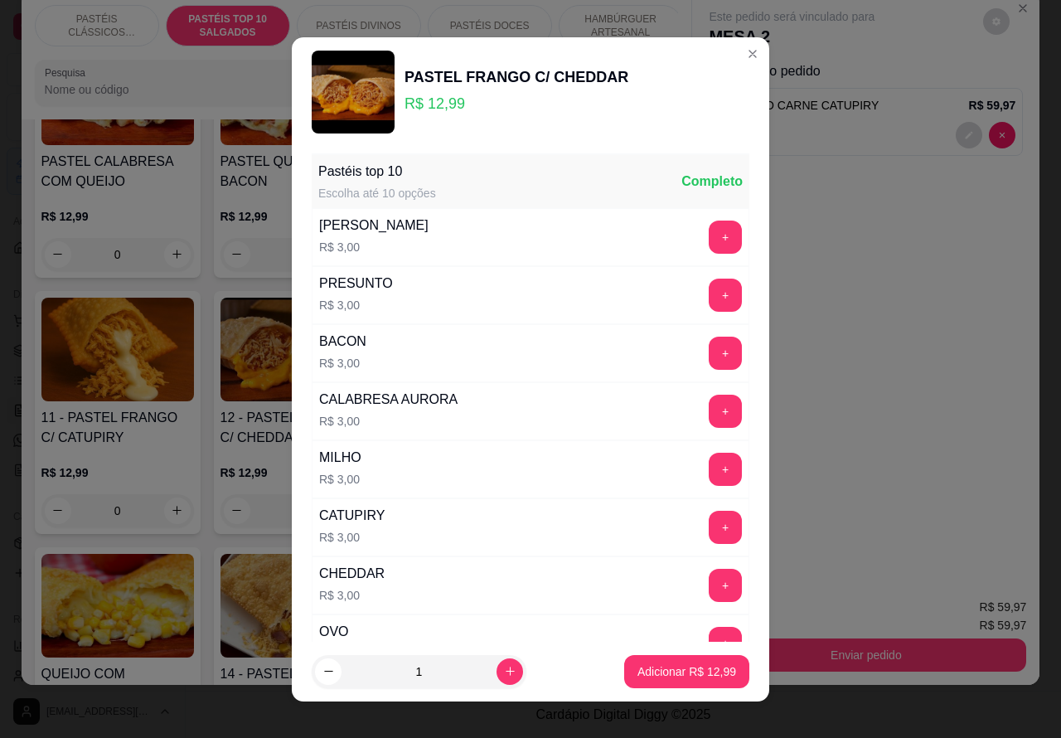
click at [641, 672] on p "Adicionar R$ 12,99" at bounding box center [687, 671] width 99 height 17
type input "1"
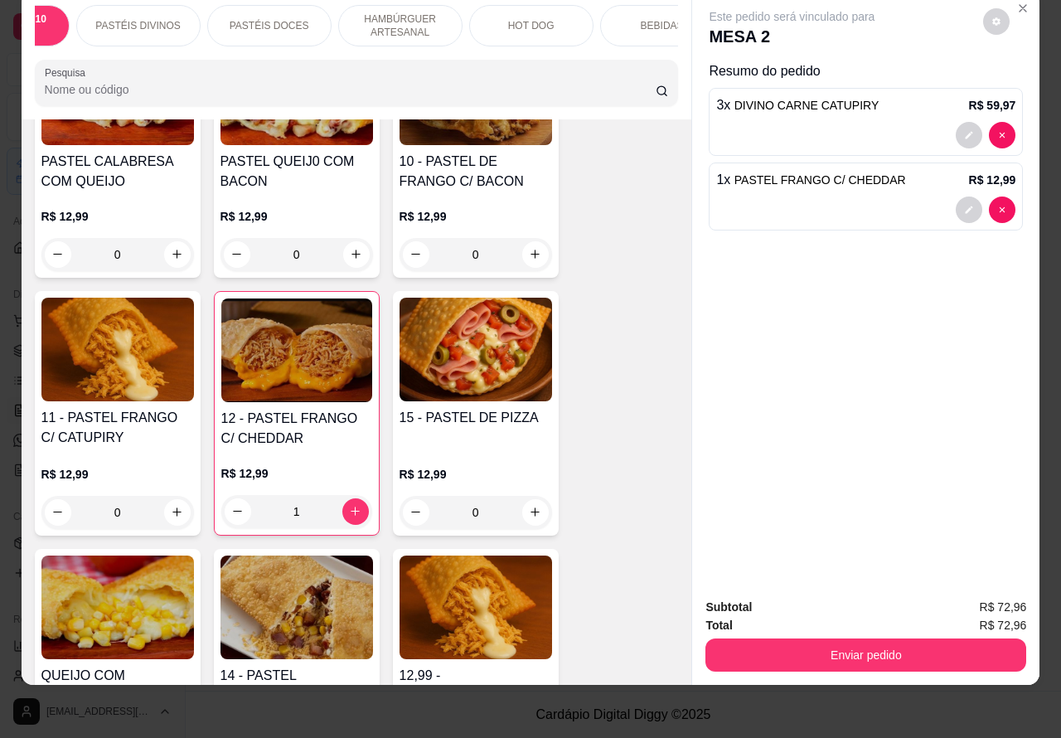
scroll to position [0, 224]
click at [653, 19] on p "BEBIDAS" at bounding box center [659, 25] width 43 height 13
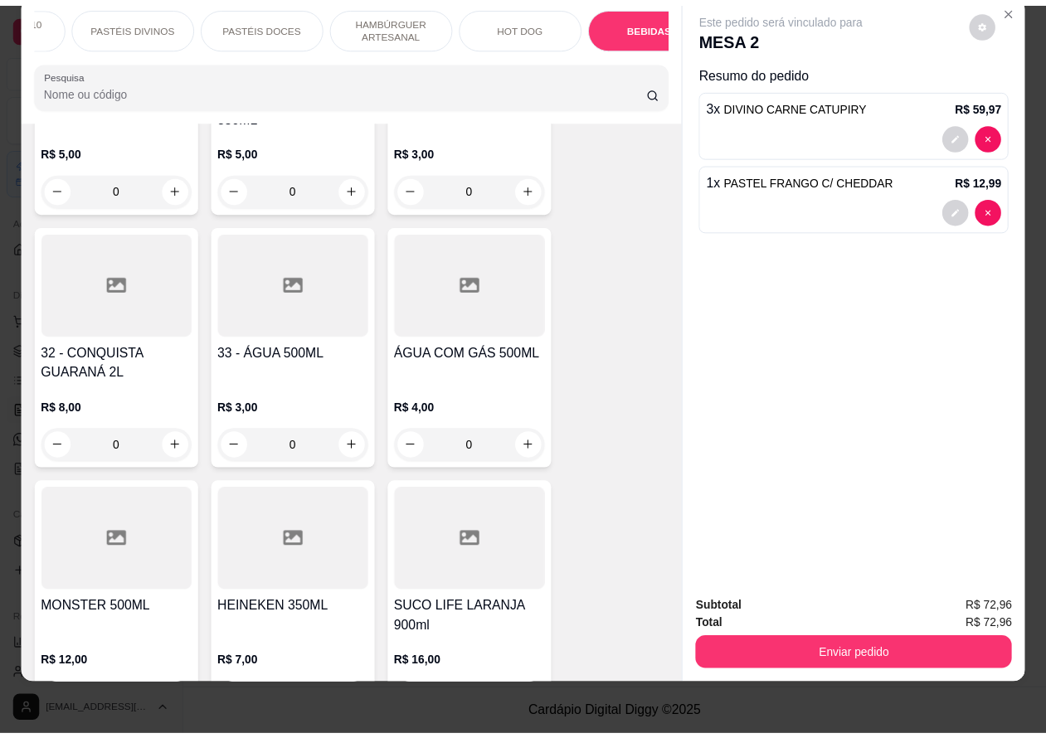
scroll to position [5555, 0]
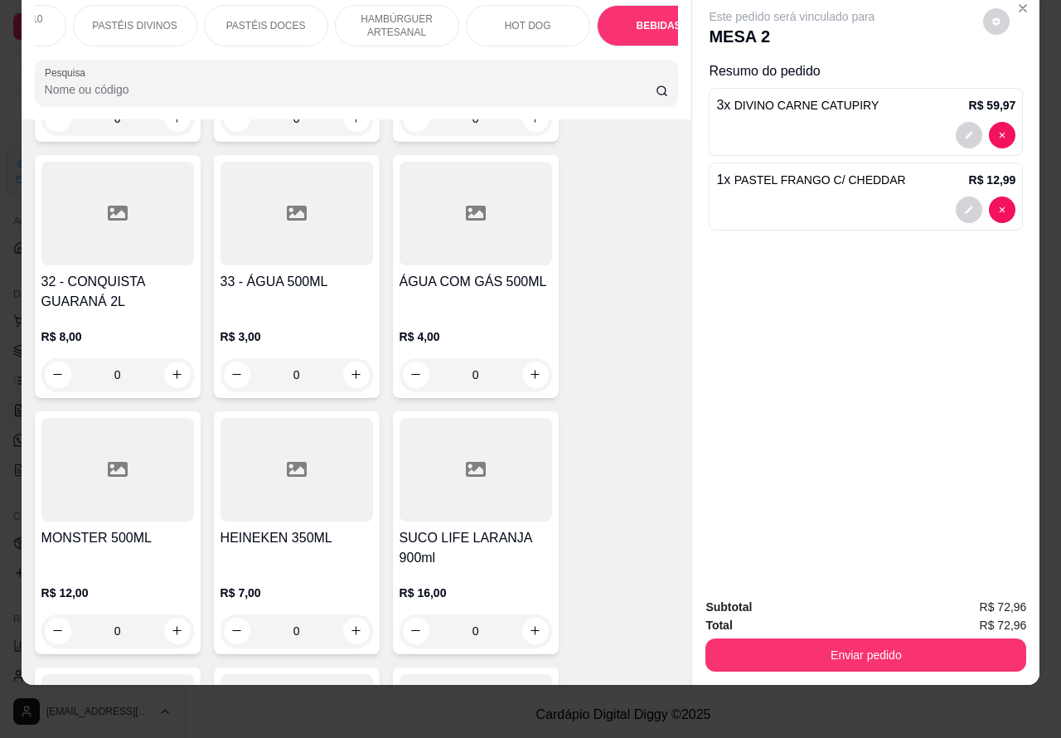
click at [827, 640] on button "Enviar pedido" at bounding box center [866, 654] width 321 height 33
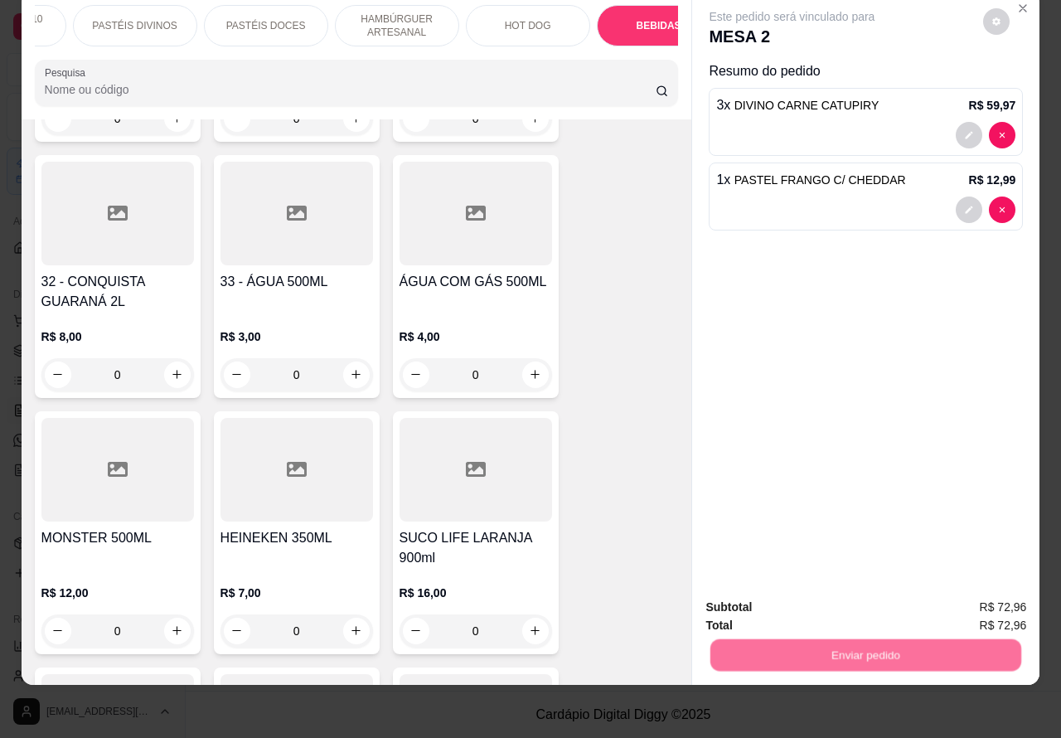
click at [843, 589] on button "Registrar cliente" at bounding box center [871, 599] width 106 height 31
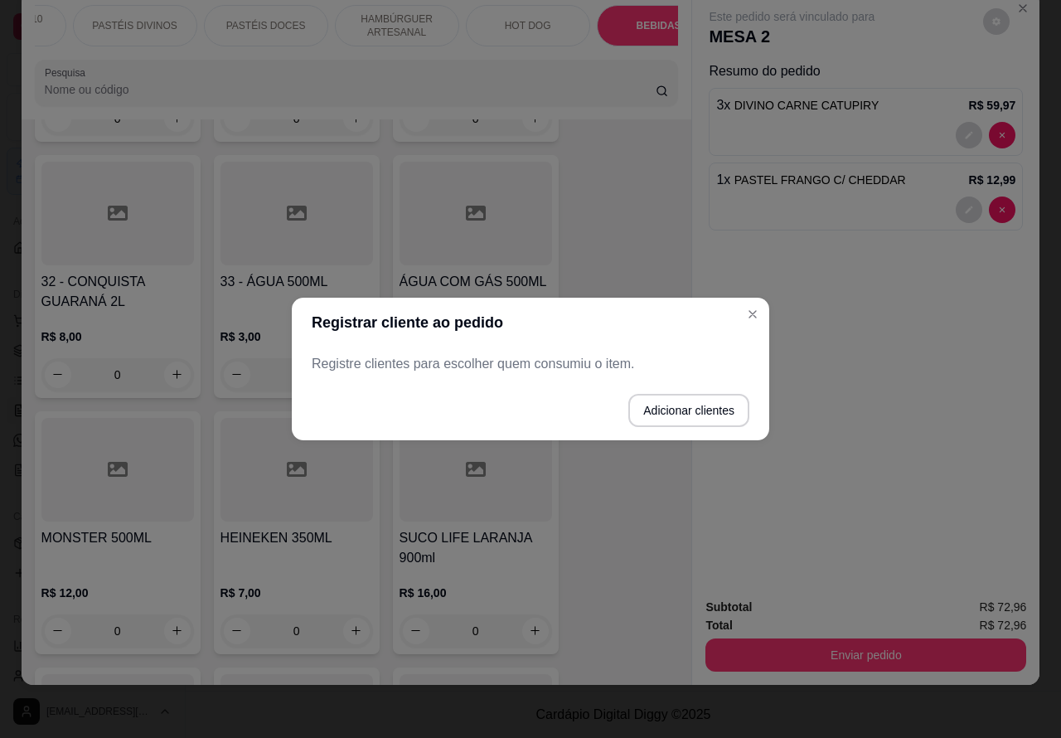
click at [748, 323] on button "Close" at bounding box center [753, 314] width 27 height 27
click at [759, 311] on div "Este pedido será vinculado para MESA 2 Resumo do pedido 3 x DIVINO CARNE CATUPI…" at bounding box center [865, 289] width 347 height 594
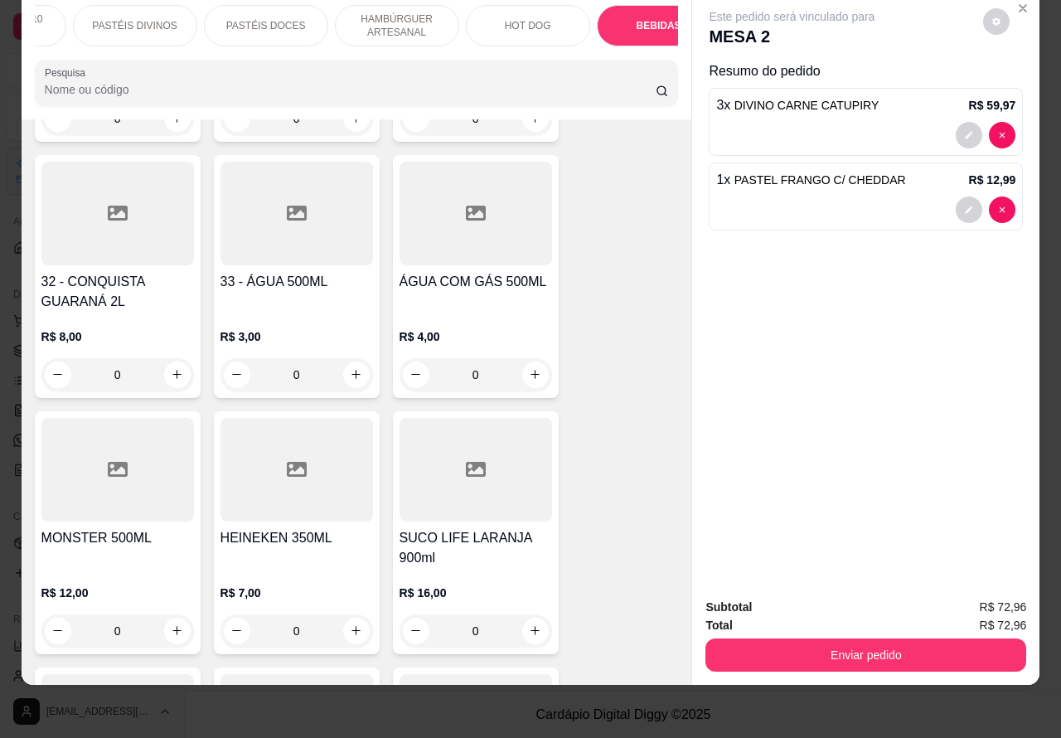
click at [879, 640] on button "Enviar pedido" at bounding box center [866, 654] width 321 height 33
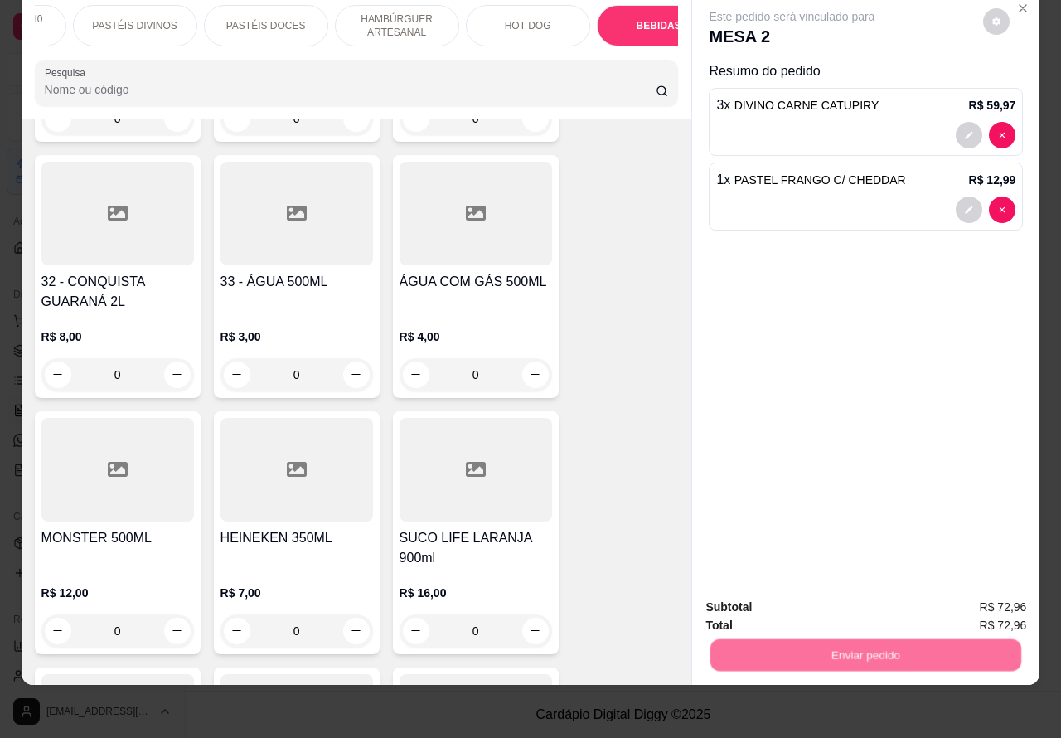
click at [975, 594] on button "Enviar pedido" at bounding box center [982, 599] width 91 height 31
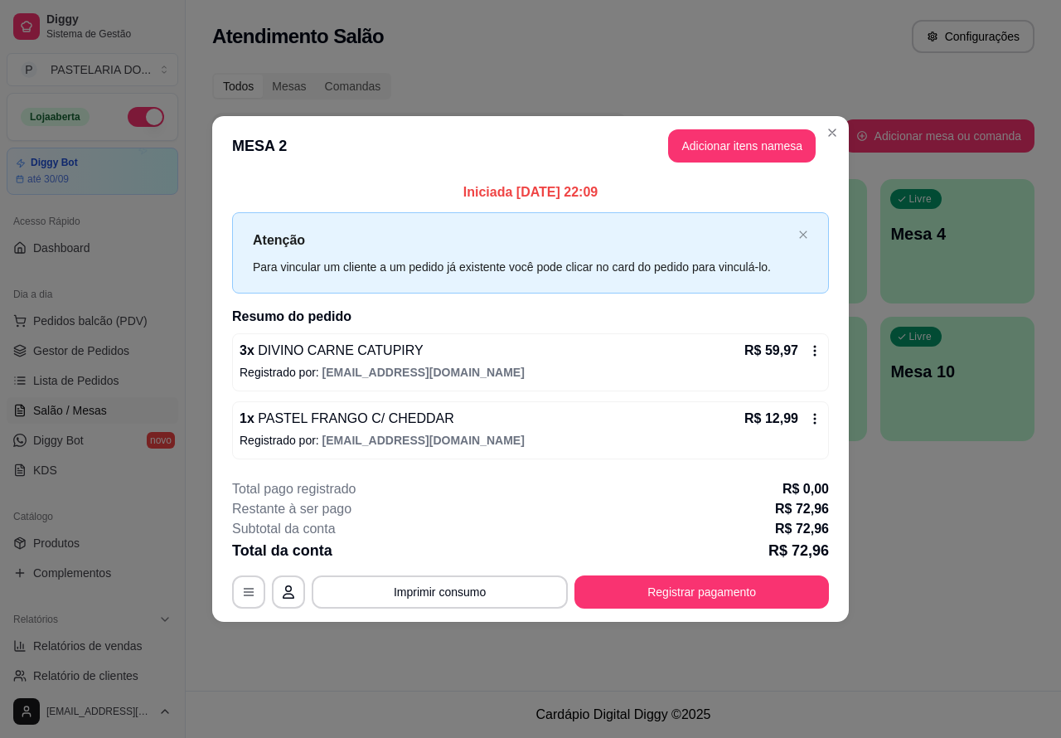
click at [449, 649] on div "Atendimento Salão Configurações Todos Mesas Comandas Pesquisar Adicionar mesa o…" at bounding box center [624, 345] width 876 height 691
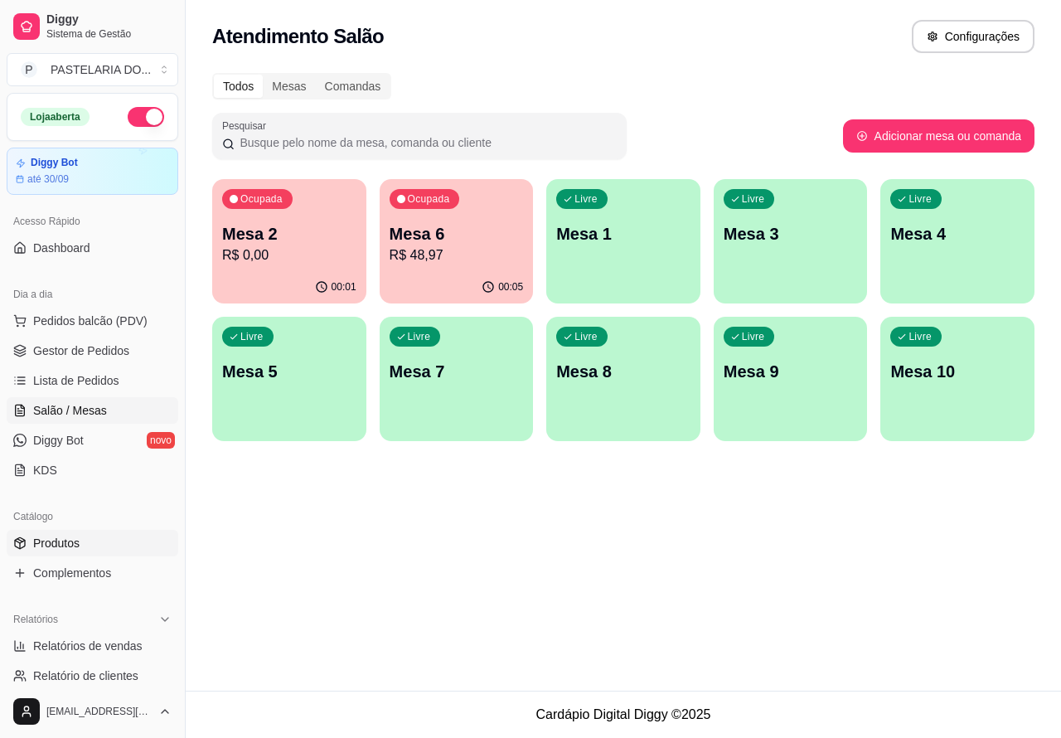
click at [93, 541] on link "Produtos" at bounding box center [93, 543] width 172 height 27
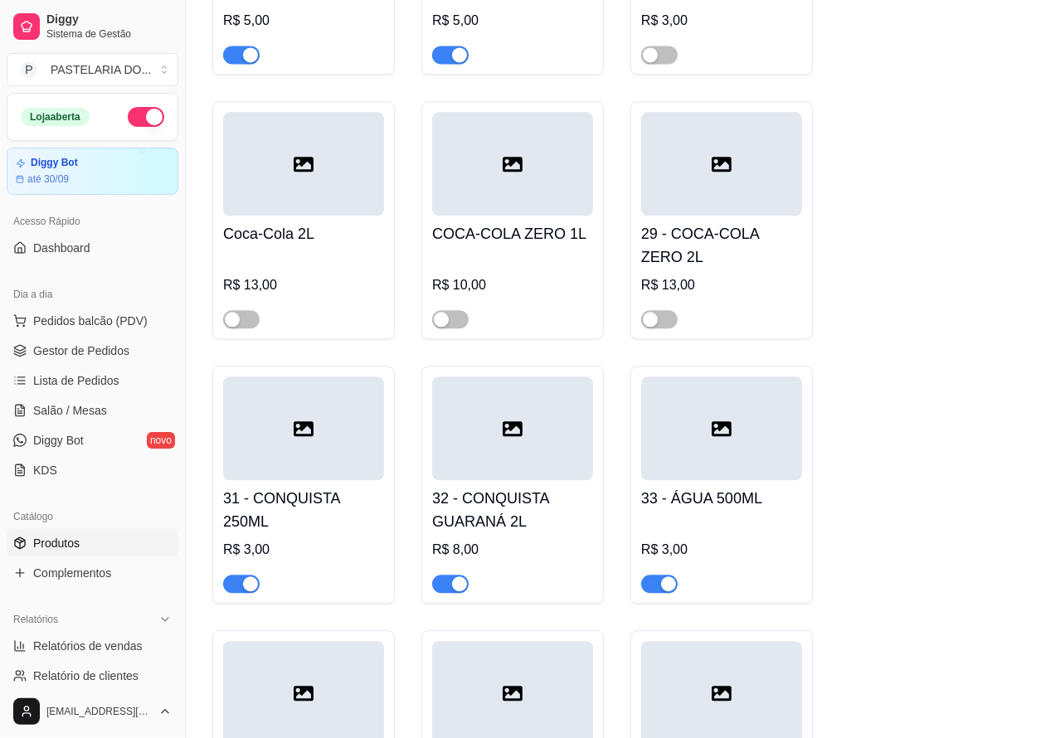
scroll to position [6703, 0]
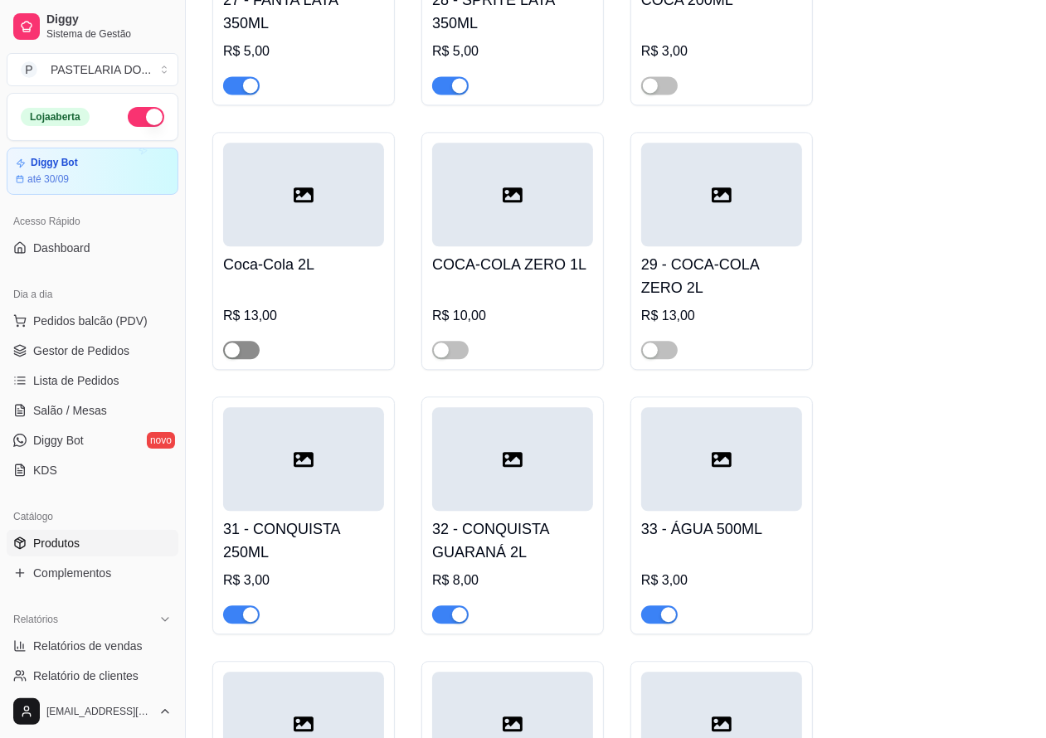
click at [232, 357] on div "button" at bounding box center [232, 349] width 15 height 15
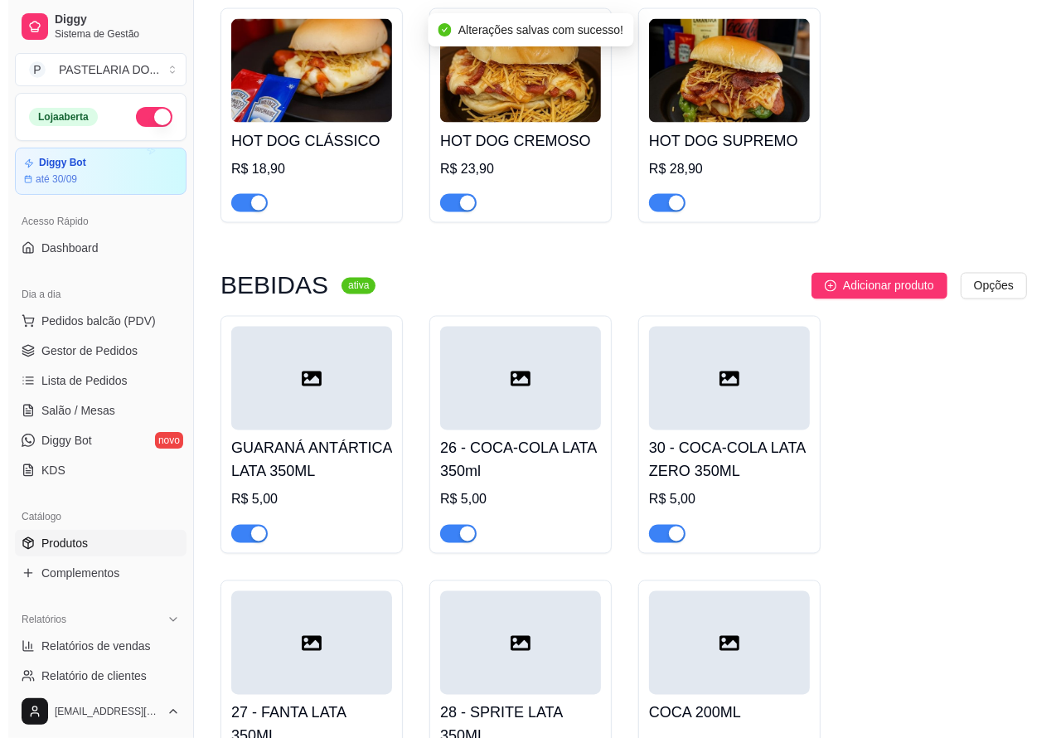
scroll to position [5771, 0]
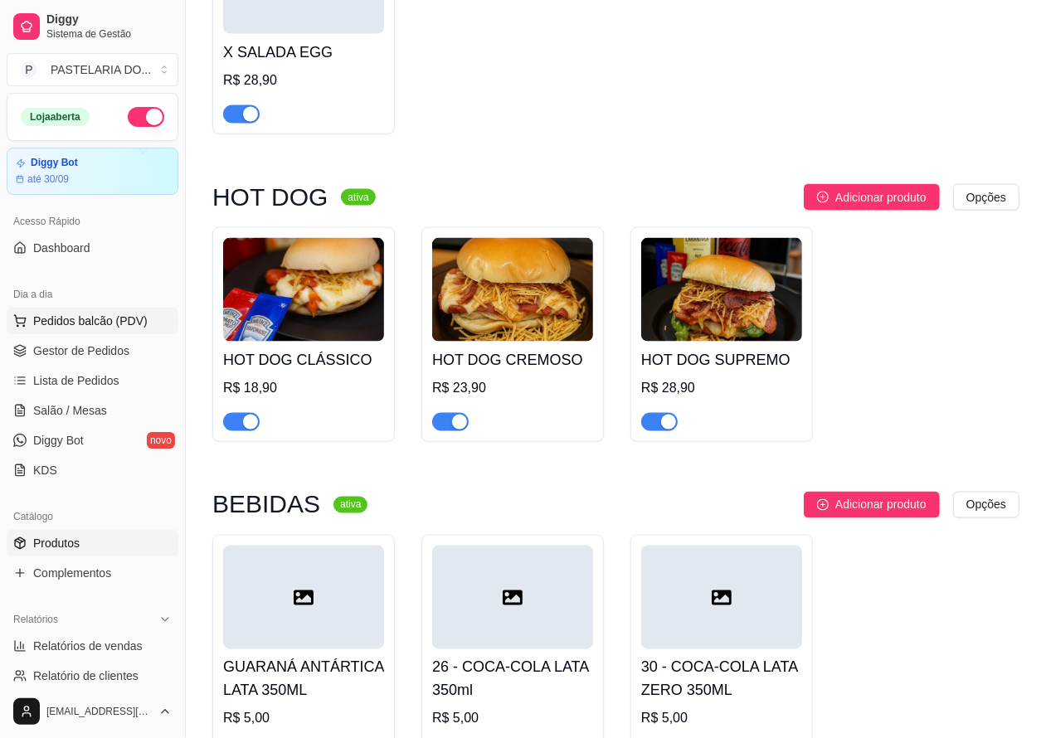
click at [120, 319] on span "Pedidos balcão (PDV)" at bounding box center [90, 321] width 114 height 17
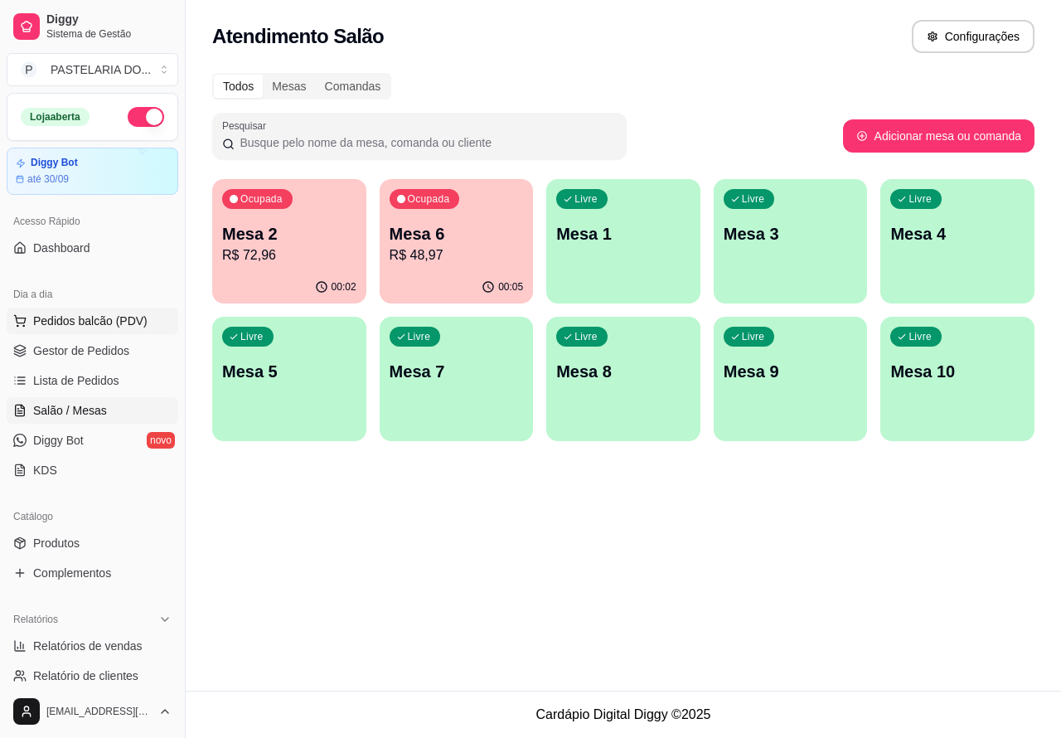
click at [134, 312] on button "Pedidos balcão (PDV)" at bounding box center [93, 321] width 172 height 27
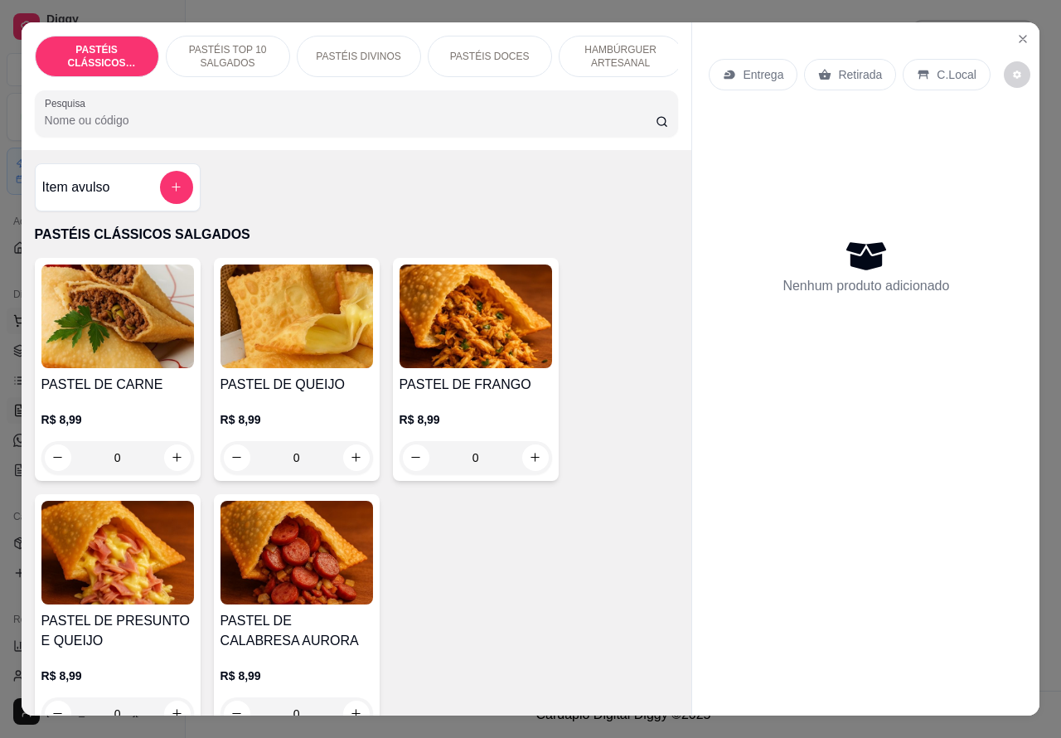
click at [1016, 32] on icon "Close" at bounding box center [1022, 38] width 13 height 13
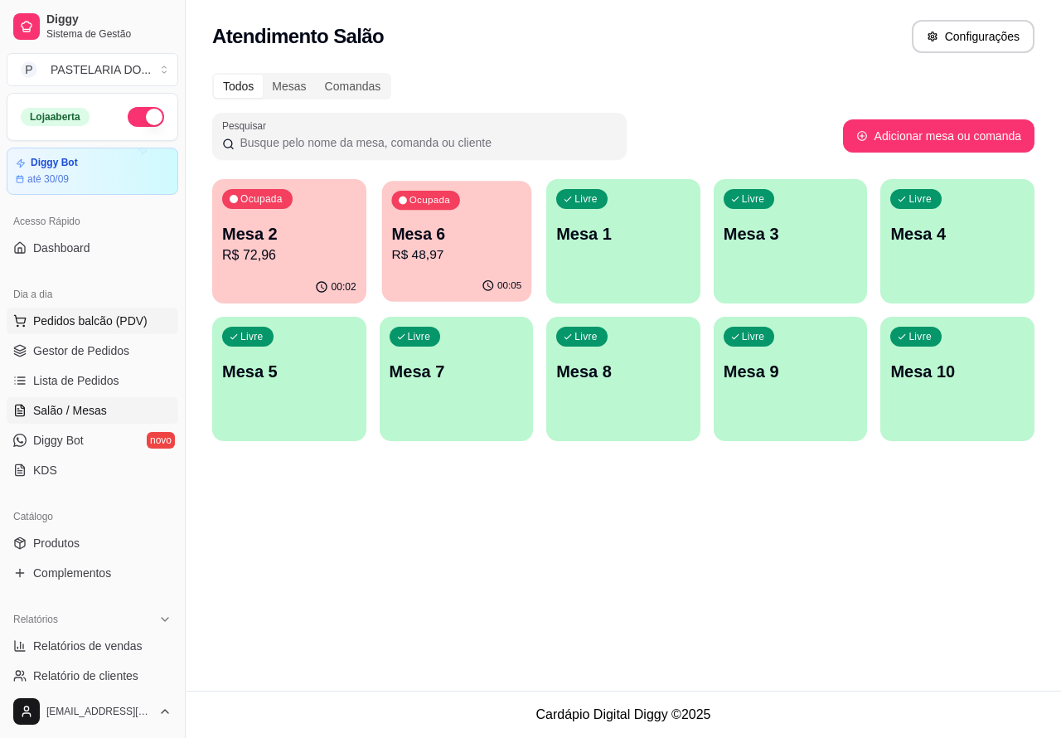
click at [466, 262] on p "R$ 48,97" at bounding box center [456, 254] width 130 height 19
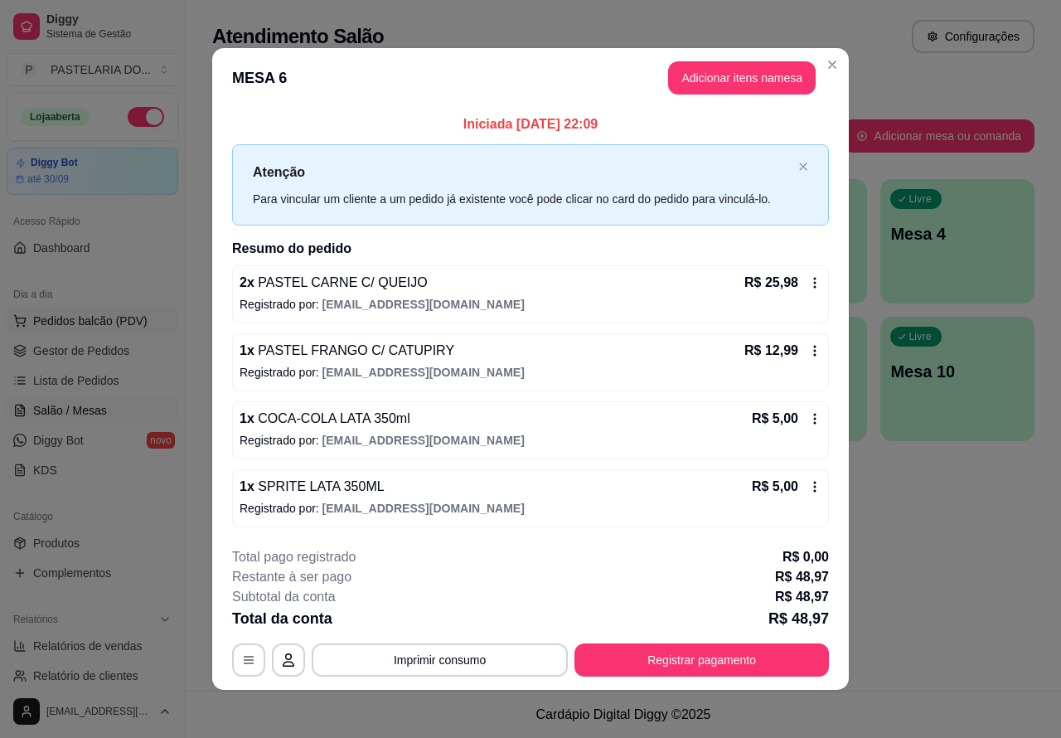
scroll to position [5, 0]
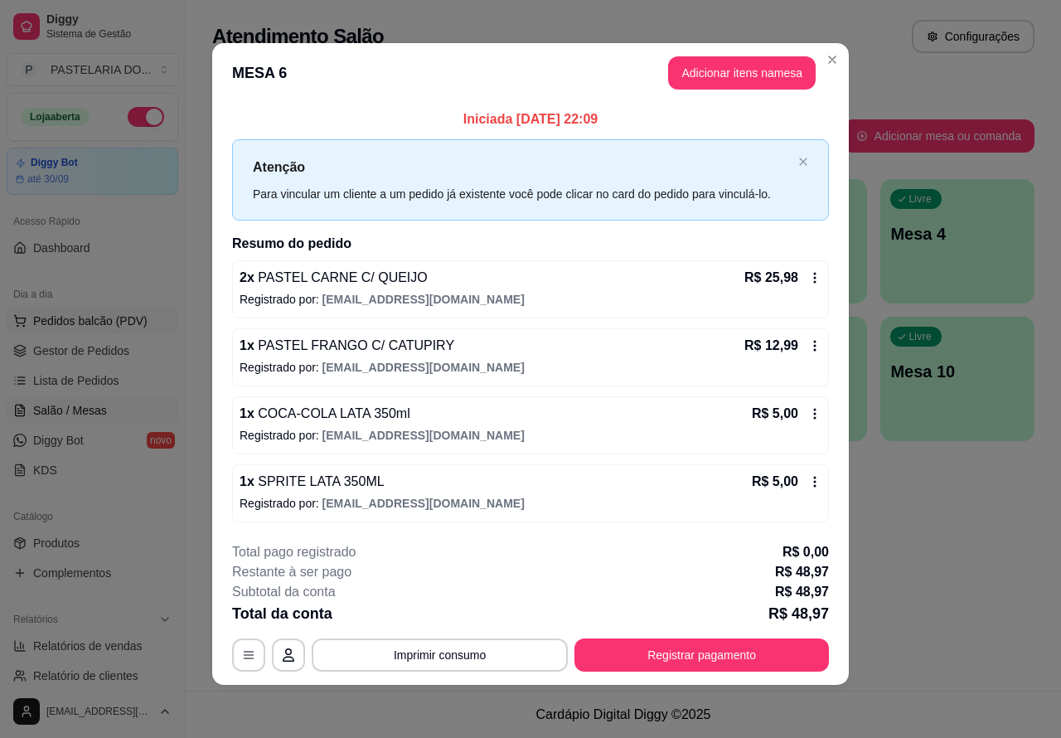
click at [939, 535] on div "Atendimento Salão Configurações Todos Mesas Comandas Pesquisar Adicionar mesa o…" at bounding box center [624, 345] width 876 height 691
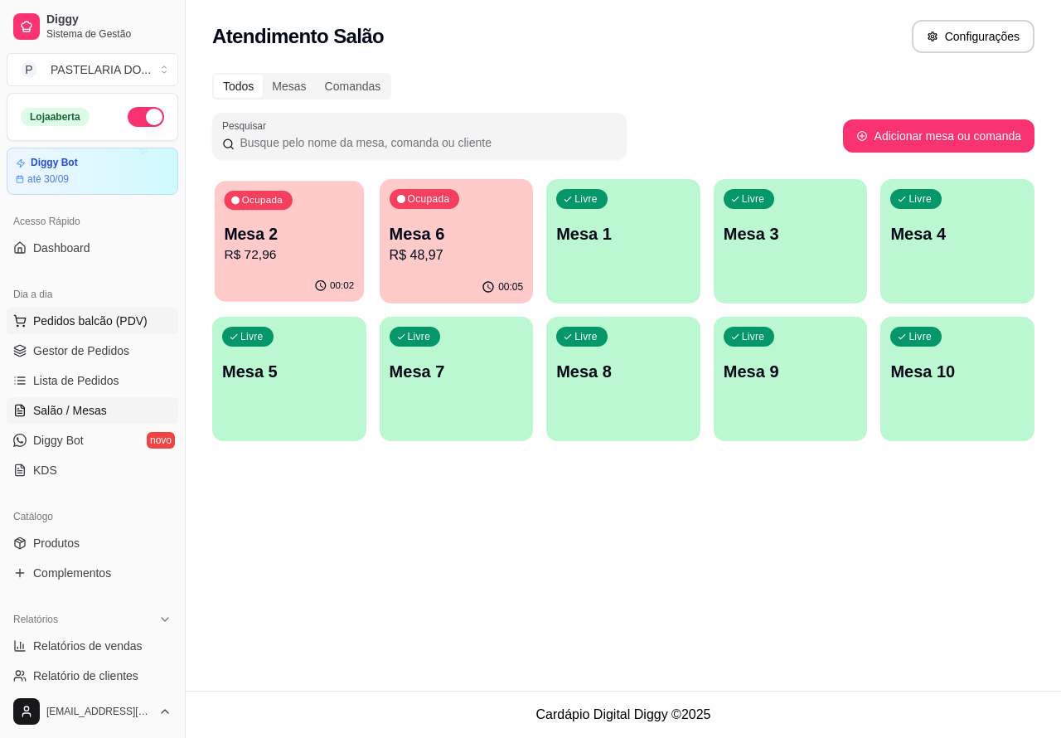
click at [303, 220] on div "Ocupada Mesa 2 R$ 72,96" at bounding box center [289, 226] width 149 height 90
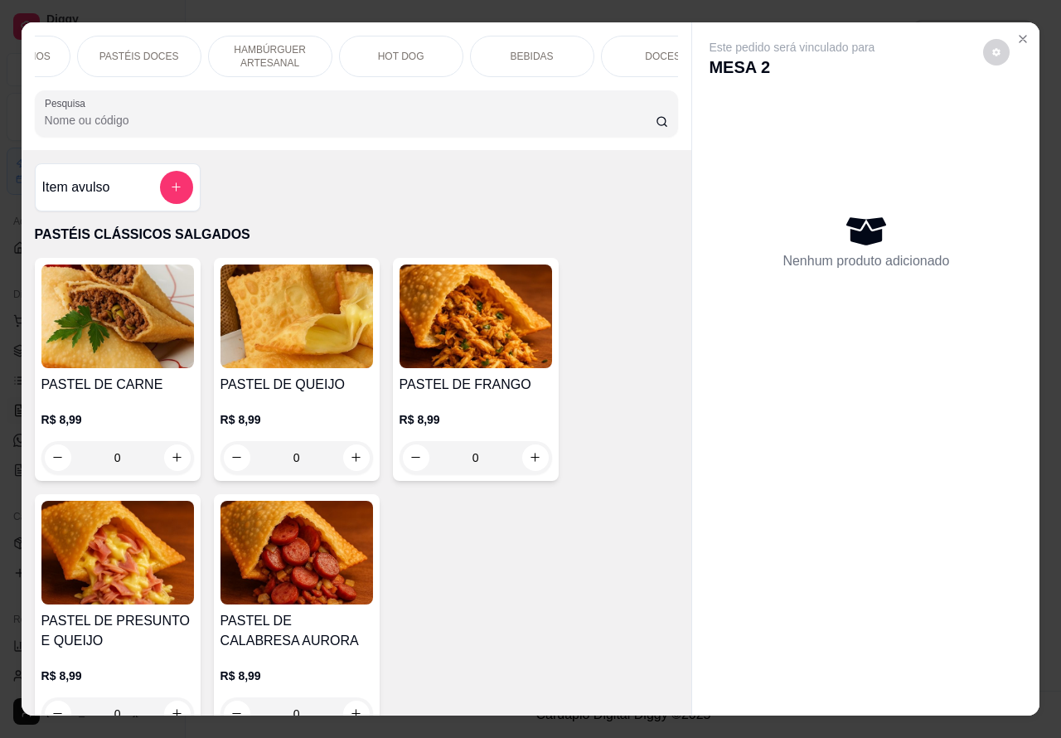
scroll to position [0, 373]
click at [507, 54] on p "BEBIDAS" at bounding box center [509, 56] width 43 height 13
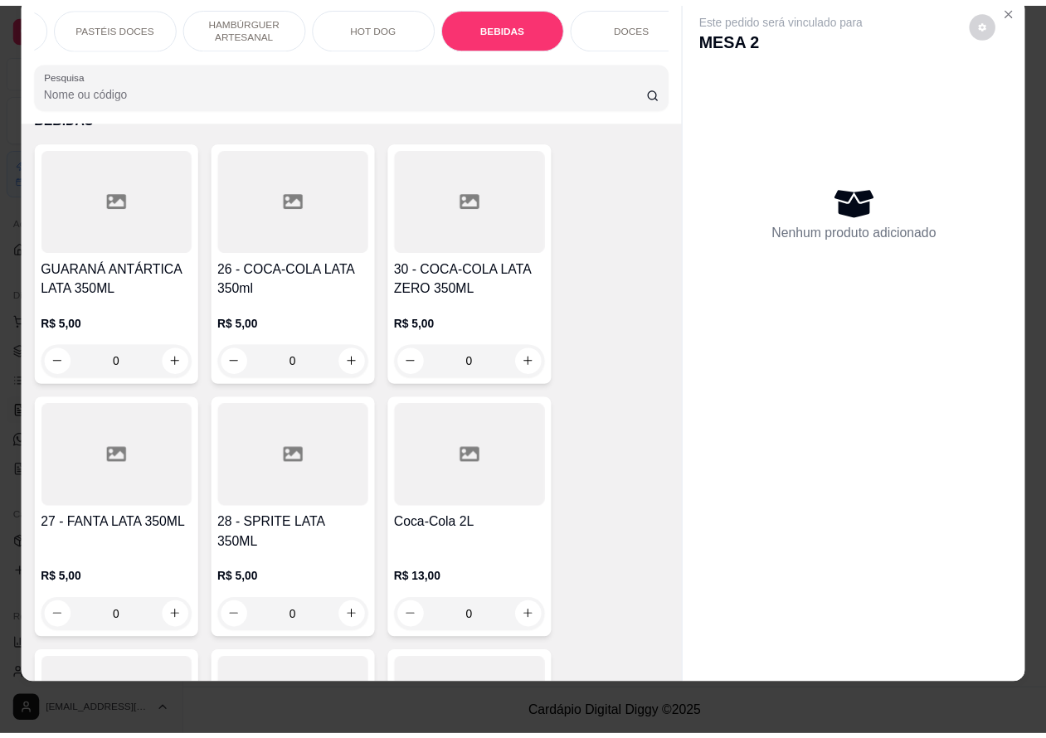
scroll to position [5045, 0]
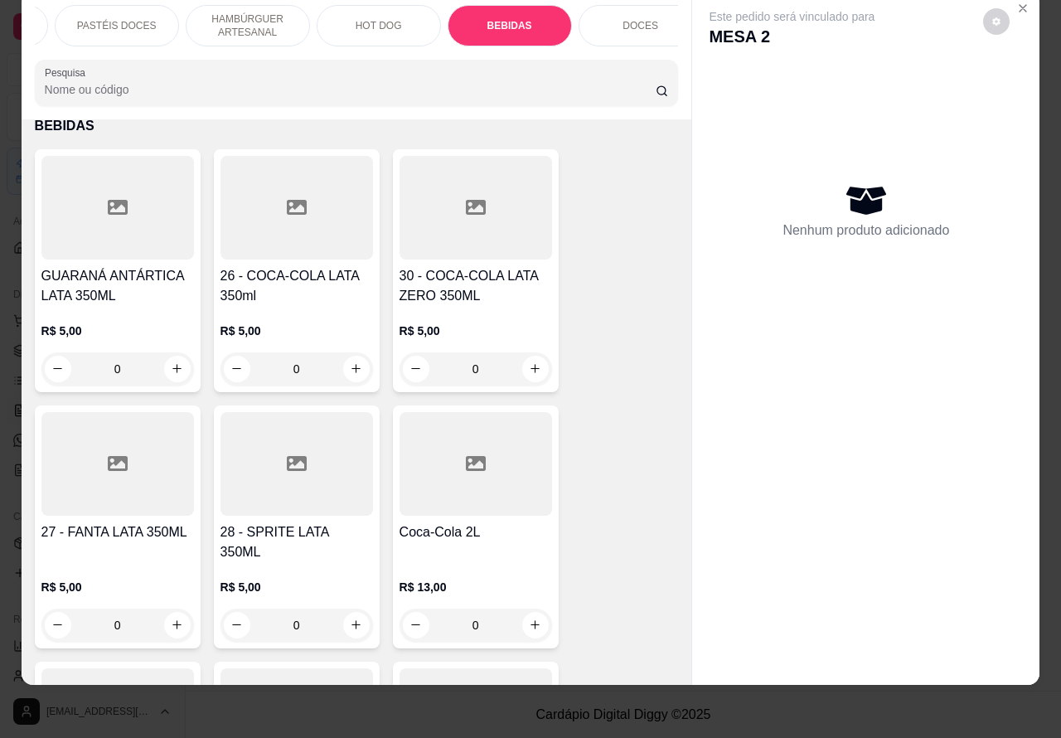
click at [529, 619] on icon "increase-product-quantity" at bounding box center [535, 625] width 12 height 12
type input "1"
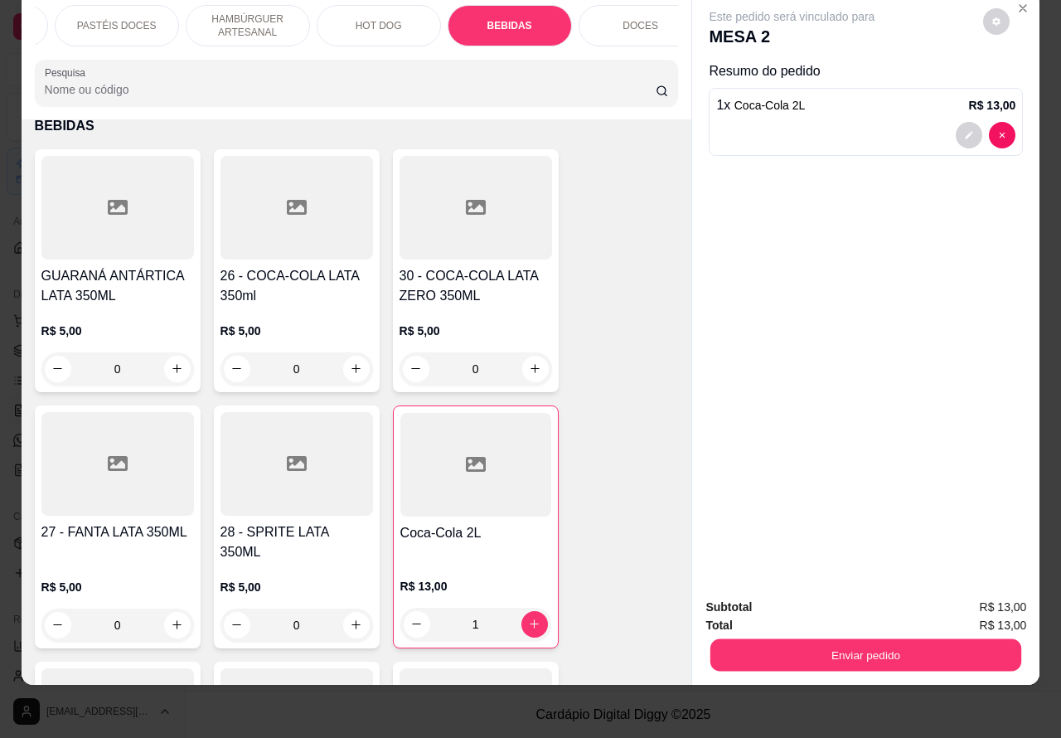
click at [835, 639] on button "Enviar pedido" at bounding box center [866, 655] width 311 height 32
click at [873, 601] on button "Registrar cliente" at bounding box center [871, 600] width 109 height 32
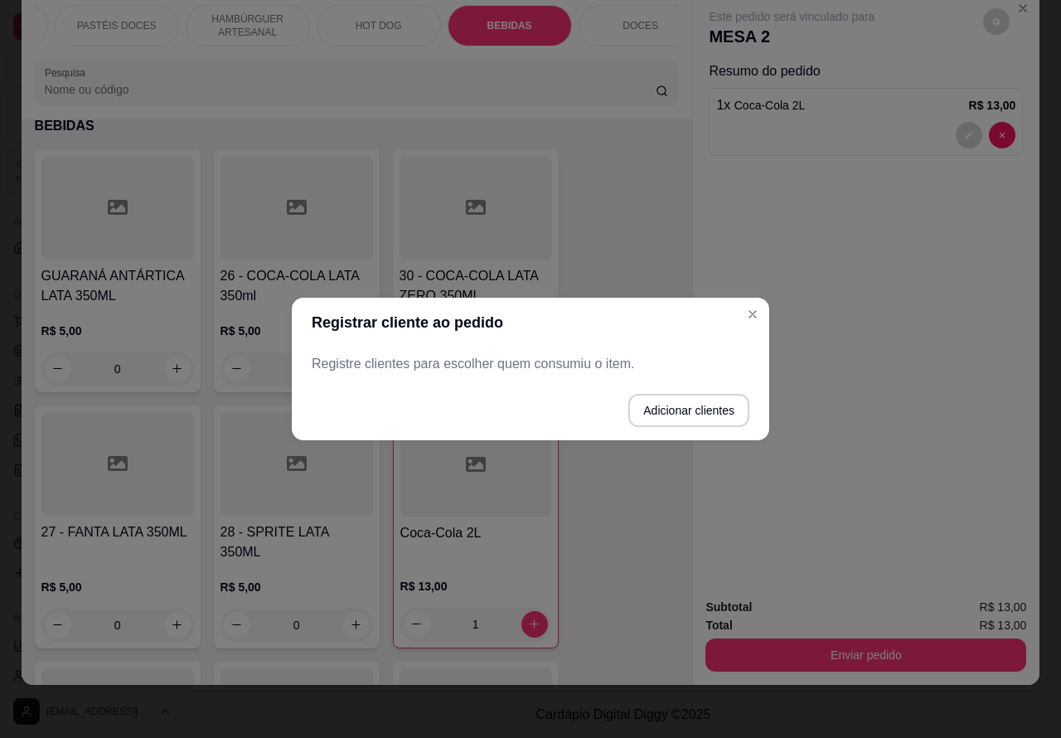
click at [745, 324] on button "Close" at bounding box center [753, 314] width 27 height 27
click at [752, 313] on div "Este pedido será vinculado para MESA 2 Resumo do pedido 1 x Coca-Cola 2L R$ 13,…" at bounding box center [865, 289] width 347 height 594
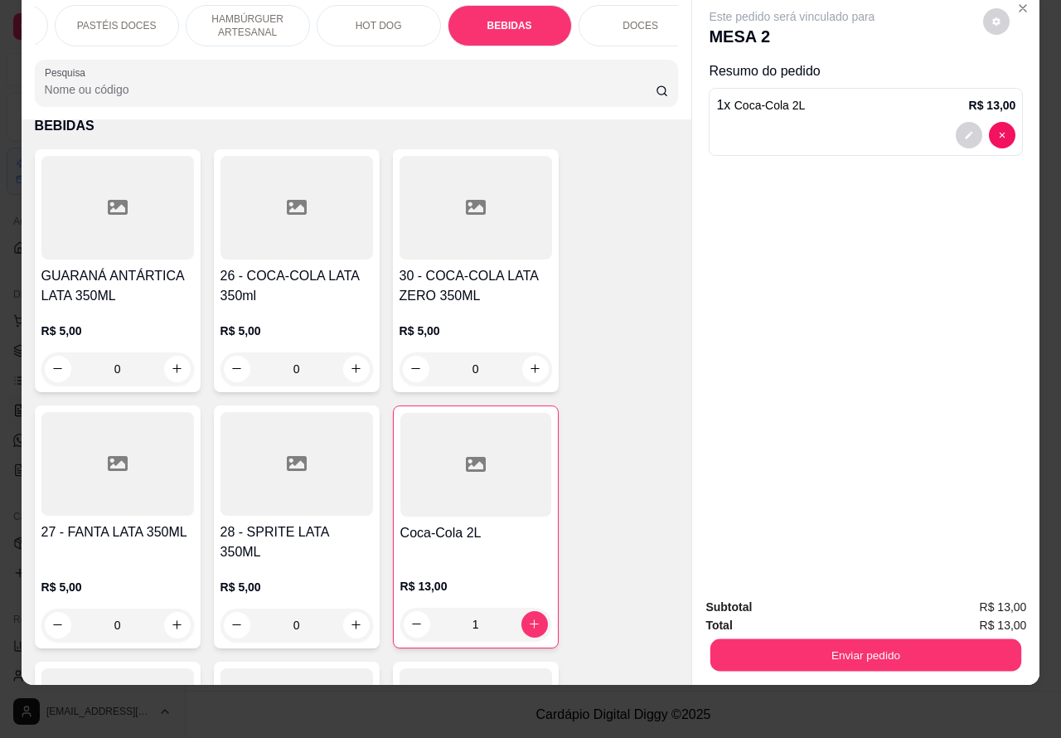
click at [925, 655] on button "Enviar pedido" at bounding box center [866, 655] width 311 height 32
click at [982, 593] on button "Enviar pedido" at bounding box center [982, 599] width 91 height 31
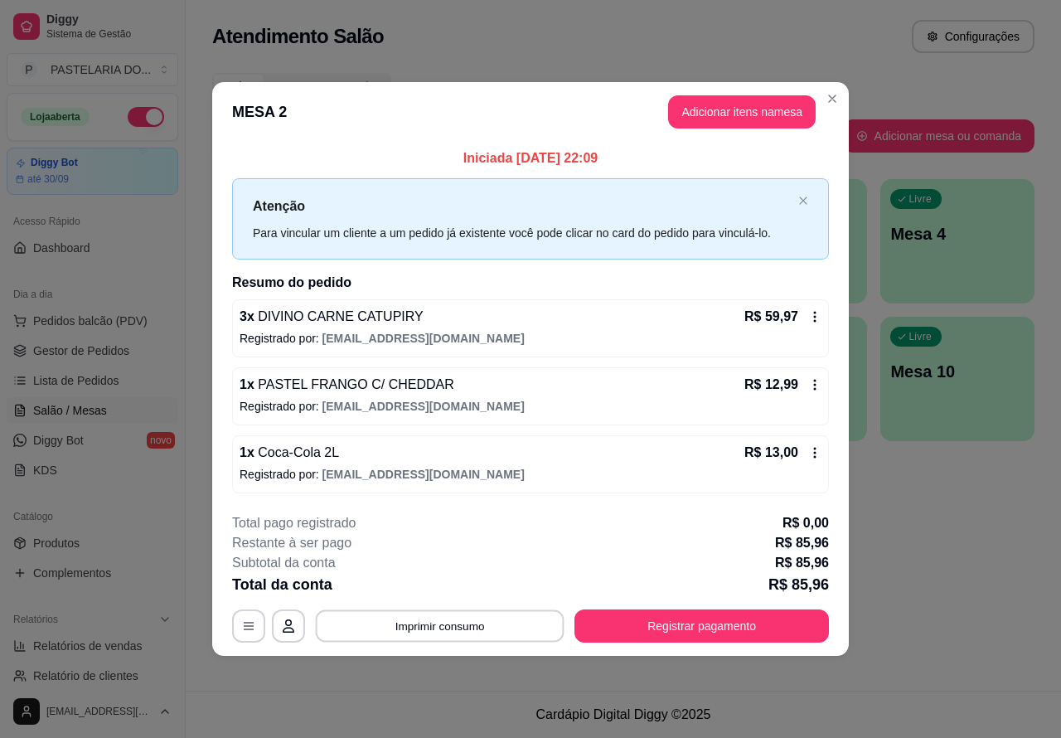
click at [465, 624] on button "Imprimir consumo" at bounding box center [440, 625] width 249 height 32
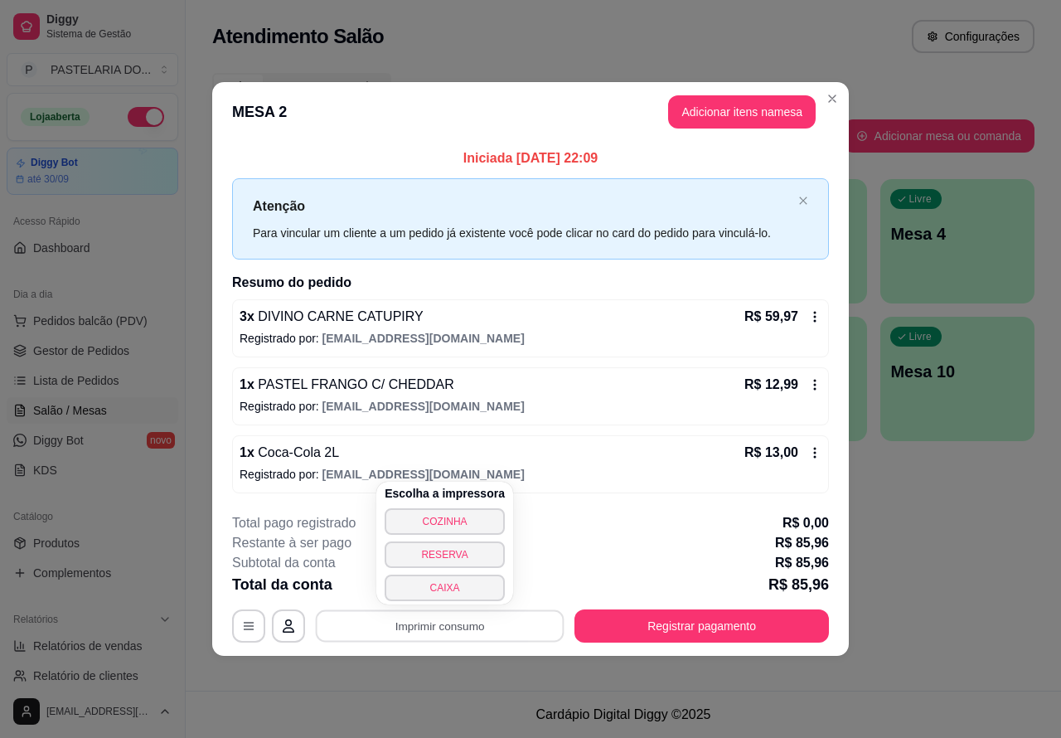
click at [475, 594] on button "CAIXA" at bounding box center [445, 588] width 120 height 27
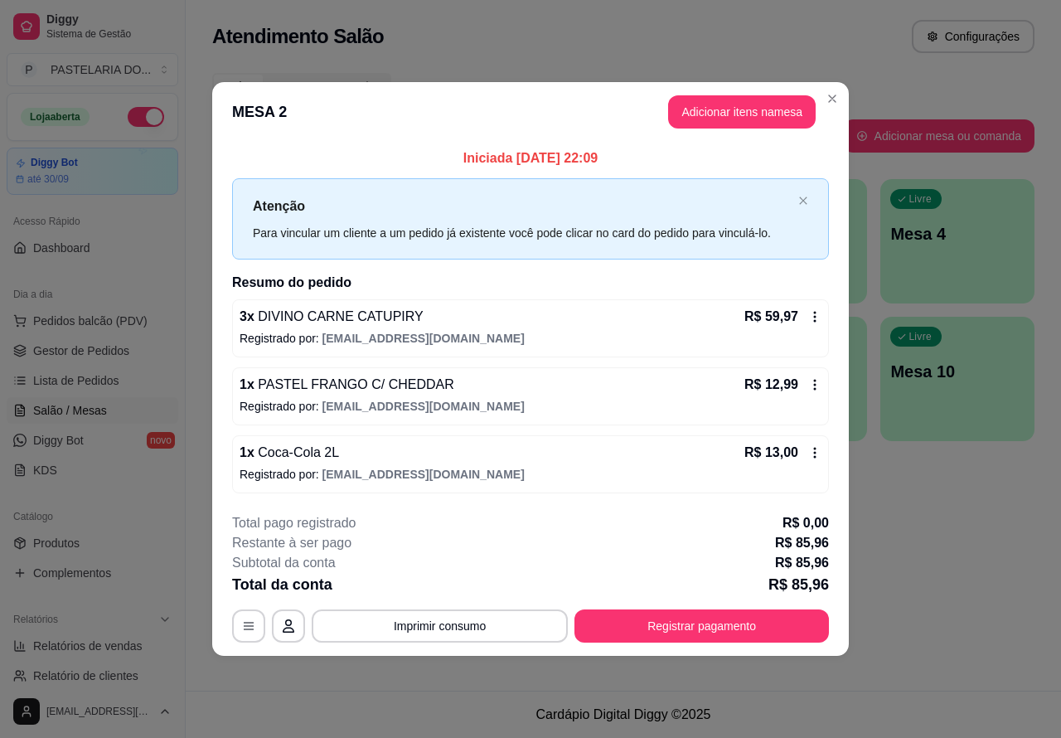
click at [963, 544] on div "Atendimento Salão Configurações Todos Mesas Comandas Pesquisar Adicionar mesa o…" at bounding box center [624, 345] width 876 height 691
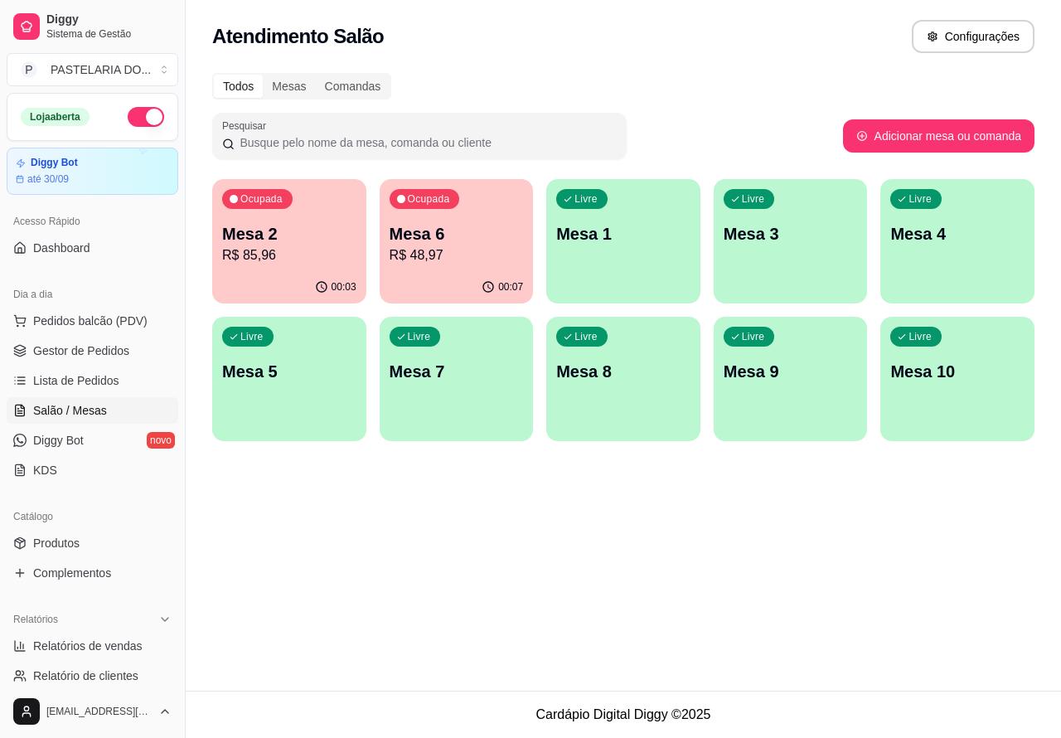
click at [475, 247] on p "R$ 48,97" at bounding box center [457, 255] width 134 height 20
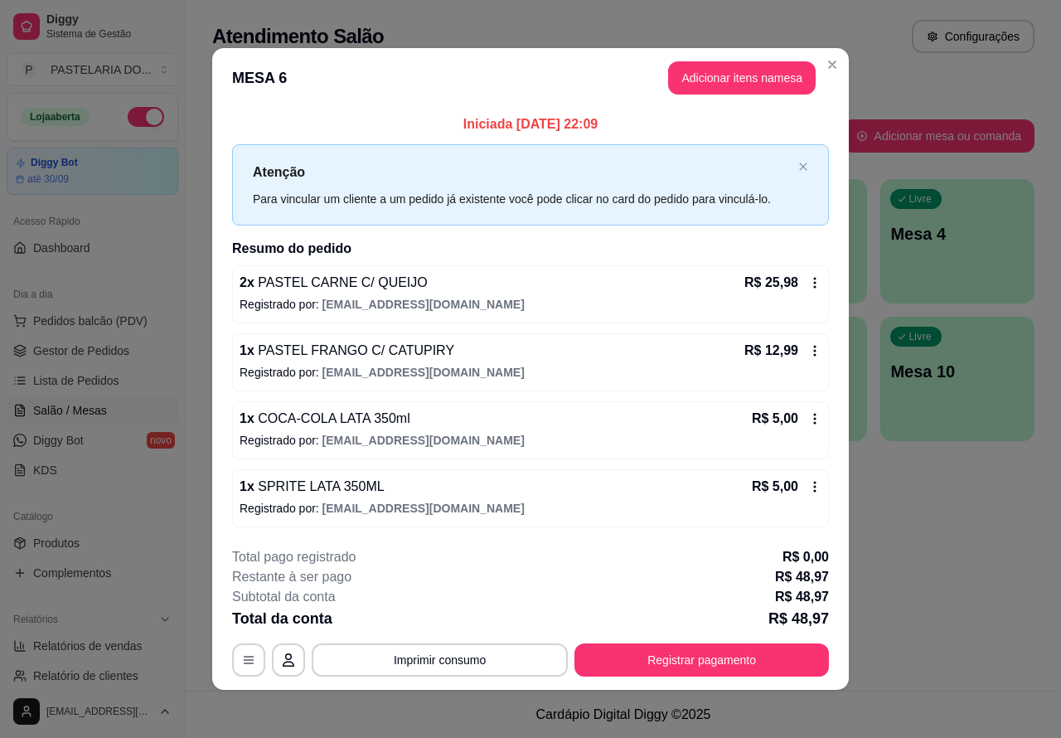
click at [894, 573] on div "Atendimento Salão Configurações Todos Mesas Comandas Pesquisar Adicionar mesa o…" at bounding box center [624, 345] width 876 height 691
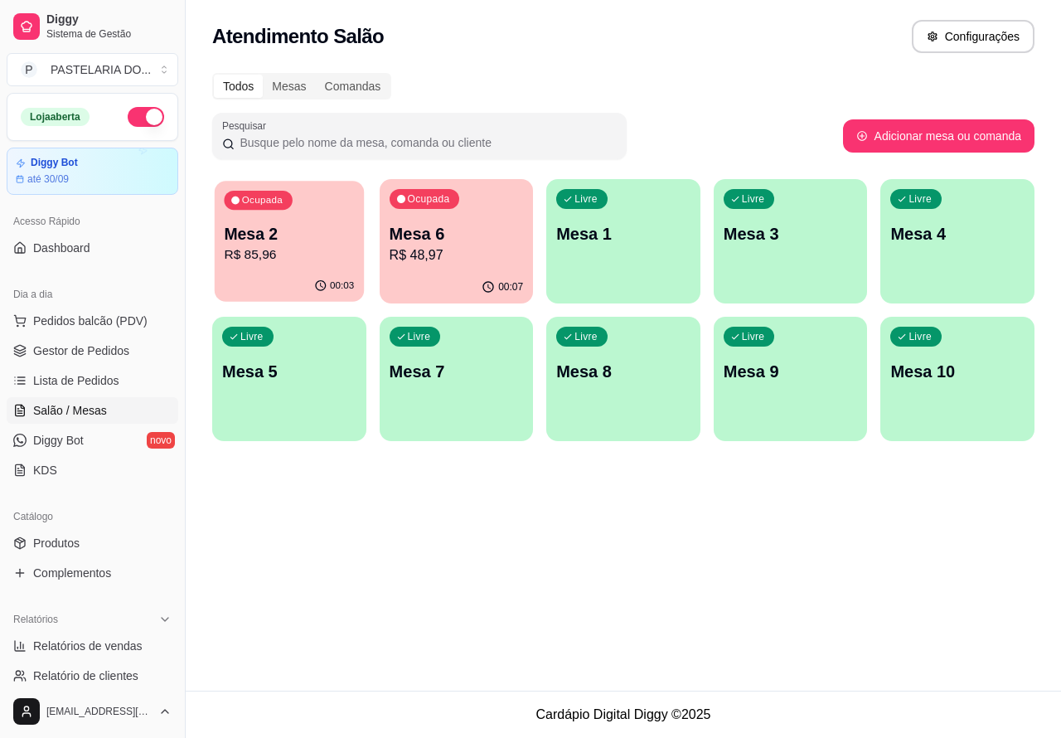
click at [299, 249] on p "R$ 85,96" at bounding box center [289, 254] width 130 height 19
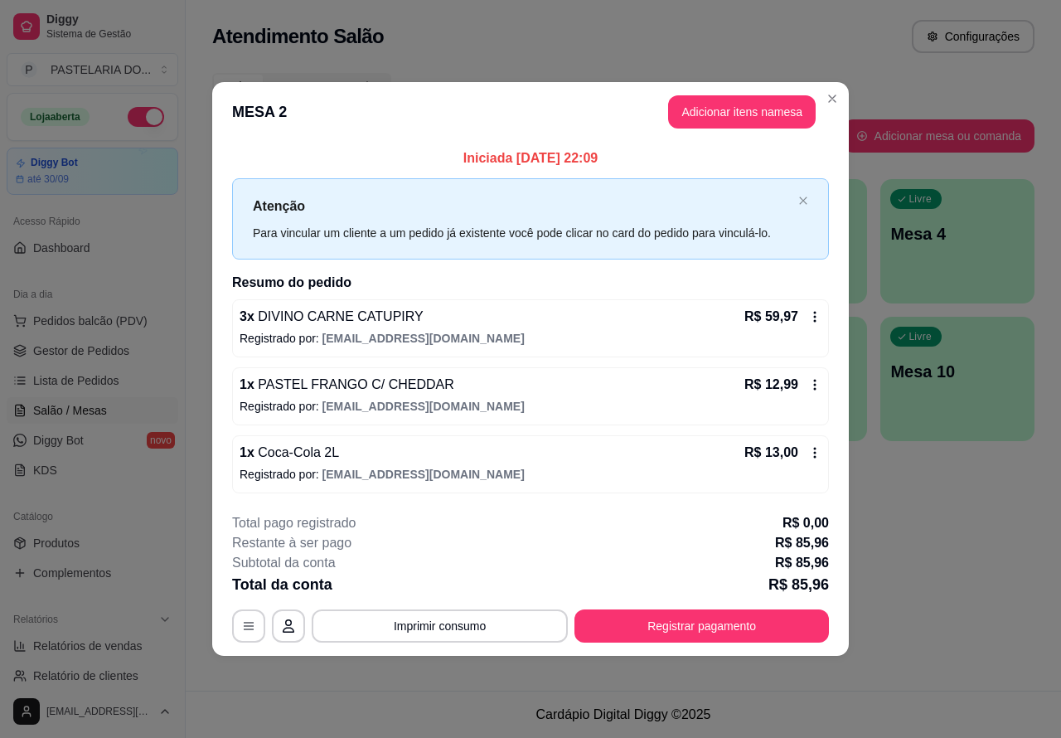
click at [933, 578] on div "Atendimento Salão Configurações Todos Mesas Comandas Pesquisar Adicionar mesa o…" at bounding box center [624, 345] width 876 height 691
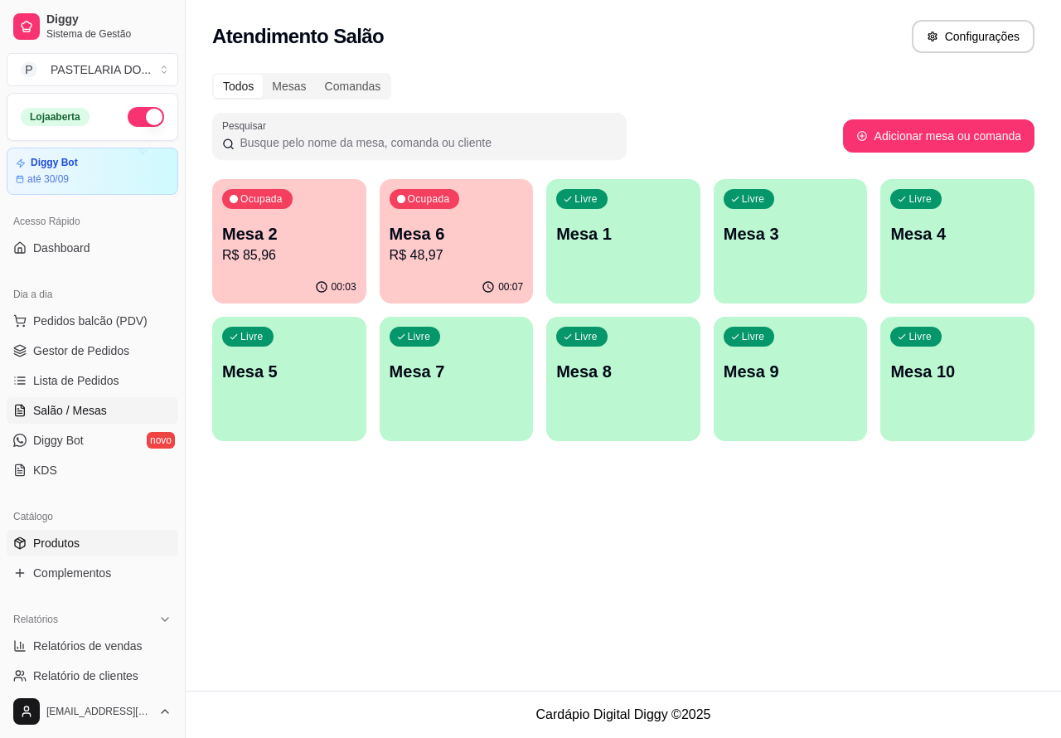
click at [79, 536] on span "Produtos" at bounding box center [56, 543] width 46 height 17
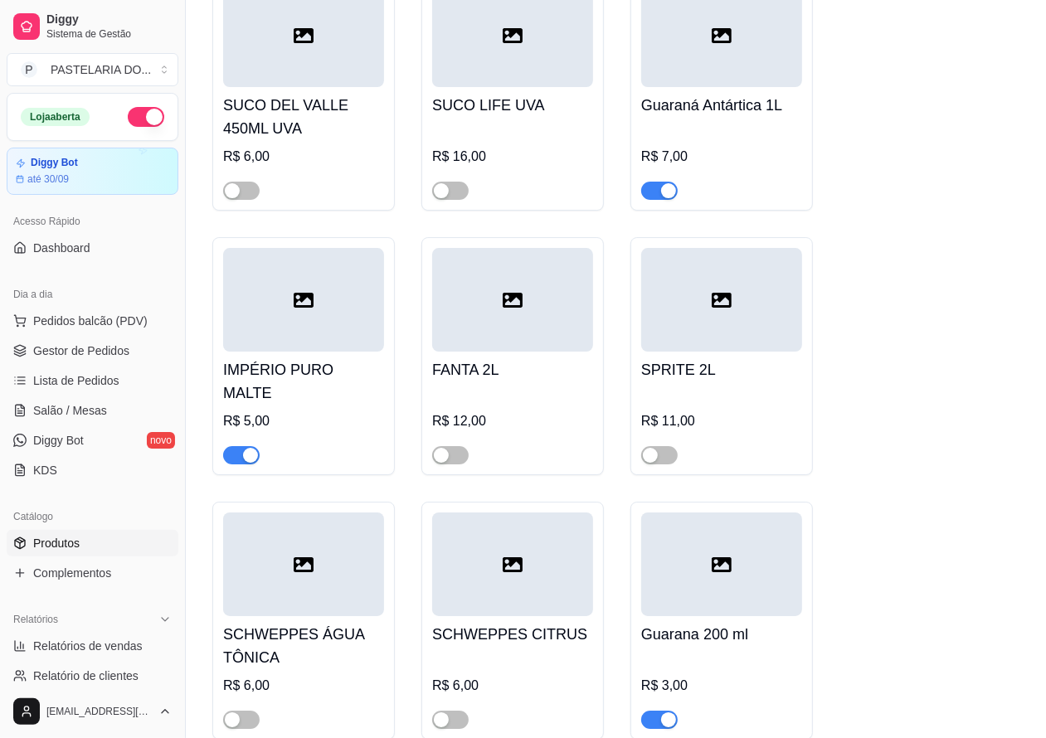
scroll to position [7947, 0]
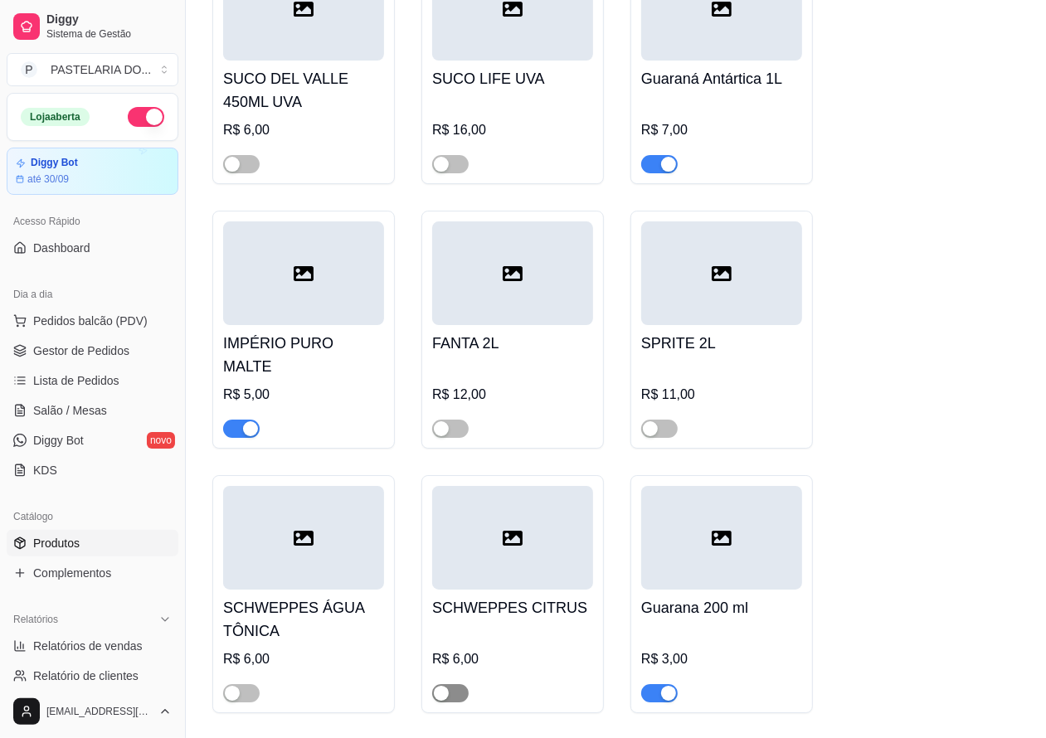
click at [448, 701] on div "button" at bounding box center [441, 693] width 15 height 15
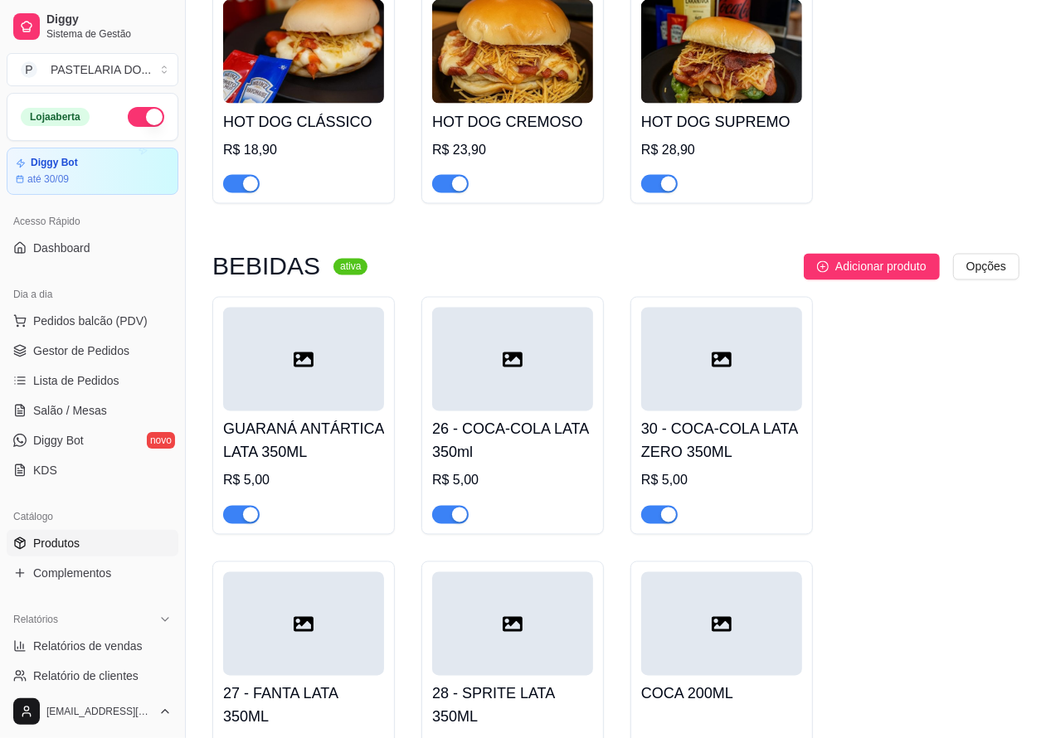
scroll to position [6009, 0]
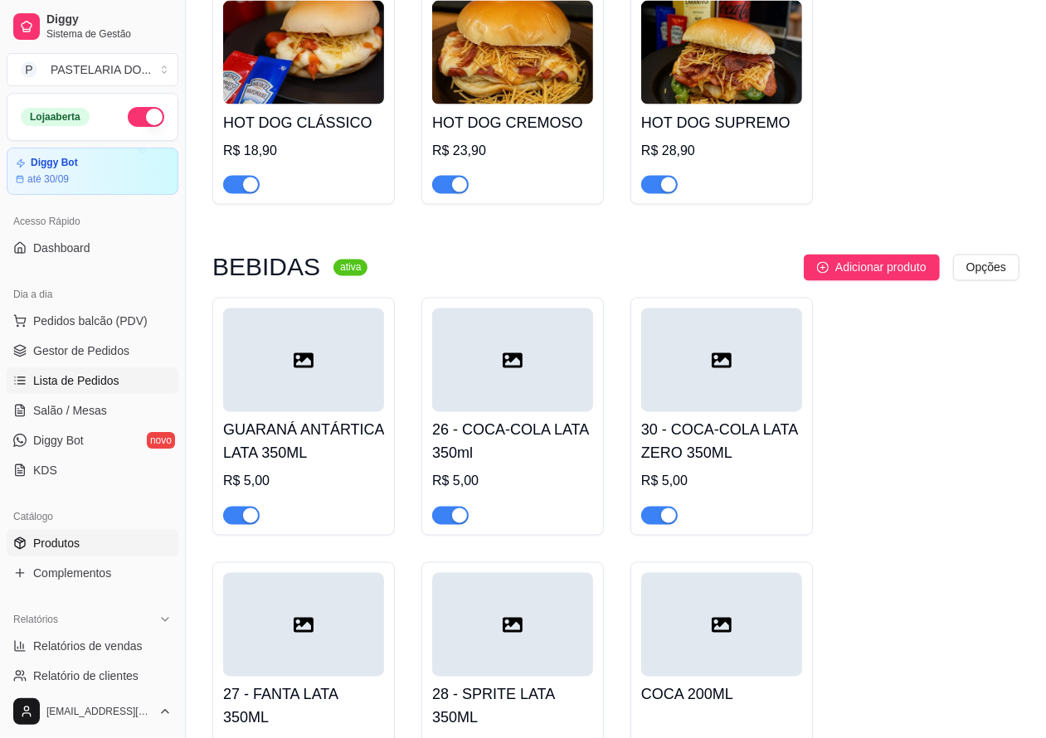
click at [62, 382] on span "Lista de Pedidos" at bounding box center [76, 380] width 86 height 17
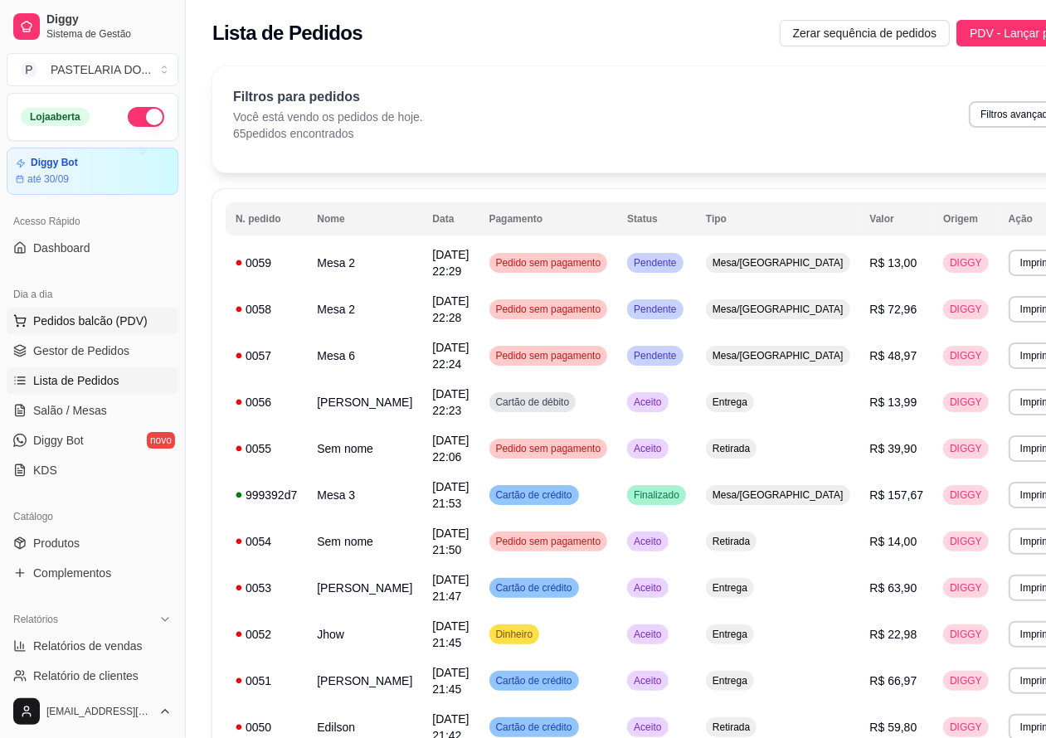
click at [79, 321] on span "Pedidos balcão (PDV)" at bounding box center [90, 321] width 114 height 17
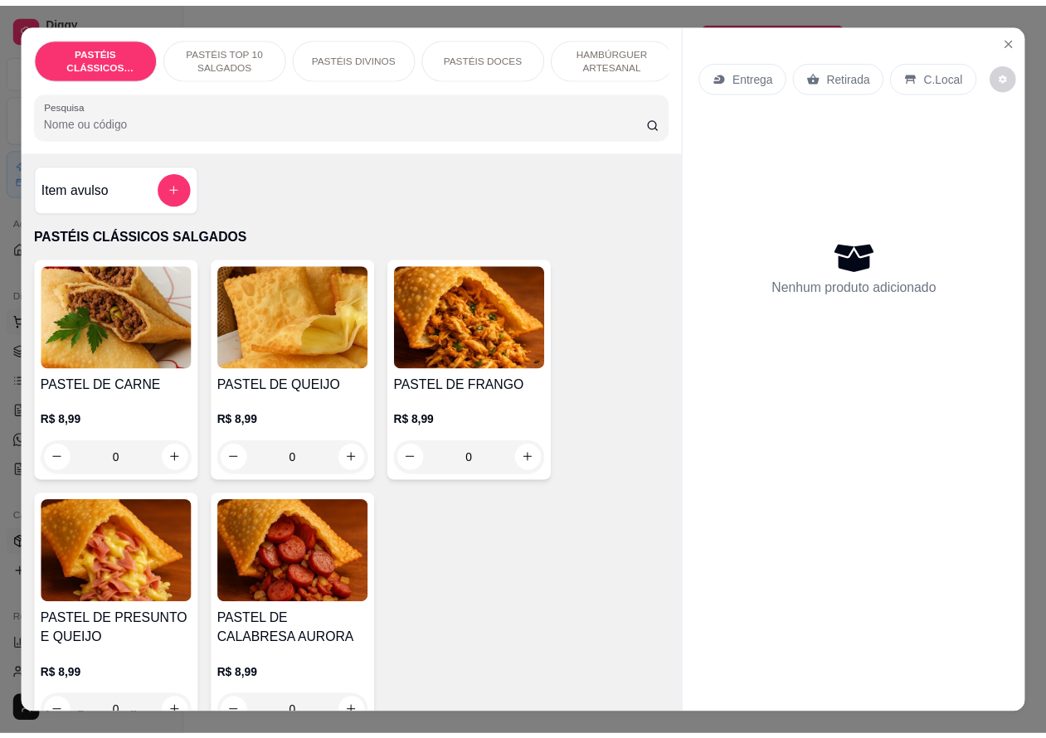
scroll to position [6009, 0]
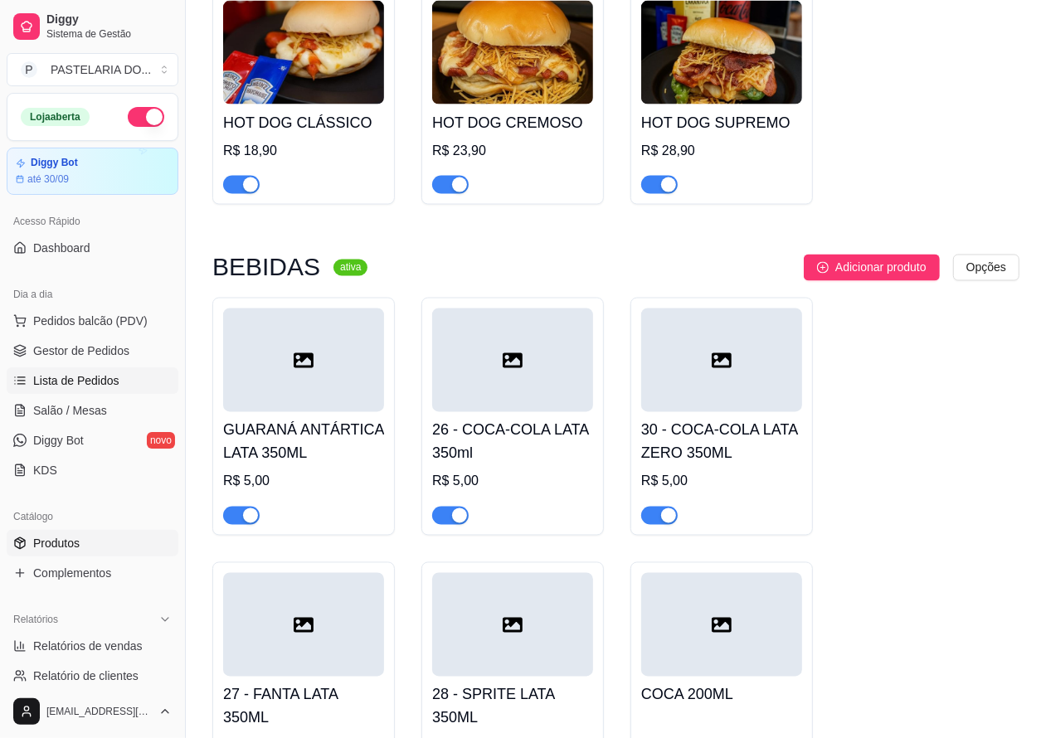
click at [51, 378] on span "Lista de Pedidos" at bounding box center [76, 380] width 86 height 17
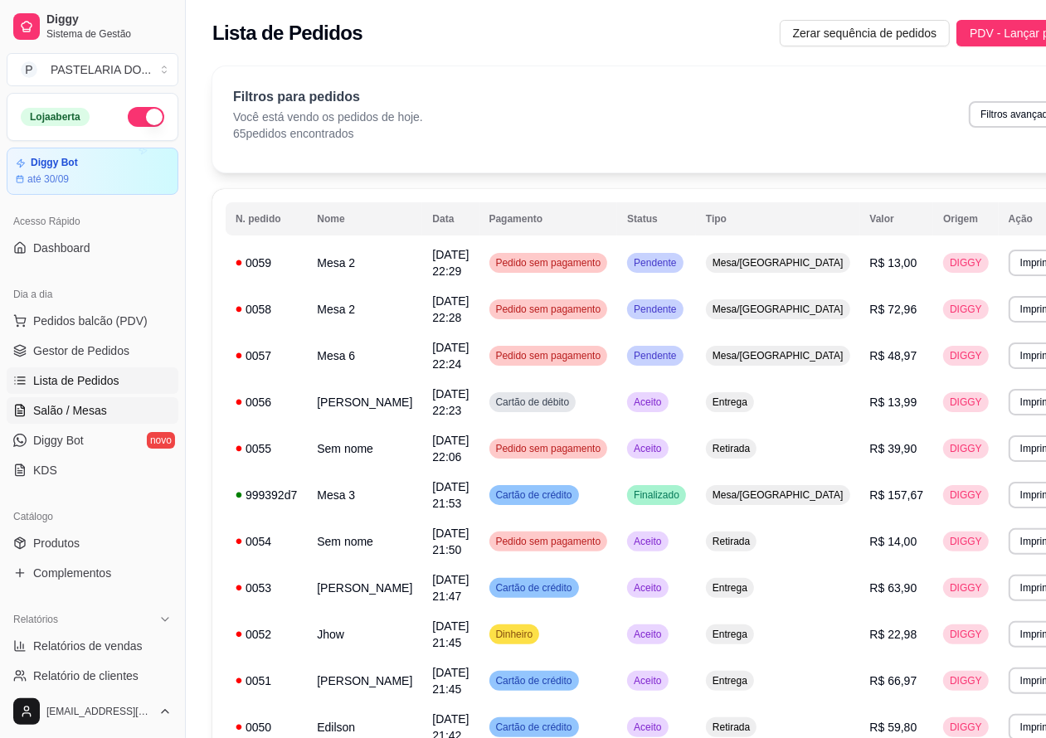
click at [72, 406] on span "Salão / Mesas" at bounding box center [70, 410] width 74 height 17
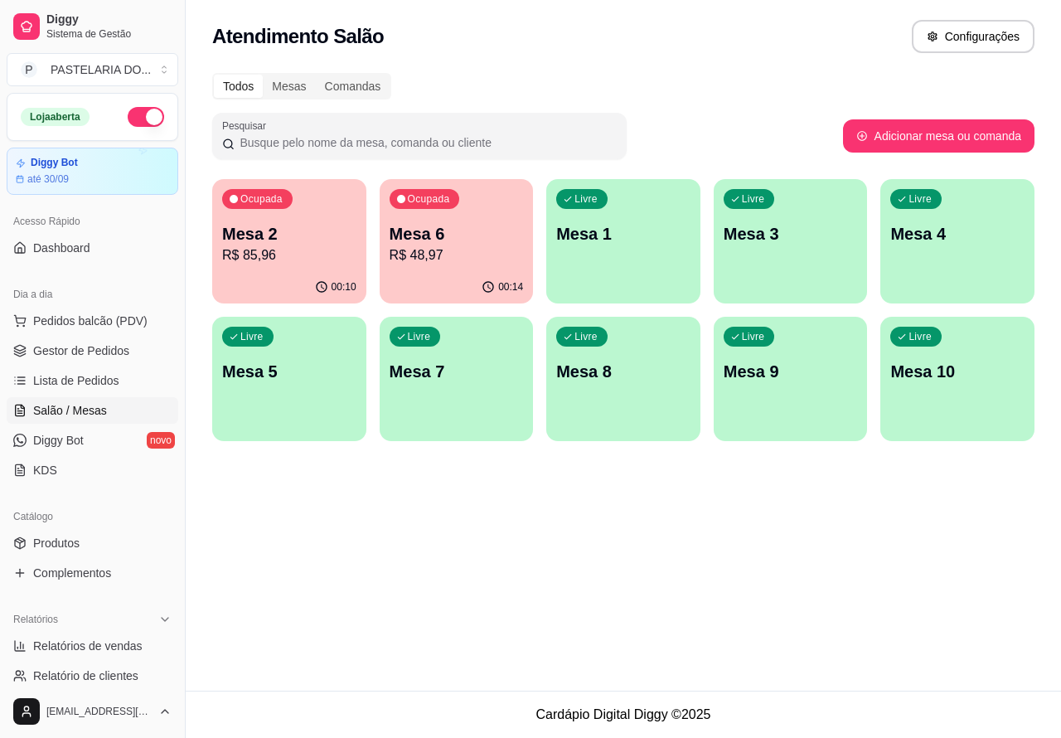
click at [436, 264] on p "R$ 48,97" at bounding box center [457, 255] width 134 height 20
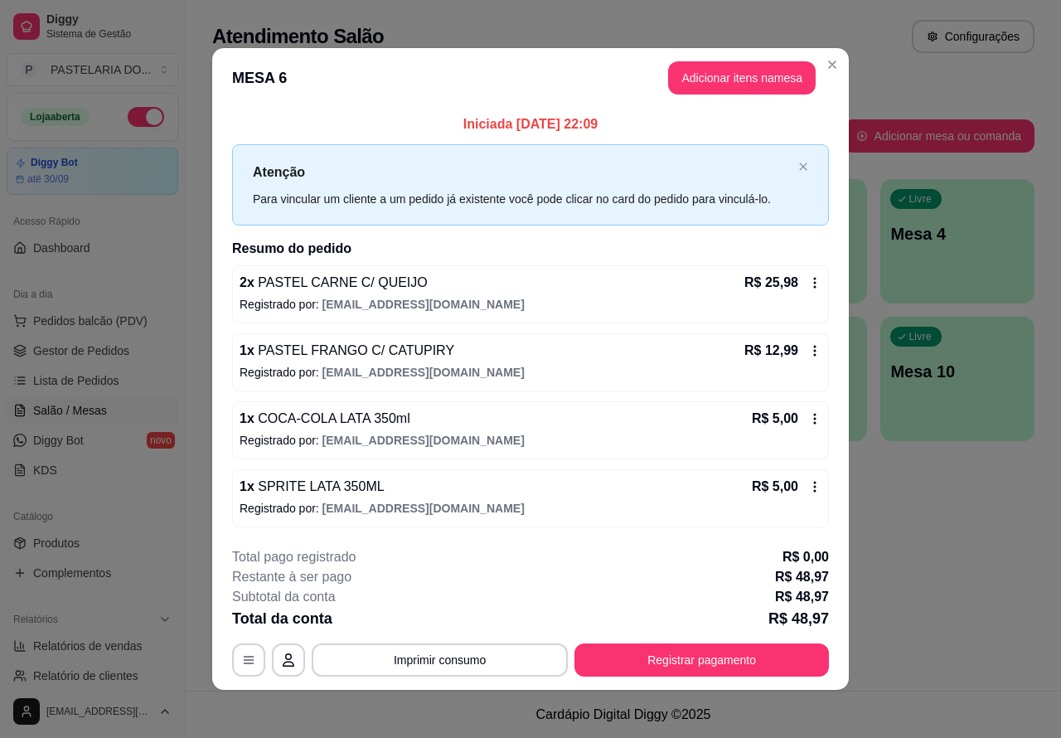
click at [901, 544] on div "Atendimento Salão Configurações Todos Mesas Comandas Pesquisar Adicionar mesa o…" at bounding box center [624, 345] width 876 height 691
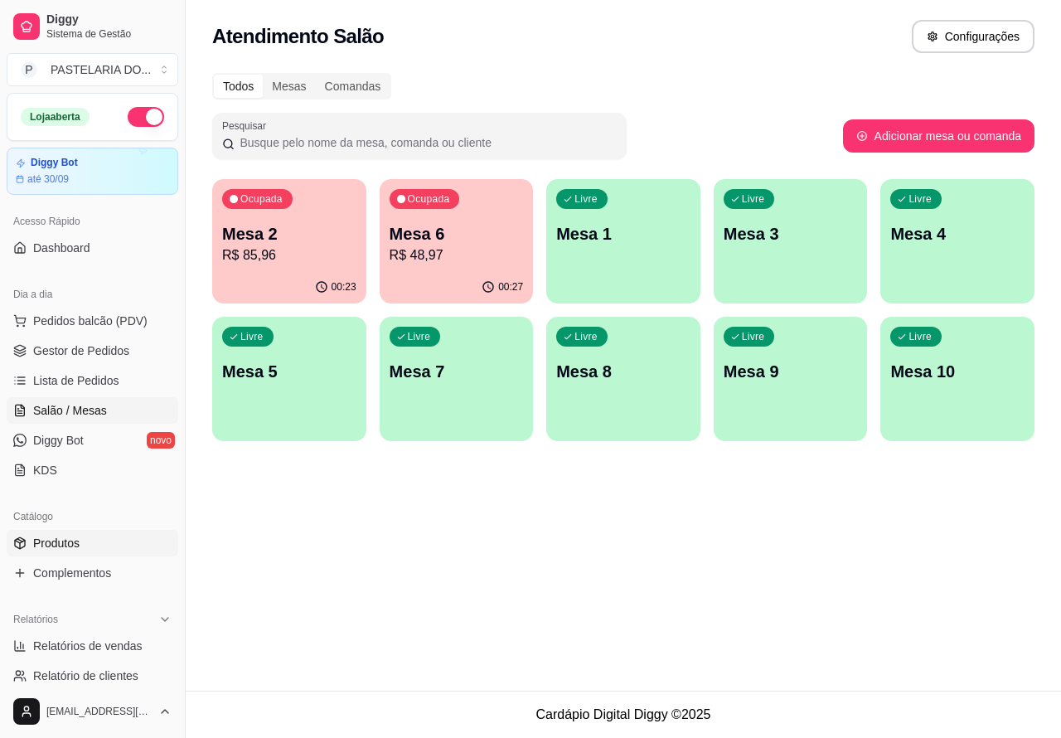
click at [84, 543] on link "Produtos" at bounding box center [93, 543] width 172 height 27
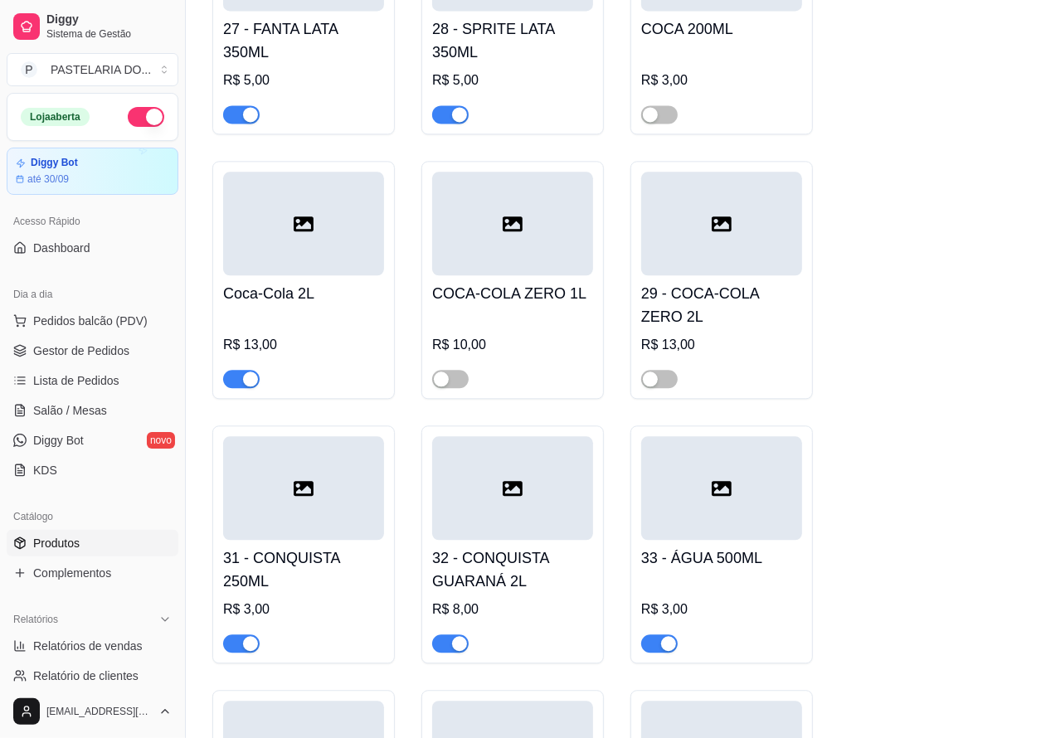
scroll to position [6699, 0]
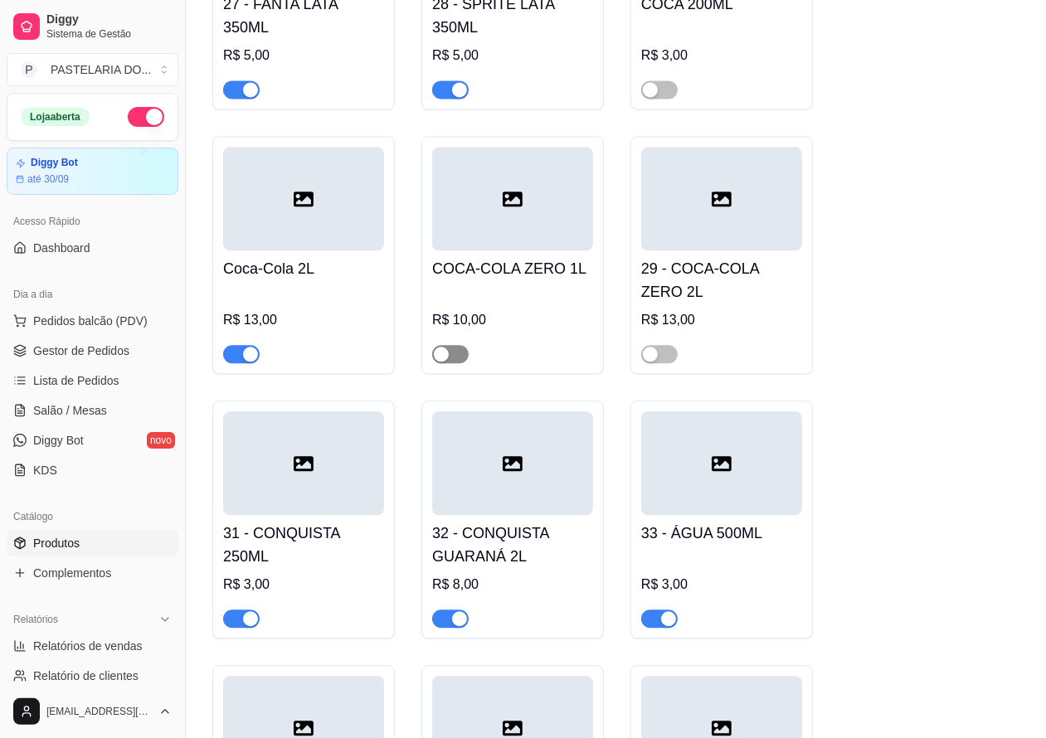
click at [454, 363] on span "button" at bounding box center [450, 354] width 36 height 18
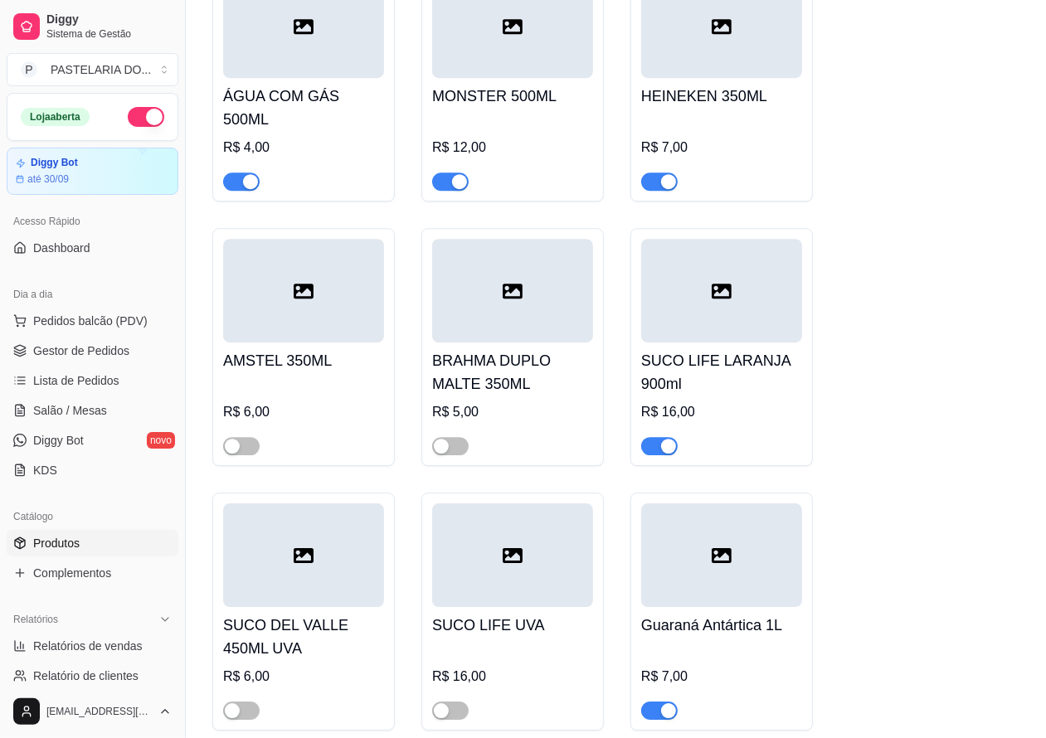
scroll to position [7404, 0]
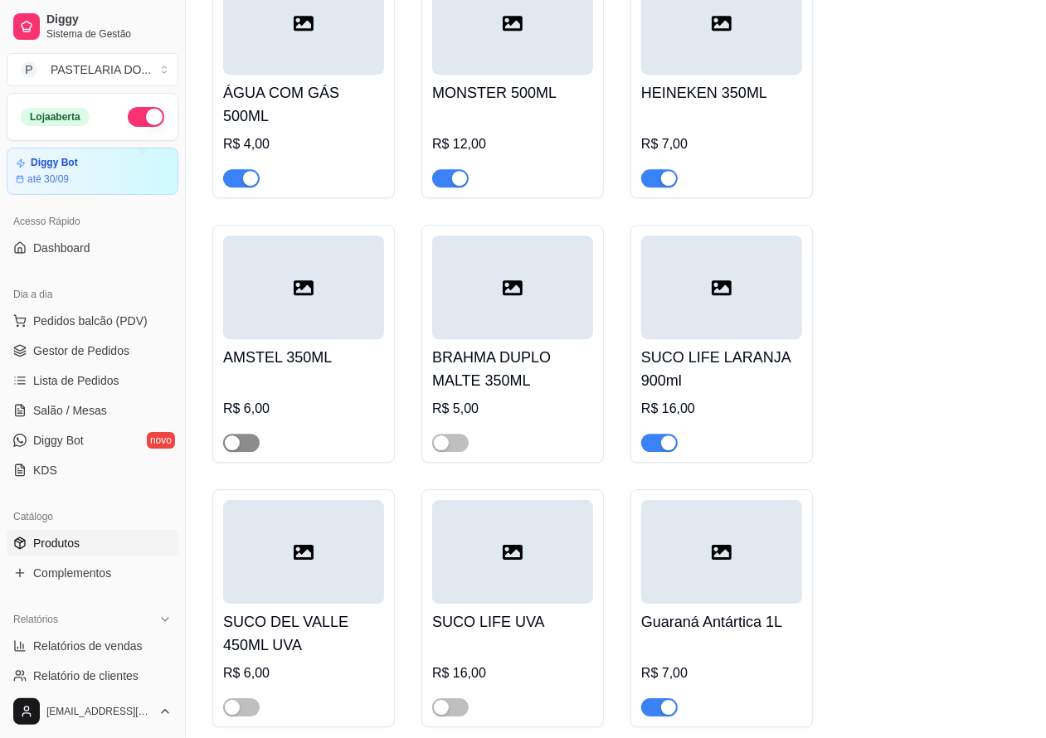
click at [257, 452] on span "button" at bounding box center [241, 443] width 36 height 18
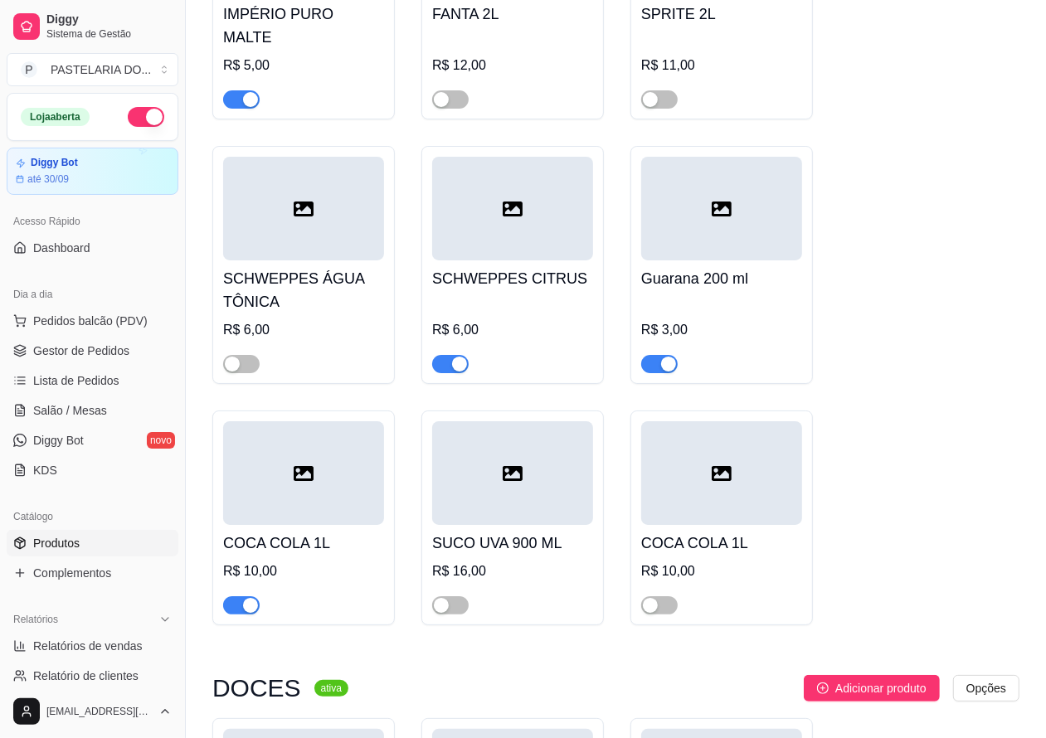
scroll to position [8269, 0]
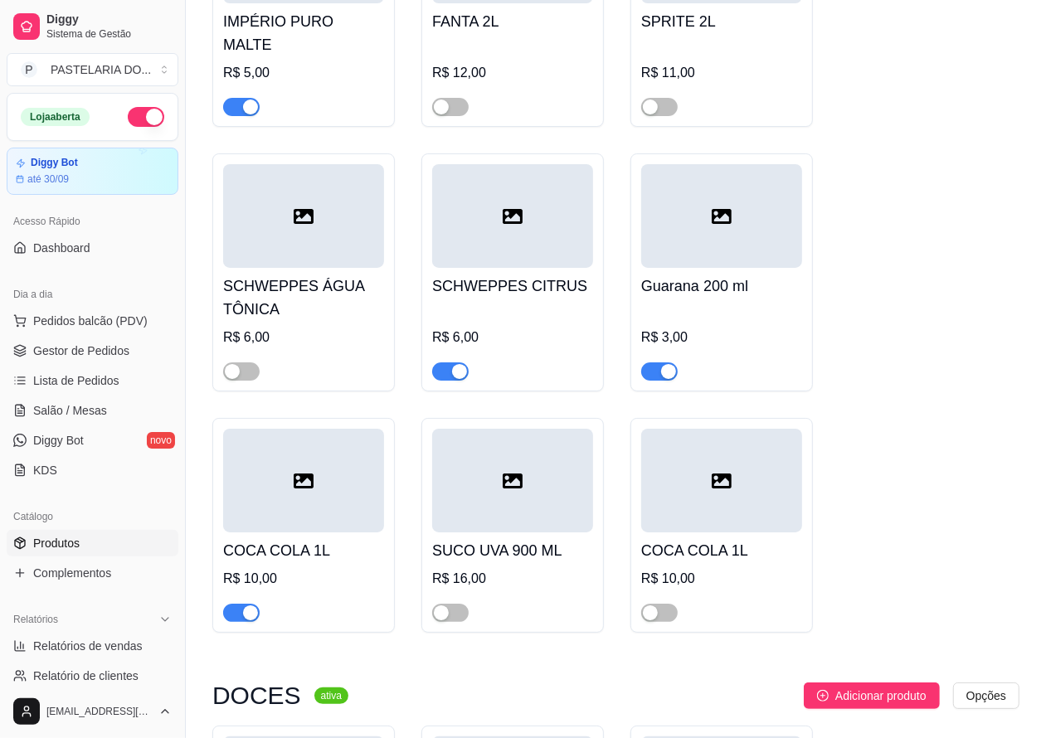
click at [249, 620] on div "button" at bounding box center [250, 612] width 15 height 15
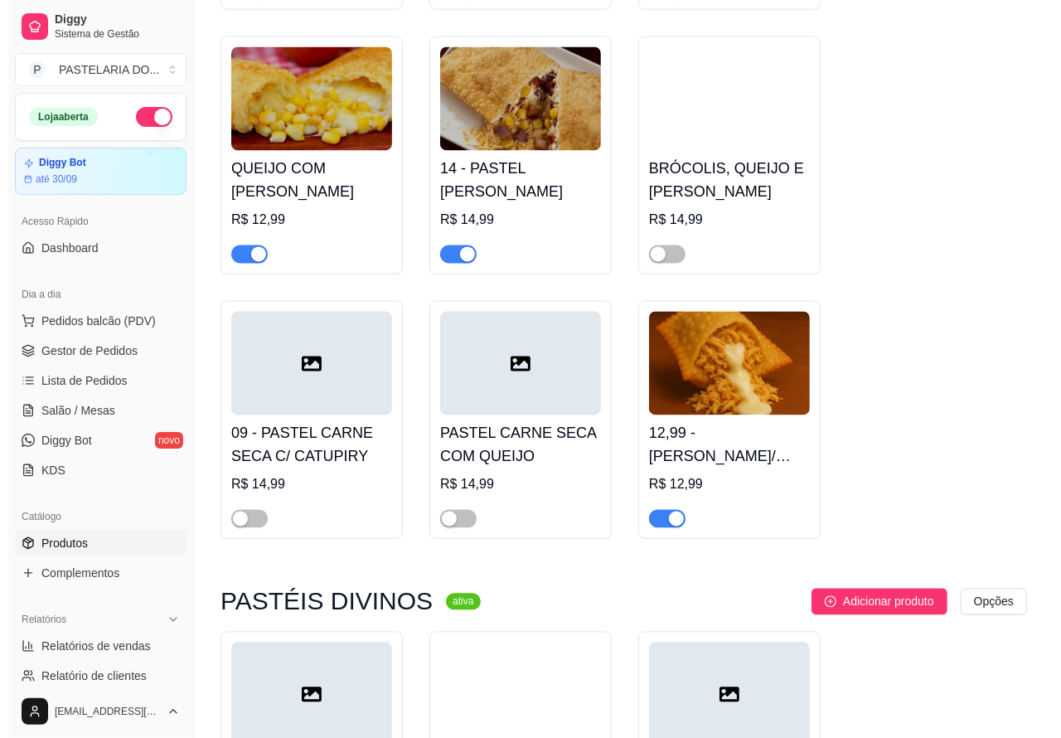
scroll to position [2009, 0]
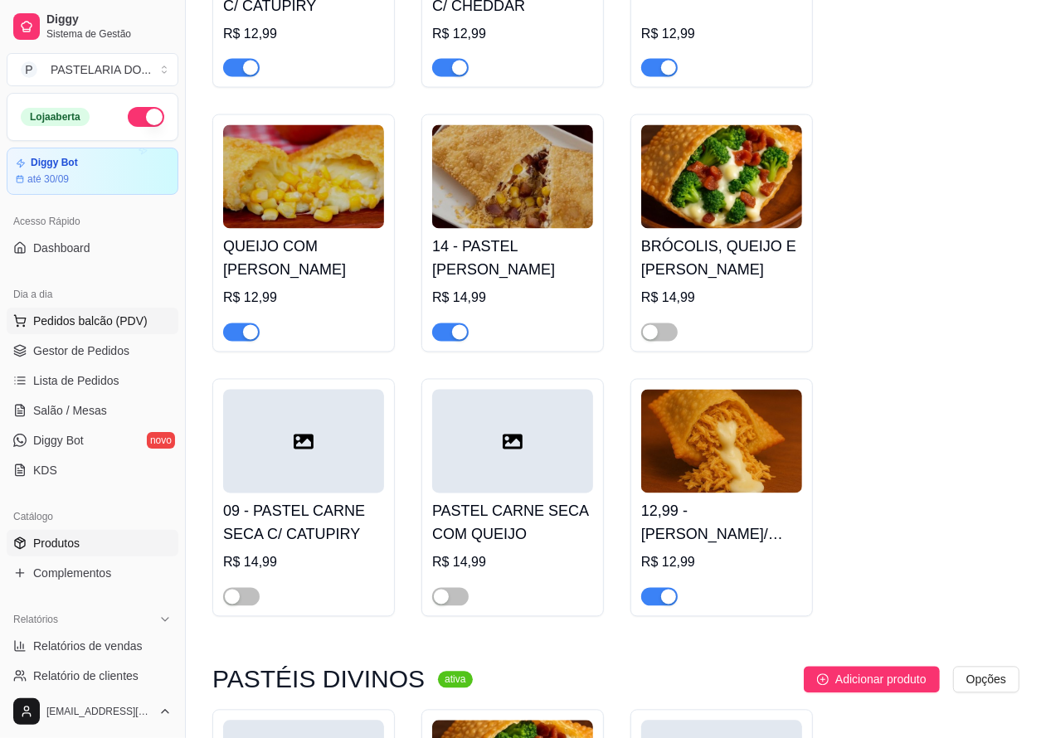
click at [118, 315] on span "Pedidos balcão (PDV)" at bounding box center [90, 321] width 114 height 17
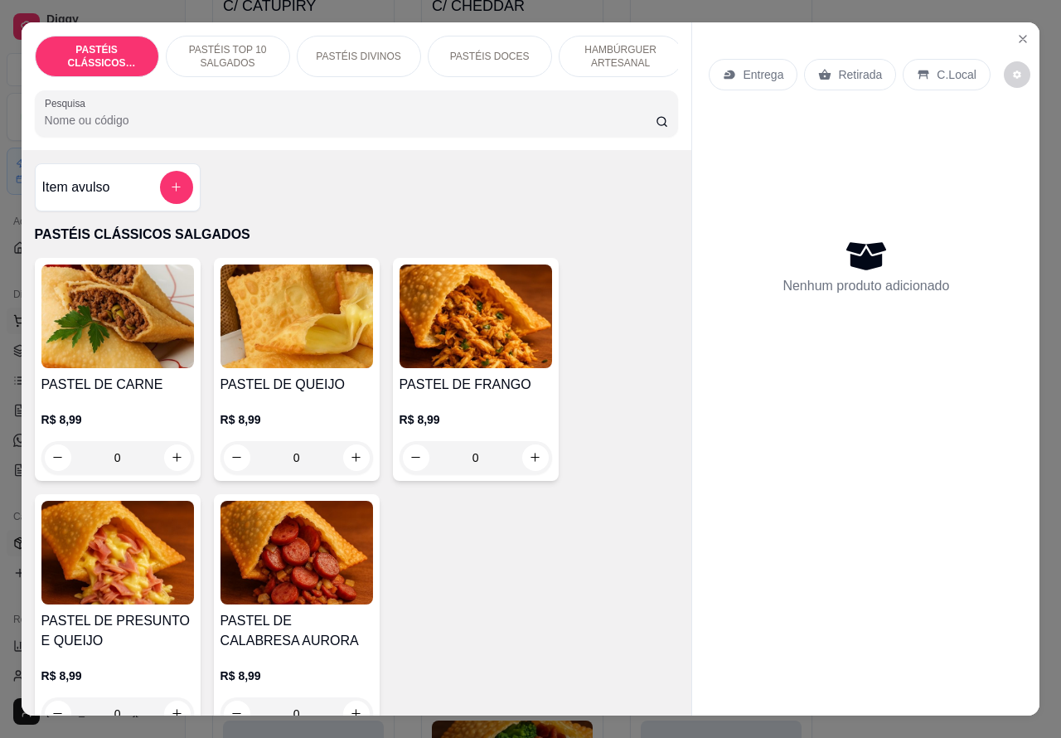
click at [1018, 32] on icon "Close" at bounding box center [1022, 38] width 13 height 13
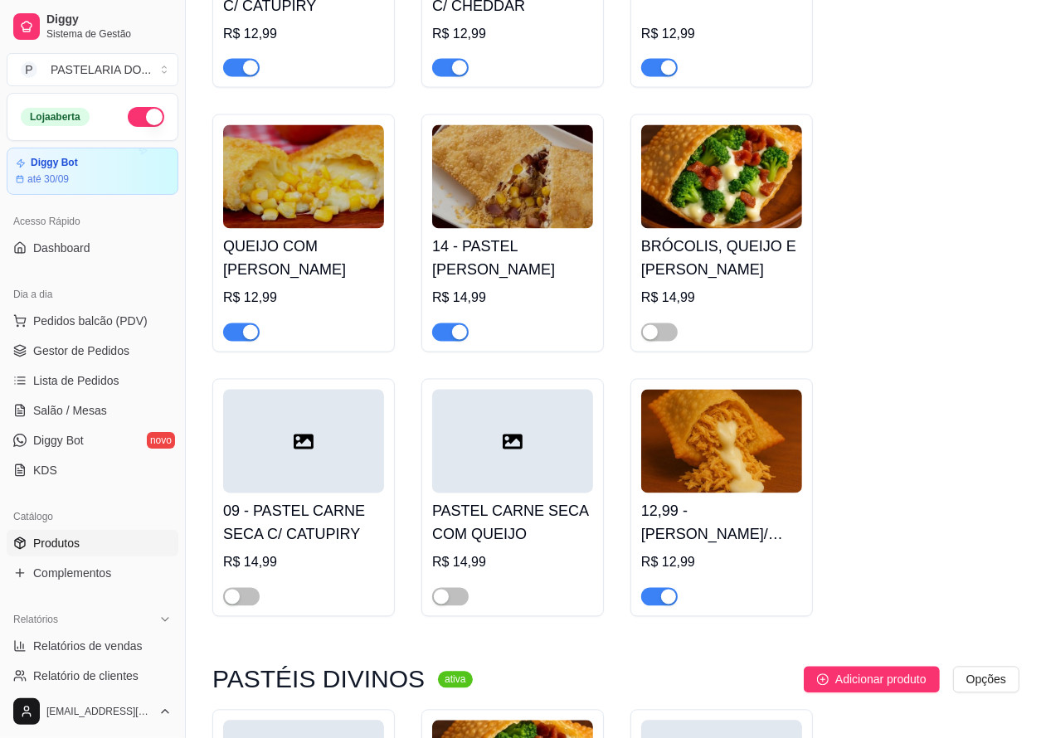
click at [145, 109] on button "button" at bounding box center [146, 117] width 36 height 20
click at [757, 617] on div "12,99 - FRANGO C/ QUEIJO R$ 12,99" at bounding box center [721, 498] width 182 height 238
